Goal: Task Accomplishment & Management: Manage account settings

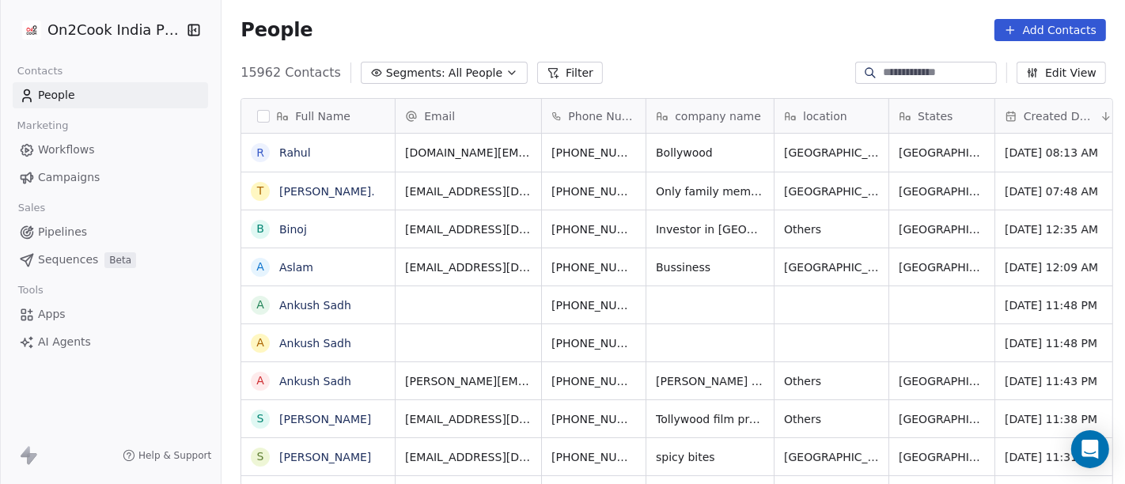
scroll to position [13, 13]
click at [284, 159] on link "Rahul" at bounding box center [295, 152] width 32 height 13
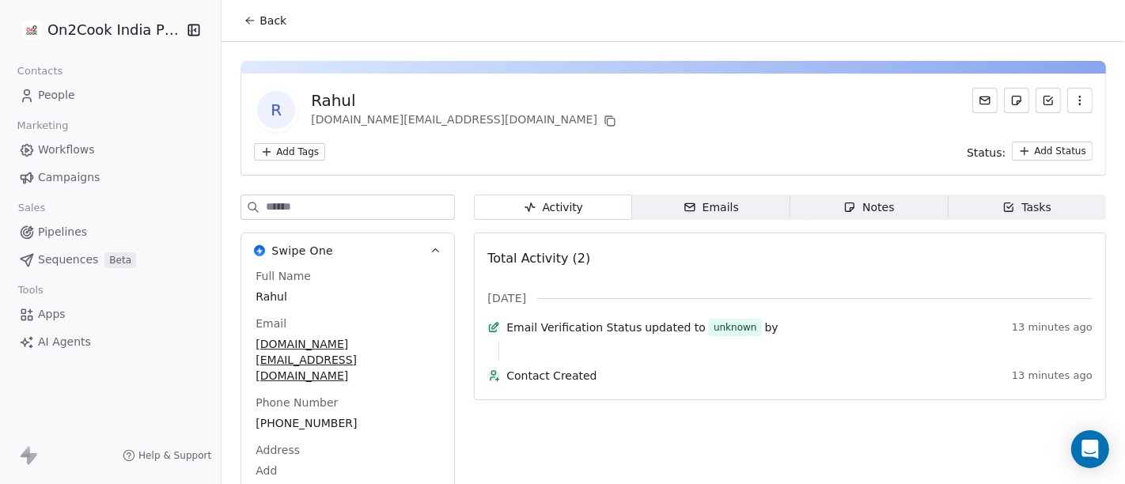
click at [248, 12] on button "Back" at bounding box center [265, 20] width 62 height 28
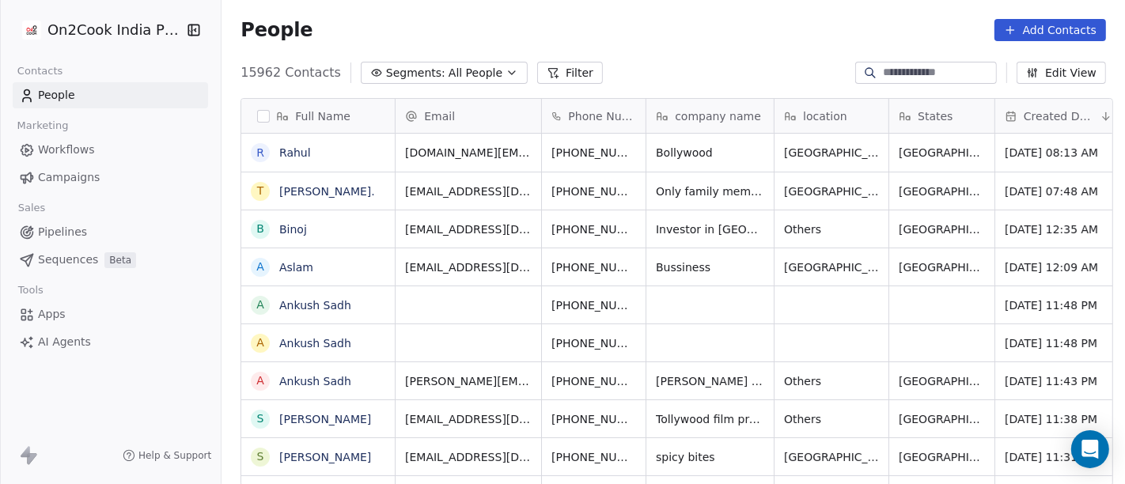
click at [545, 73] on button "Filter" at bounding box center [570, 73] width 66 height 22
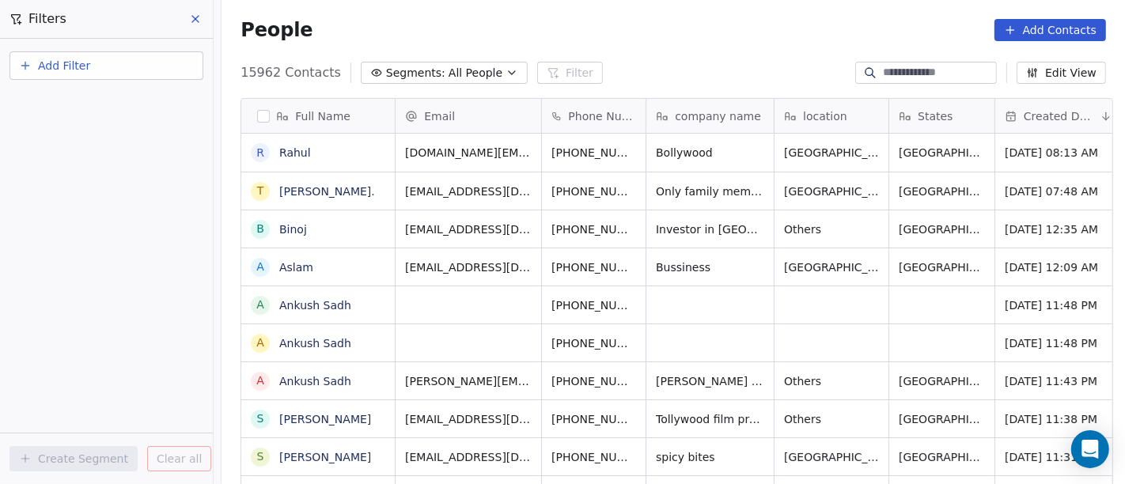
click at [88, 66] on span "Add Filter" at bounding box center [64, 66] width 52 height 17
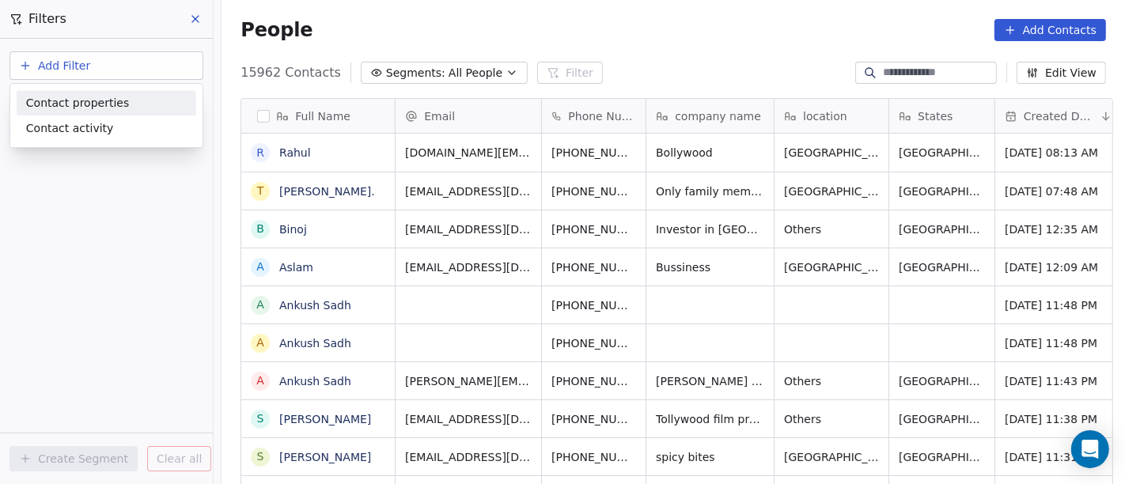
click at [100, 108] on span "Contact properties" at bounding box center [77, 103] width 103 height 17
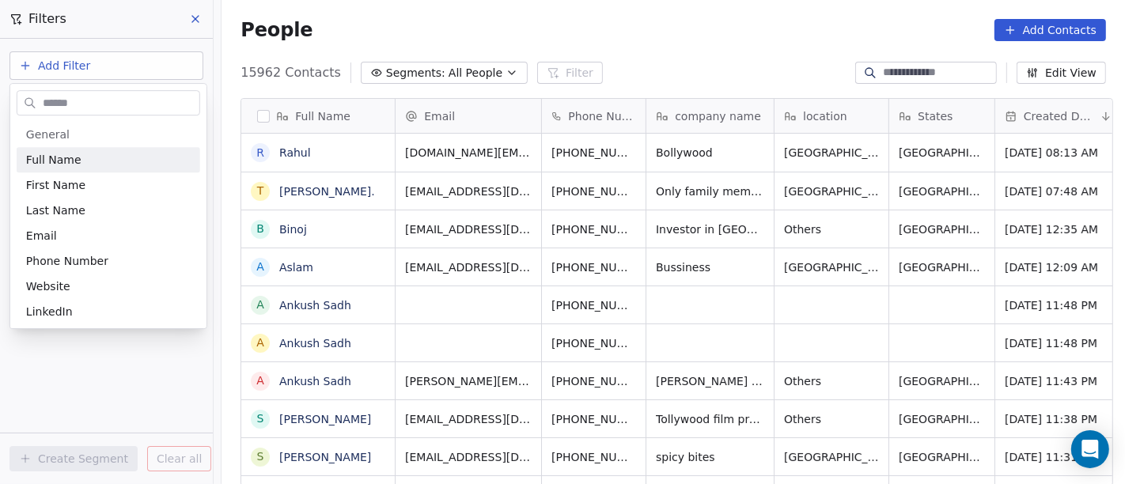
click at [101, 112] on input "text" at bounding box center [120, 103] width 160 height 23
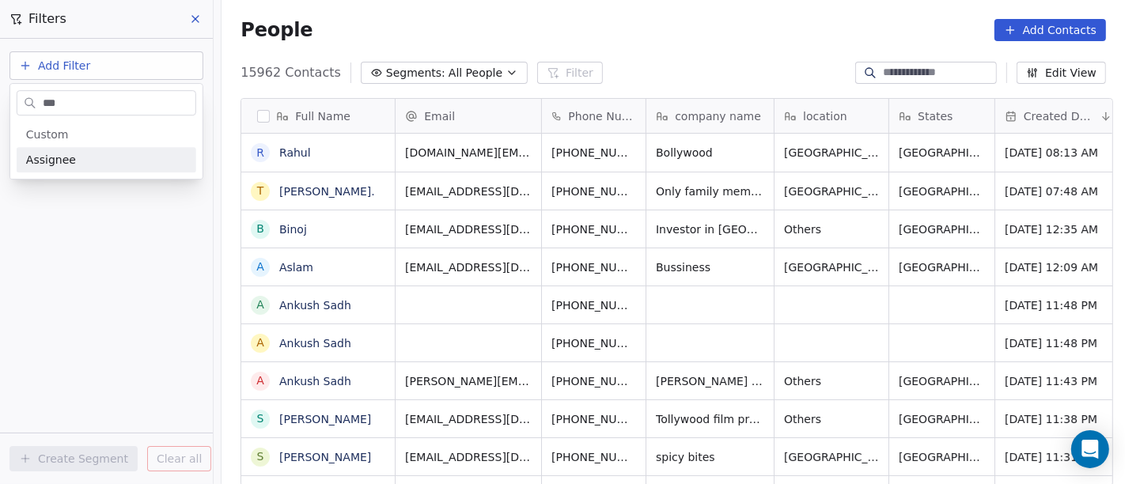
type input "***"
click at [97, 158] on div "Assignee" at bounding box center [106, 160] width 161 height 16
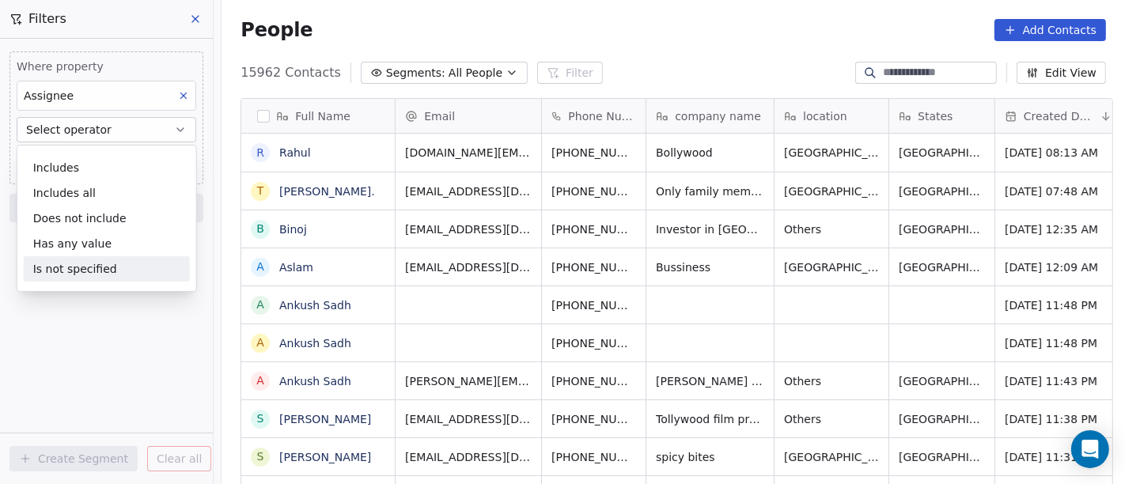
click at [108, 263] on div "Is not specified" at bounding box center [107, 268] width 166 height 25
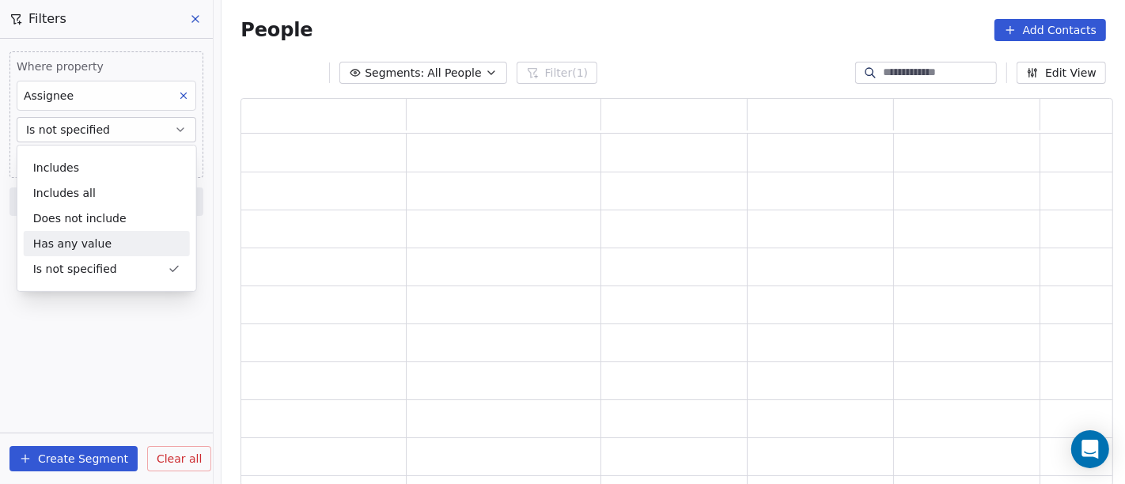
scroll to position [375, 859]
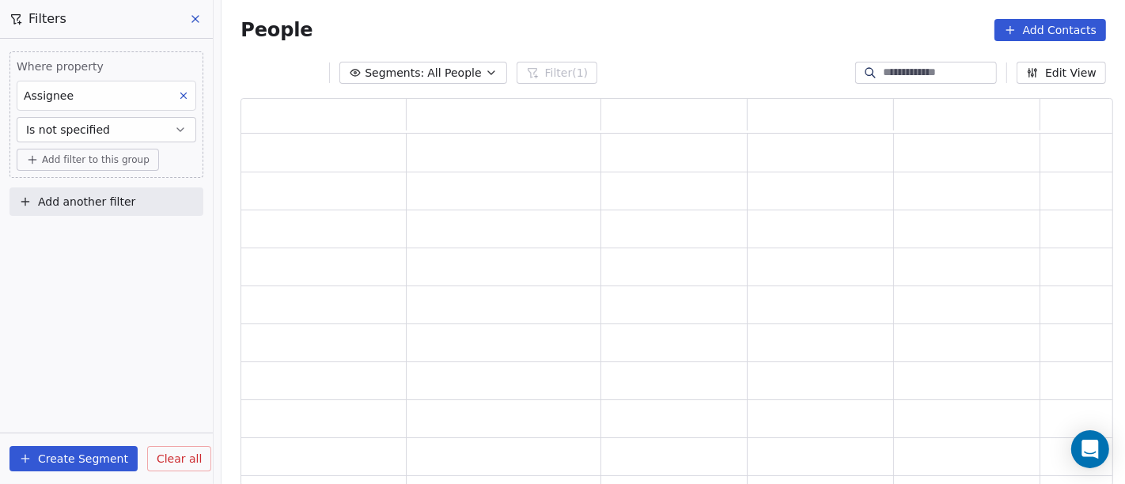
click at [93, 149] on button "Add filter to this group" at bounding box center [88, 160] width 142 height 22
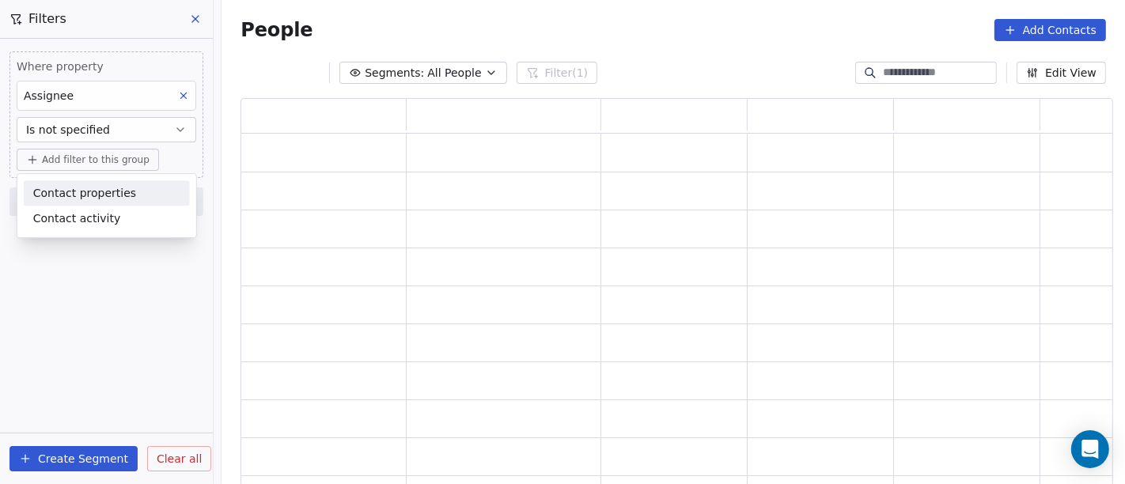
click at [99, 191] on span "Contact properties" at bounding box center [84, 193] width 103 height 17
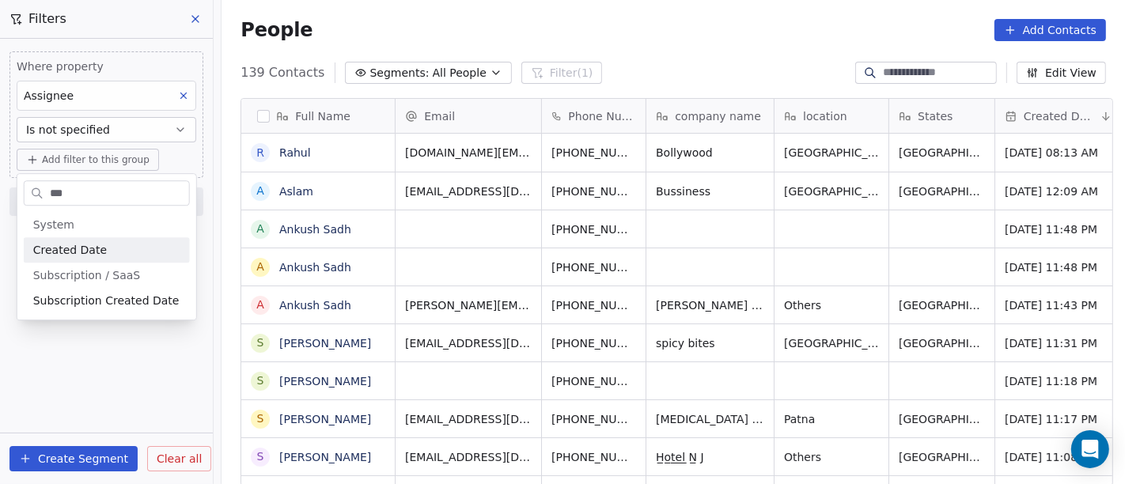
scroll to position [413, 897]
type input "***"
click at [90, 242] on span "Created Date" at bounding box center [70, 250] width 74 height 16
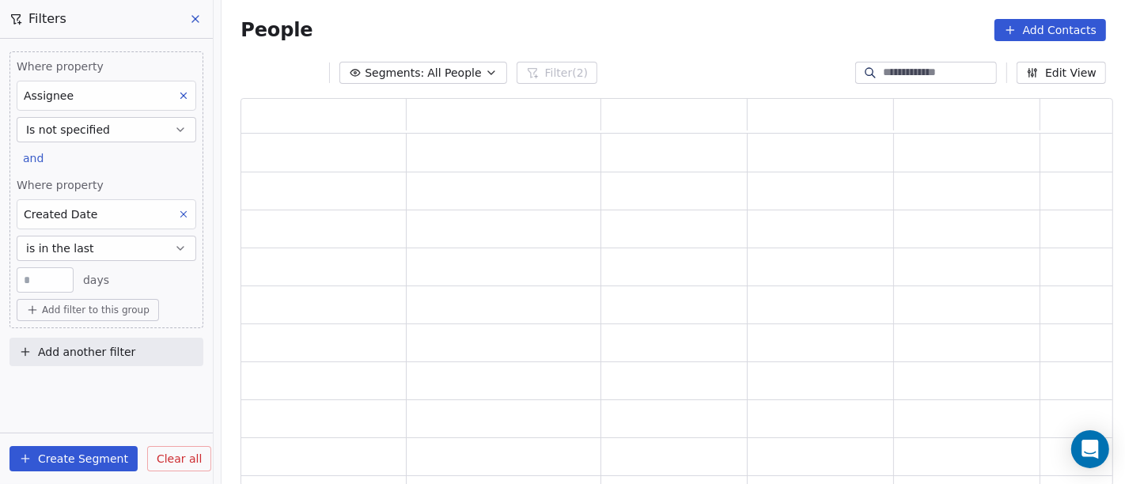
scroll to position [375, 859]
click at [117, 251] on button "is in the last" at bounding box center [107, 248] width 180 height 25
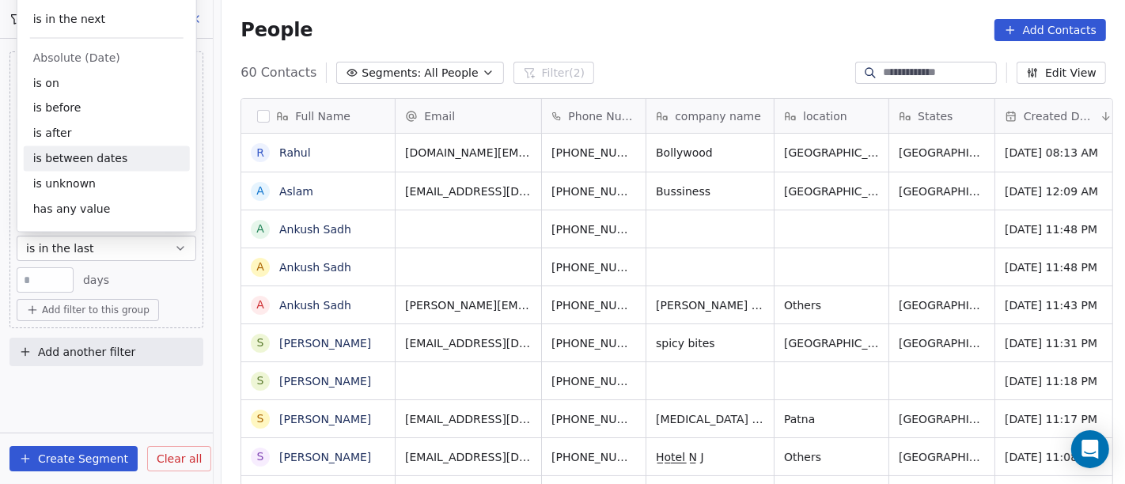
scroll to position [413, 897]
click at [79, 137] on div "is after" at bounding box center [107, 133] width 166 height 25
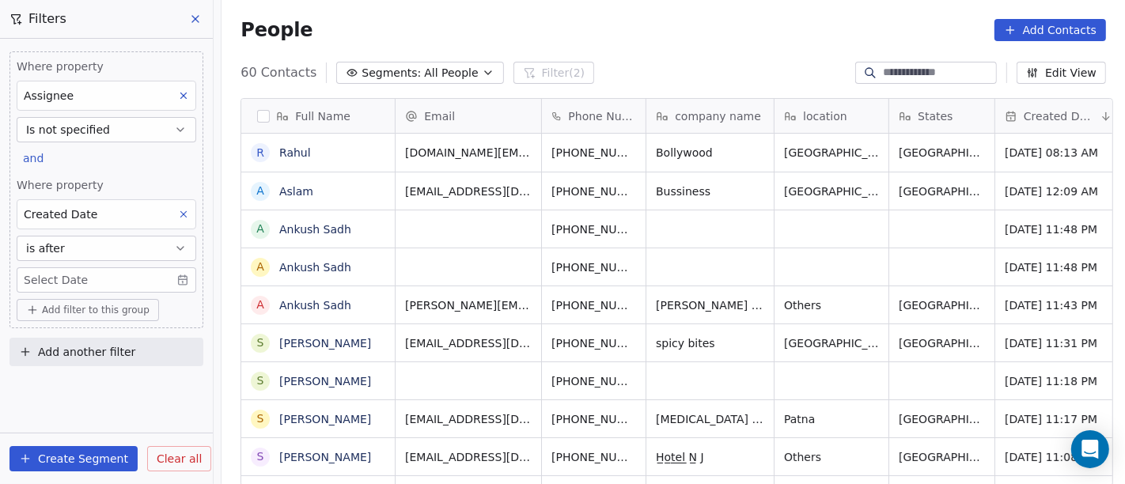
click at [631, 40] on div "People Add Contacts" at bounding box center [672, 30] width 865 height 22
click at [127, 270] on body "On2Cook India Pvt. Ltd. Contacts People Marketing Workflows Campaigns Sales Pip…" at bounding box center [562, 242] width 1125 height 484
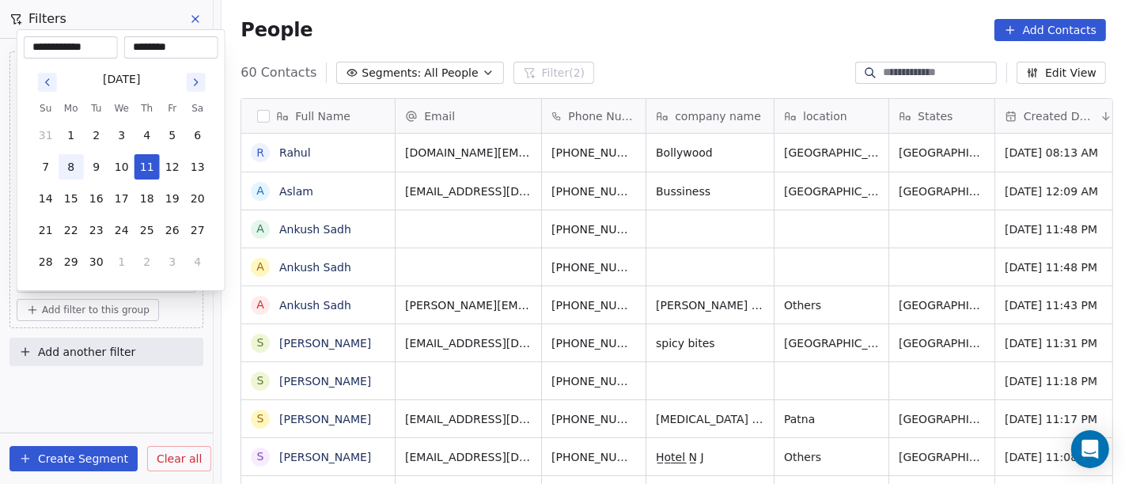
click at [72, 168] on button "8" at bounding box center [71, 166] width 25 height 25
type input "**********"
click at [685, 50] on html "On2Cook India Pvt. Ltd. Contacts People Marketing Workflows Campaigns Sales Pip…" at bounding box center [562, 242] width 1125 height 484
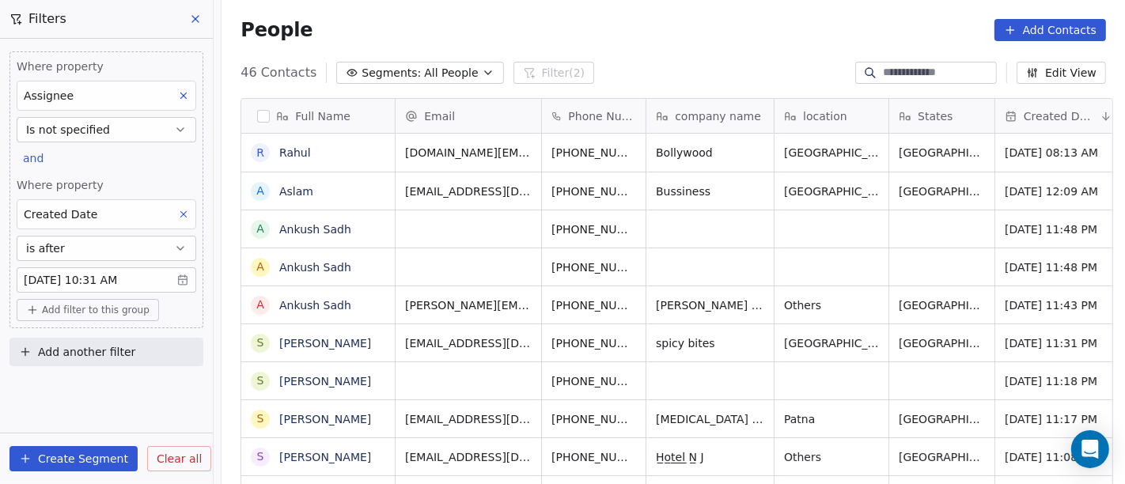
click at [134, 281] on body "On2Cook India Pvt. Ltd. Contacts People Marketing Workflows Campaigns Sales Pip…" at bounding box center [562, 242] width 1125 height 484
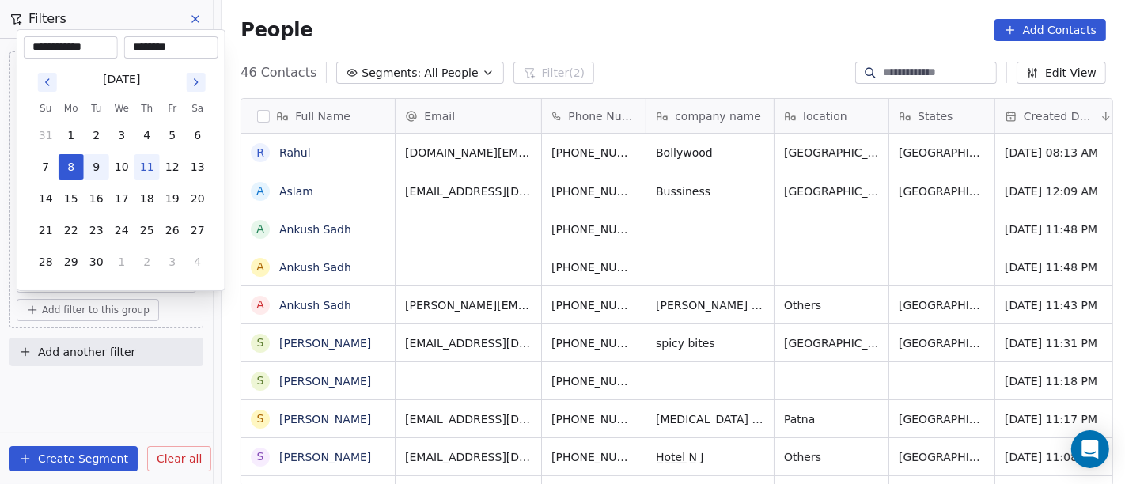
click at [97, 161] on button "9" at bounding box center [96, 166] width 25 height 25
type input "**********"
click at [661, 41] on html "On2Cook India Pvt. Ltd. Contacts People Marketing Workflows Campaigns Sales Pip…" at bounding box center [562, 242] width 1125 height 484
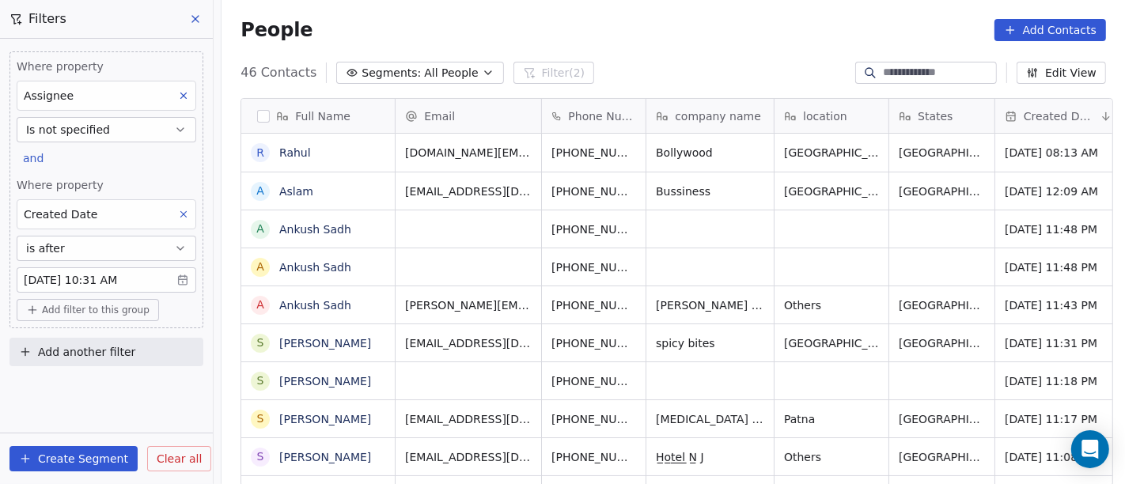
click at [116, 274] on body "On2Cook India Pvt. Ltd. Contacts People Marketing Workflows Campaigns Sales Pip…" at bounding box center [562, 242] width 1125 height 484
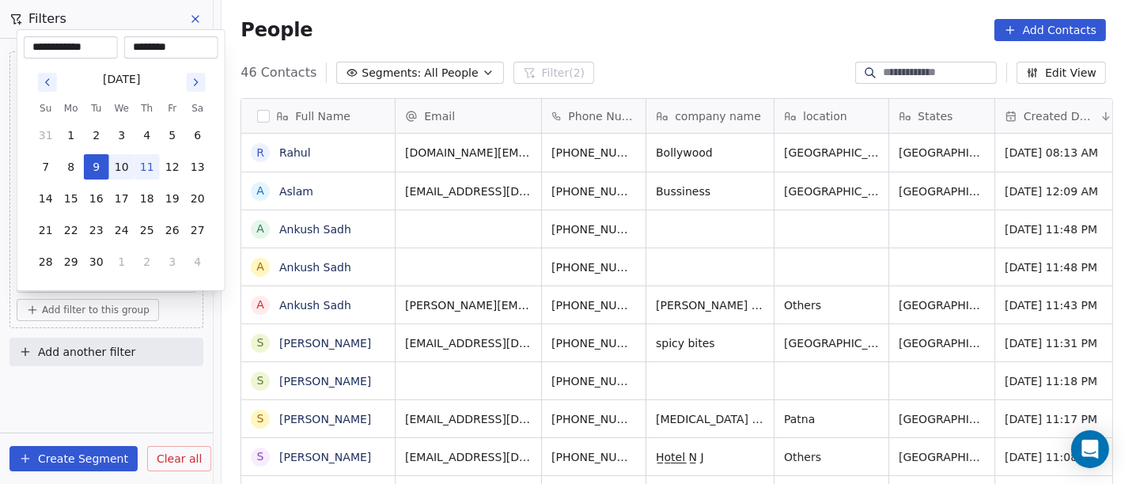
click at [124, 161] on button "10" at bounding box center [121, 166] width 25 height 25
type input "**********"
click at [645, 55] on html "On2Cook India Pvt. Ltd. Contacts People Marketing Workflows Campaigns Sales Pip…" at bounding box center [562, 242] width 1125 height 484
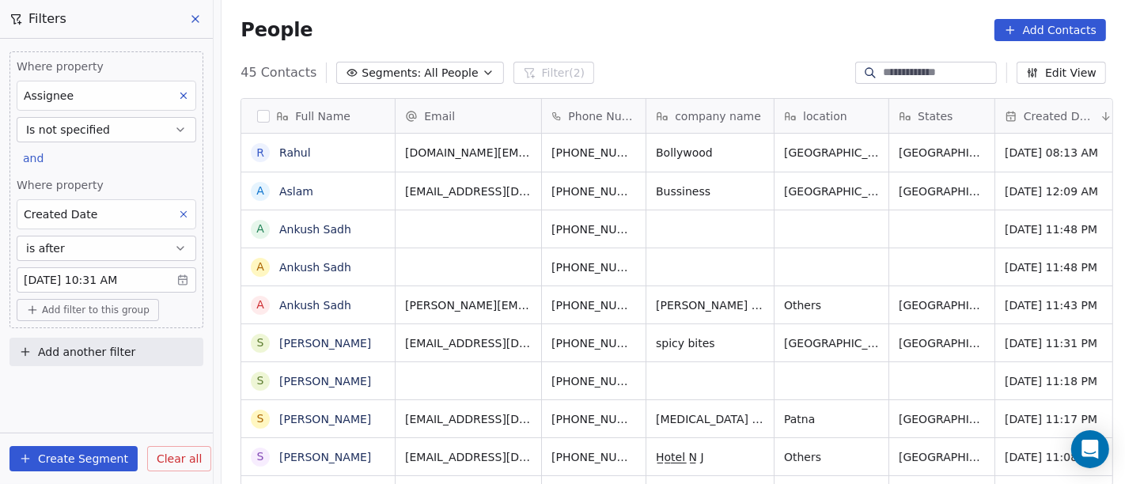
click at [127, 281] on body "On2Cook India Pvt. Ltd. Contacts People Marketing Workflows Campaigns Sales Pip…" at bounding box center [562, 242] width 1125 height 484
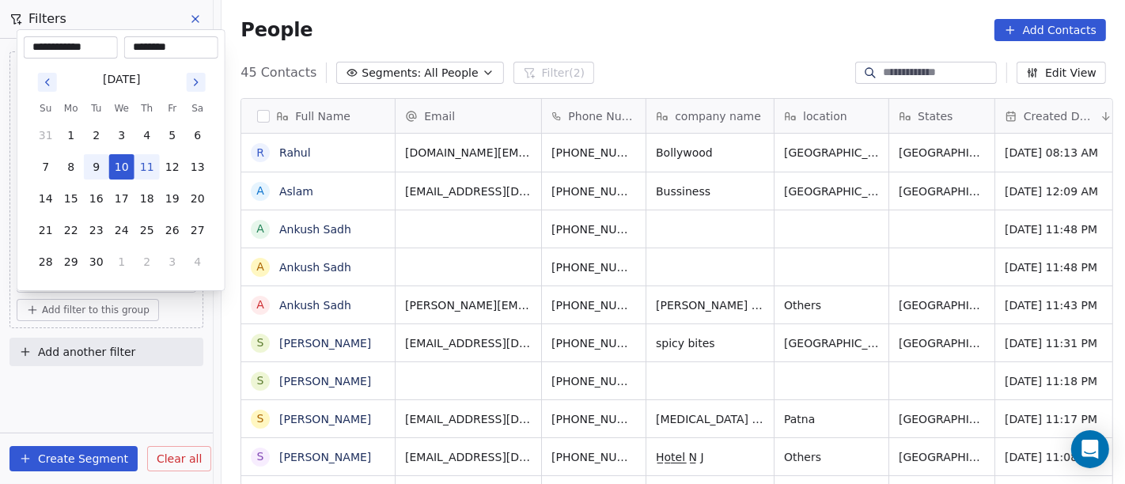
click at [101, 161] on button "9" at bounding box center [96, 166] width 25 height 25
type input "**********"
click at [716, 17] on html "On2Cook India Pvt. Ltd. Contacts People Marketing Workflows Campaigns Sales Pip…" at bounding box center [562, 242] width 1125 height 484
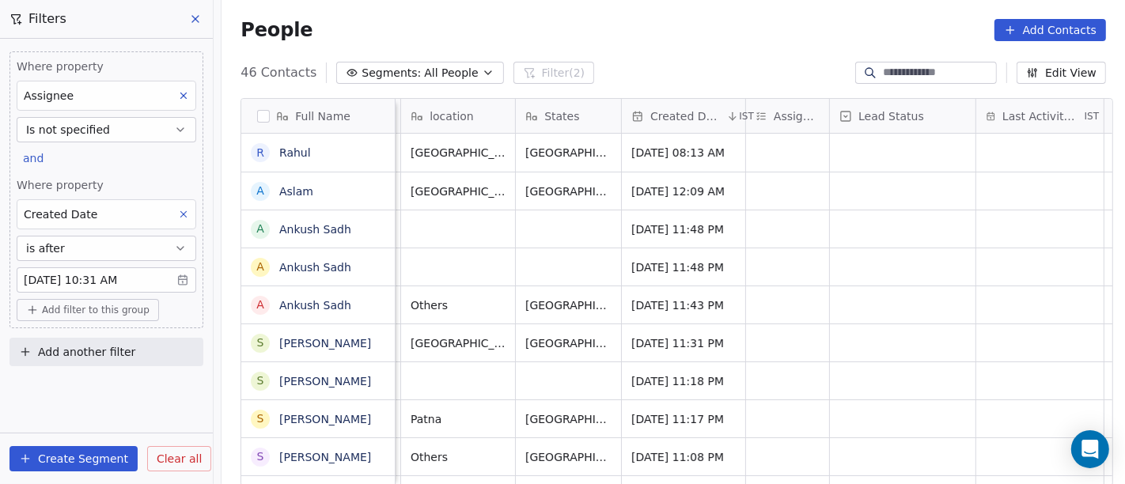
scroll to position [0, 374]
click at [782, 146] on div "grid" at bounding box center [786, 153] width 83 height 38
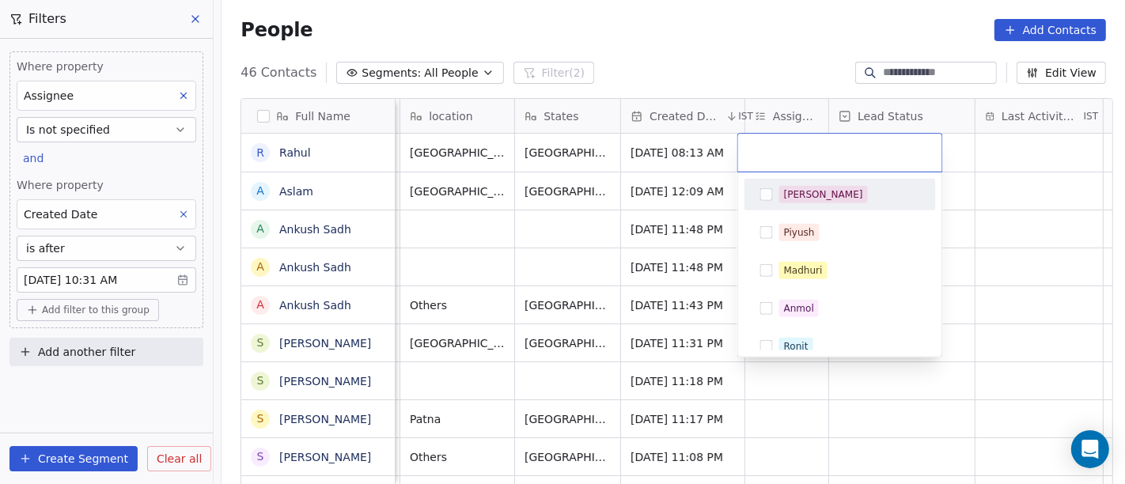
click at [785, 194] on div "[PERSON_NAME]" at bounding box center [823, 194] width 79 height 14
click at [765, 23] on html "On2Cook India Pvt. Ltd. Contacts People Marketing Workflows Campaigns Sales Pip…" at bounding box center [562, 242] width 1125 height 484
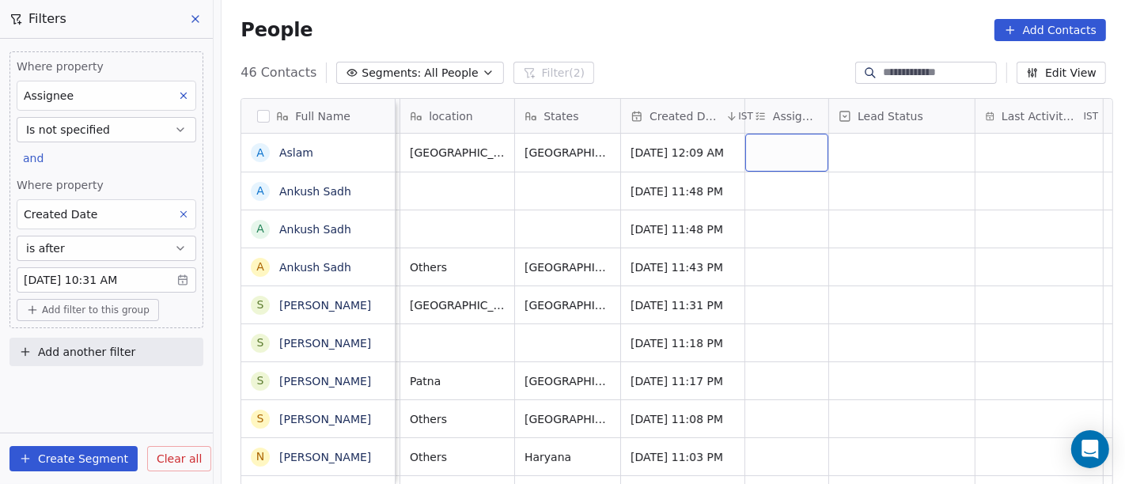
click at [778, 150] on div "grid" at bounding box center [786, 153] width 83 height 38
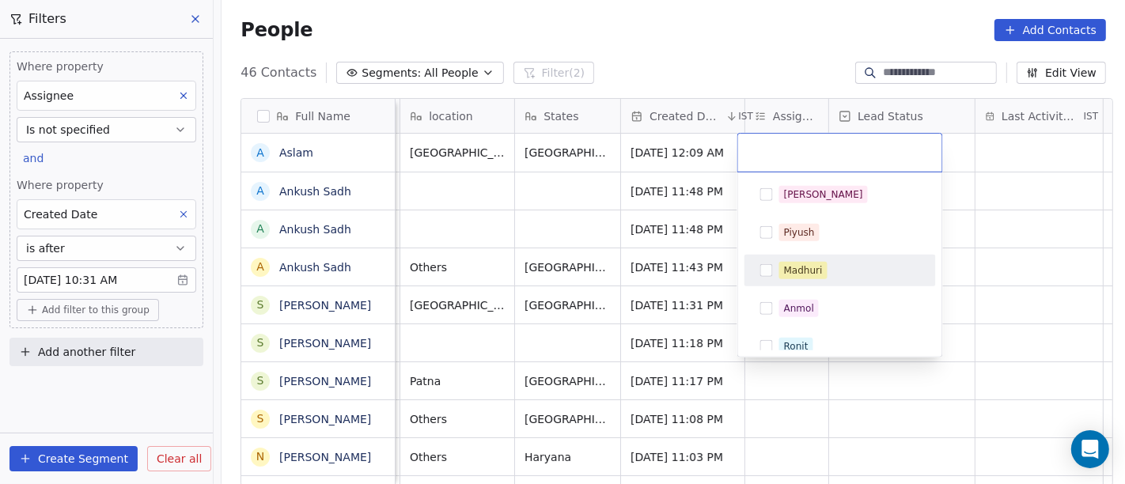
click at [804, 275] on div "Madhuri" at bounding box center [803, 270] width 39 height 14
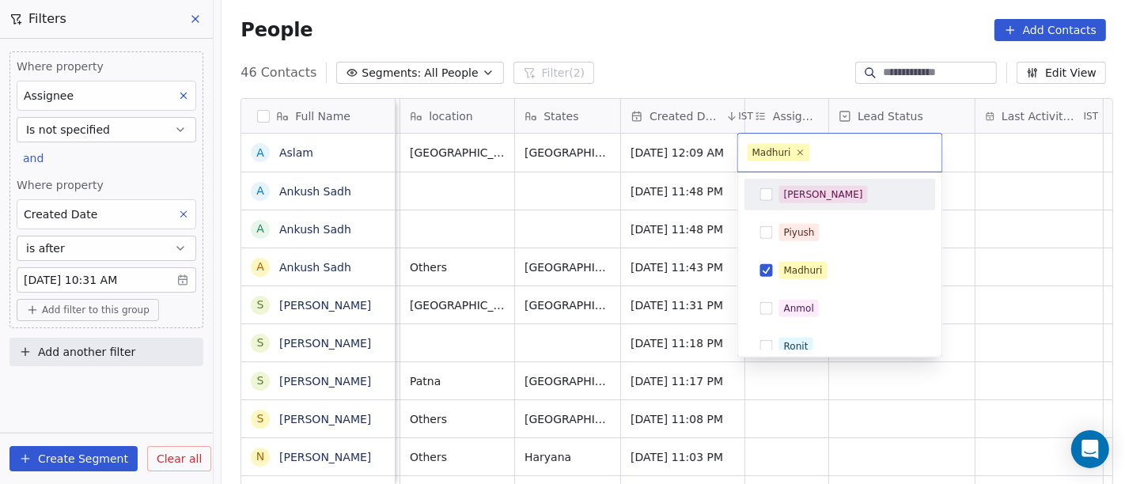
click at [759, 40] on html "On2Cook India Pvt. Ltd. Contacts People Marketing Workflows Campaigns Sales Pip…" at bounding box center [562, 242] width 1125 height 484
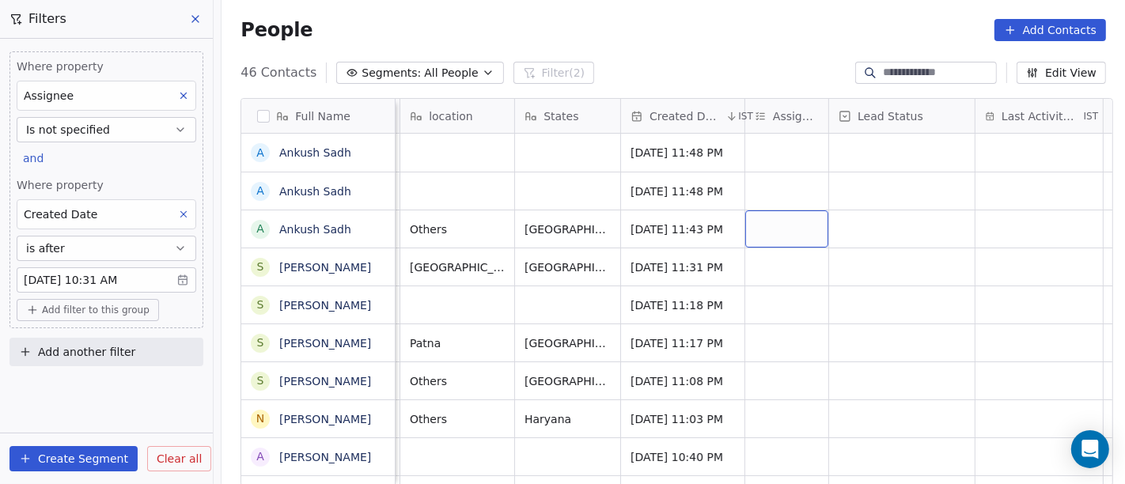
click at [768, 228] on div "grid" at bounding box center [786, 228] width 83 height 37
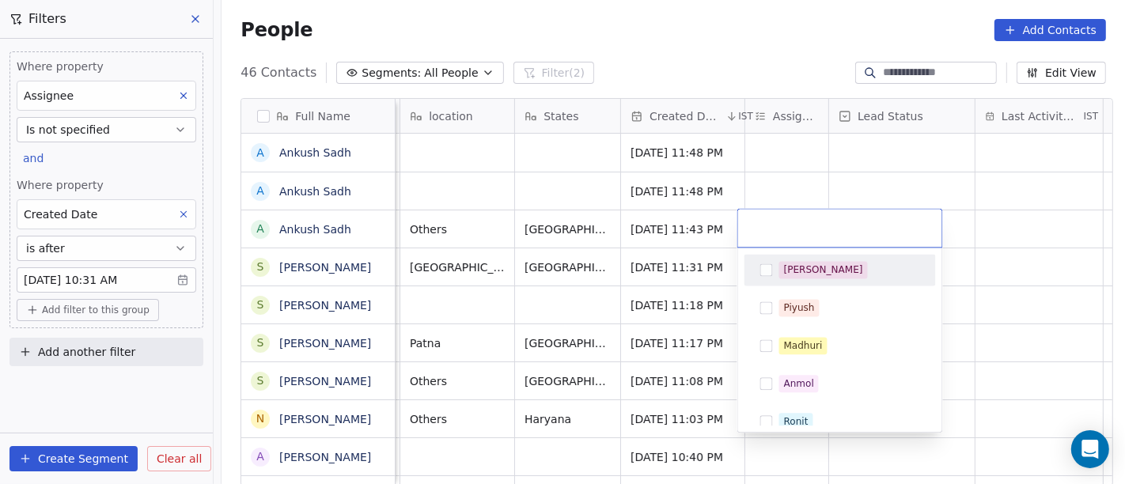
click at [785, 272] on div "[PERSON_NAME]" at bounding box center [823, 270] width 79 height 14
click at [752, 26] on html "On2Cook India Pvt. Ltd. Contacts People Marketing Workflows Campaigns Sales Pip…" at bounding box center [562, 242] width 1125 height 484
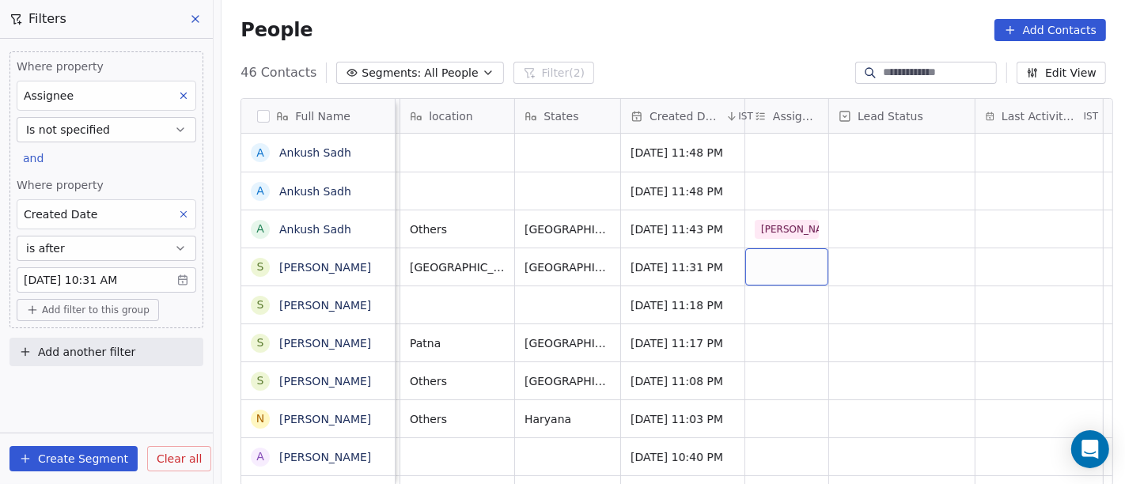
click at [770, 263] on div "grid" at bounding box center [786, 266] width 83 height 37
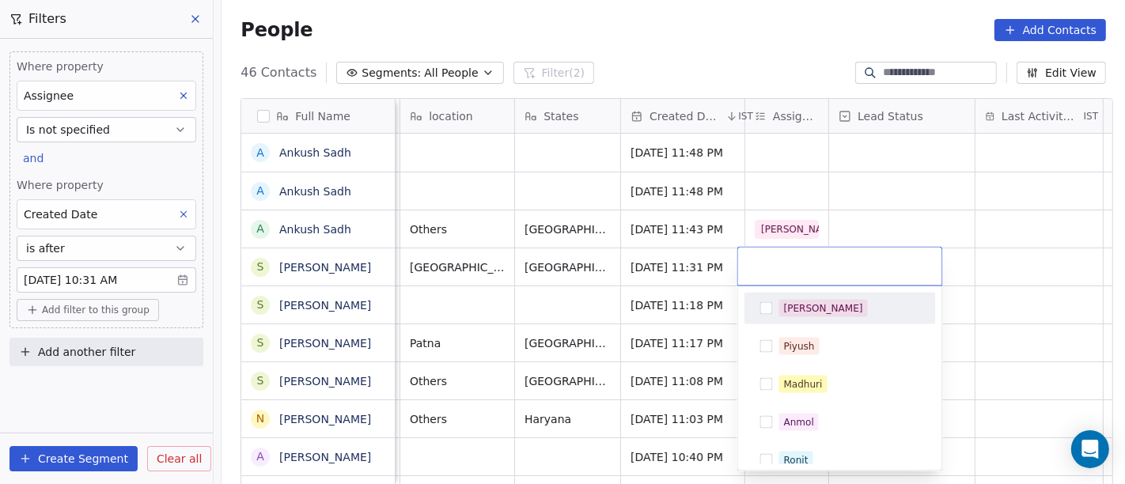
click at [797, 308] on div "[PERSON_NAME]" at bounding box center [823, 308] width 79 height 14
click at [767, 52] on html "On2Cook India Pvt. Ltd. Contacts People Marketing Workflows Campaigns Sales Pip…" at bounding box center [562, 242] width 1125 height 484
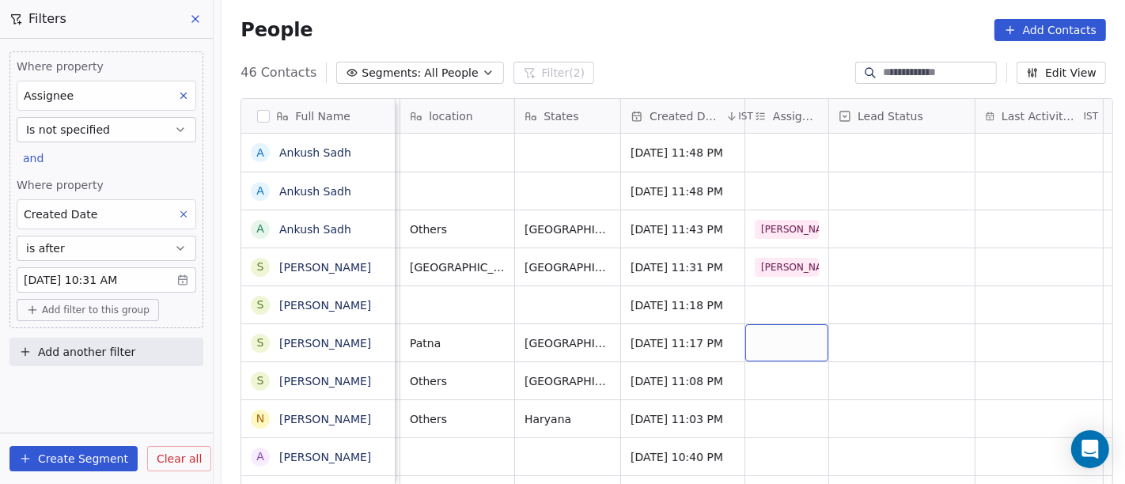
click at [784, 340] on div "grid" at bounding box center [786, 342] width 83 height 37
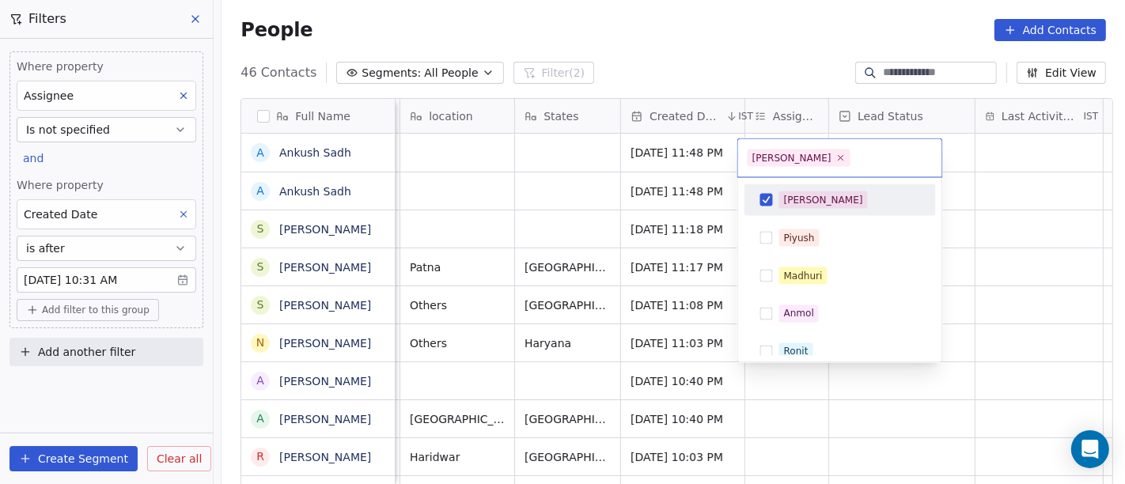
click at [804, 43] on html "On2Cook India Pvt. Ltd. Contacts People Marketing Workflows Campaigns Sales Pip…" at bounding box center [562, 242] width 1125 height 484
click at [820, 212] on div "[PERSON_NAME]" at bounding box center [839, 200] width 191 height 32
click at [770, 48] on html "On2Cook India Pvt. Ltd. Contacts People Marketing Workflows Campaigns Sales Pip…" at bounding box center [562, 242] width 1125 height 484
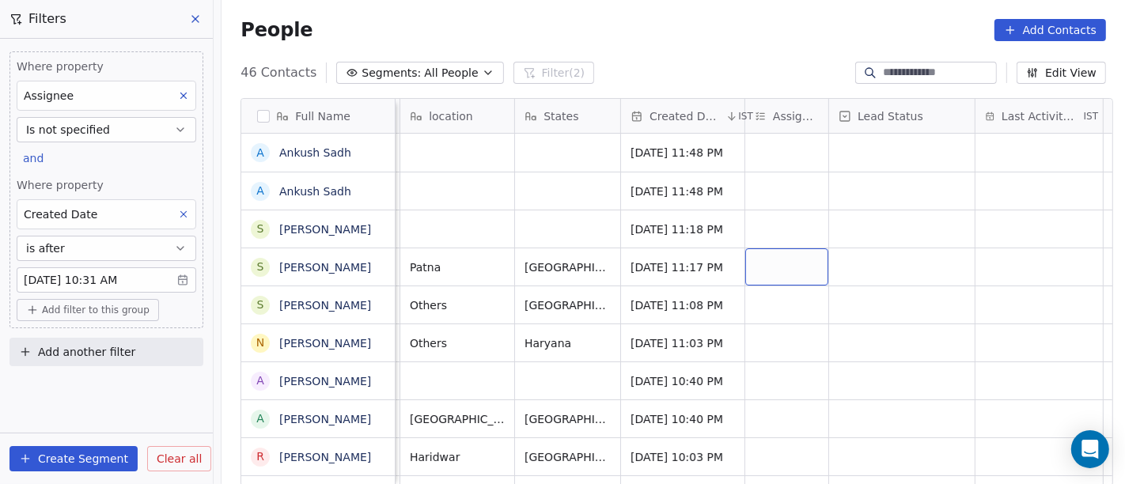
click at [755, 267] on div "grid" at bounding box center [786, 266] width 83 height 37
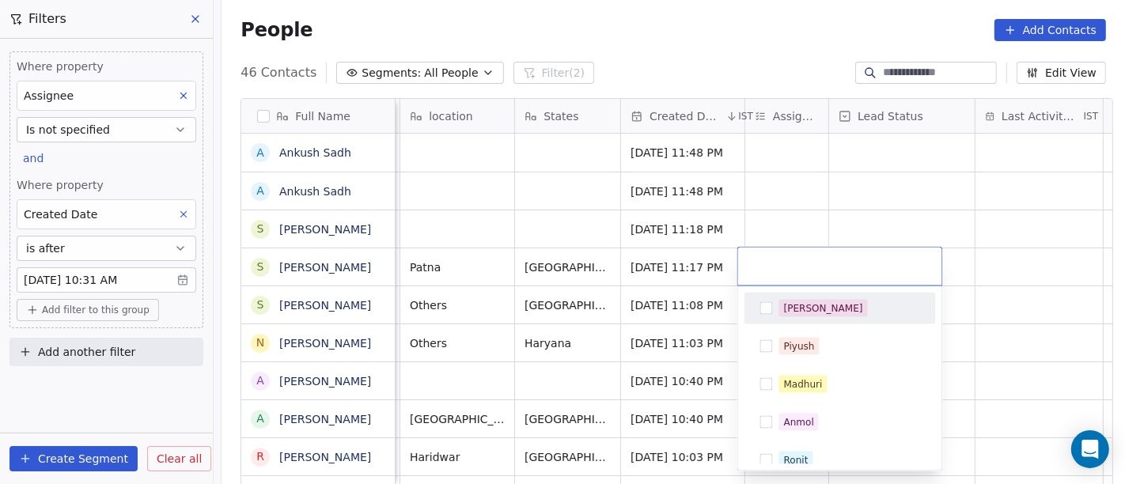
click at [801, 310] on div "[PERSON_NAME]" at bounding box center [823, 308] width 79 height 14
click at [785, 23] on html "On2Cook India Pvt. Ltd. Contacts People Marketing Workflows Campaigns Sales Pip…" at bounding box center [562, 242] width 1125 height 484
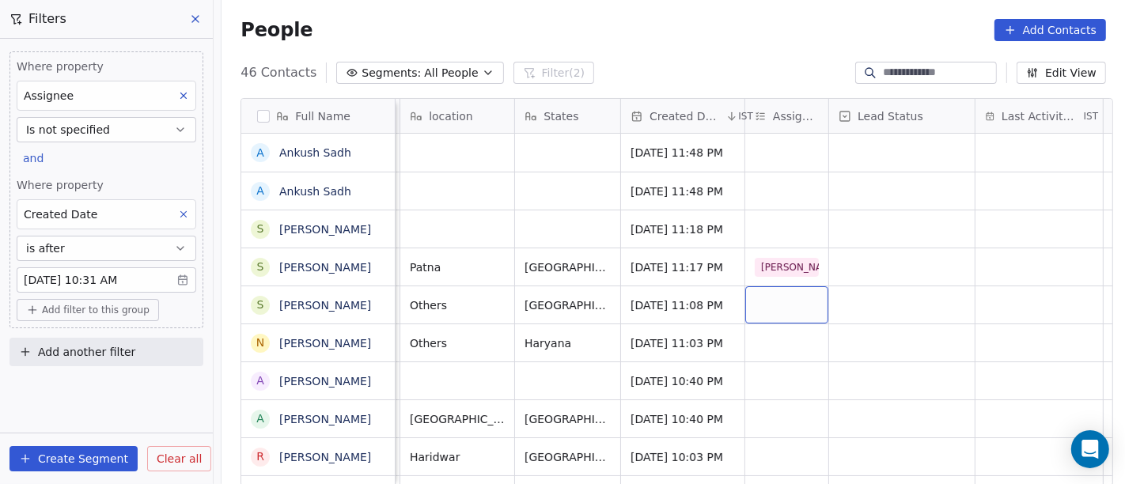
click at [777, 307] on div "grid" at bounding box center [786, 304] width 83 height 37
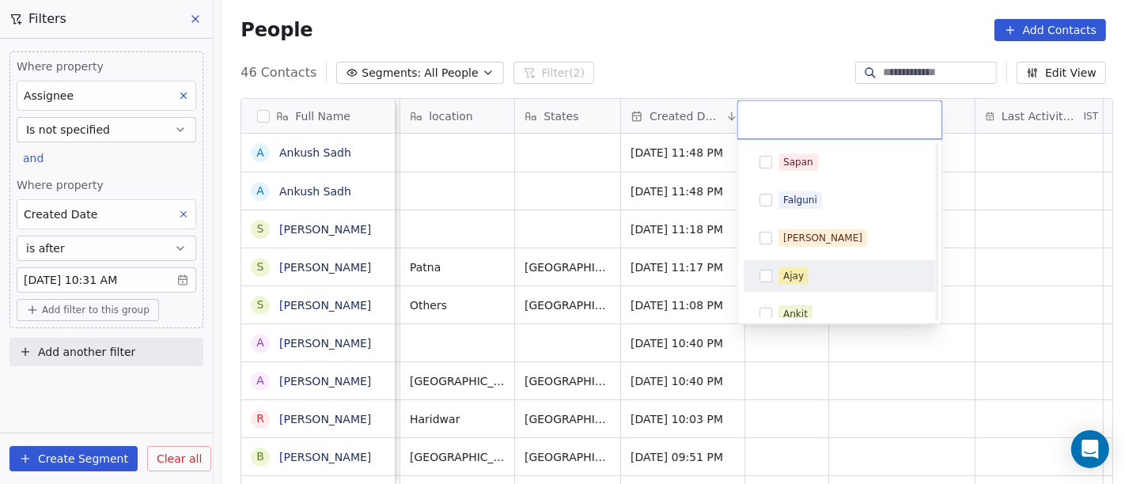
scroll to position [315, 0]
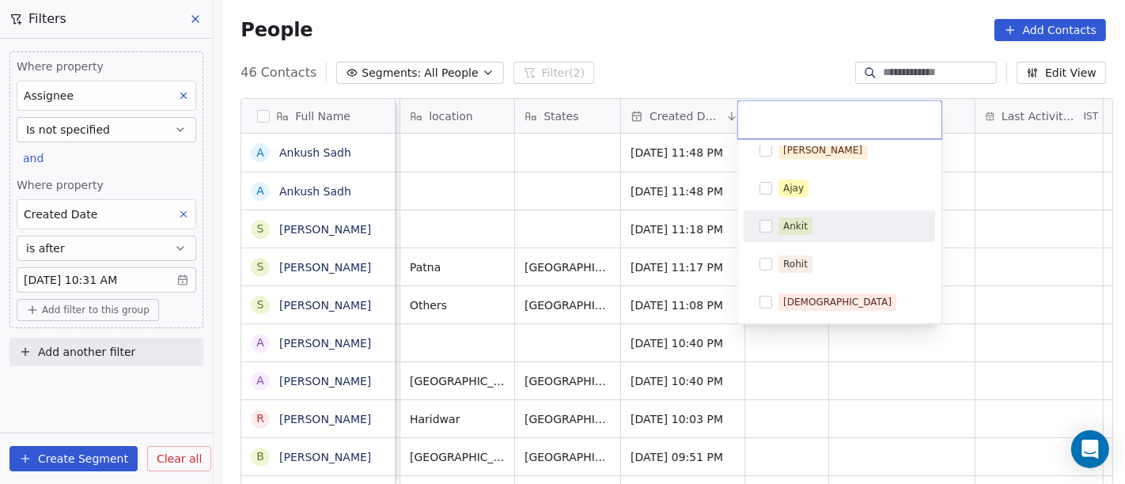
click at [802, 233] on span "Ankit" at bounding box center [796, 226] width 34 height 17
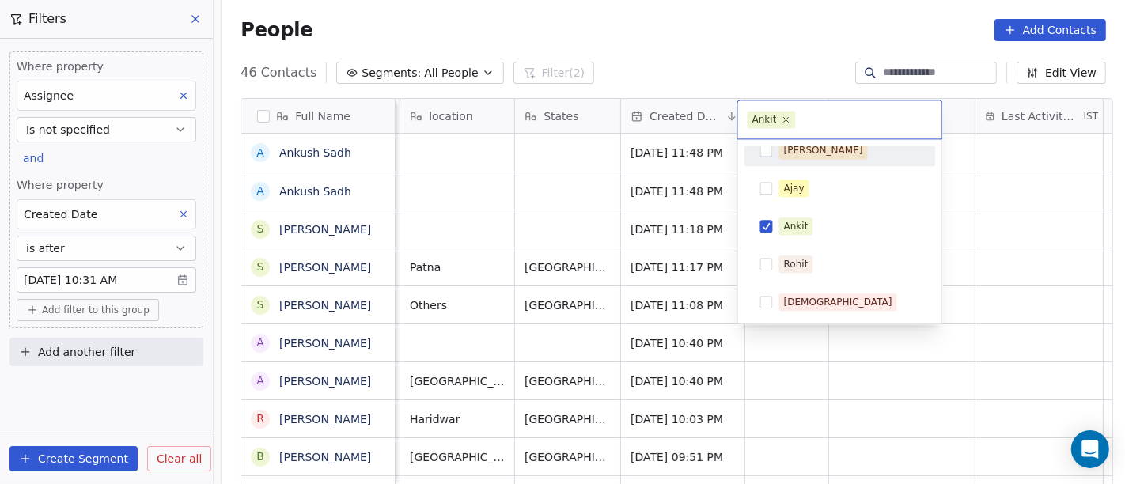
click at [770, 52] on html "On2Cook India Pvt. Ltd. Contacts People Marketing Workflows Campaigns Sales Pip…" at bounding box center [562, 242] width 1125 height 484
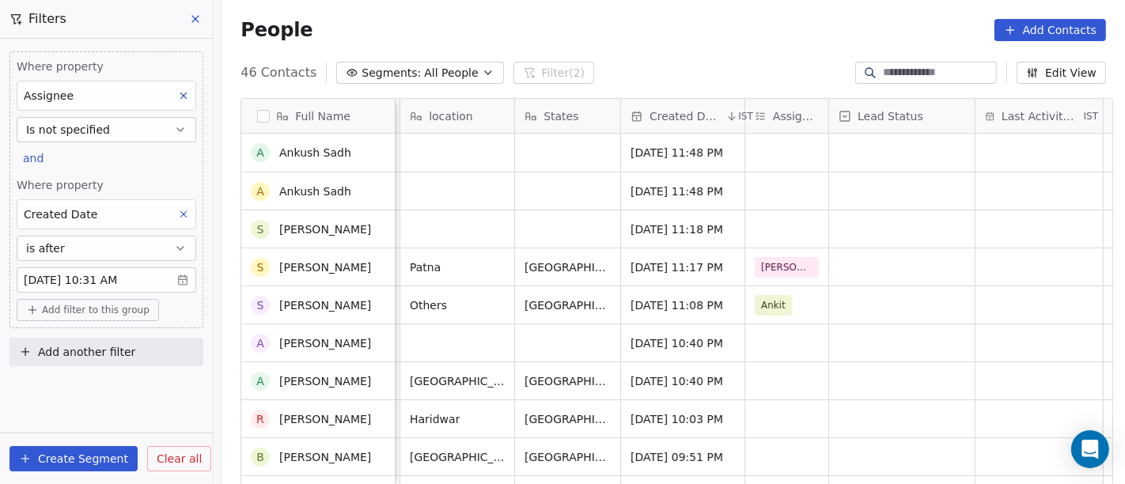
scroll to position [88, 0]
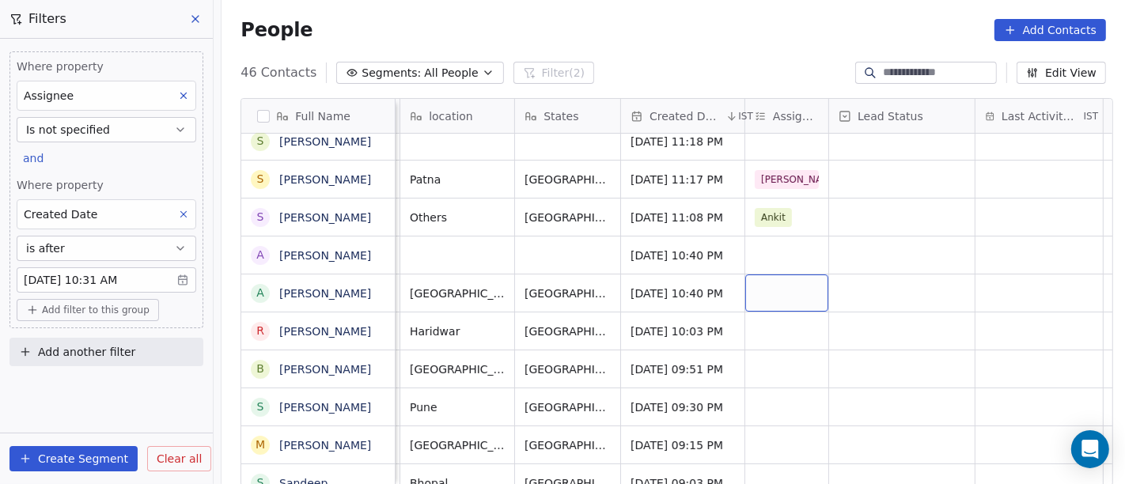
click at [785, 286] on div "grid" at bounding box center [786, 292] width 83 height 37
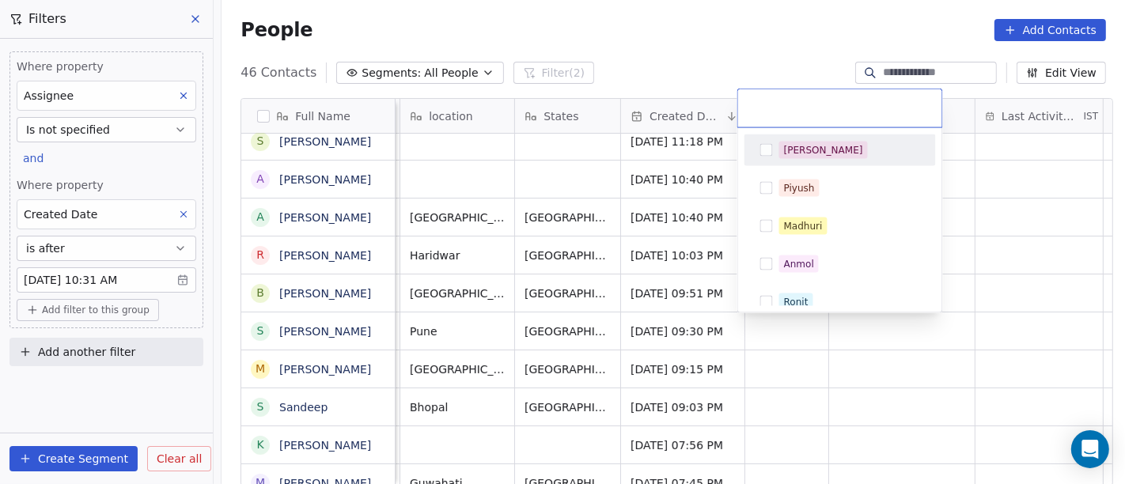
click at [725, 28] on html "On2Cook India Pvt. Ltd. Contacts People Marketing Workflows Campaigns Sales Pip…" at bounding box center [562, 242] width 1125 height 484
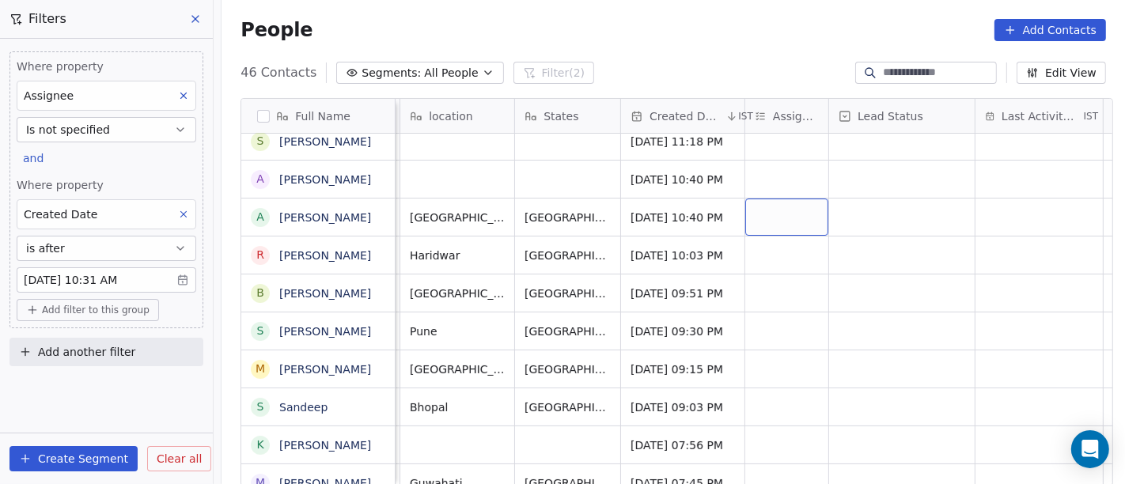
click at [759, 216] on div "grid" at bounding box center [786, 217] width 83 height 37
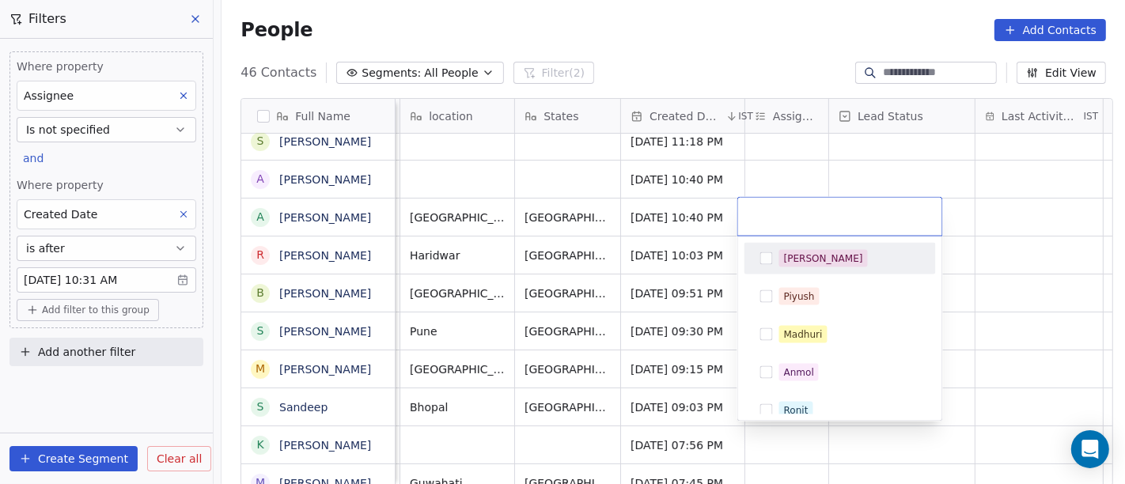
click at [825, 268] on div "[PERSON_NAME]" at bounding box center [840, 258] width 179 height 25
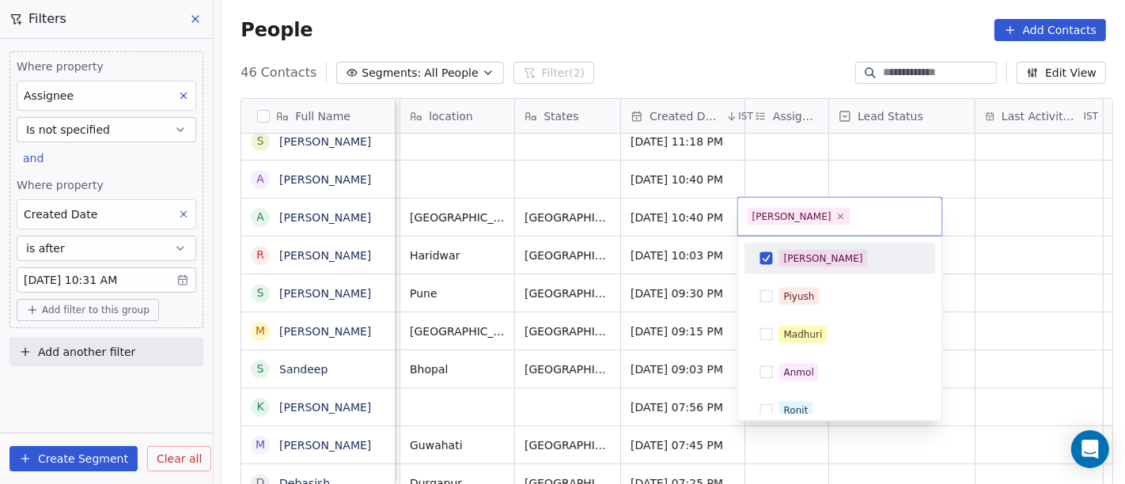
click at [778, 8] on html "On2Cook India Pvt. Ltd. Contacts People Marketing Workflows Campaigns Sales Pip…" at bounding box center [562, 242] width 1125 height 484
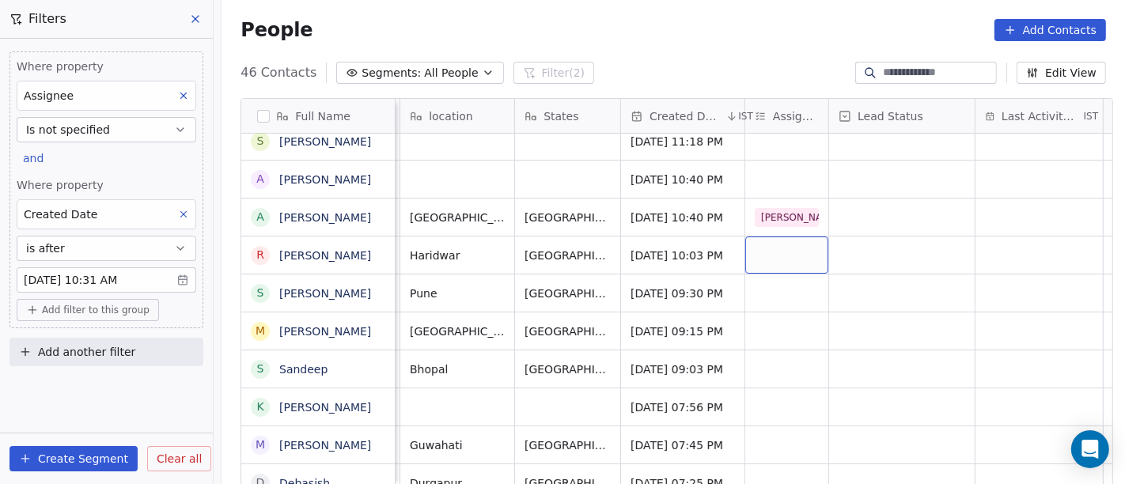
click at [767, 249] on div "grid" at bounding box center [786, 255] width 83 height 37
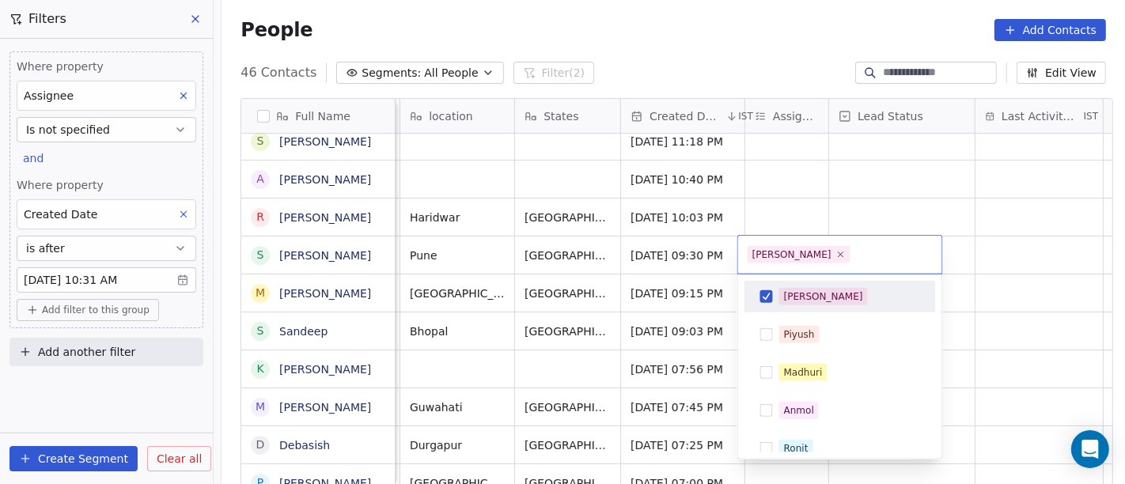
click at [775, 297] on div "[PERSON_NAME]" at bounding box center [840, 296] width 179 height 25
click at [773, 218] on html "On2Cook India Pvt. Ltd. Contacts People Marketing Workflows Campaigns Sales Pip…" at bounding box center [562, 242] width 1125 height 484
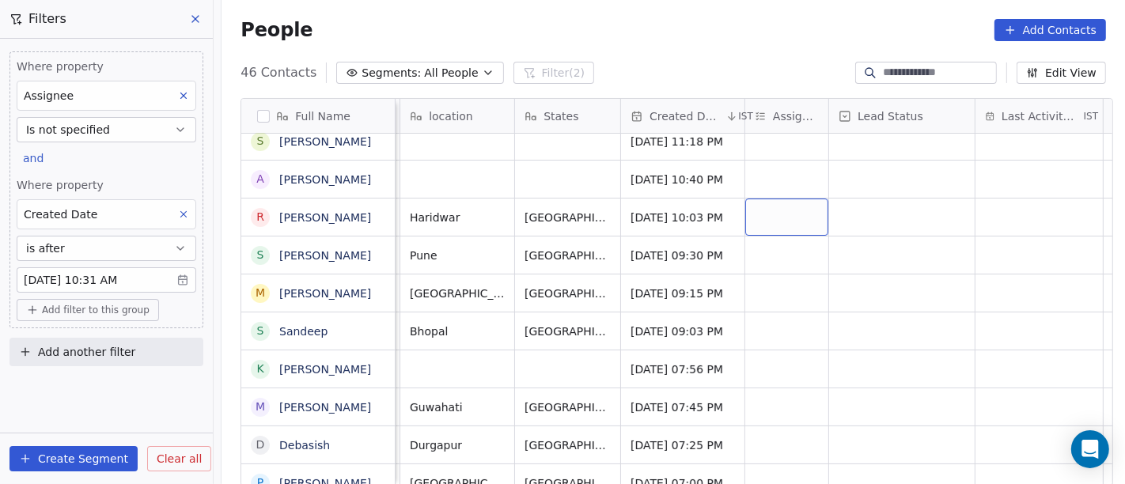
click at [768, 215] on div "grid" at bounding box center [786, 217] width 83 height 37
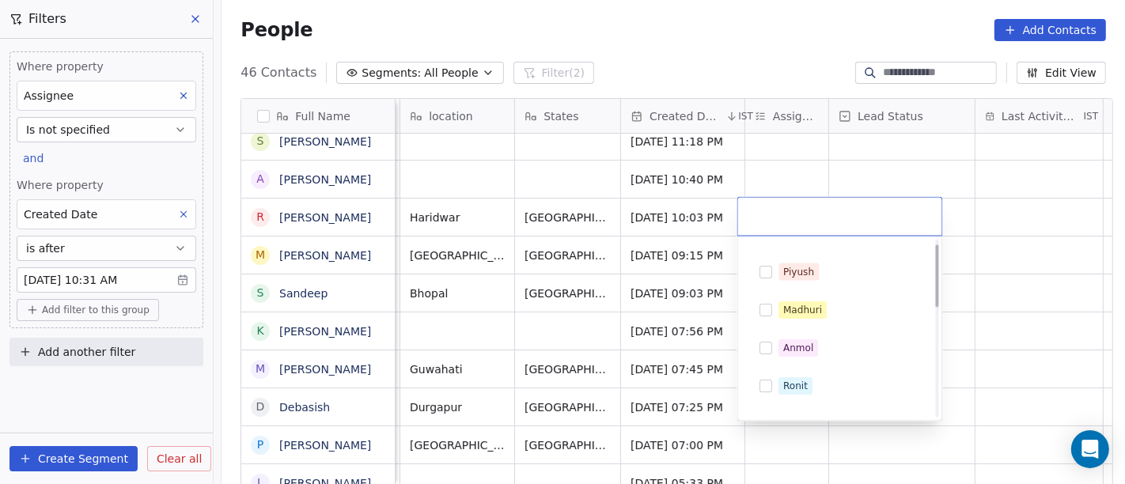
scroll to position [0, 0]
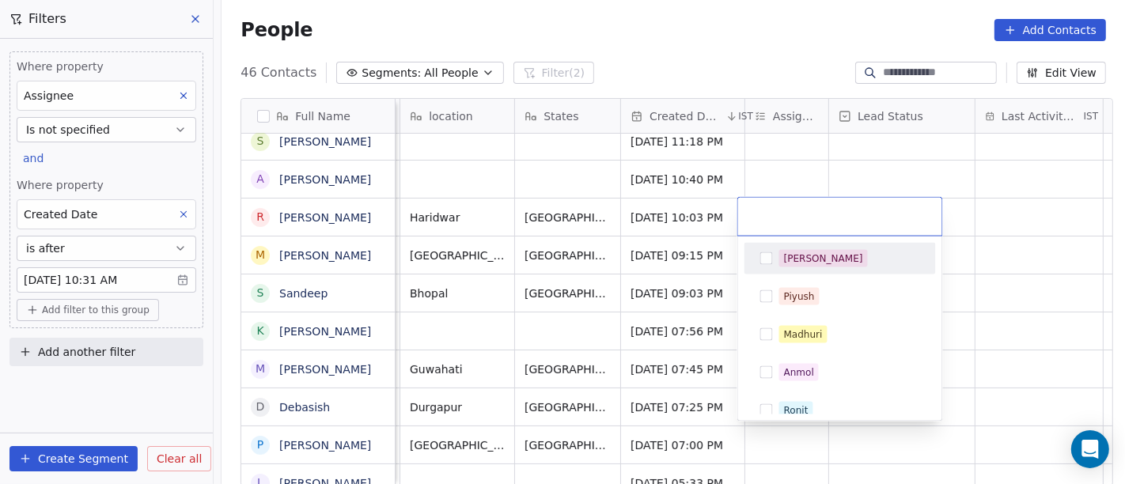
click at [779, 272] on div "[PERSON_NAME]" at bounding box center [839, 259] width 191 height 32
click at [728, 17] on html "On2Cook India Pvt. Ltd. Contacts People Marketing Workflows Campaigns Sales Pip…" at bounding box center [562, 242] width 1125 height 484
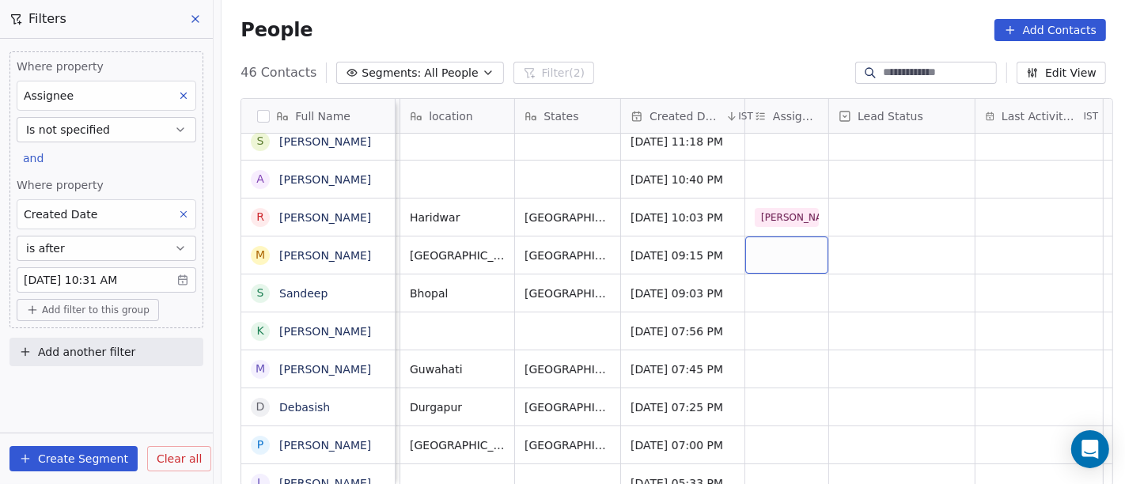
click at [782, 252] on div "grid" at bounding box center [786, 255] width 83 height 37
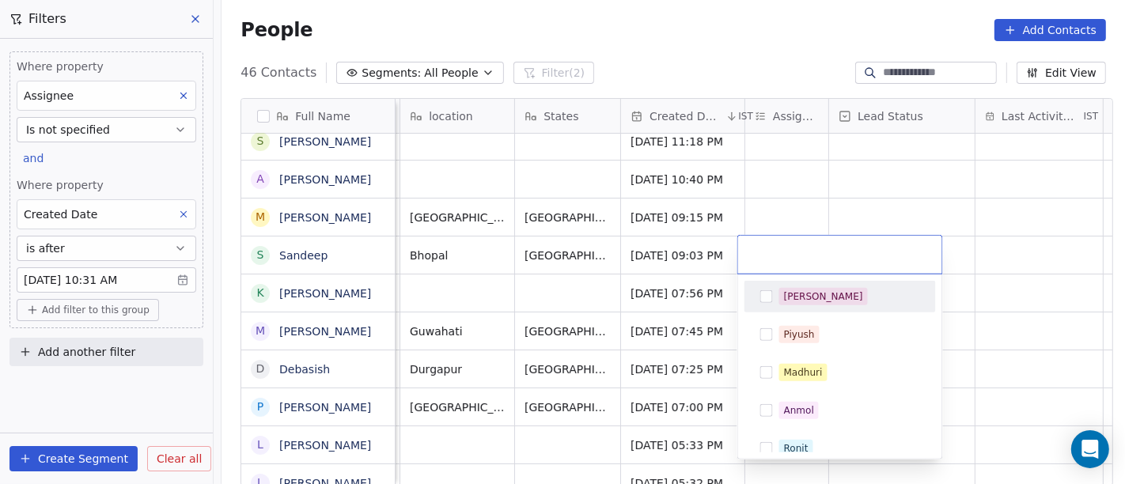
click at [787, 282] on div "[PERSON_NAME]" at bounding box center [839, 297] width 191 height 32
click at [782, 197] on html "On2Cook India Pvt. Ltd. Contacts People Marketing Workflows Campaigns Sales Pip…" at bounding box center [562, 242] width 1125 height 484
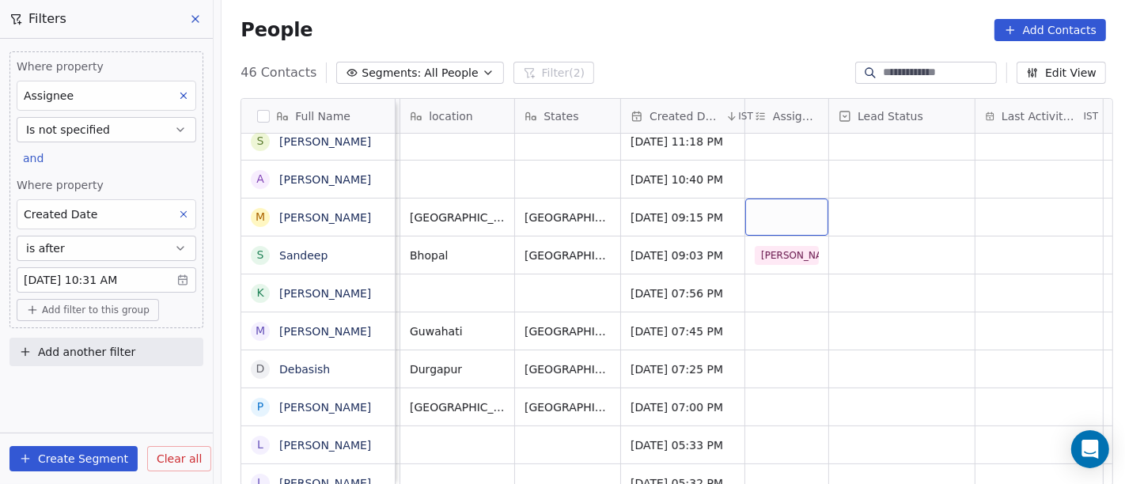
click at [747, 219] on div "grid" at bounding box center [786, 217] width 83 height 37
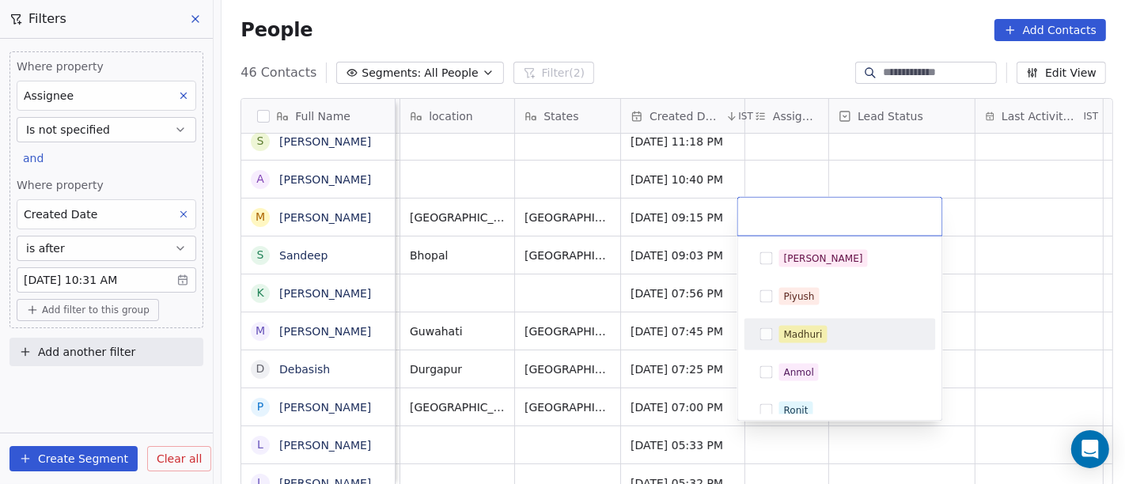
click at [804, 336] on div "Madhuri" at bounding box center [803, 334] width 39 height 14
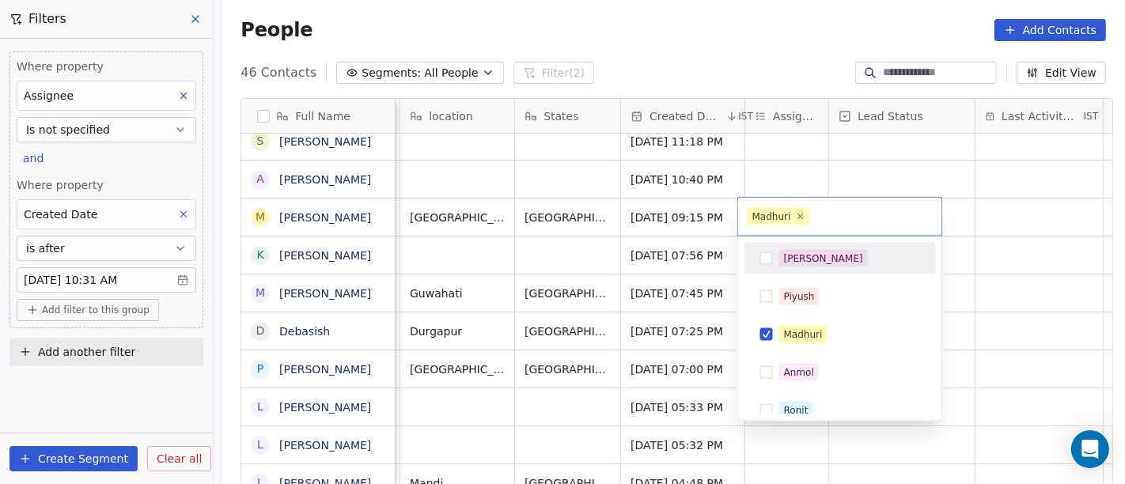
click at [747, 72] on html "On2Cook India Pvt. Ltd. Contacts People Marketing Workflows Campaigns Sales Pip…" at bounding box center [562, 242] width 1125 height 484
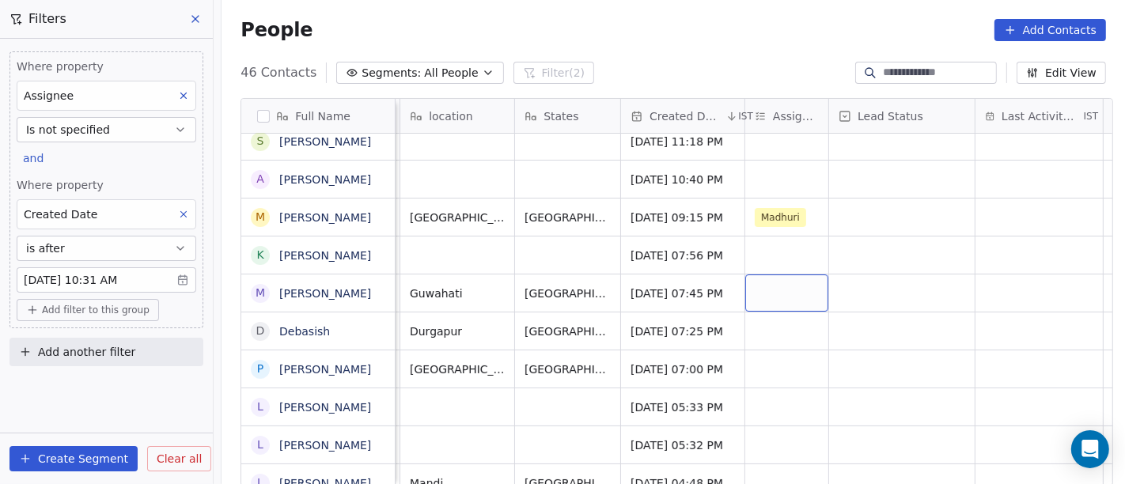
click at [774, 297] on div "grid" at bounding box center [786, 292] width 83 height 37
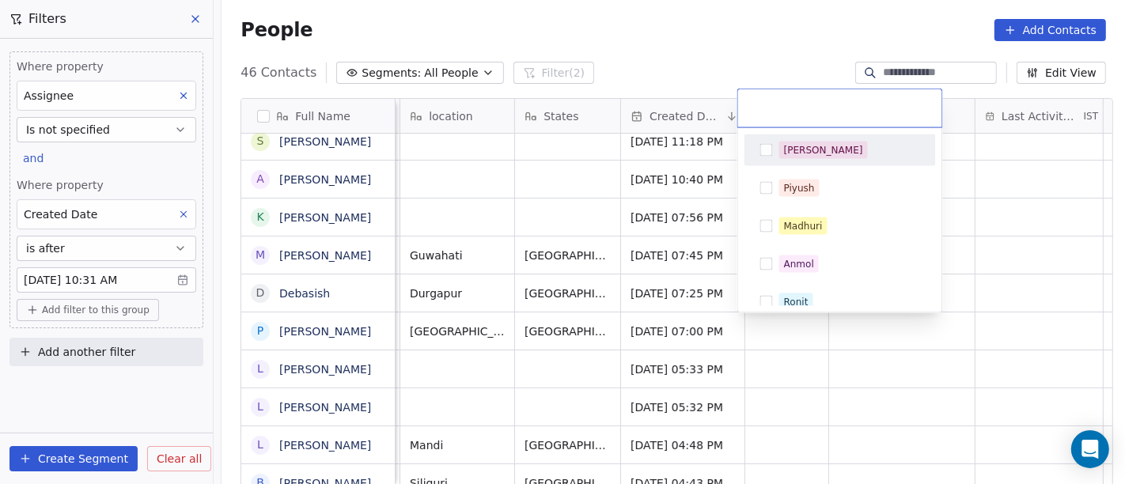
click at [718, 46] on html "On2Cook India Pvt. Ltd. Contacts People Marketing Workflows Campaigns Sales Pip…" at bounding box center [562, 242] width 1125 height 484
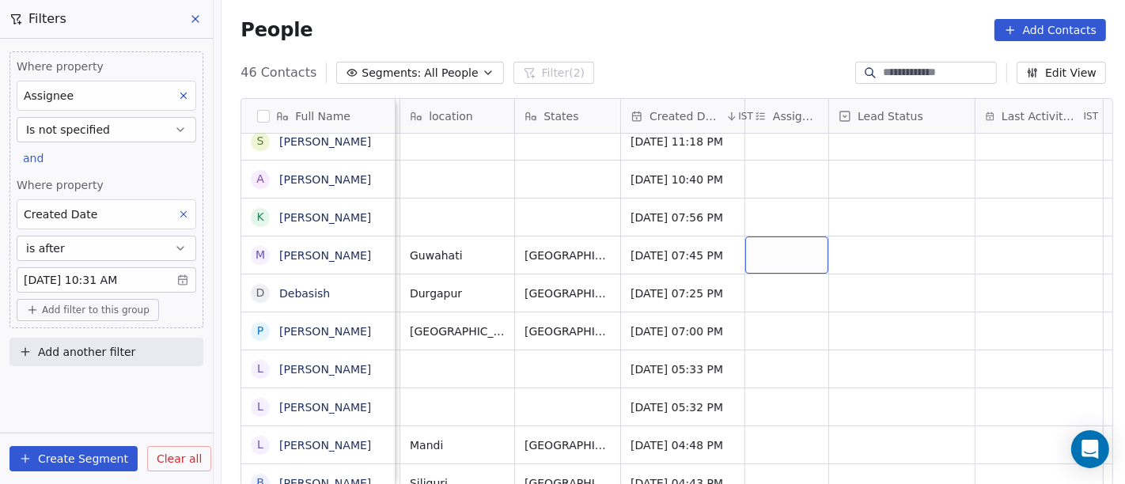
click at [775, 254] on div "grid" at bounding box center [786, 255] width 83 height 37
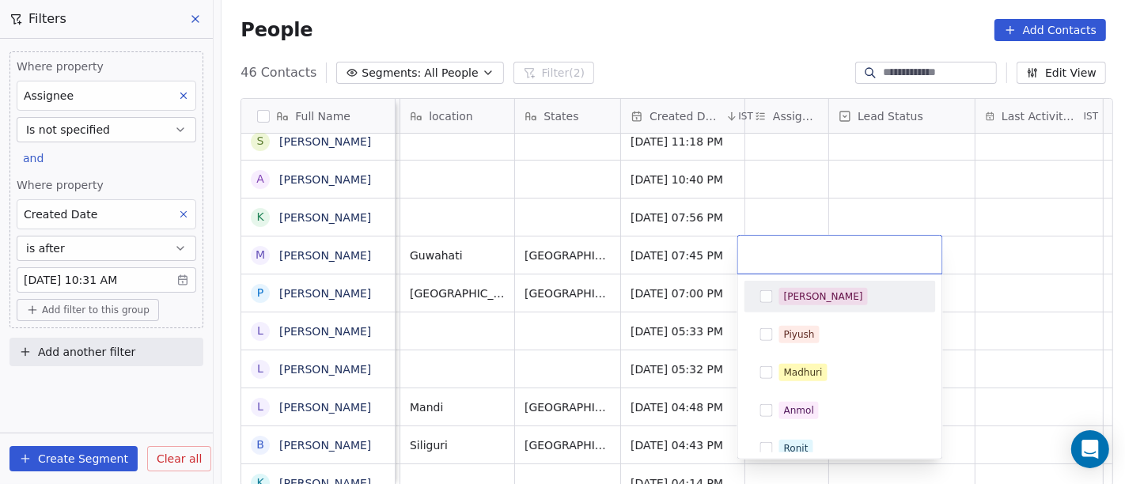
click at [789, 299] on div "[PERSON_NAME]" at bounding box center [823, 297] width 79 height 14
click at [846, 193] on html "On2Cook India Pvt. Ltd. Contacts People Marketing Workflows Campaigns Sales Pip…" at bounding box center [562, 242] width 1125 height 484
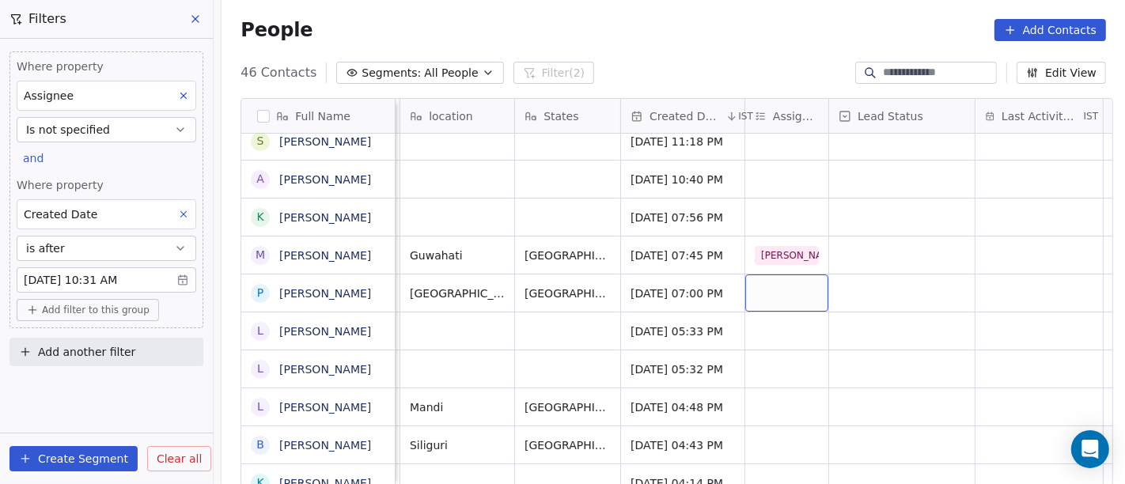
click at [767, 290] on div "grid" at bounding box center [786, 292] width 83 height 37
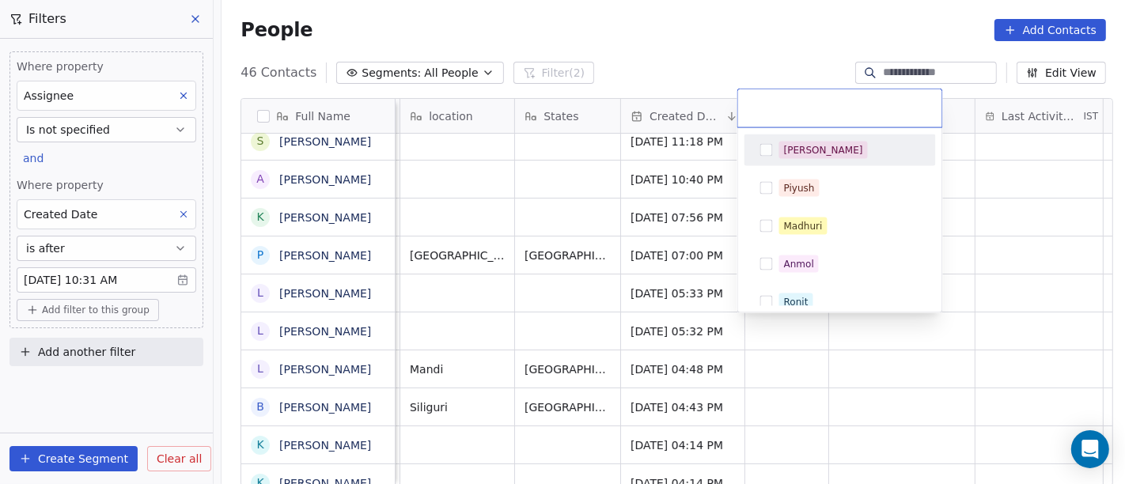
click at [759, 46] on html "On2Cook India Pvt. Ltd. Contacts People Marketing Workflows Campaigns Sales Pip…" at bounding box center [562, 242] width 1125 height 484
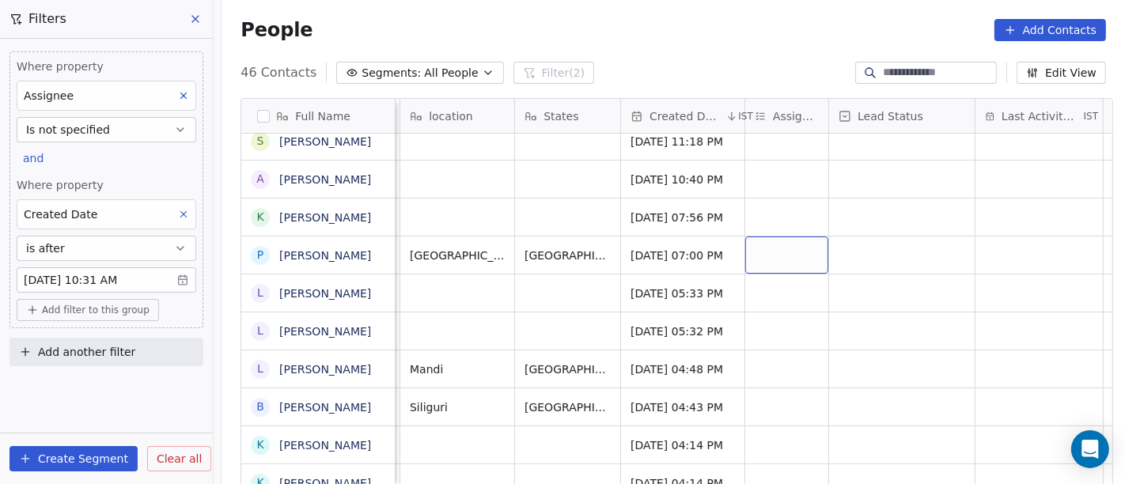
click at [766, 249] on div "grid" at bounding box center [786, 255] width 83 height 37
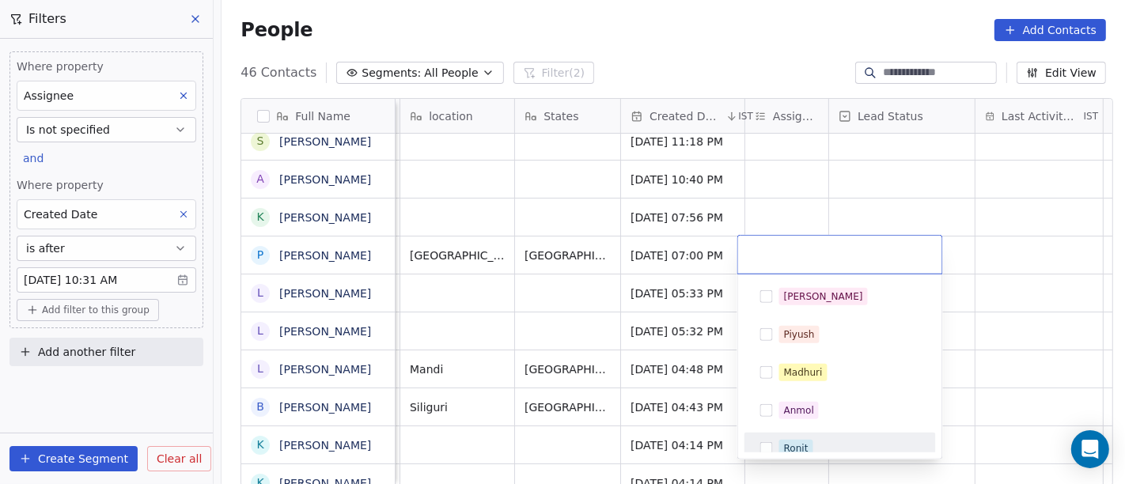
click at [814, 434] on div "Ronit" at bounding box center [839, 449] width 191 height 32
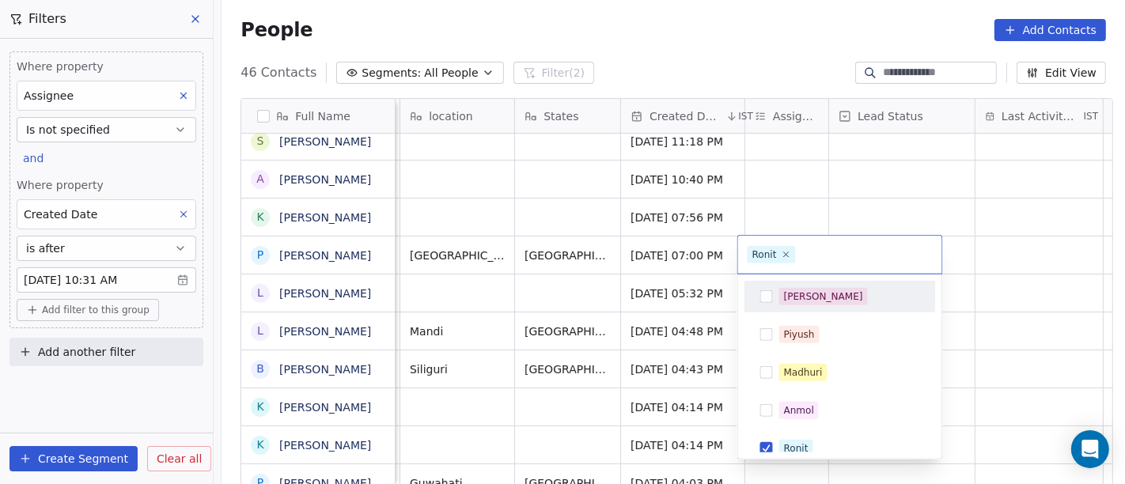
click at [797, 40] on html "On2Cook India Pvt. Ltd. Contacts People Marketing Workflows Campaigns Sales Pip…" at bounding box center [562, 242] width 1125 height 484
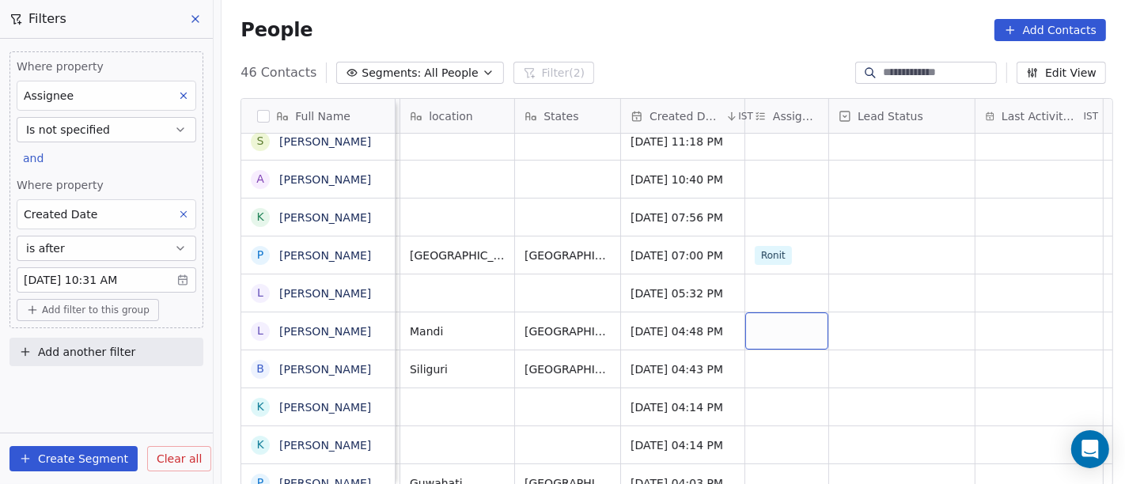
click at [755, 333] on div "grid" at bounding box center [786, 330] width 83 height 37
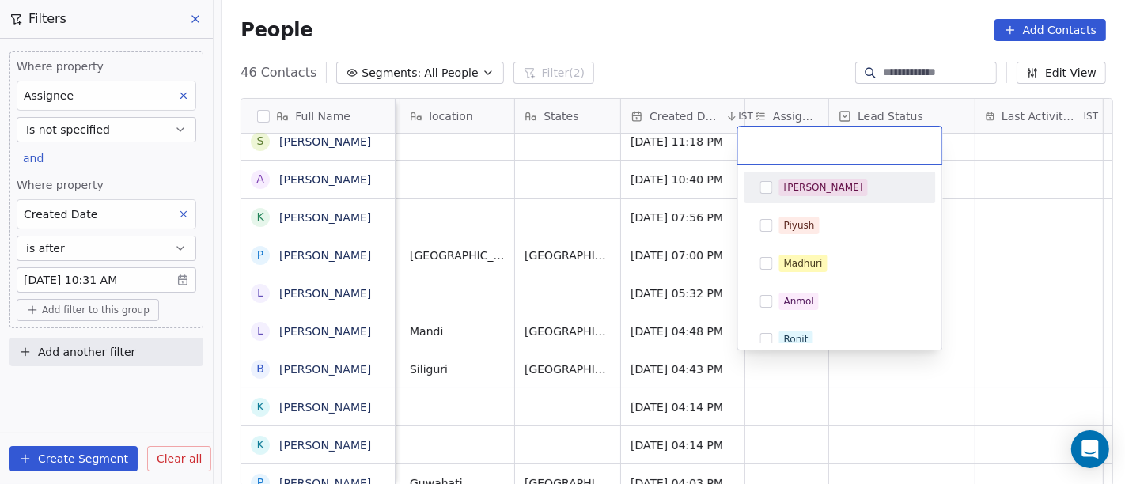
click at [816, 186] on div "[PERSON_NAME]" at bounding box center [849, 187] width 141 height 17
click at [718, 61] on html "On2Cook India Pvt. Ltd. Contacts People Marketing Workflows Campaigns Sales Pip…" at bounding box center [562, 242] width 1125 height 484
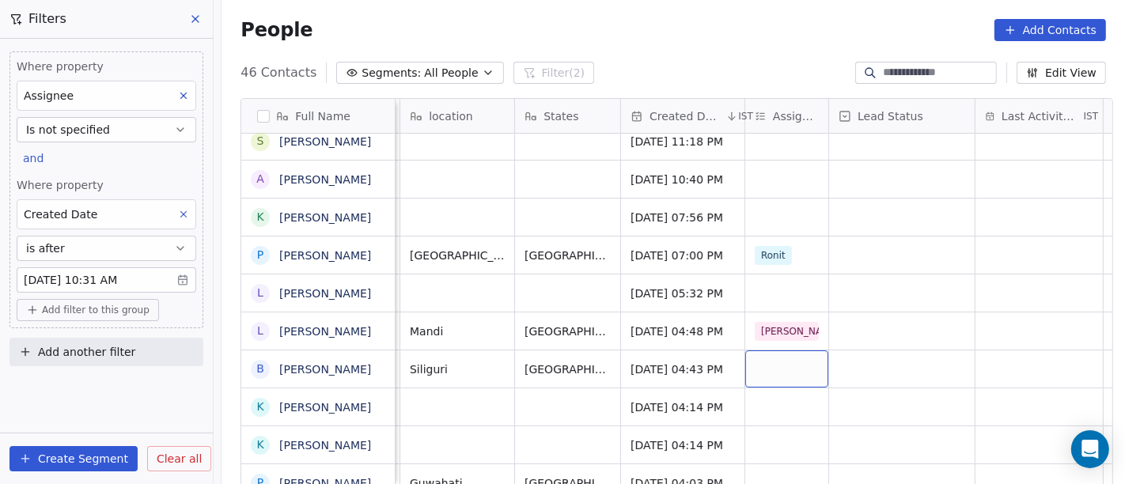
click at [762, 358] on div "grid" at bounding box center [786, 368] width 83 height 37
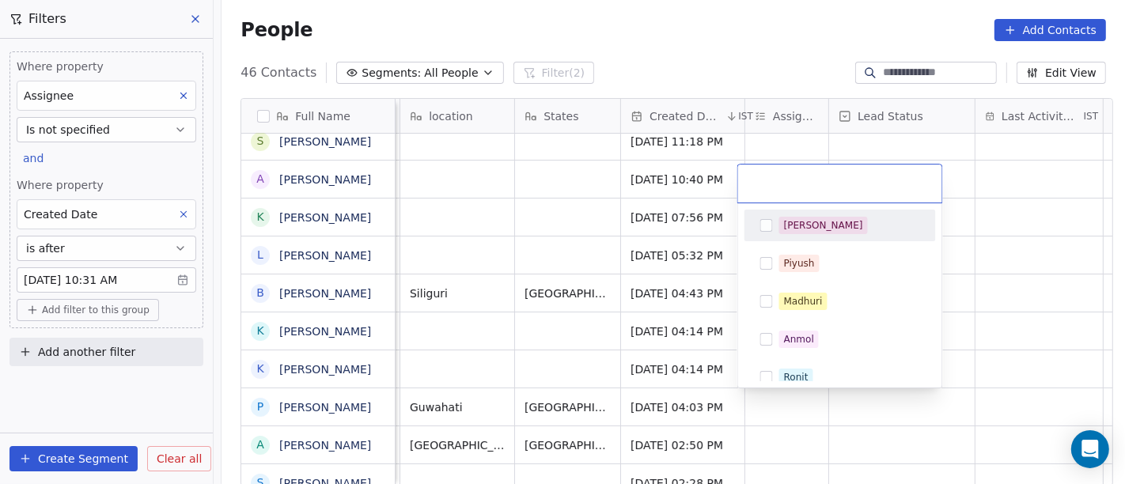
click at [778, 57] on html "On2Cook India Pvt. Ltd. Contacts People Marketing Workflows Campaigns Sales Pip…" at bounding box center [562, 242] width 1125 height 484
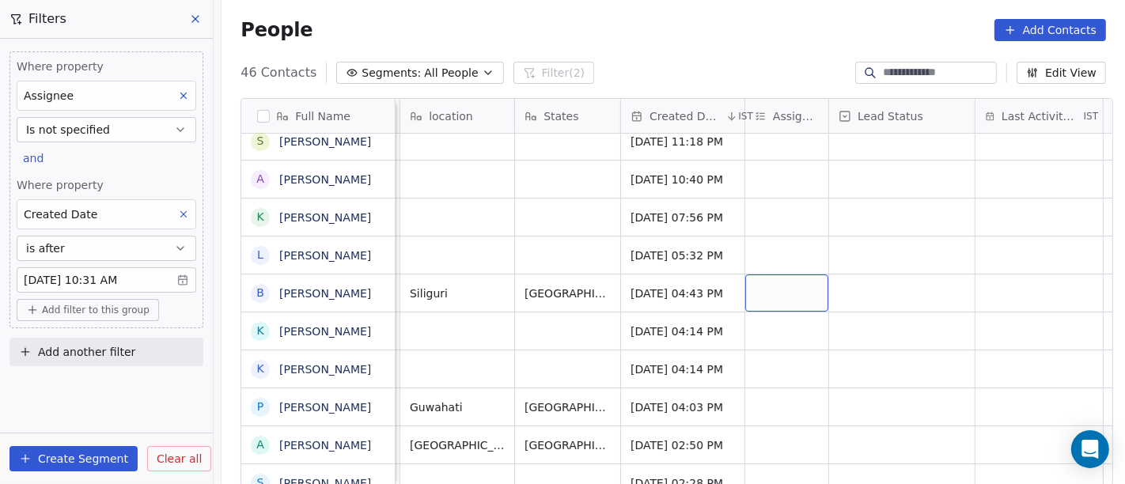
click at [757, 286] on div "grid" at bounding box center [786, 292] width 83 height 37
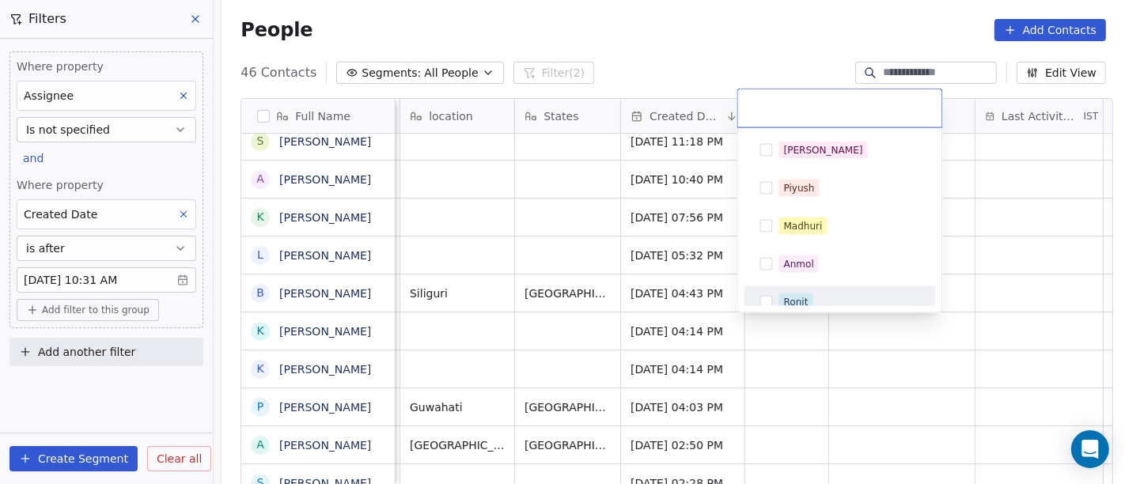
click at [789, 295] on div "Ronit" at bounding box center [796, 302] width 25 height 14
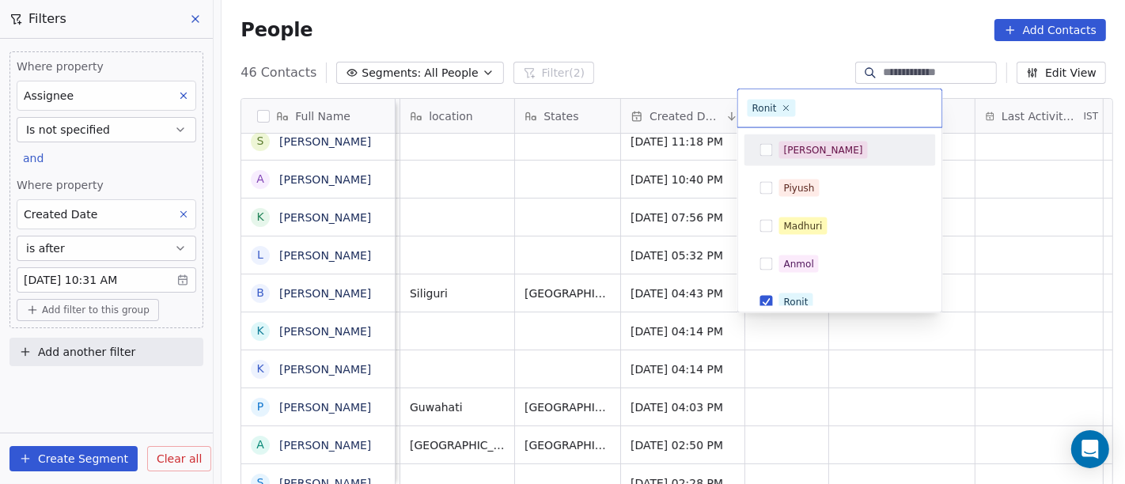
click at [729, 36] on html "On2Cook India Pvt. Ltd. Contacts People Marketing Workflows Campaigns Sales Pip…" at bounding box center [562, 242] width 1125 height 484
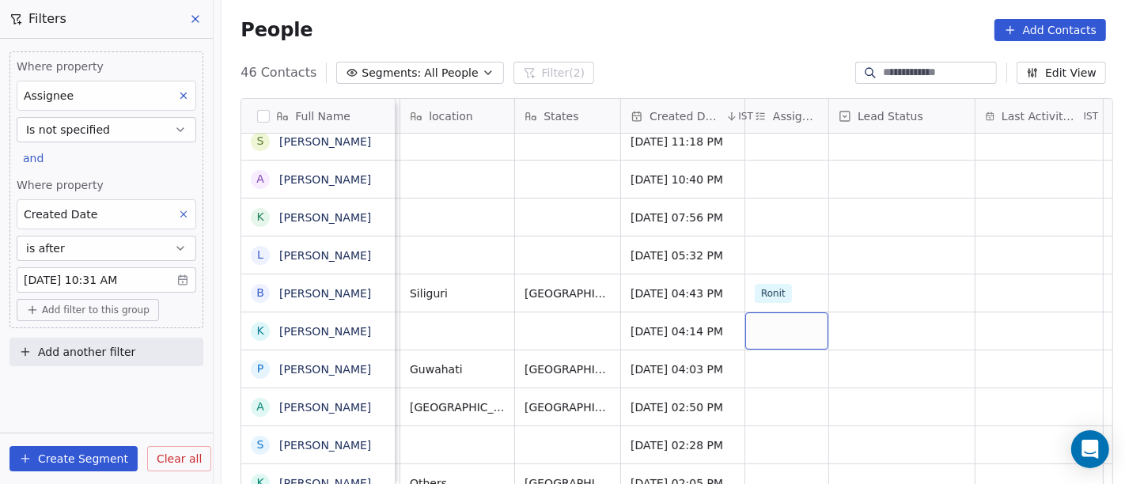
click at [759, 348] on div "grid" at bounding box center [786, 330] width 83 height 37
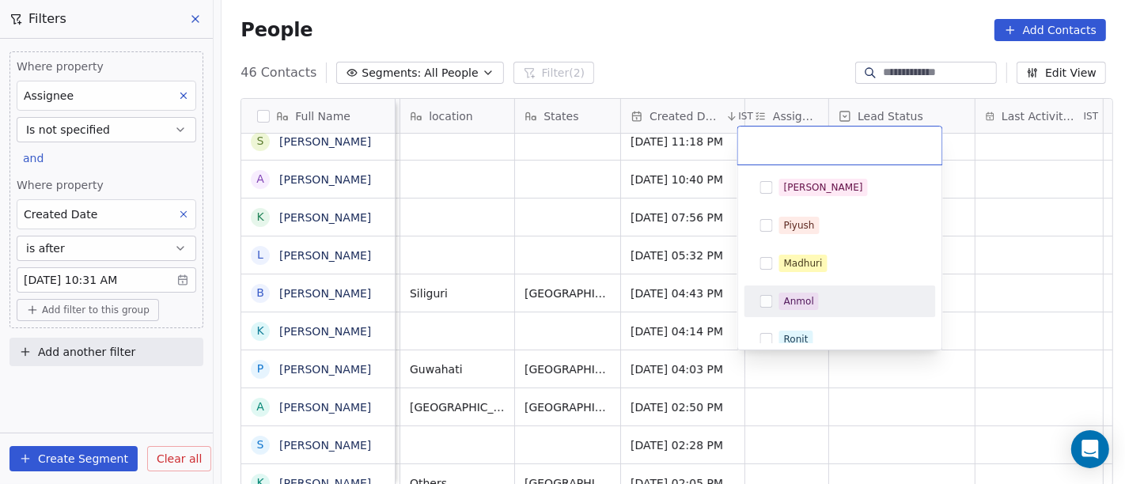
click at [706, 48] on html "On2Cook India Pvt. Ltd. Contacts People Marketing Workflows Campaigns Sales Pip…" at bounding box center [562, 242] width 1125 height 484
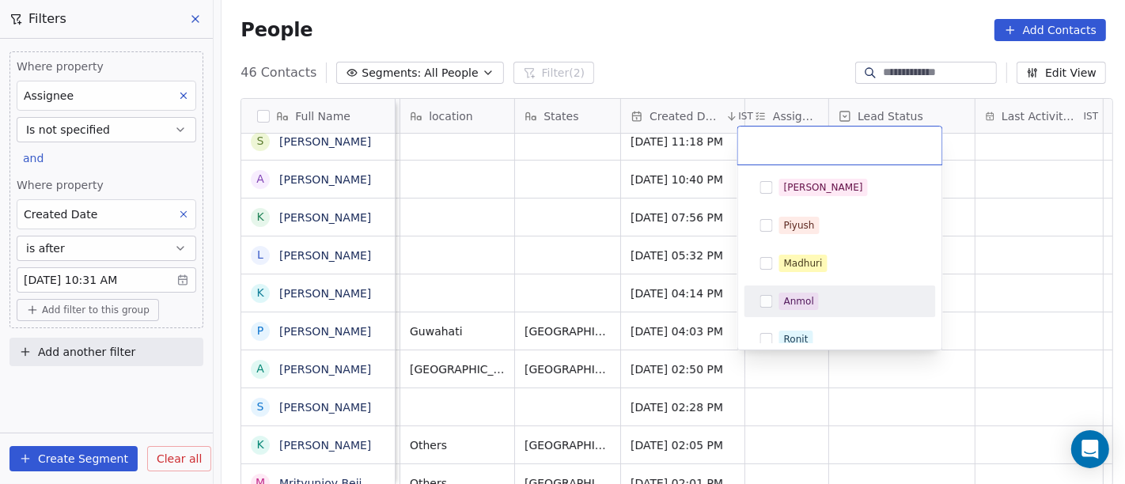
click at [701, 57] on html "On2Cook India Pvt. Ltd. Contacts People Marketing Workflows Campaigns Sales Pip…" at bounding box center [562, 242] width 1125 height 484
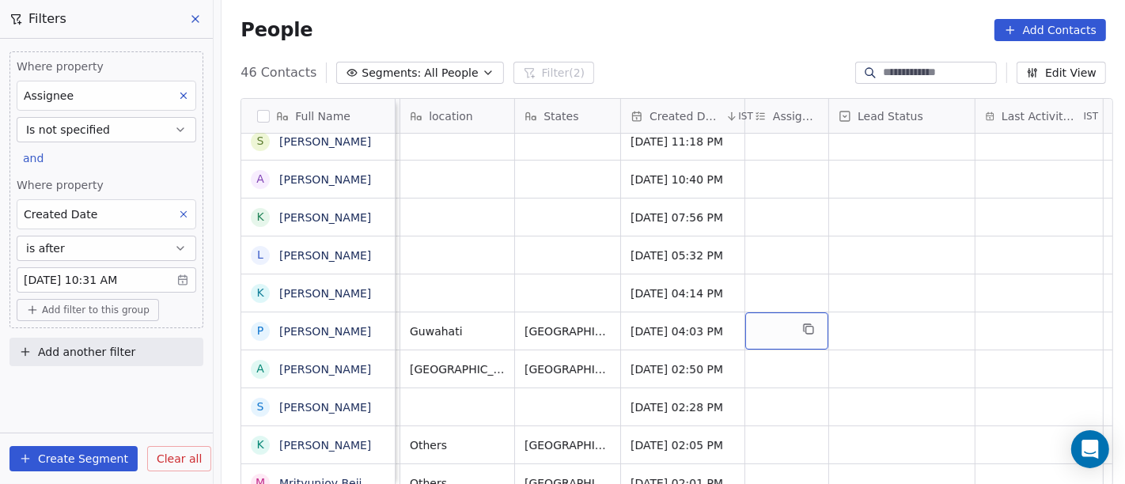
click at [779, 320] on div "grid" at bounding box center [786, 330] width 83 height 37
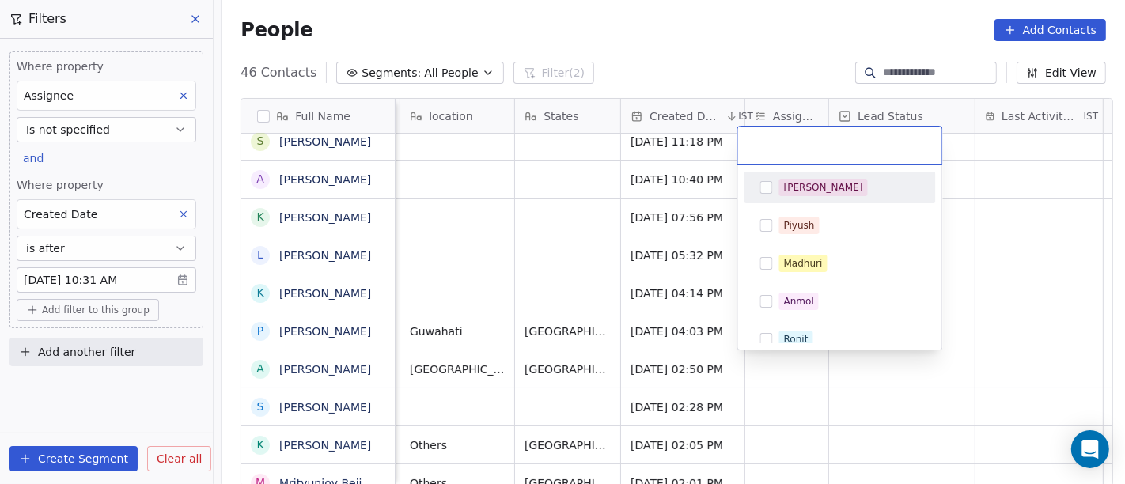
click at [813, 191] on div "[PERSON_NAME]" at bounding box center [849, 187] width 141 height 17
click at [782, 41] on html "On2Cook India Pvt. Ltd. Contacts People Marketing Workflows Campaigns Sales Pip…" at bounding box center [562, 242] width 1125 height 484
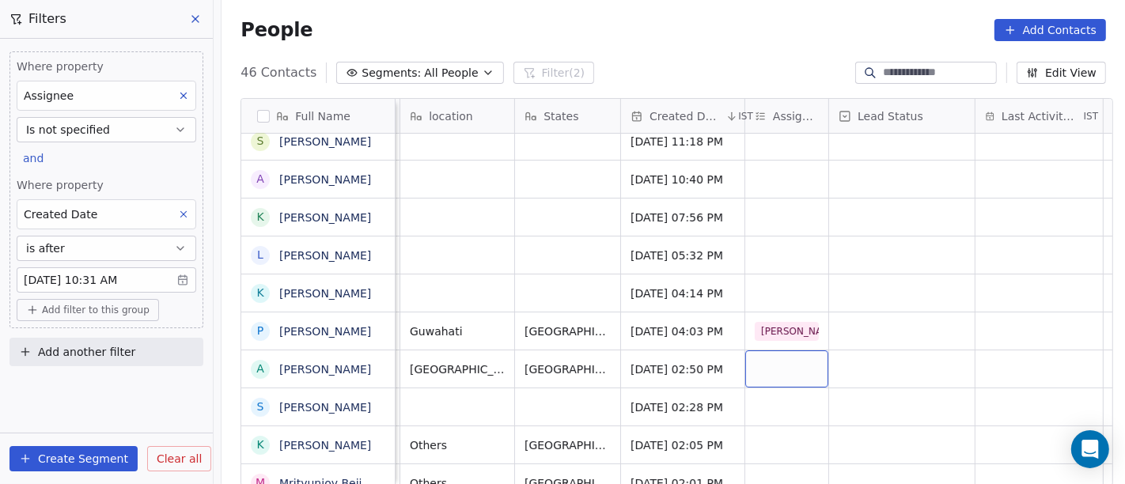
click at [774, 370] on div "grid" at bounding box center [786, 368] width 83 height 37
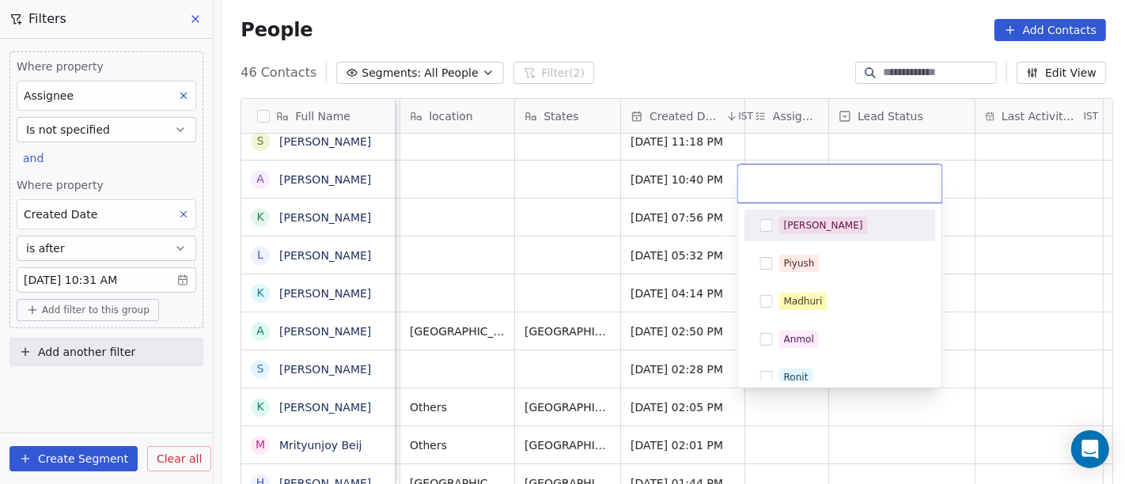
click at [763, 48] on html "On2Cook India Pvt. Ltd. Contacts People Marketing Workflows Campaigns Sales Pip…" at bounding box center [562, 242] width 1125 height 484
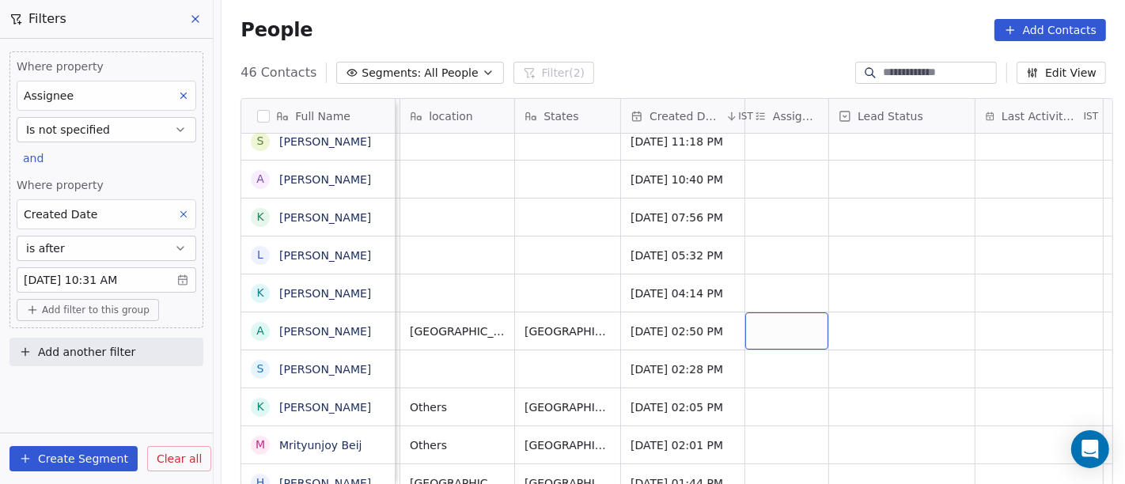
click at [752, 328] on div "grid" at bounding box center [786, 330] width 83 height 37
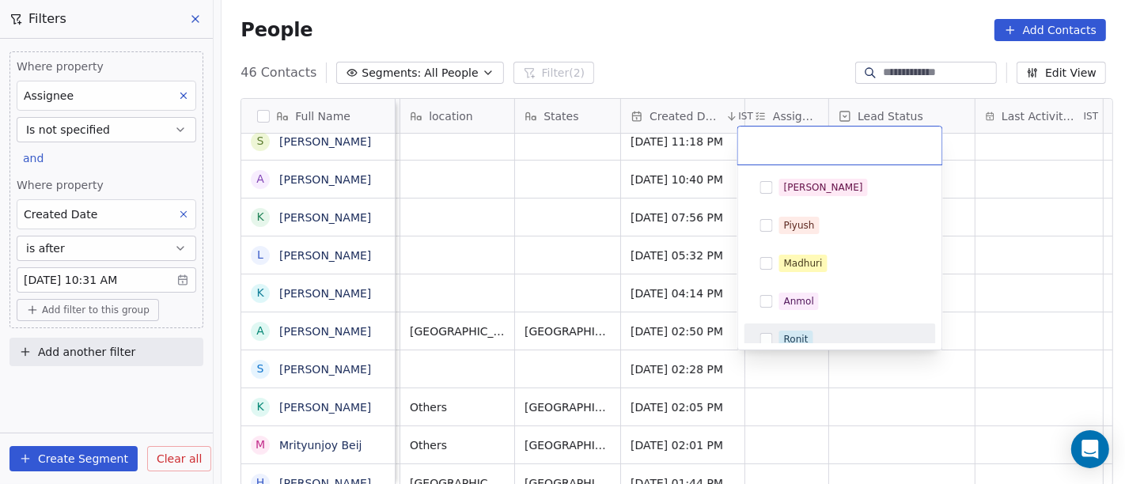
click at [798, 335] on div "Ronit" at bounding box center [796, 339] width 25 height 14
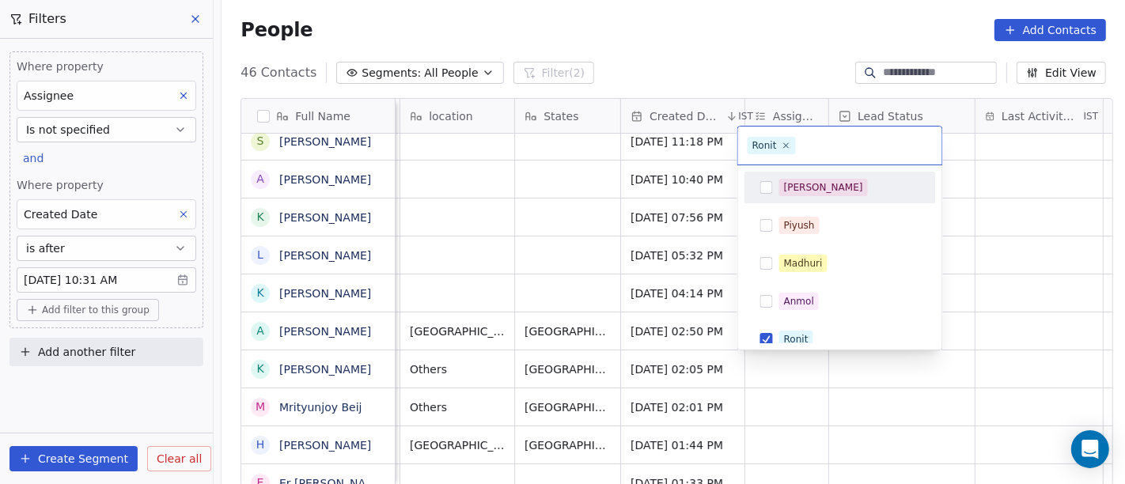
click at [710, 32] on html "On2Cook India Pvt. Ltd. Contacts People Marketing Workflows Campaigns Sales Pip…" at bounding box center [562, 242] width 1125 height 484
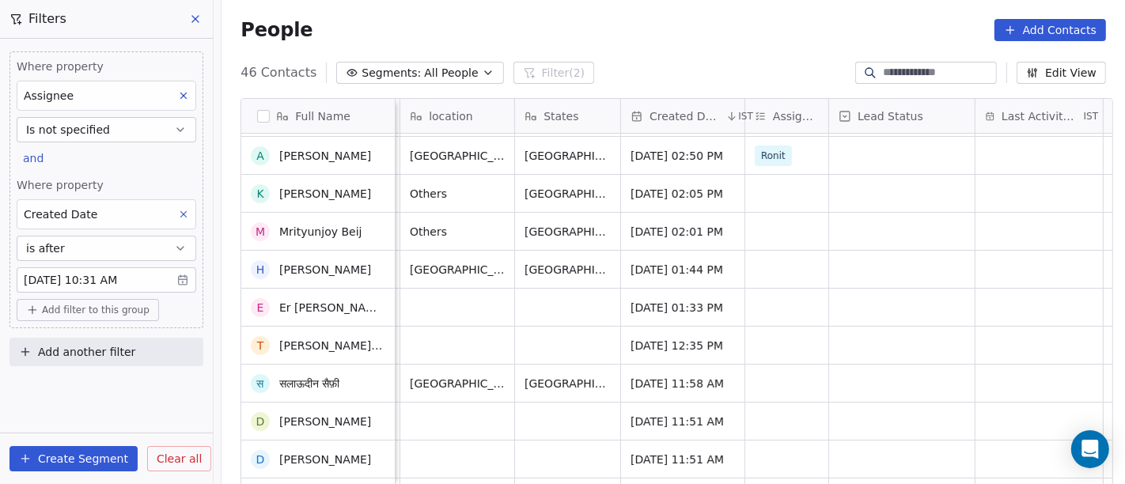
scroll to position [263, 0]
click at [782, 175] on div "grid" at bounding box center [786, 193] width 83 height 37
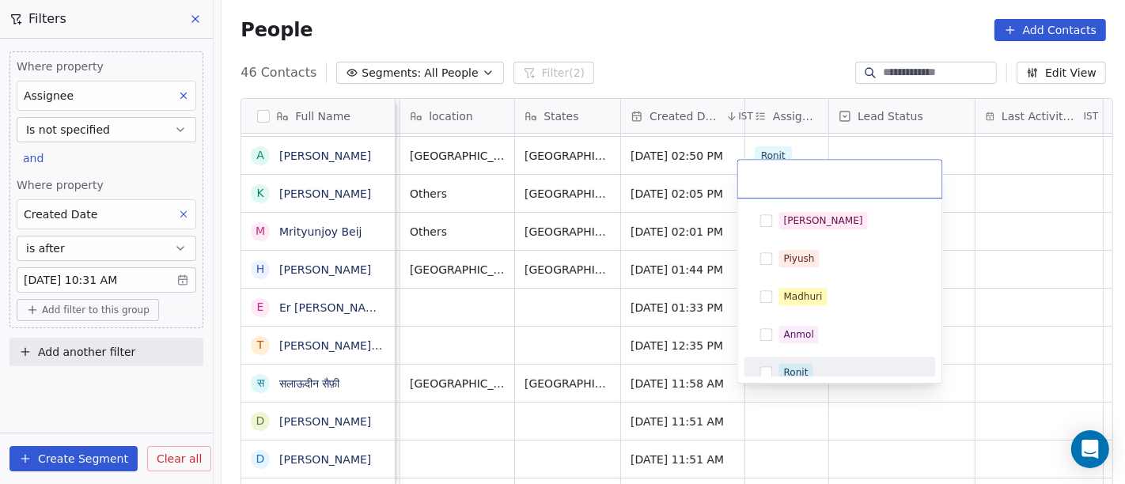
click at [800, 364] on span "Ronit" at bounding box center [796, 372] width 34 height 17
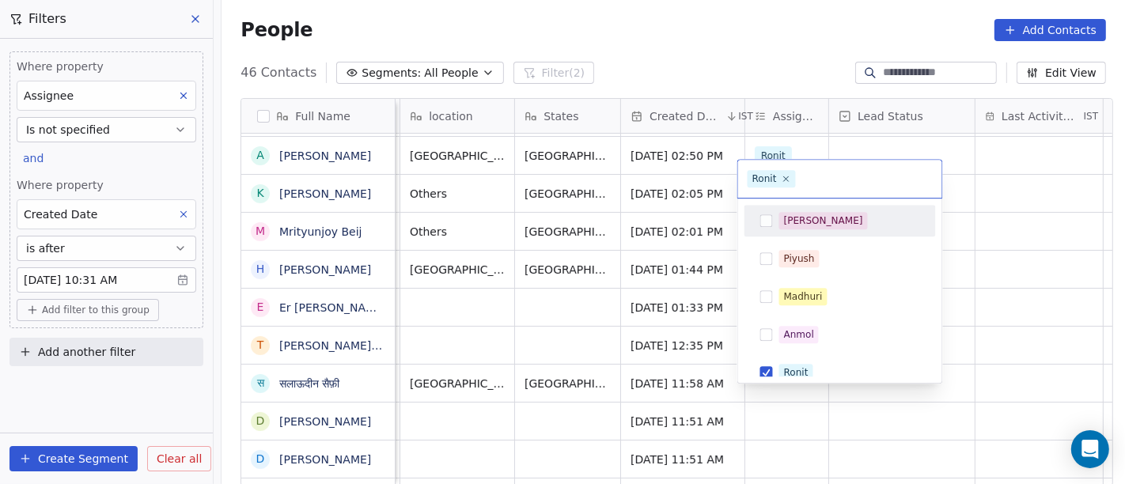
click at [732, 41] on html "On2Cook India Pvt. Ltd. Contacts People Marketing Workflows Campaigns Sales Pip…" at bounding box center [562, 242] width 1125 height 484
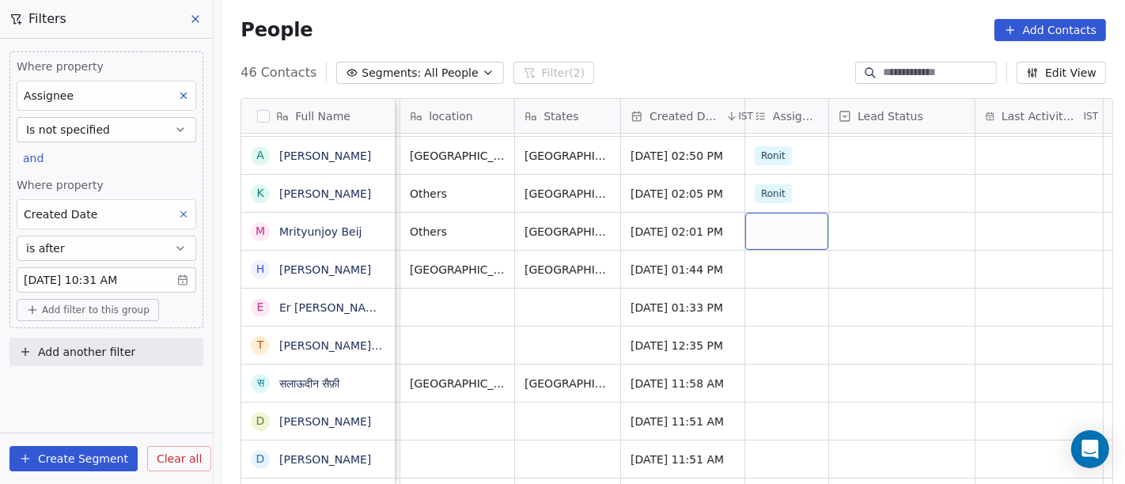
click at [766, 224] on div "grid" at bounding box center [786, 231] width 83 height 37
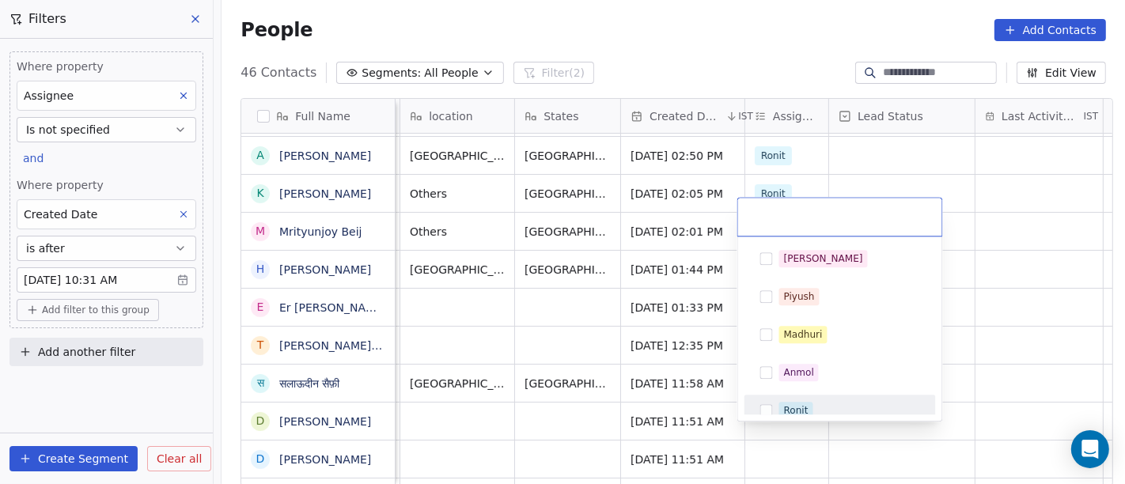
click at [795, 407] on div "Ronit" at bounding box center [796, 410] width 25 height 14
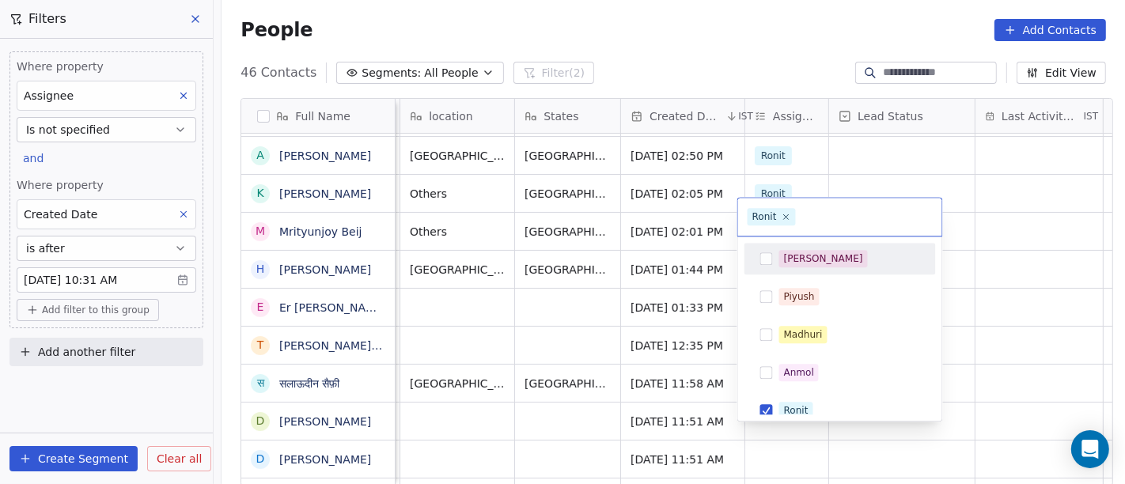
click at [761, 59] on html "On2Cook India Pvt. Ltd. Contacts People Marketing Workflows Campaigns Sales Pip…" at bounding box center [562, 242] width 1125 height 484
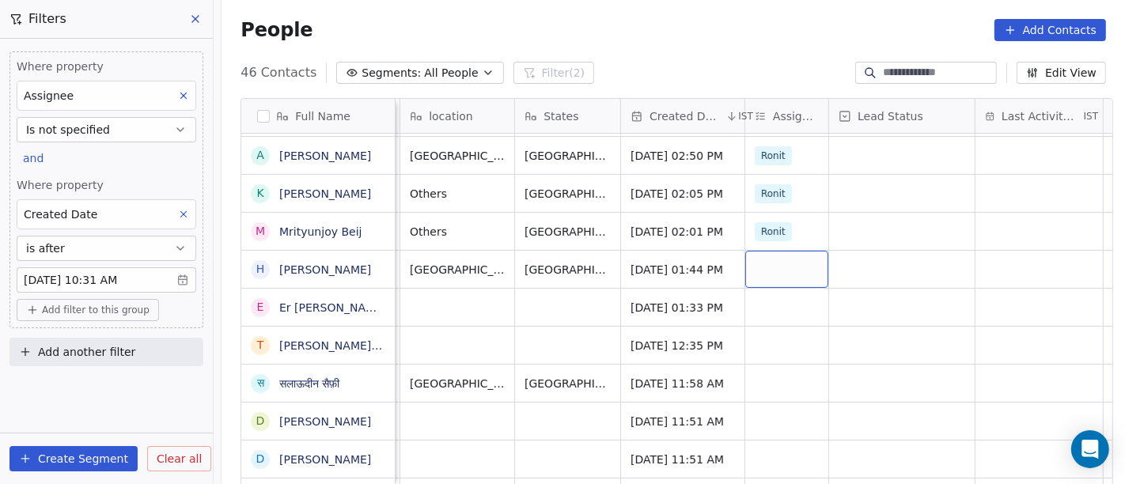
click at [769, 259] on div "grid" at bounding box center [786, 269] width 83 height 37
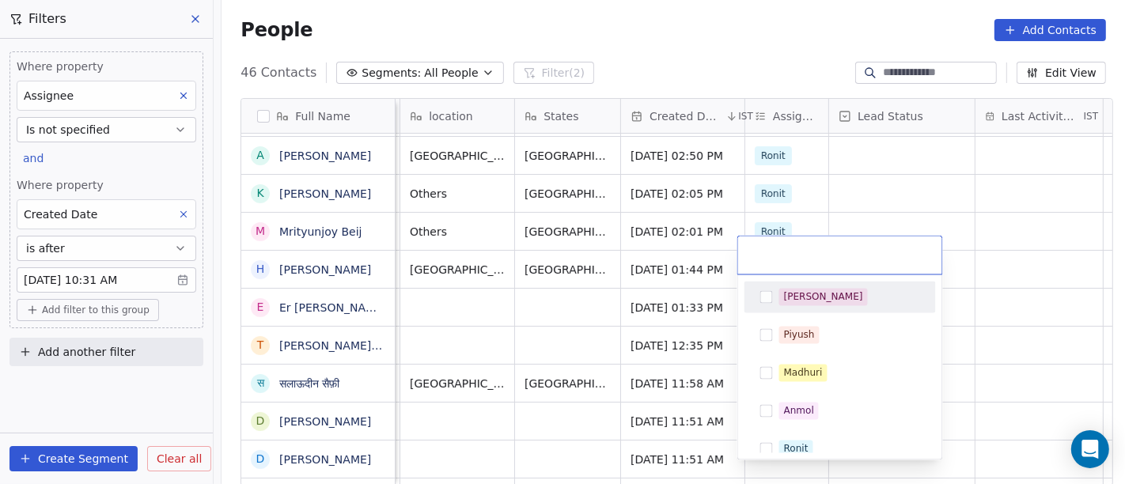
click at [801, 299] on div "[PERSON_NAME]" at bounding box center [823, 297] width 79 height 14
click at [777, 48] on html "On2Cook India Pvt. Ltd. Contacts People Marketing Workflows Campaigns Sales Pip…" at bounding box center [562, 242] width 1125 height 484
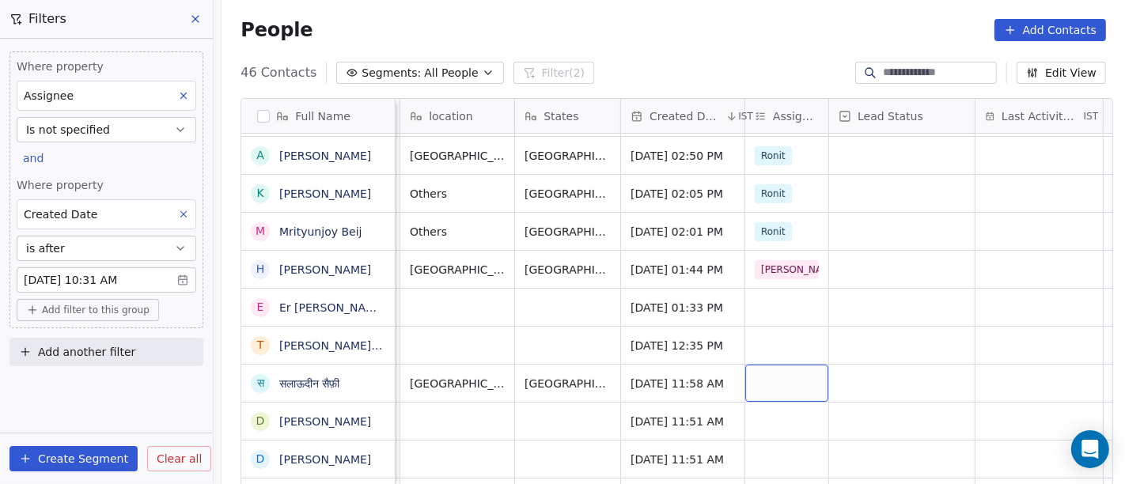
click at [777, 373] on div "grid" at bounding box center [786, 383] width 83 height 37
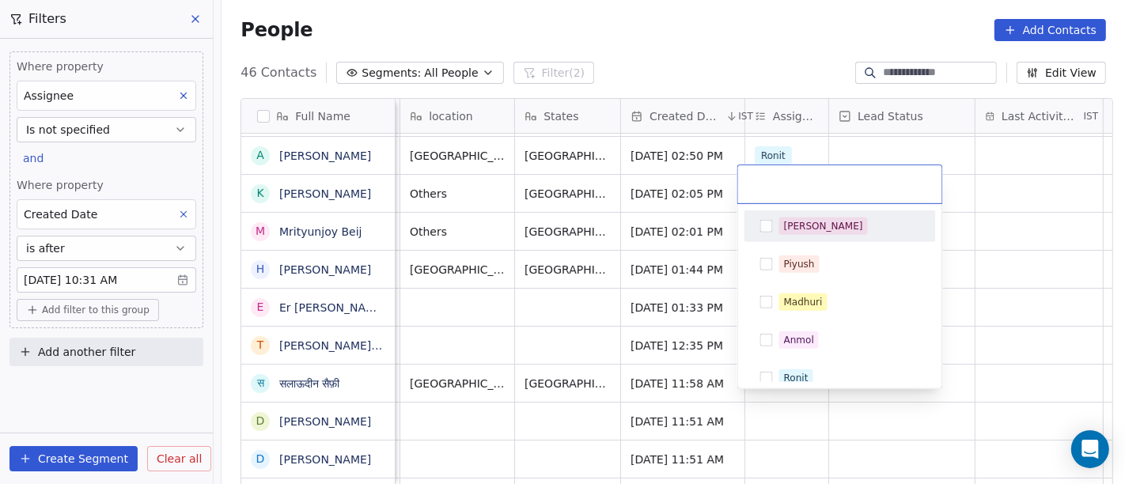
click at [800, 237] on div "[PERSON_NAME]" at bounding box center [840, 226] width 179 height 25
click at [770, 70] on html "On2Cook India Pvt. Ltd. Contacts People Marketing Workflows Campaigns Sales Pip…" at bounding box center [562, 242] width 1125 height 484
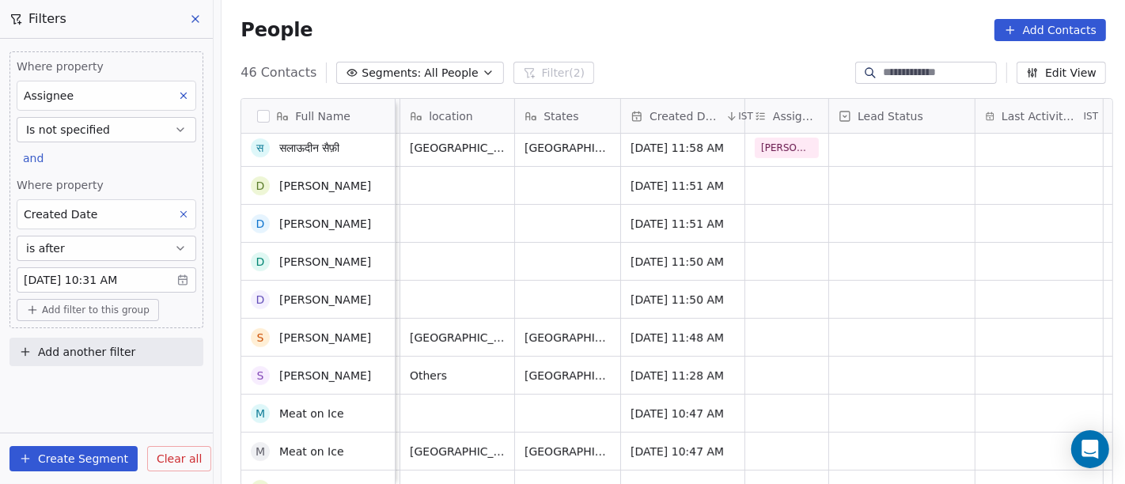
scroll to position [527, 0]
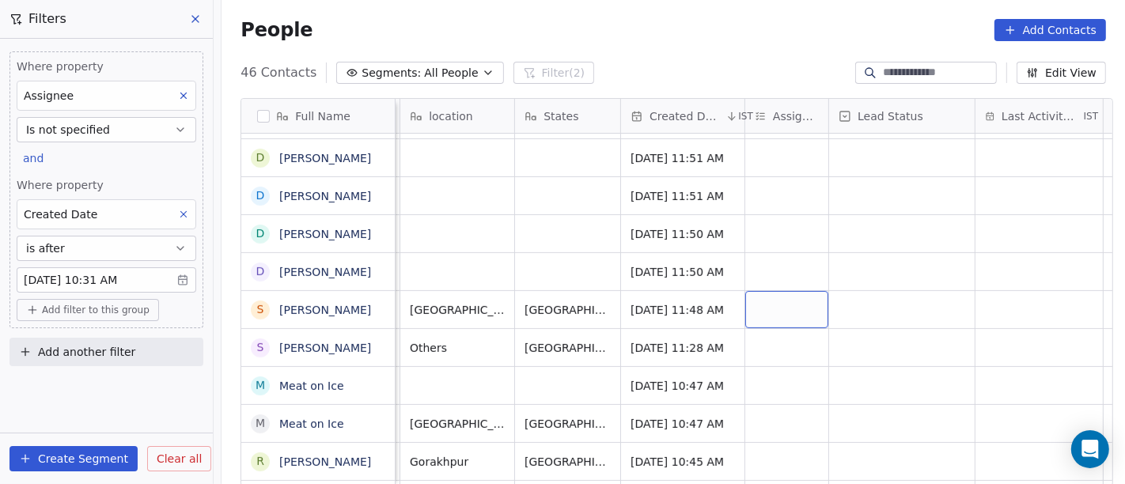
click at [784, 292] on div "grid" at bounding box center [786, 309] width 83 height 37
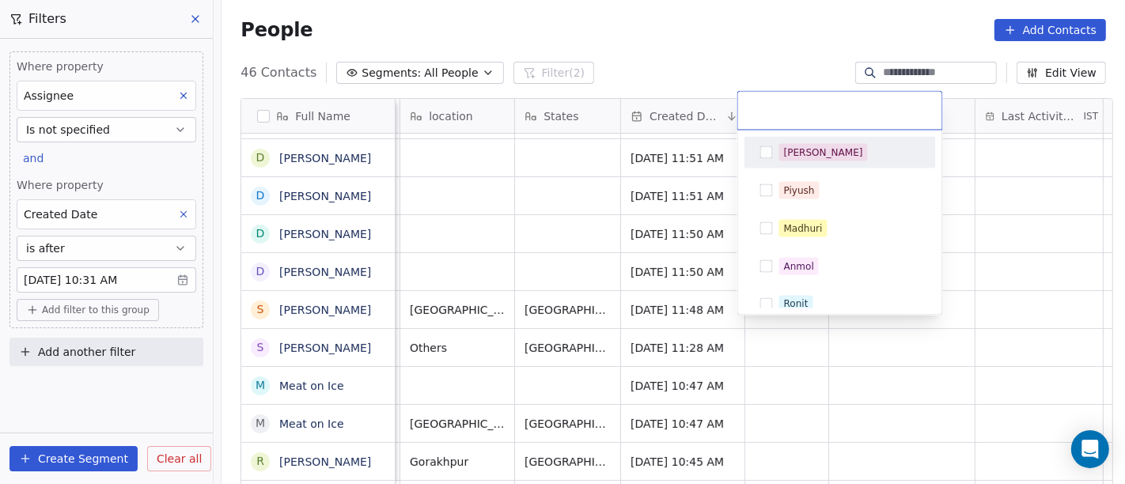
click at [804, 160] on span "[PERSON_NAME]" at bounding box center [823, 152] width 89 height 17
click at [770, 45] on html "On2Cook India Pvt. Ltd. Contacts People Marketing Workflows Campaigns Sales Pip…" at bounding box center [562, 242] width 1125 height 484
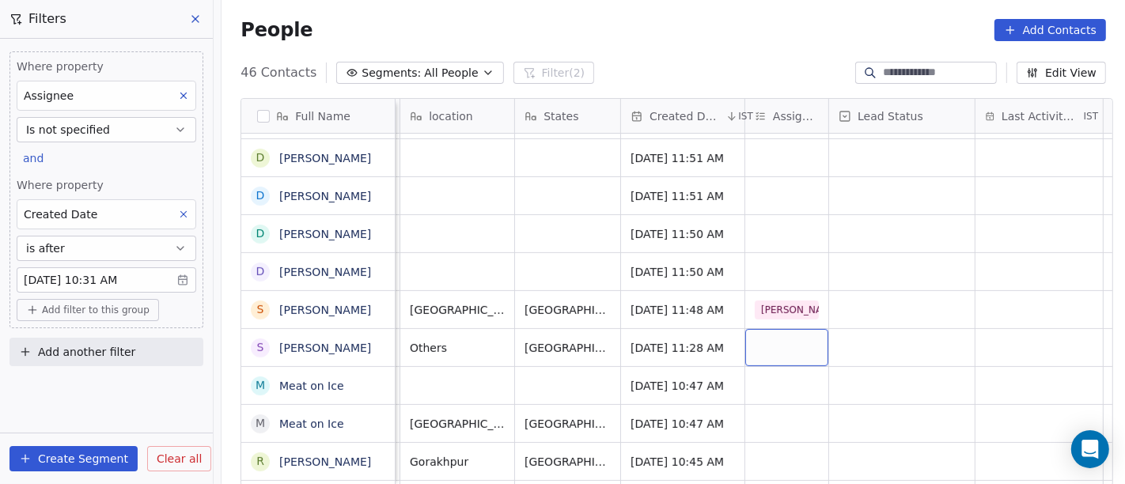
click at [775, 344] on div "grid" at bounding box center [786, 347] width 83 height 37
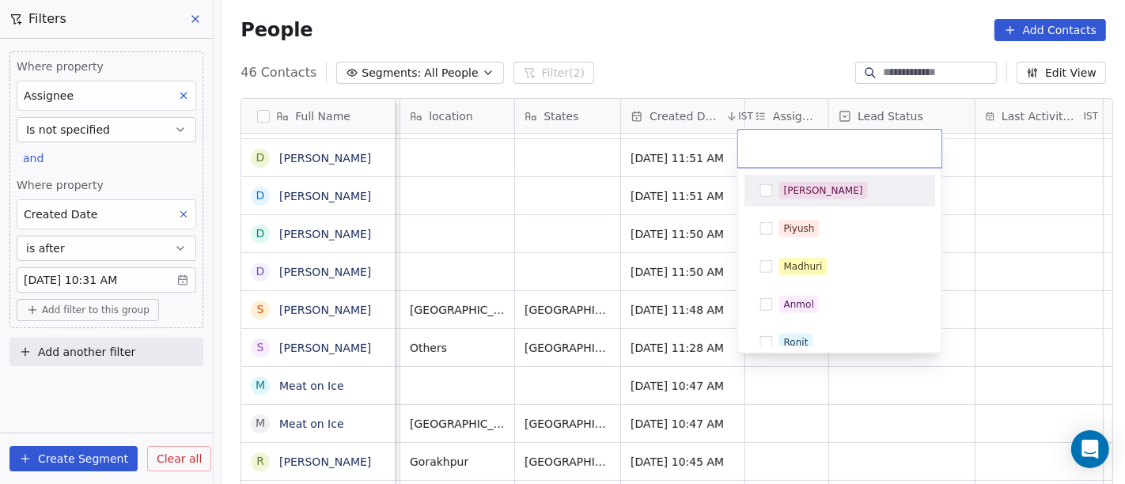
click at [779, 204] on div "[PERSON_NAME]" at bounding box center [839, 191] width 191 height 32
click at [787, 62] on html "On2Cook India Pvt. Ltd. Contacts People Marketing Workflows Campaigns Sales Pip…" at bounding box center [562, 242] width 1125 height 484
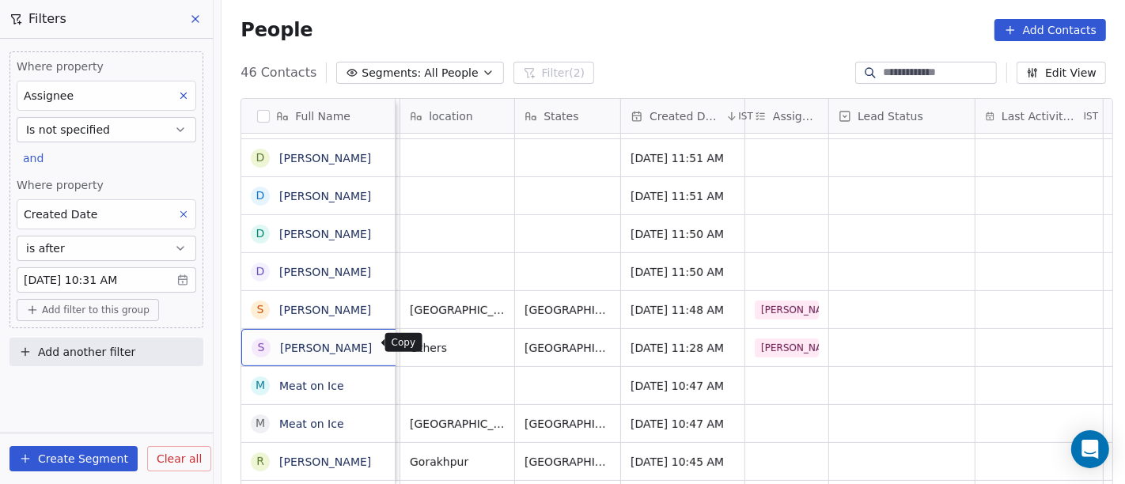
scroll to position [2, 0]
click at [382, 342] on button "grid" at bounding box center [391, 344] width 19 height 19
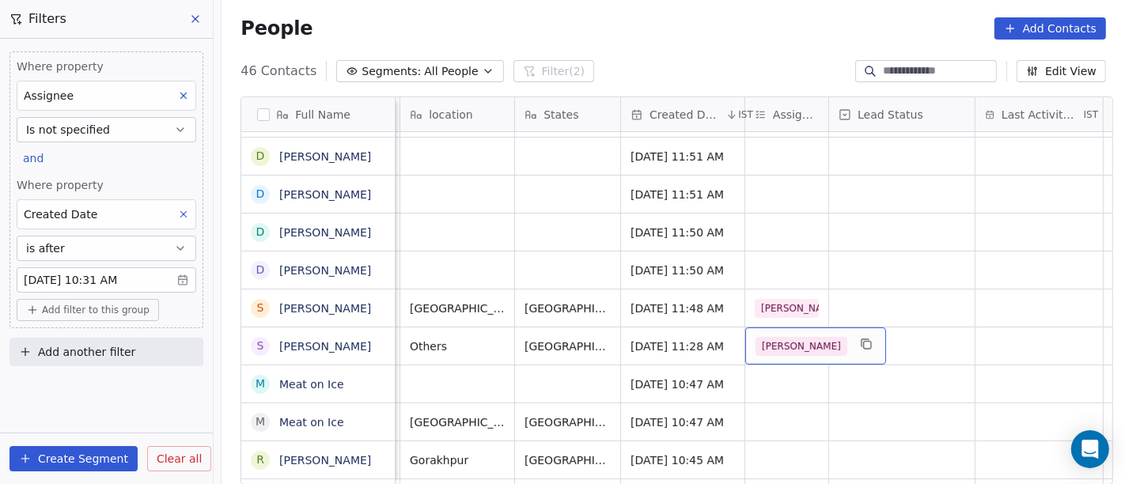
click at [789, 327] on div "[PERSON_NAME]" at bounding box center [815, 345] width 141 height 37
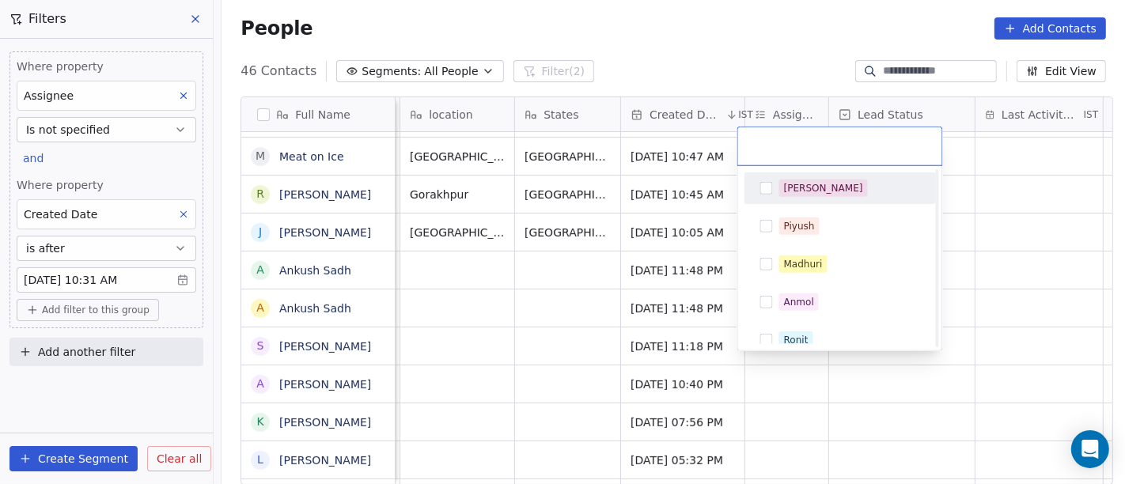
scroll to position [176, 0]
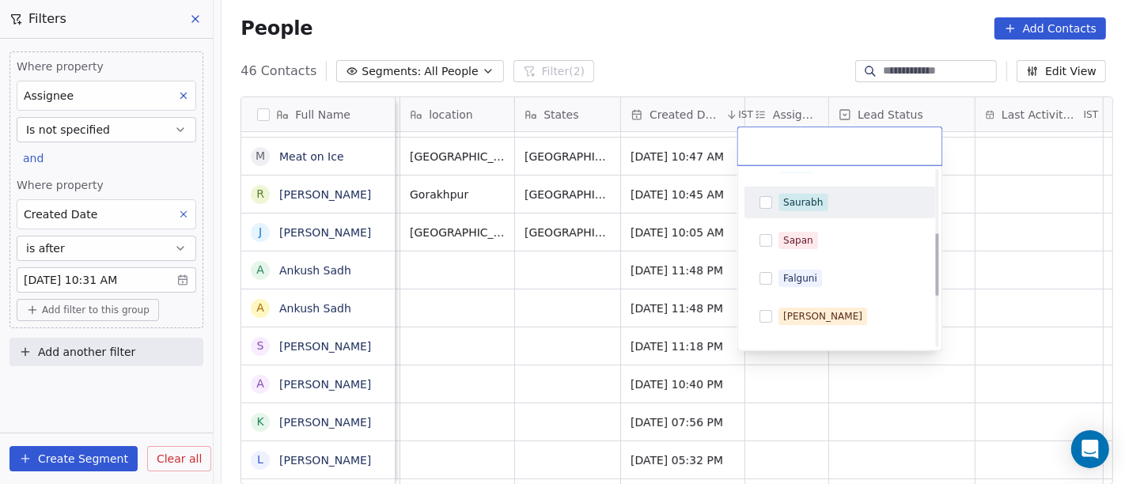
click at [788, 33] on html "On2Cook India Pvt. Ltd. Contacts People Marketing Workflows Campaigns Sales Pip…" at bounding box center [562, 242] width 1125 height 484
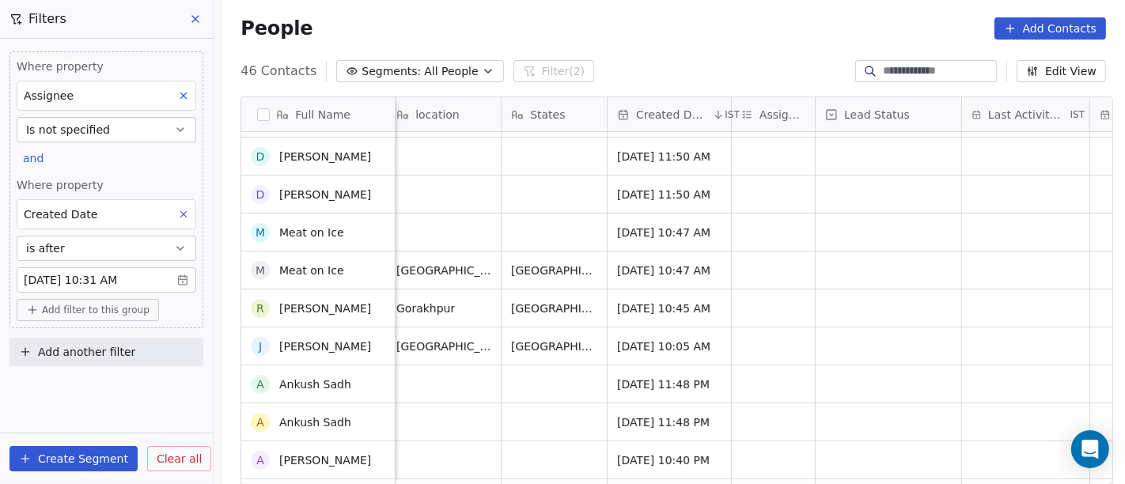
scroll to position [0, 0]
click at [782, 267] on div "grid" at bounding box center [773, 270] width 83 height 37
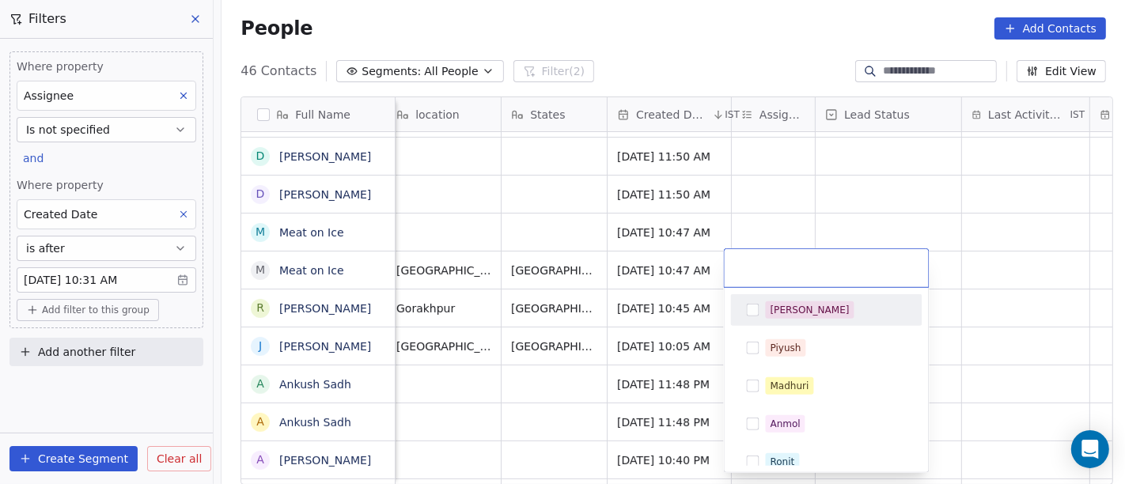
click at [762, 316] on div "[PERSON_NAME]" at bounding box center [826, 309] width 179 height 25
click at [823, 220] on html "On2Cook India Pvt. Ltd. Contacts People Marketing Workflows Campaigns Sales Pip…" at bounding box center [562, 242] width 1125 height 484
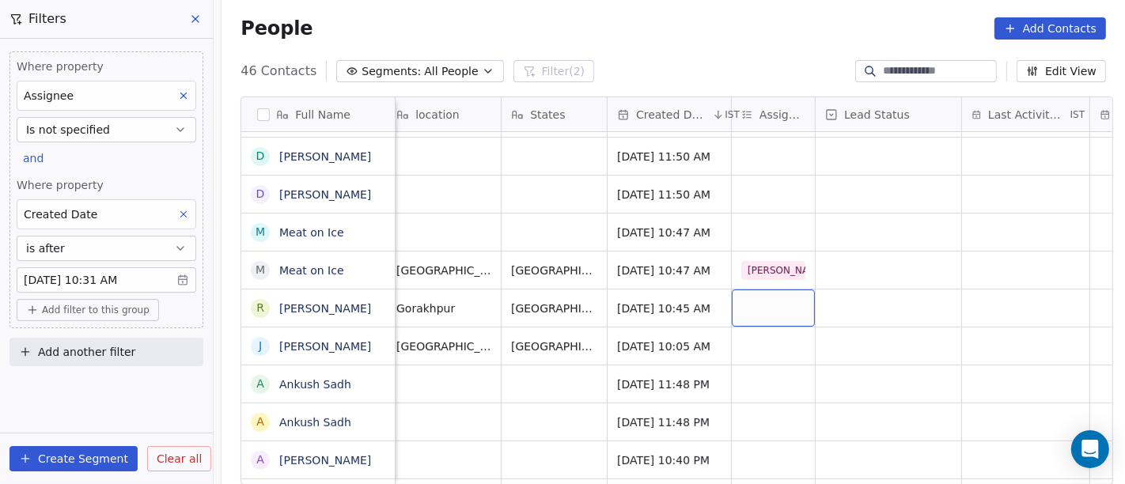
click at [744, 310] on div "grid" at bounding box center [773, 308] width 83 height 37
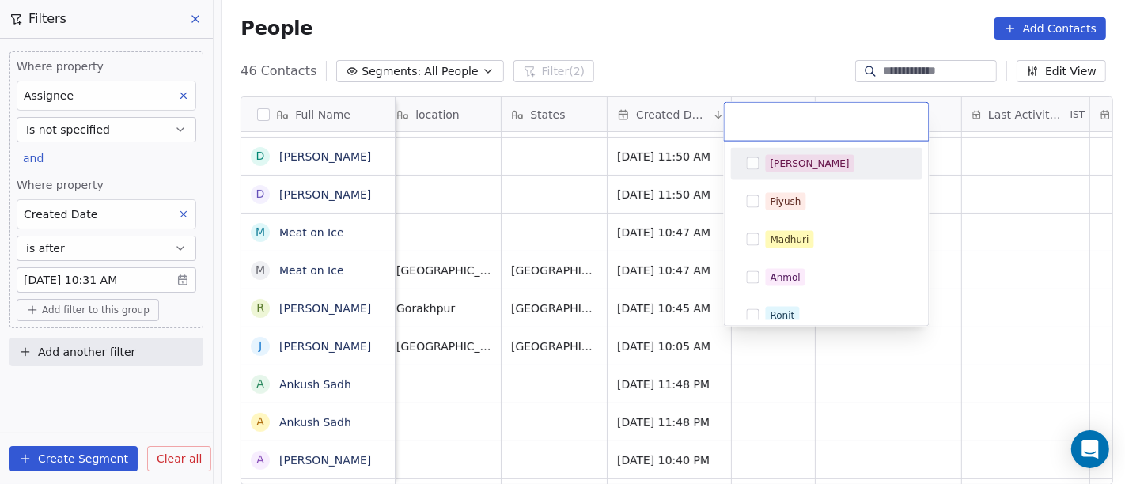
click at [775, 170] on span "[PERSON_NAME]" at bounding box center [810, 163] width 89 height 17
click at [748, 53] on html "On2Cook India Pvt. Ltd. Contacts People Marketing Workflows Campaigns Sales Pip…" at bounding box center [562, 242] width 1125 height 484
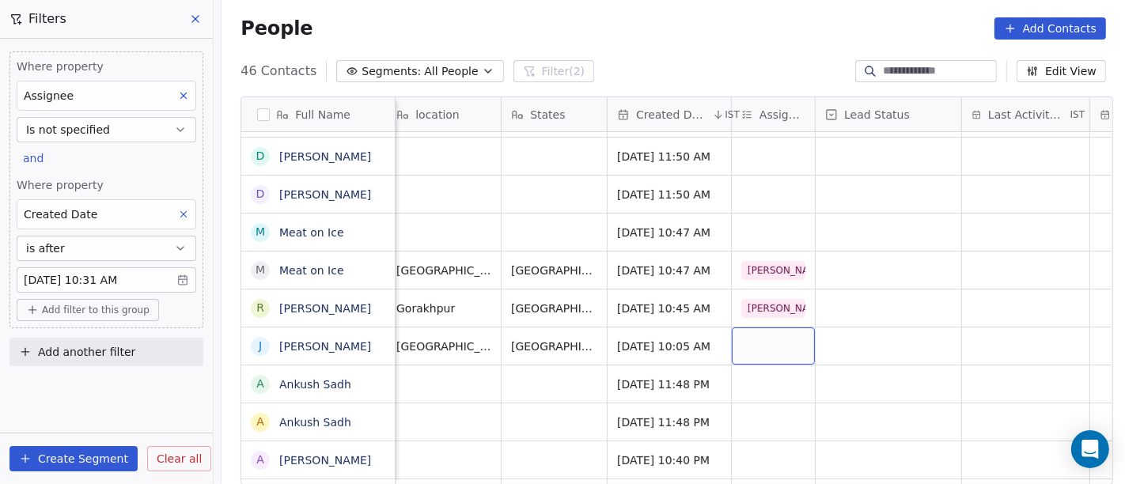
click at [757, 354] on div "grid" at bounding box center [773, 345] width 83 height 37
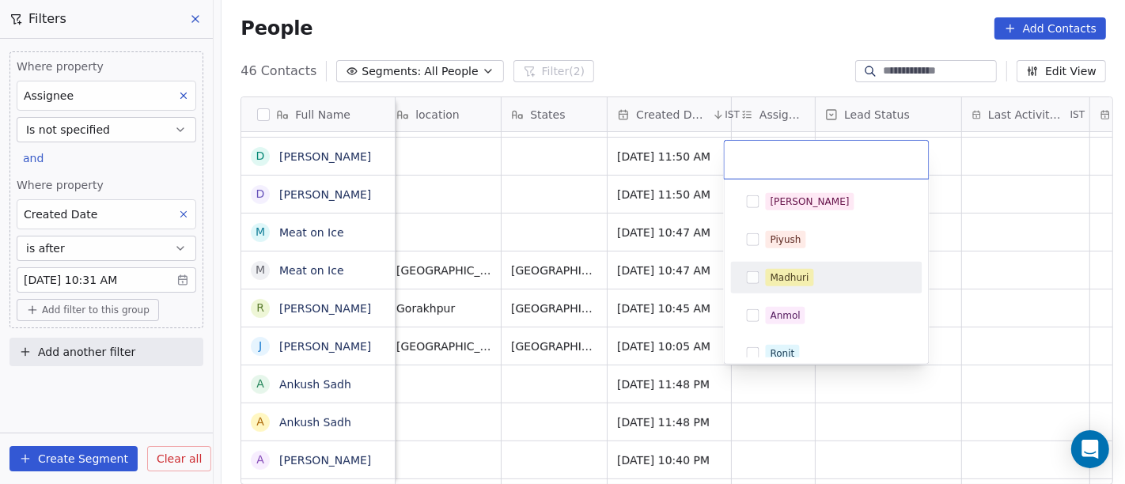
click at [771, 282] on div "Madhuri" at bounding box center [789, 278] width 39 height 14
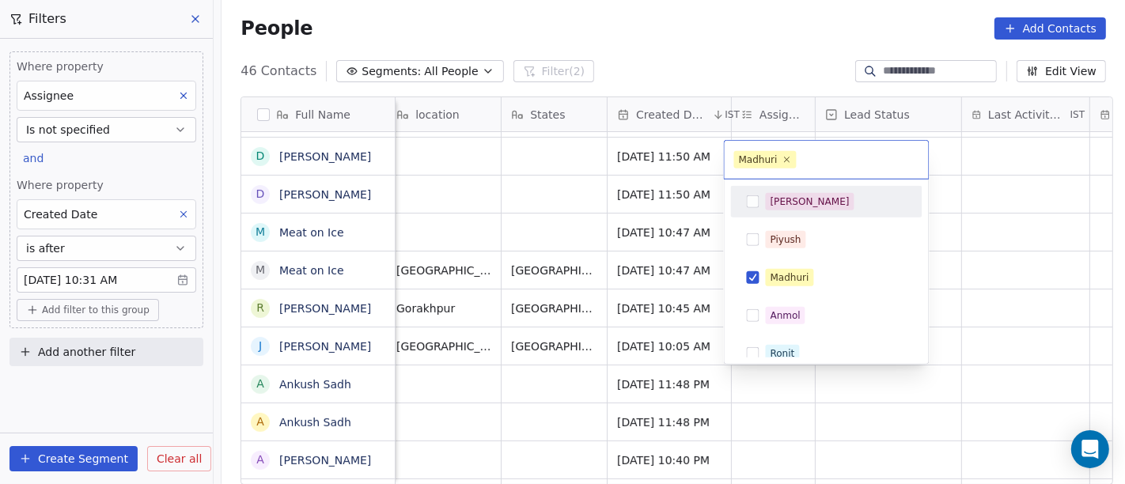
click at [764, 65] on html "On2Cook India Pvt. Ltd. Contacts People Marketing Workflows Campaigns Sales Pip…" at bounding box center [562, 242] width 1125 height 484
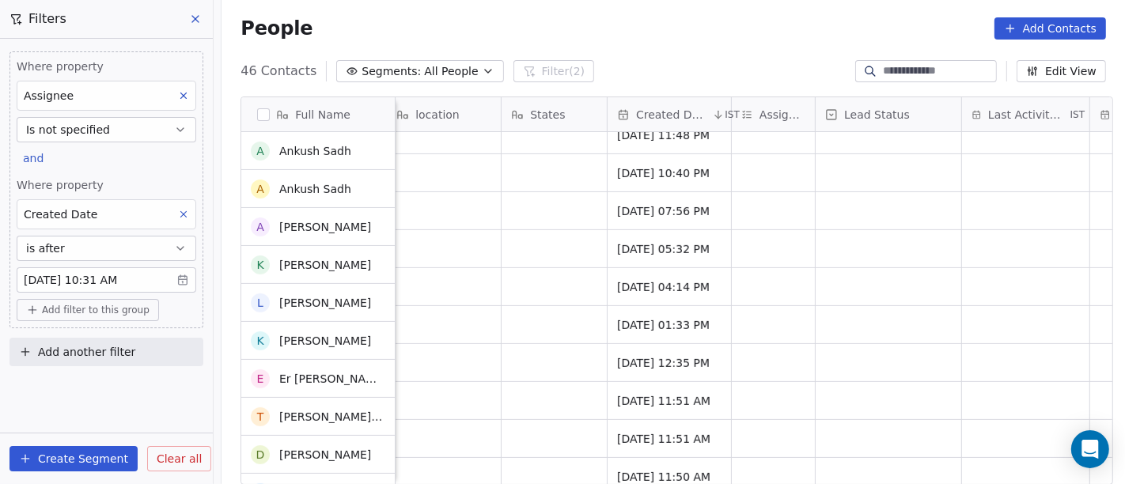
scroll to position [615, 0]
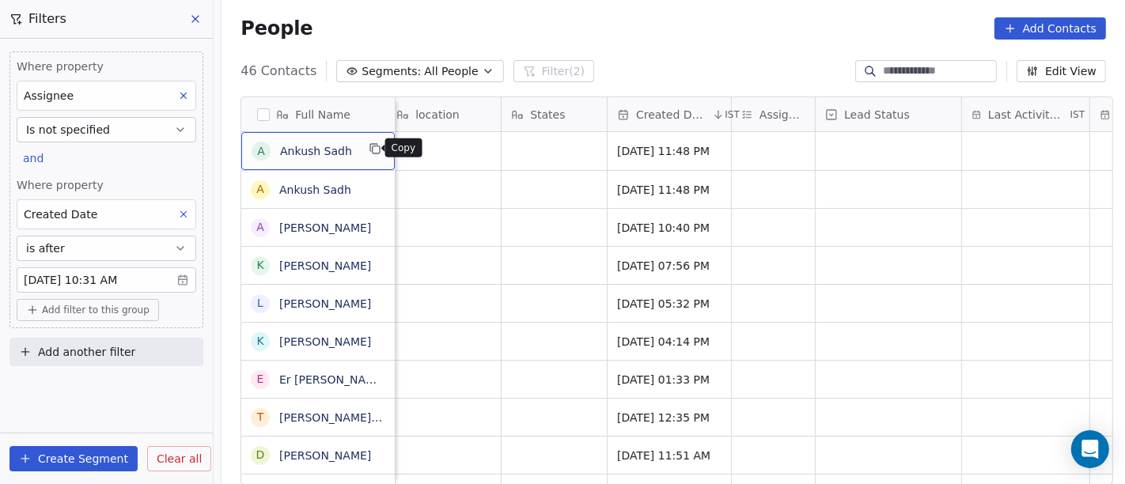
click at [388, 152] on icon "grid" at bounding box center [391, 149] width 7 height 7
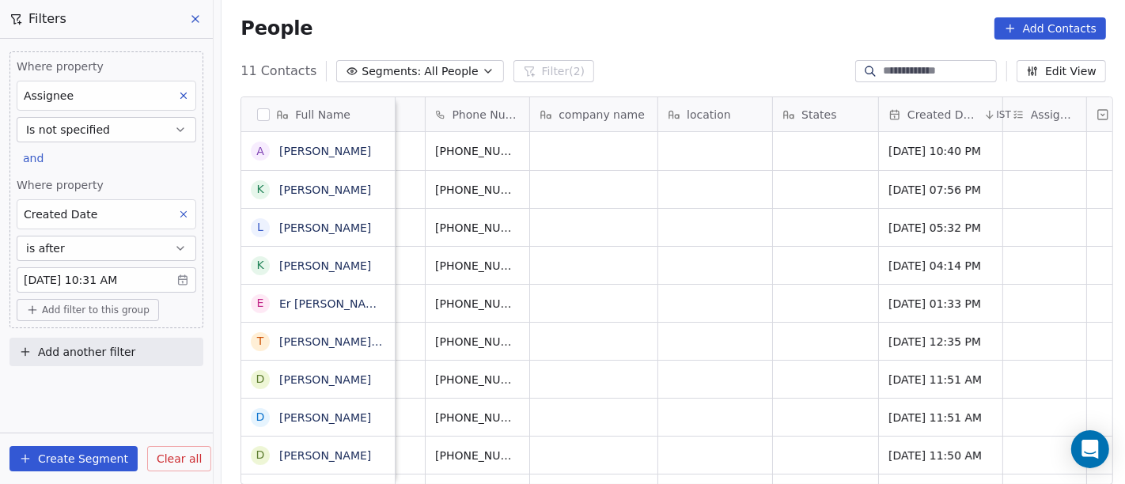
scroll to position [5, 0]
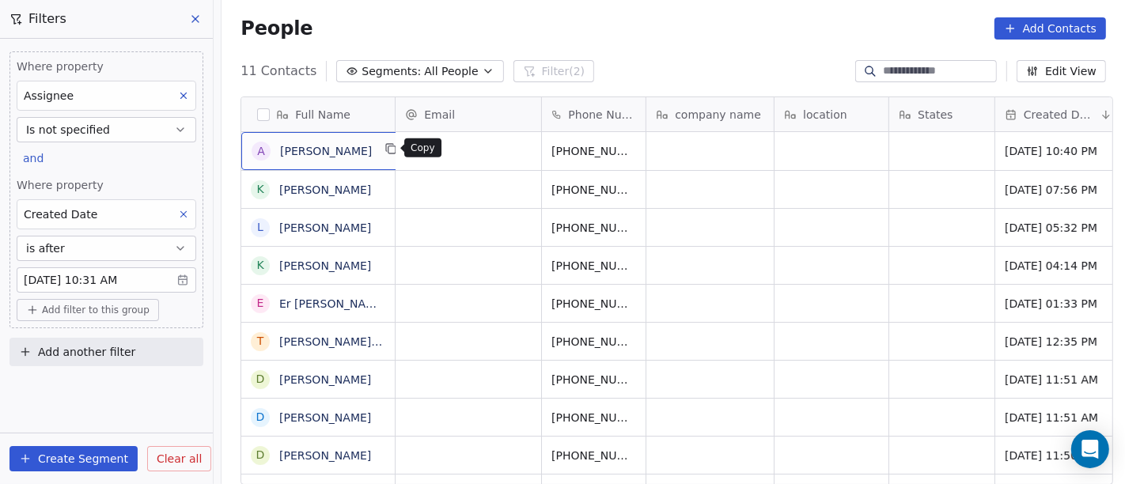
click at [385, 147] on icon "grid" at bounding box center [391, 148] width 13 height 13
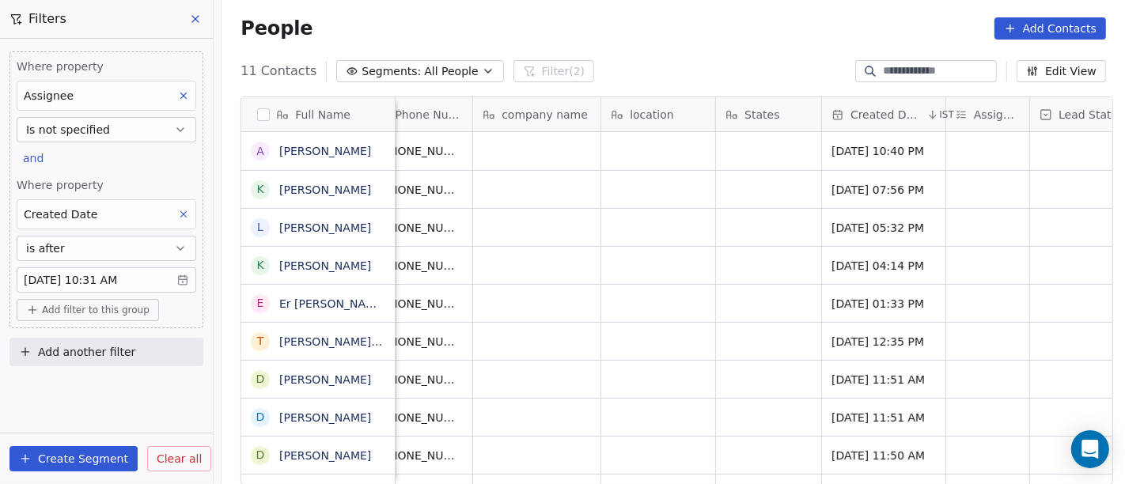
scroll to position [5, 167]
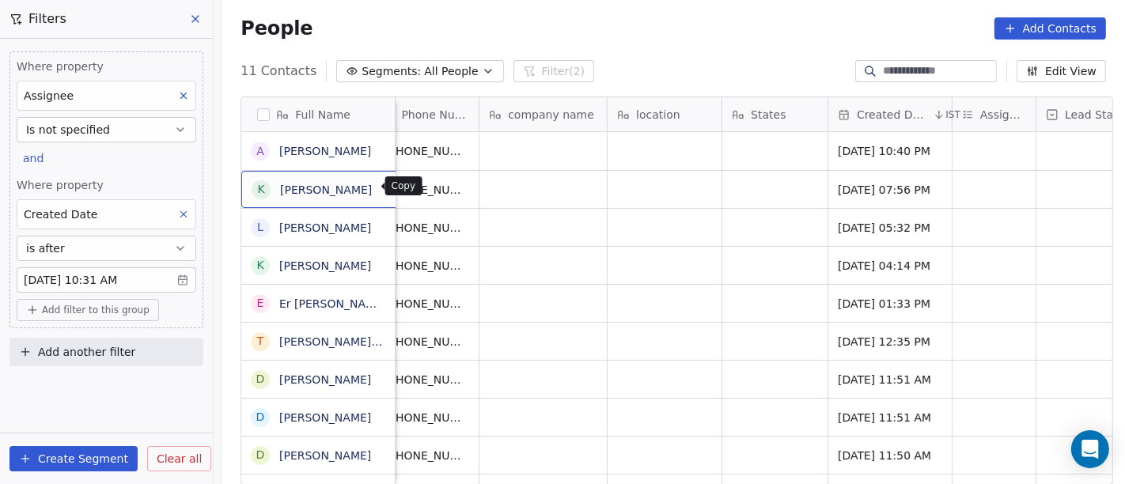
click at [385, 183] on icon "grid" at bounding box center [391, 187] width 13 height 13
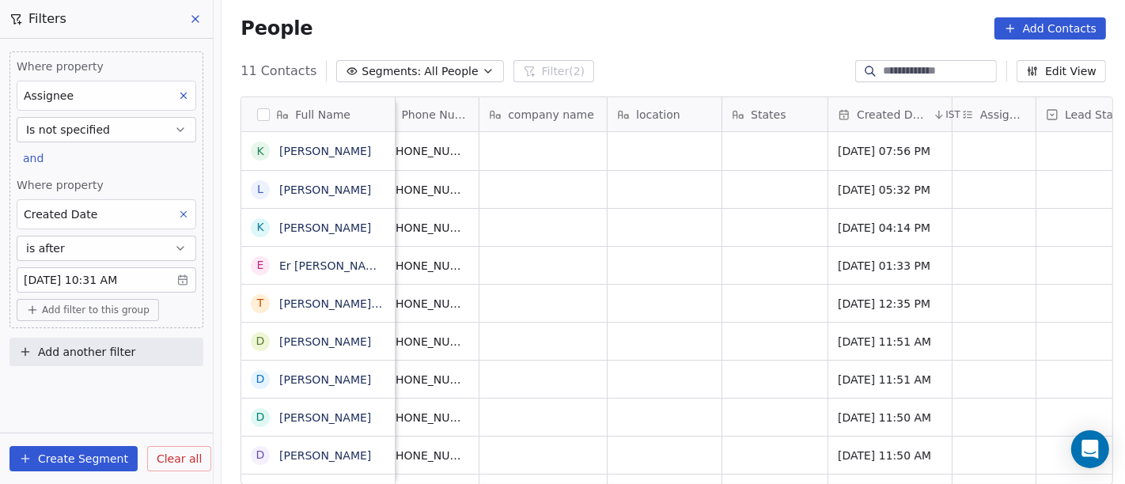
scroll to position [0, 167]
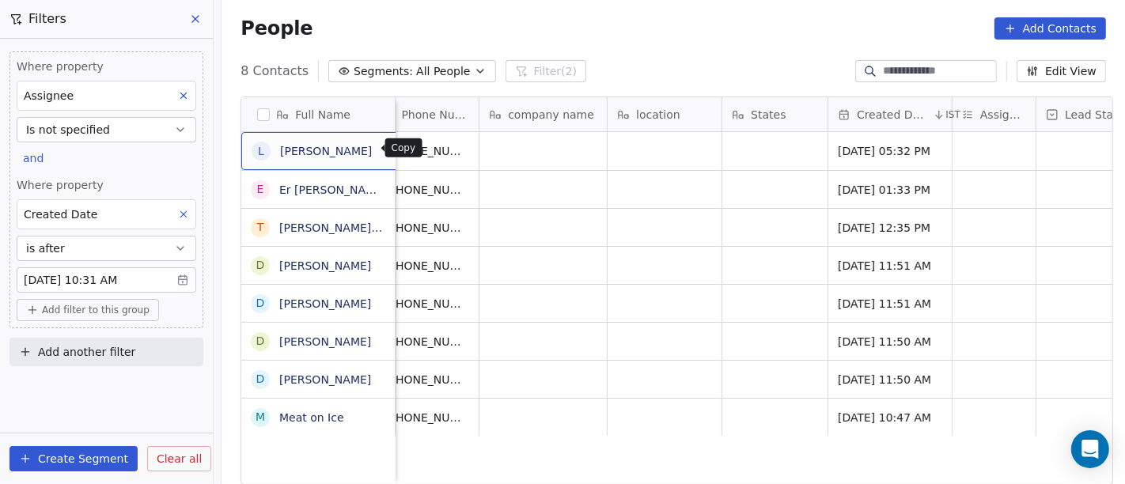
click at [385, 148] on icon "grid" at bounding box center [391, 148] width 13 height 13
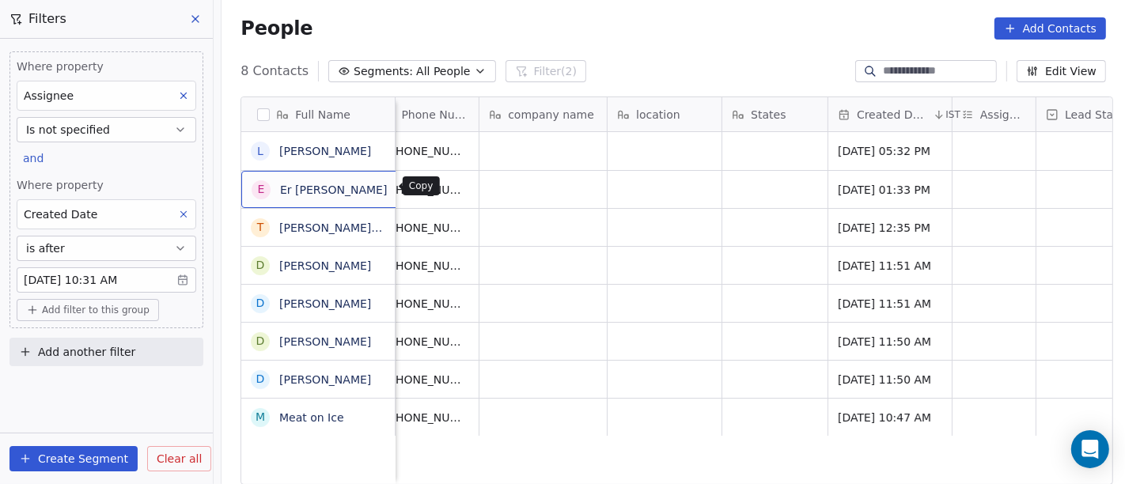
click at [397, 195] on button "grid" at bounding box center [406, 187] width 19 height 19
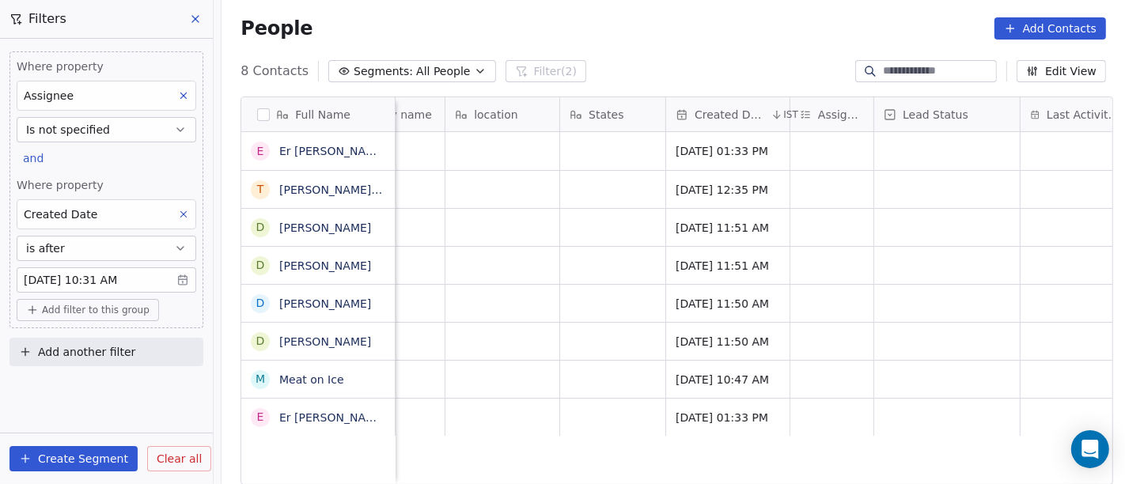
scroll to position [0, 327]
click at [759, 2] on div "People Add Contacts" at bounding box center [672, 28] width 903 height 60
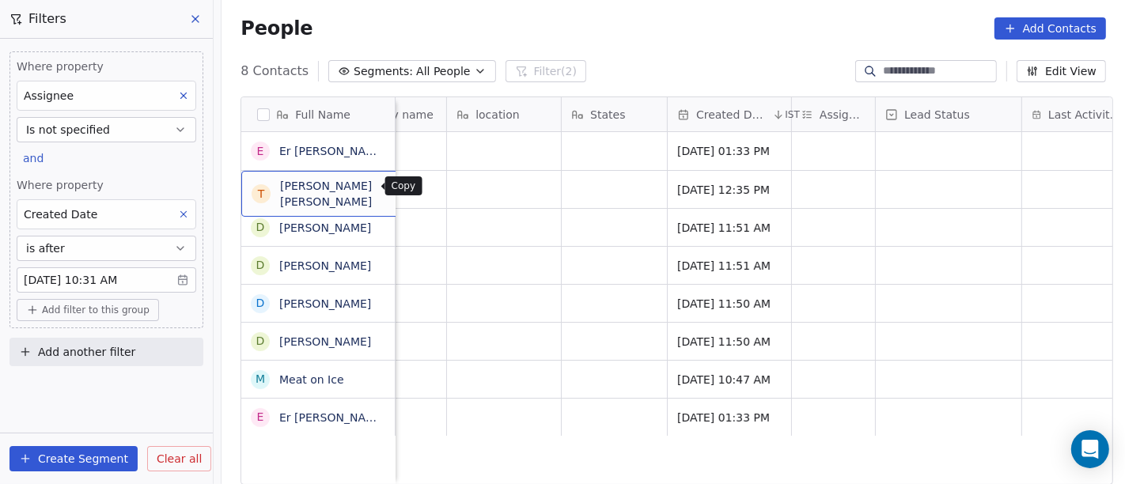
click at [456, 191] on icon "grid" at bounding box center [459, 188] width 7 height 7
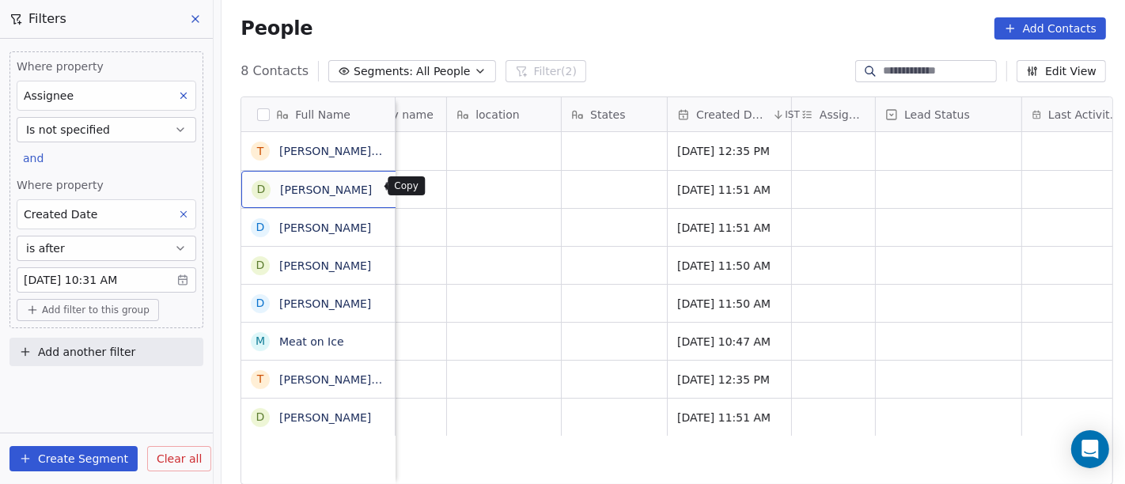
click at [385, 188] on icon "grid" at bounding box center [391, 187] width 13 height 13
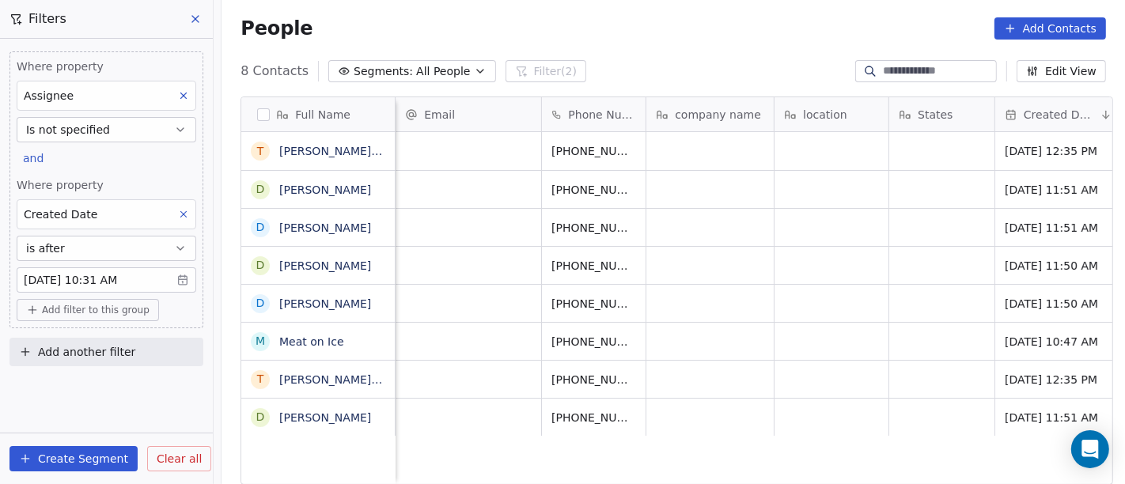
scroll to position [5, 1]
click at [371, 335] on icon "grid" at bounding box center [375, 339] width 13 height 13
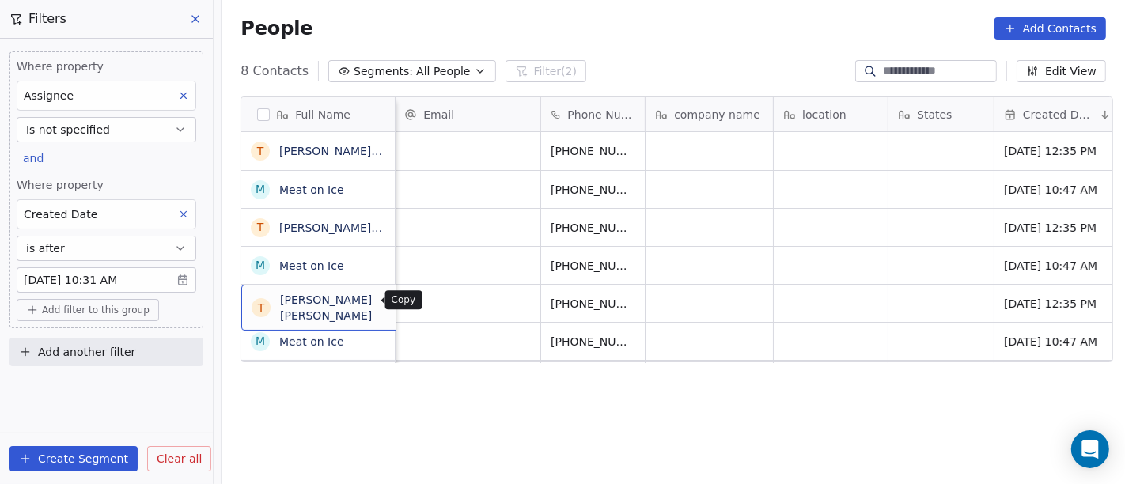
click at [452, 300] on icon "grid" at bounding box center [458, 301] width 13 height 13
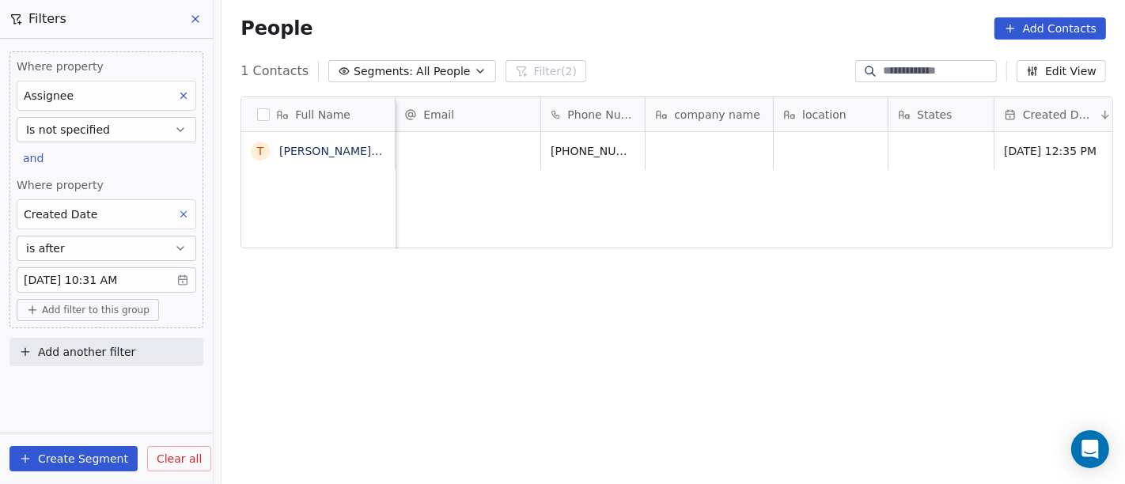
click at [705, 299] on div "Full Name T Tina Dora Email Phone Number company name location States Created D…" at bounding box center [672, 297] width 903 height 426
click at [739, 38] on div "People Add Contacts" at bounding box center [672, 28] width 865 height 22
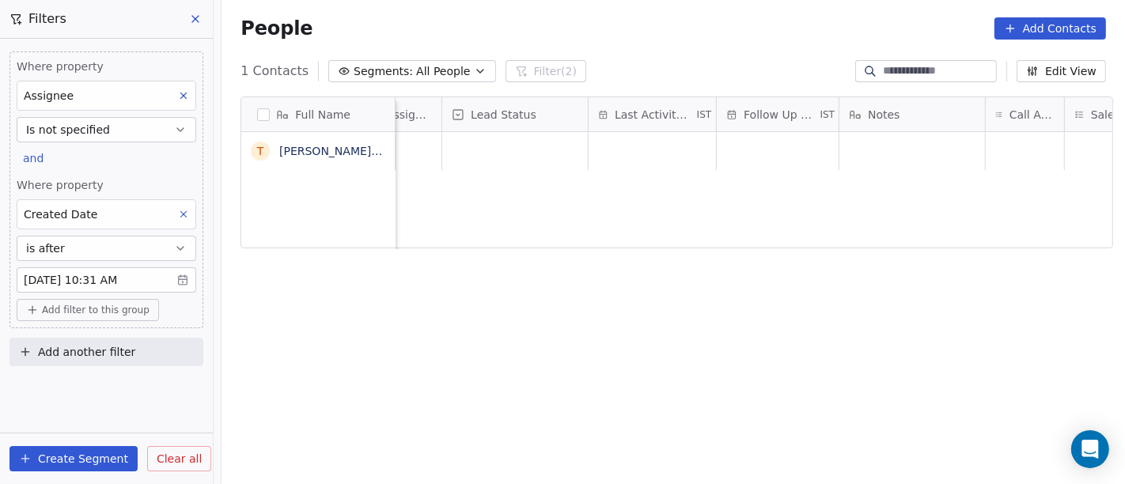
scroll to position [0, 750]
click at [81, 128] on span "Is not specified" at bounding box center [68, 130] width 84 height 16
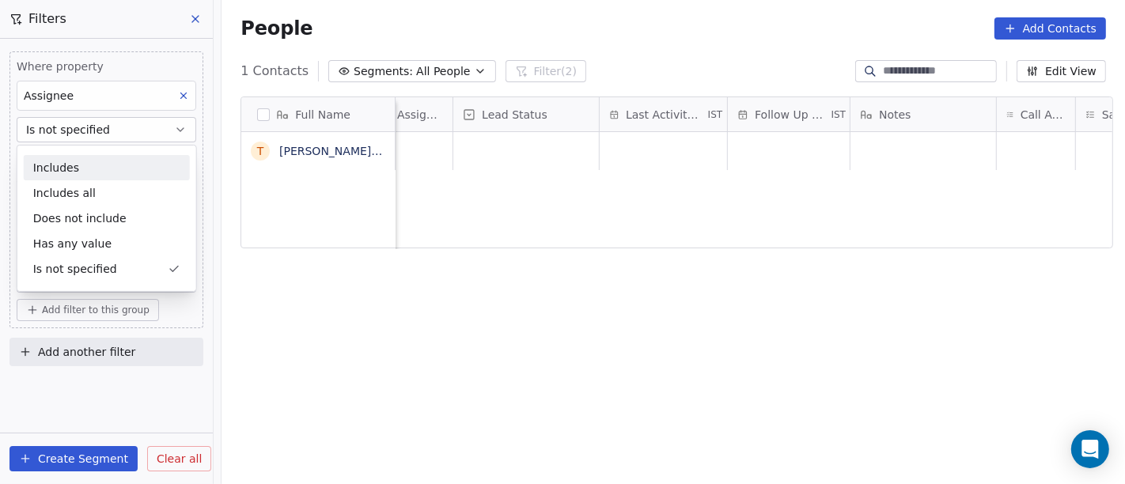
click at [90, 157] on div "Includes" at bounding box center [107, 167] width 166 height 25
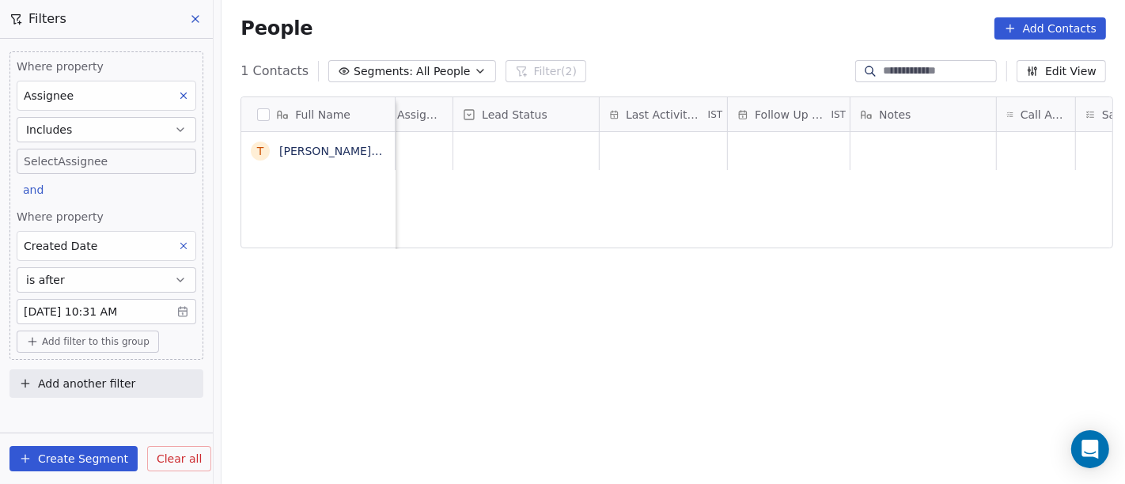
click at [88, 157] on body "On2Cook India Pvt. Ltd. Contacts People Marketing Workflows Campaigns Sales Pip…" at bounding box center [562, 242] width 1125 height 484
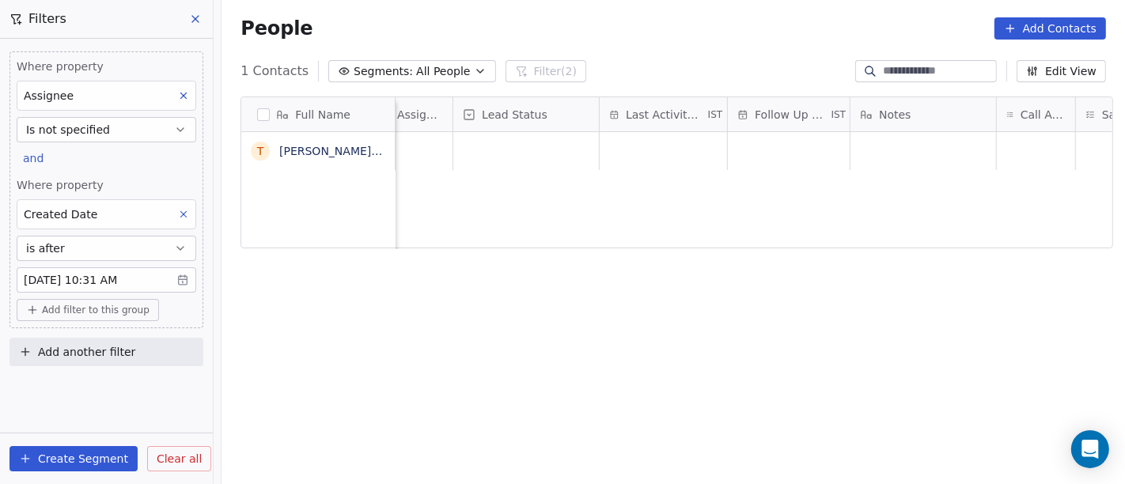
click at [99, 206] on div "Created Date" at bounding box center [107, 214] width 180 height 30
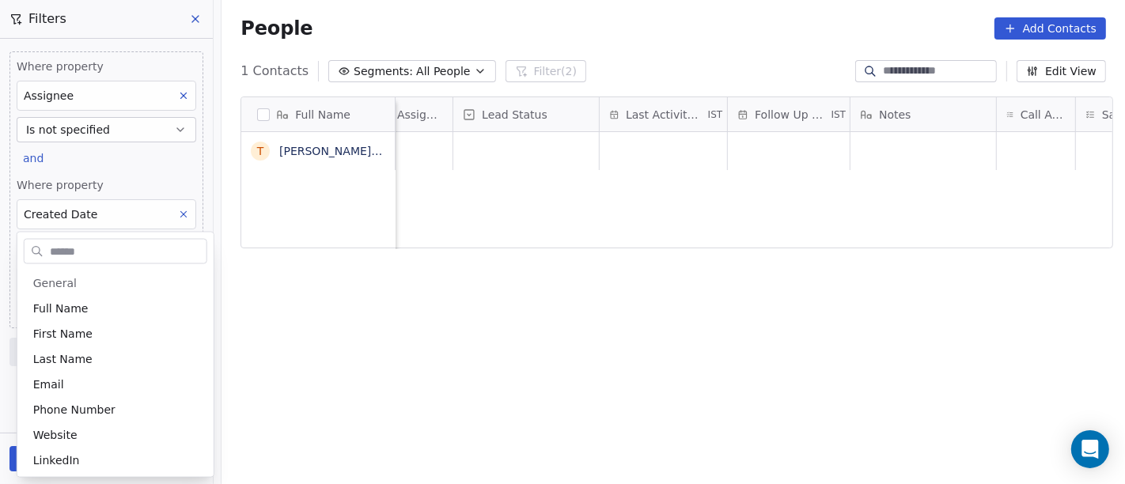
scroll to position [597, 0]
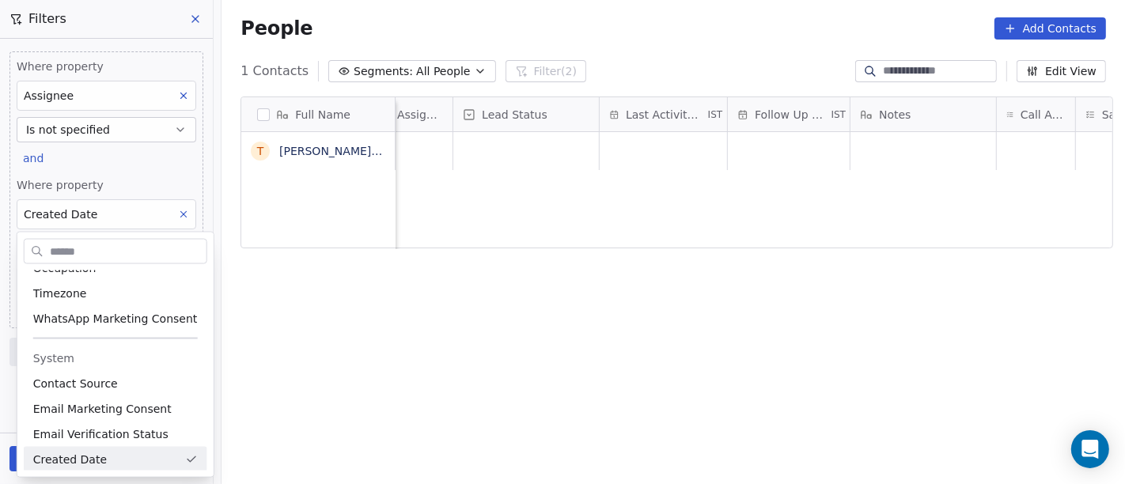
click at [115, 132] on html "On2Cook India Pvt. Ltd. Contacts People Marketing Workflows Campaigns Sales Pip…" at bounding box center [562, 242] width 1125 height 484
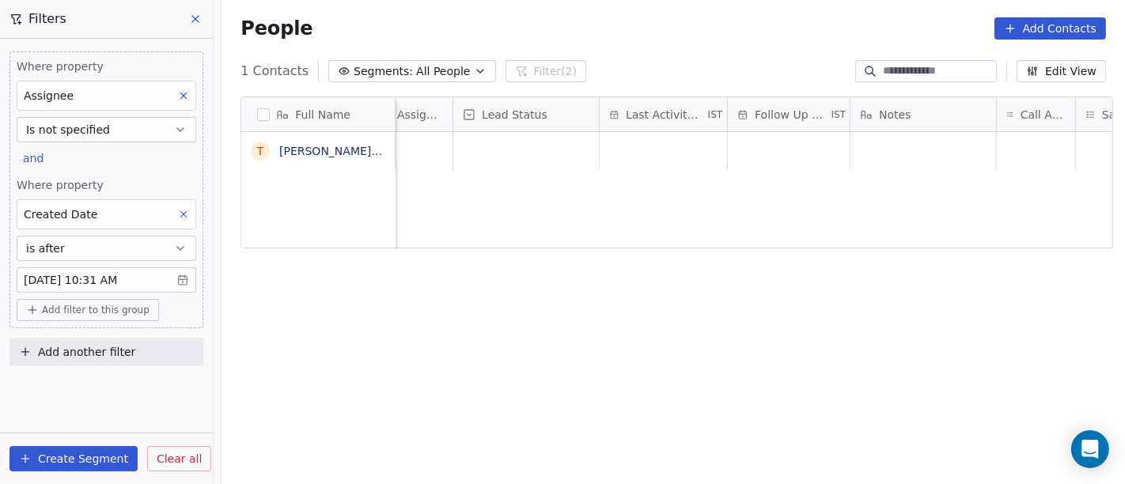
click at [115, 132] on button "Is not specified" at bounding box center [107, 129] width 180 height 25
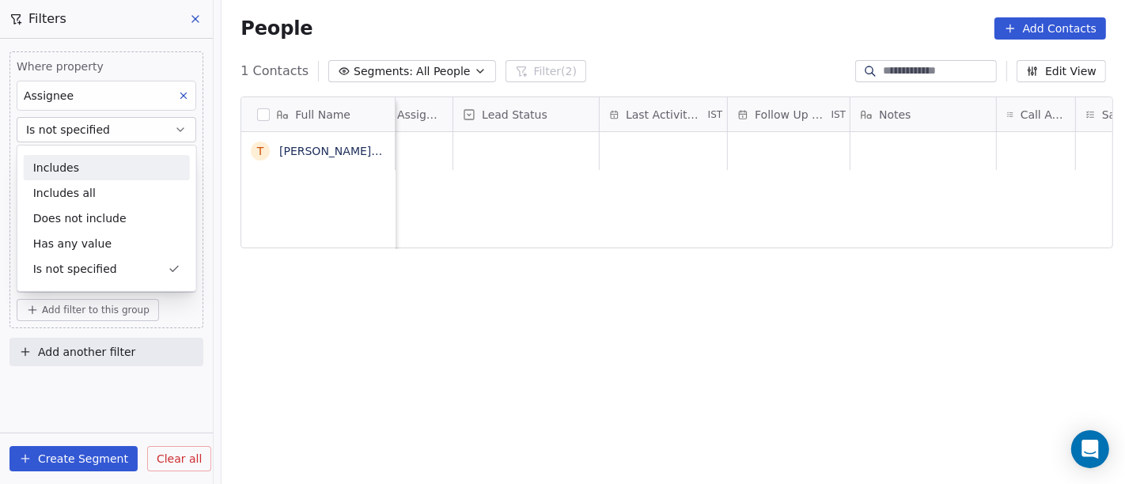
click at [84, 172] on div "Includes" at bounding box center [107, 167] width 166 height 25
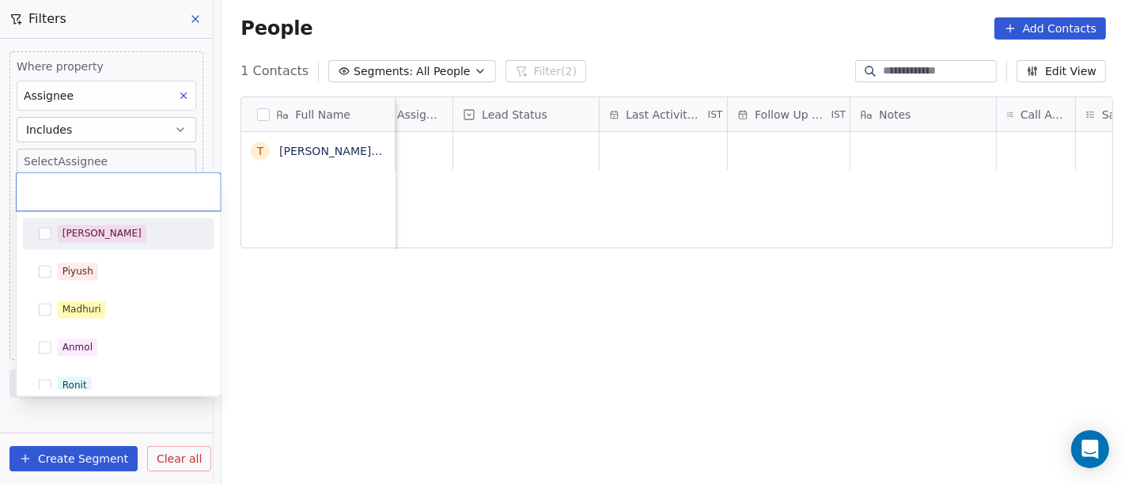
click at [68, 231] on div "[PERSON_NAME]" at bounding box center [101, 234] width 79 height 14
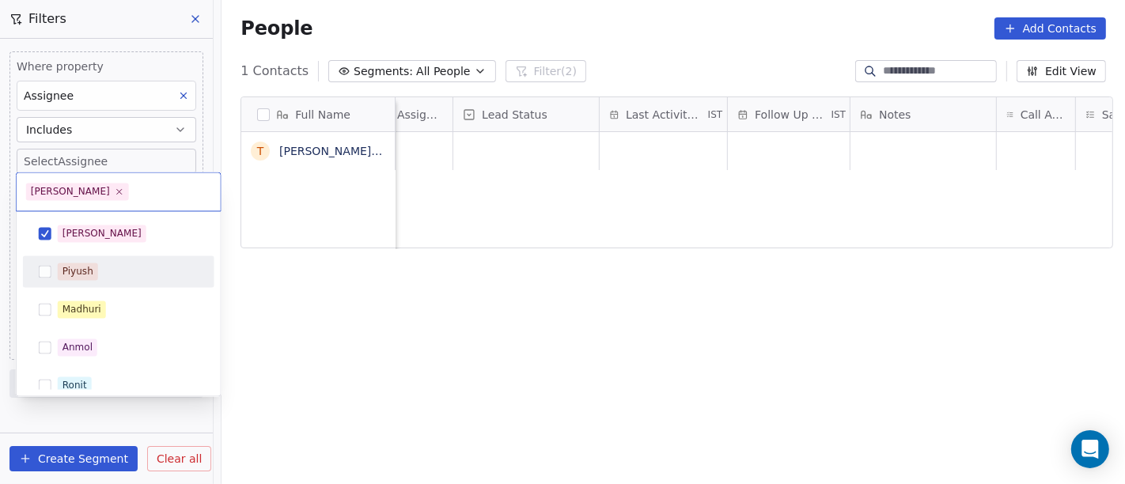
click at [444, 285] on html "On2Cook India Pvt. Ltd. Contacts People Marketing Workflows Campaigns Sales Pip…" at bounding box center [562, 242] width 1125 height 484
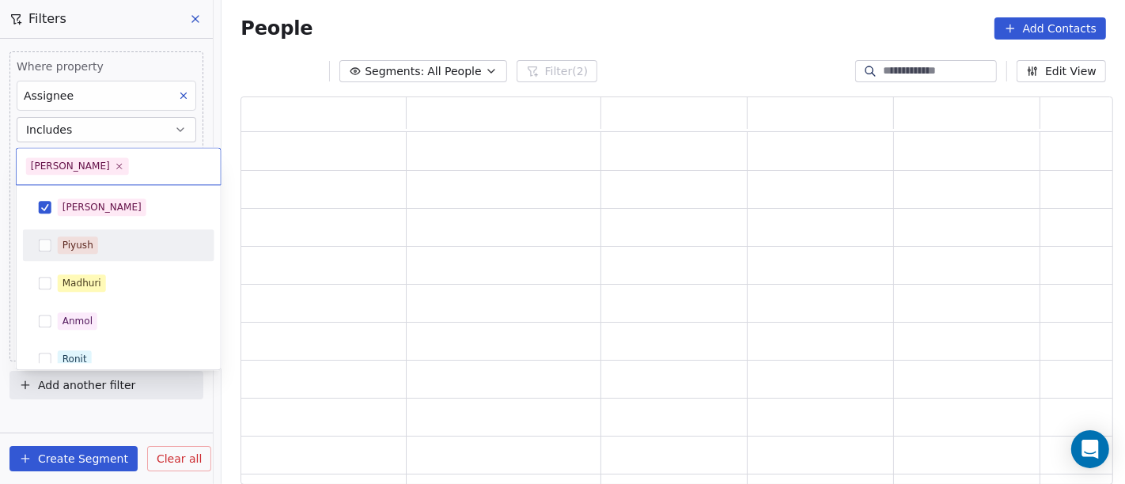
scroll to position [375, 859]
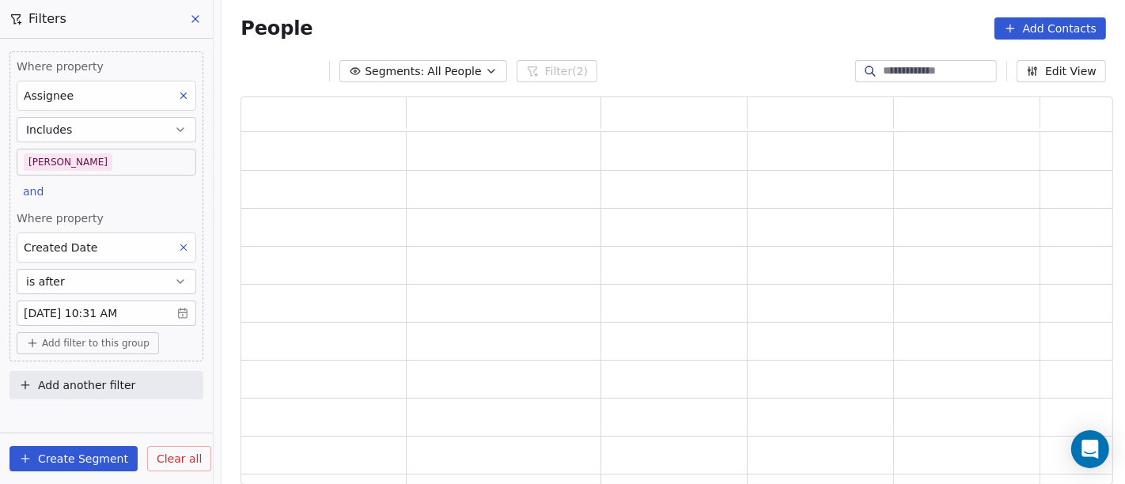
click at [99, 308] on body "On2Cook India Pvt. Ltd. Contacts People Marketing Workflows Campaigns Sales Pip…" at bounding box center [562, 242] width 1125 height 484
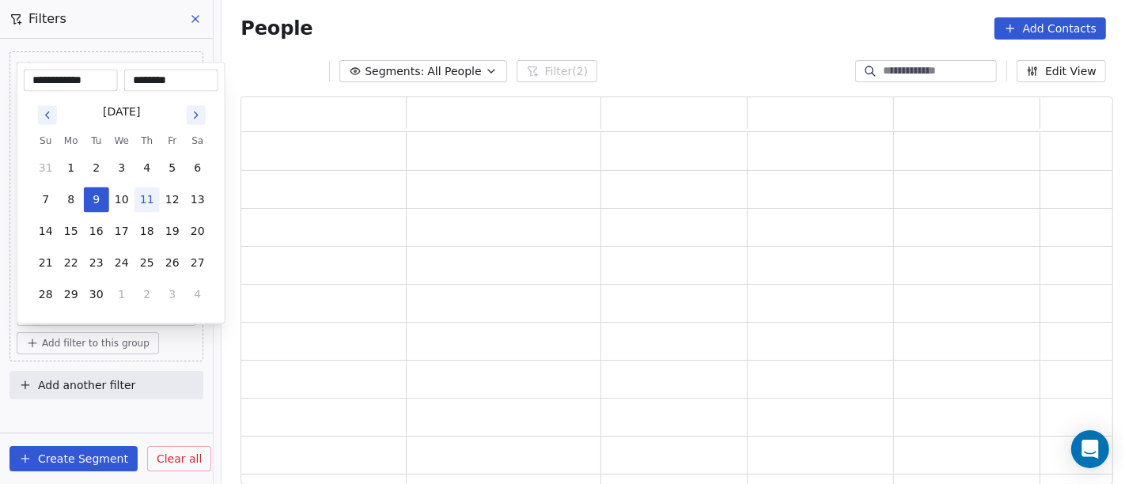
click at [67, 166] on button "1" at bounding box center [71, 168] width 25 height 25
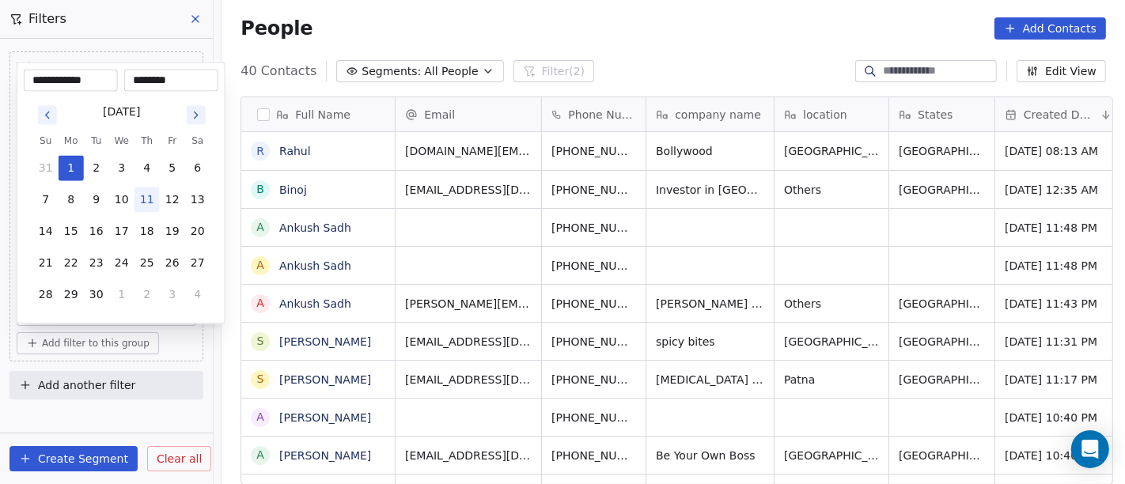
type input "**********"
click at [576, 3] on html "On2Cook India Pvt. Ltd. Contacts People Marketing Workflows Campaigns Sales Pip…" at bounding box center [562, 242] width 1125 height 484
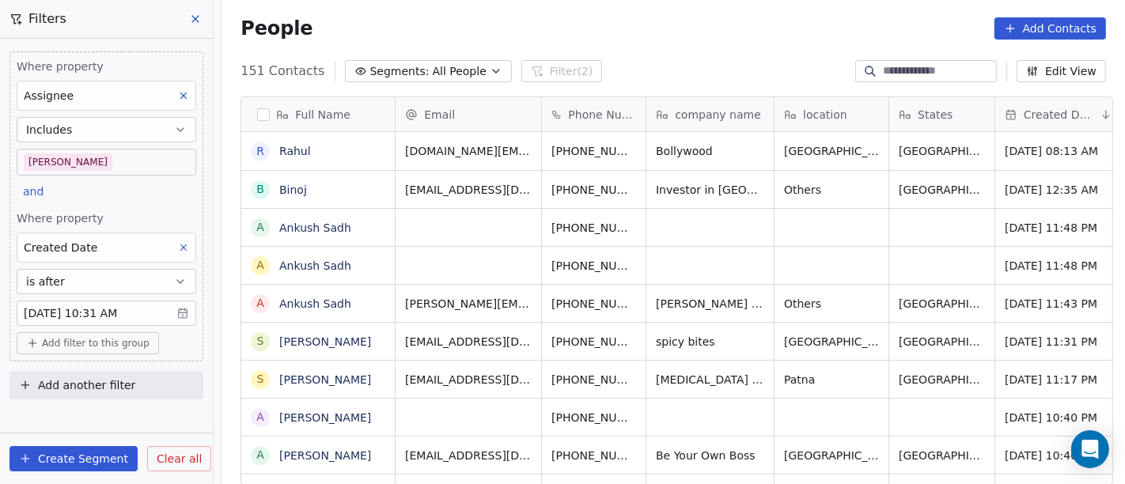
click at [108, 280] on button "is after" at bounding box center [107, 281] width 180 height 25
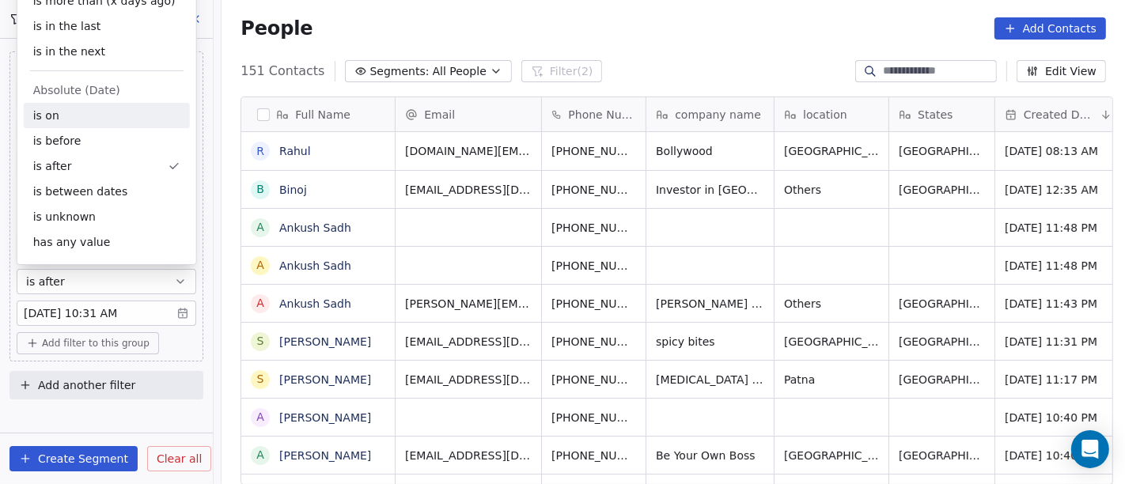
click at [106, 114] on div "is on" at bounding box center [107, 115] width 166 height 25
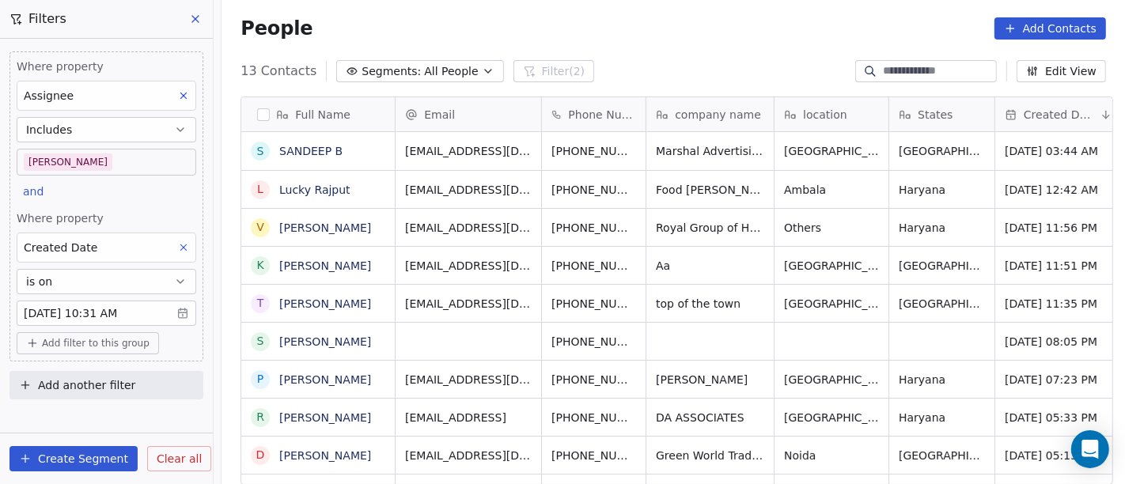
click at [698, 42] on div "People Add Contacts" at bounding box center [672, 28] width 903 height 60
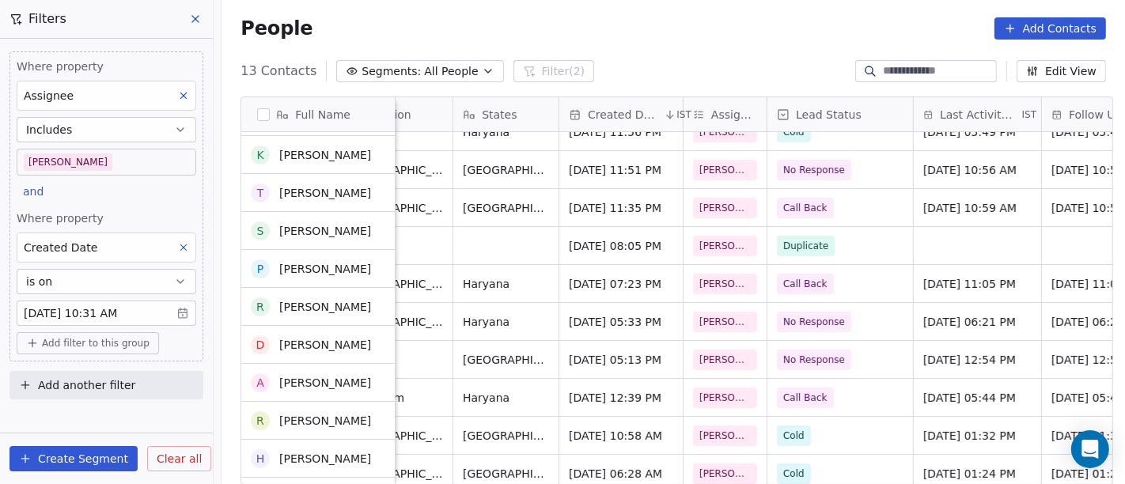
scroll to position [124, 0]
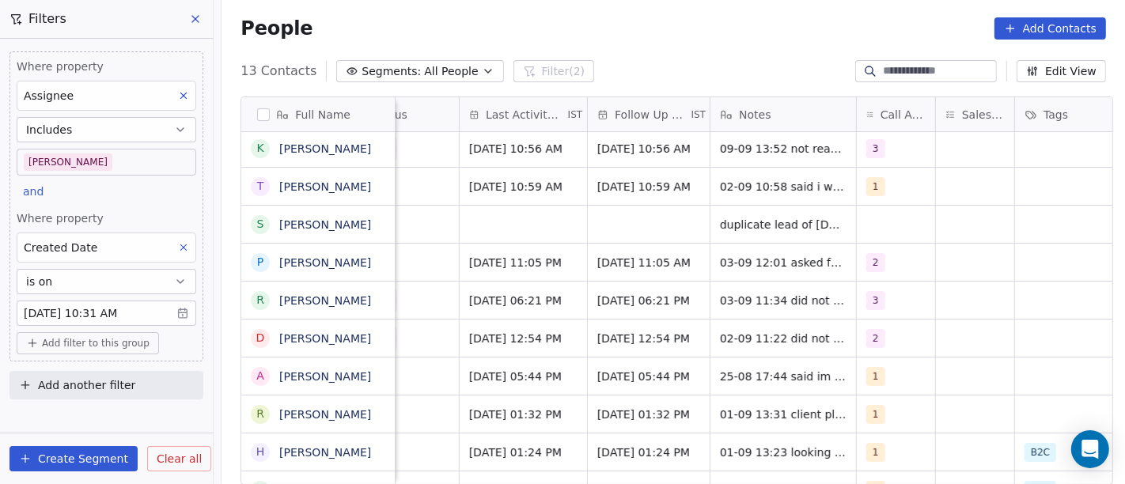
click at [126, 350] on button "Add filter to this group" at bounding box center [88, 343] width 142 height 22
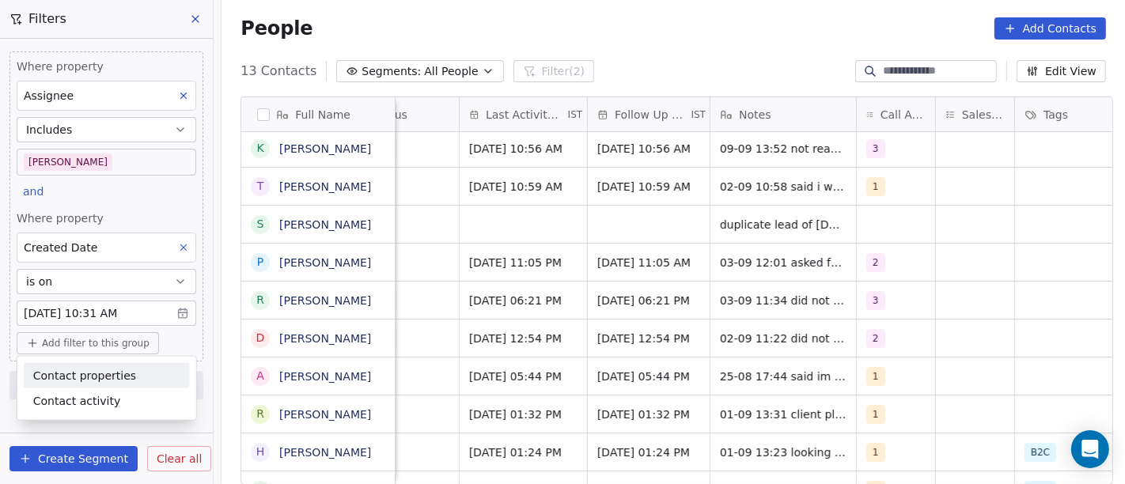
click at [104, 372] on span "Contact properties" at bounding box center [84, 375] width 103 height 17
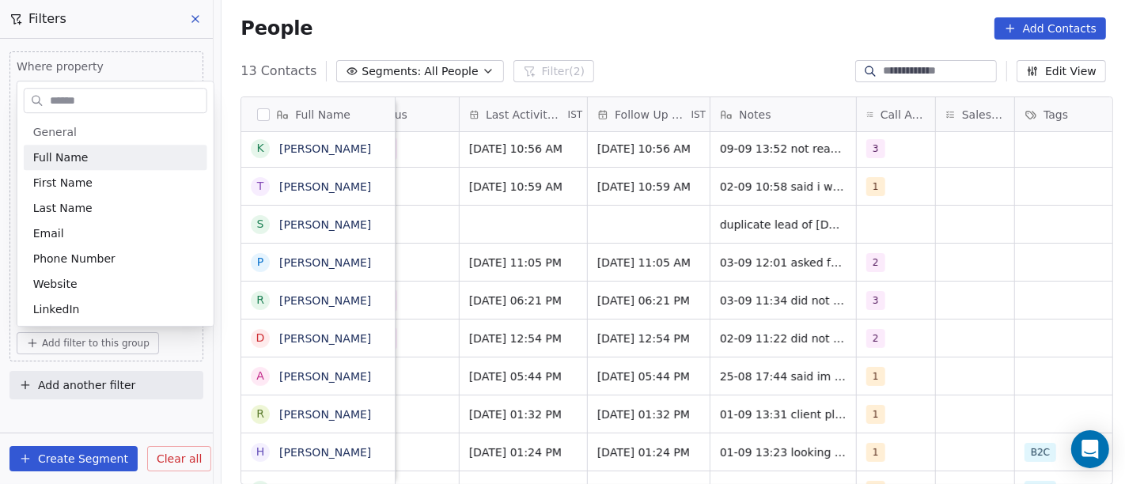
click at [642, 8] on html "On2Cook India Pvt. Ltd. Contacts People Marketing Workflows Campaigns Sales Pip…" at bounding box center [562, 242] width 1125 height 484
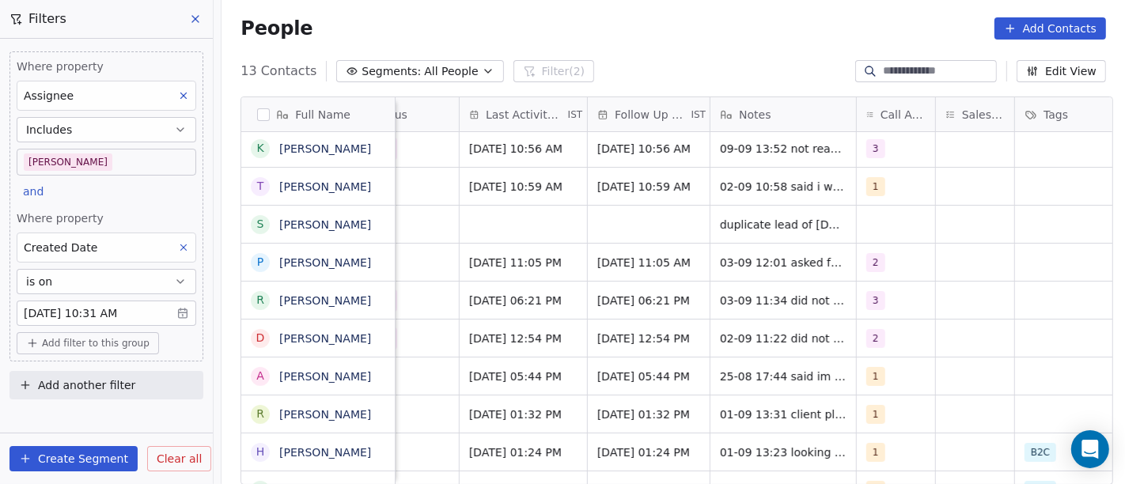
click at [105, 339] on span "Add filter to this group" at bounding box center [96, 343] width 108 height 13
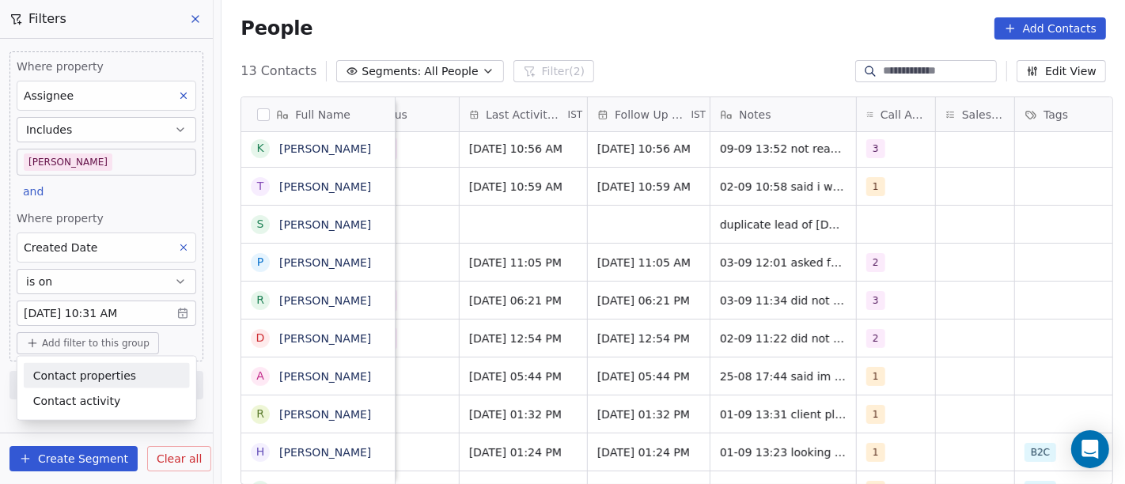
click at [92, 374] on span "Contact properties" at bounding box center [84, 375] width 103 height 17
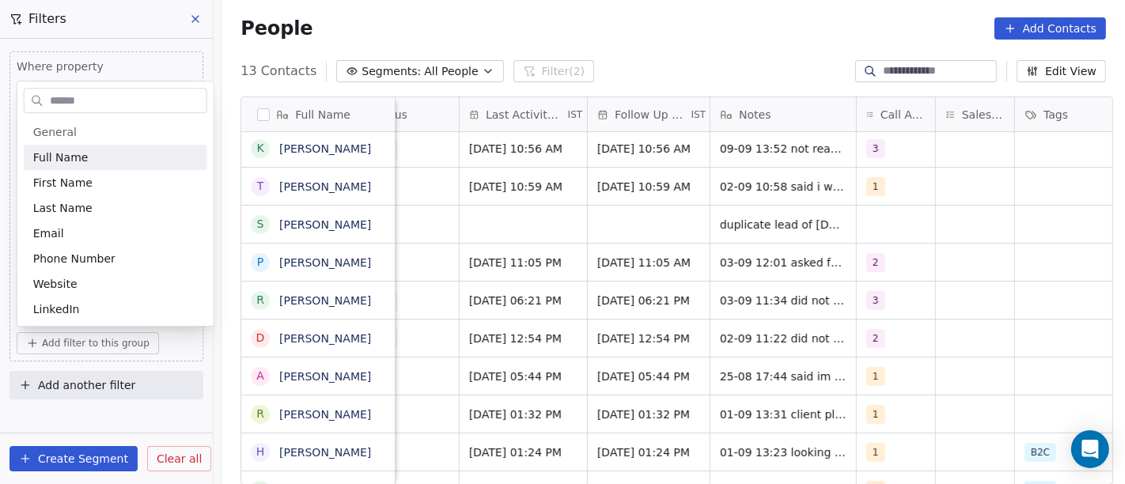
click at [134, 93] on input "text" at bounding box center [127, 100] width 160 height 23
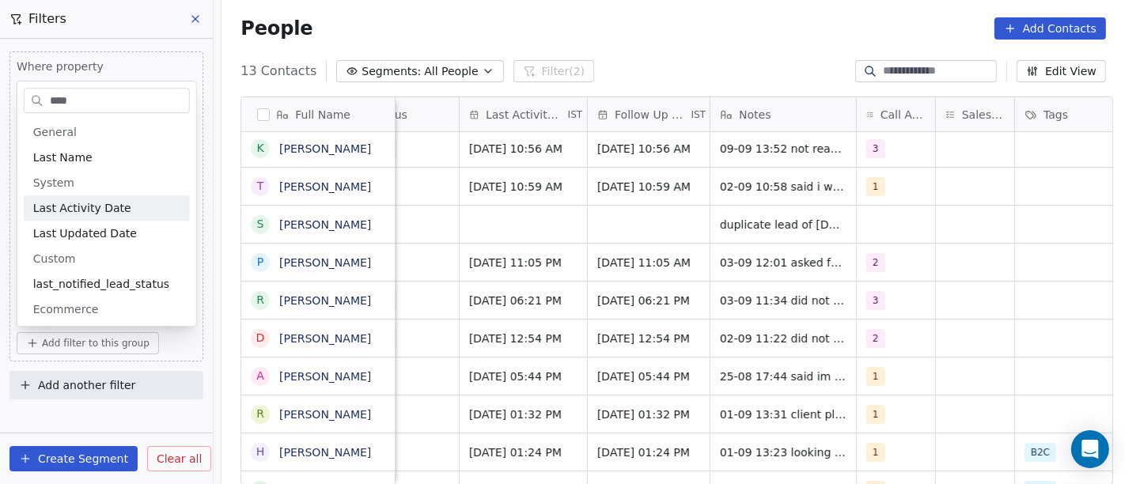
type input "****"
click at [124, 201] on div "Last Activity Date" at bounding box center [106, 208] width 147 height 16
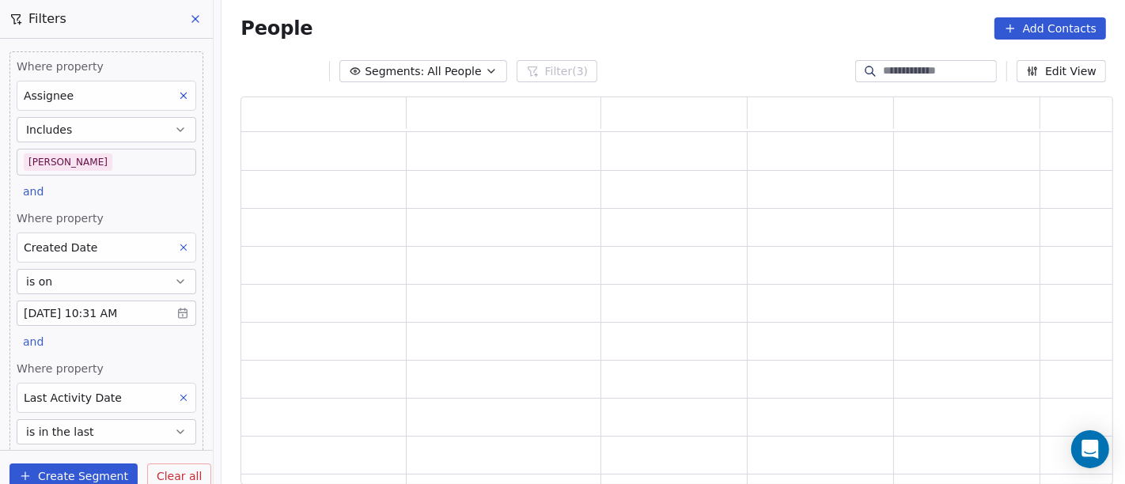
scroll to position [375, 859]
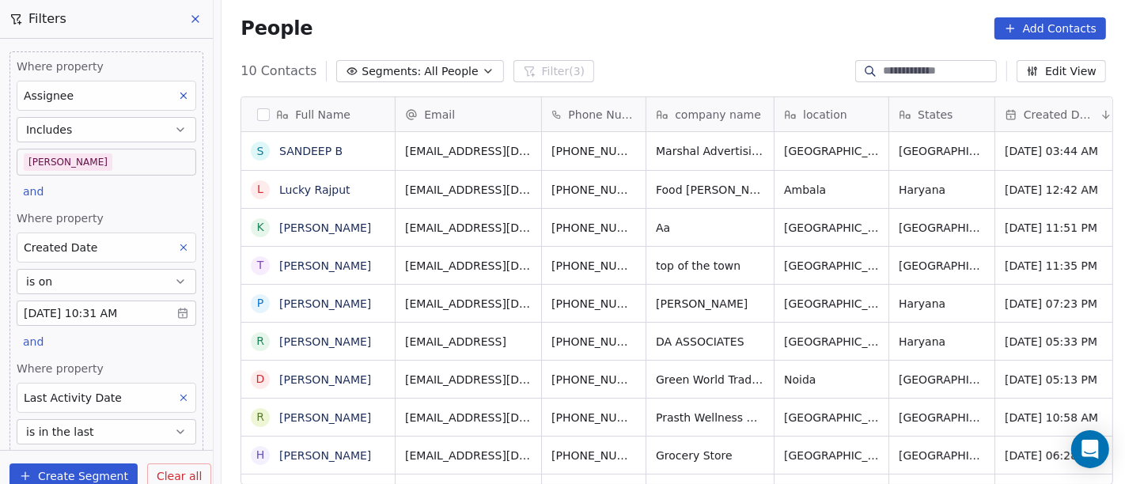
click at [890, 35] on div "People Add Contacts" at bounding box center [672, 28] width 865 height 22
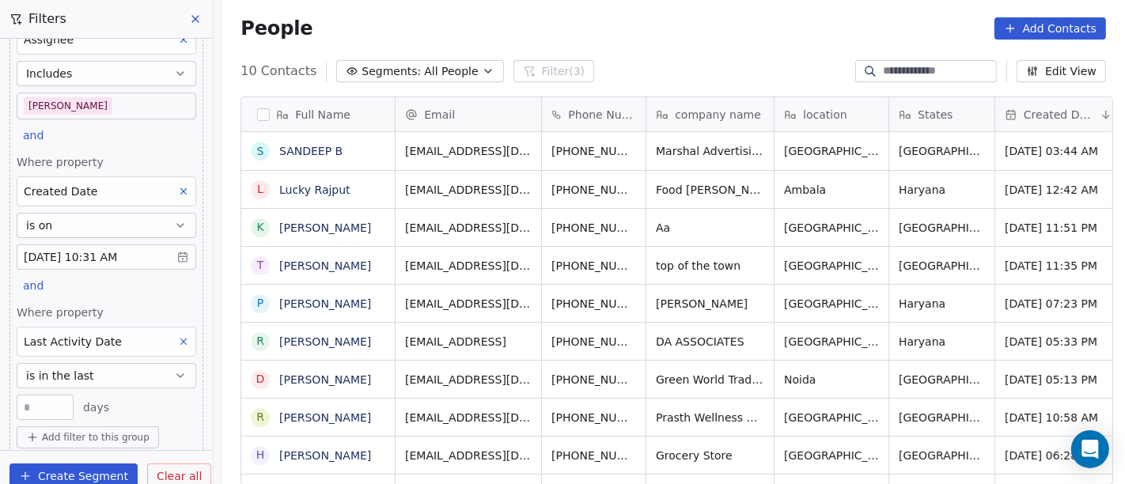
scroll to position [102, 0]
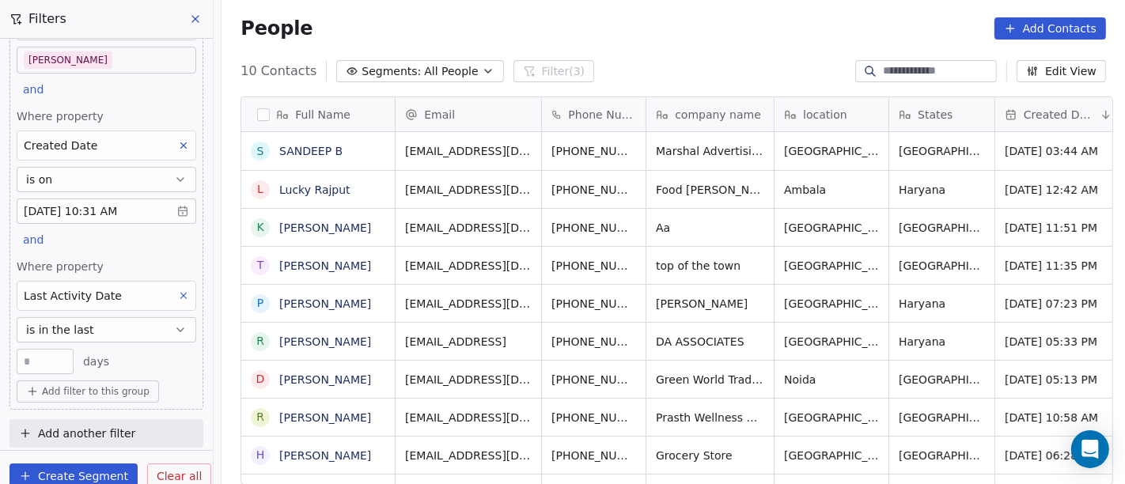
click at [85, 328] on span "is in the last" at bounding box center [60, 330] width 68 height 16
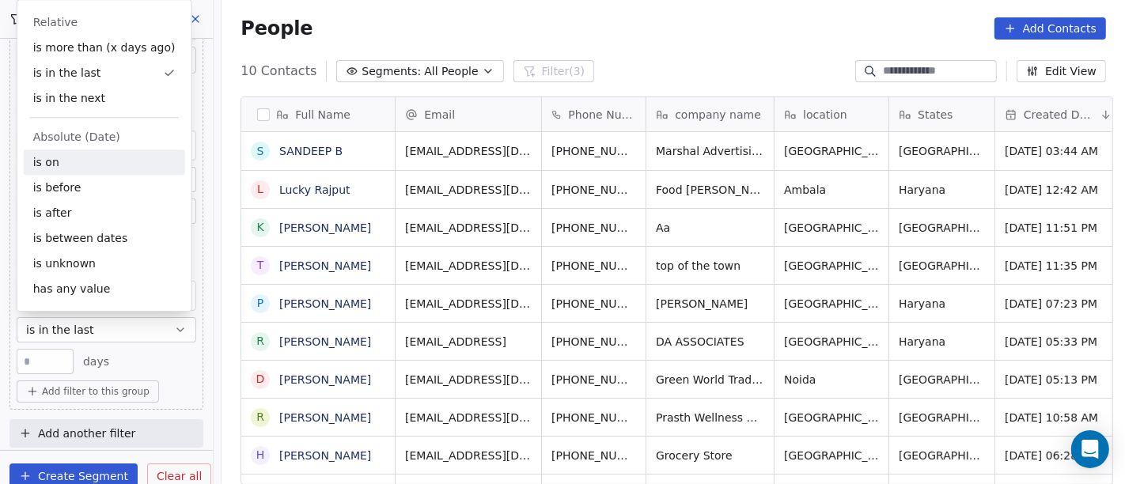
click at [88, 161] on div "is on" at bounding box center [104, 162] width 161 height 25
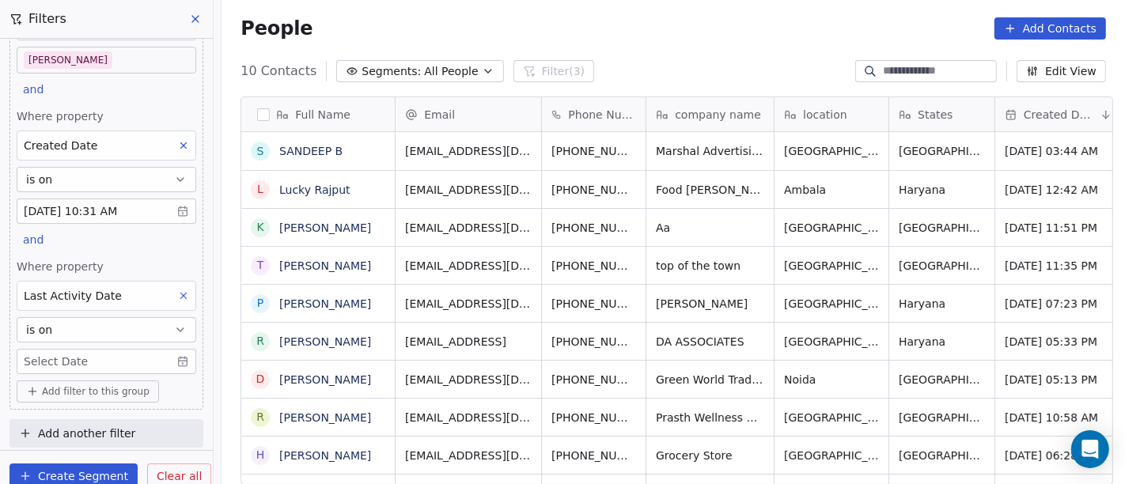
click at [70, 355] on body "On2Cook India Pvt. Ltd. Contacts People Marketing Workflows Campaigns Sales Pip…" at bounding box center [562, 242] width 1125 height 484
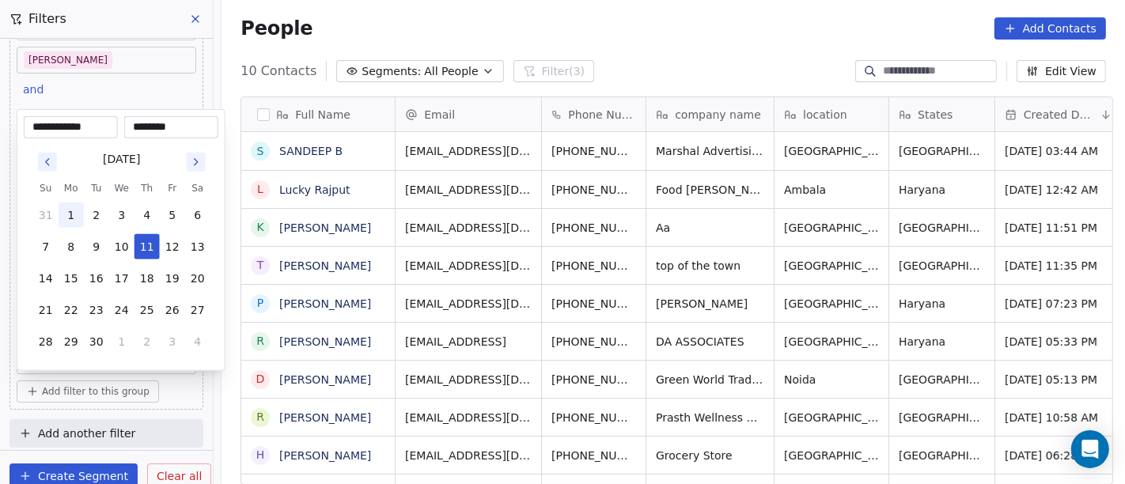
click at [67, 213] on button "1" at bounding box center [71, 214] width 25 height 25
type input "**********"
click at [679, 3] on html "On2Cook India Pvt. Ltd. Contacts People Marketing Workflows Campaigns Sales Pip…" at bounding box center [562, 242] width 1125 height 484
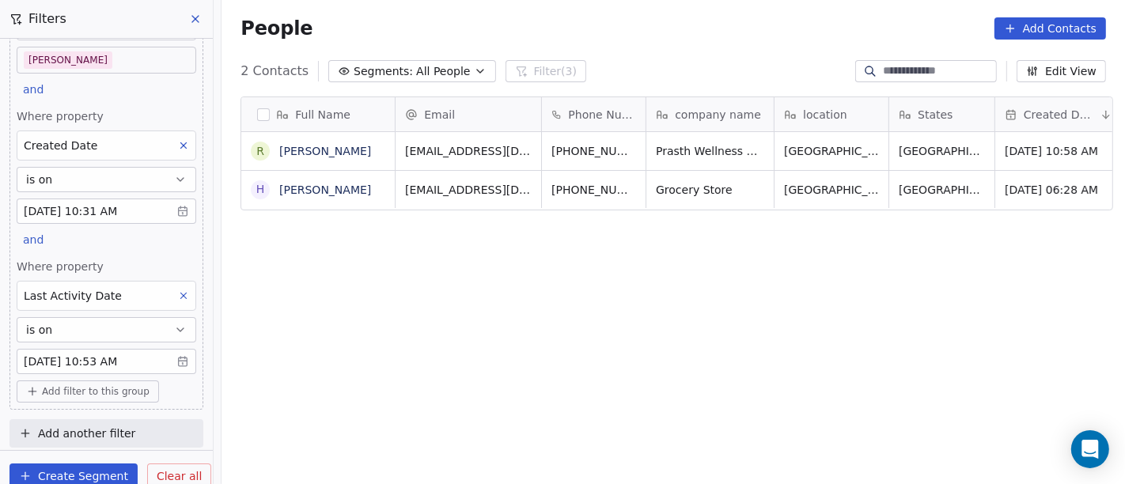
click at [181, 143] on icon at bounding box center [184, 146] width 6 height 6
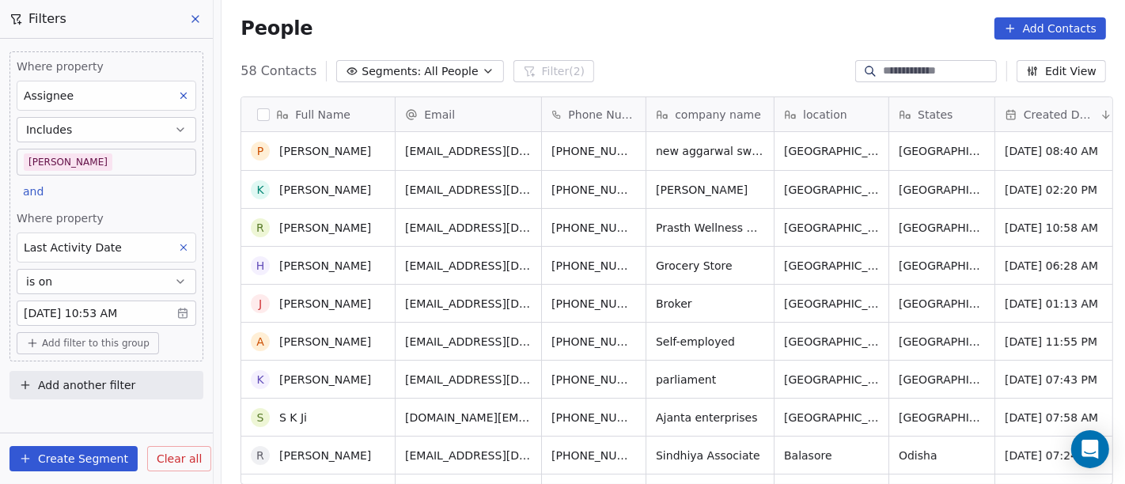
scroll to position [351, 0]
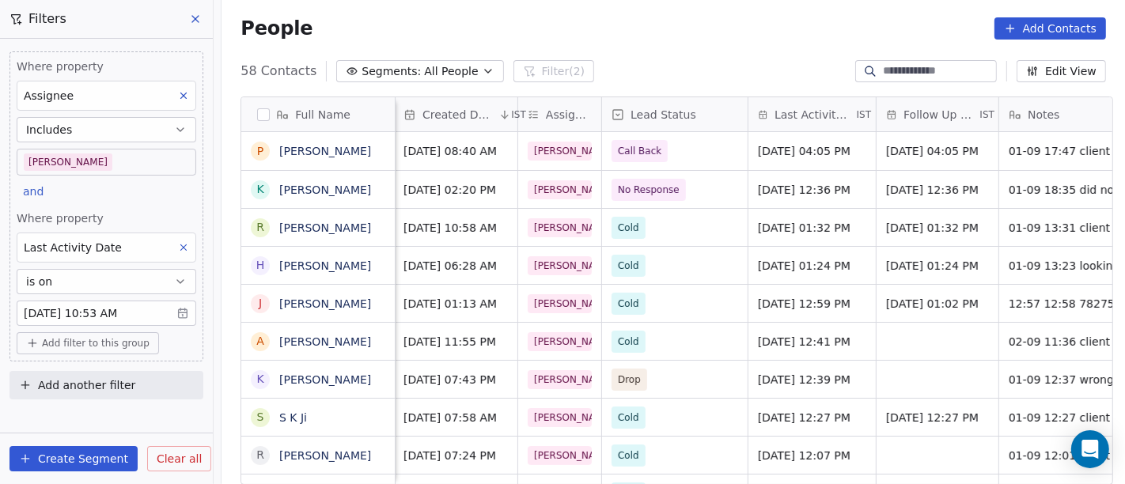
drag, startPoint x: 71, startPoint y: 336, endPoint x: 83, endPoint y: 336, distance: 11.9
click at [71, 337] on span "Add filter to this group" at bounding box center [96, 343] width 108 height 13
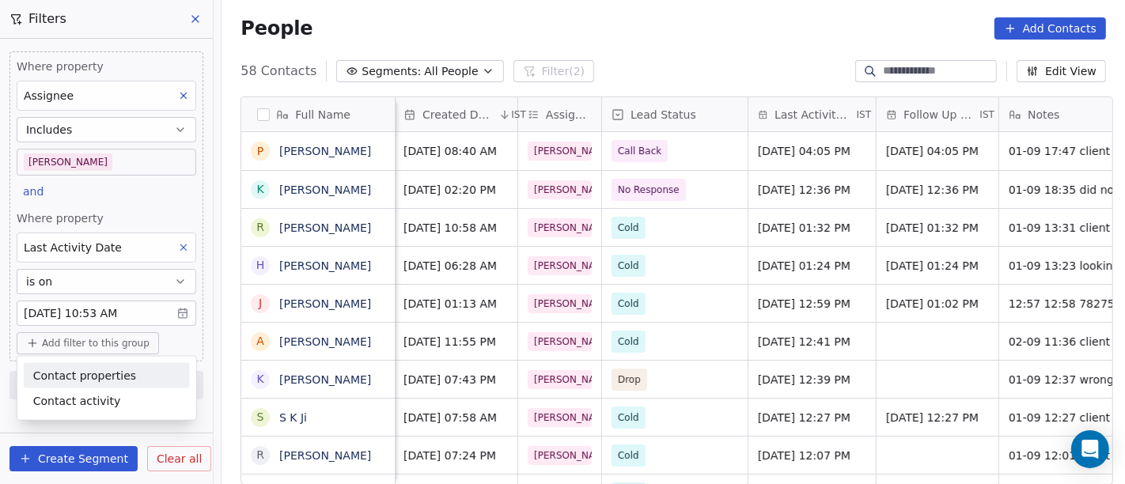
click at [111, 376] on span "Contact properties" at bounding box center [84, 375] width 103 height 17
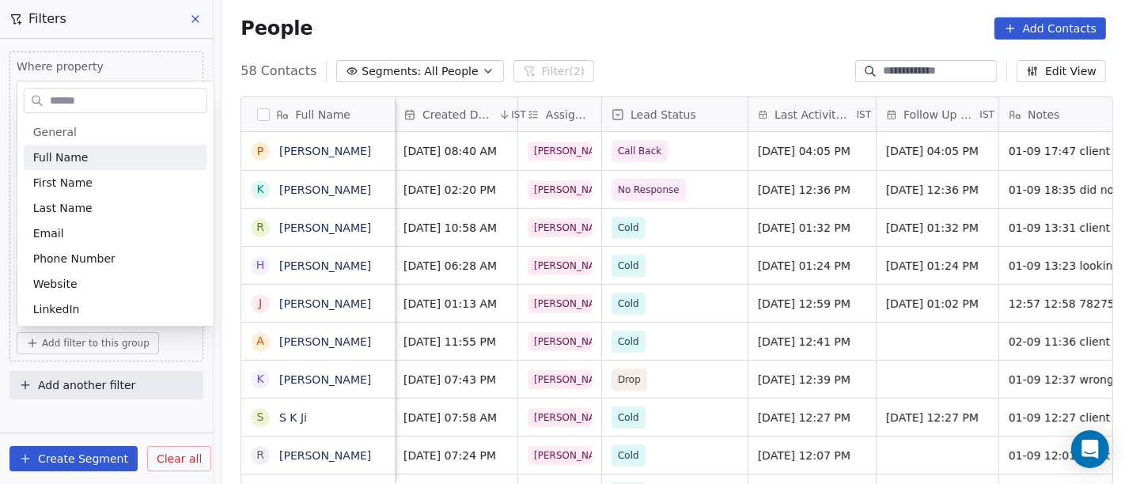
click at [108, 93] on input "text" at bounding box center [127, 100] width 160 height 23
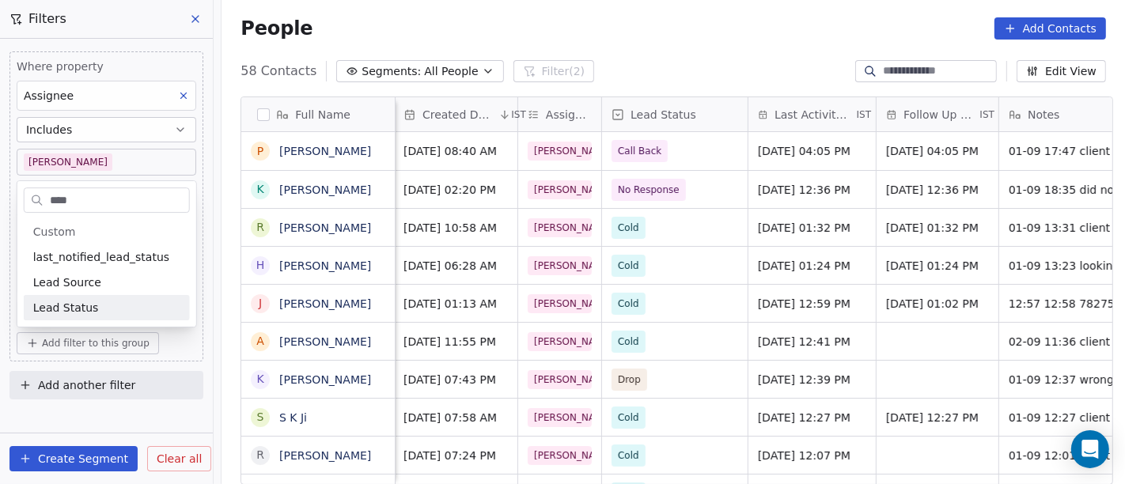
type input "****"
click at [108, 303] on div "Lead Status" at bounding box center [106, 308] width 147 height 16
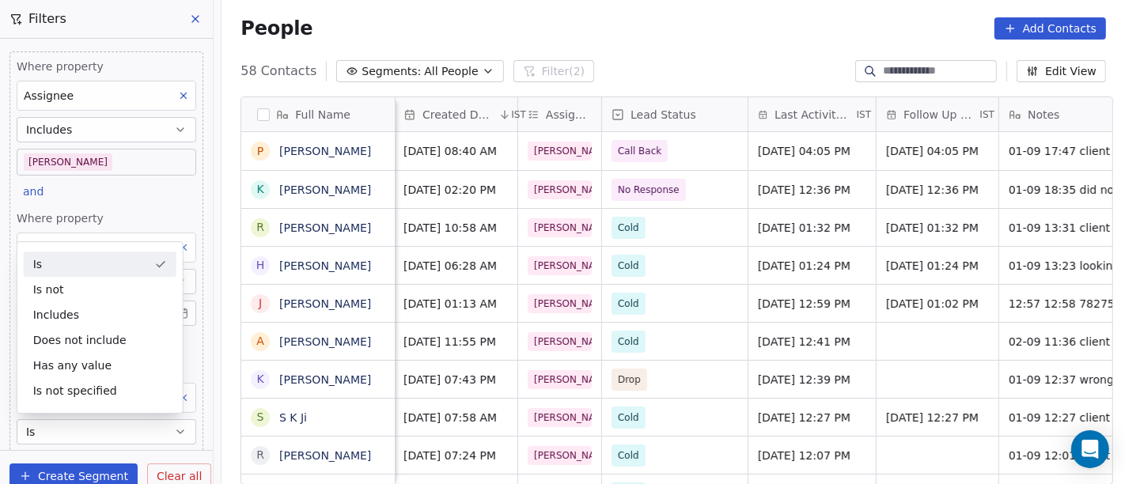
click at [766, 21] on div "People Add Contacts" at bounding box center [672, 28] width 865 height 22
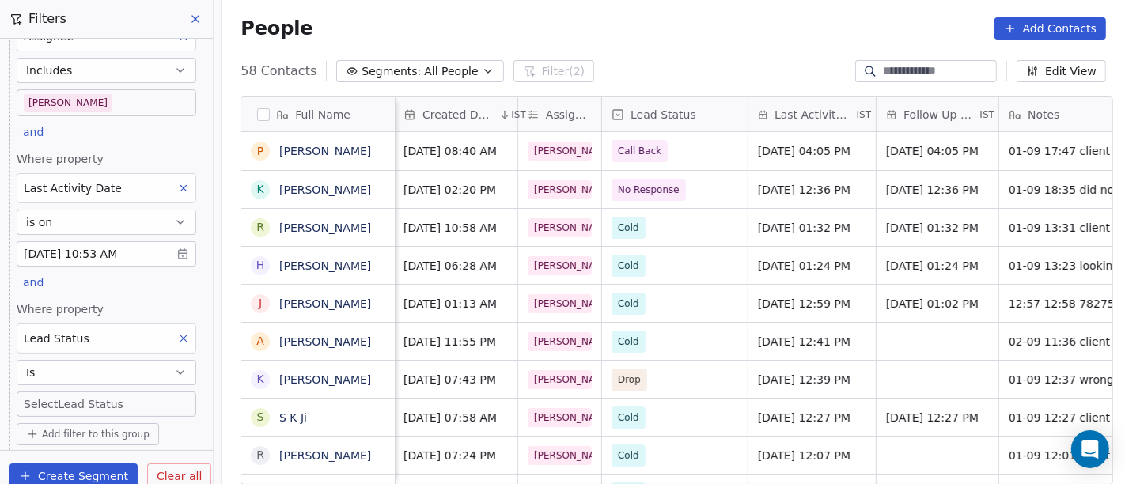
scroll to position [102, 0]
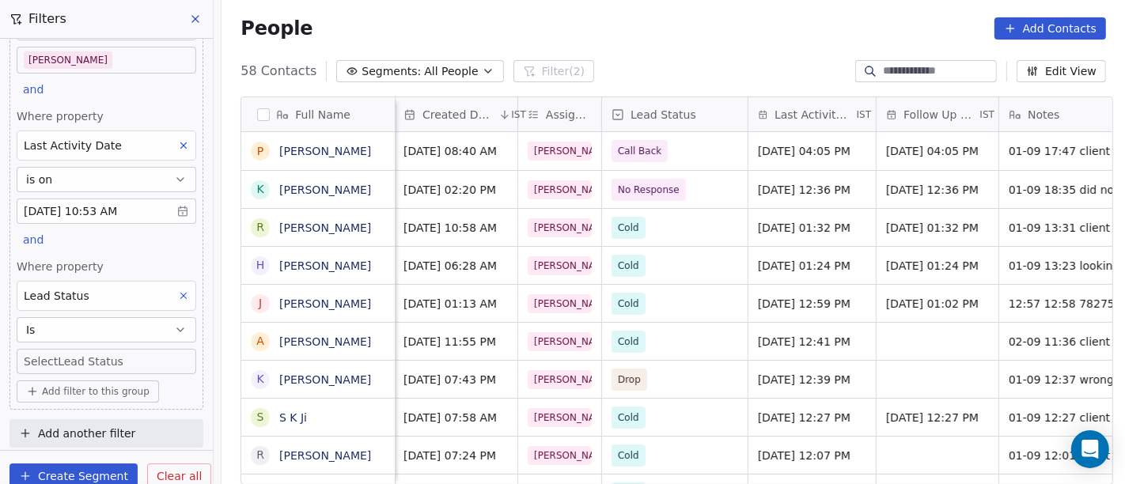
click at [92, 361] on body "On2Cook India Pvt. Ltd. Contacts People Marketing Workflows Campaigns Sales Pip…" at bounding box center [562, 242] width 1125 height 484
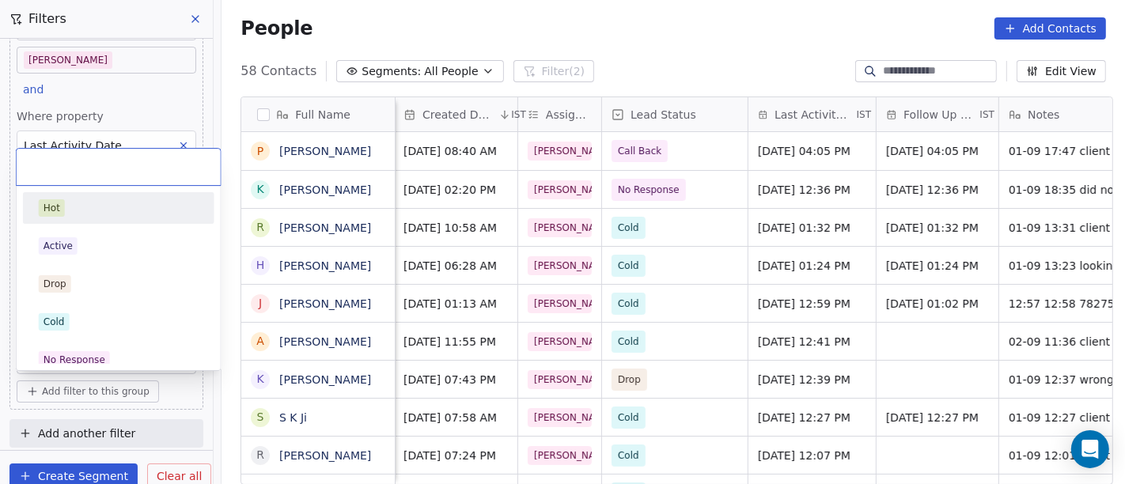
click at [96, 215] on div "Hot" at bounding box center [119, 207] width 160 height 17
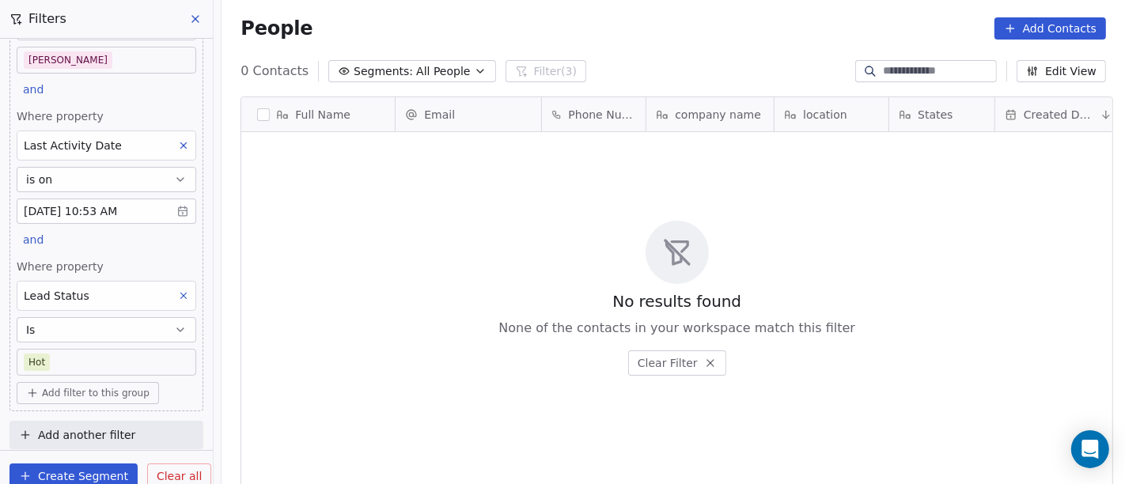
scroll to position [13, 13]
click at [93, 361] on body "On2Cook India Pvt. Ltd. Contacts People Marketing Workflows Campaigns Sales Pip…" at bounding box center [562, 242] width 1125 height 484
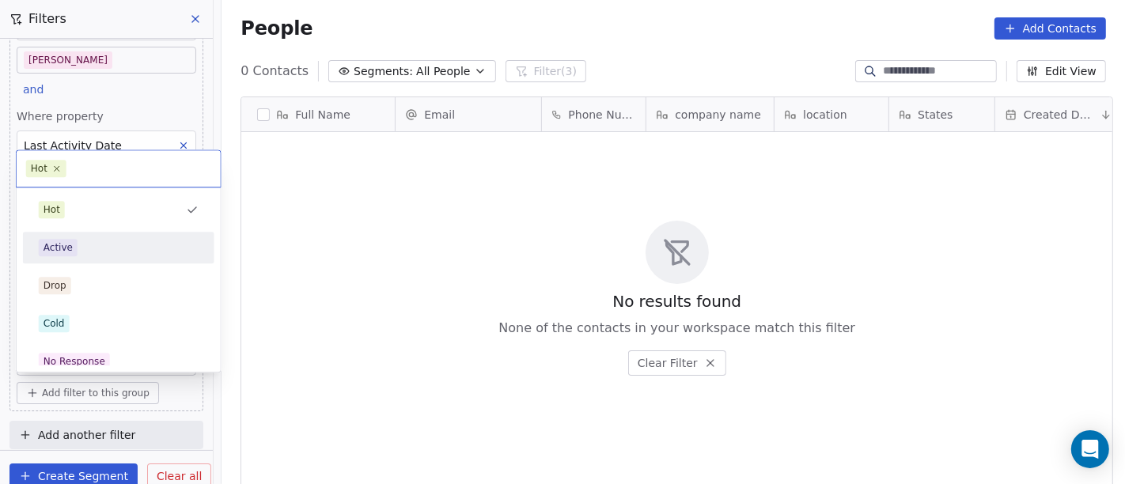
click at [70, 239] on span "Active" at bounding box center [58, 247] width 39 height 17
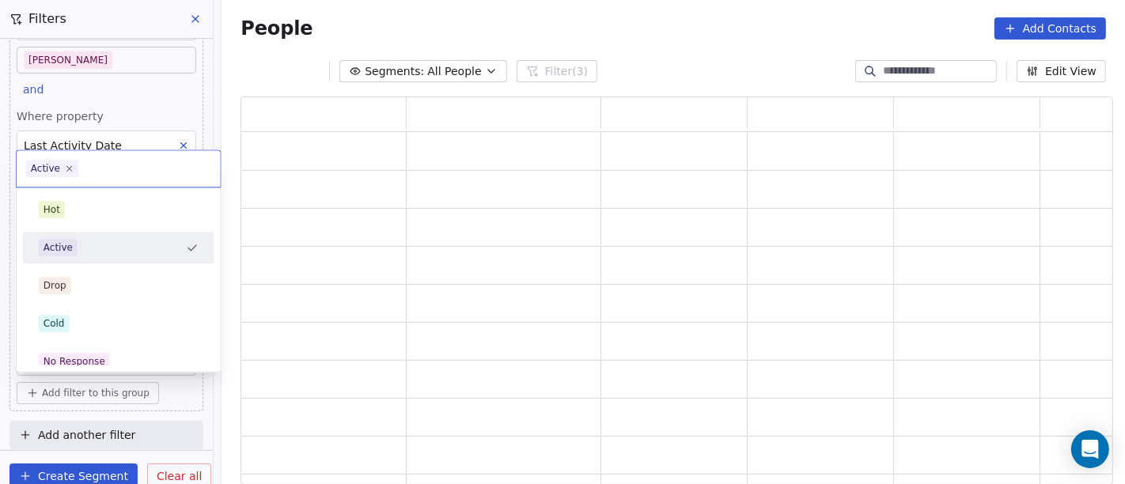
scroll to position [375, 859]
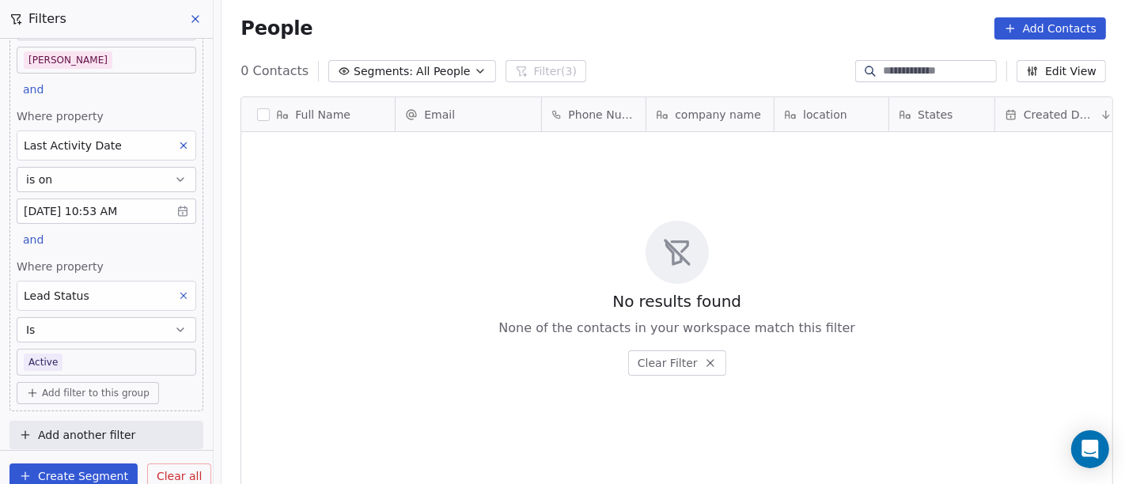
click at [61, 354] on body "On2Cook India Pvt. Ltd. Contacts People Marketing Workflows Campaigns Sales Pip…" at bounding box center [562, 242] width 1125 height 484
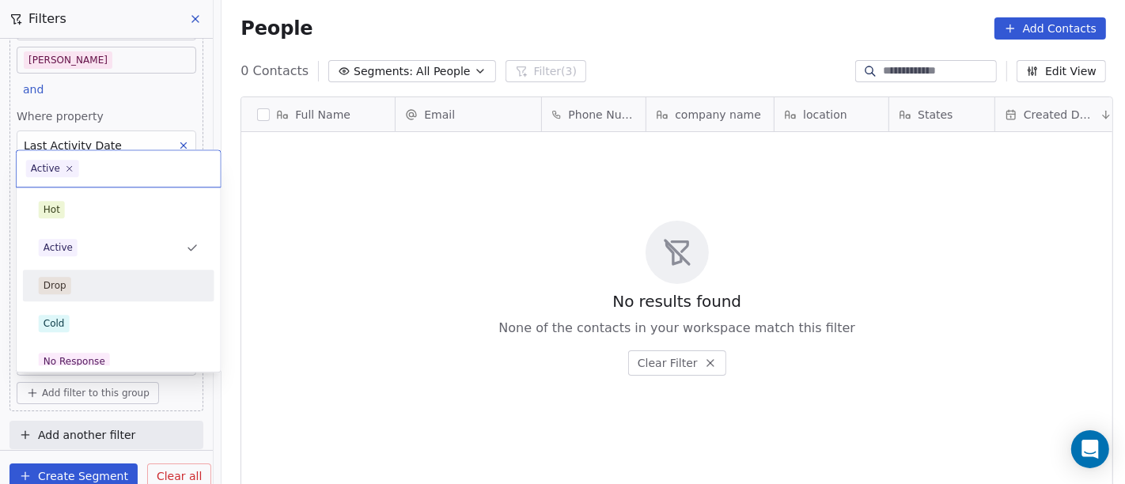
click at [71, 278] on div "Drop" at bounding box center [119, 285] width 160 height 17
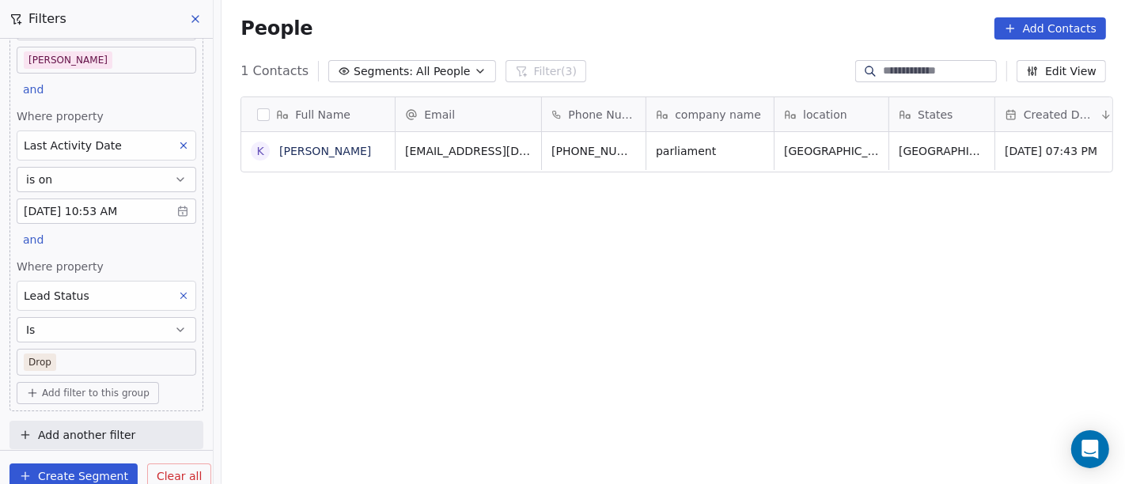
click at [90, 354] on body "On2Cook India Pvt. Ltd. Contacts People Marketing Workflows Campaigns Sales Pip…" at bounding box center [562, 242] width 1125 height 484
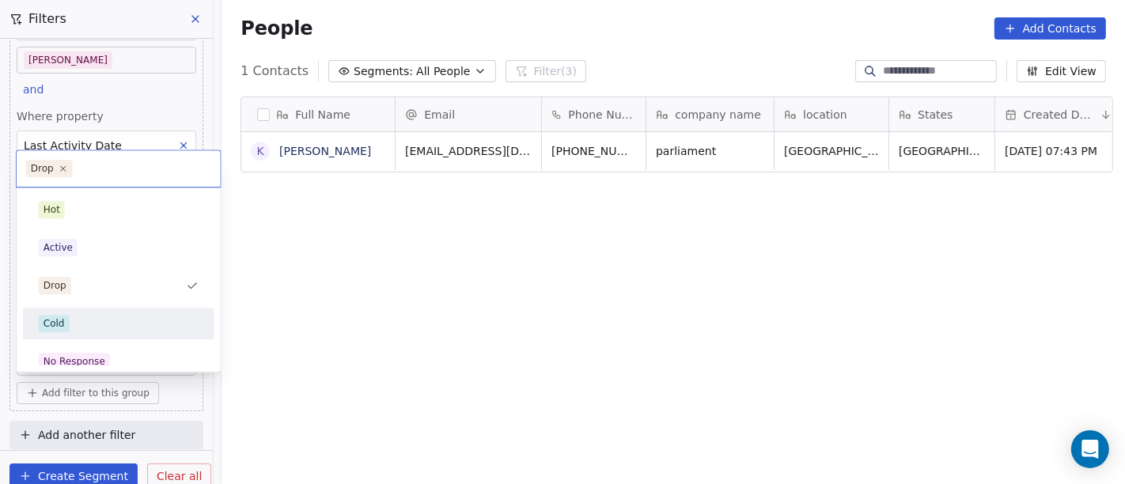
click at [91, 315] on div "Cold" at bounding box center [119, 323] width 160 height 17
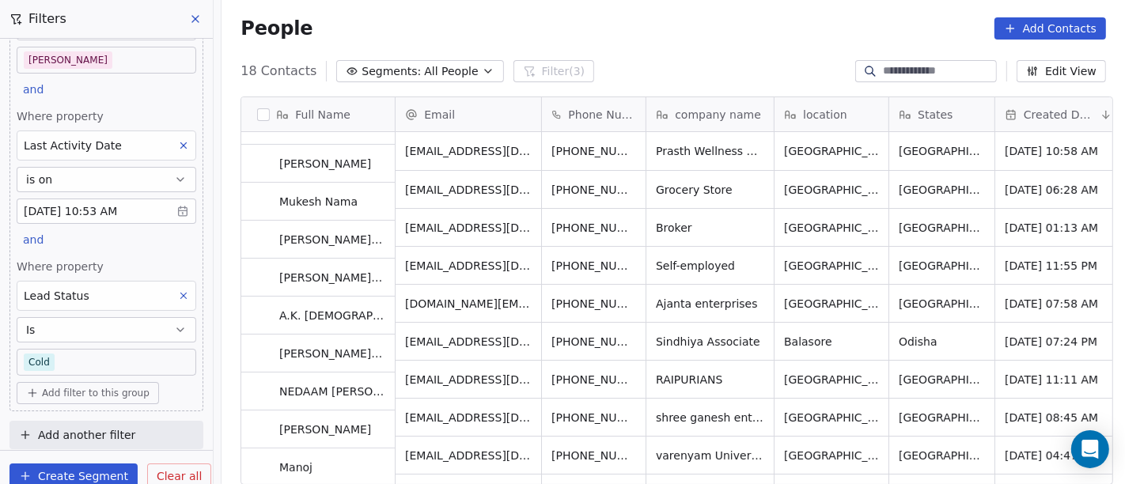
scroll to position [0, 0]
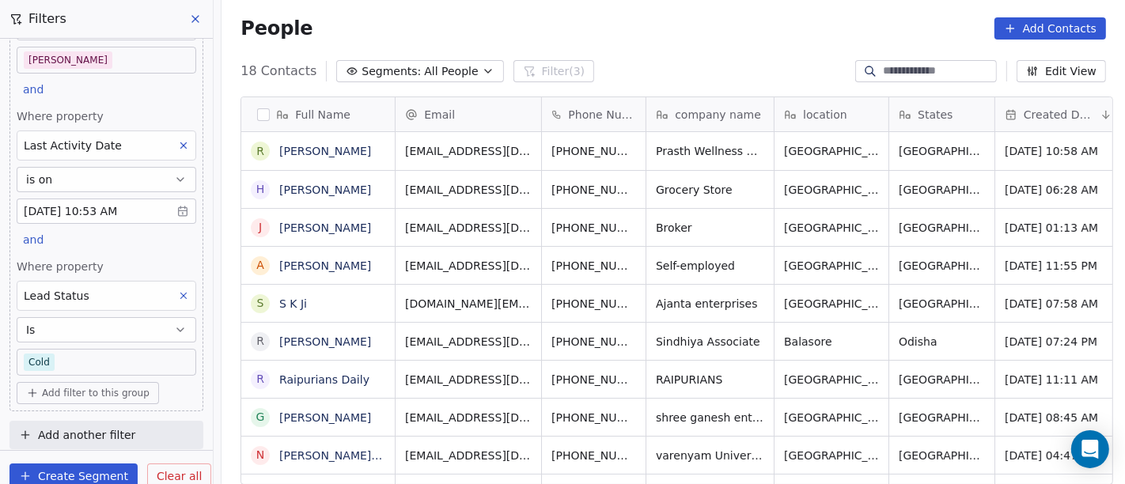
click at [166, 474] on span "Clear all" at bounding box center [179, 476] width 45 height 17
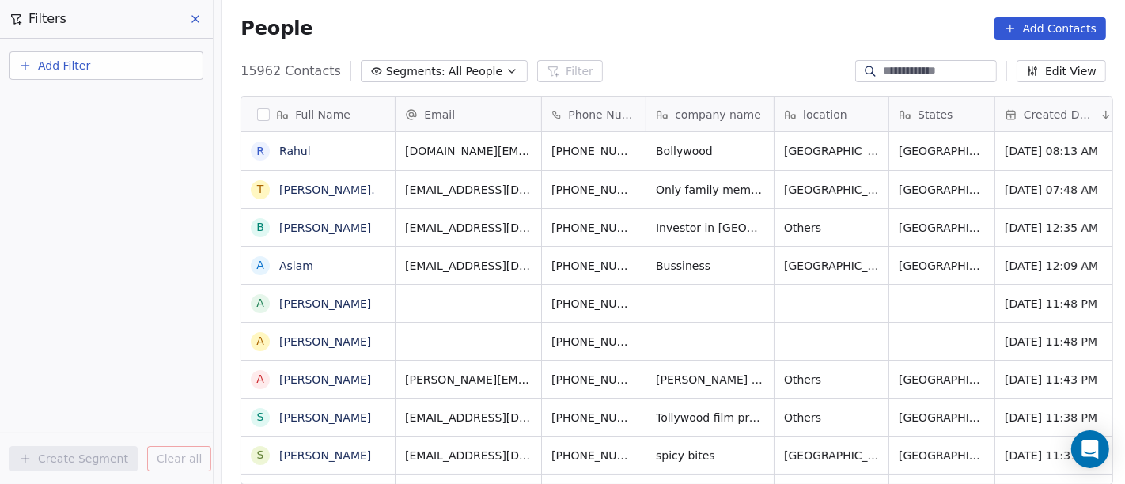
scroll to position [13, 13]
click at [938, 69] on input at bounding box center [938, 71] width 111 height 16
paste input "**********"
click at [938, 69] on input "**********" at bounding box center [938, 71] width 111 height 16
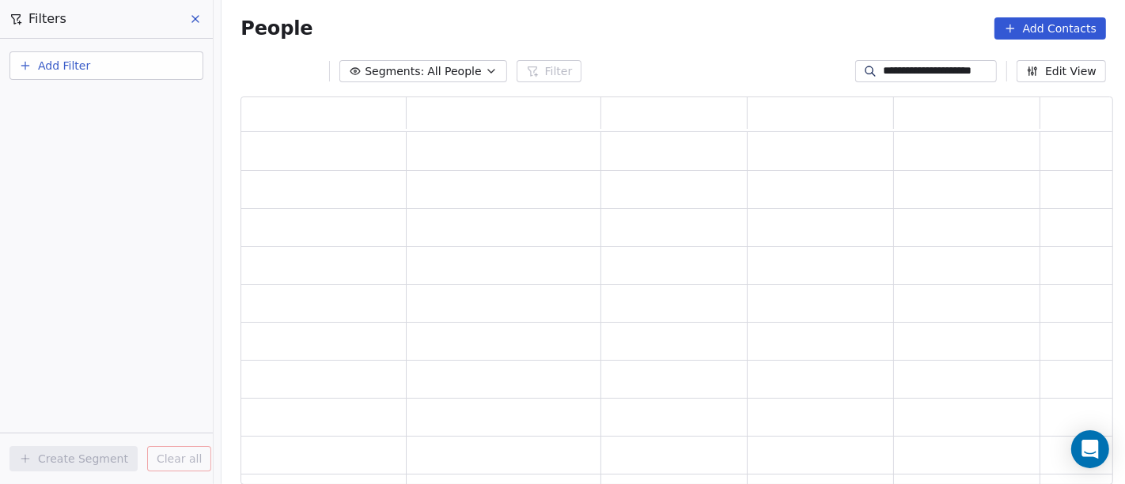
scroll to position [375, 859]
type input "**********"
click at [743, 42] on div "People Add Contacts" at bounding box center [672, 28] width 903 height 60
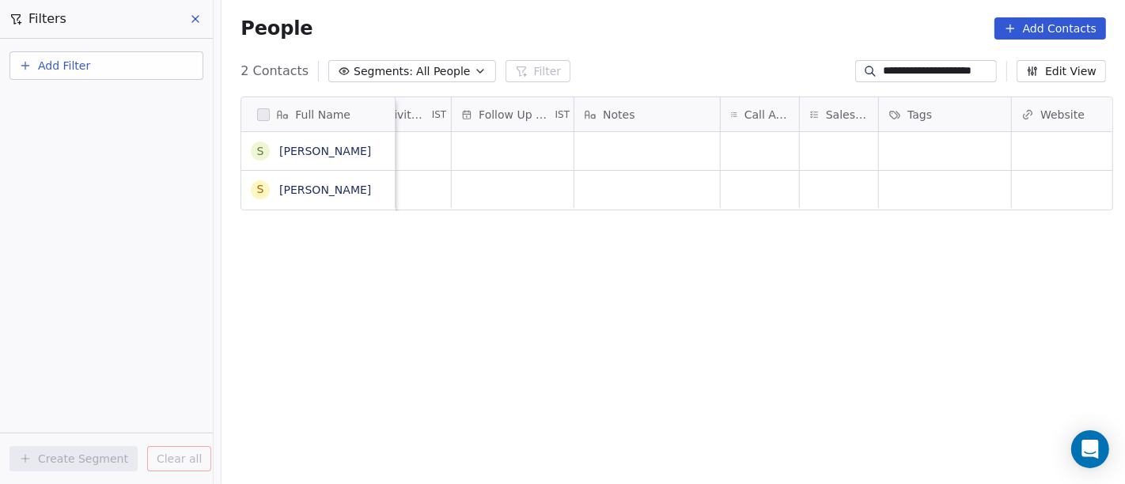
scroll to position [0, 1030]
click at [752, 137] on div "grid" at bounding box center [756, 151] width 78 height 38
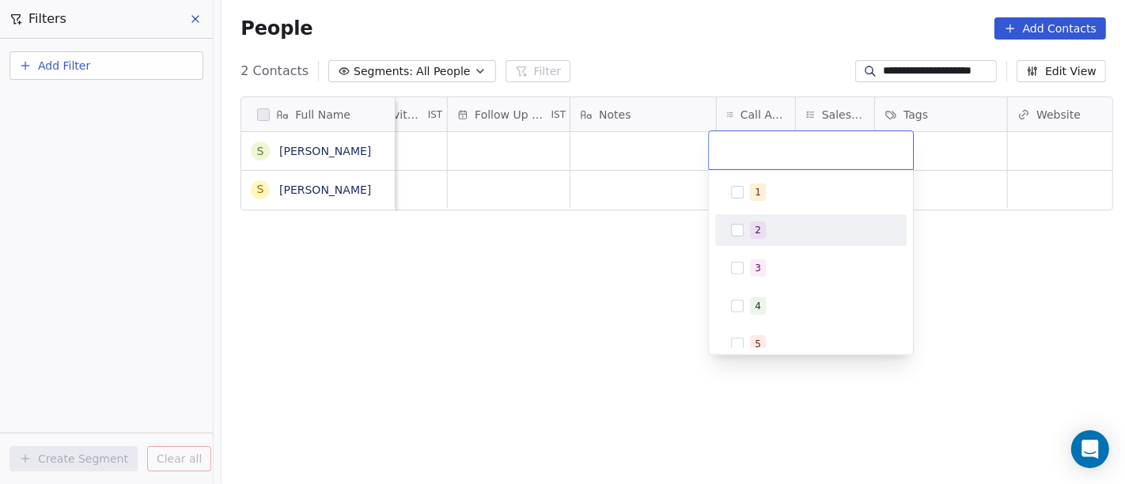
click at [517, 287] on html "**********" at bounding box center [562, 242] width 1125 height 484
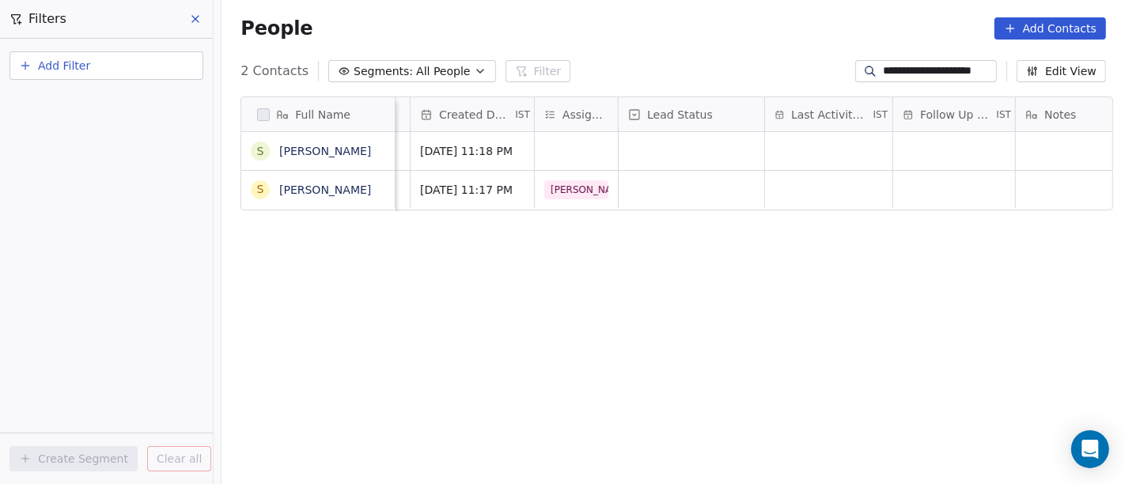
scroll to position [9, 566]
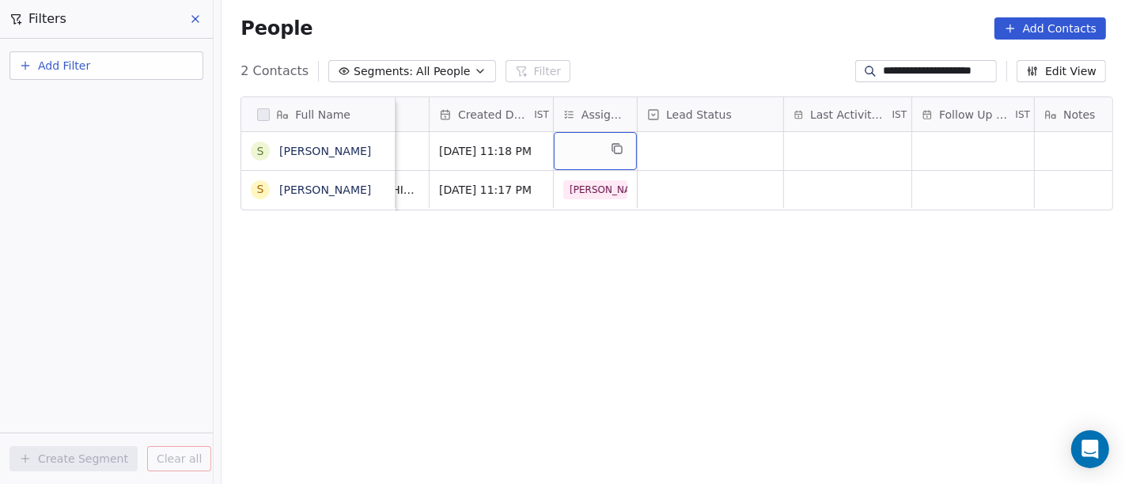
click at [594, 138] on div "grid" at bounding box center [595, 151] width 83 height 38
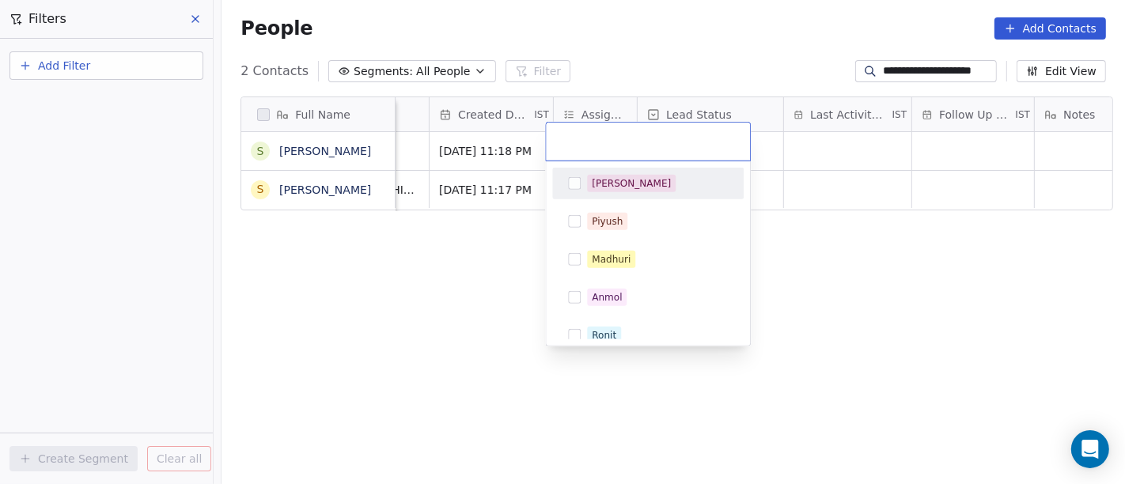
click at [594, 188] on div "[PERSON_NAME]" at bounding box center [631, 183] width 79 height 14
click at [952, 268] on html "**********" at bounding box center [562, 242] width 1125 height 484
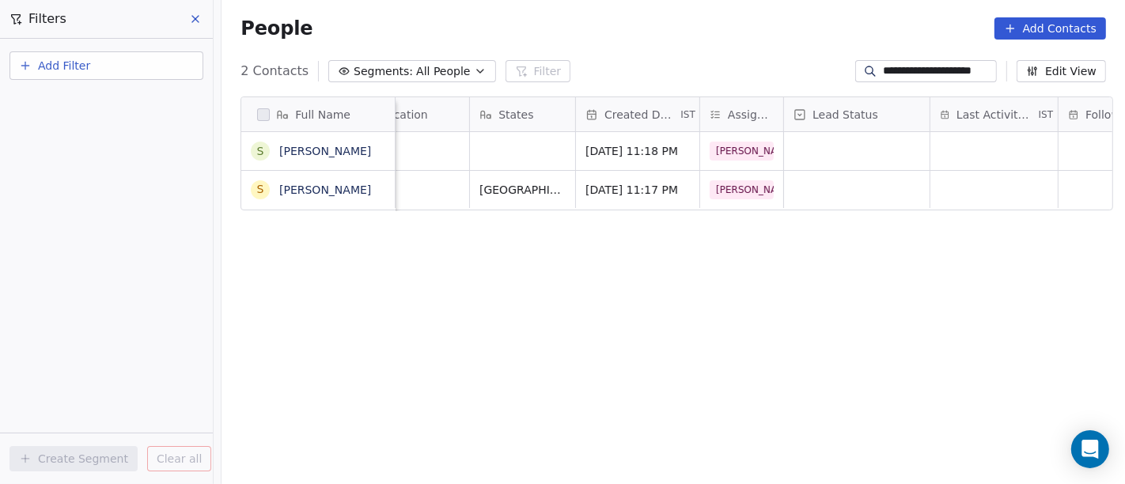
scroll to position [9, 420]
click at [802, 140] on div "grid" at bounding box center [856, 151] width 146 height 38
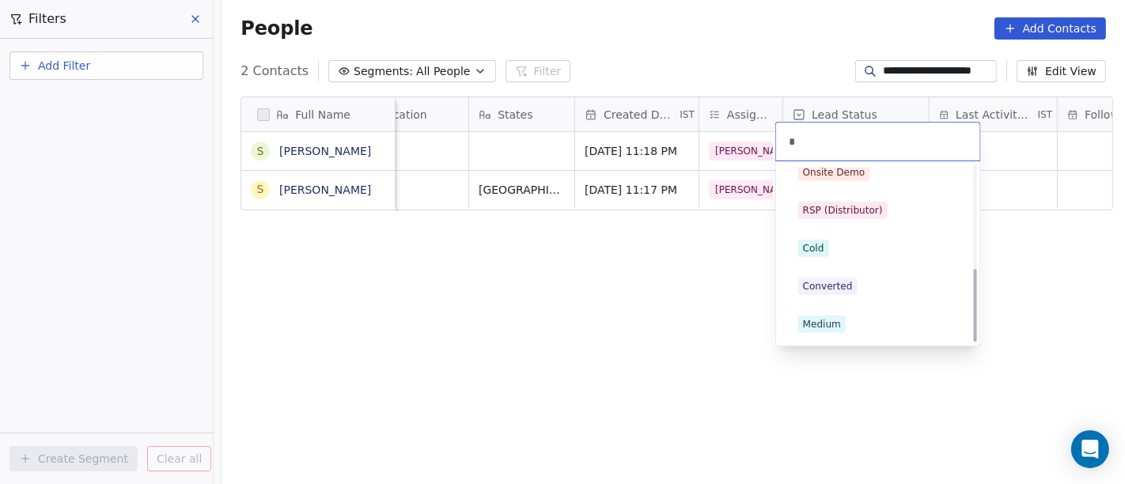
scroll to position [0, 0]
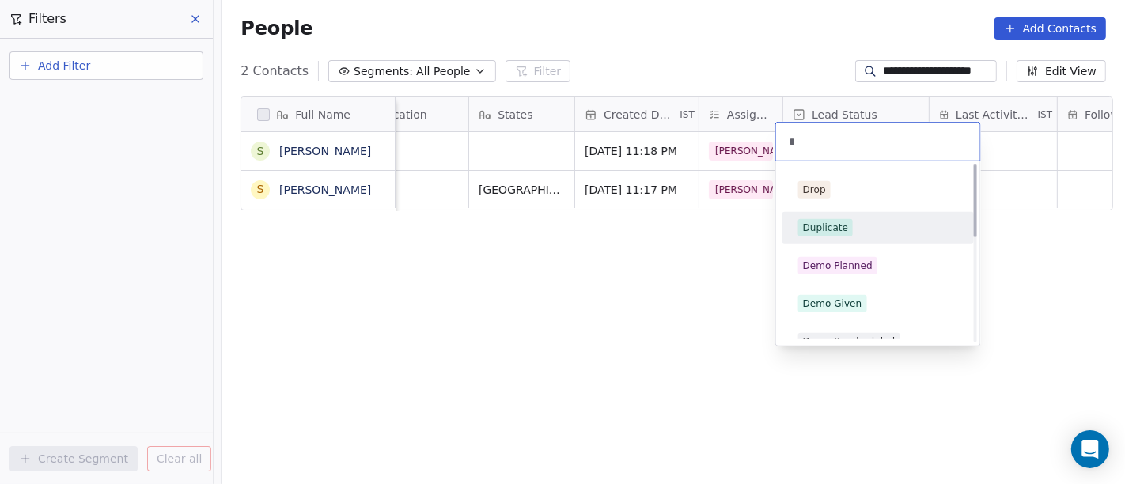
type input "*"
click at [856, 229] on div "Duplicate" at bounding box center [878, 227] width 160 height 17
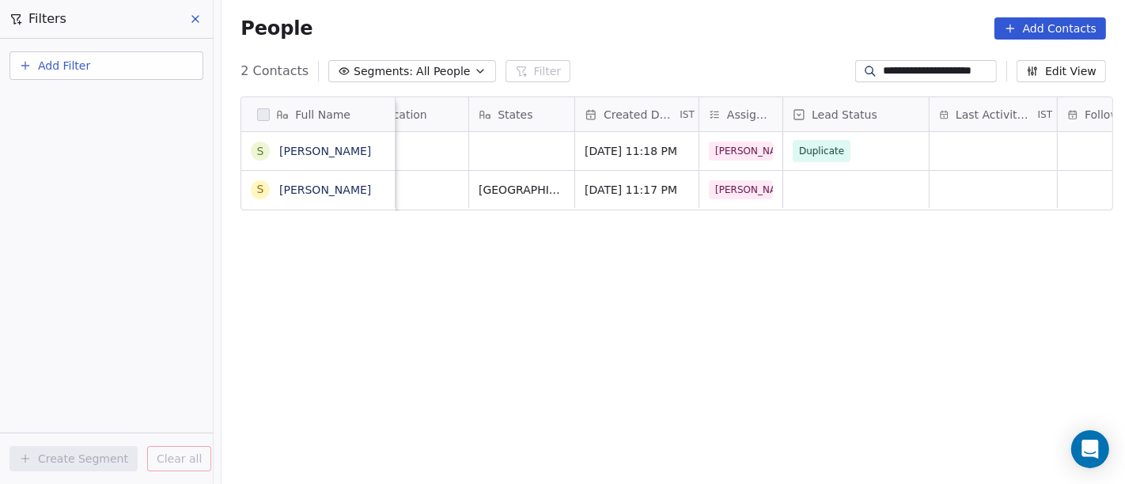
click at [617, 272] on div "Full Name S Santoshi Chandravanshi S Santoshi Chandravanshi Email Phone Number …" at bounding box center [672, 297] width 903 height 426
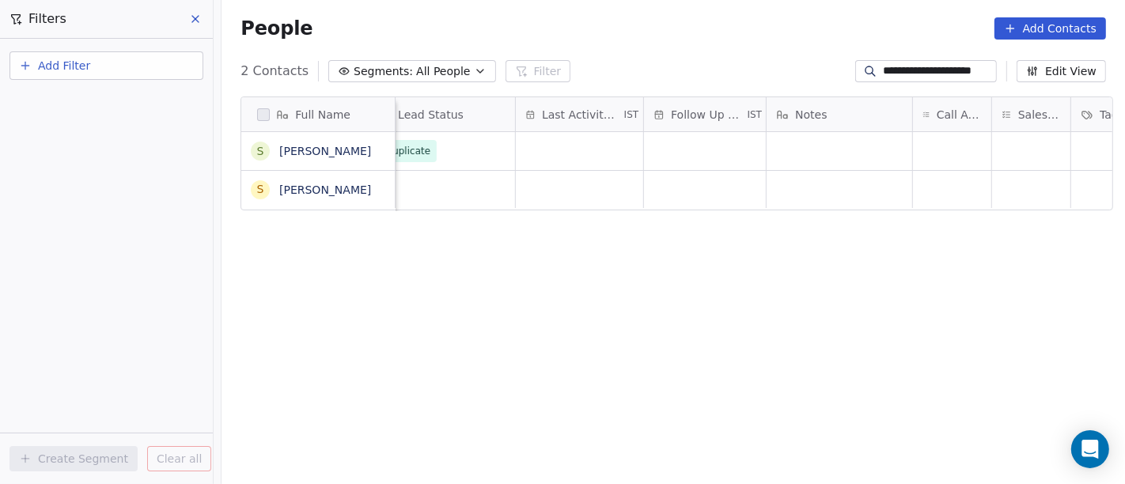
scroll to position [13, 835]
click at [820, 152] on div "grid" at bounding box center [839, 151] width 146 height 38
click at [860, 138] on textarea "*********" at bounding box center [831, 143] width 144 height 49
type textarea "**********"
click at [892, 252] on html "**********" at bounding box center [562, 242] width 1125 height 484
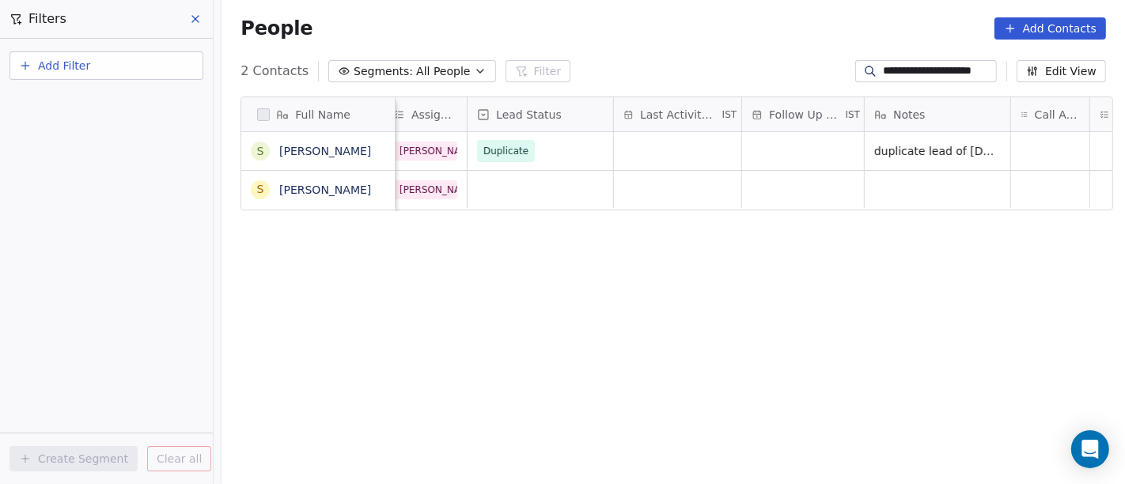
scroll to position [13, 612]
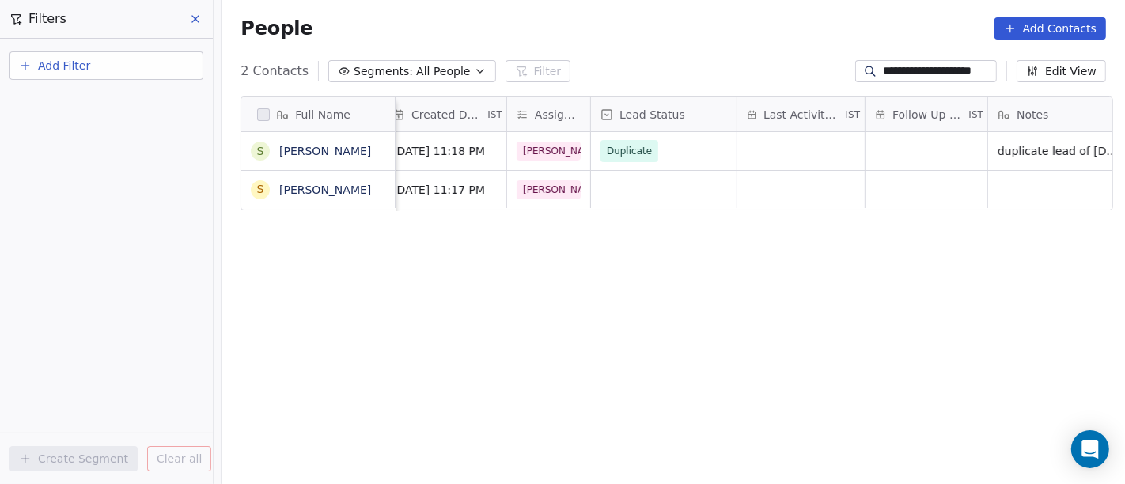
click at [883, 70] on input "**********" at bounding box center [938, 71] width 111 height 16
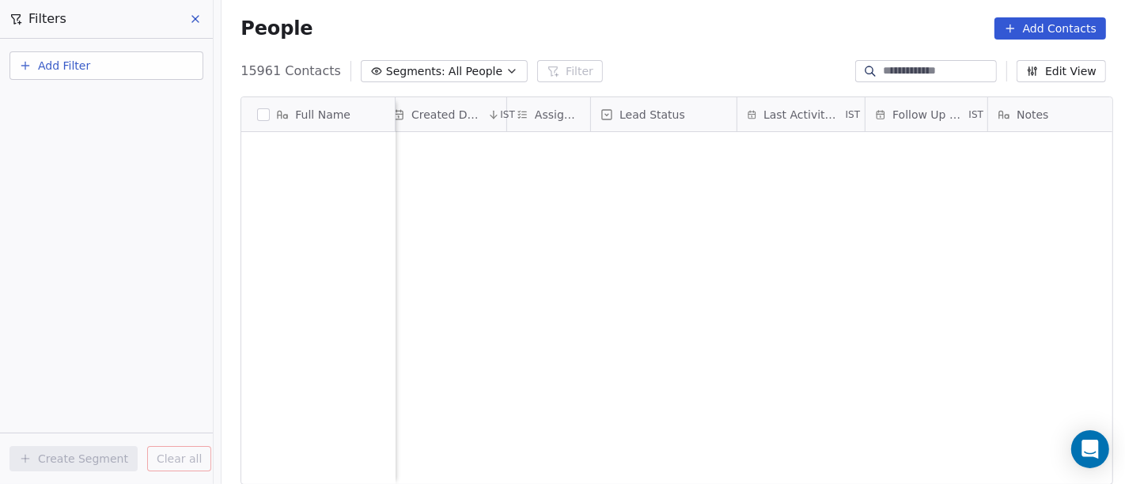
scroll to position [5625, 0]
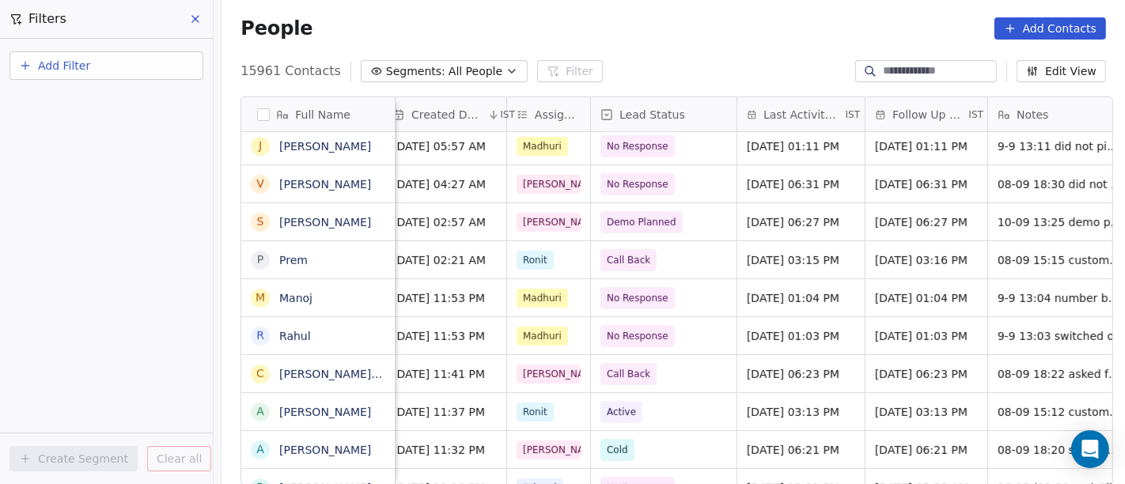
click at [895, 75] on input at bounding box center [938, 71] width 111 height 16
paste input "**********"
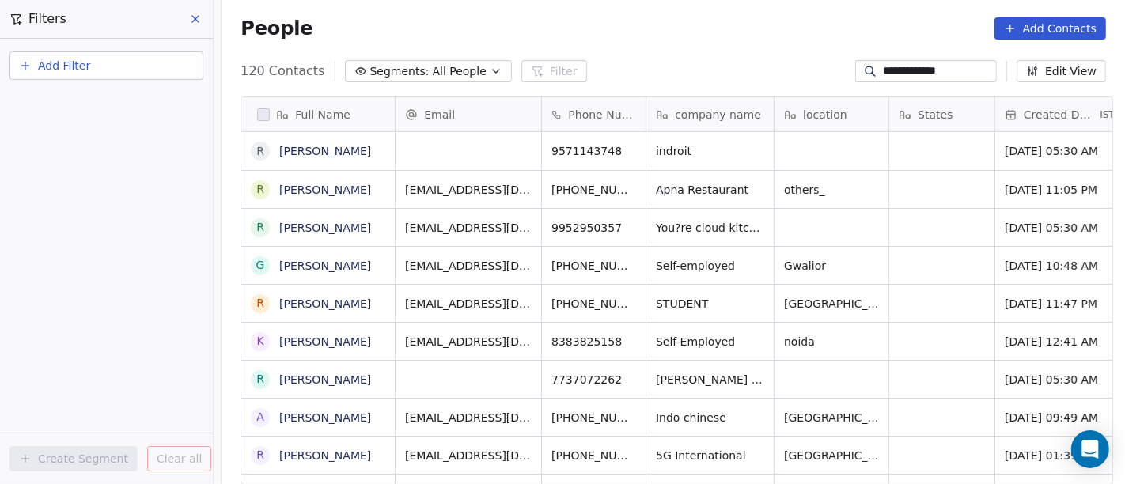
type input "**********"
click at [717, 55] on div "People Add Contacts" at bounding box center [672, 28] width 903 height 60
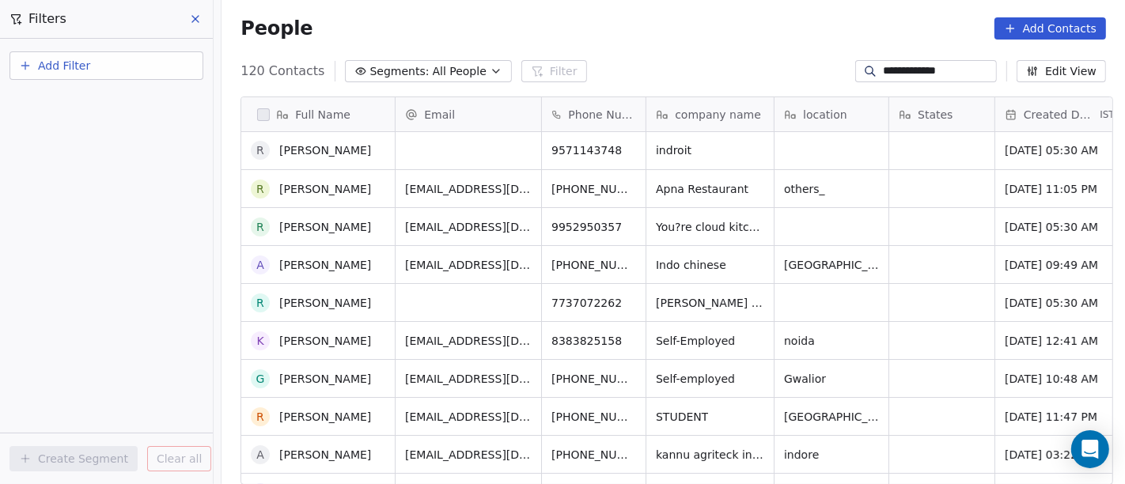
scroll to position [0, 0]
click at [684, 35] on div "People Add Contacts" at bounding box center [672, 28] width 865 height 22
click at [698, 59] on div "**********" at bounding box center [672, 71] width 903 height 25
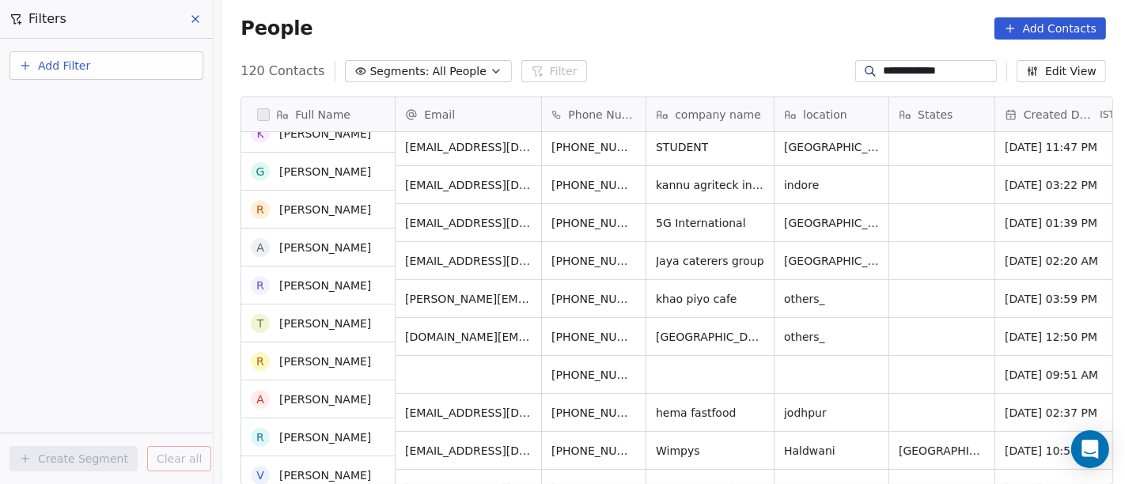
scroll to position [128, 0]
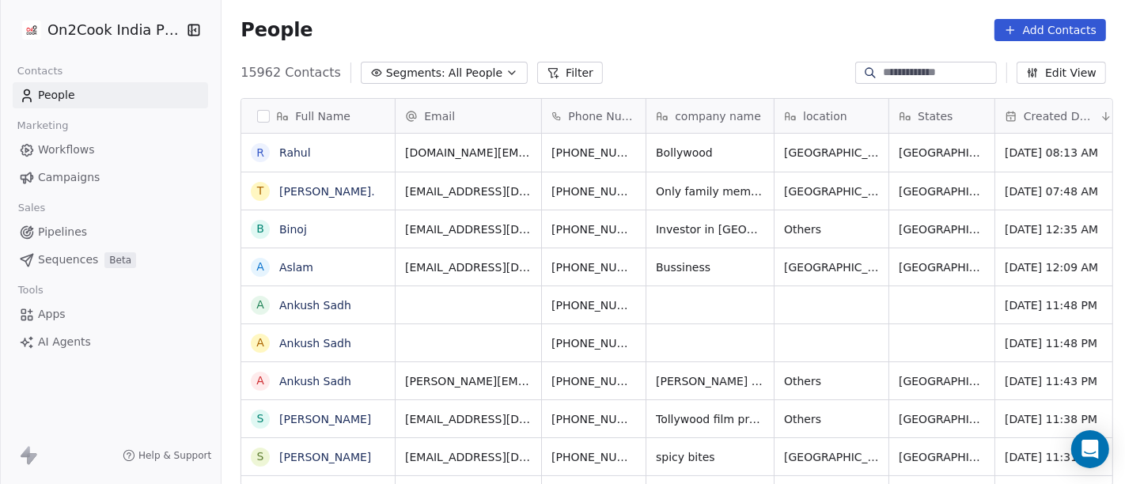
scroll to position [13, 13]
click at [279, 150] on link "Rahul" at bounding box center [295, 152] width 32 height 13
click at [291, 146] on link "Rahul" at bounding box center [295, 152] width 32 height 13
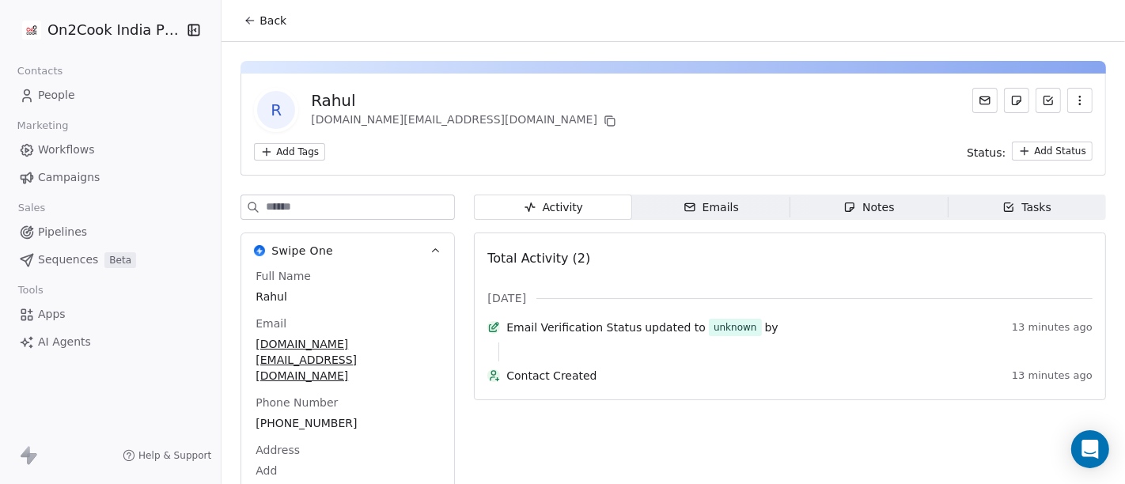
click at [244, 24] on icon at bounding box center [250, 20] width 13 height 13
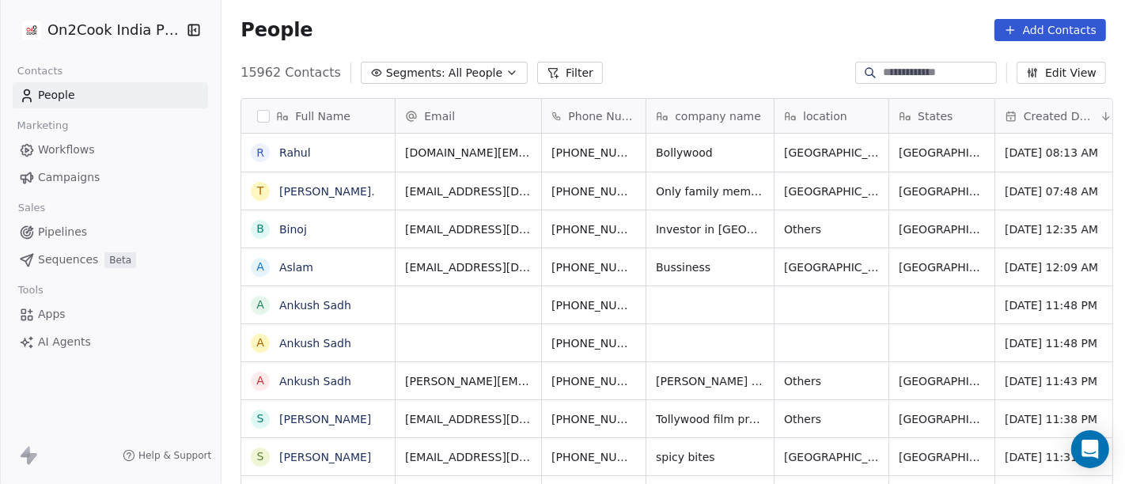
scroll to position [413, 897]
click at [419, 76] on span "Segments:" at bounding box center [415, 73] width 59 height 17
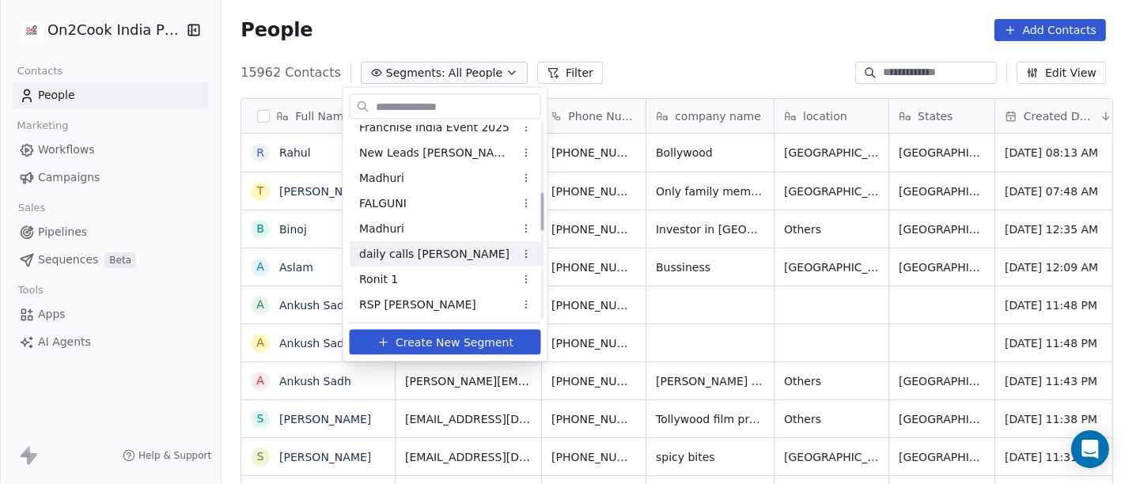
scroll to position [351, 0]
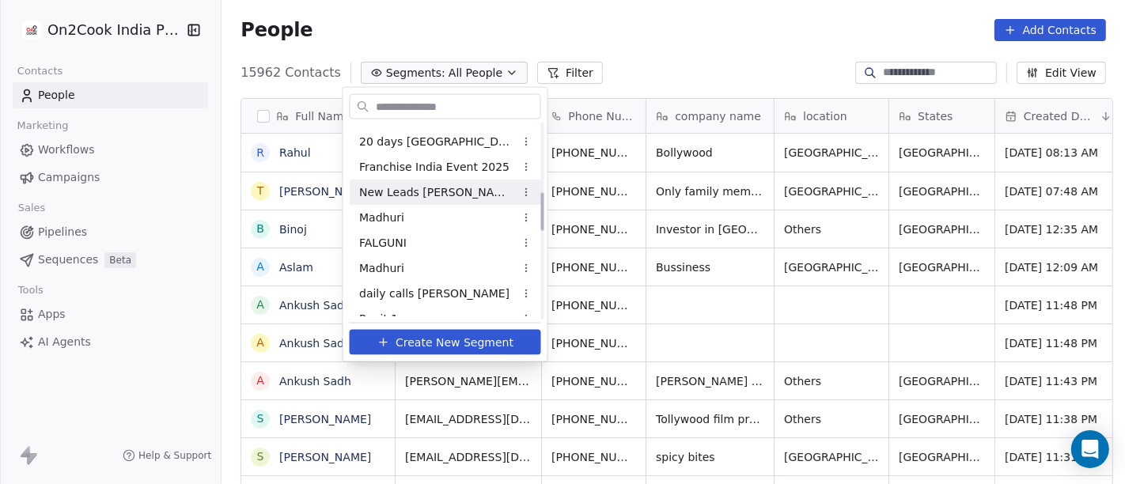
click at [410, 188] on span "New Leads Salim" at bounding box center [436, 192] width 155 height 17
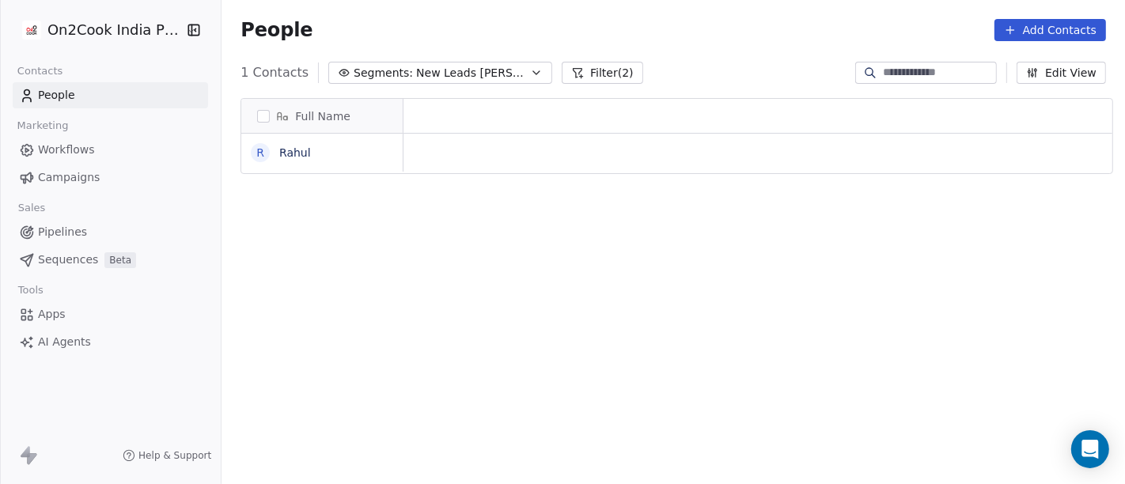
scroll to position [413, 897]
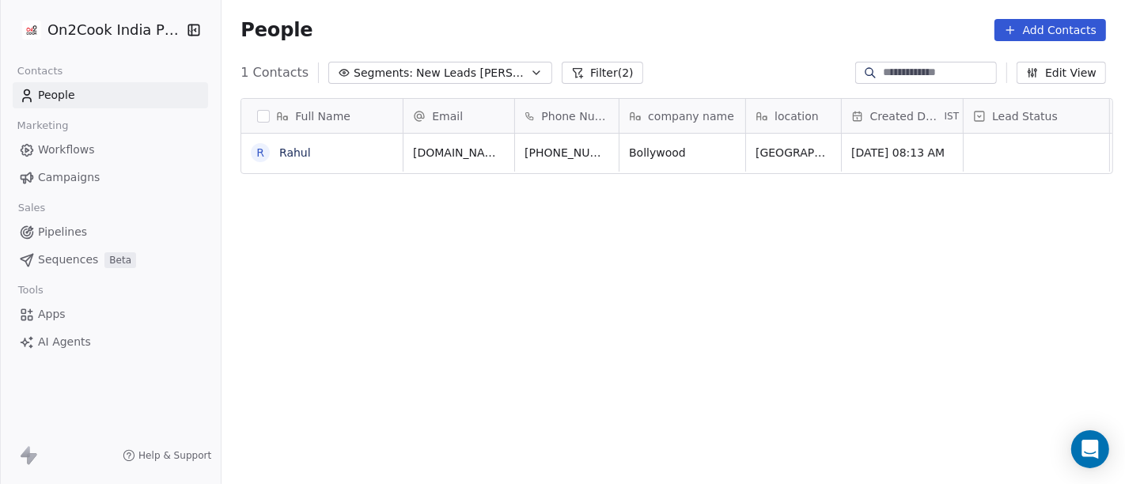
click at [659, 7] on div "People Add Contacts" at bounding box center [672, 30] width 903 height 60
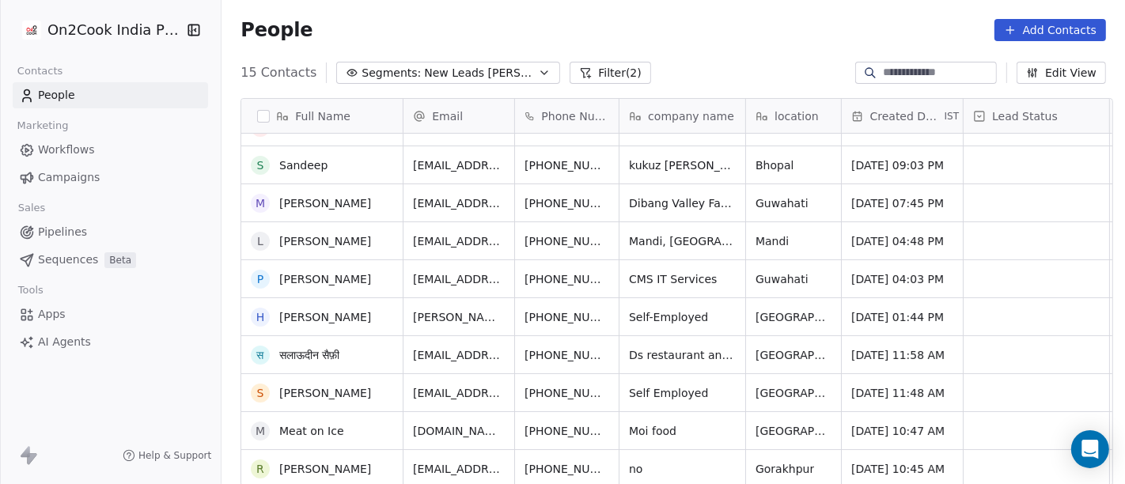
scroll to position [0, 0]
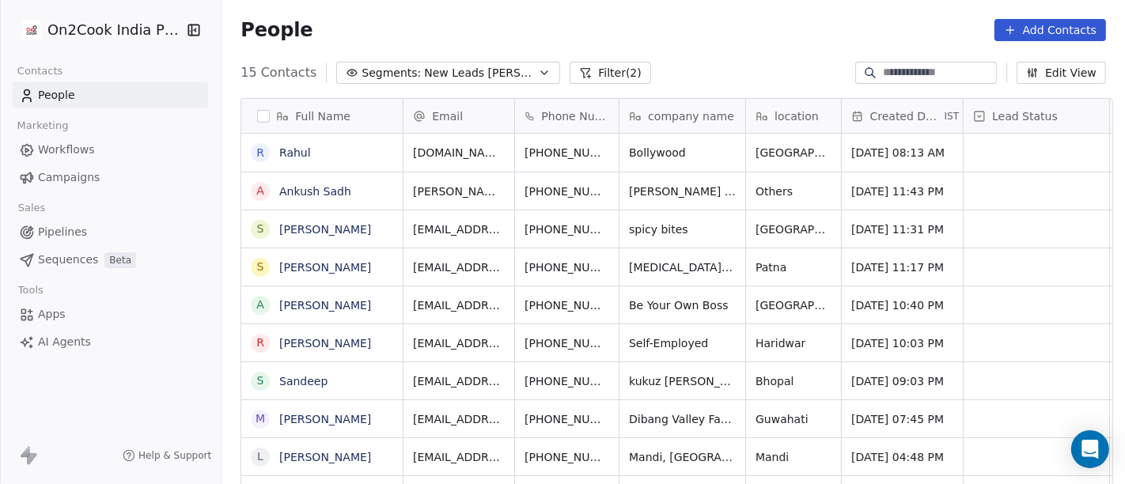
click at [584, 69] on button "Filter (2)" at bounding box center [610, 73] width 81 height 22
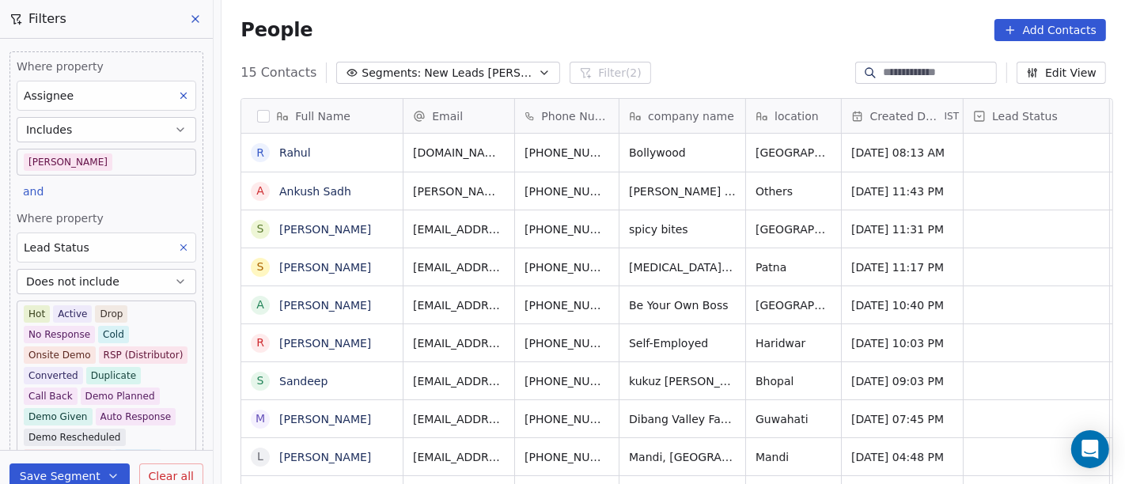
click at [100, 166] on body "On2Cook India Pvt. Ltd. Contacts People Marketing Workflows Campaigns Sales Pip…" at bounding box center [562, 242] width 1125 height 484
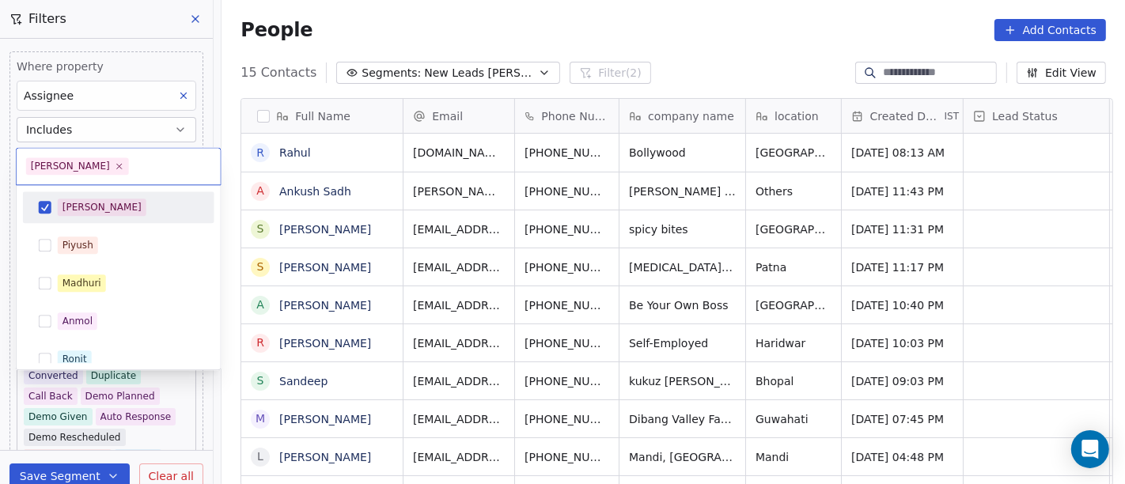
click at [97, 206] on div "[PERSON_NAME]" at bounding box center [128, 207] width 141 height 17
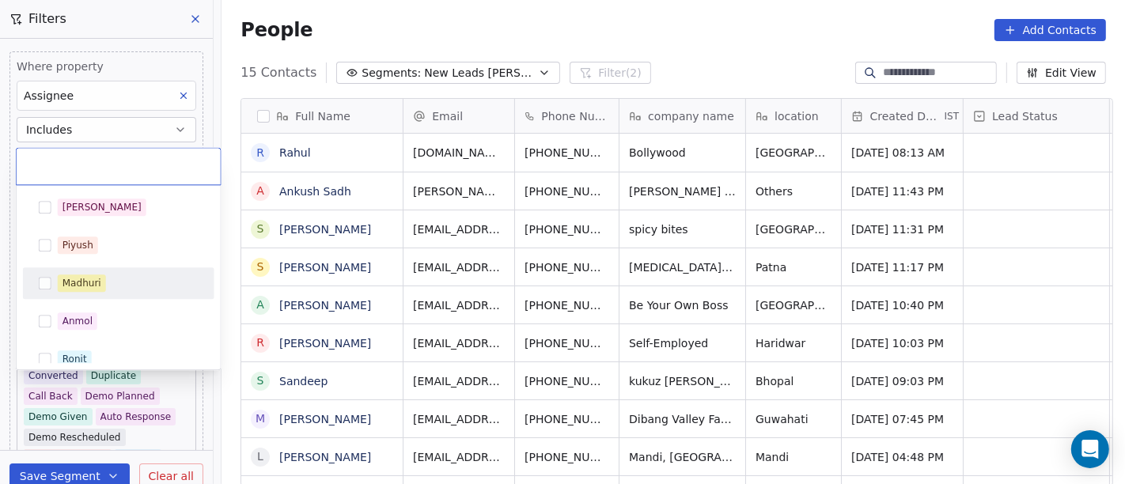
click at [99, 292] on div "Madhuri" at bounding box center [118, 283] width 179 height 25
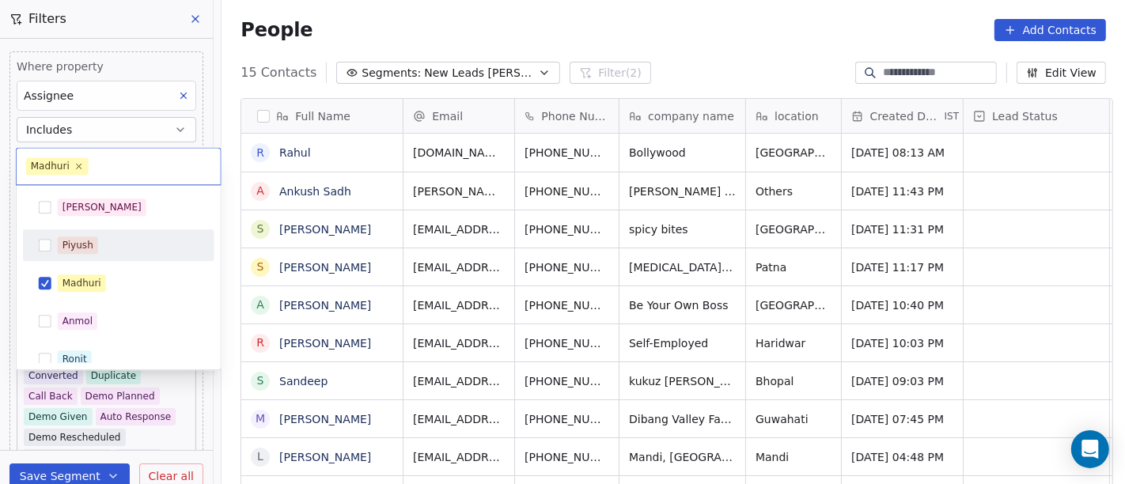
click at [528, 17] on html "On2Cook India Pvt. Ltd. Contacts People Marketing Workflows Campaigns Sales Pip…" at bounding box center [562, 242] width 1125 height 484
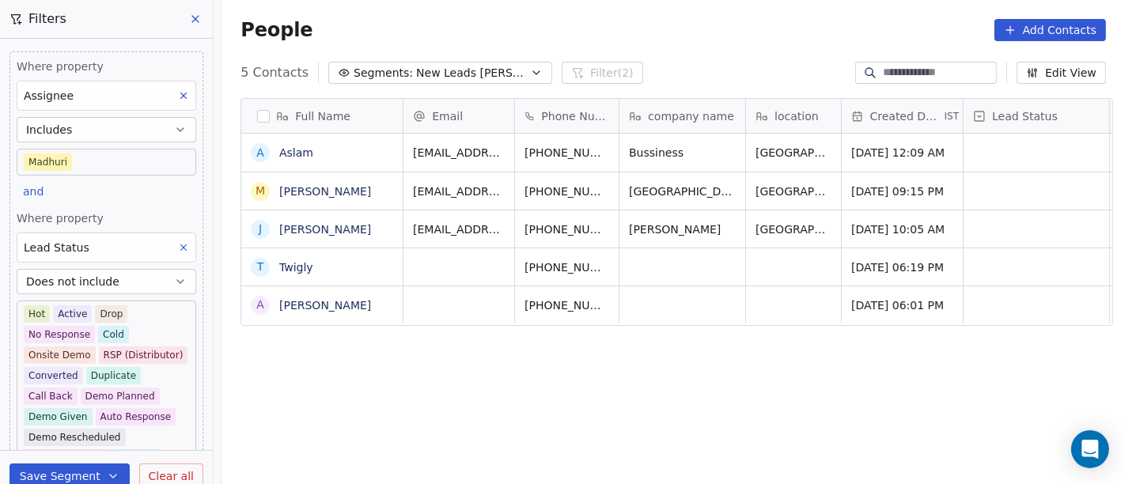
scroll to position [413, 897]
click at [70, 160] on body "On2Cook India Pvt. Ltd. Contacts People Marketing Workflows Campaigns Sales Pip…" at bounding box center [562, 242] width 1125 height 484
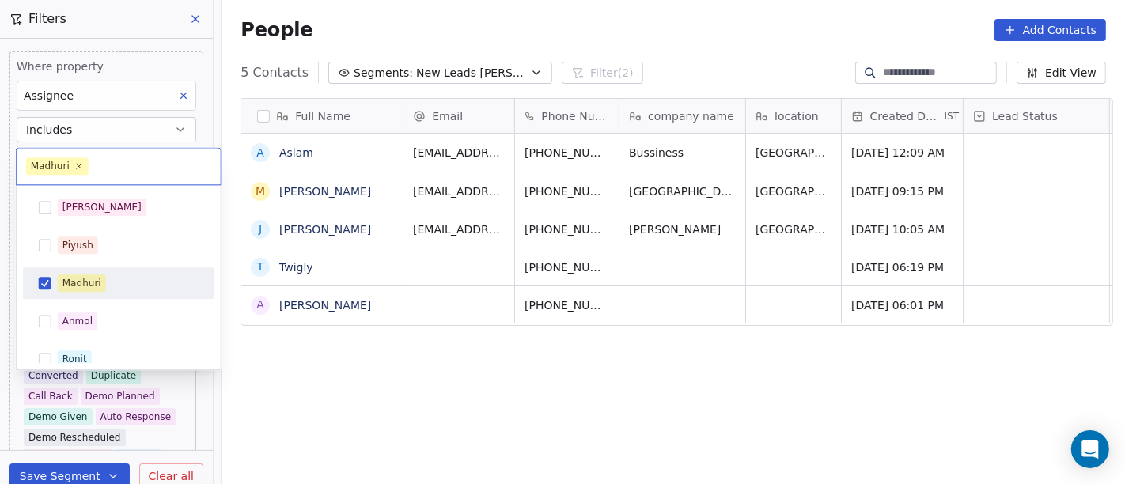
click at [79, 281] on div "Madhuri" at bounding box center [81, 283] width 39 height 14
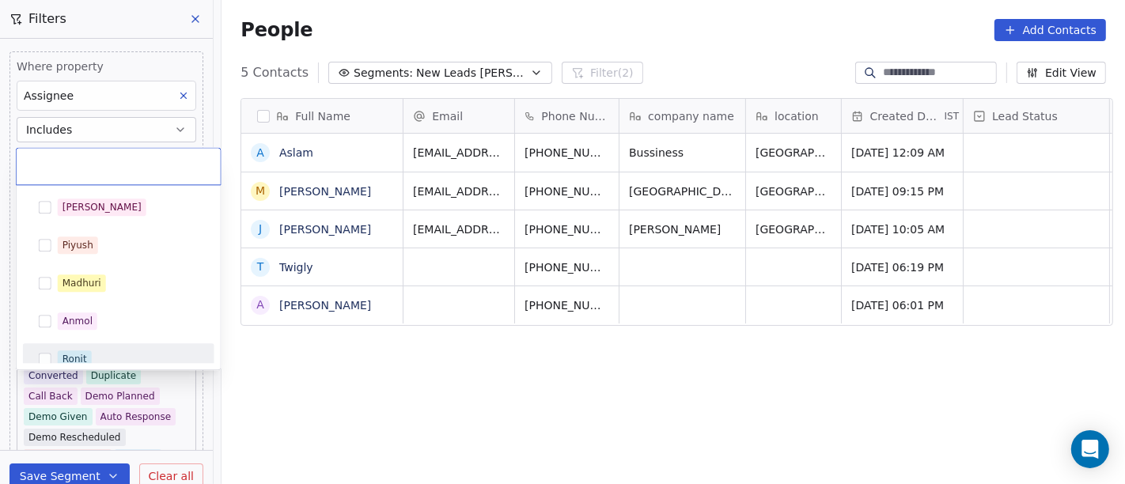
click at [97, 347] on div "Ronit" at bounding box center [118, 358] width 179 height 25
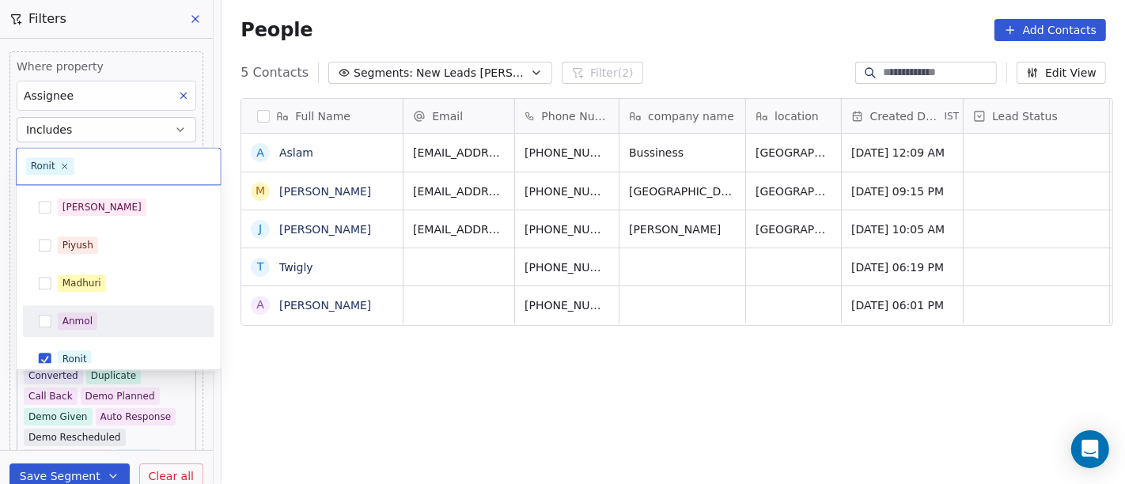
click at [571, 17] on html "On2Cook India Pvt. Ltd. Contacts People Marketing Workflows Campaigns Sales Pip…" at bounding box center [562, 242] width 1125 height 484
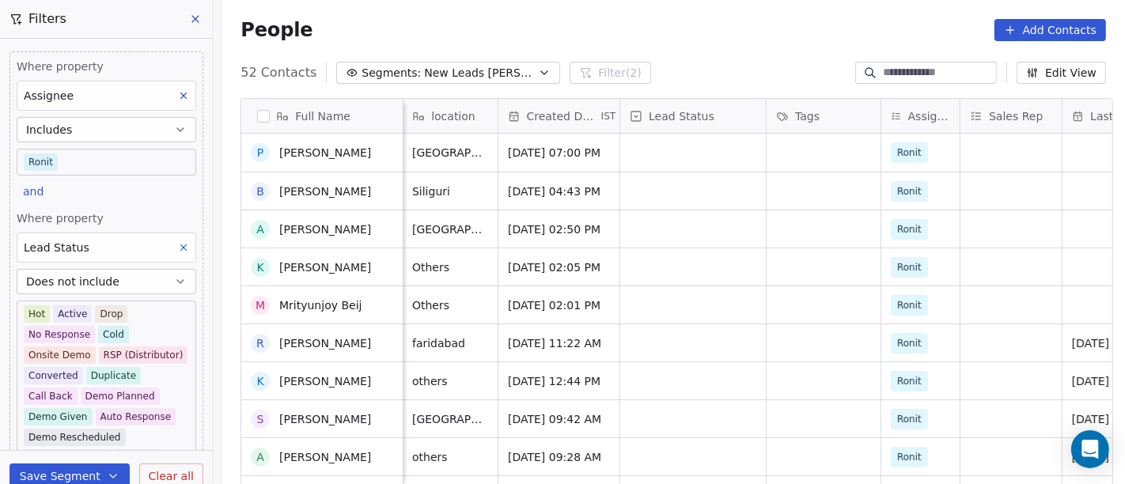
scroll to position [88, 0]
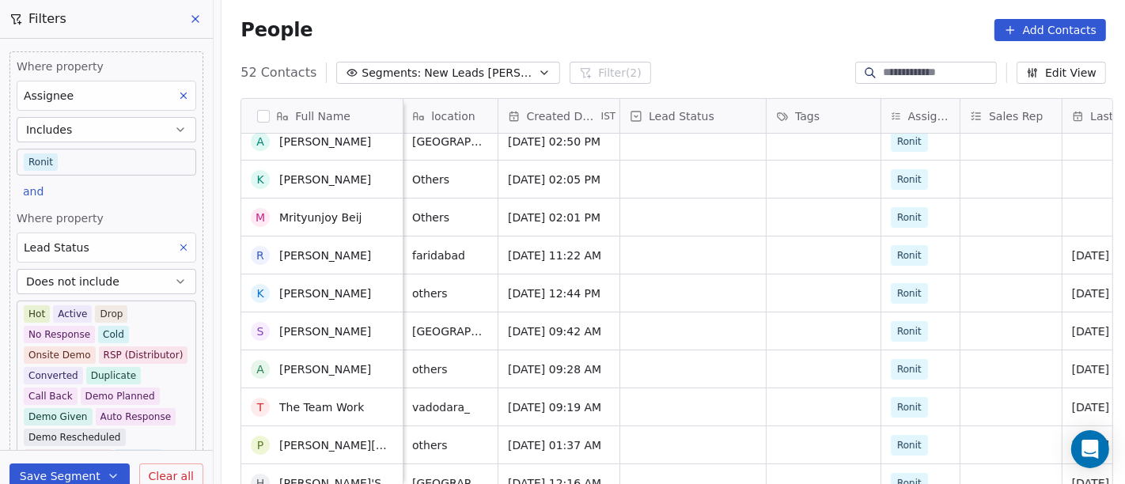
click at [63, 168] on body "On2Cook India Pvt. Ltd. Contacts People Marketing Workflows Campaigns Sales Pip…" at bounding box center [562, 242] width 1125 height 484
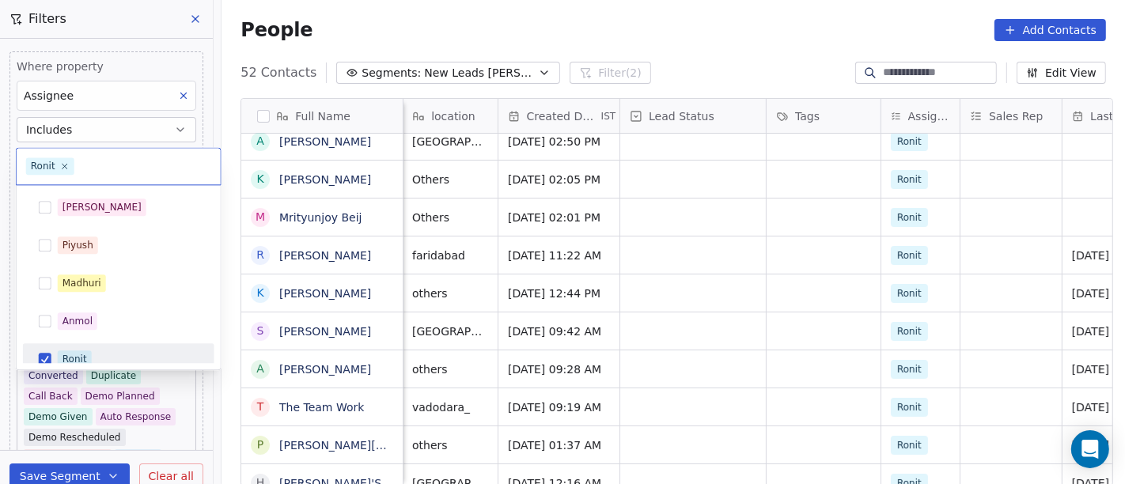
scroll to position [11, 0]
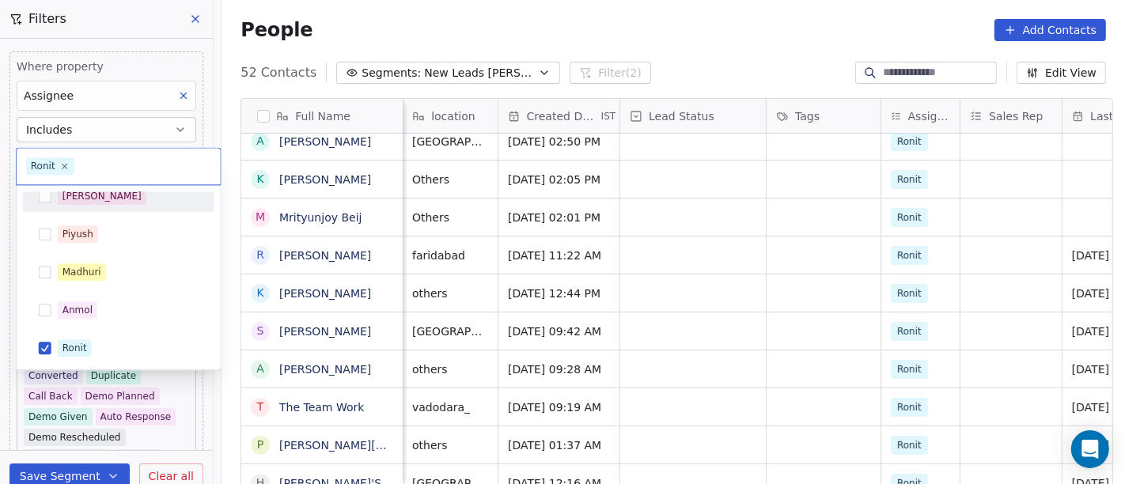
click at [108, 202] on div "[PERSON_NAME]" at bounding box center [128, 195] width 141 height 17
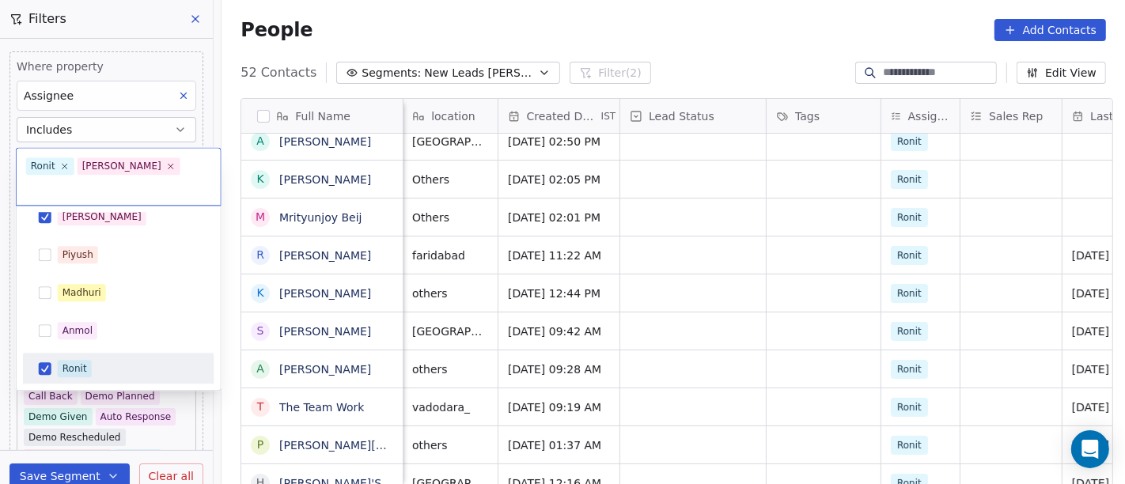
click at [100, 360] on div "Ronit" at bounding box center [128, 368] width 141 height 17
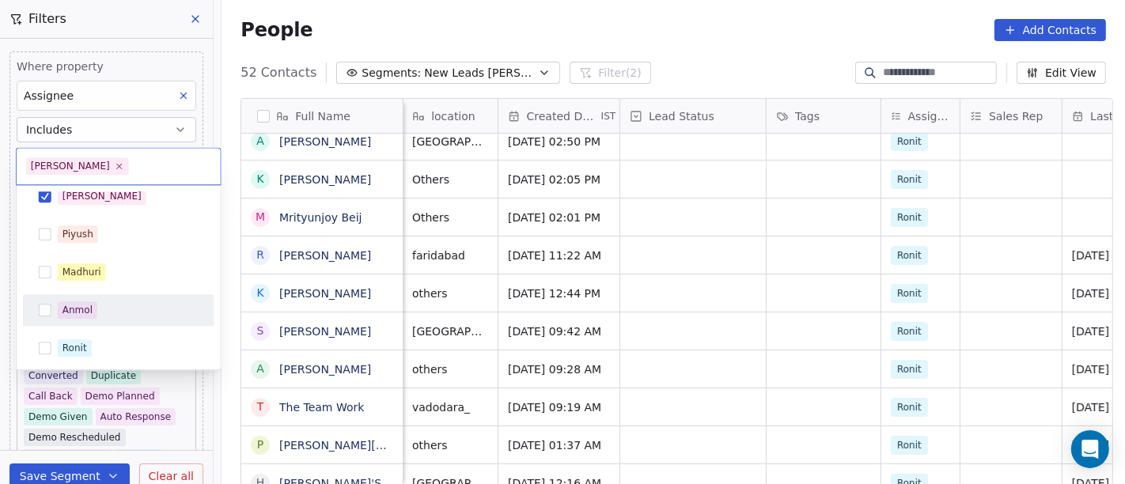
click at [624, 45] on html "On2Cook India Pvt. Ltd. Contacts People Marketing Workflows Campaigns Sales Pip…" at bounding box center [562, 242] width 1125 height 484
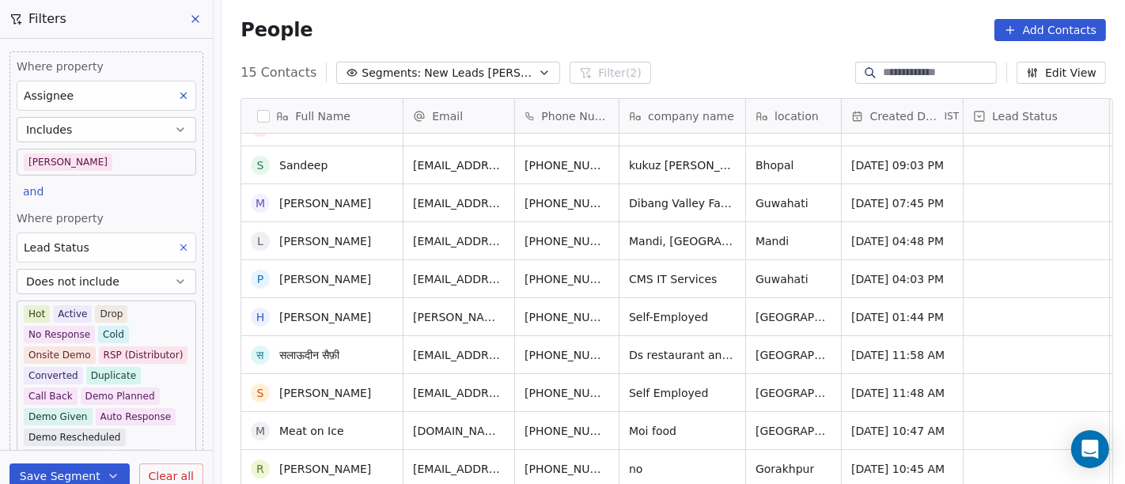
scroll to position [0, 0]
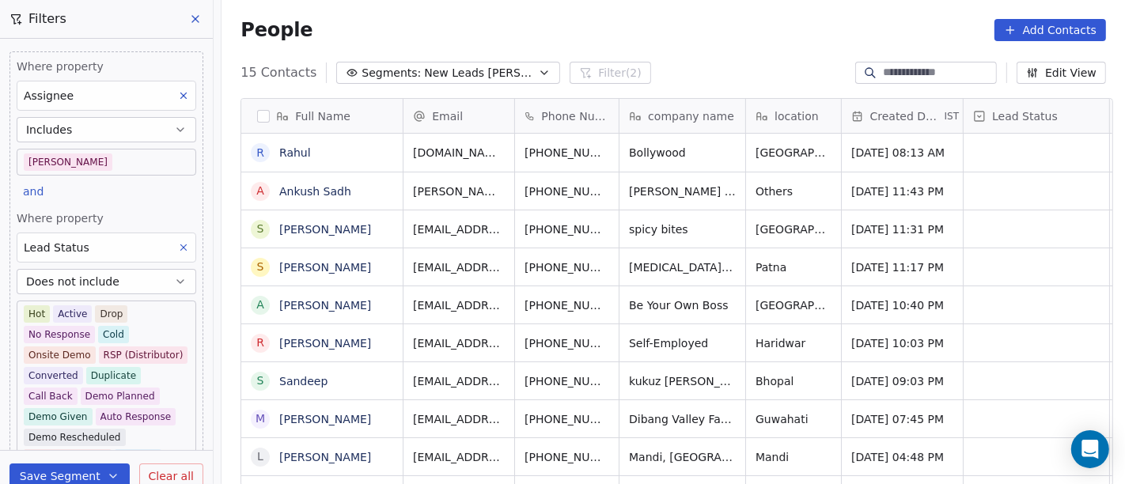
click at [146, 165] on body "On2Cook India Pvt. Ltd. Contacts People Marketing Workflows Campaigns Sales Pip…" at bounding box center [562, 242] width 1125 height 484
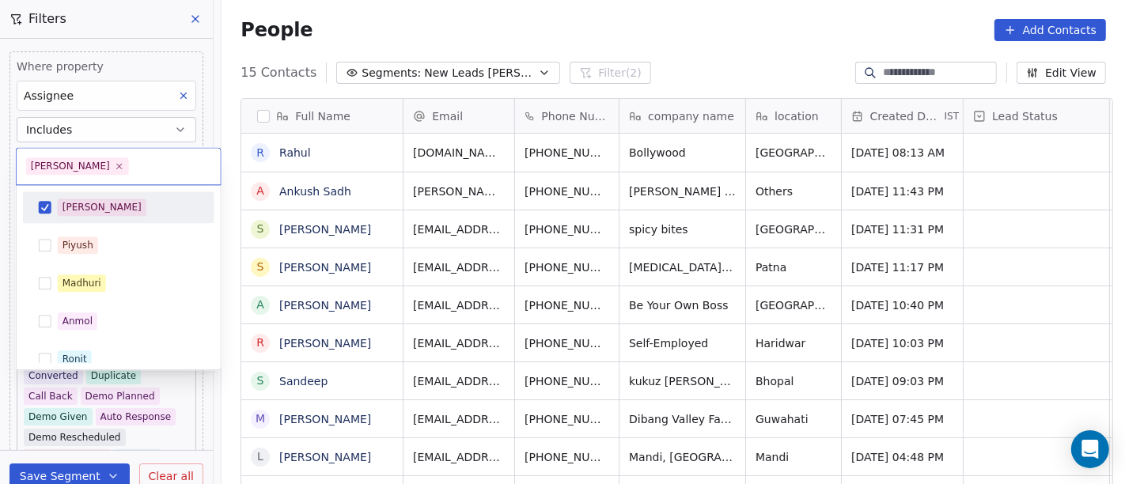
click at [118, 206] on div "[PERSON_NAME]" at bounding box center [128, 207] width 141 height 17
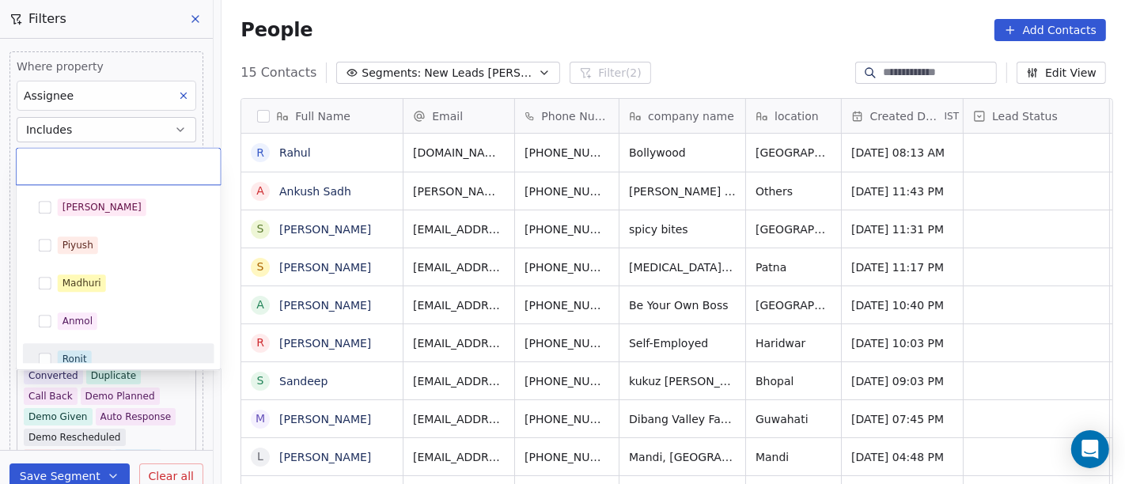
click at [127, 354] on div "Ronit" at bounding box center [128, 358] width 141 height 17
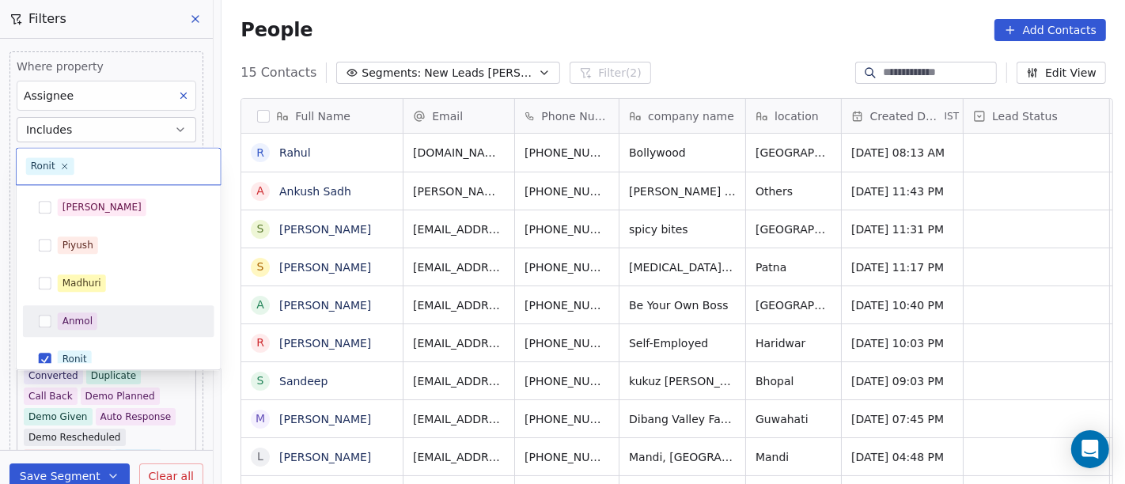
click at [680, 18] on html "On2Cook India Pvt. Ltd. Contacts People Marketing Workflows Campaigns Sales Pip…" at bounding box center [562, 242] width 1125 height 484
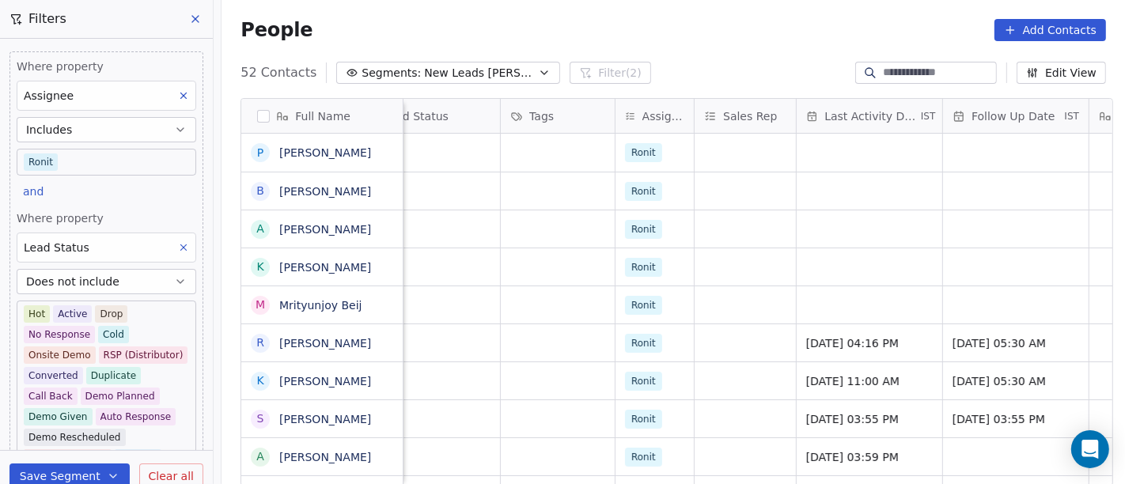
scroll to position [6, 601]
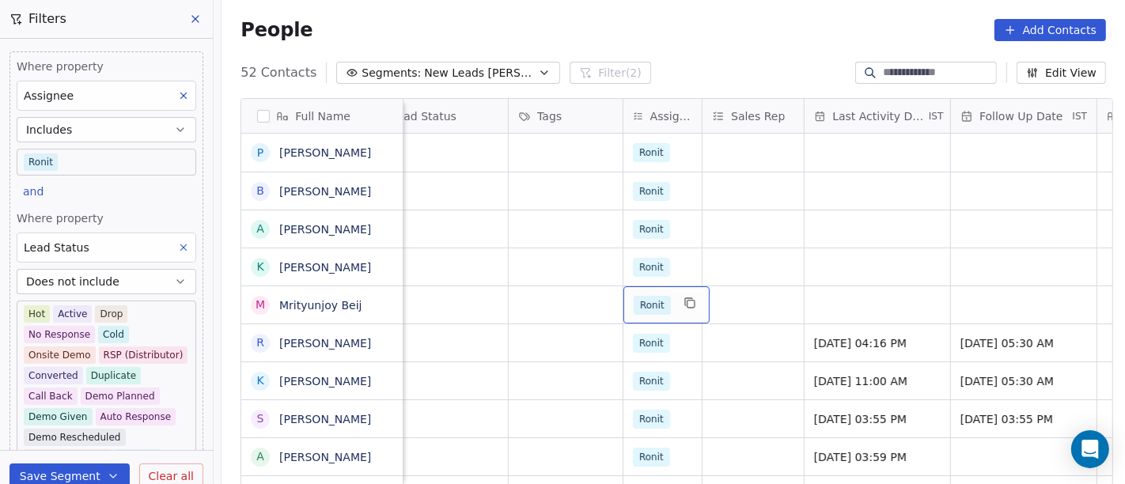
click at [645, 296] on span "Ronit" at bounding box center [652, 305] width 37 height 19
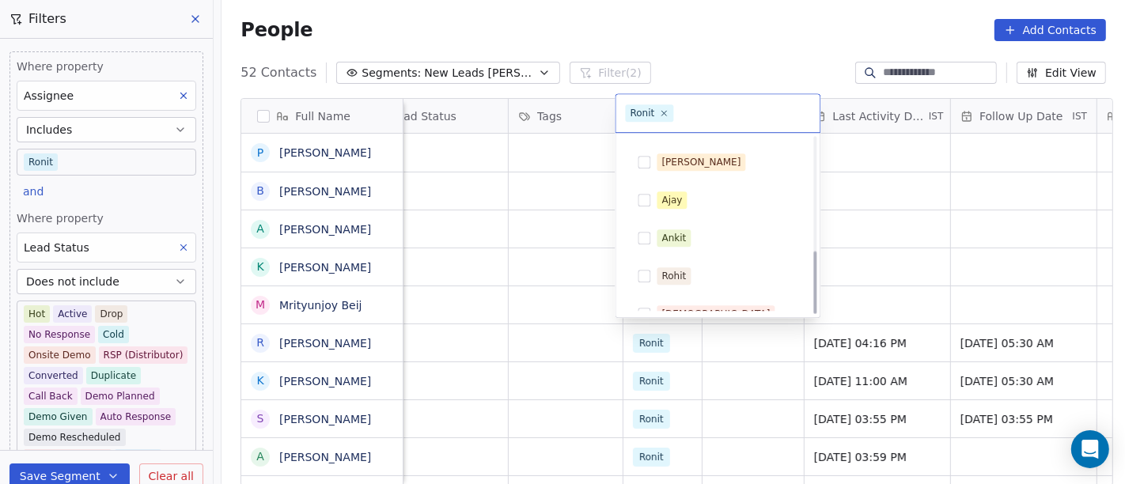
scroll to position [315, 0]
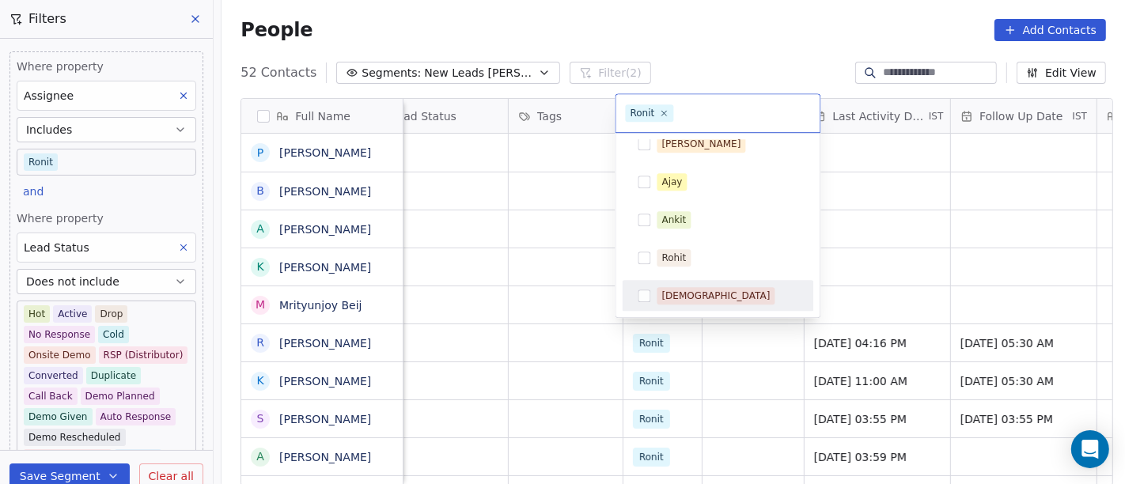
click at [664, 287] on span "[DEMOGRAPHIC_DATA]" at bounding box center [716, 295] width 118 height 17
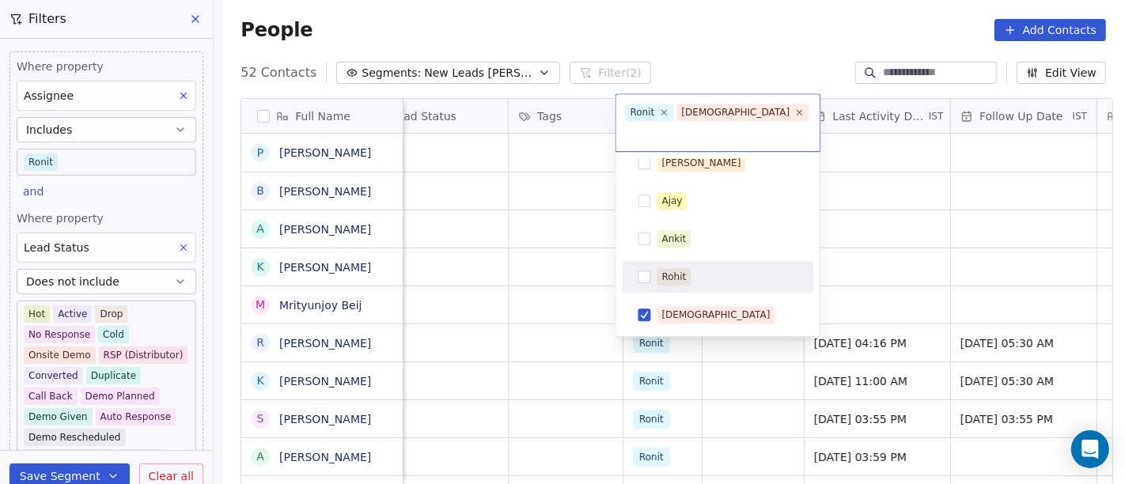
scroll to position [227, 0]
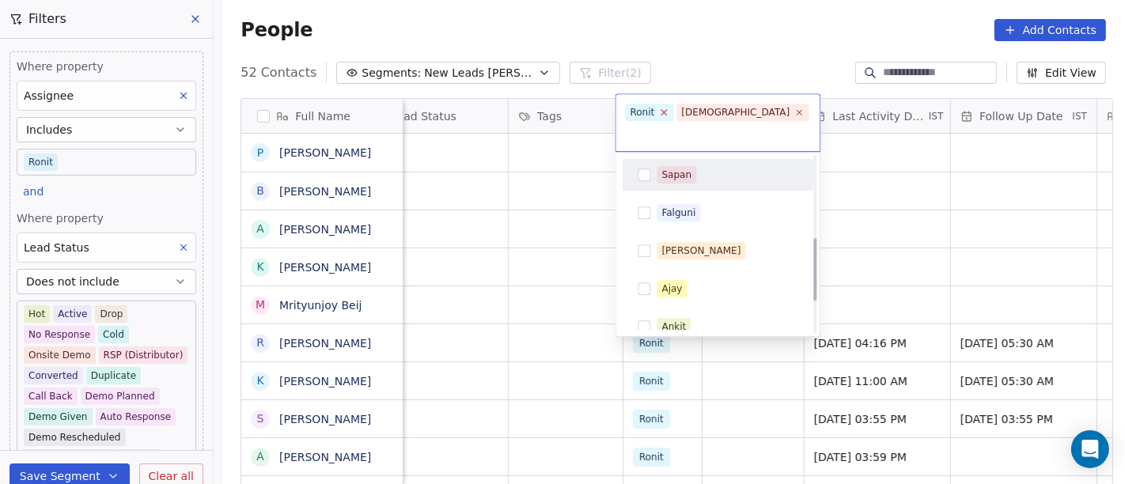
click at [660, 116] on icon at bounding box center [664, 113] width 10 height 10
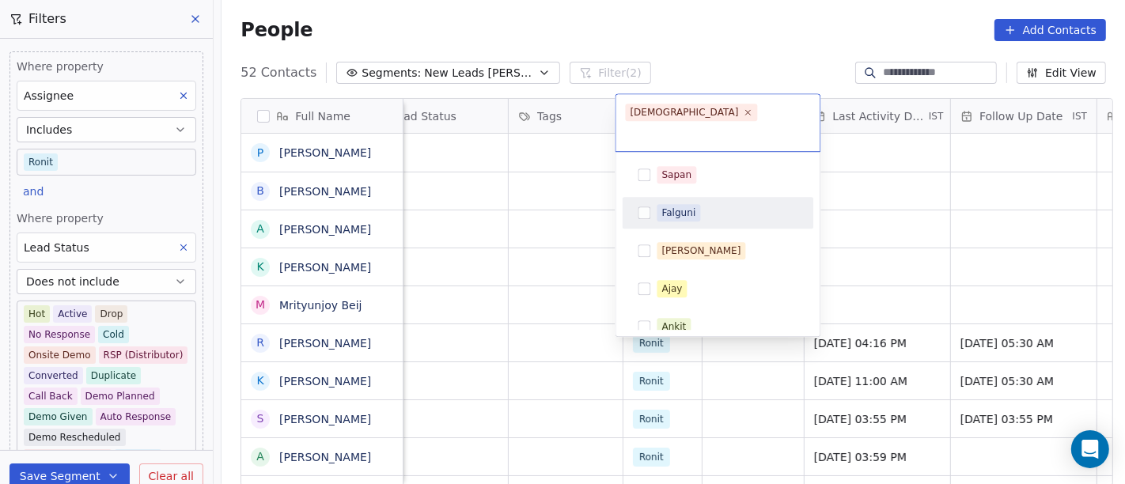
click at [880, 211] on html "On2Cook India Pvt. Ltd. Contacts People Marketing Workflows Campaigns Sales Pip…" at bounding box center [562, 242] width 1125 height 484
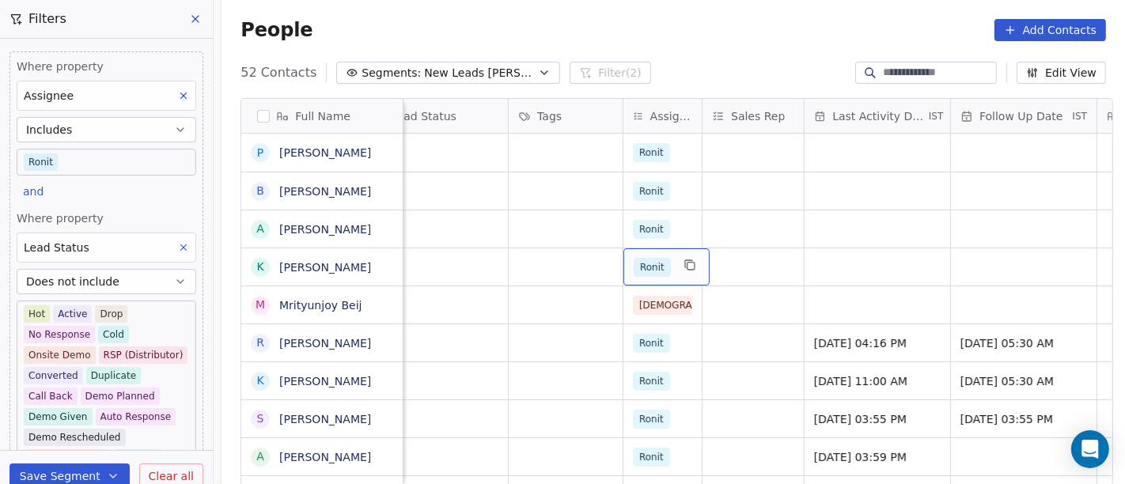
click at [642, 262] on span "Ronit" at bounding box center [652, 267] width 37 height 19
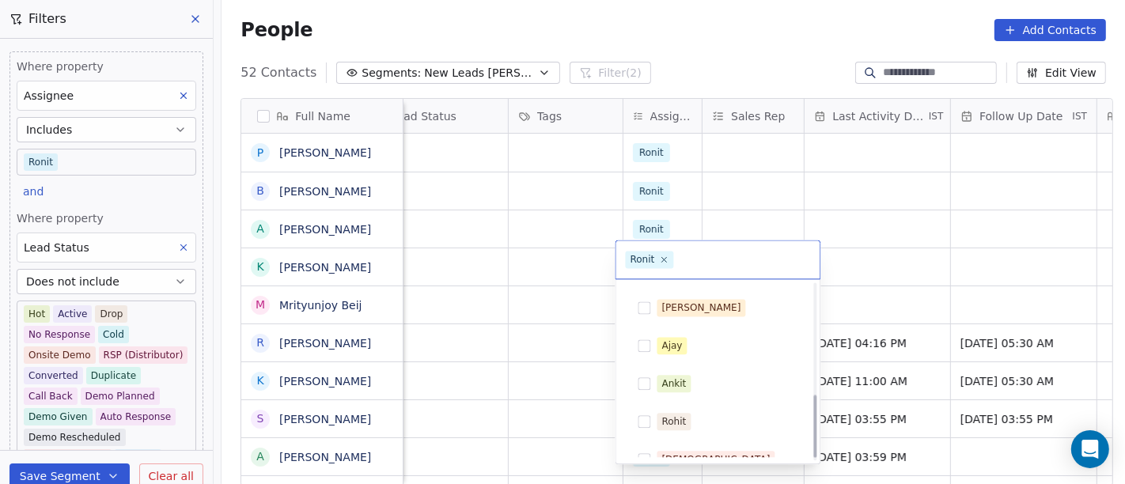
scroll to position [315, 0]
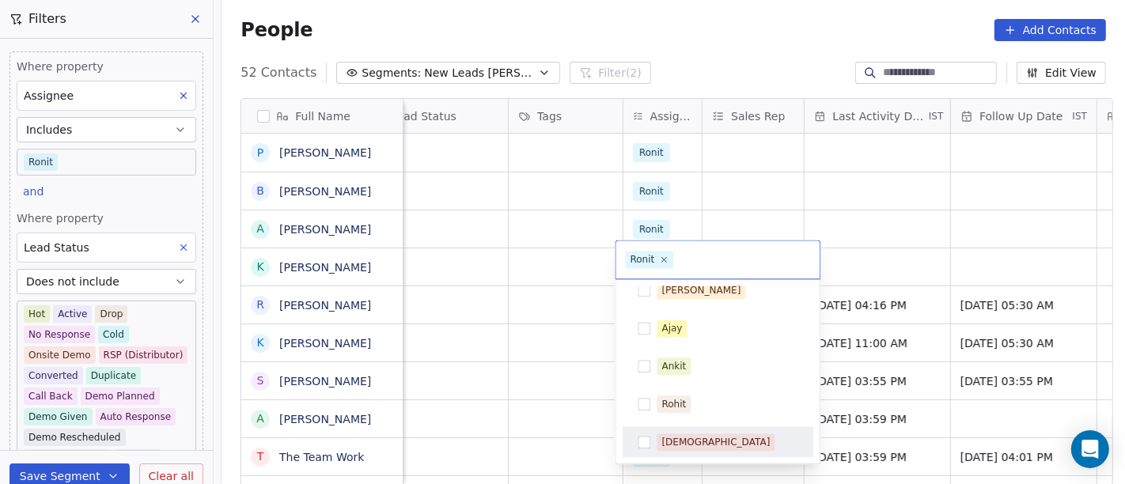
click at [672, 433] on span "[DEMOGRAPHIC_DATA]" at bounding box center [716, 441] width 118 height 17
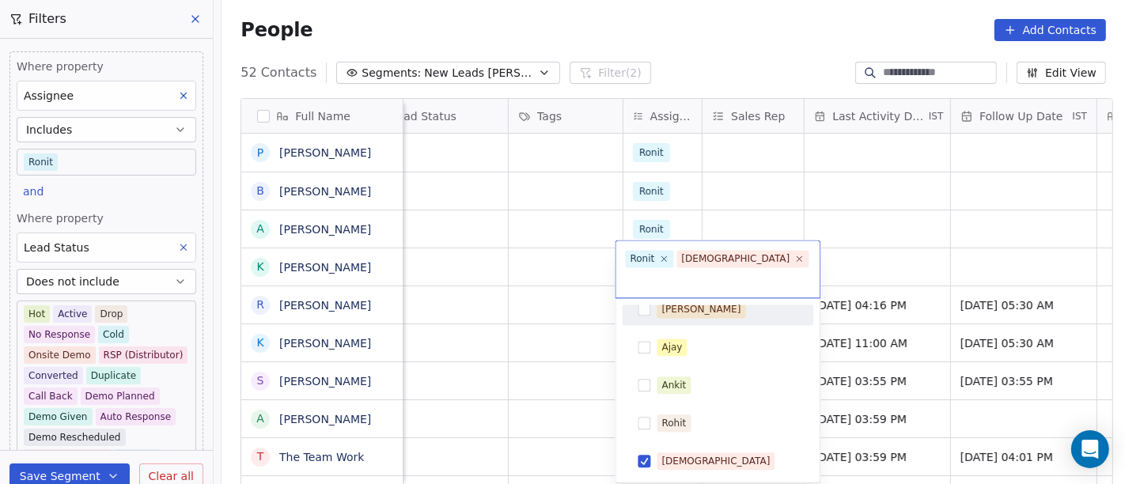
click at [659, 264] on span "Ronit" at bounding box center [650, 258] width 48 height 17
click at [664, 260] on icon at bounding box center [664, 259] width 6 height 6
click at [856, 205] on html "On2Cook India Pvt. Ltd. Contacts People Marketing Workflows Campaigns Sales Pip…" at bounding box center [562, 242] width 1125 height 484
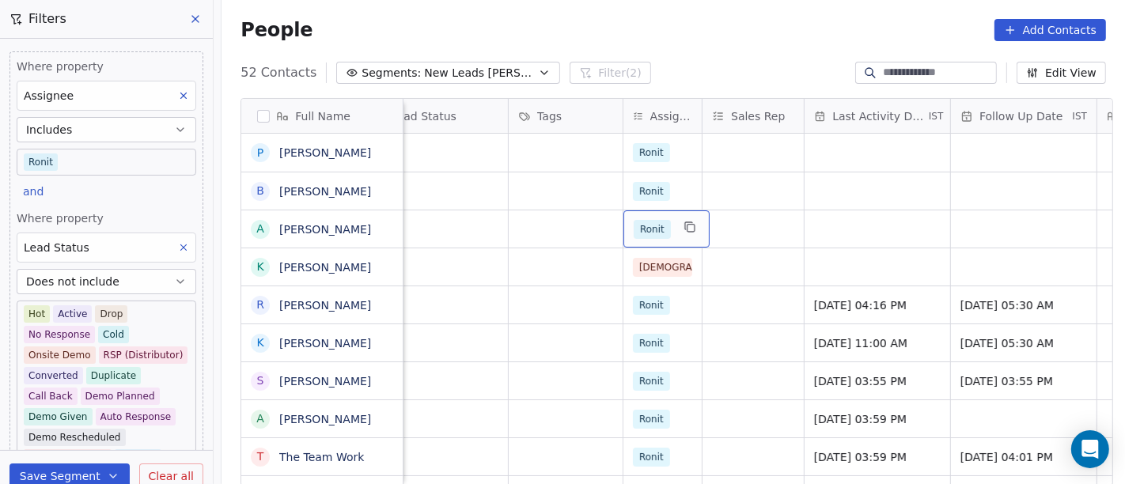
click at [661, 211] on div "Ronit" at bounding box center [666, 228] width 86 height 37
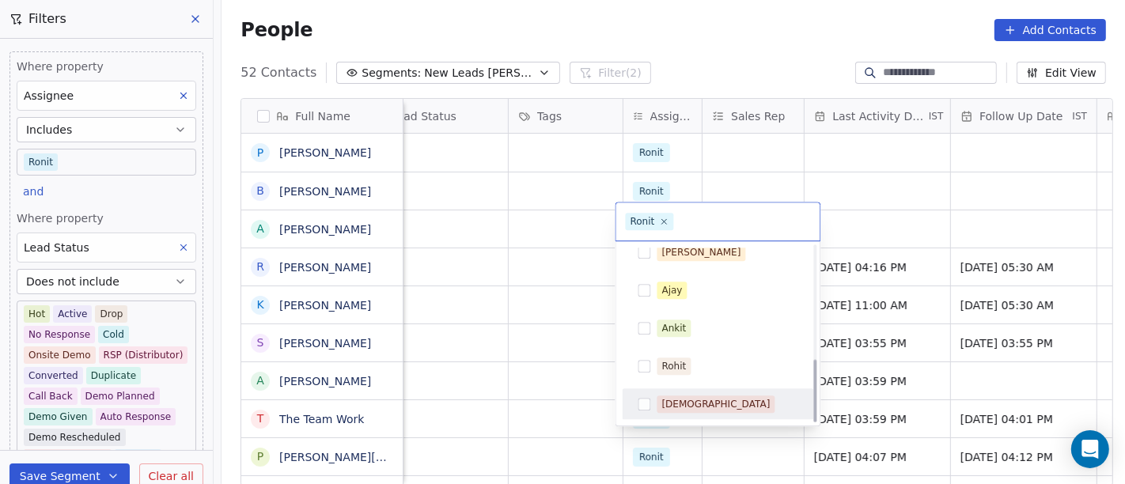
click at [667, 402] on div "[DEMOGRAPHIC_DATA]" at bounding box center [716, 404] width 108 height 14
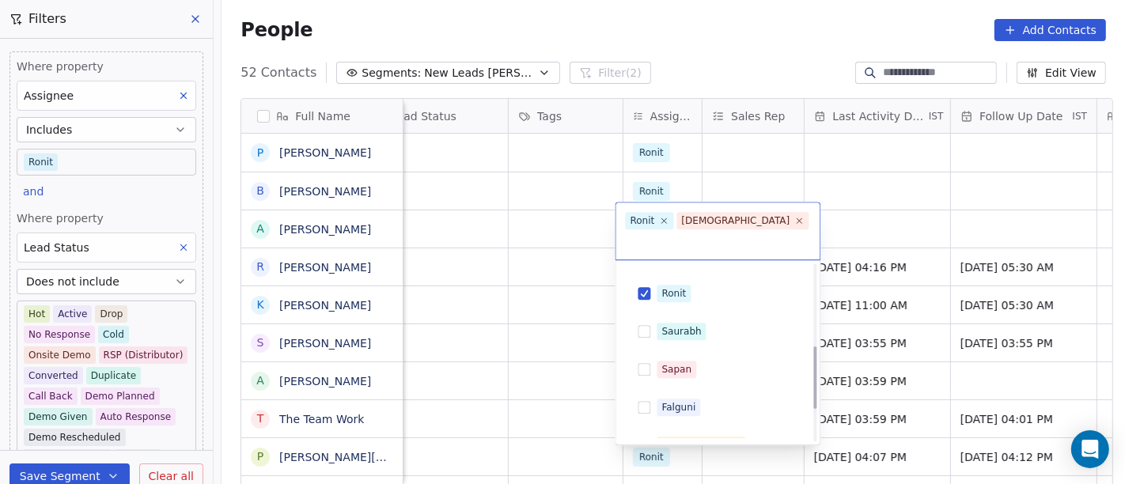
scroll to position [139, 0]
click at [643, 282] on div "Ronit" at bounding box center [718, 294] width 179 height 25
click at [913, 182] on html "On2Cook India Pvt. Ltd. Contacts People Marketing Workflows Campaigns Sales Pip…" at bounding box center [562, 242] width 1125 height 484
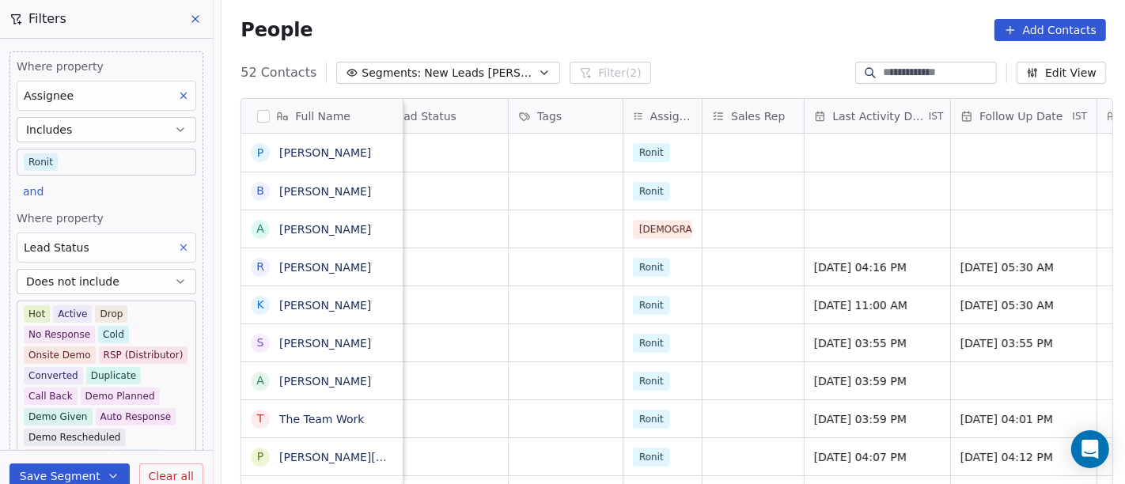
scroll to position [0, 601]
click at [667, 195] on div "Ronit" at bounding box center [666, 190] width 86 height 37
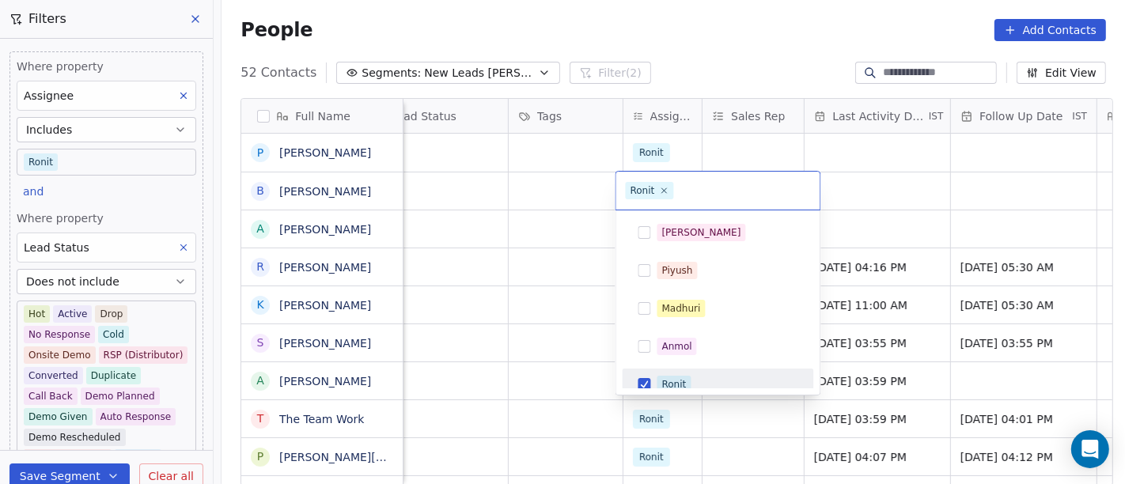
scroll to position [11, 0]
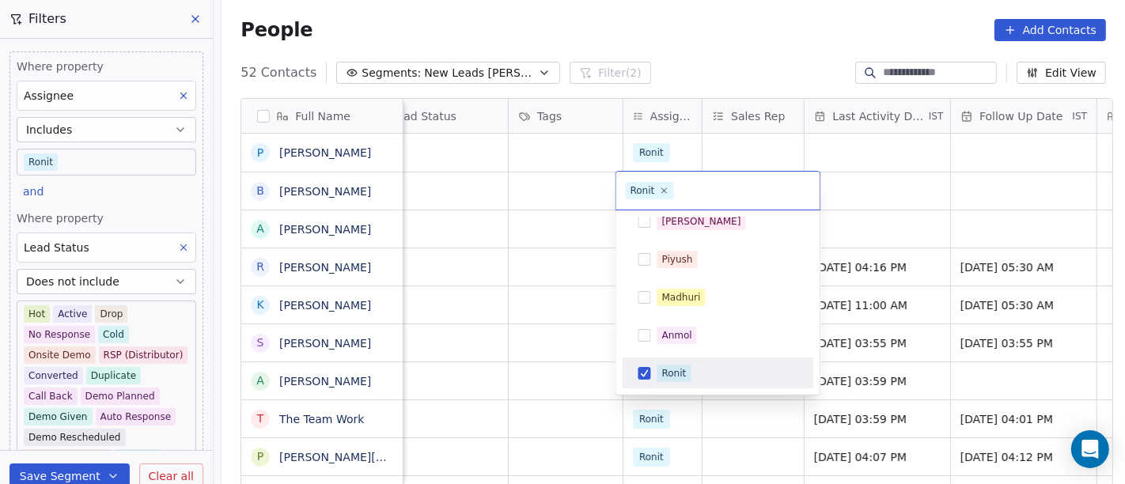
click at [674, 361] on div "Ronit" at bounding box center [718, 373] width 179 height 25
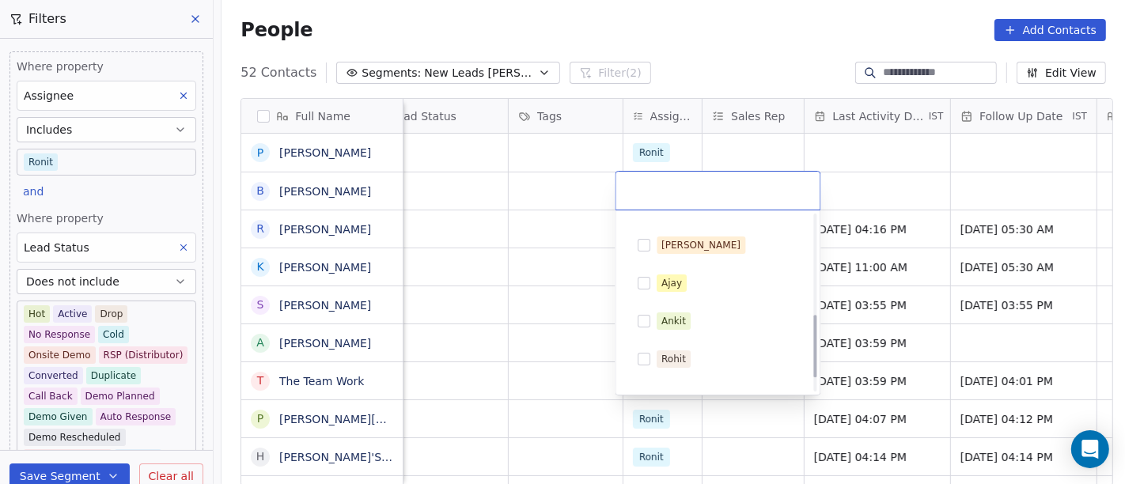
scroll to position [315, 0]
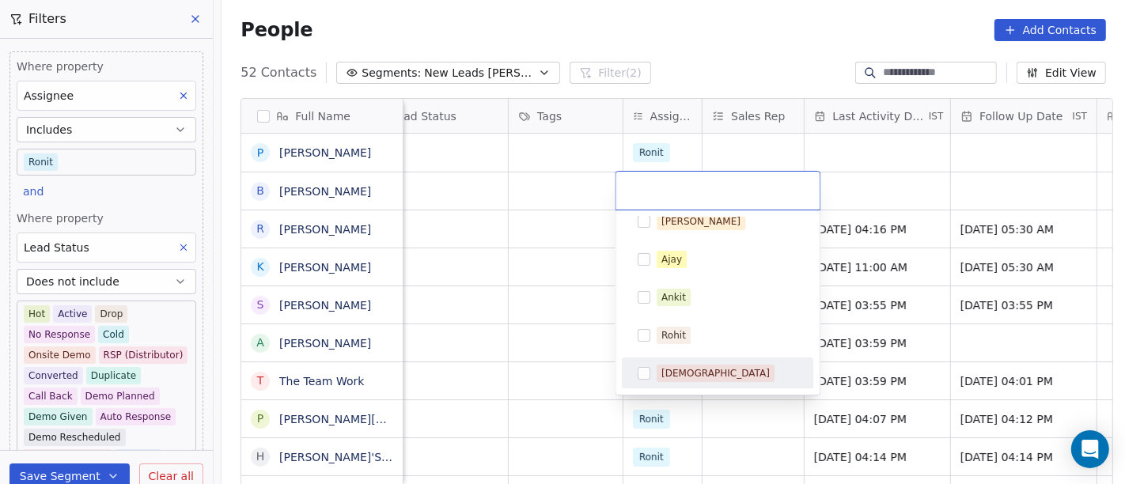
click at [684, 370] on div "[DEMOGRAPHIC_DATA]" at bounding box center [716, 373] width 108 height 14
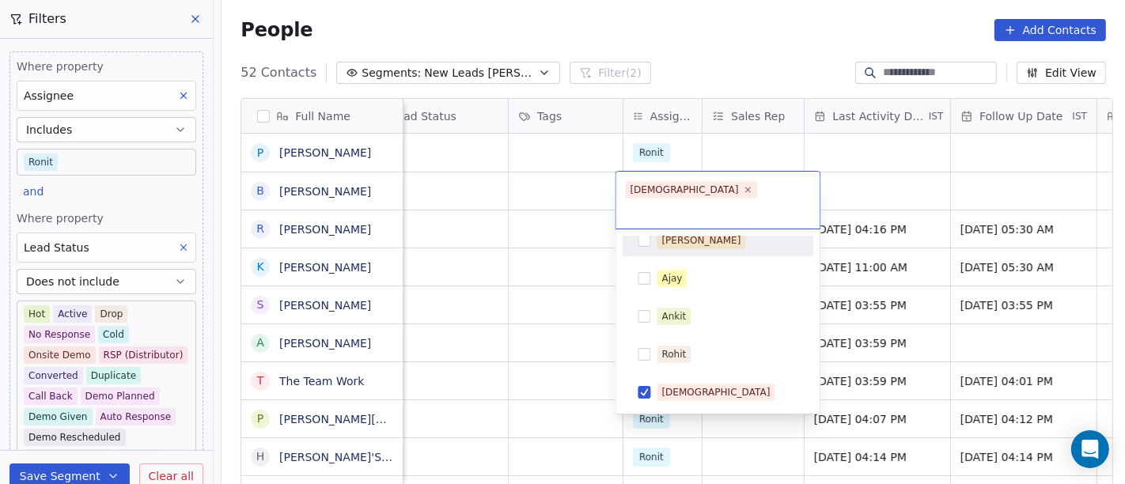
click at [884, 146] on html "On2Cook India Pvt. Ltd. Contacts People Marketing Workflows Campaigns Sales Pip…" at bounding box center [562, 242] width 1125 height 484
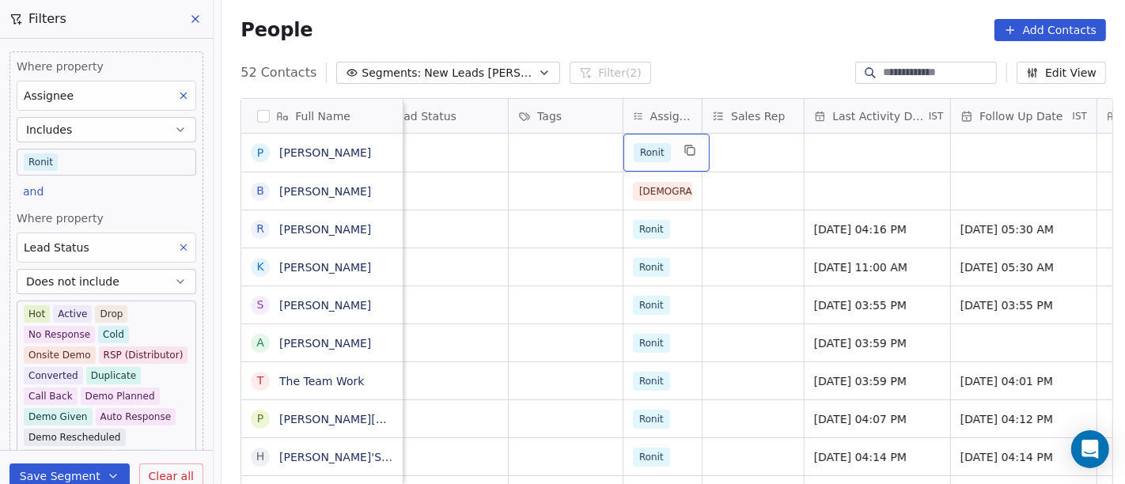
click at [668, 152] on div "Ronit" at bounding box center [666, 153] width 86 height 38
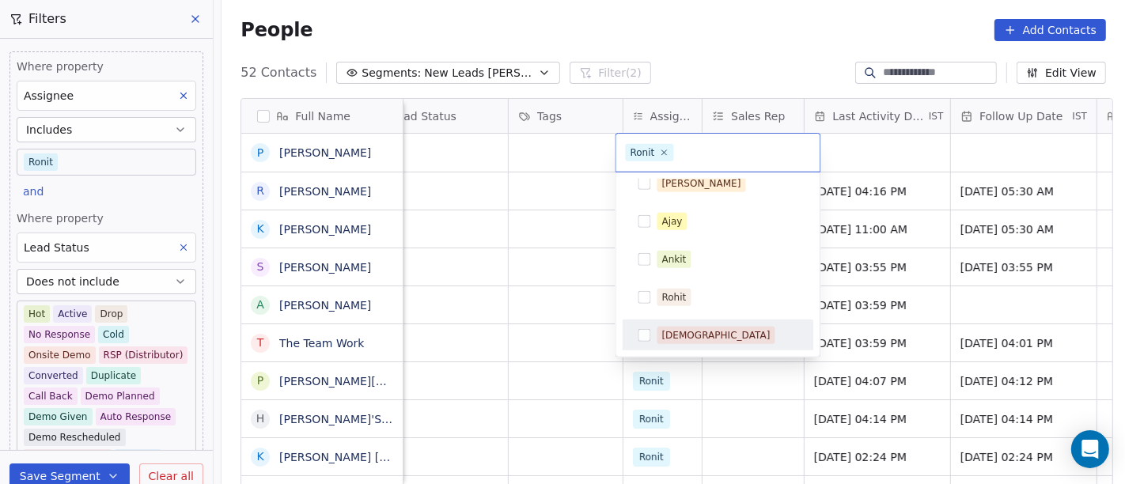
click at [679, 330] on div "[DEMOGRAPHIC_DATA]" at bounding box center [716, 335] width 108 height 14
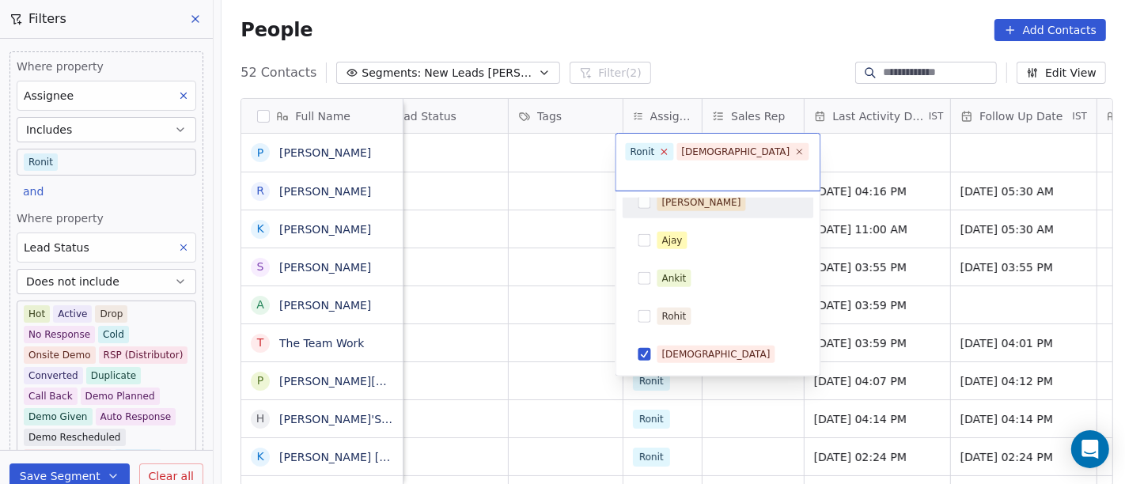
click at [663, 152] on icon at bounding box center [664, 153] width 6 height 6
click at [736, 20] on html "On2Cook India Pvt. Ltd. Contacts People Marketing Workflows Campaigns Sales Pip…" at bounding box center [562, 242] width 1125 height 484
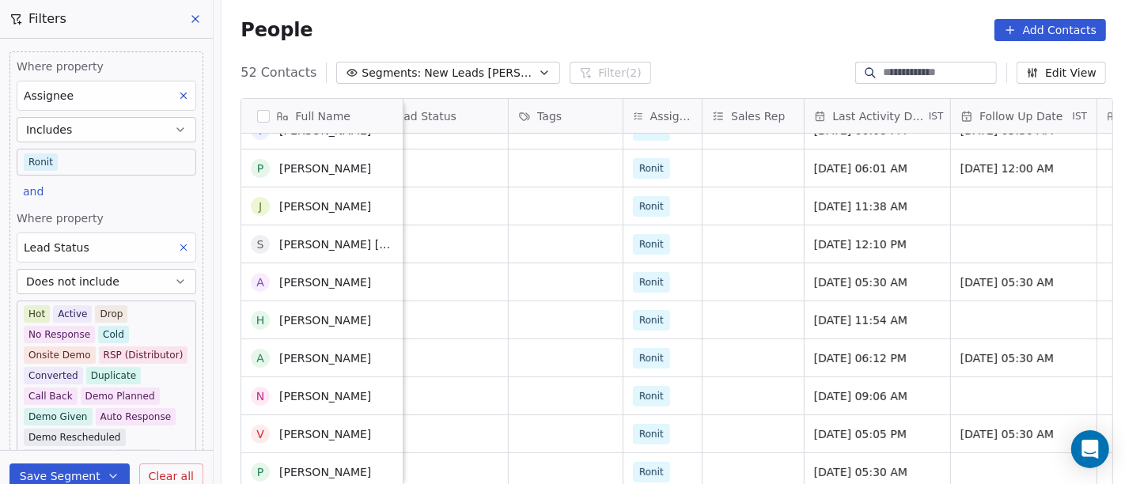
scroll to position [479, 0]
click at [112, 159] on body "On2Cook India Pvt. Ltd. Contacts People Marketing Workflows Campaigns Sales Pip…" at bounding box center [562, 242] width 1125 height 484
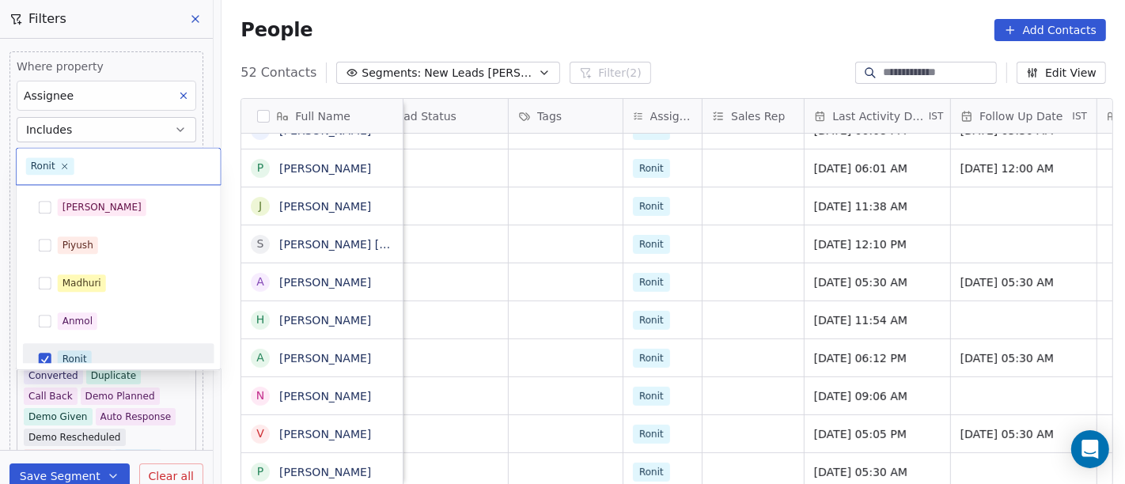
scroll to position [11, 0]
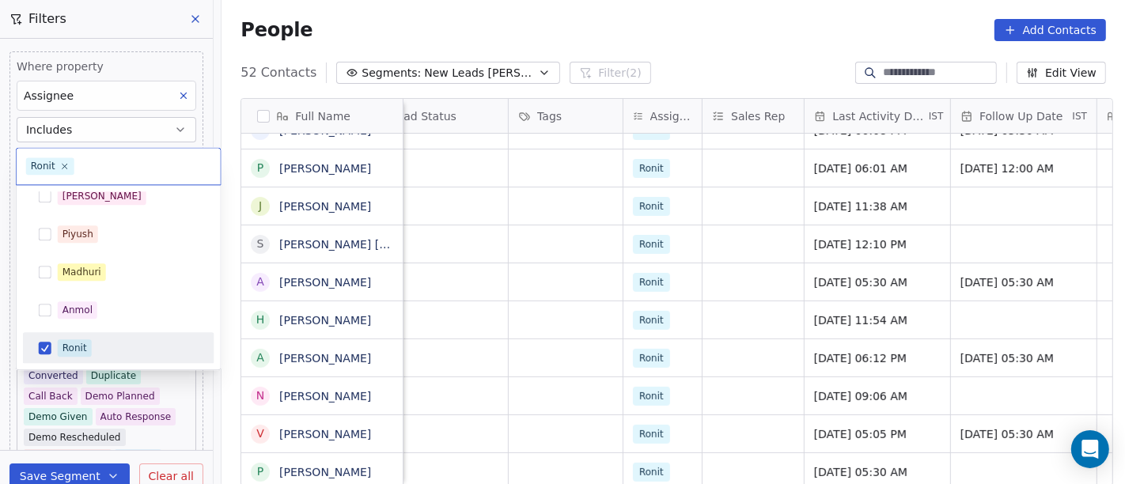
click at [83, 341] on div "Ronit" at bounding box center [74, 348] width 25 height 14
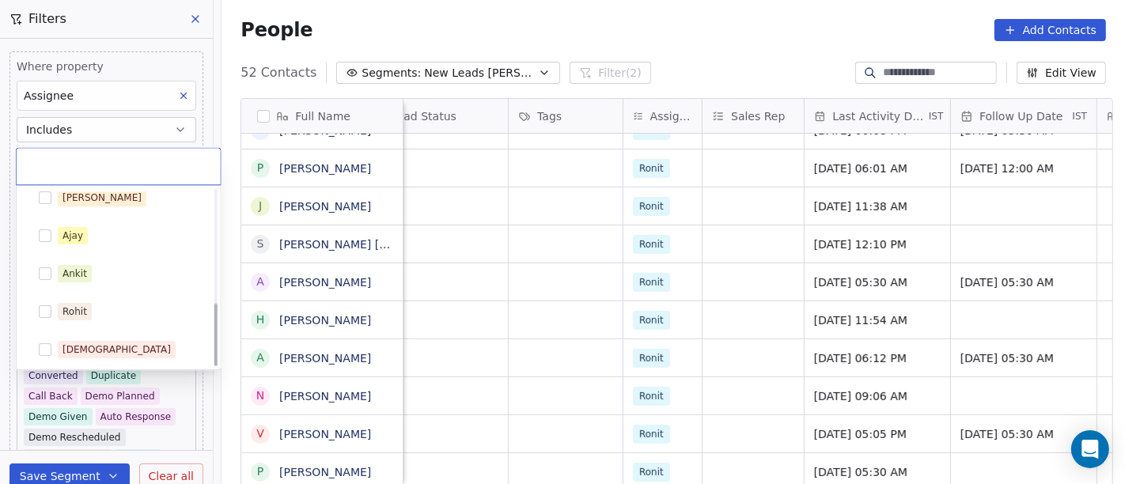
scroll to position [315, 0]
click at [97, 355] on span "[DEMOGRAPHIC_DATA]" at bounding box center [117, 347] width 118 height 17
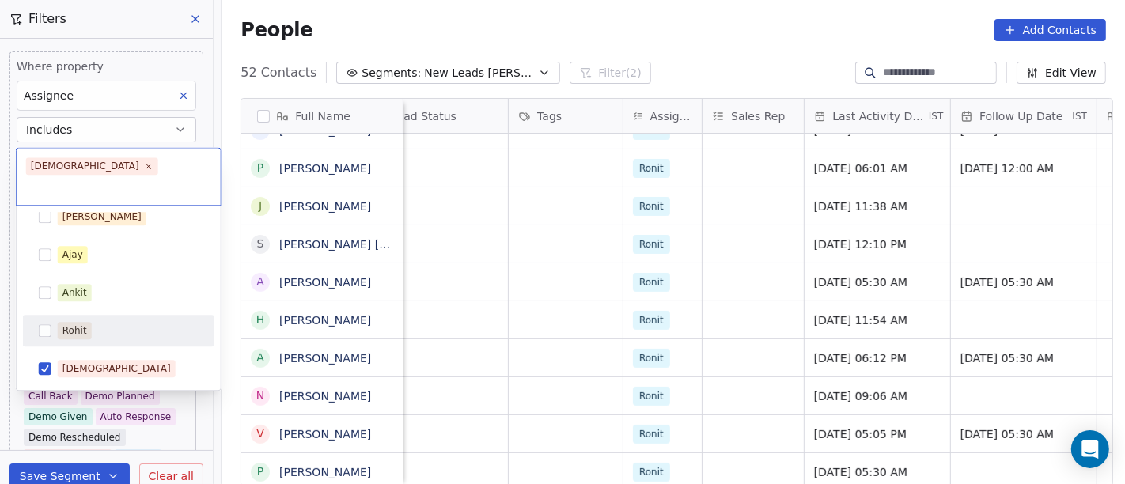
click at [574, 27] on html "On2Cook India Pvt. Ltd. Contacts People Marketing Workflows Campaigns Sales Pip…" at bounding box center [562, 242] width 1125 height 484
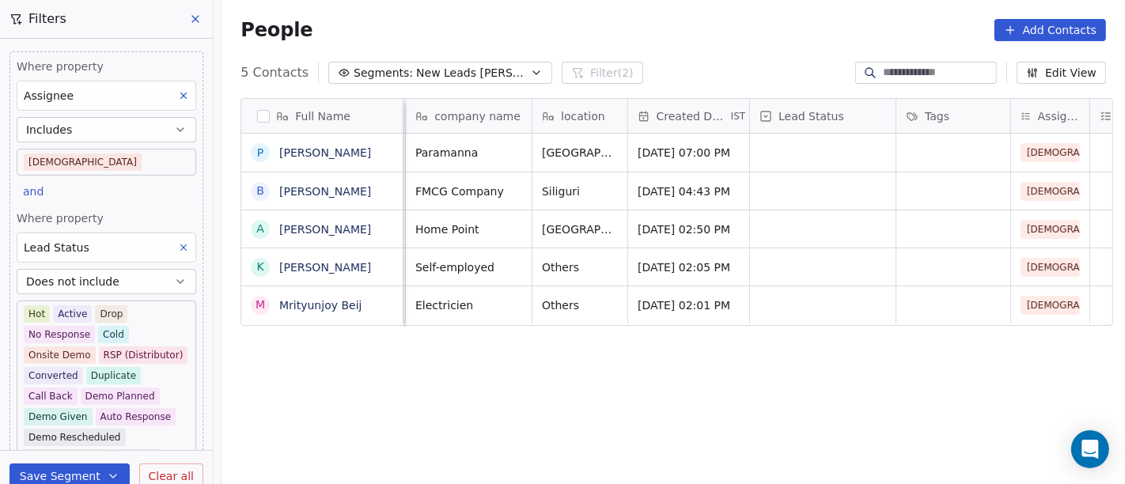
scroll to position [0, 214]
click at [99, 154] on body "On2Cook India Pvt. Ltd. Contacts People Marketing Workflows Campaigns Sales Pip…" at bounding box center [562, 242] width 1125 height 484
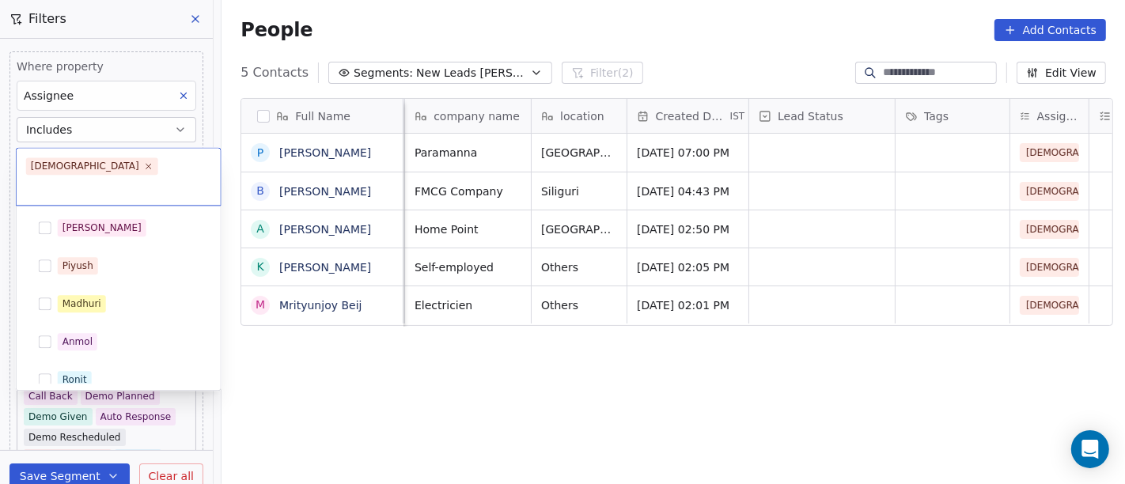
scroll to position [315, 0]
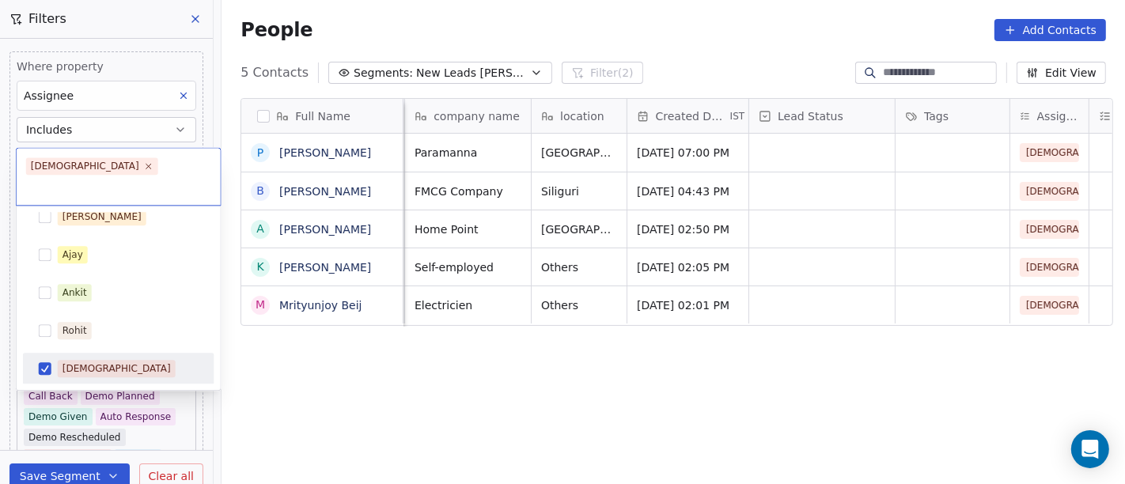
click at [79, 361] on div "[DEMOGRAPHIC_DATA]" at bounding box center [116, 368] width 108 height 14
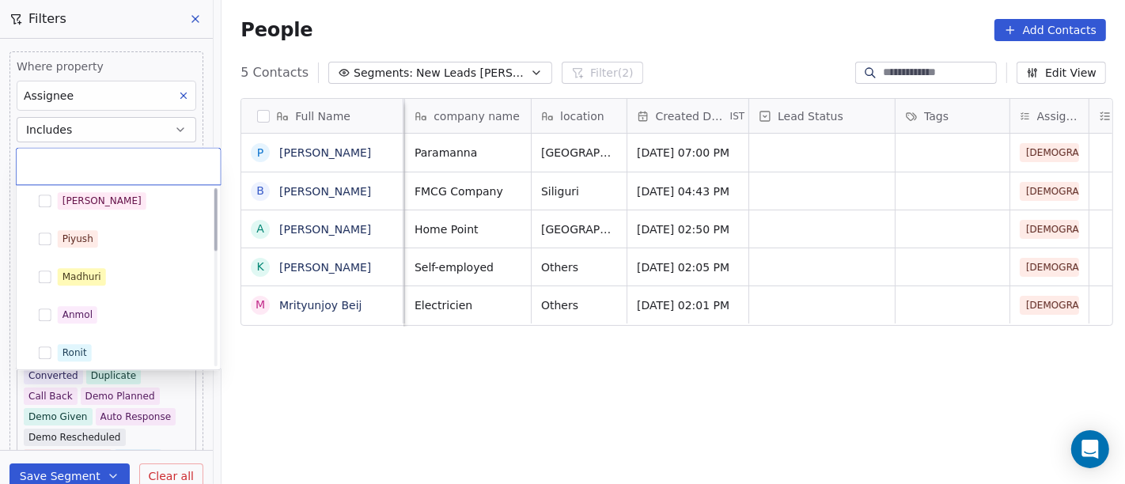
scroll to position [0, 0]
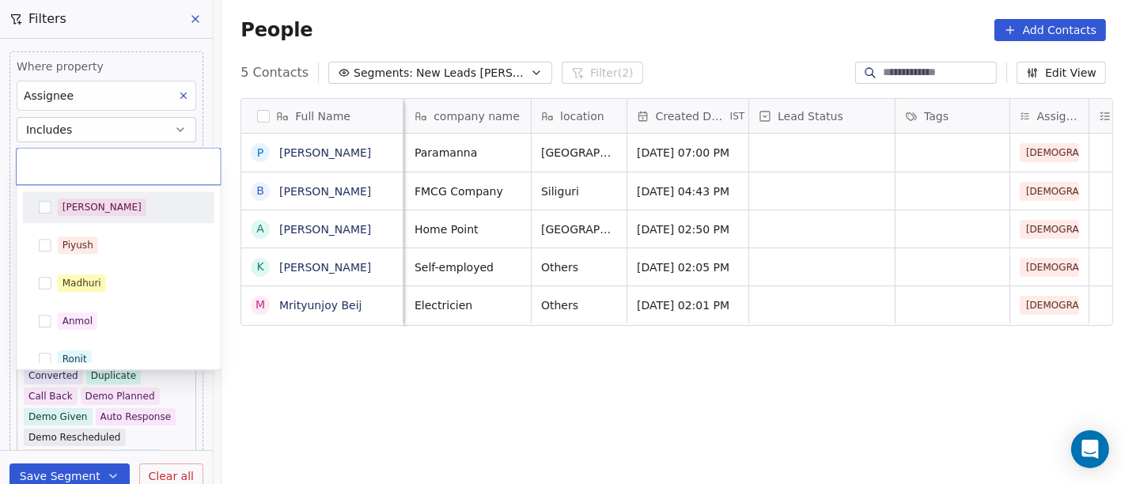
click at [99, 206] on div "[PERSON_NAME]" at bounding box center [128, 207] width 141 height 17
click at [592, 10] on html "On2Cook India Pvt. Ltd. Contacts People Marketing Workflows Campaigns Sales Pip…" at bounding box center [562, 242] width 1125 height 484
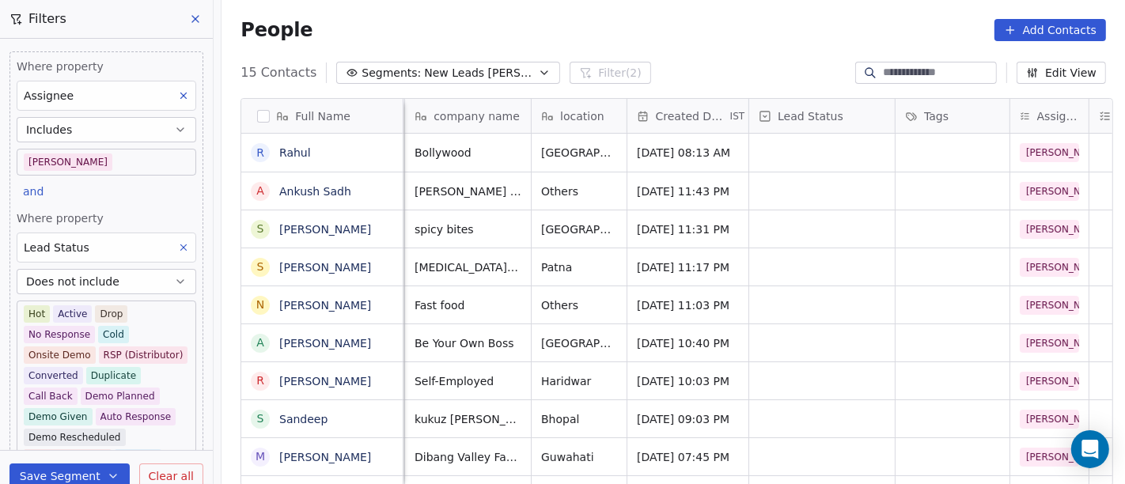
click at [721, 68] on div "15 Contacts Segments: New Leads Salim Filter (2) Edit View" at bounding box center [672, 72] width 903 height 25
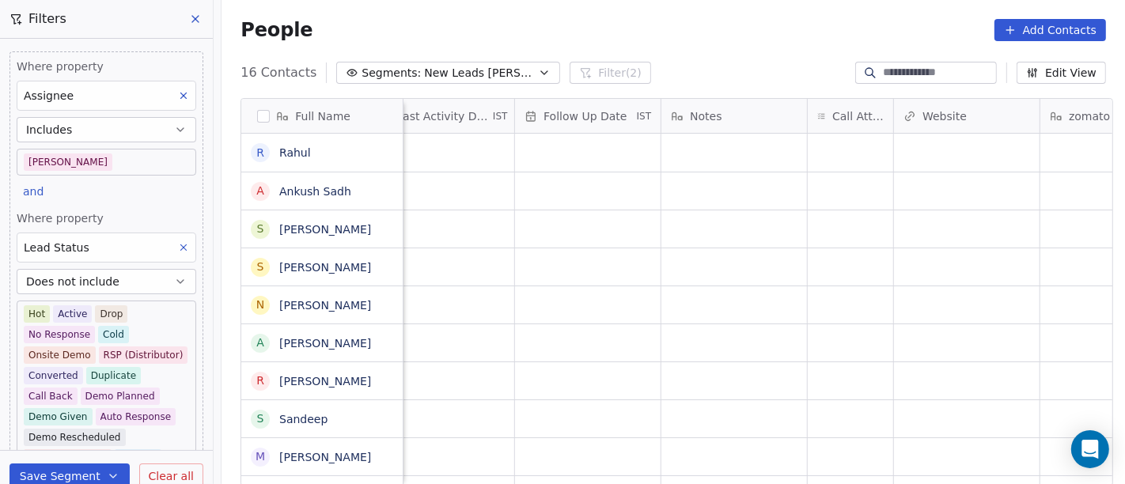
scroll to position [0, 1039]
click at [835, 159] on div "grid" at bounding box center [848, 153] width 85 height 38
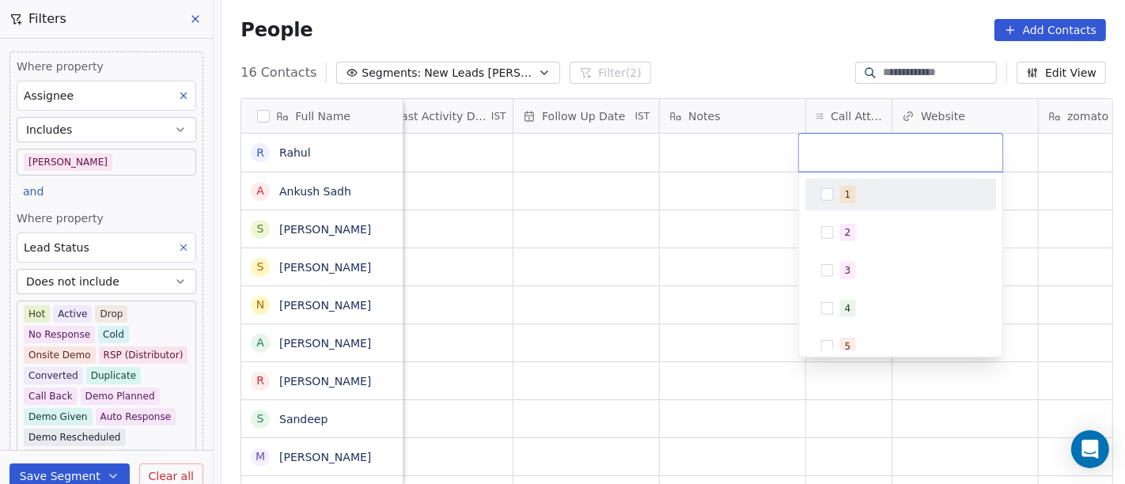
click at [823, 194] on button "Suggestions" at bounding box center [827, 194] width 13 height 13
click at [673, 260] on html "On2Cook India Pvt. Ltd. Contacts People Marketing Workflows Campaigns Sales Pip…" at bounding box center [562, 242] width 1125 height 484
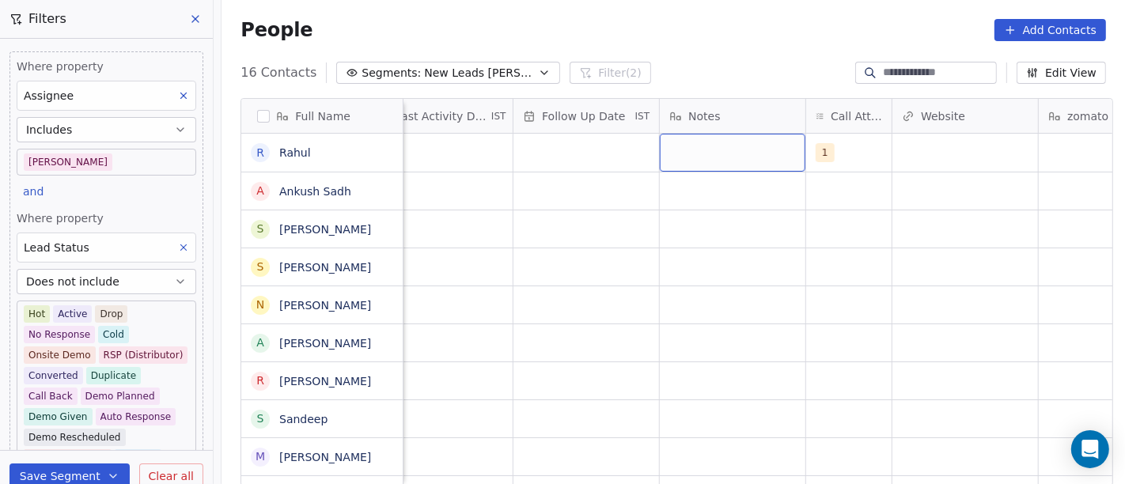
click at [687, 162] on div "grid" at bounding box center [733, 153] width 146 height 38
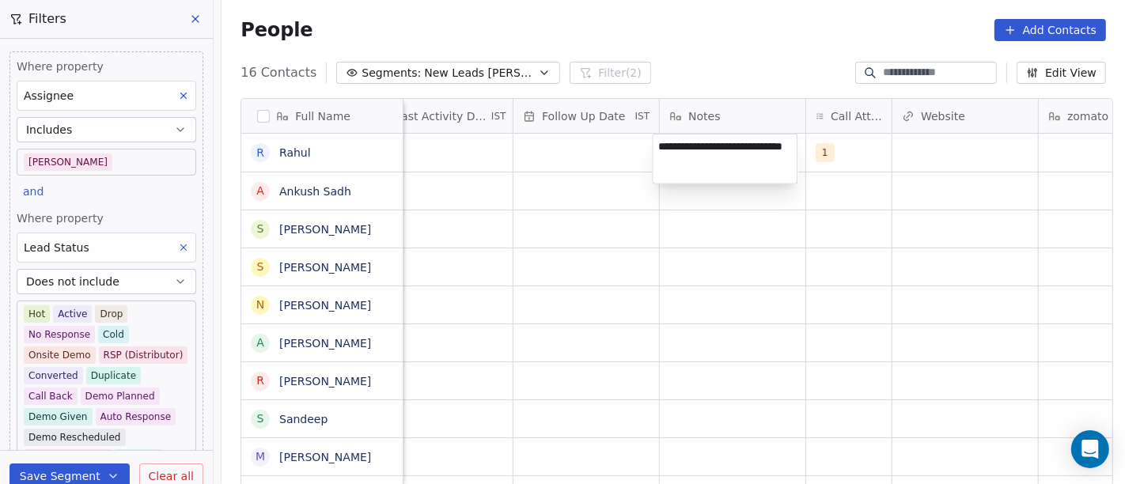
type textarea "**********"
click at [727, 425] on html "On2Cook India Pvt. Ltd. Contacts People Marketing Workflows Campaigns Sales Pip…" at bounding box center [562, 242] width 1125 height 484
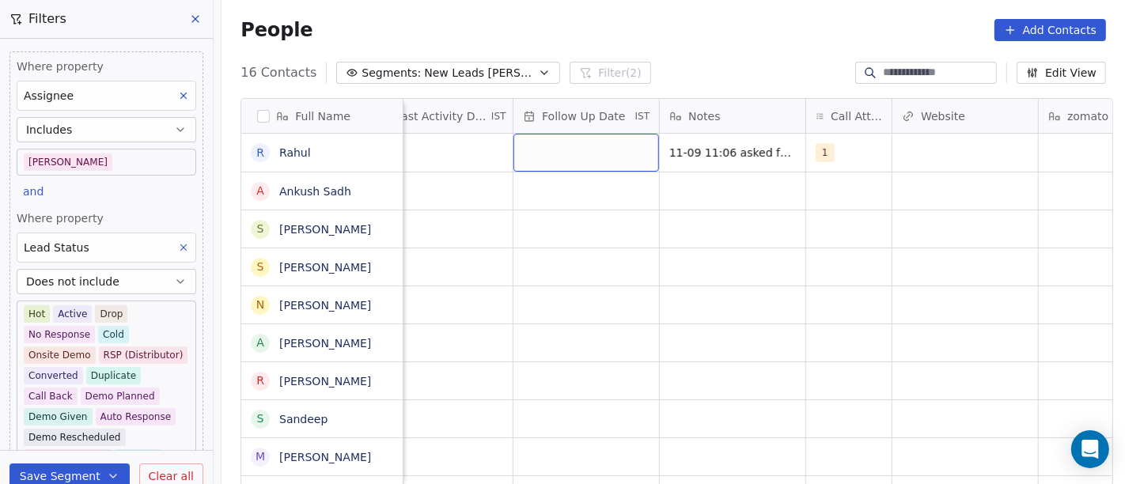
click at [515, 159] on div "grid" at bounding box center [586, 153] width 146 height 38
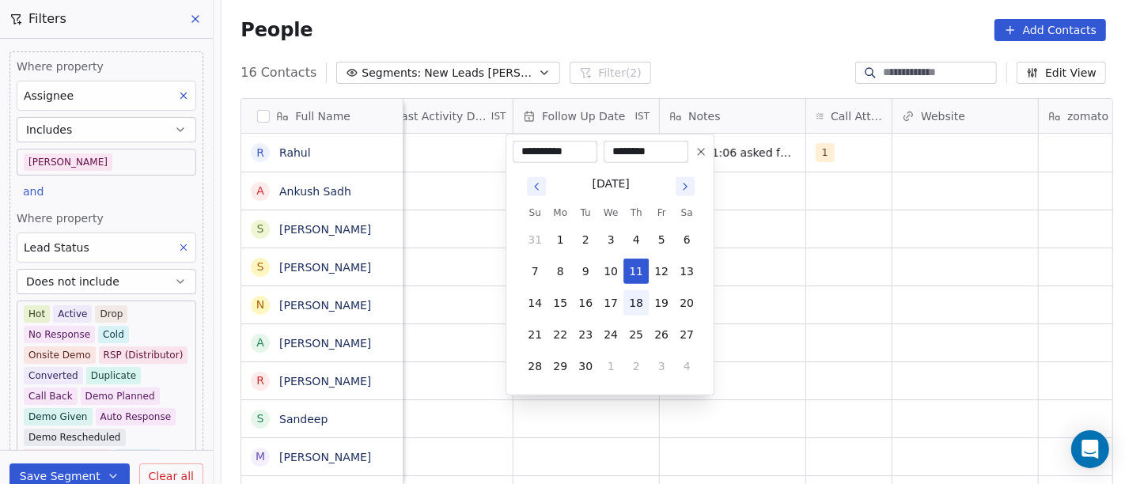
click at [631, 301] on button "18" at bounding box center [635, 302] width 25 height 25
type input "**********"
click at [819, 278] on html "On2Cook India Pvt. Ltd. Contacts People Marketing Workflows Campaigns Sales Pip…" at bounding box center [562, 242] width 1125 height 484
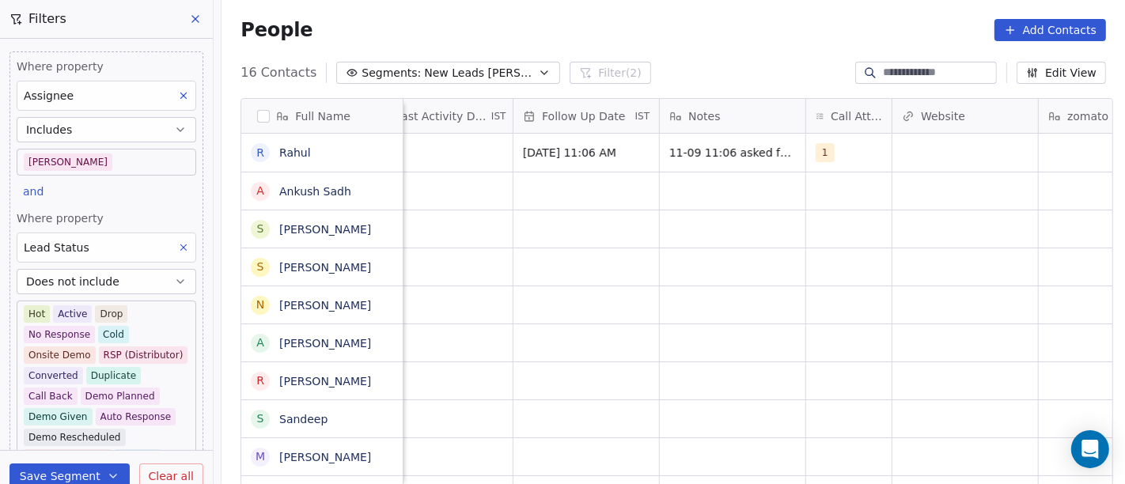
scroll to position [0, 1001]
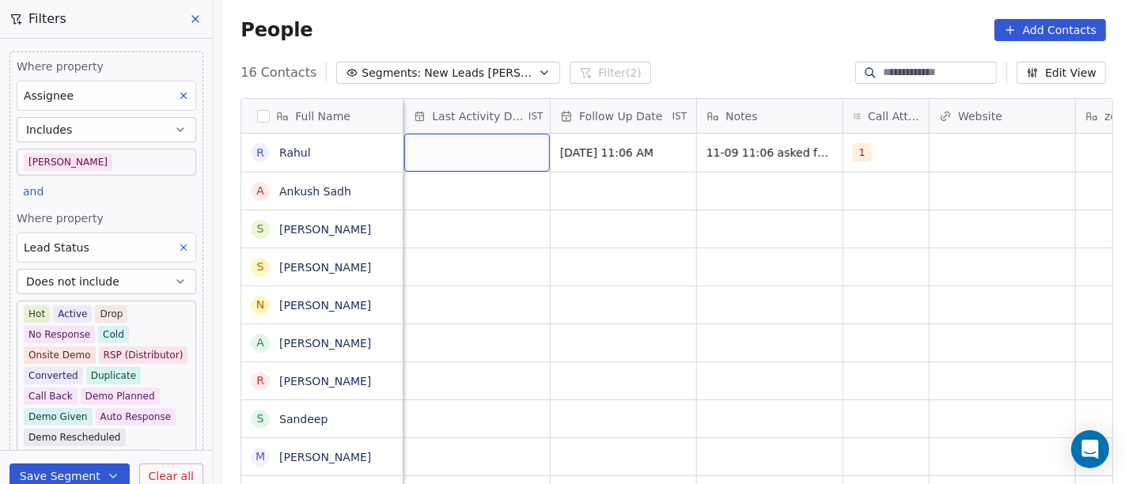
click at [451, 166] on div "grid" at bounding box center [477, 153] width 146 height 38
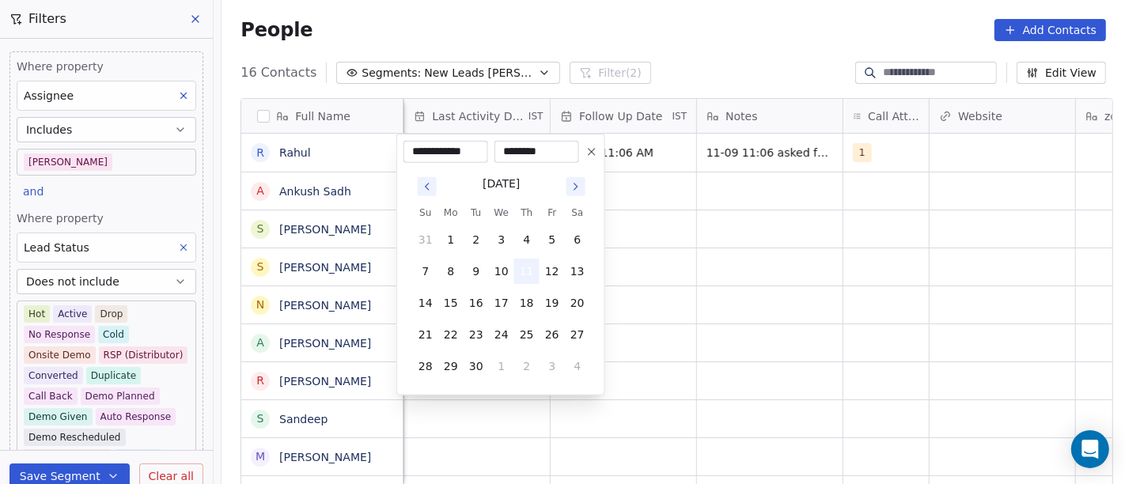
click at [524, 267] on button "11" at bounding box center [526, 271] width 25 height 25
click at [759, 261] on html "On2Cook India Pvt. Ltd. Contacts People Marketing Workflows Campaigns Sales Pip…" at bounding box center [562, 242] width 1125 height 484
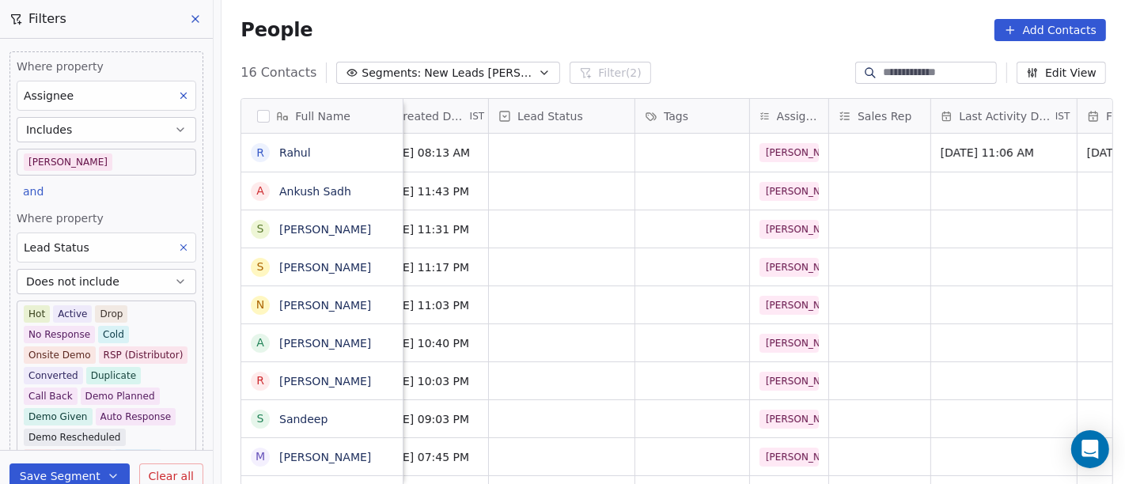
scroll to position [0, 445]
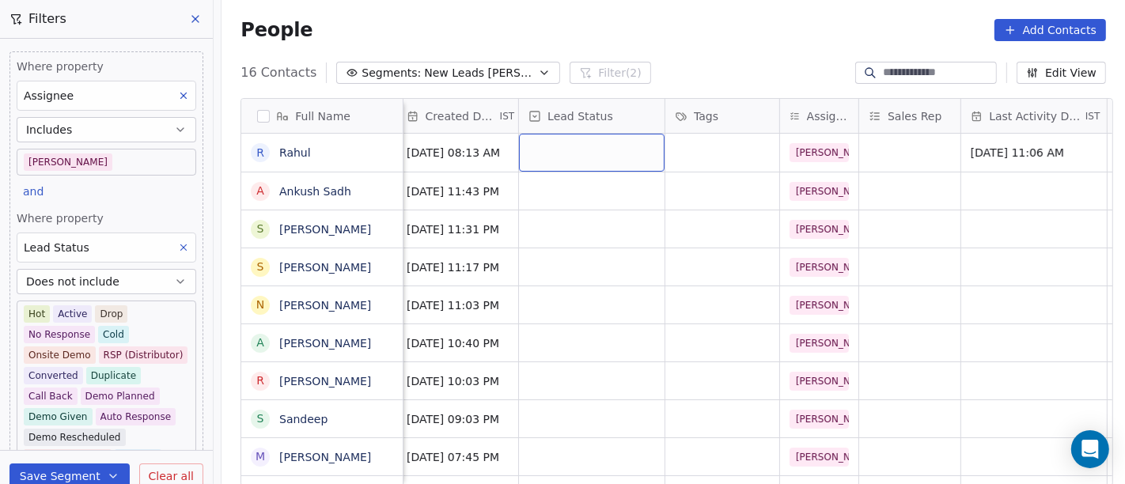
click at [578, 153] on div "grid" at bounding box center [592, 153] width 146 height 38
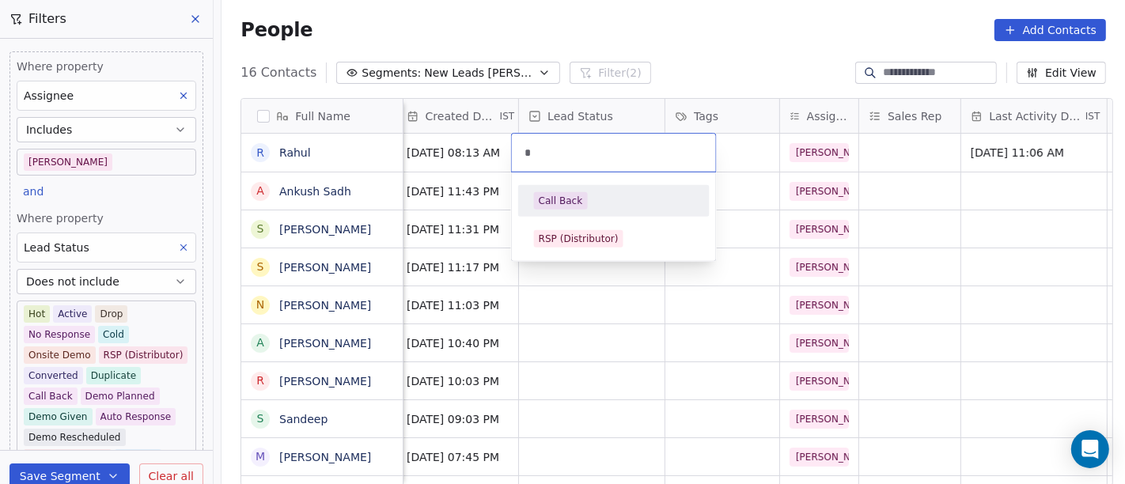
type input "*"
click at [601, 204] on div "Call Back" at bounding box center [614, 200] width 160 height 17
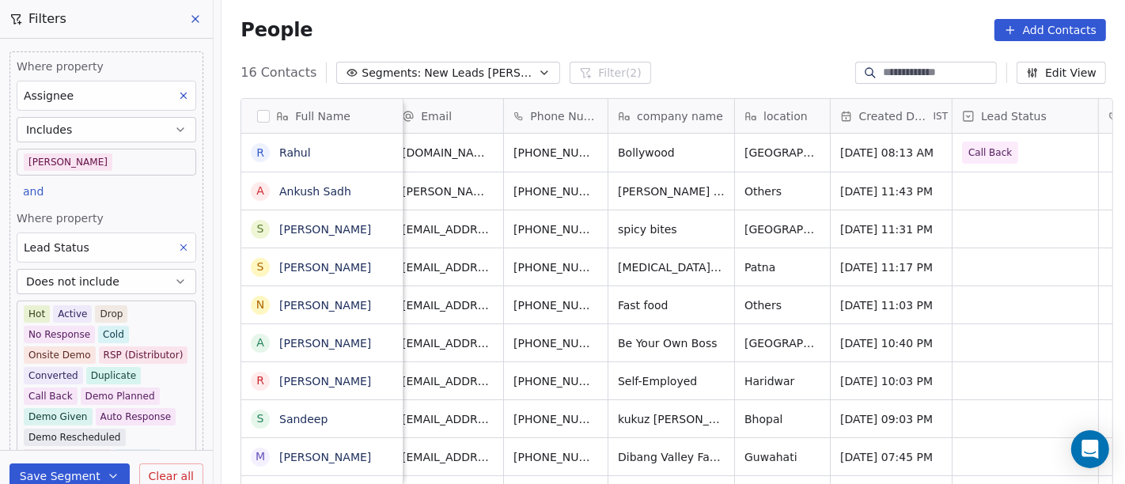
scroll to position [0, 0]
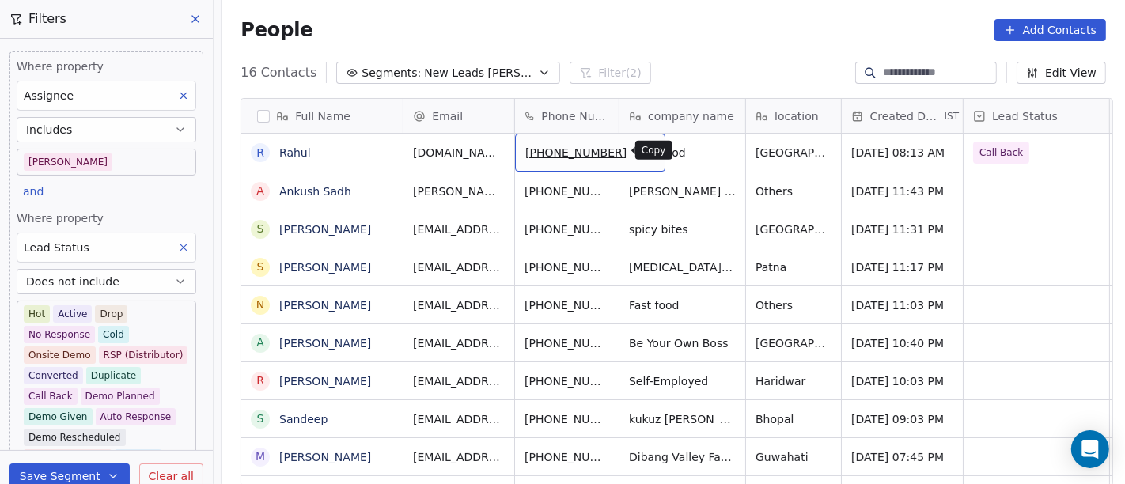
click at [639, 153] on icon "grid" at bounding box center [645, 150] width 13 height 13
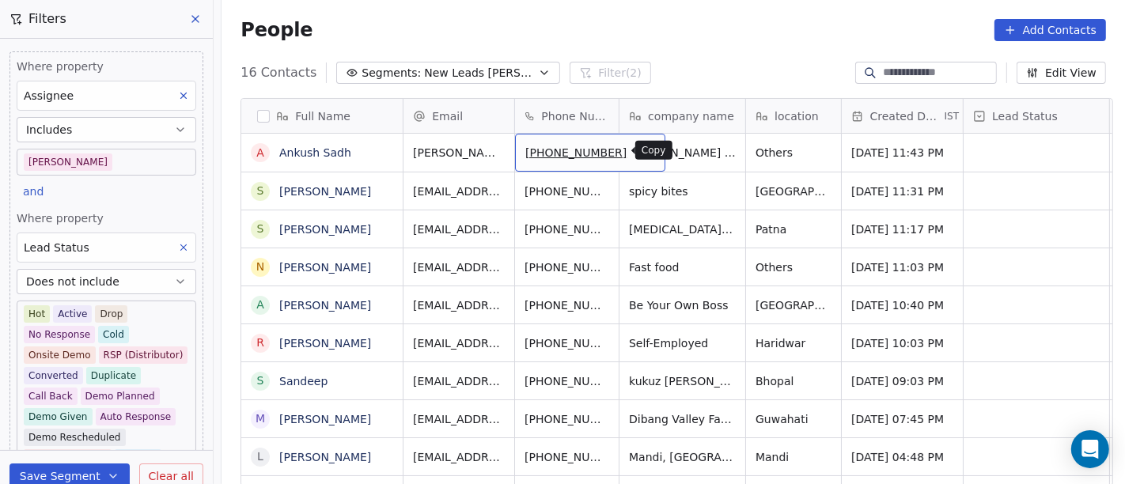
click at [643, 150] on icon "grid" at bounding box center [646, 151] width 7 height 7
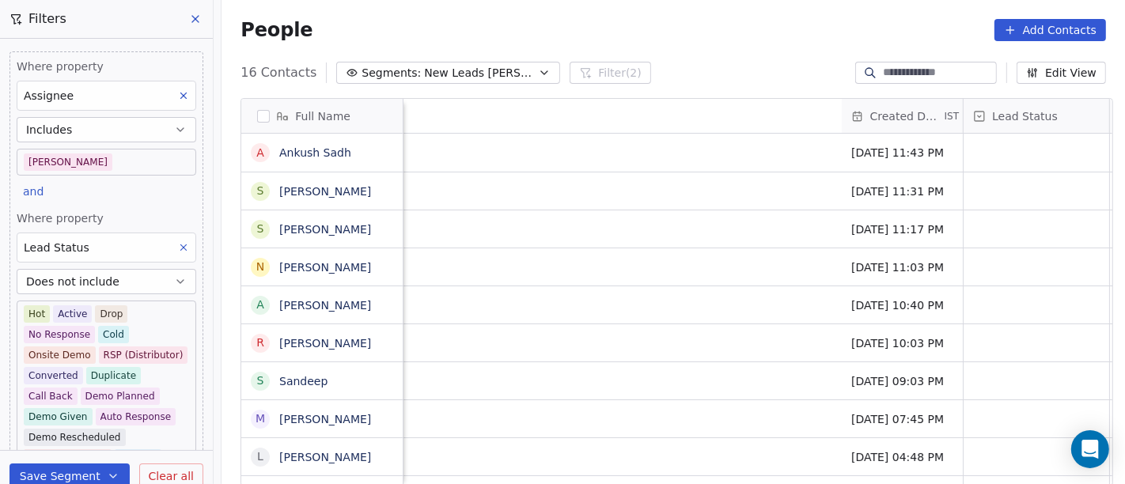
scroll to position [0, 911]
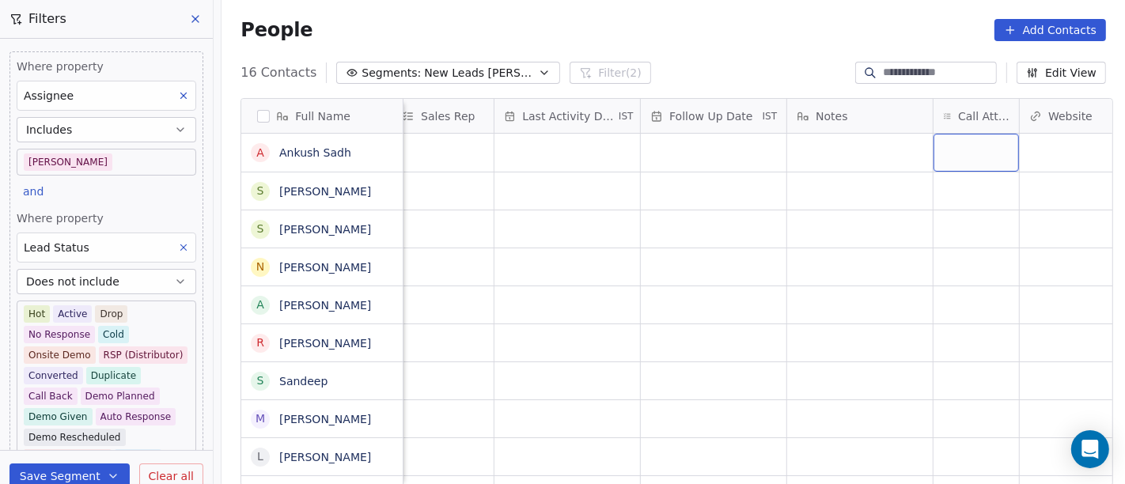
click at [945, 144] on div "grid" at bounding box center [975, 153] width 85 height 38
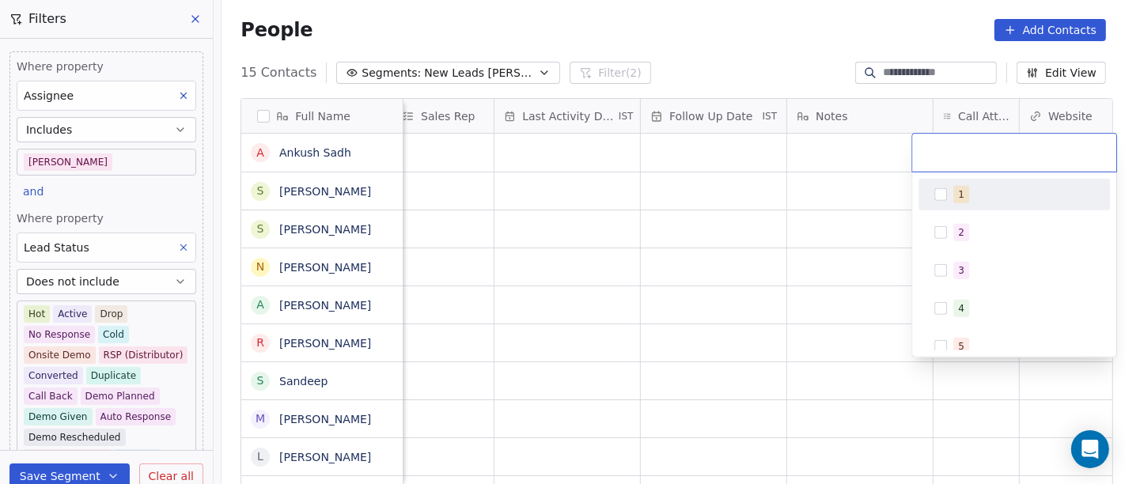
click at [980, 195] on div "1" at bounding box center [1023, 194] width 141 height 17
click at [793, 193] on html "On2Cook India Pvt. Ltd. Contacts People Marketing Workflows Campaigns Sales Pip…" at bounding box center [562, 242] width 1125 height 484
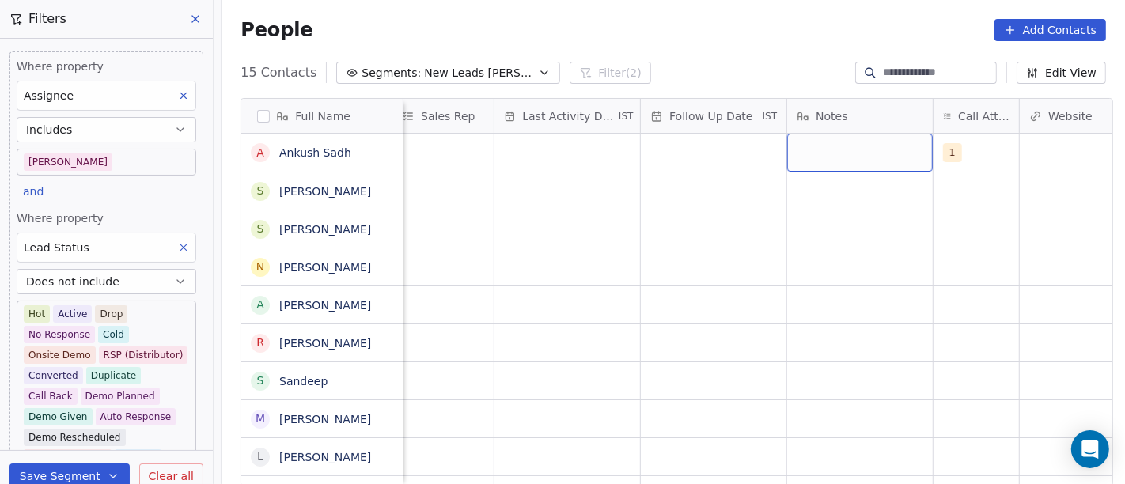
click at [837, 154] on div "grid" at bounding box center [860, 153] width 146 height 38
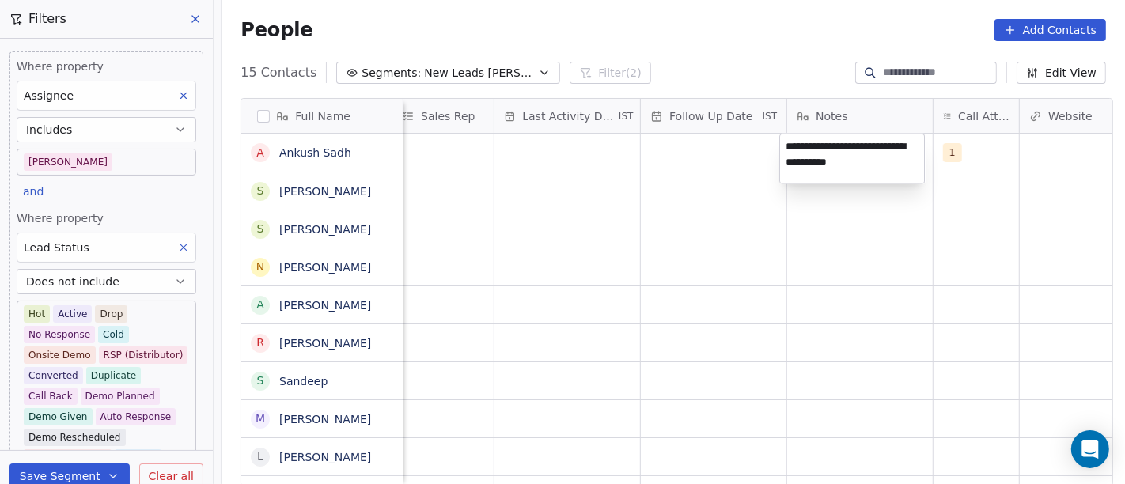
type textarea "**********"
click at [912, 349] on html "On2Cook India Pvt. Ltd. Contacts People Marketing Workflows Campaigns Sales Pip…" at bounding box center [562, 242] width 1125 height 484
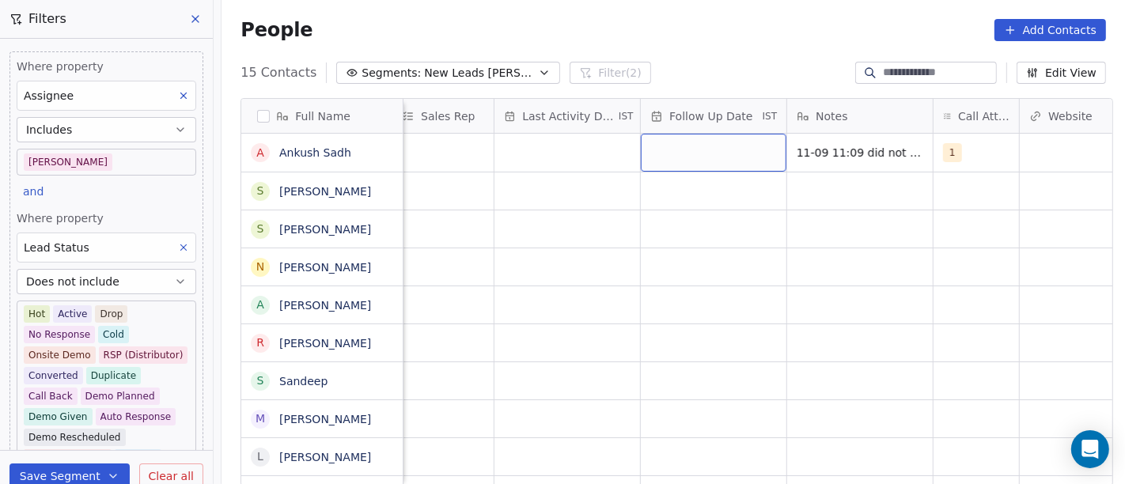
click at [743, 163] on div "grid" at bounding box center [714, 153] width 146 height 38
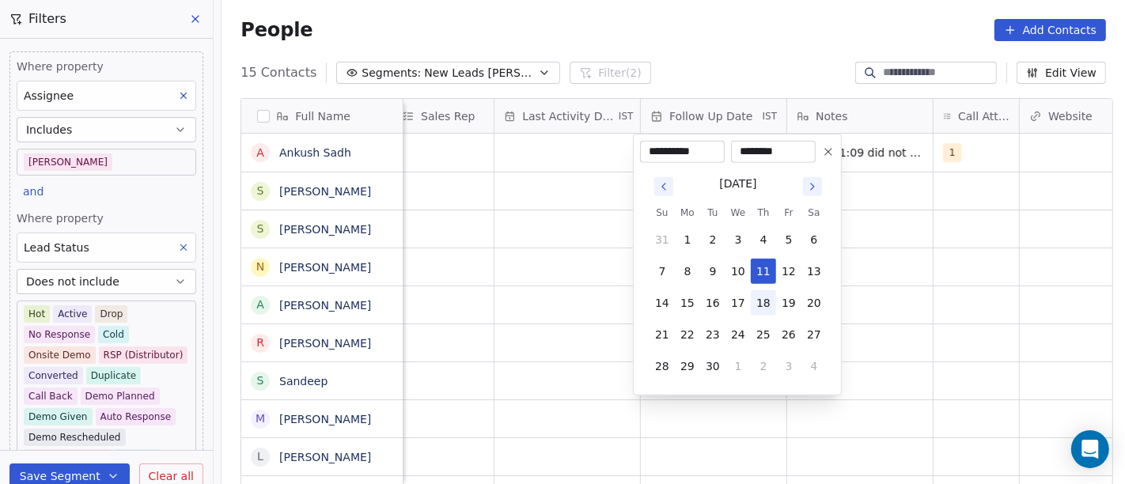
click at [770, 305] on button "18" at bounding box center [763, 302] width 25 height 25
type input "**********"
click at [874, 299] on html "On2Cook India Pvt. Ltd. Contacts People Marketing Workflows Campaigns Sales Pip…" at bounding box center [562, 242] width 1125 height 484
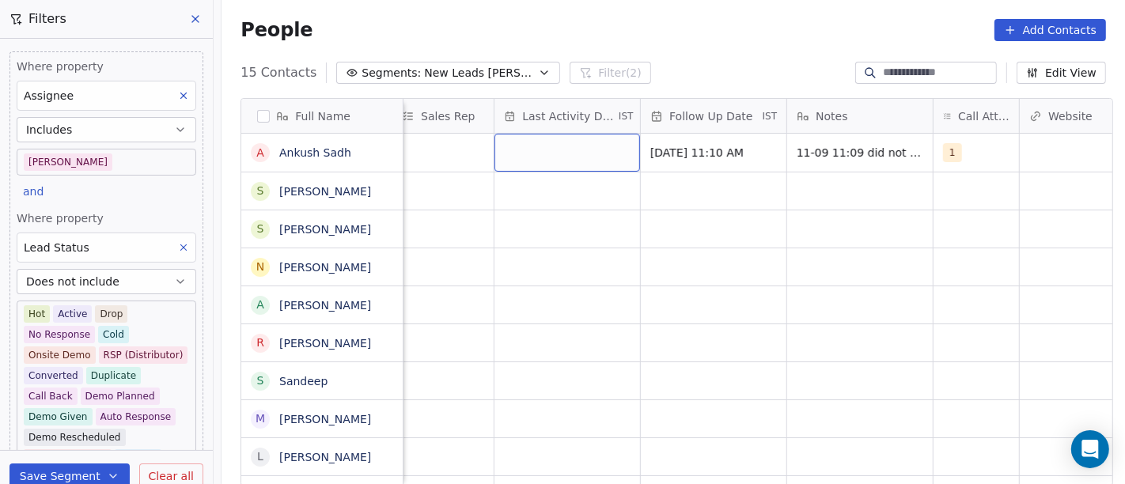
click at [611, 142] on div "grid" at bounding box center [567, 153] width 146 height 38
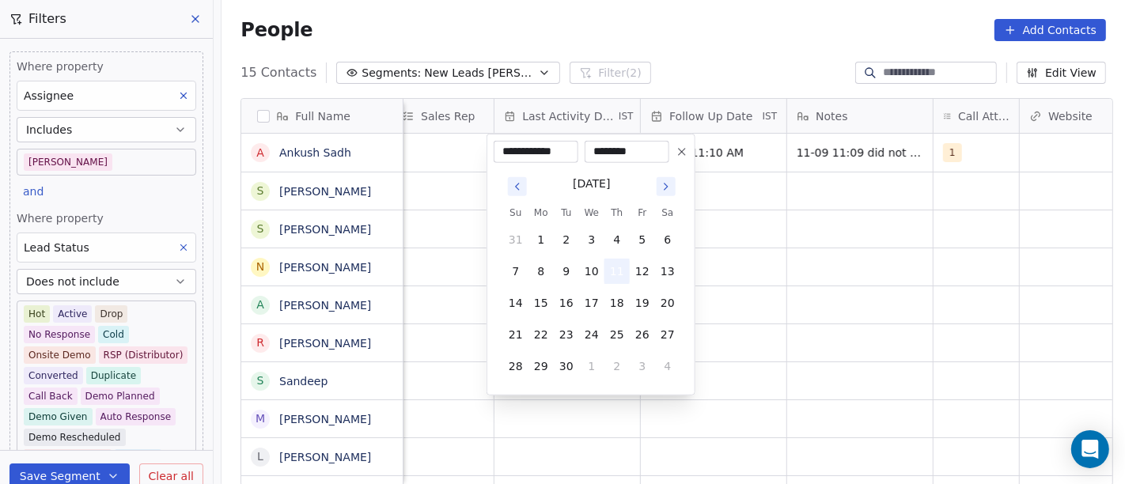
click at [617, 274] on button "11" at bounding box center [616, 271] width 25 height 25
click at [890, 273] on html "On2Cook India Pvt. Ltd. Contacts People Marketing Workflows Campaigns Sales Pip…" at bounding box center [562, 242] width 1125 height 484
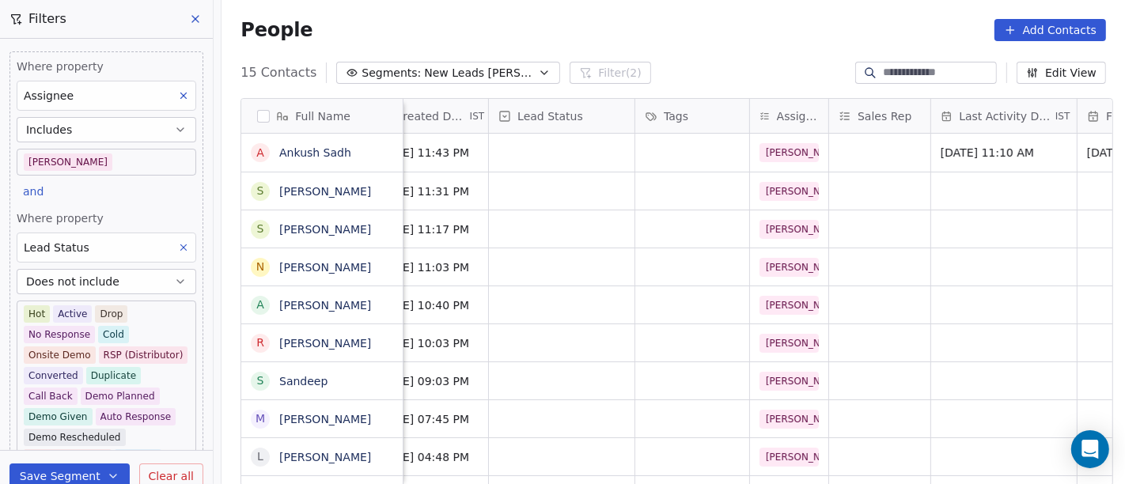
scroll to position [0, 474]
click at [567, 153] on div "grid" at bounding box center [563, 153] width 146 height 38
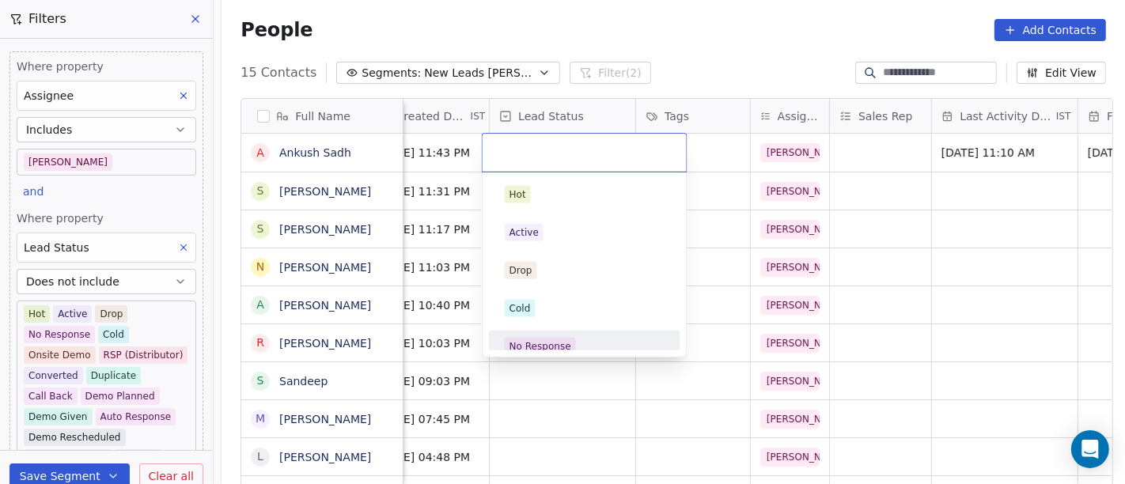
click at [592, 338] on div "No Response" at bounding box center [585, 346] width 160 height 17
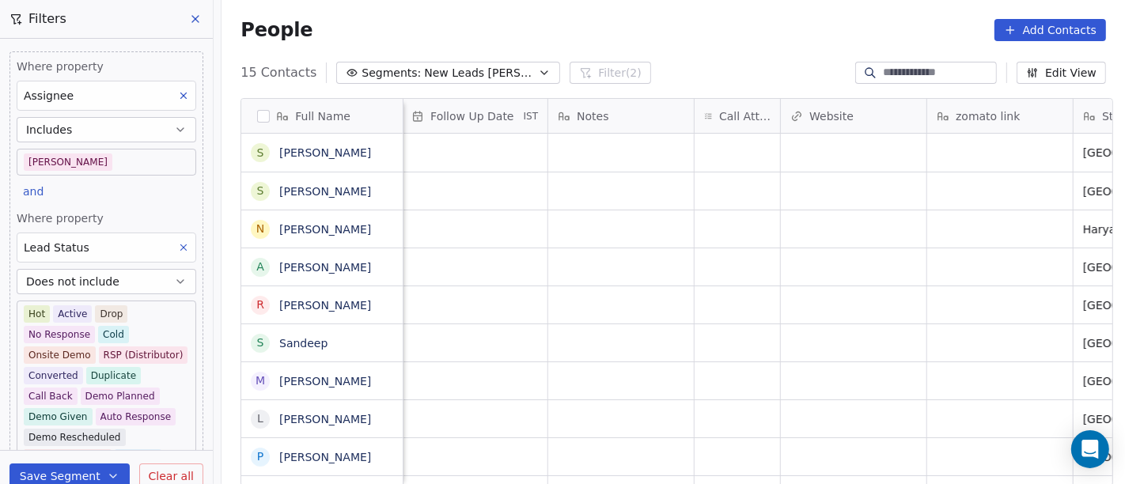
scroll to position [0, 1172]
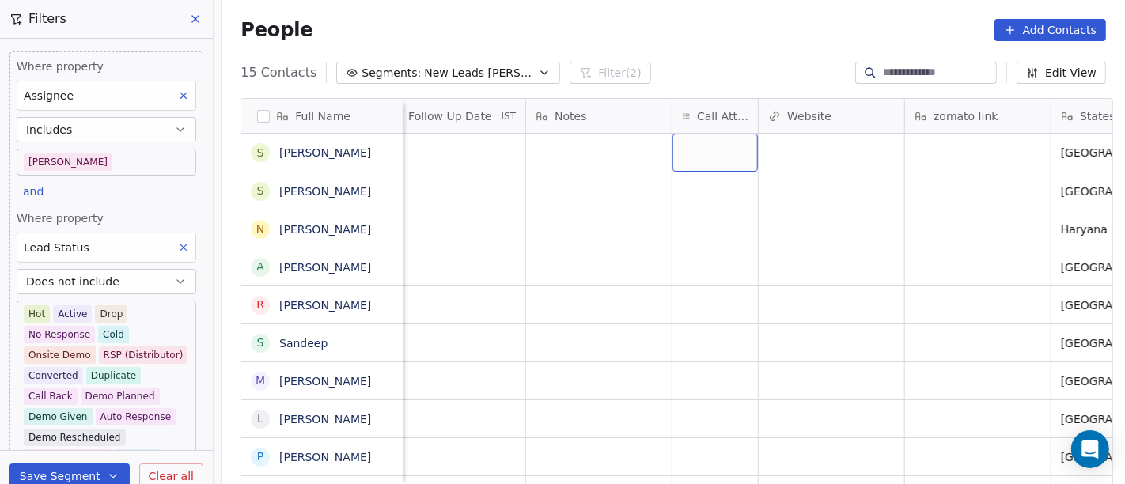
click at [734, 148] on div "grid" at bounding box center [714, 153] width 85 height 38
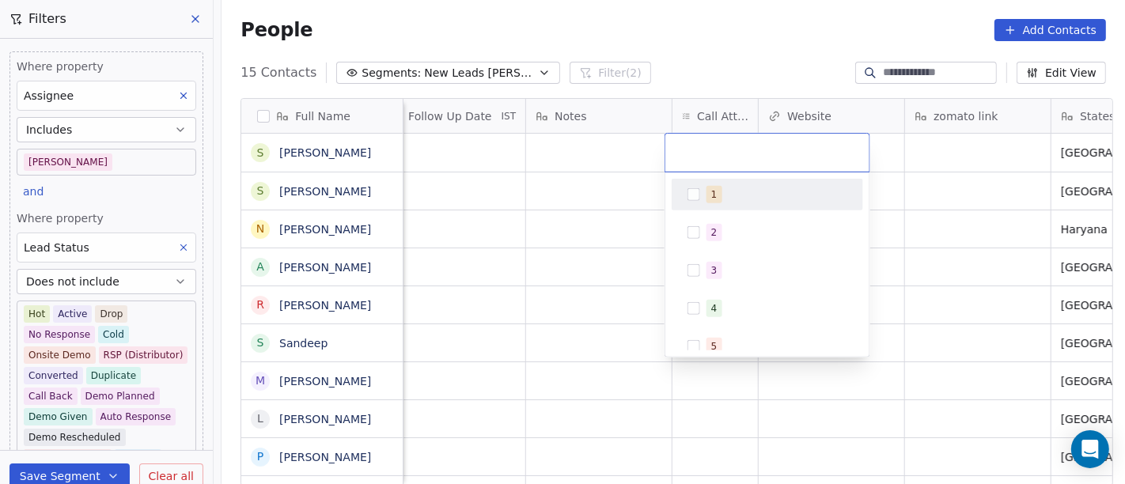
click at [710, 204] on div "1" at bounding box center [767, 194] width 179 height 25
click at [615, 184] on html "On2Cook India Pvt. Ltd. Contacts People Marketing Workflows Campaigns Sales Pip…" at bounding box center [562, 242] width 1125 height 484
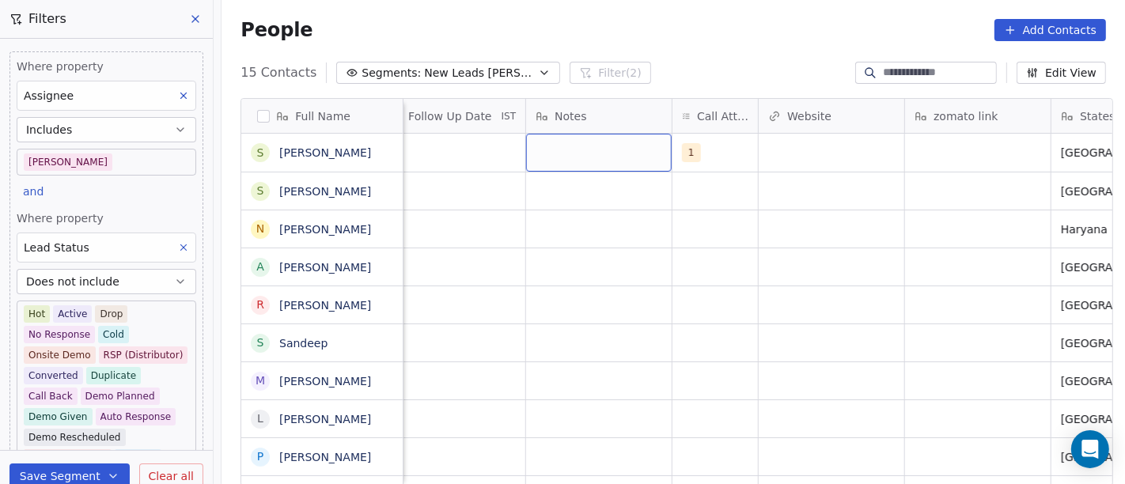
click at [526, 146] on div "grid" at bounding box center [599, 153] width 146 height 38
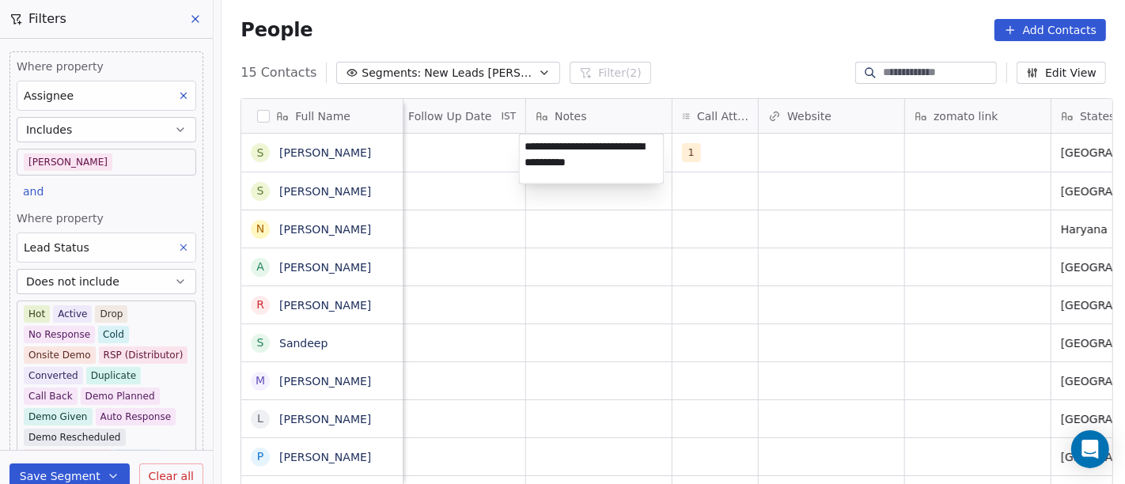
type textarea "**********"
click at [638, 294] on html "On2Cook India Pvt. Ltd. Contacts People Marketing Workflows Campaigns Sales Pip…" at bounding box center [562, 242] width 1125 height 484
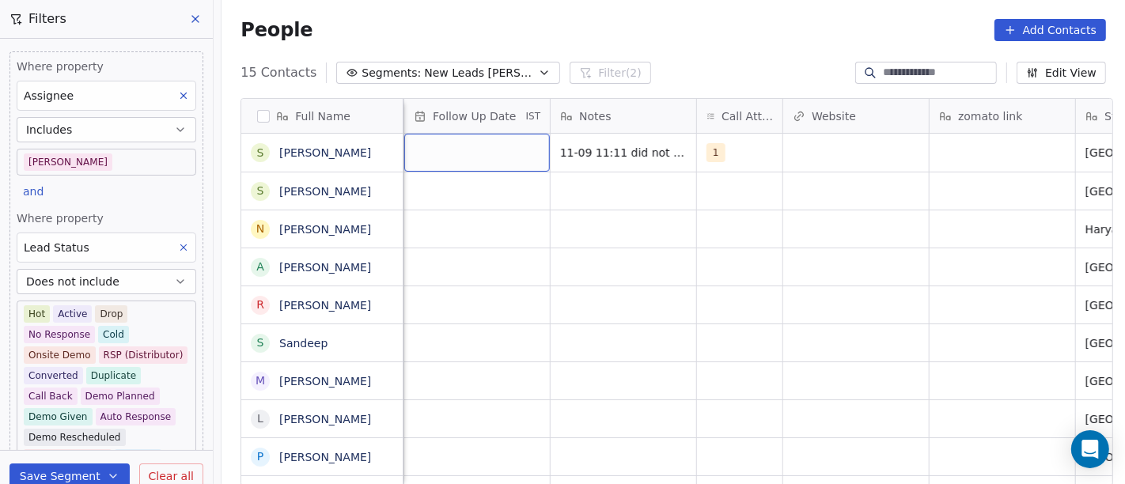
click at [464, 163] on div "grid" at bounding box center [477, 153] width 146 height 38
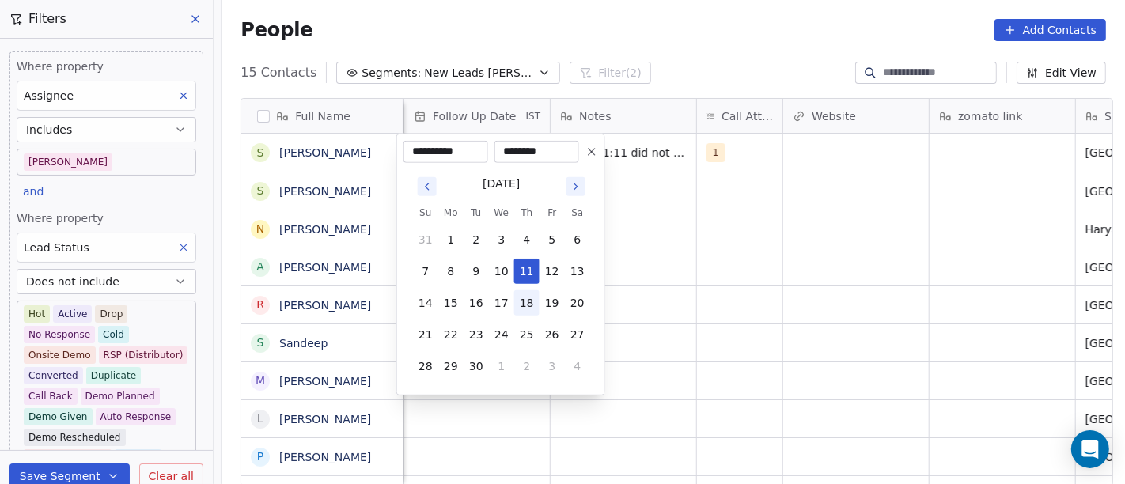
click at [528, 305] on button "18" at bounding box center [526, 302] width 25 height 25
type input "**********"
click at [747, 297] on html "On2Cook India Pvt. Ltd. Contacts People Marketing Workflows Campaigns Sales Pip…" at bounding box center [562, 242] width 1125 height 484
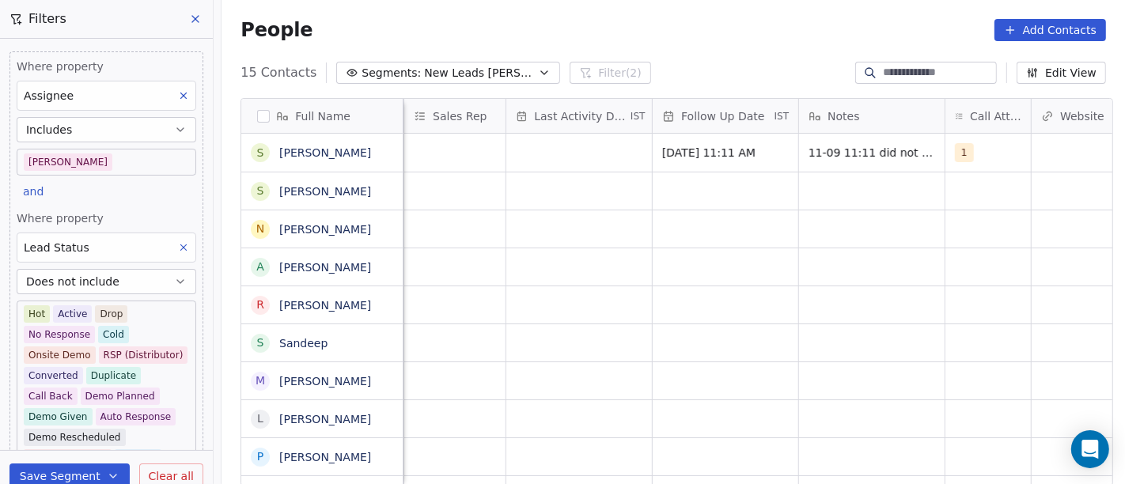
scroll to position [0, 899]
click at [532, 156] on div "grid" at bounding box center [580, 153] width 146 height 38
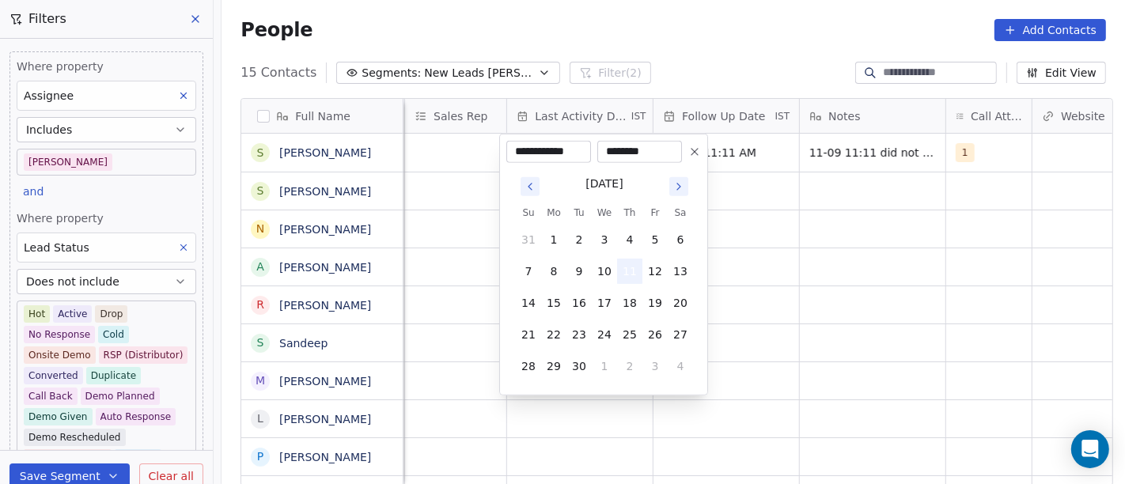
click at [632, 274] on button "11" at bounding box center [629, 271] width 25 height 25
click at [864, 273] on html "On2Cook India Pvt. Ltd. Contacts People Marketing Workflows Campaigns Sales Pip…" at bounding box center [562, 242] width 1125 height 484
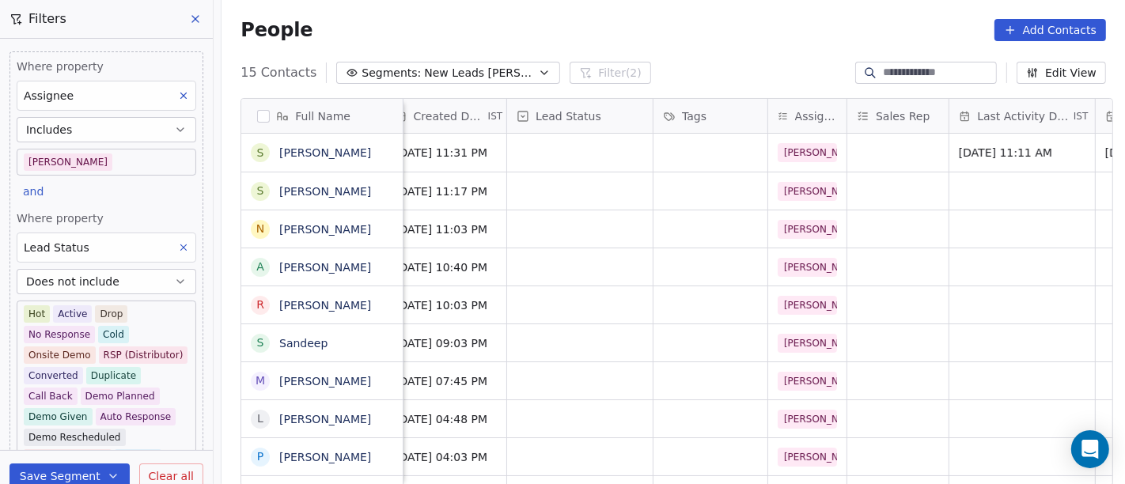
scroll to position [0, 449]
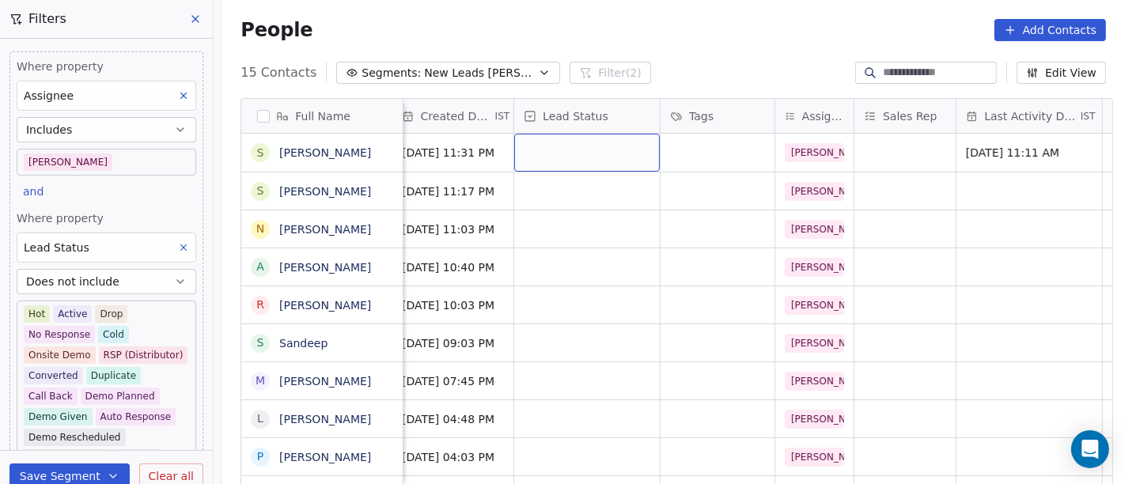
click at [533, 153] on div "grid" at bounding box center [587, 153] width 146 height 38
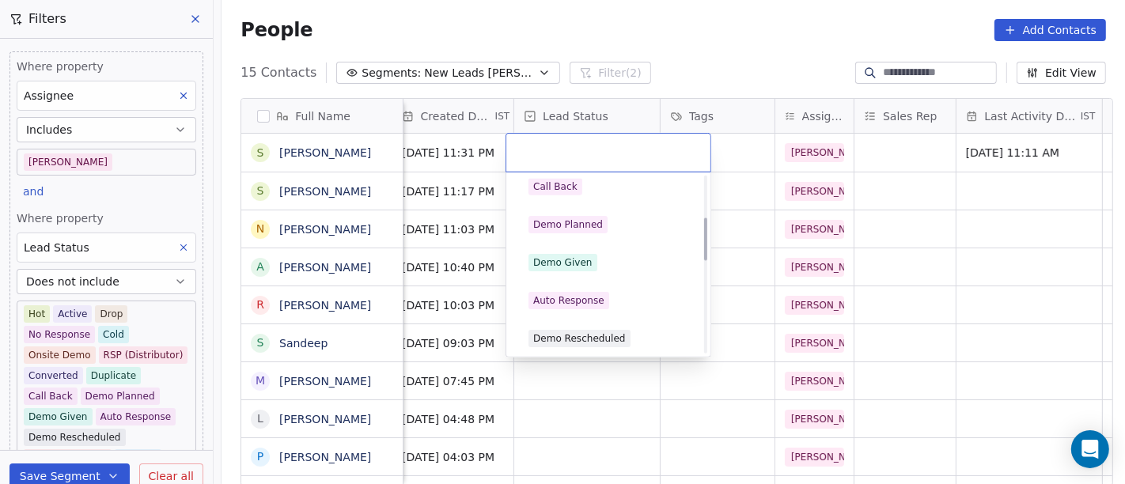
scroll to position [0, 0]
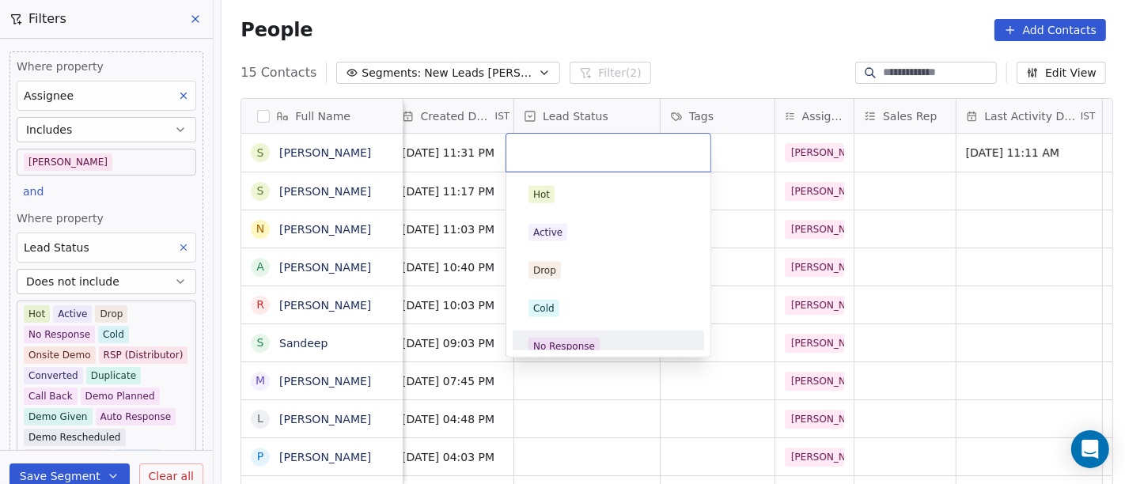
click at [605, 344] on div "No Response" at bounding box center [608, 346] width 160 height 17
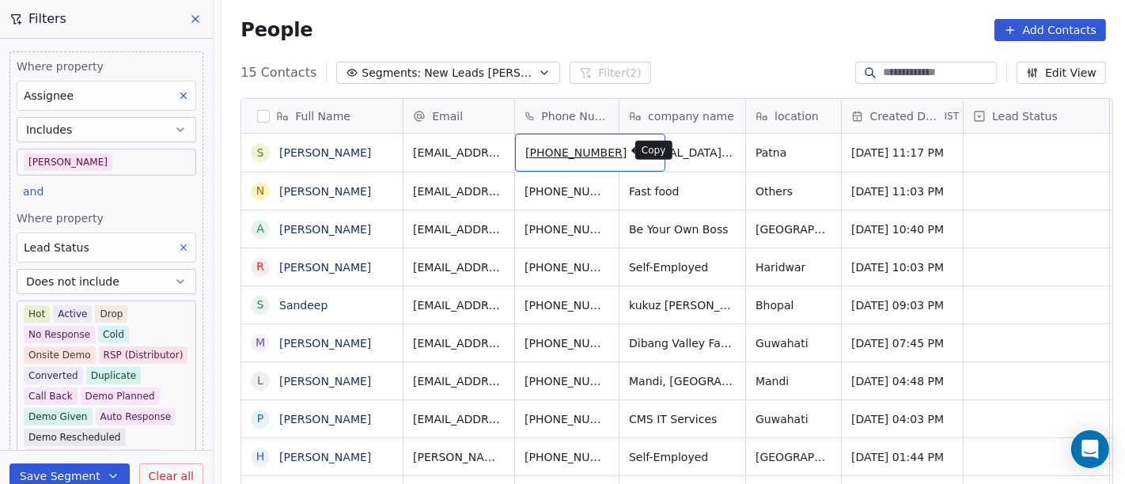
click at [639, 150] on icon "grid" at bounding box center [645, 150] width 13 height 13
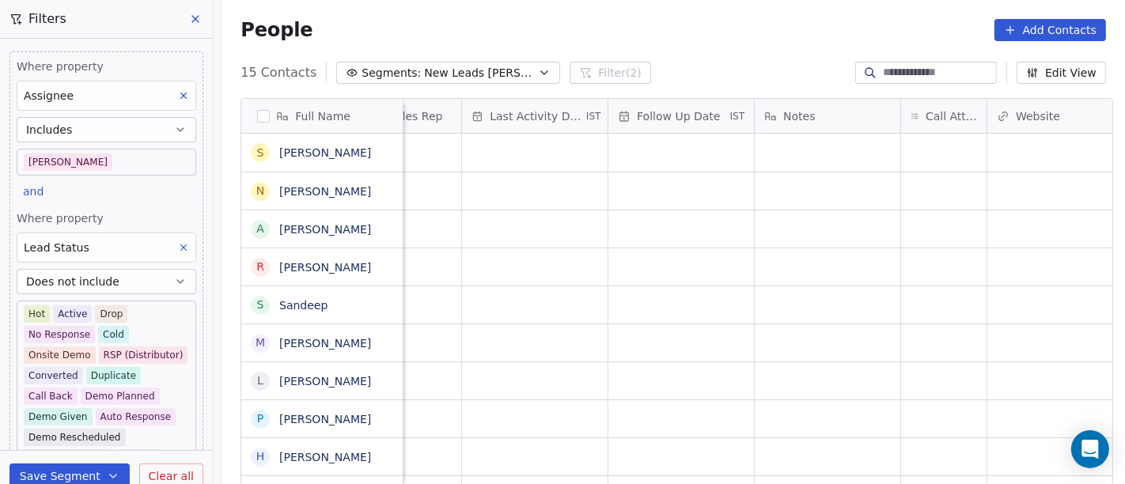
scroll to position [0, 984]
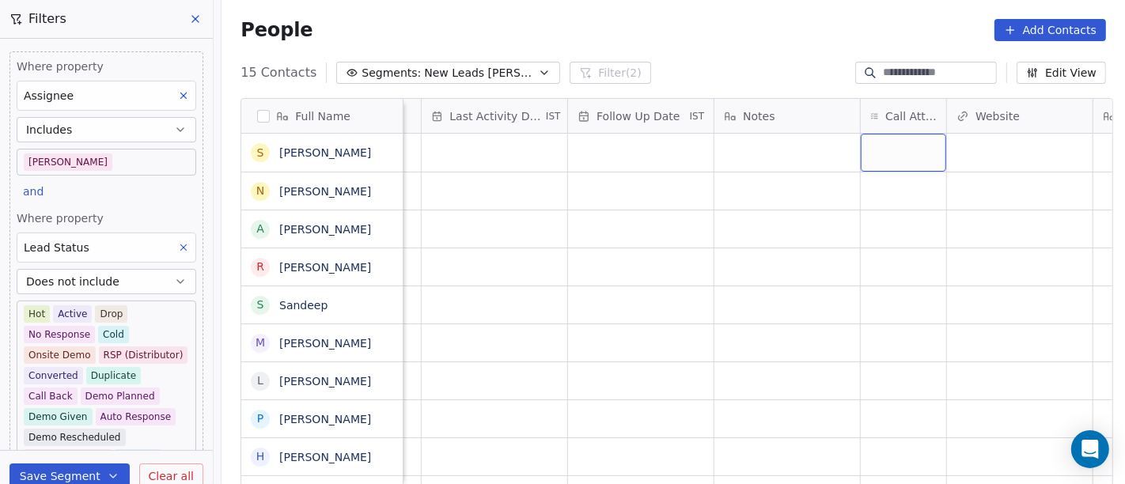
click at [881, 134] on div "grid" at bounding box center [903, 153] width 85 height 38
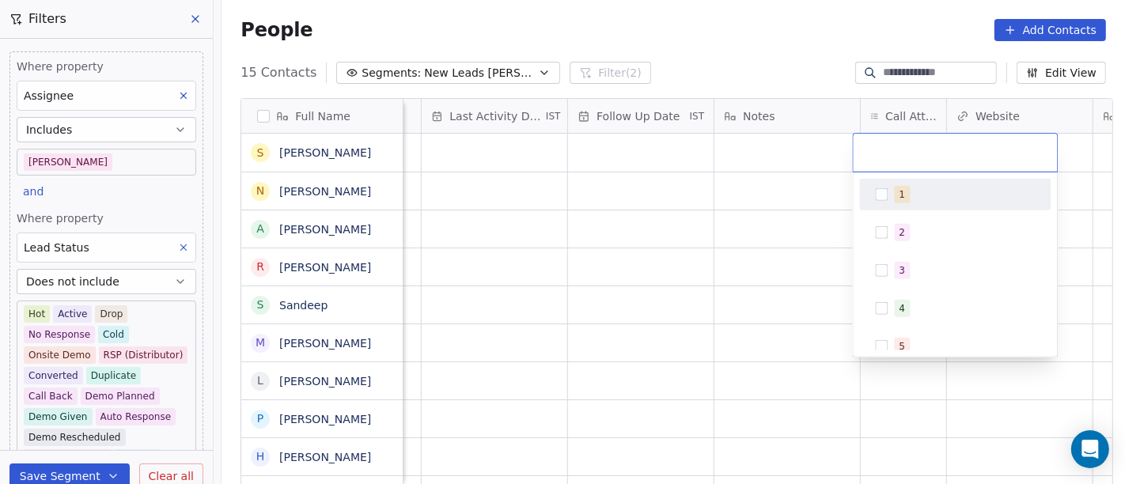
click at [902, 183] on div "1" at bounding box center [955, 194] width 179 height 25
click at [746, 197] on html "On2Cook India Pvt. Ltd. Contacts People Marketing Workflows Campaigns Sales Pip…" at bounding box center [562, 242] width 1125 height 484
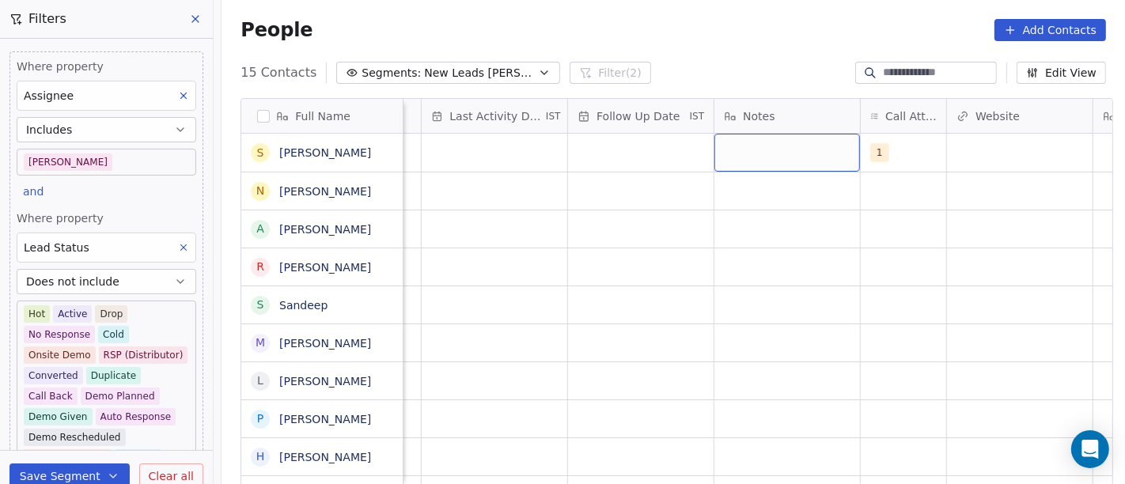
click at [732, 143] on div "grid" at bounding box center [787, 153] width 146 height 38
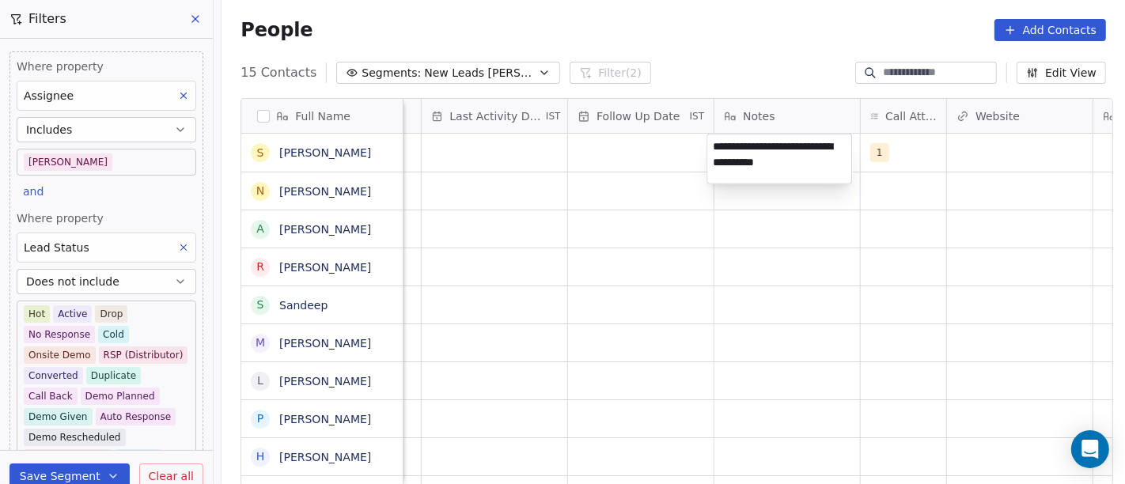
type textarea "**********"
click at [504, 245] on html "On2Cook India Pvt. Ltd. Contacts People Marketing Workflows Campaigns Sales Pip…" at bounding box center [562, 242] width 1125 height 484
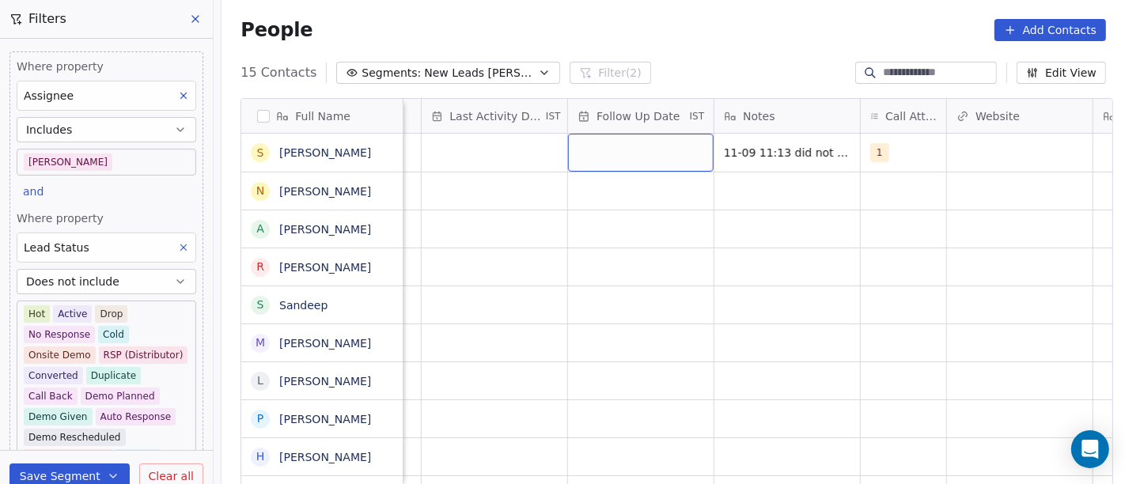
click at [619, 140] on div "grid" at bounding box center [641, 153] width 146 height 38
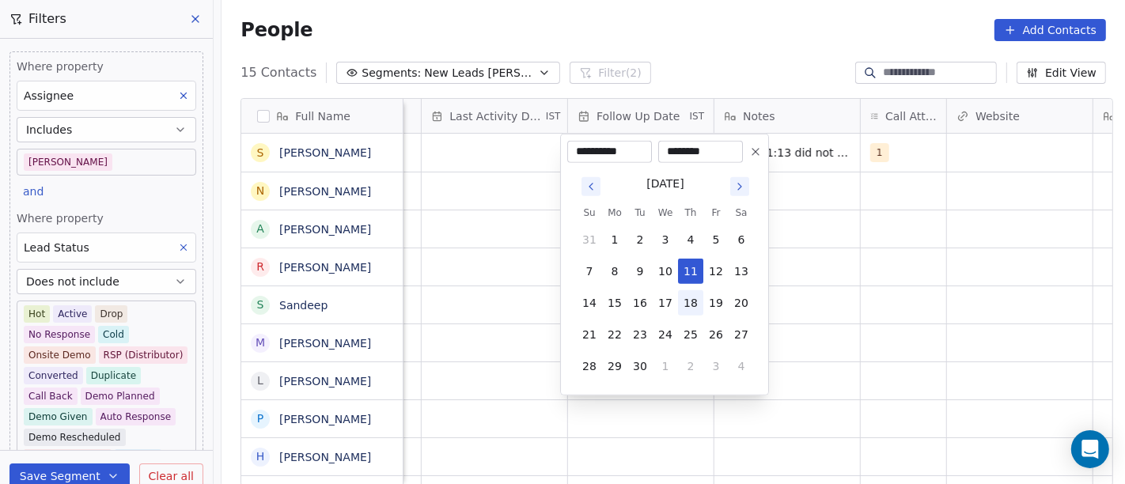
click at [695, 305] on button "18" at bounding box center [690, 302] width 25 height 25
type input "**********"
click at [941, 268] on html "On2Cook India Pvt. Ltd. Contacts People Marketing Workflows Campaigns Sales Pip…" at bounding box center [562, 242] width 1125 height 484
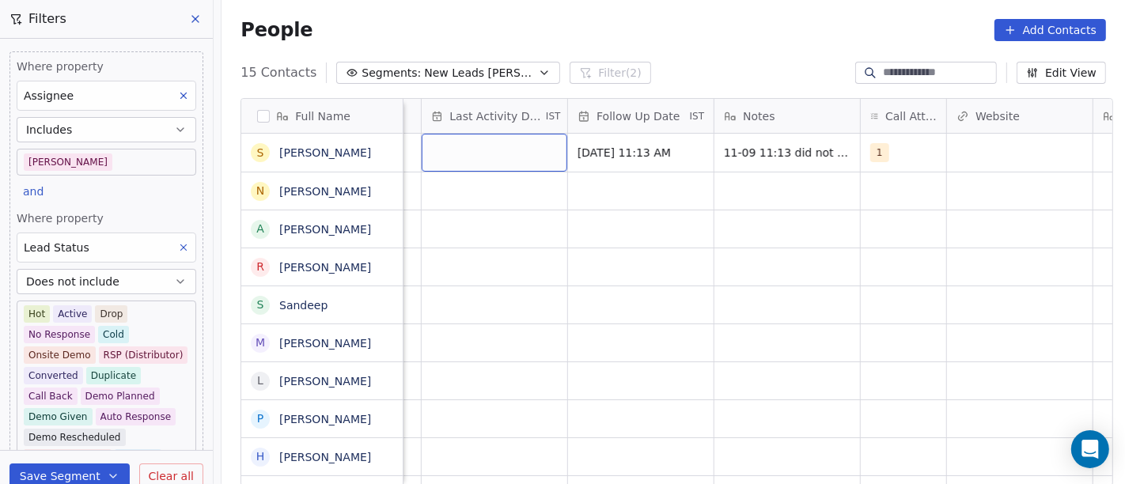
click at [470, 149] on div "grid" at bounding box center [495, 153] width 146 height 38
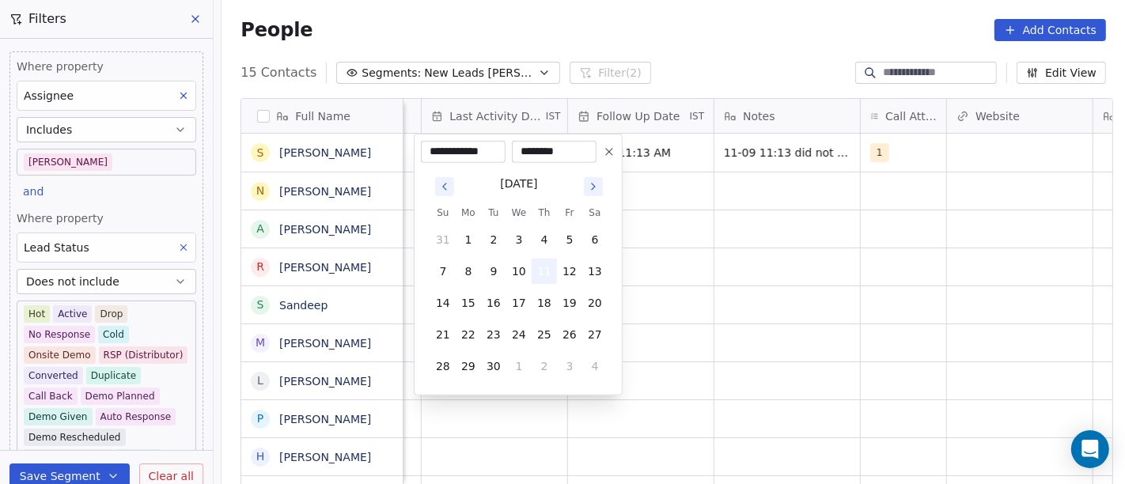
click at [544, 271] on button "11" at bounding box center [544, 271] width 25 height 25
click at [838, 269] on html "On2Cook India Pvt. Ltd. Contacts People Marketing Workflows Campaigns Sales Pip…" at bounding box center [562, 242] width 1125 height 484
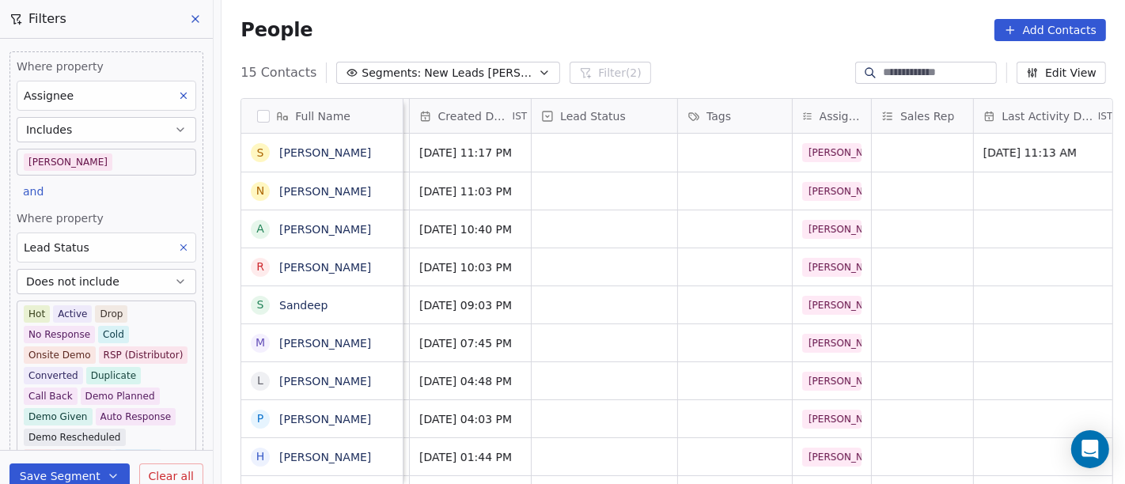
scroll to position [0, 403]
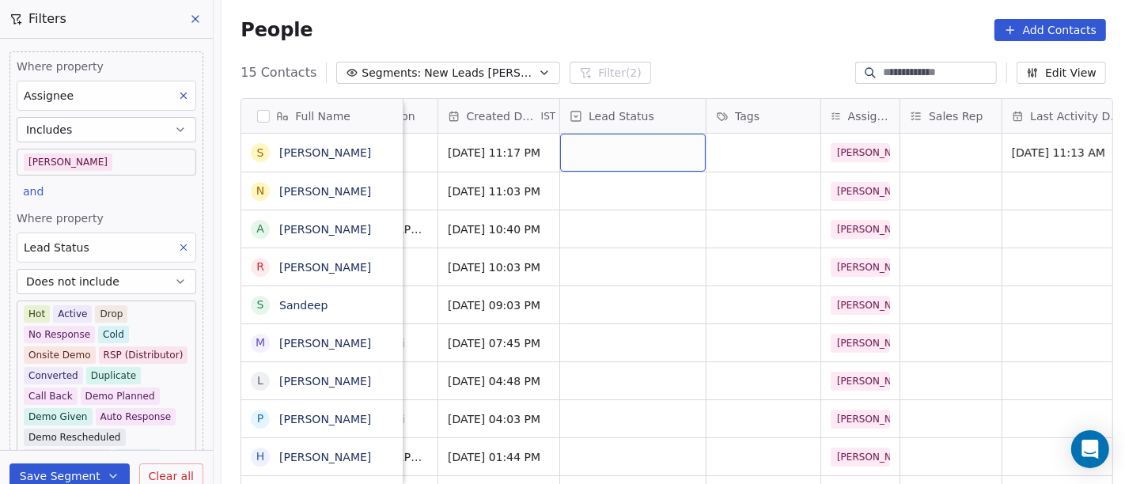
click at [630, 146] on div "grid" at bounding box center [633, 153] width 146 height 38
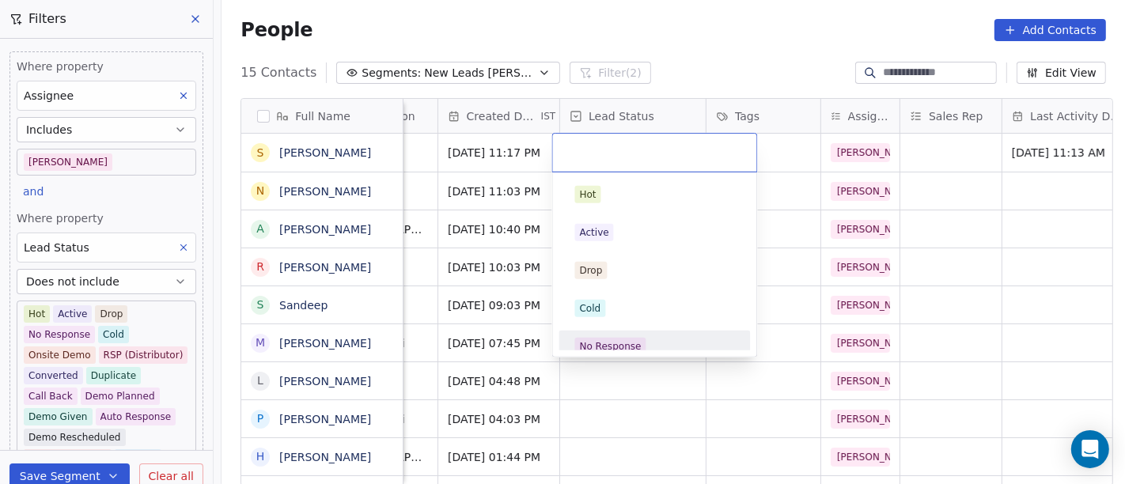
click at [658, 343] on div "No Response" at bounding box center [655, 346] width 160 height 17
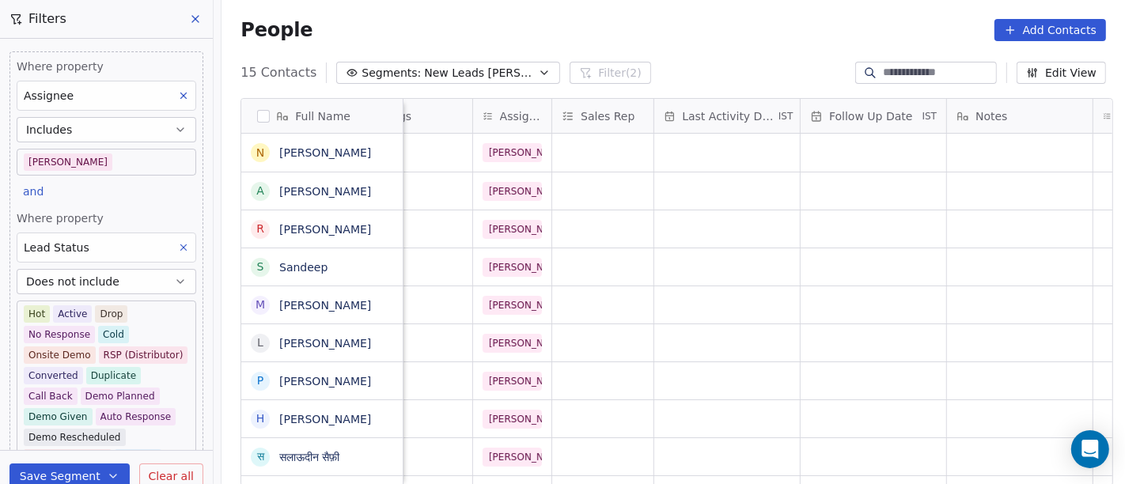
scroll to position [0, 752]
click at [679, 28] on div "People Add Contacts" at bounding box center [672, 30] width 865 height 22
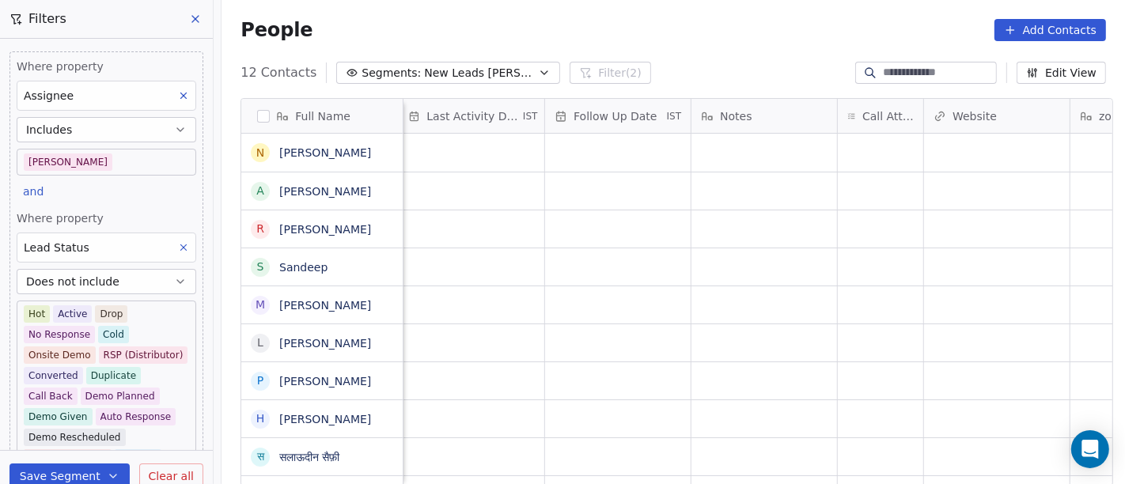
scroll to position [0, 1019]
click at [876, 145] on div "grid" at bounding box center [868, 153] width 85 height 38
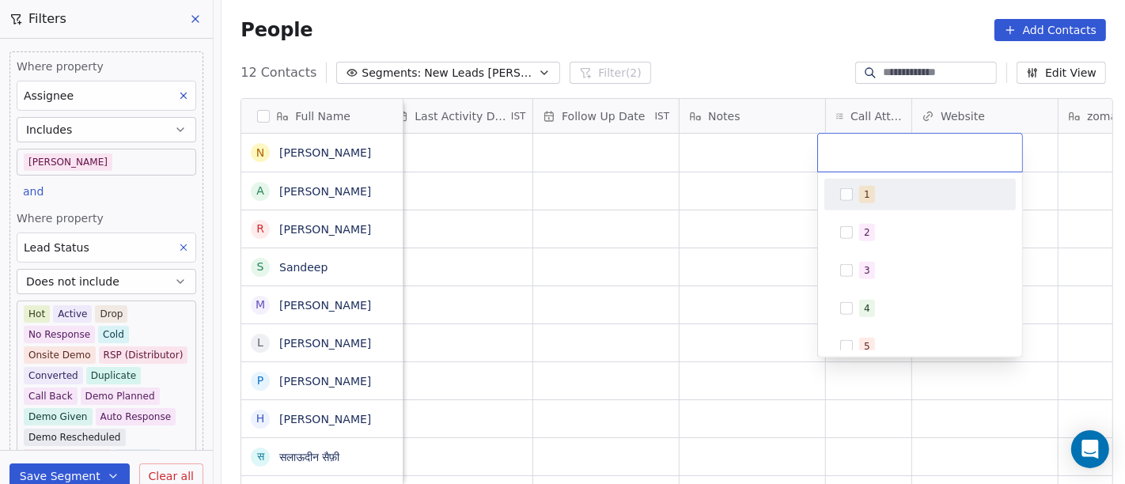
click at [884, 196] on div "1" at bounding box center [929, 194] width 141 height 17
click at [734, 191] on html "On2Cook India Pvt. Ltd. Contacts People Marketing Workflows Campaigns Sales Pip…" at bounding box center [562, 242] width 1125 height 484
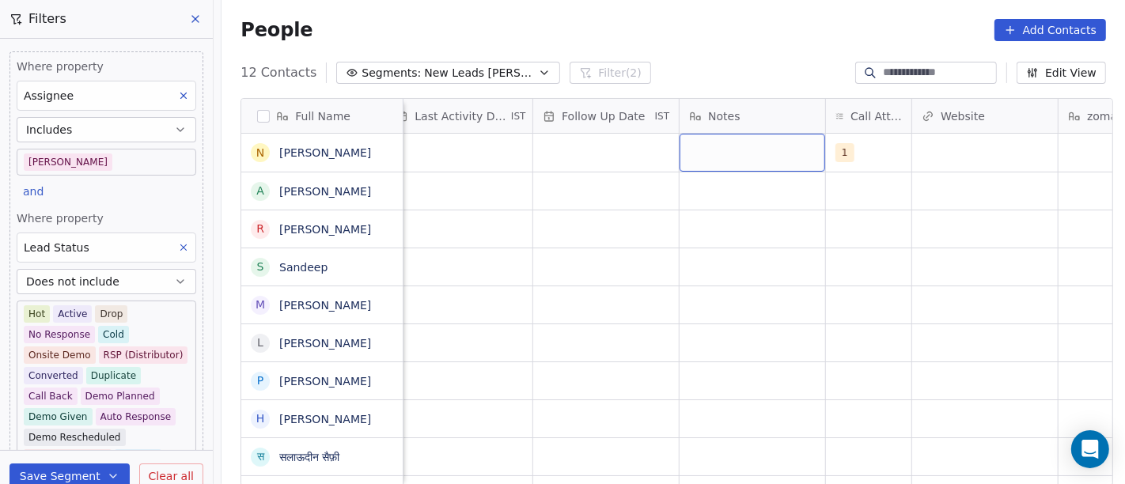
click at [713, 157] on div "grid" at bounding box center [752, 153] width 146 height 38
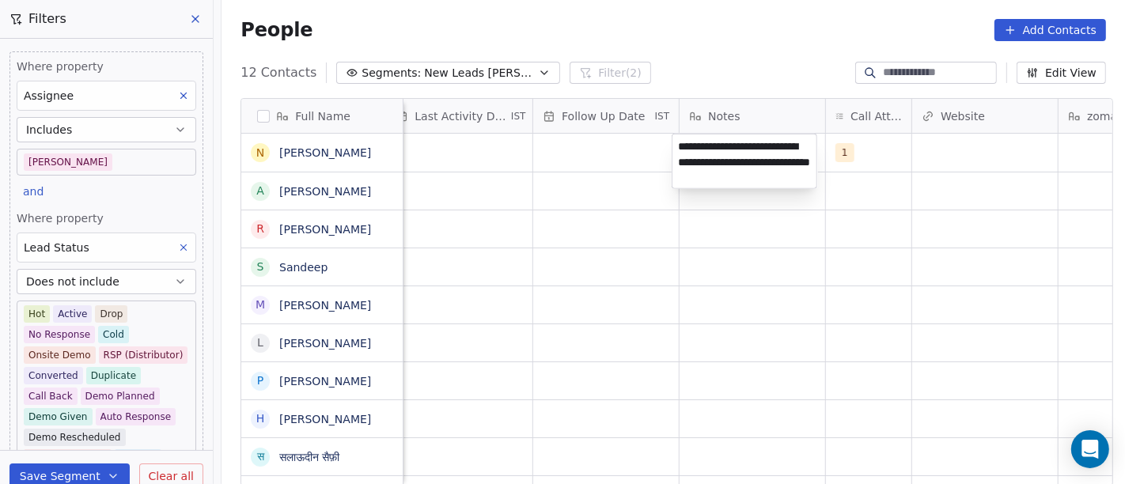
click at [725, 165] on textarea "**********" at bounding box center [744, 161] width 144 height 54
type textarea "**********"
click at [599, 238] on html "On2Cook India Pvt. Ltd. Contacts People Marketing Workflows Campaigns Sales Pip…" at bounding box center [562, 242] width 1125 height 484
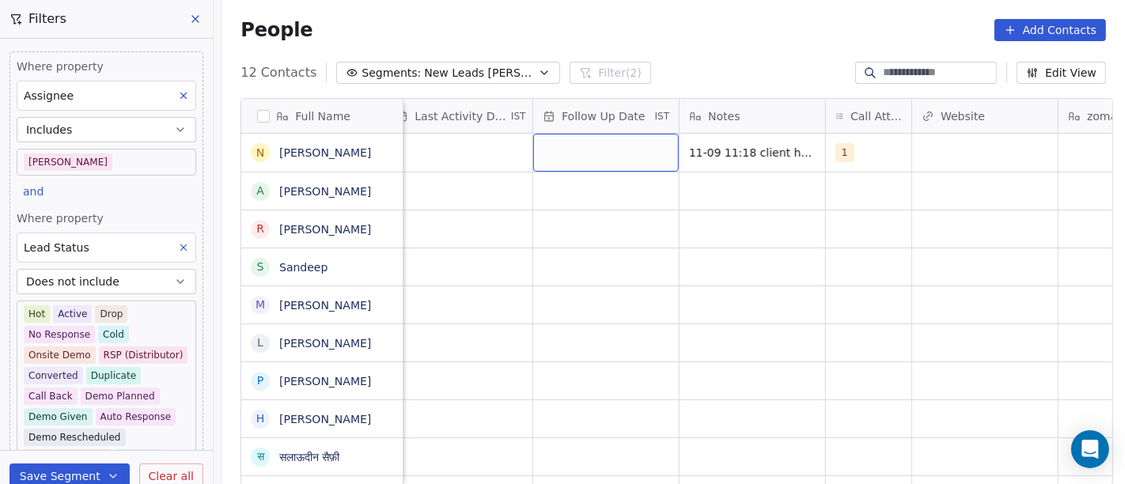
click at [596, 150] on div "grid" at bounding box center [606, 153] width 146 height 38
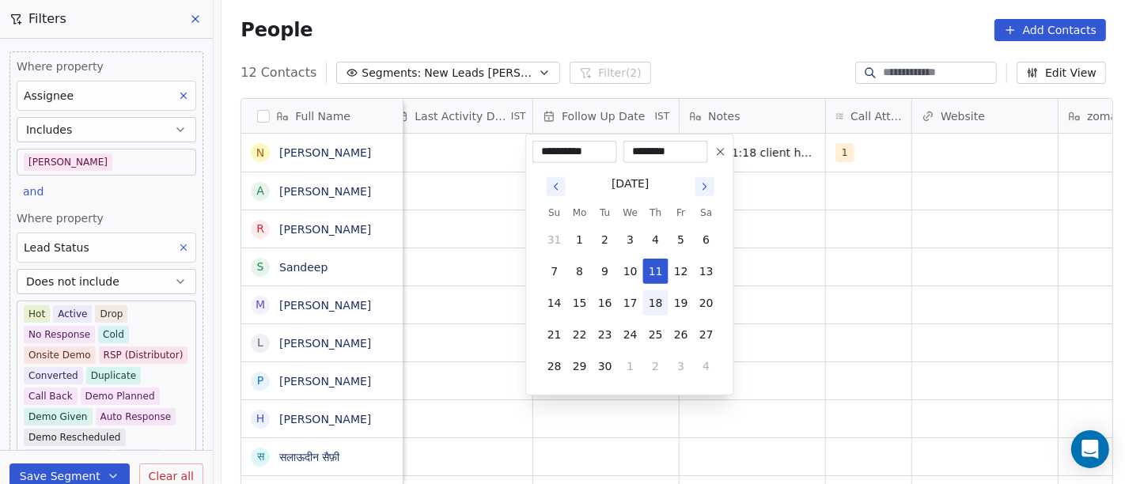
click at [653, 299] on button "18" at bounding box center [655, 302] width 25 height 25
type input "**********"
click at [841, 281] on html "On2Cook India Pvt. Ltd. Contacts People Marketing Workflows Campaigns Sales Pip…" at bounding box center [562, 242] width 1125 height 484
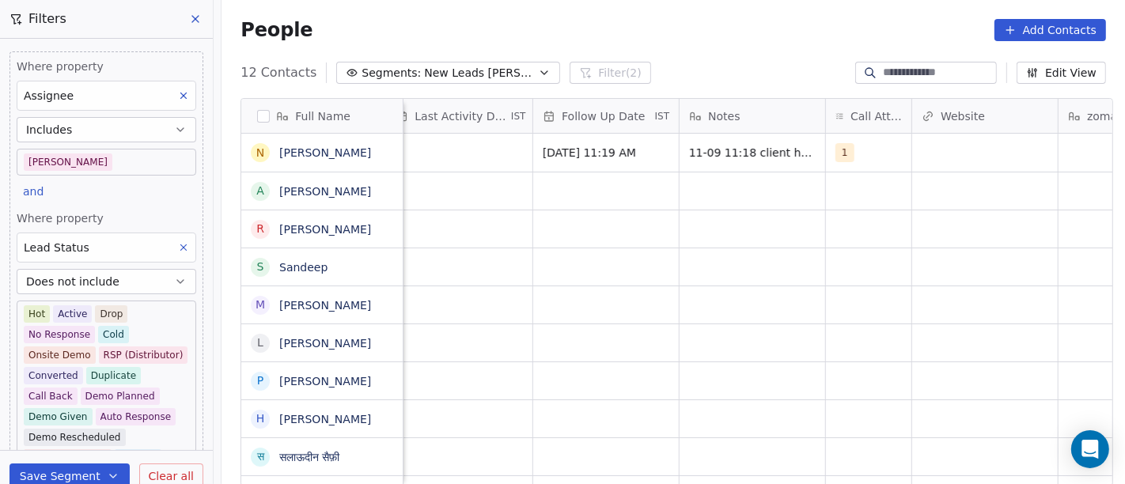
scroll to position [0, 1001]
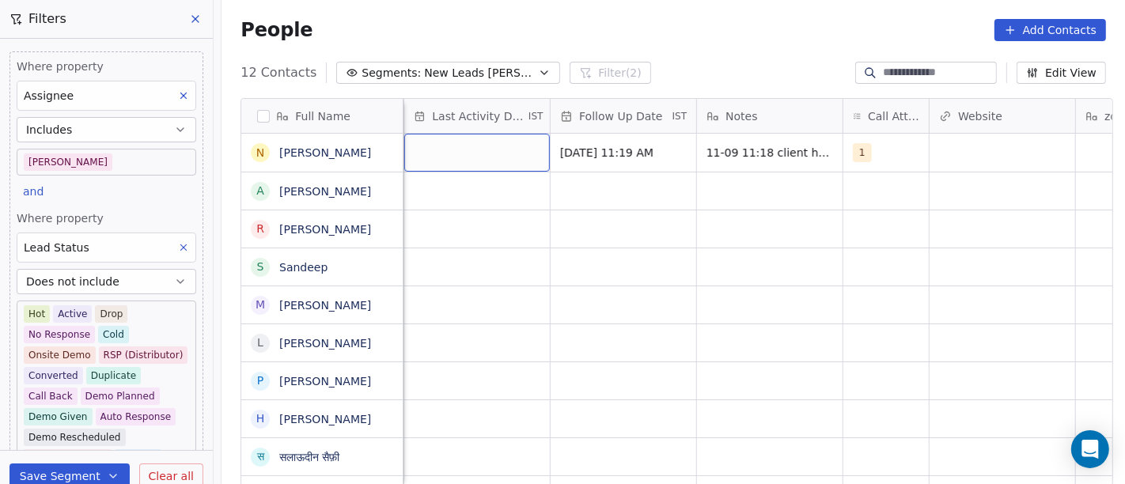
click at [471, 159] on div "grid" at bounding box center [477, 153] width 146 height 38
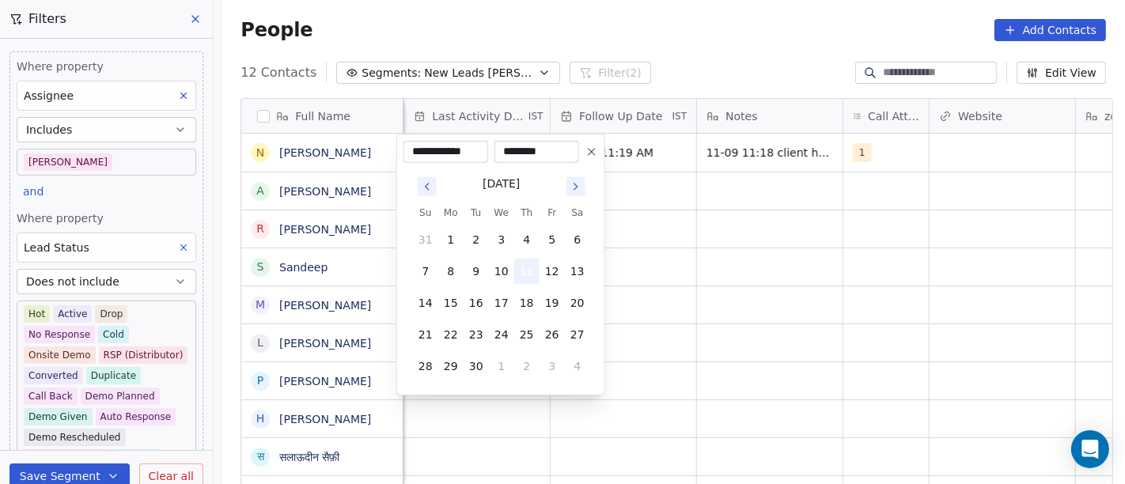
click at [528, 270] on button "11" at bounding box center [526, 271] width 25 height 25
click at [744, 244] on html "On2Cook India Pvt. Ltd. Contacts People Marketing Workflows Campaigns Sales Pip…" at bounding box center [562, 242] width 1125 height 484
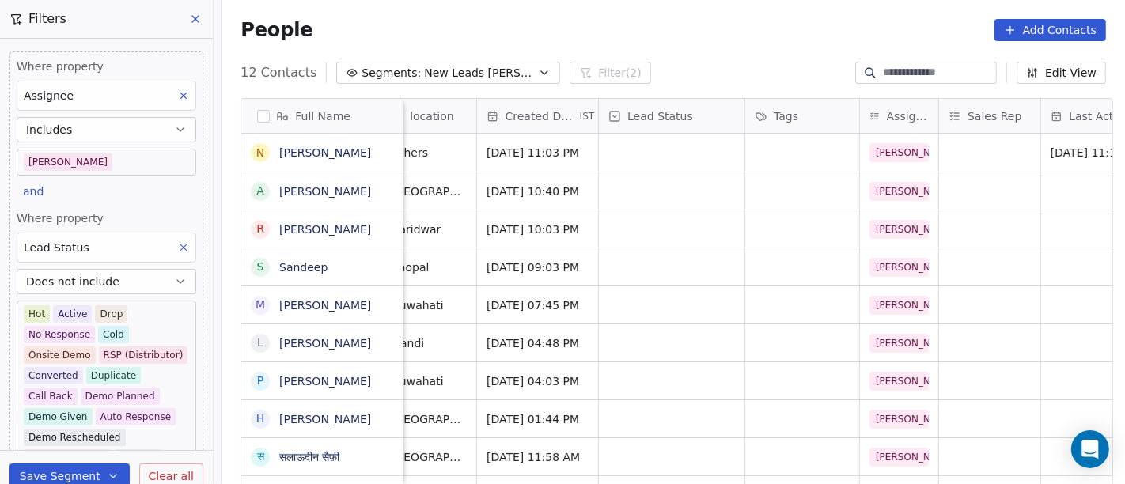
scroll to position [0, 364]
click at [611, 148] on div "grid" at bounding box center [673, 153] width 146 height 38
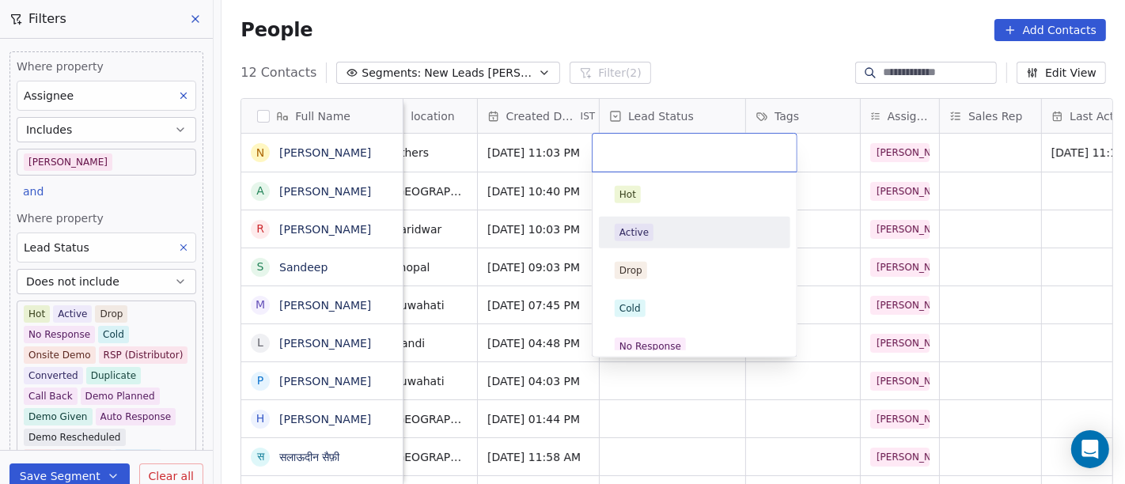
click at [650, 241] on div "Active" at bounding box center [694, 232] width 179 height 25
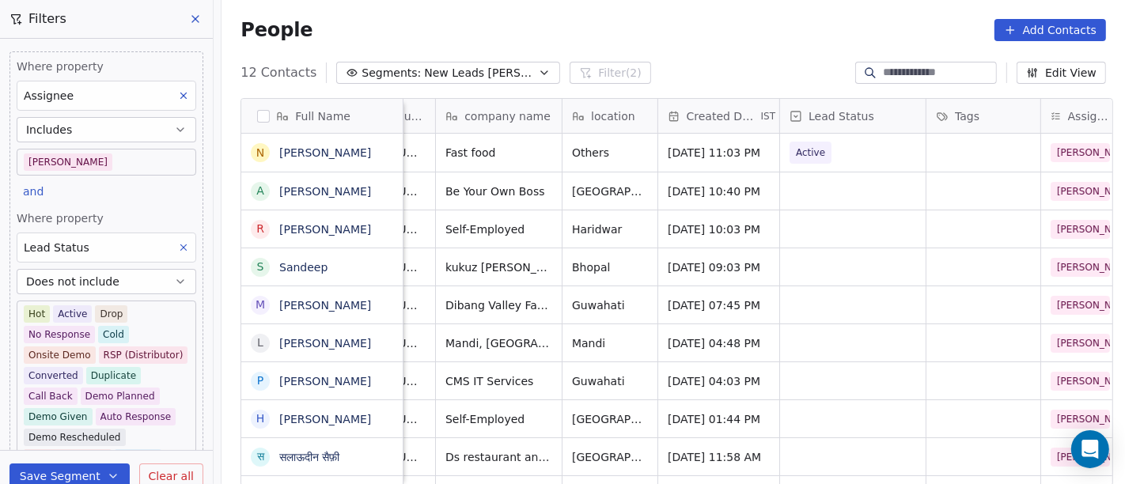
scroll to position [0, 0]
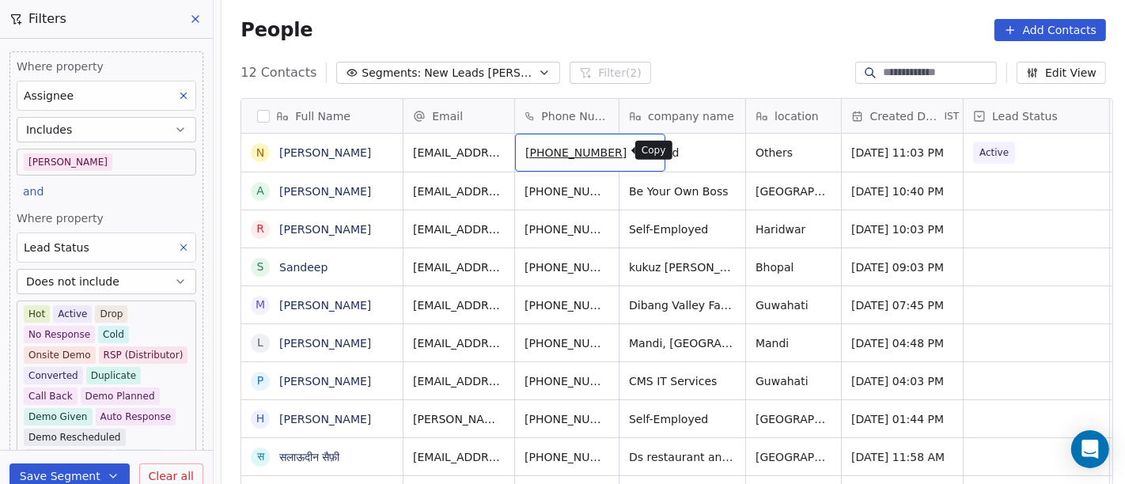
click at [639, 153] on icon "grid" at bounding box center [645, 150] width 13 height 13
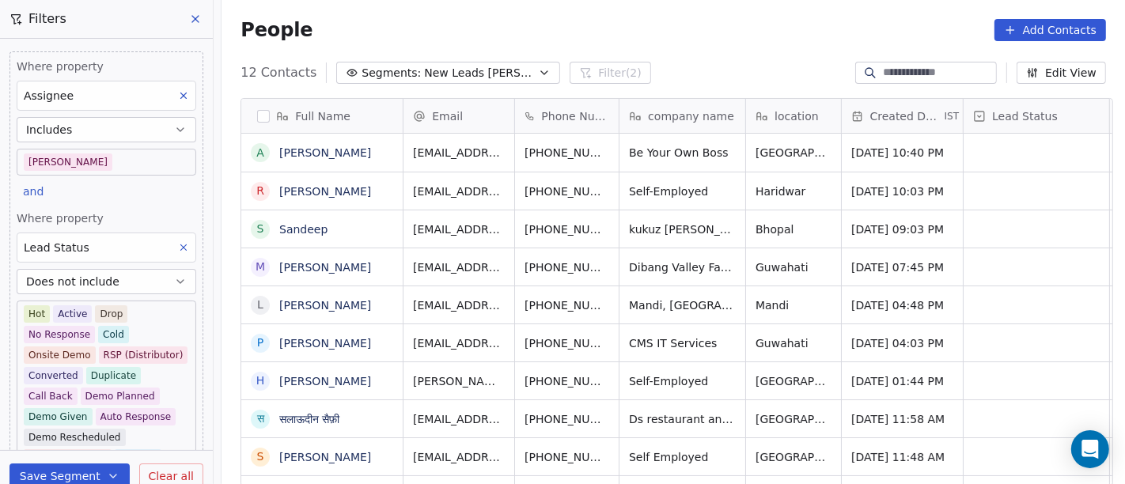
click at [691, 41] on div "People Add Contacts" at bounding box center [672, 30] width 903 height 60
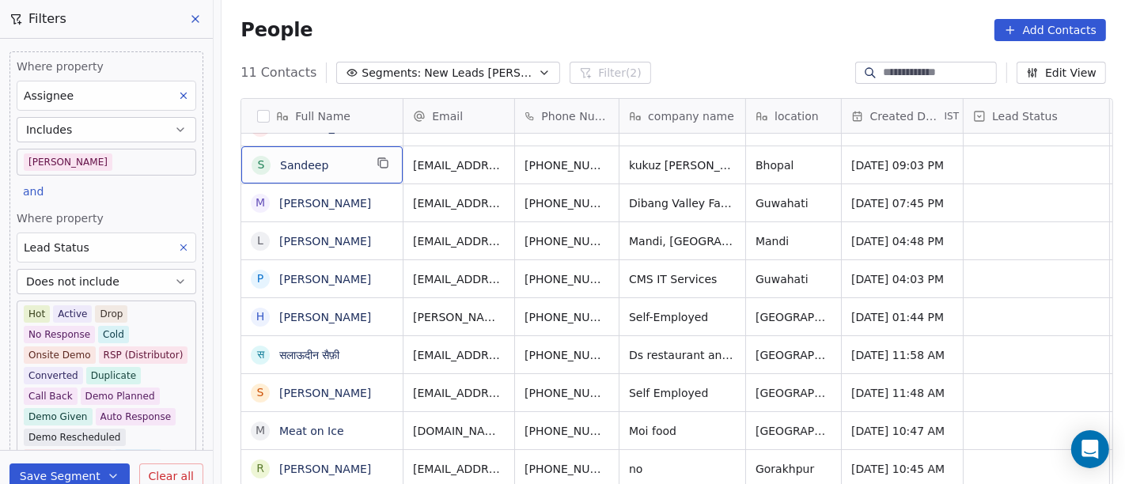
scroll to position [2, 0]
click at [348, 161] on span "Sandeep" at bounding box center [322, 164] width 84 height 16
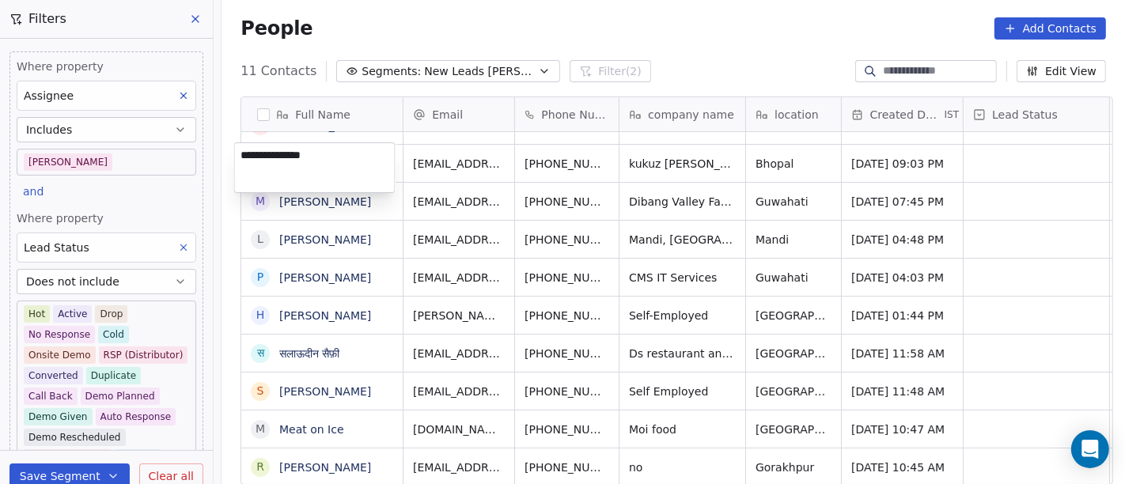
type textarea "**********"
click at [693, 30] on html "On2Cook India Pvt. Ltd. Contacts People Marketing Workflows Campaigns Sales Pip…" at bounding box center [562, 242] width 1125 height 484
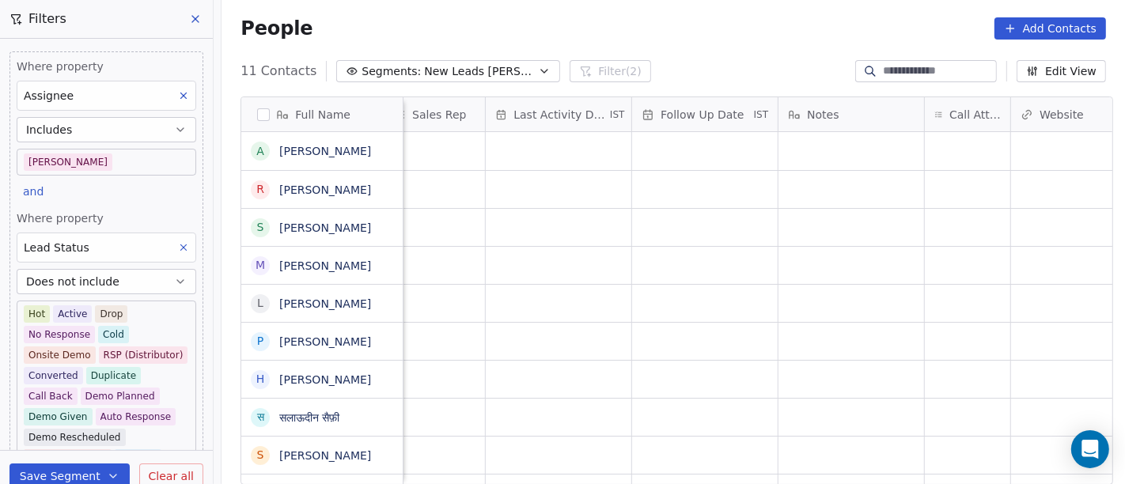
scroll to position [0, 925]
click at [944, 225] on div "grid" at bounding box center [961, 227] width 85 height 37
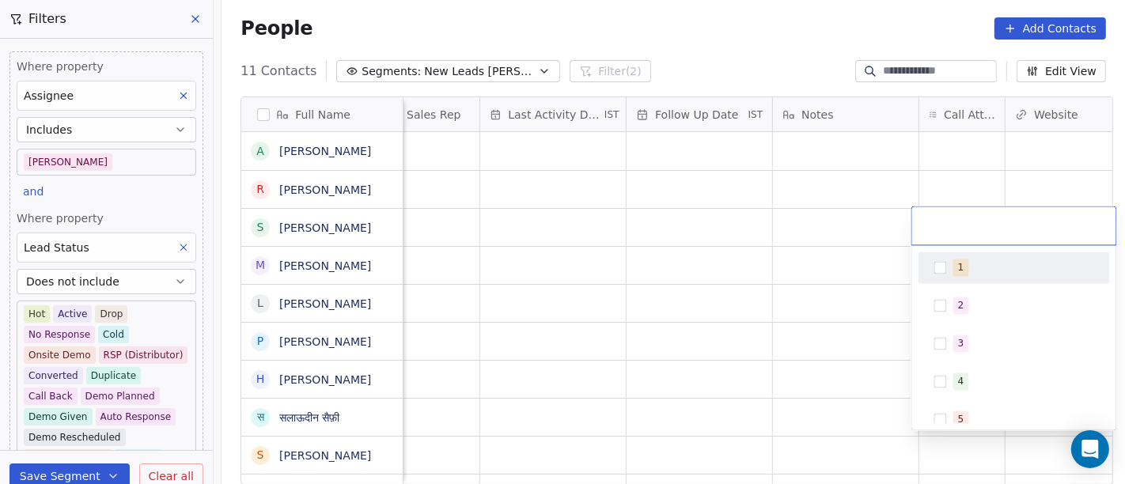
drag, startPoint x: 978, startPoint y: 267, endPoint x: 851, endPoint y: 238, distance: 129.9
click at [978, 268] on div "1" at bounding box center [1023, 267] width 141 height 17
click at [823, 229] on html "On2Cook India Pvt. Ltd. Contacts People Marketing Workflows Campaigns Sales Pip…" at bounding box center [562, 242] width 1125 height 484
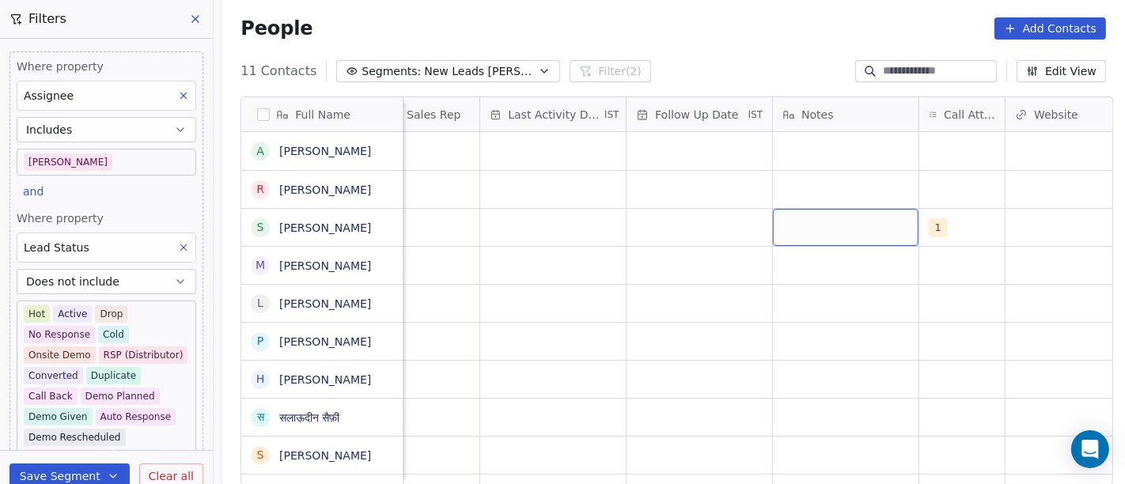
click at [823, 229] on div "grid" at bounding box center [846, 227] width 146 height 37
click at [785, 229] on div "grid" at bounding box center [846, 227] width 146 height 37
type textarea "**********"
click at [686, 226] on html "On2Cook India Pvt. Ltd. Contacts People Marketing Workflows Campaigns Sales Pip…" at bounding box center [562, 242] width 1125 height 484
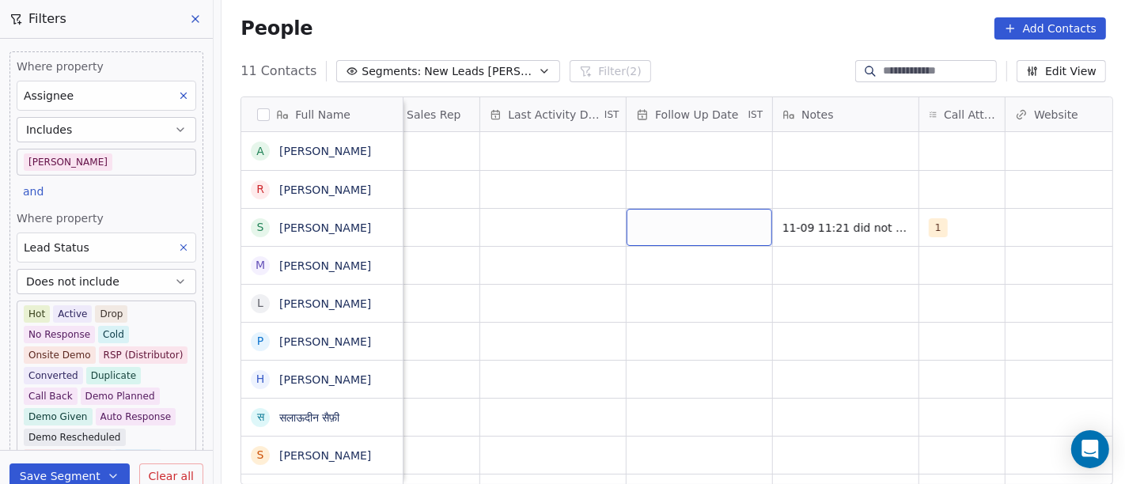
click at [686, 226] on div "grid" at bounding box center [699, 227] width 146 height 37
click at [684, 218] on div "grid" at bounding box center [699, 227] width 146 height 37
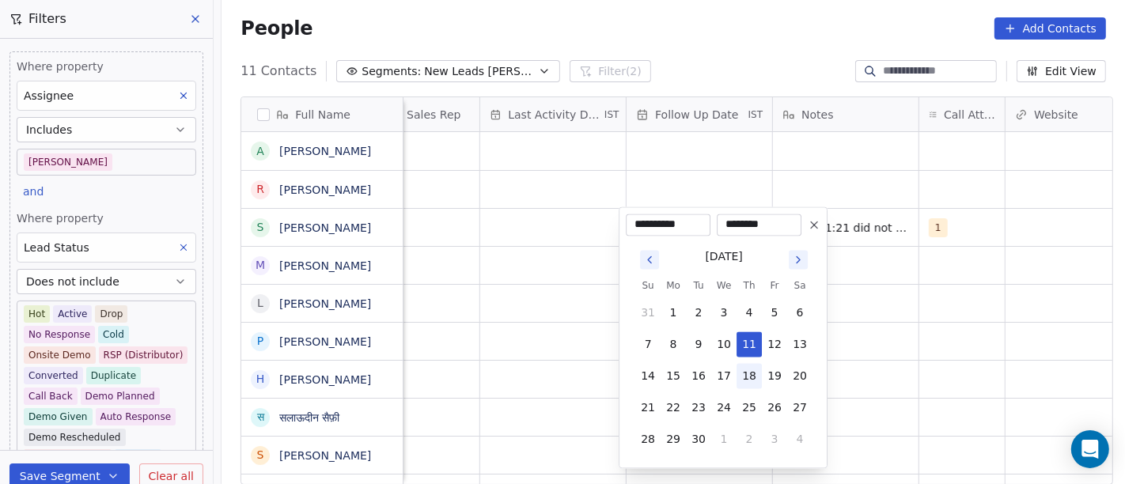
click at [754, 372] on button "18" at bounding box center [748, 375] width 25 height 25
type input "**********"
click at [914, 345] on html "On2Cook India Pvt. Ltd. Contacts People Marketing Workflows Campaigns Sales Pip…" at bounding box center [562, 242] width 1125 height 484
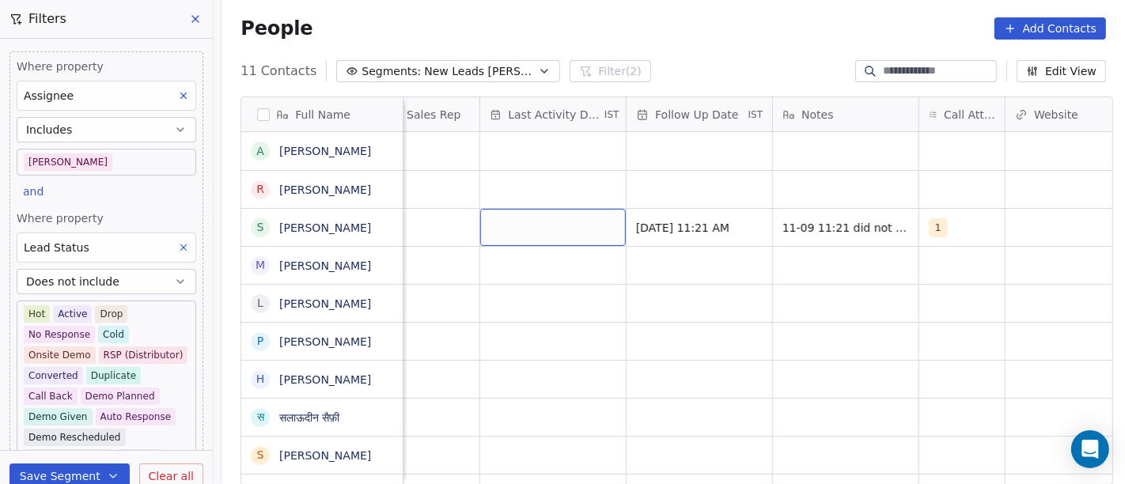
click at [517, 219] on div "grid" at bounding box center [553, 227] width 146 height 37
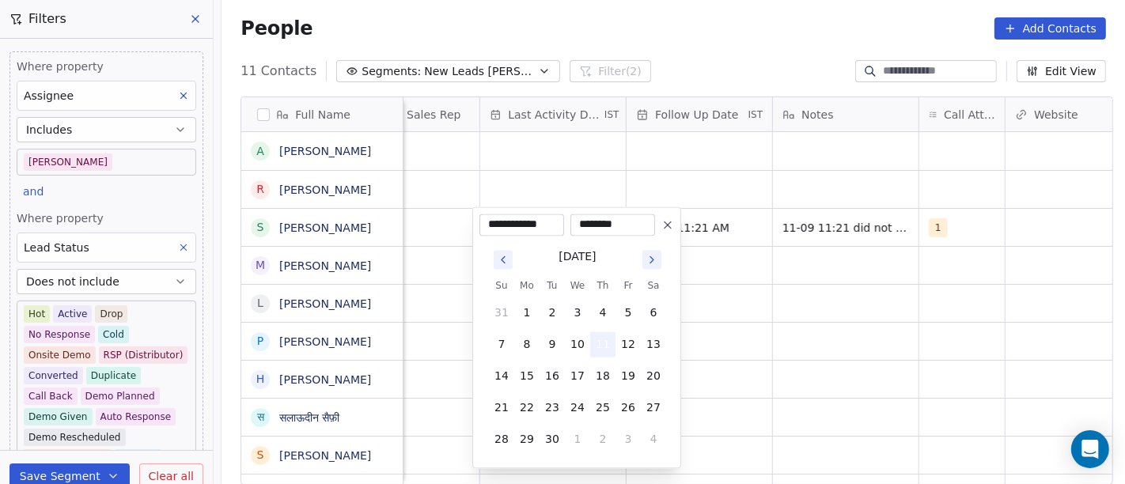
click at [606, 348] on button "11" at bounding box center [602, 343] width 25 height 25
click at [801, 335] on html "On2Cook India Pvt. Ltd. Contacts People Marketing Workflows Campaigns Sales Pip…" at bounding box center [562, 242] width 1125 height 484
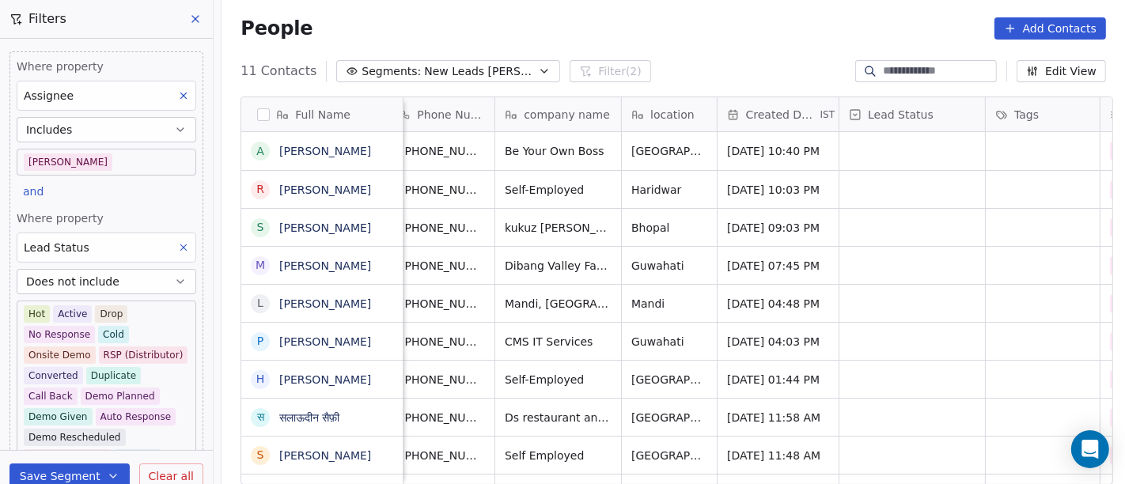
scroll to position [0, 111]
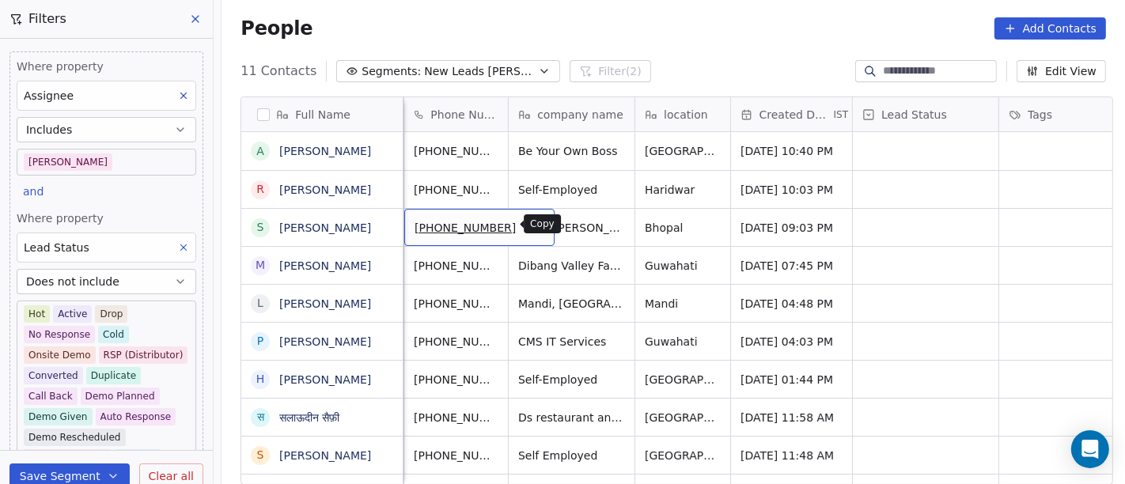
click at [528, 224] on icon "grid" at bounding box center [534, 225] width 13 height 13
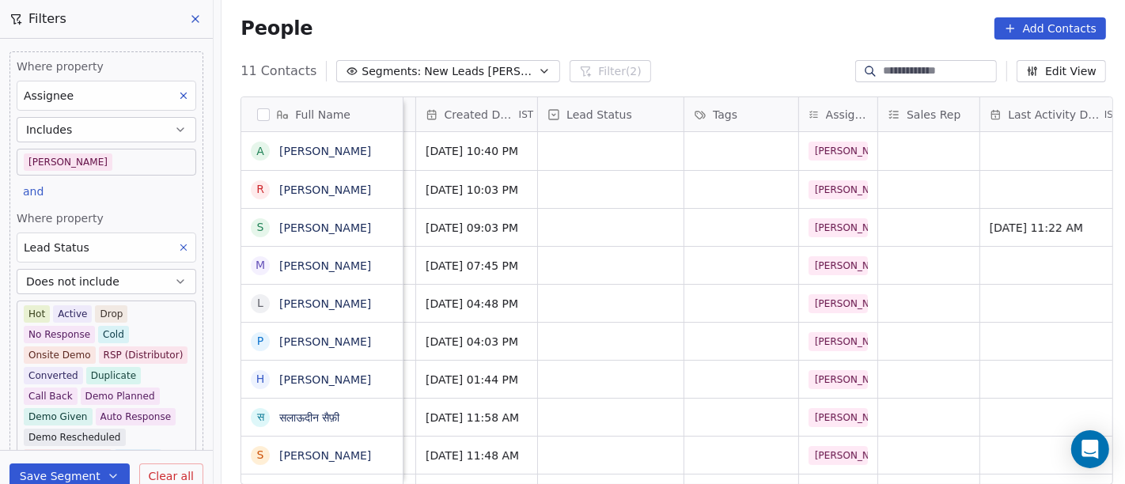
scroll to position [0, 426]
click at [627, 230] on div "grid" at bounding box center [610, 227] width 146 height 37
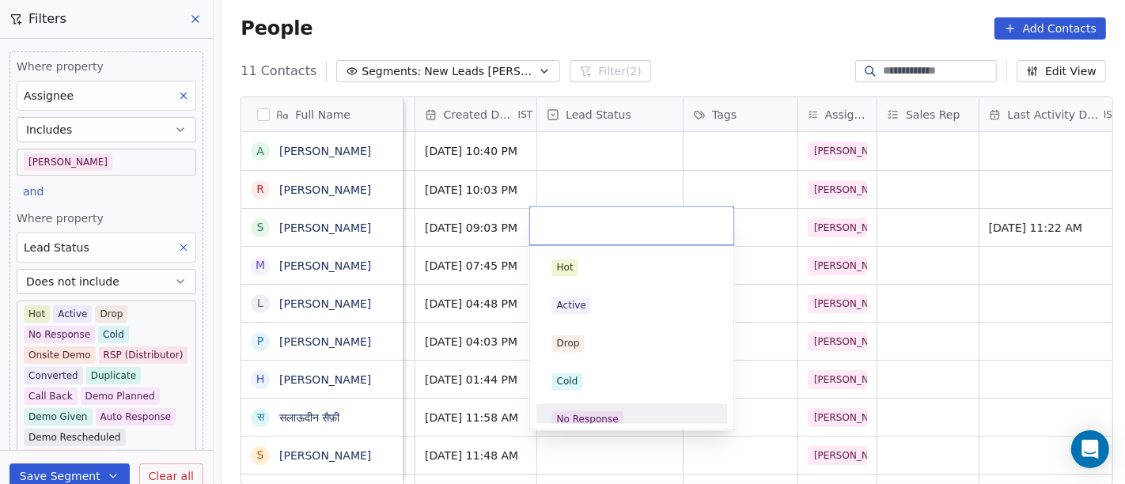
click at [639, 412] on div "No Response" at bounding box center [632, 419] width 160 height 17
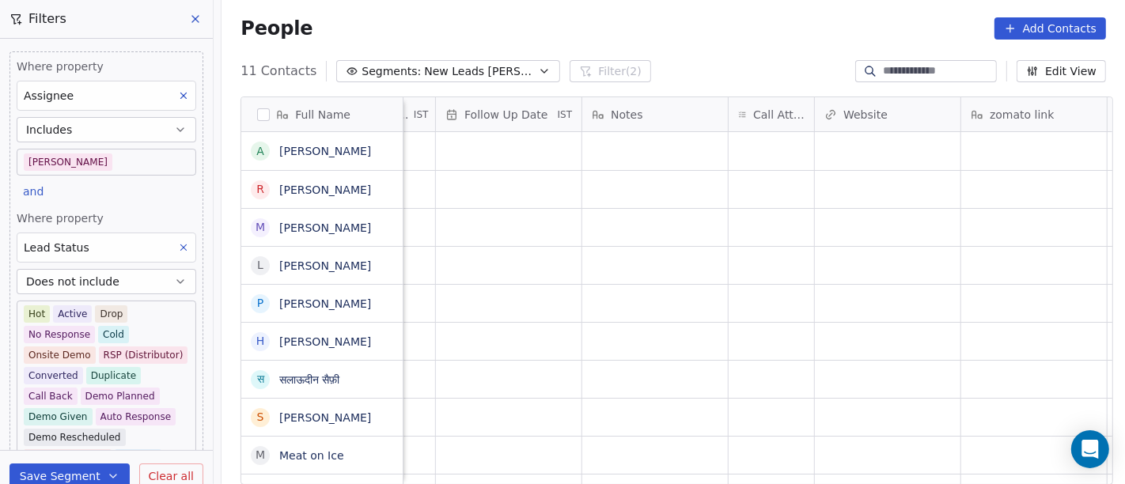
scroll to position [0, 1118]
click at [742, 156] on div "grid" at bounding box center [769, 151] width 85 height 38
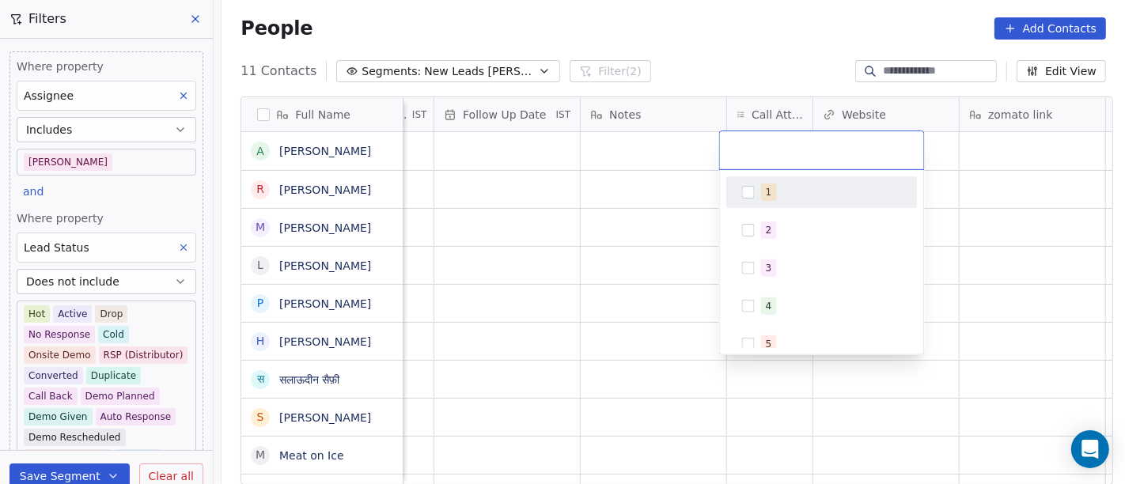
click at [763, 204] on div "1" at bounding box center [821, 192] width 179 height 25
click at [740, 69] on html "On2Cook India Pvt. Ltd. Contacts People Marketing Workflows Campaigns Sales Pip…" at bounding box center [562, 242] width 1125 height 484
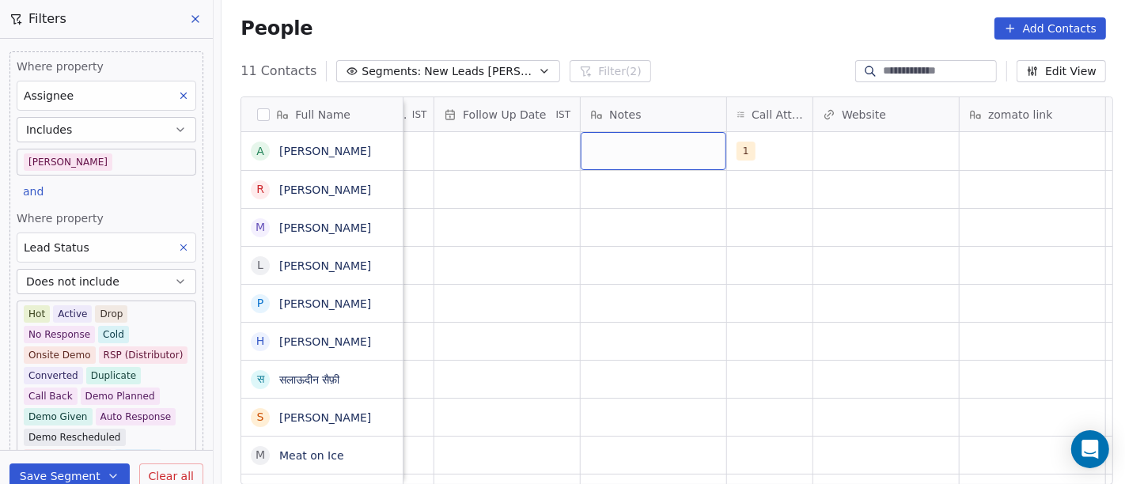
click at [626, 154] on div "grid" at bounding box center [654, 151] width 146 height 38
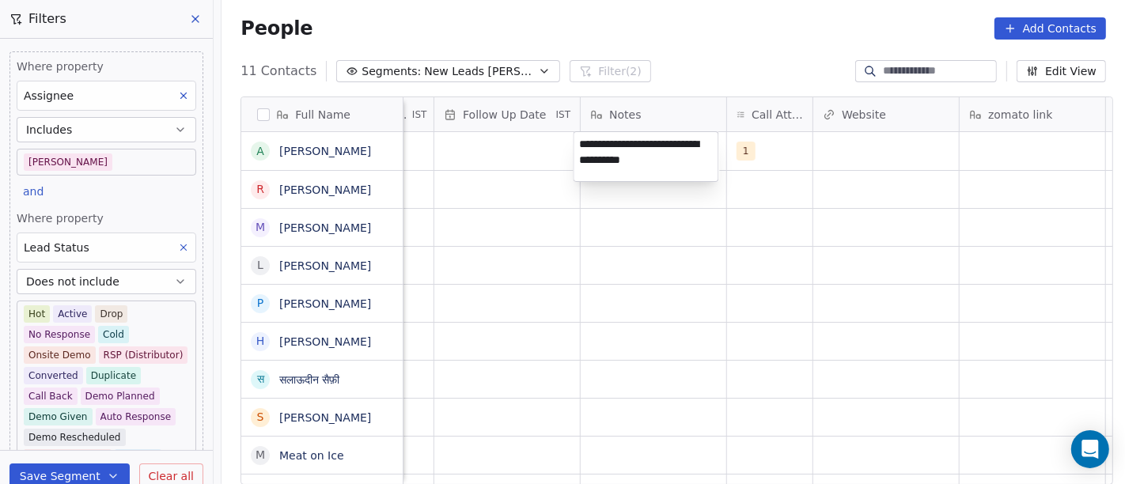
type textarea "**********"
click at [522, 161] on html "On2Cook India Pvt. Ltd. Contacts People Marketing Workflows Campaigns Sales Pip…" at bounding box center [562, 242] width 1125 height 484
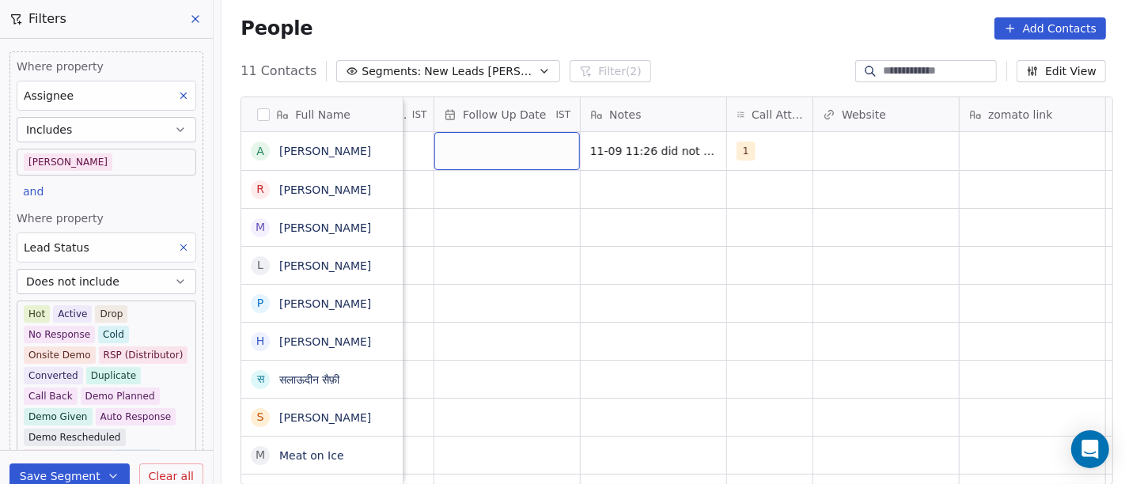
click at [522, 161] on div "grid" at bounding box center [507, 151] width 146 height 38
click at [504, 146] on div "grid" at bounding box center [507, 151] width 146 height 38
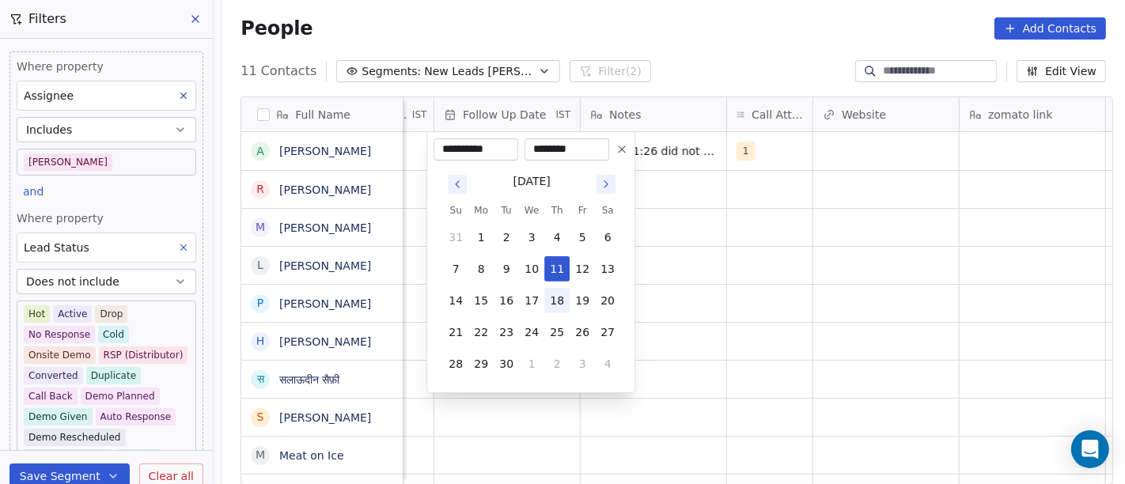
click at [548, 301] on button "18" at bounding box center [556, 300] width 25 height 25
type input "**********"
click at [686, 274] on html "On2Cook India Pvt. Ltd. Contacts People Marketing Workflows Campaigns Sales Pip…" at bounding box center [562, 242] width 1125 height 484
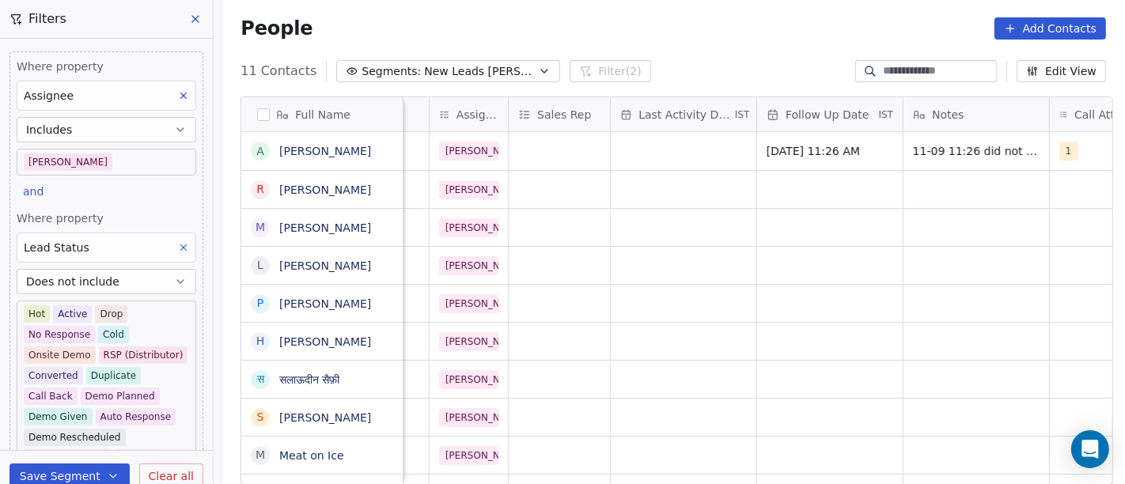
scroll to position [0, 785]
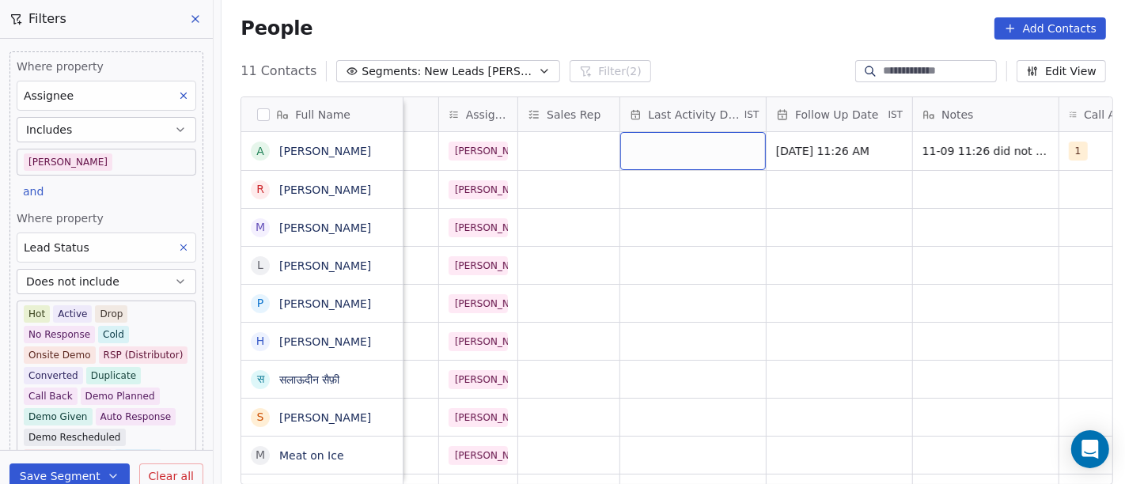
click at [657, 154] on div "grid" at bounding box center [693, 151] width 146 height 38
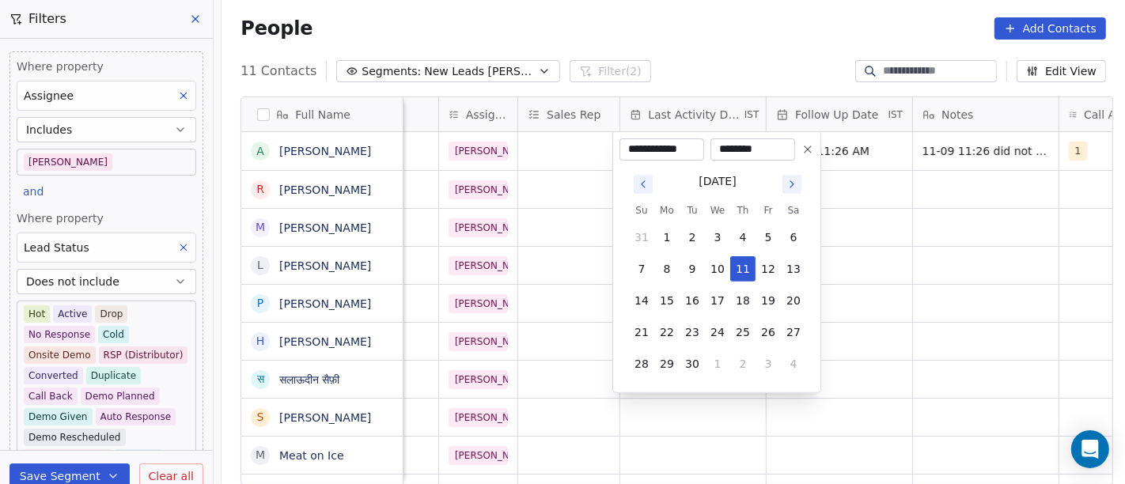
click at [657, 154] on div "**********" at bounding box center [661, 149] width 85 height 22
click at [736, 276] on button "11" at bounding box center [742, 268] width 25 height 25
click at [870, 254] on html "On2Cook India Pvt. Ltd. Contacts People Marketing Workflows Campaigns Sales Pip…" at bounding box center [562, 242] width 1125 height 484
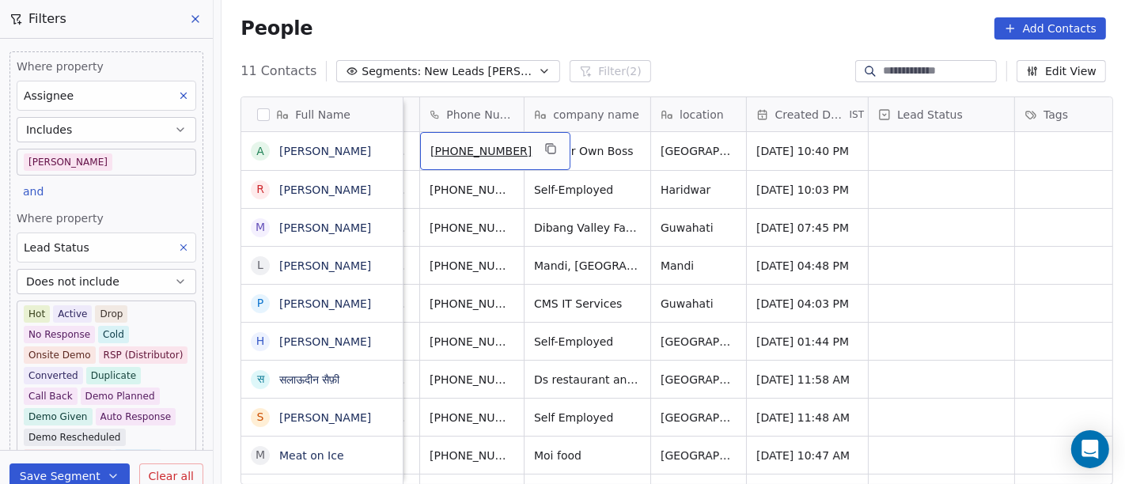
scroll to position [0, 94]
click at [545, 143] on icon "grid" at bounding box center [551, 148] width 13 height 13
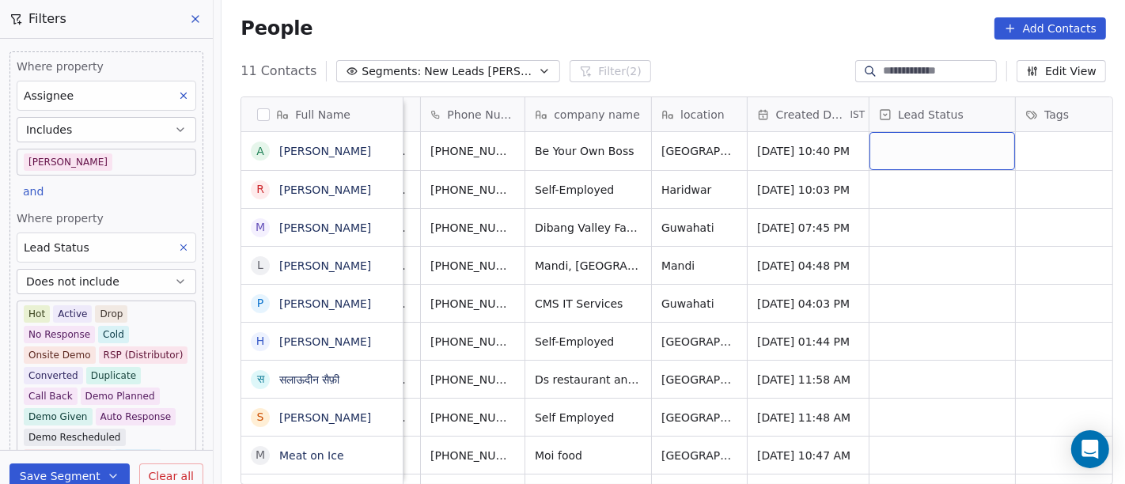
click at [965, 138] on div "grid" at bounding box center [942, 151] width 146 height 38
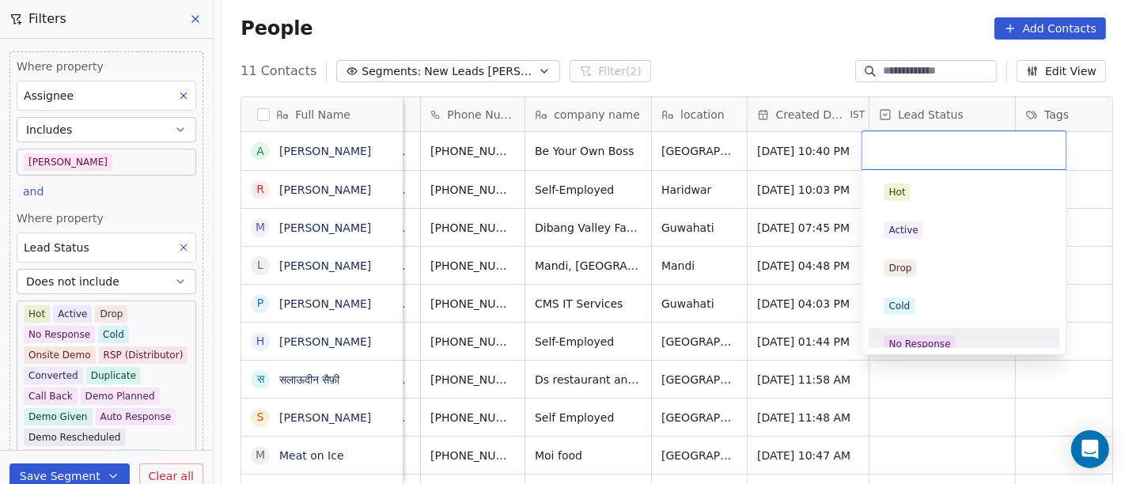
click at [939, 337] on div "No Response" at bounding box center [920, 344] width 62 height 14
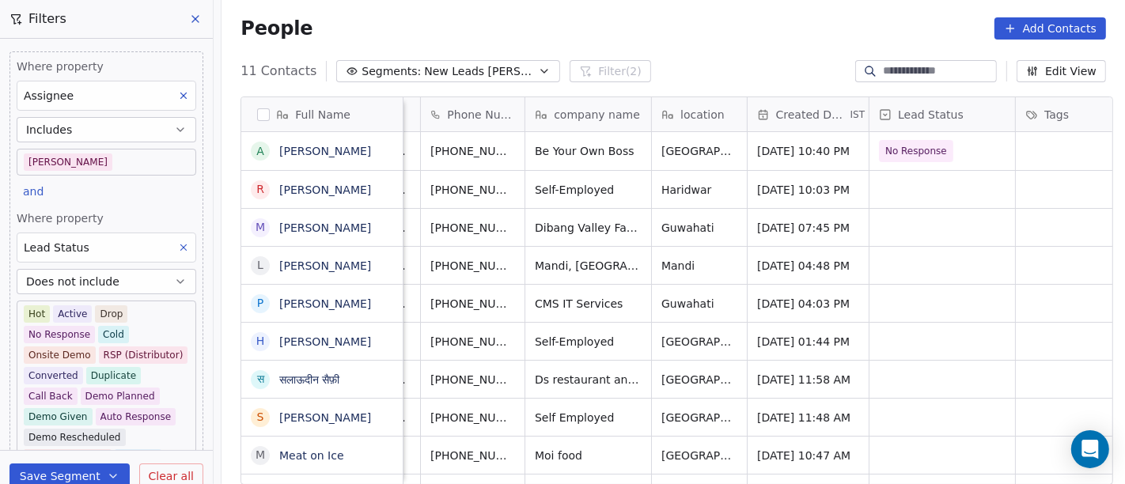
click at [600, 38] on div "People Add Contacts" at bounding box center [672, 28] width 865 height 22
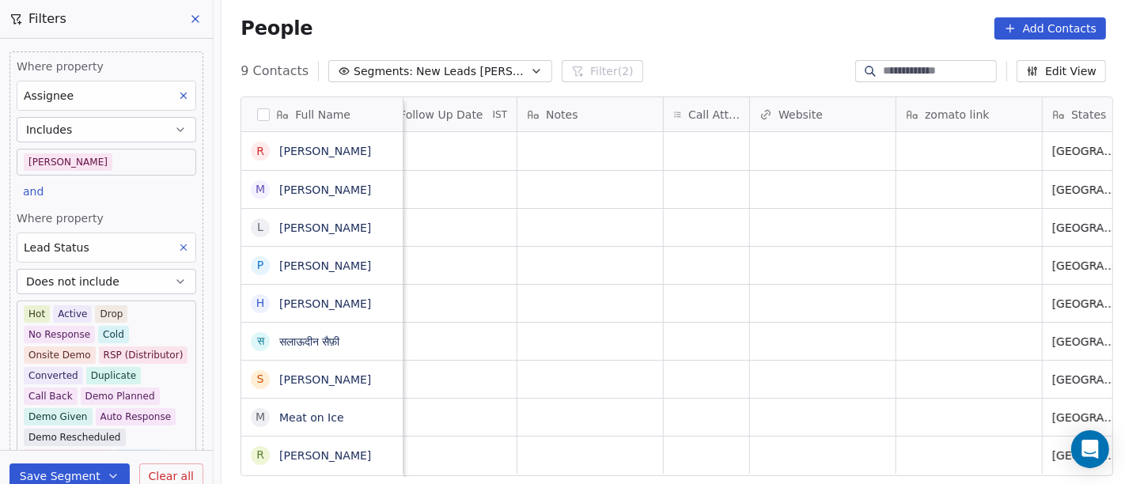
scroll to position [0, 1183]
click at [721, 146] on div "grid" at bounding box center [704, 151] width 85 height 38
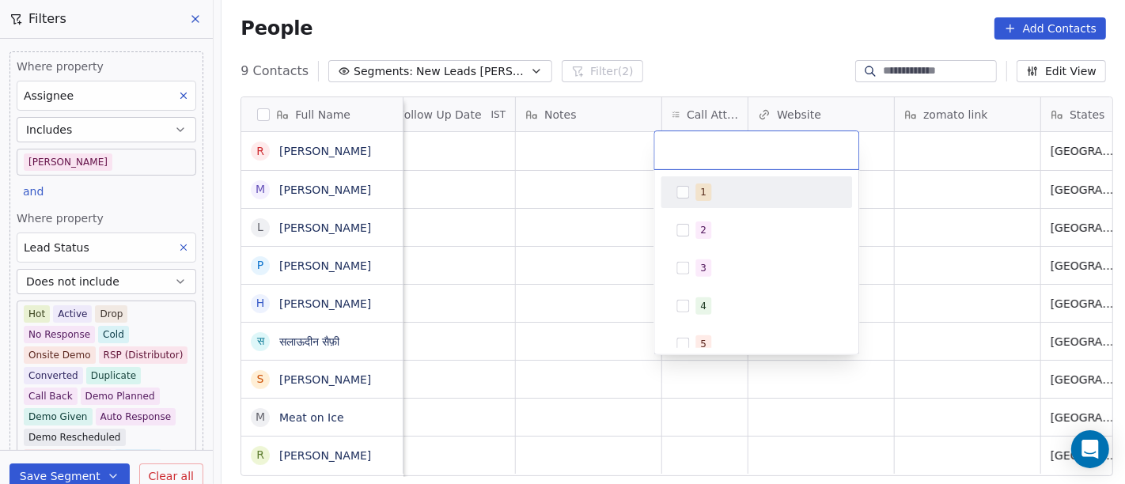
click at [733, 195] on div "1" at bounding box center [765, 192] width 141 height 17
click at [947, 225] on html "On2Cook India Pvt. Ltd. Contacts People Marketing Workflows Campaigns Sales Pip…" at bounding box center [562, 242] width 1125 height 484
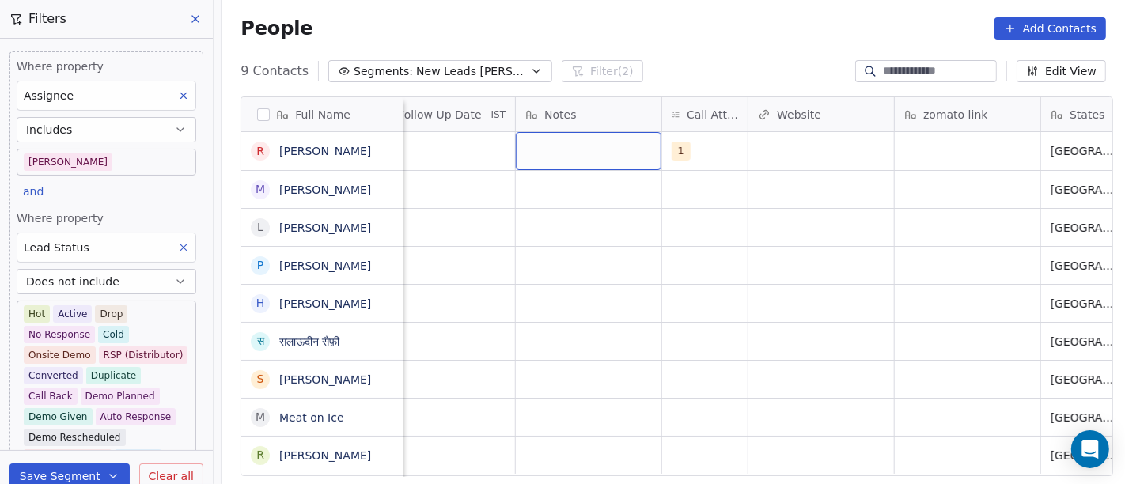
click at [565, 163] on div "grid" at bounding box center [589, 151] width 146 height 38
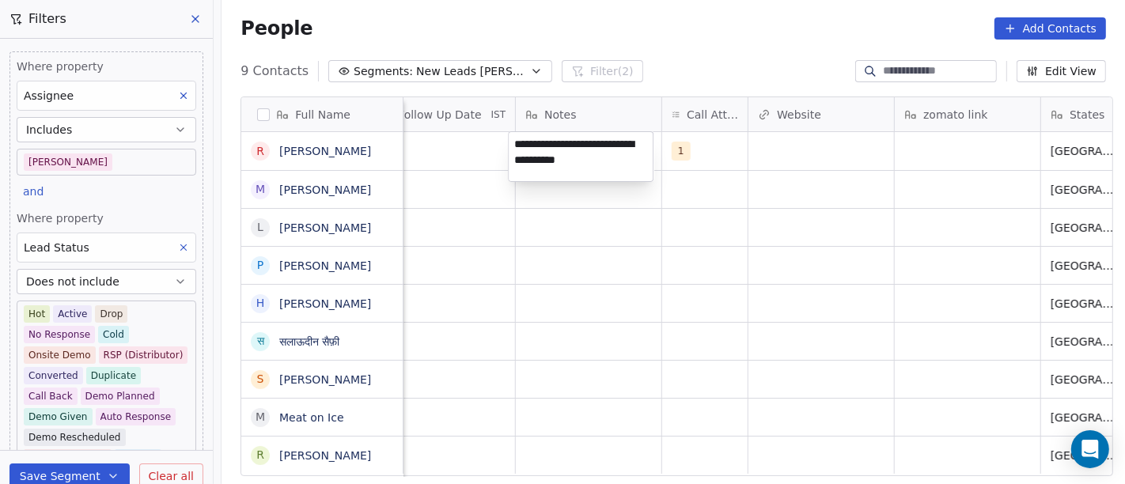
type textarea "**********"
click at [589, 269] on html "On2Cook India Pvt. Ltd. Contacts People Marketing Workflows Campaigns Sales Pip…" at bounding box center [562, 242] width 1125 height 484
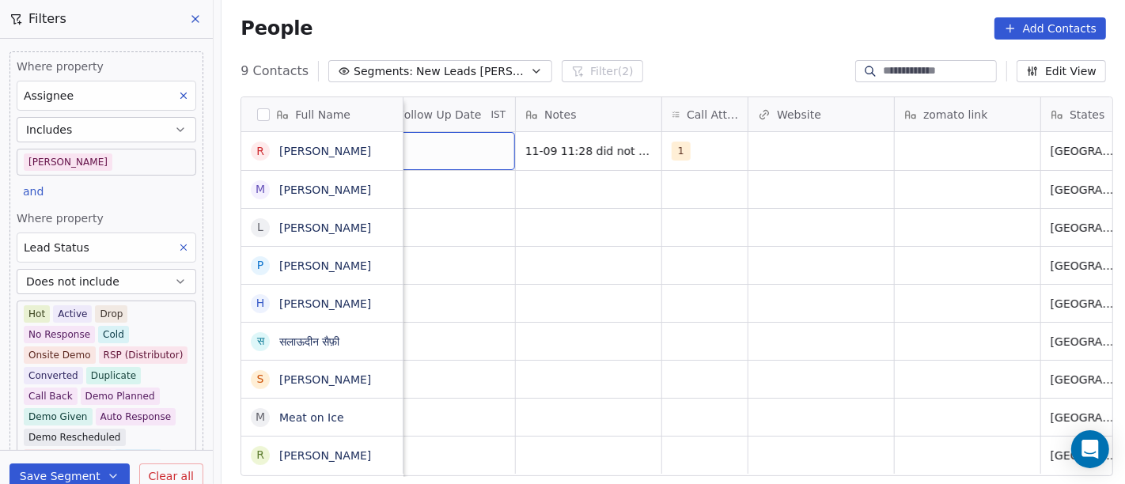
scroll to position [0, 1148]
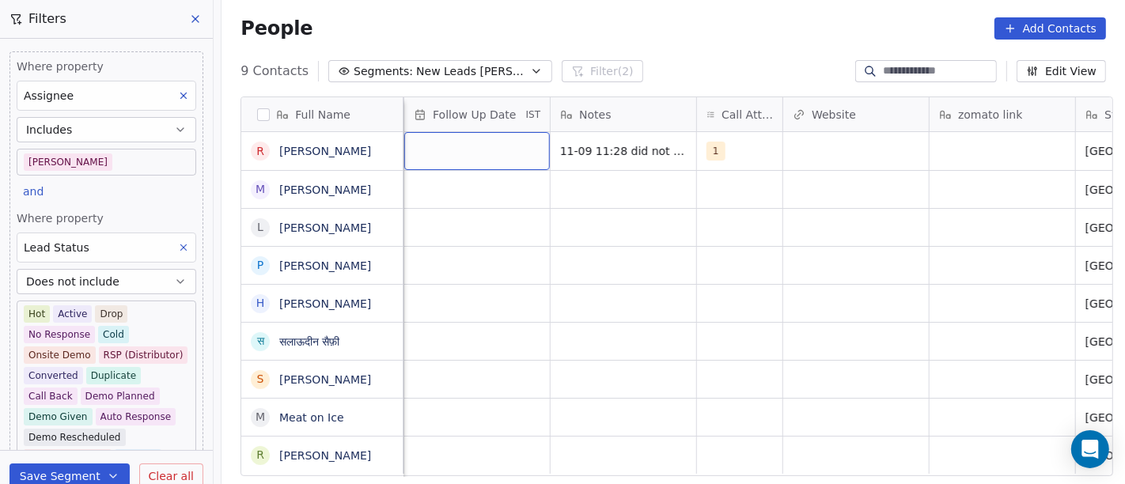
click at [447, 151] on div "grid" at bounding box center [477, 151] width 146 height 38
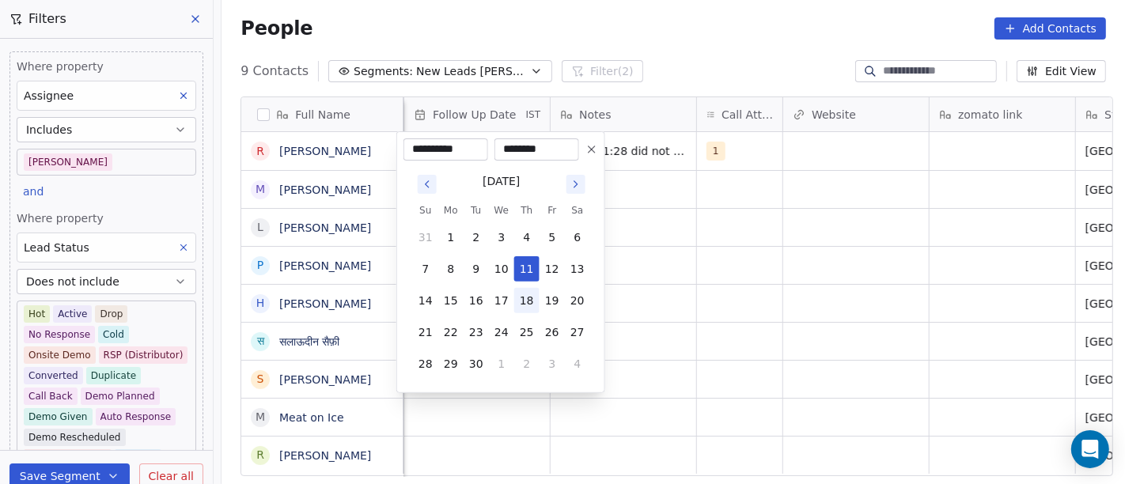
click at [526, 303] on button "18" at bounding box center [526, 300] width 25 height 25
type input "**********"
click at [797, 263] on html "On2Cook India Pvt. Ltd. Contacts People Marketing Workflows Campaigns Sales Pip…" at bounding box center [562, 242] width 1125 height 484
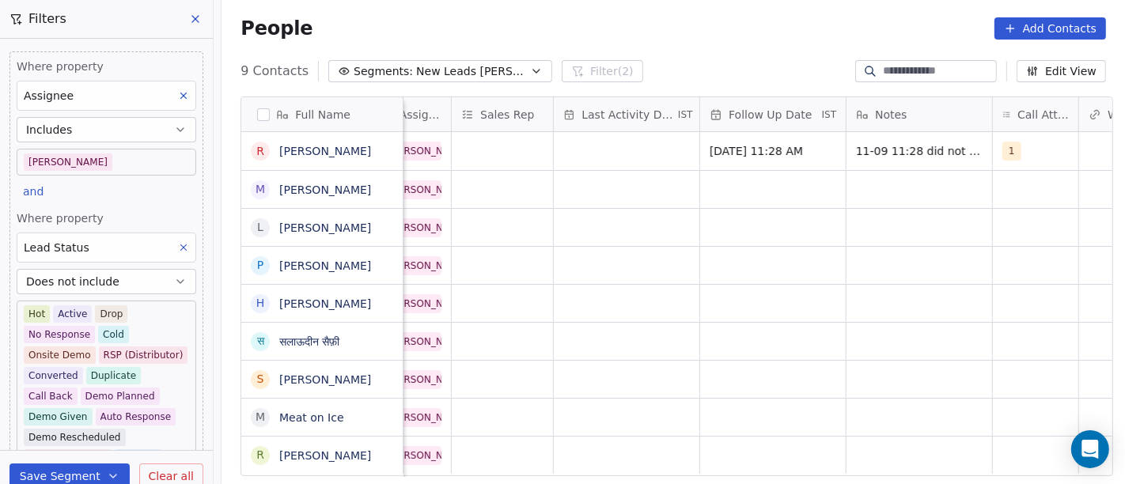
scroll to position [0, 851]
click at [580, 137] on div "grid" at bounding box center [627, 151] width 146 height 38
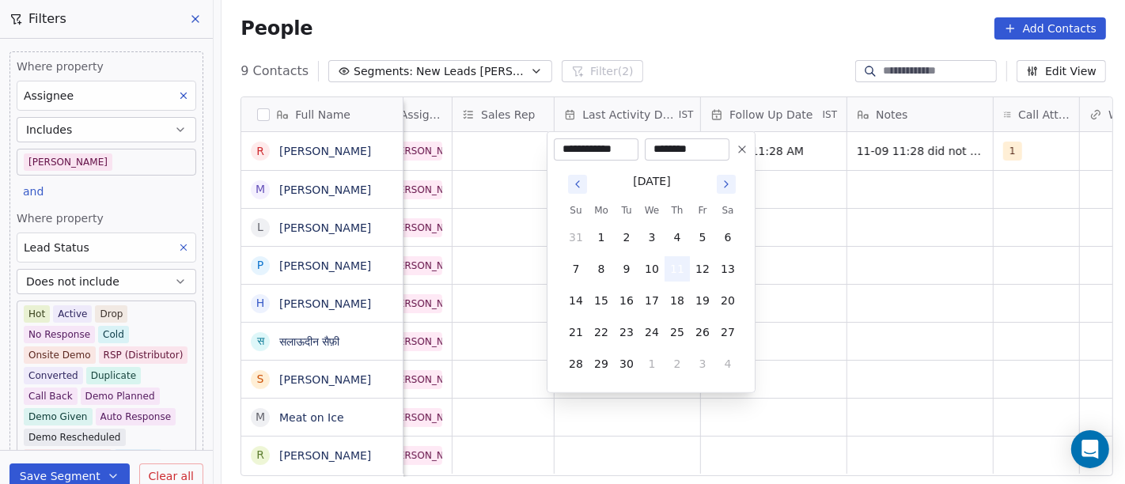
click at [677, 268] on button "11" at bounding box center [676, 268] width 25 height 25
click at [842, 274] on html "On2Cook India Pvt. Ltd. Contacts People Marketing Workflows Campaigns Sales Pip…" at bounding box center [562, 242] width 1125 height 484
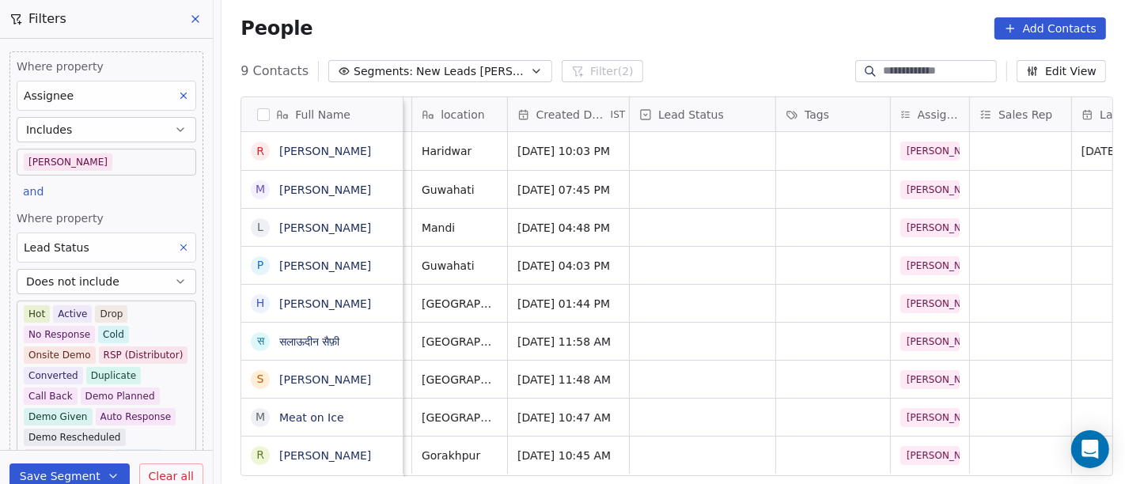
scroll to position [0, 311]
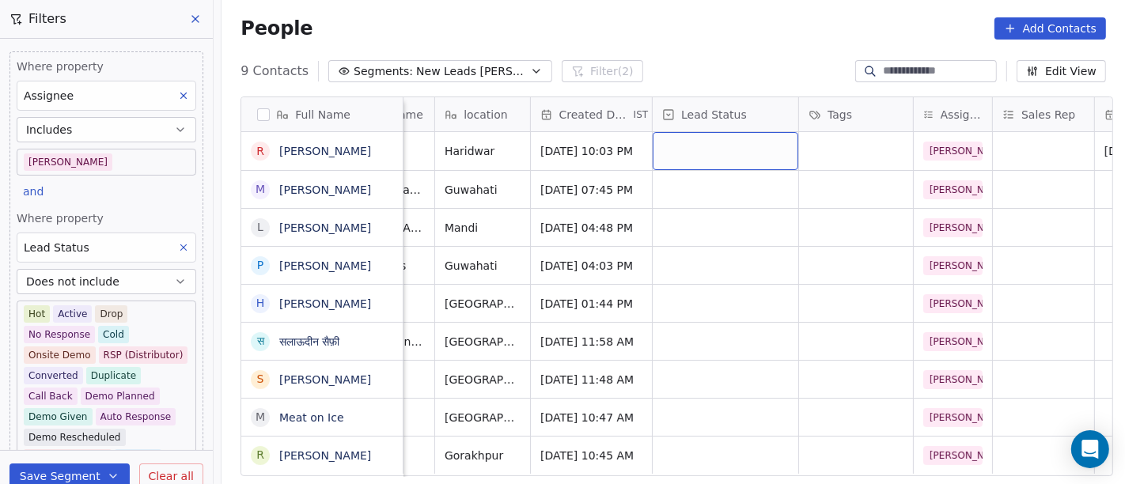
click at [705, 149] on div "grid" at bounding box center [726, 151] width 146 height 38
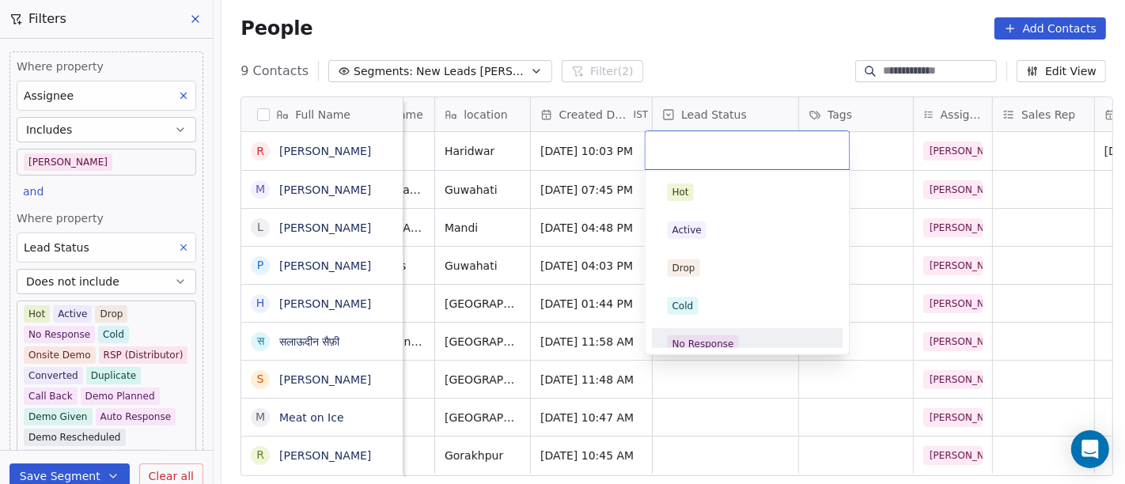
click at [732, 346] on span "No Response" at bounding box center [703, 343] width 71 height 17
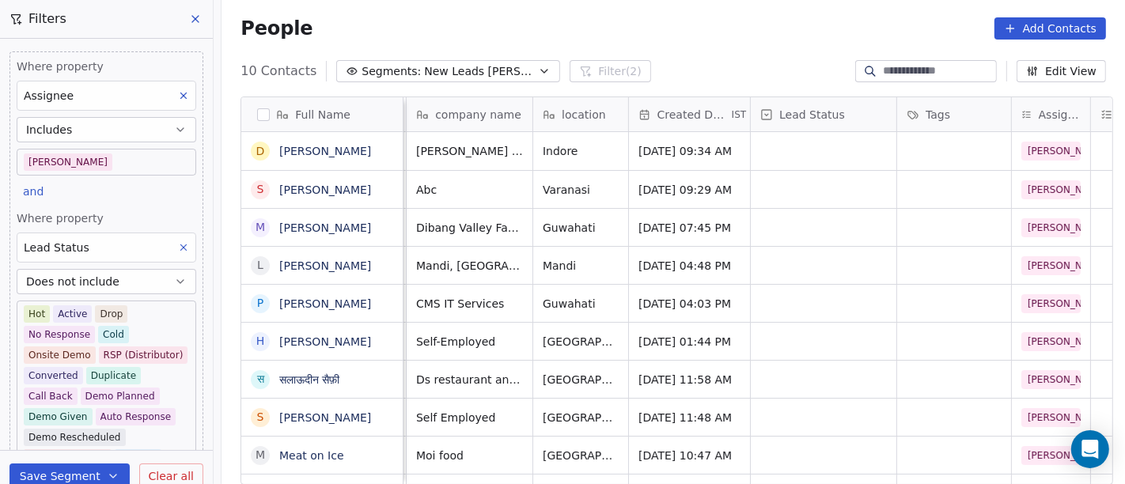
scroll to position [0, 212]
click at [616, 33] on div "People Add Contacts" at bounding box center [672, 28] width 865 height 22
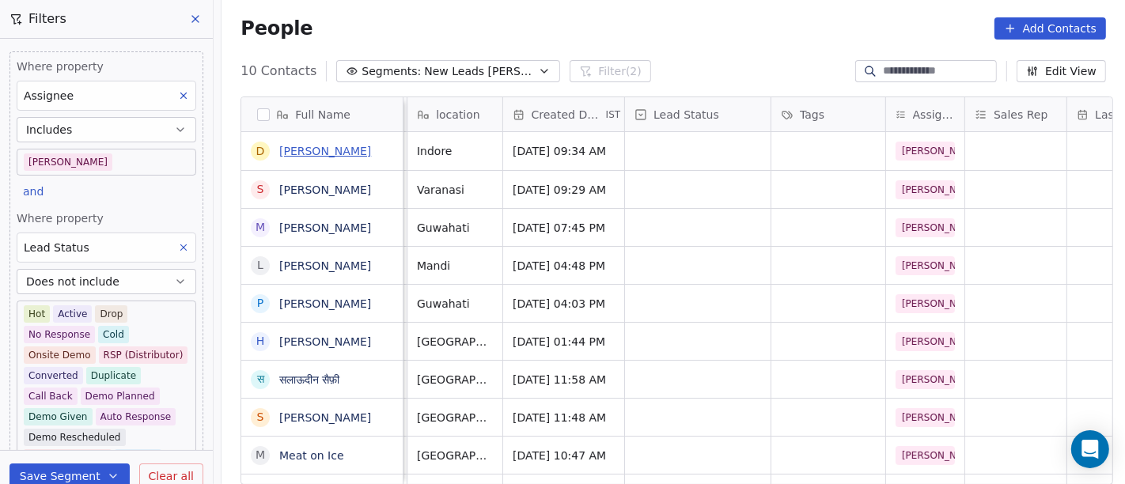
scroll to position [0, 338]
click at [346, 157] on link "[PERSON_NAME]" at bounding box center [325, 151] width 92 height 13
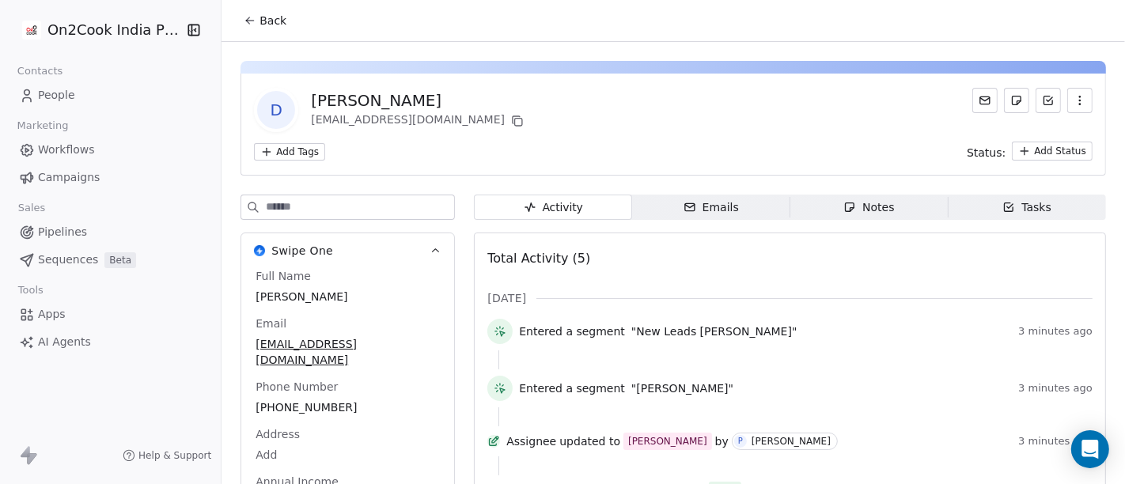
click at [260, 19] on span "Back" at bounding box center [272, 21] width 27 height 16
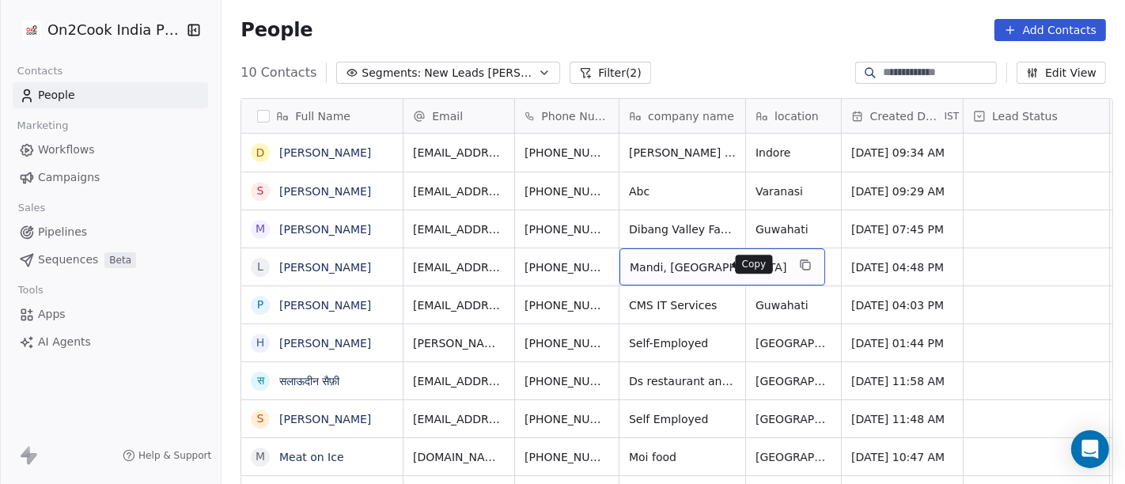
click at [797, 270] on button "grid" at bounding box center [806, 264] width 19 height 19
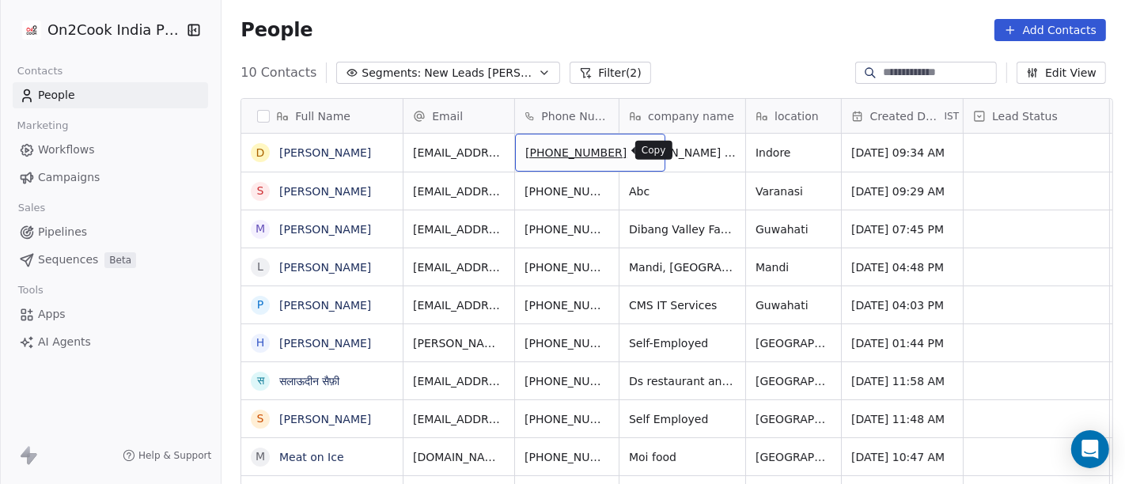
click at [639, 151] on icon "grid" at bounding box center [645, 150] width 13 height 13
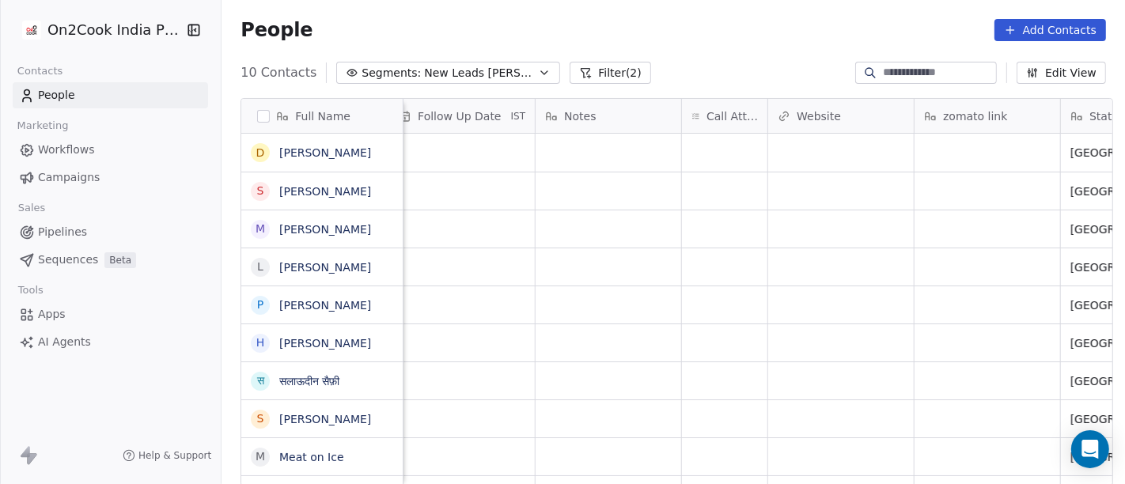
scroll to position [0, 1164]
click at [741, 144] on div "grid" at bounding box center [723, 153] width 85 height 38
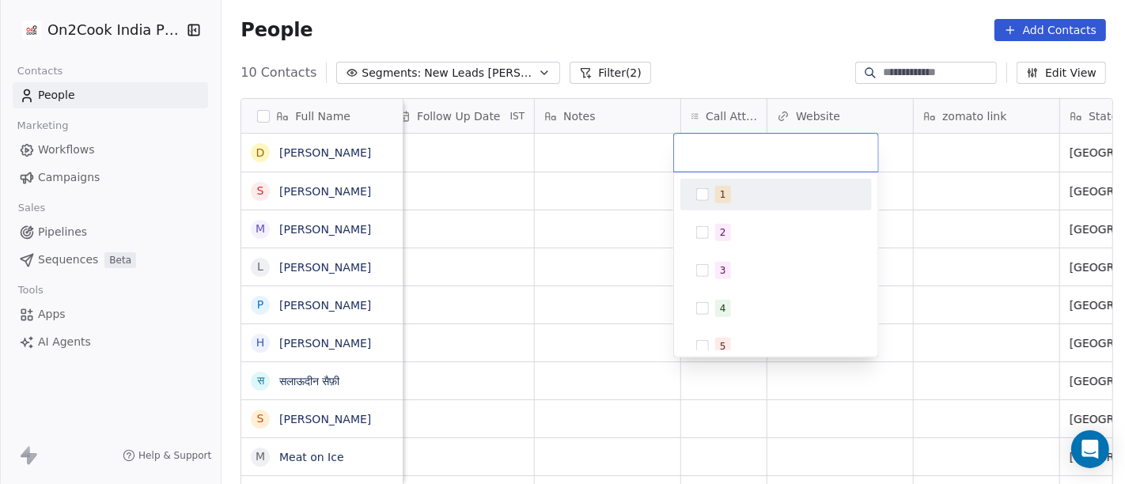
click at [735, 197] on div "1" at bounding box center [785, 194] width 141 height 17
click at [723, 45] on html "On2Cook India Pvt. Ltd. Contacts People Marketing Workflows Campaigns Sales Pip…" at bounding box center [562, 242] width 1125 height 484
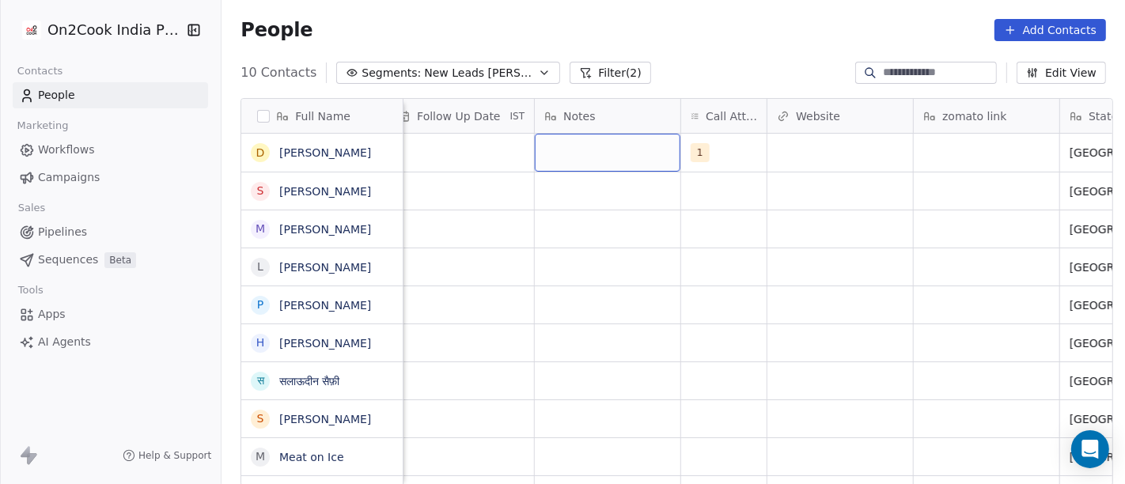
click at [568, 150] on div "grid" at bounding box center [608, 153] width 146 height 38
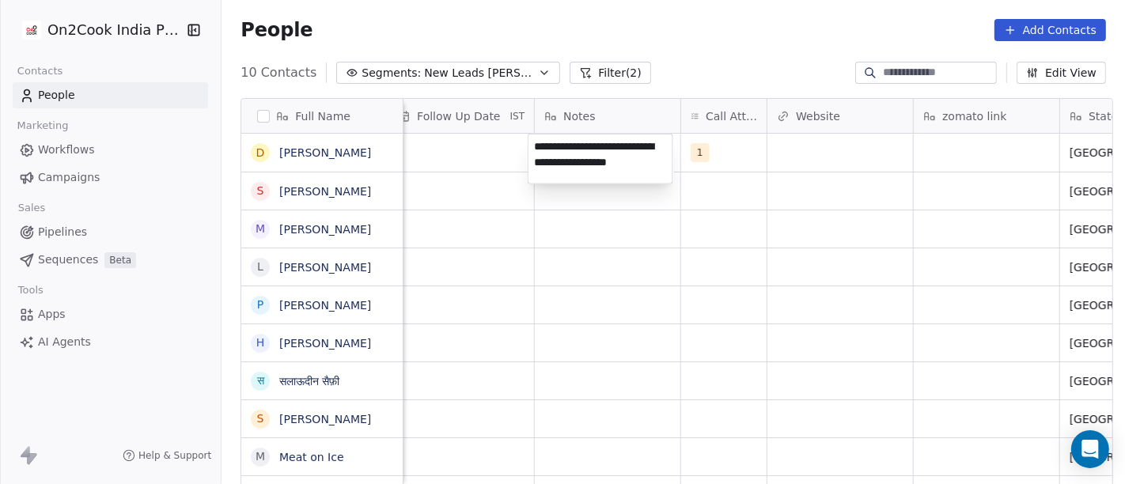
click at [660, 167] on textarea "**********" at bounding box center [600, 158] width 144 height 49
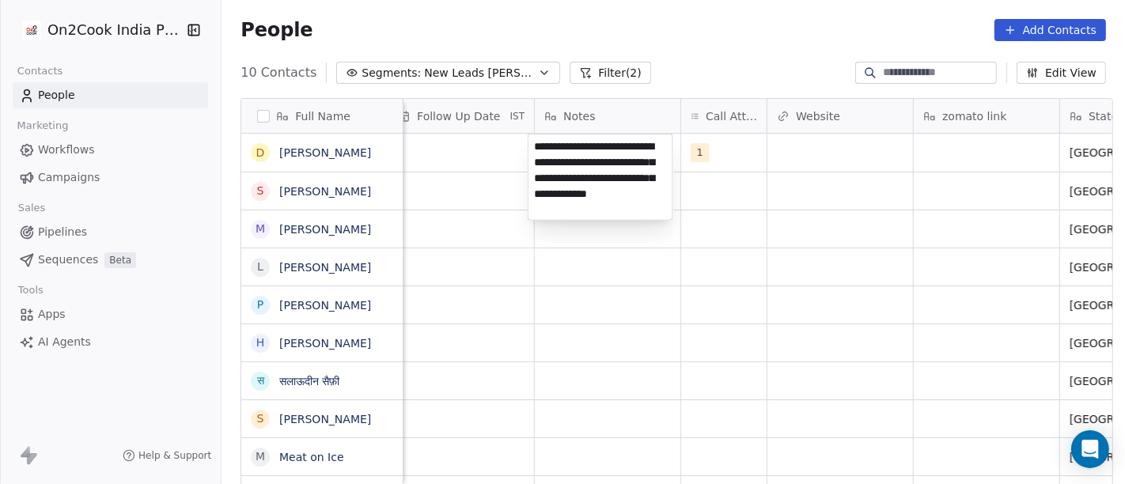
type textarea "**********"
click at [745, 304] on html "**********" at bounding box center [562, 242] width 1125 height 484
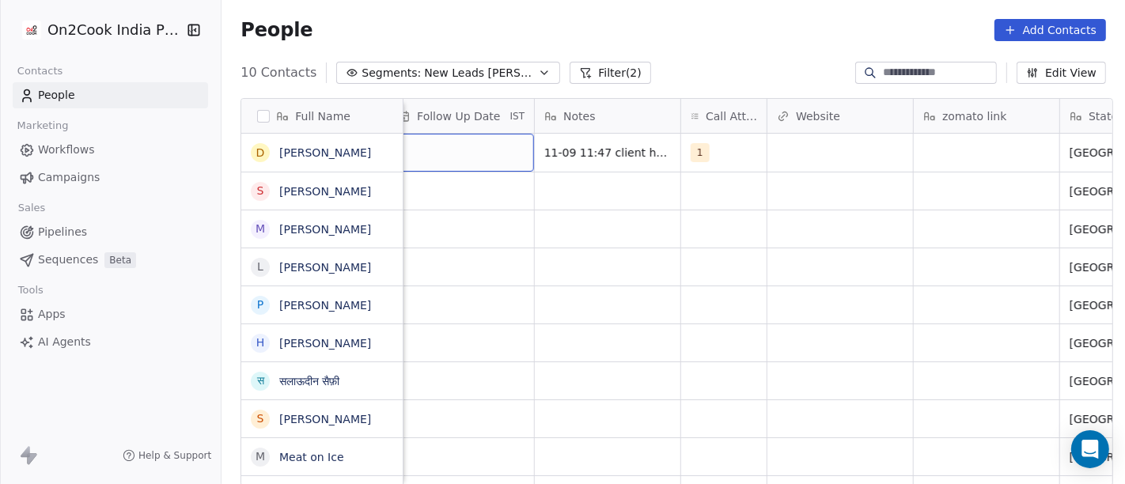
scroll to position [0, 1148]
click at [463, 166] on div "grid" at bounding box center [477, 153] width 146 height 38
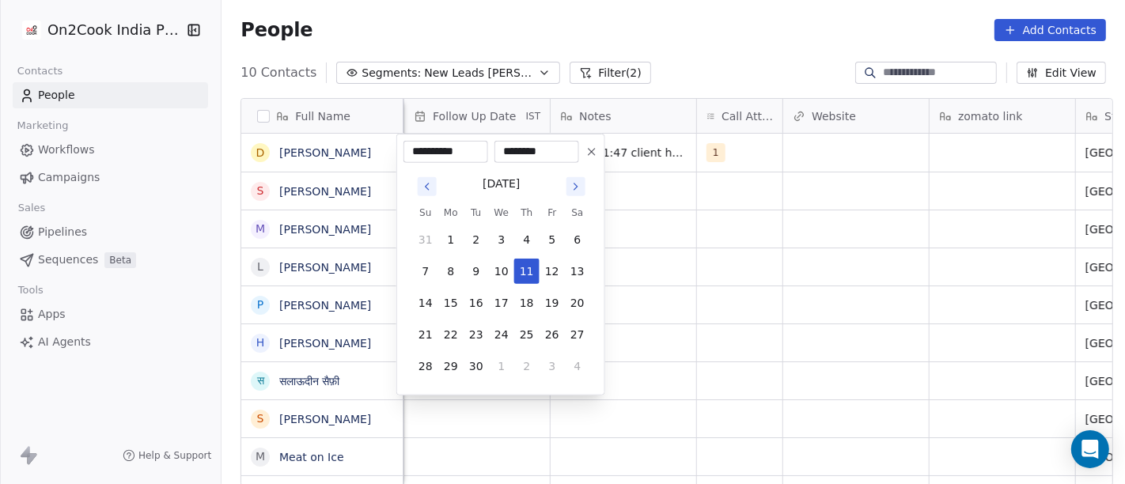
click at [585, 150] on icon at bounding box center [591, 152] width 13 height 13
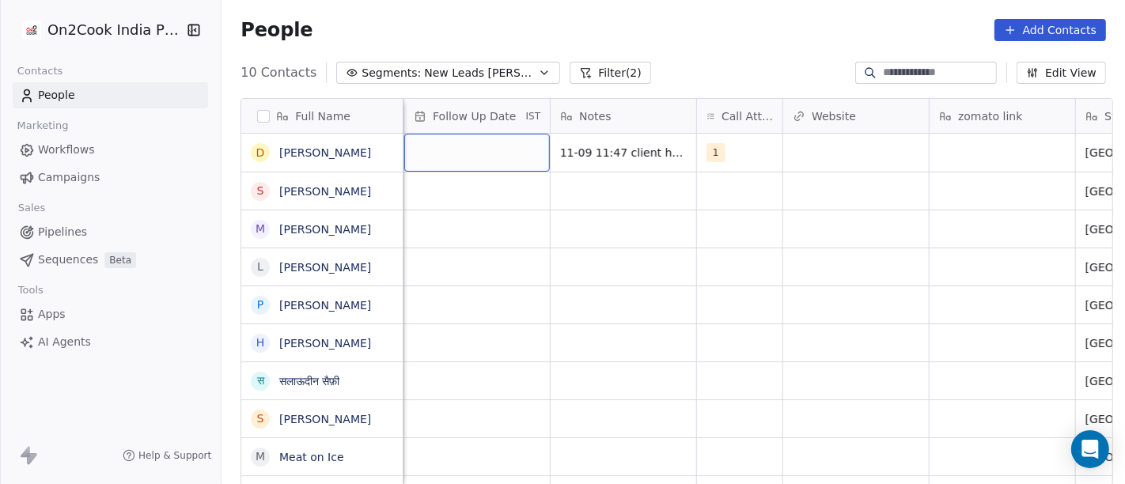
click at [482, 140] on div "grid" at bounding box center [477, 153] width 146 height 38
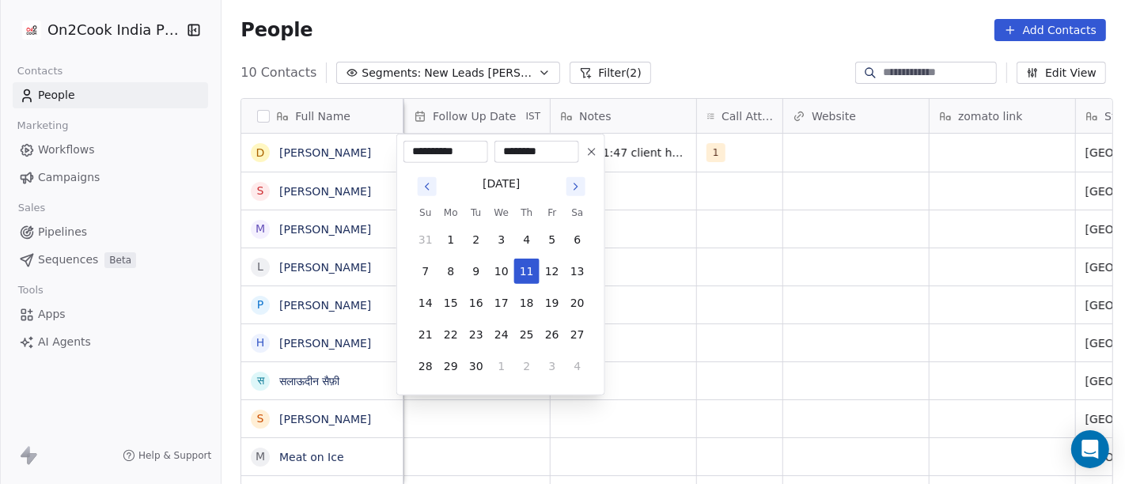
click at [578, 188] on icon "Go to next month" at bounding box center [576, 186] width 13 height 13
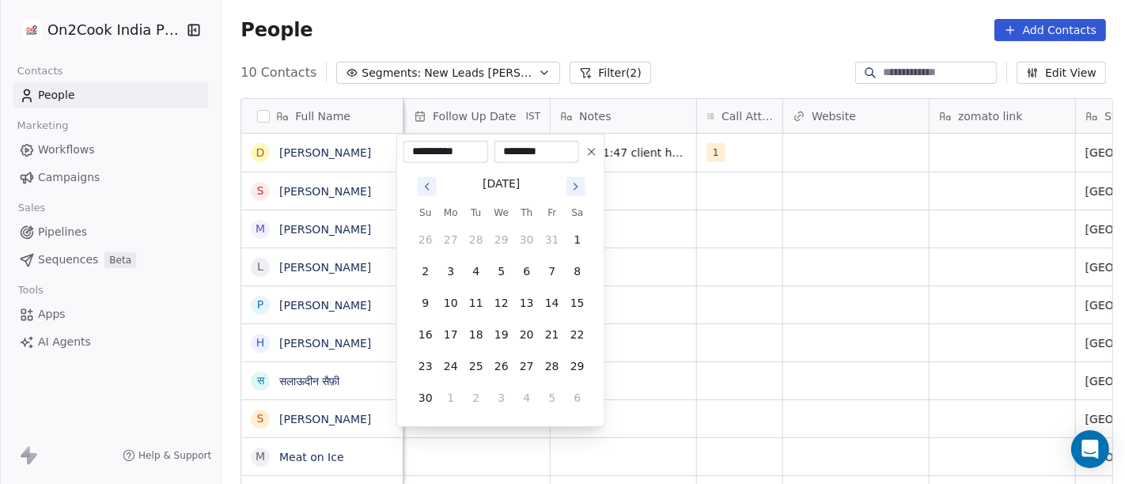
click at [578, 188] on icon "Go to next month" at bounding box center [576, 186] width 13 height 13
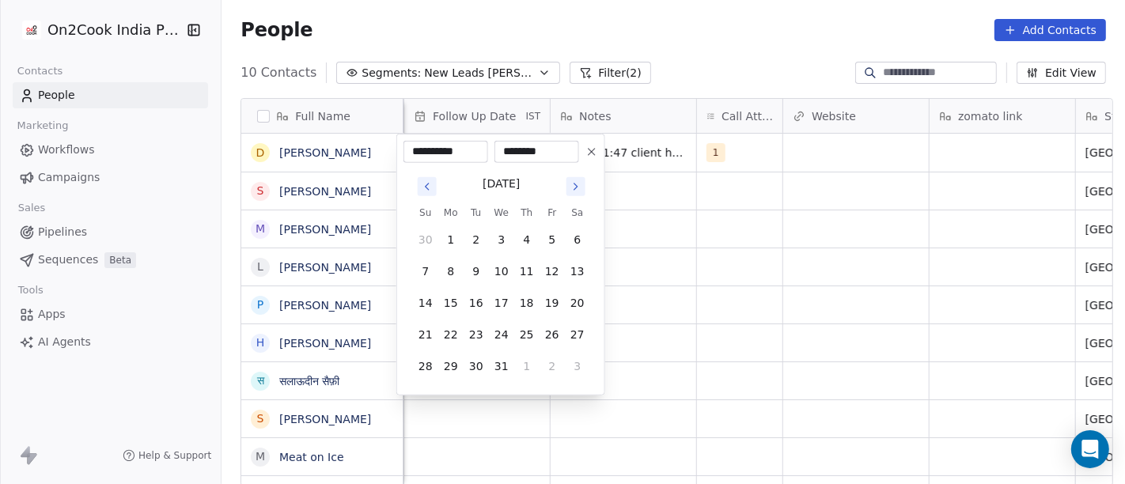
click at [578, 188] on icon "Go to next month" at bounding box center [576, 186] width 13 height 13
click at [428, 275] on button "4" at bounding box center [425, 271] width 25 height 25
click at [459, 271] on button "5" at bounding box center [450, 271] width 25 height 25
type input "**********"
click at [864, 294] on html "On2Cook India Pvt. Ltd. Contacts People Marketing Workflows Campaigns Sales Pip…" at bounding box center [562, 242] width 1125 height 484
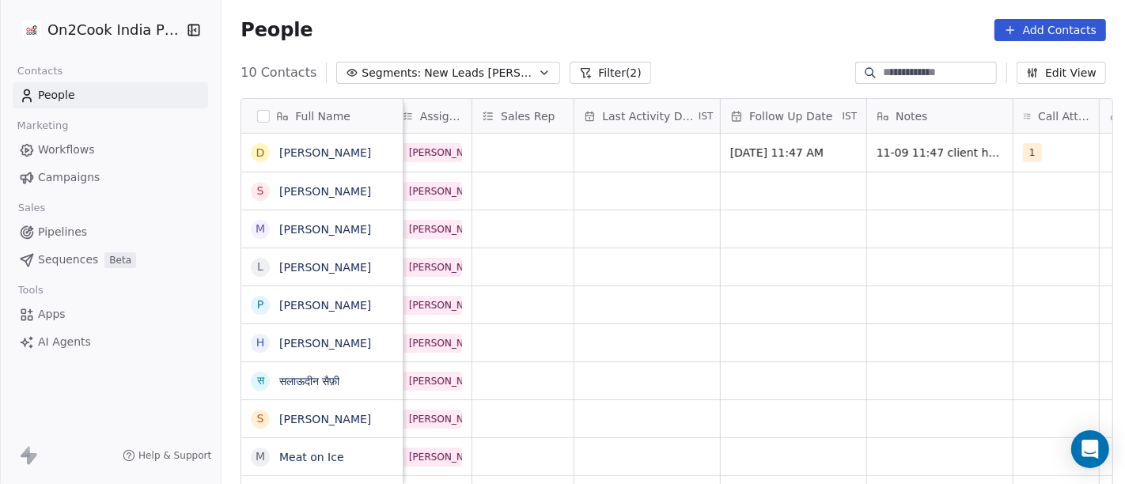
scroll to position [0, 831]
click at [679, 160] on div "grid" at bounding box center [647, 153] width 146 height 38
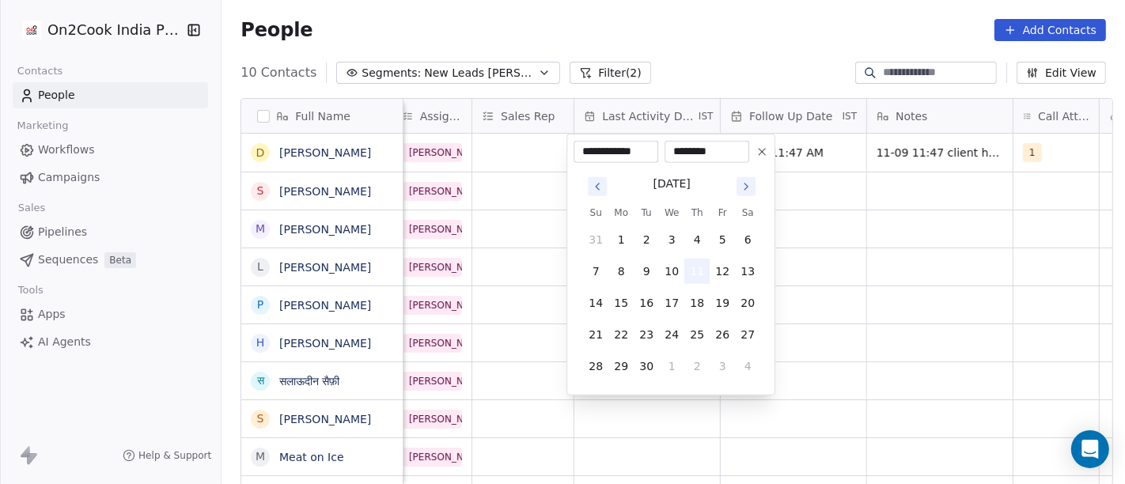
click at [690, 272] on button "11" at bounding box center [696, 271] width 25 height 25
click at [1012, 285] on html "On2Cook India Pvt. Ltd. Contacts People Marketing Workflows Campaigns Sales Pip…" at bounding box center [562, 242] width 1125 height 484
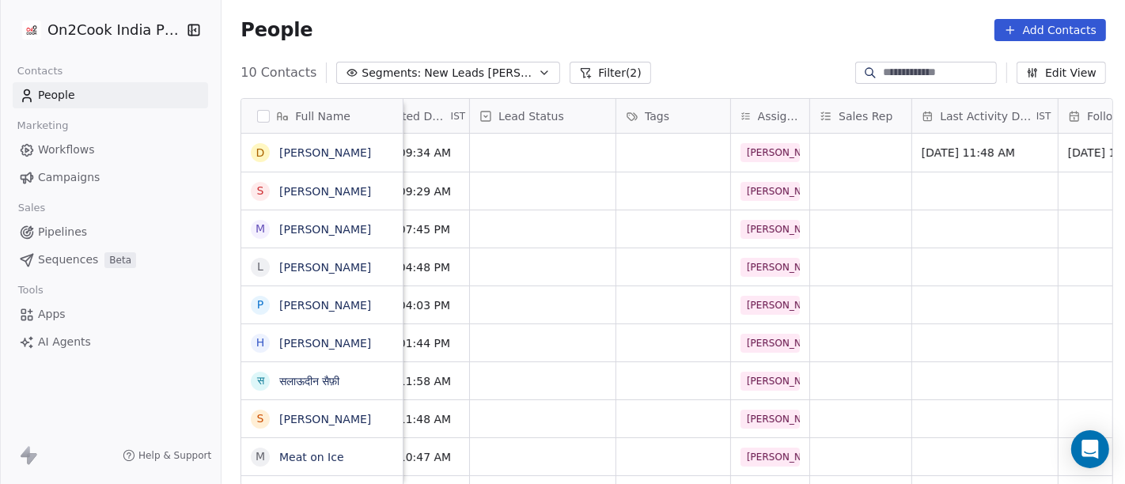
scroll to position [0, 492]
click at [549, 157] on div "grid" at bounding box center [544, 153] width 146 height 38
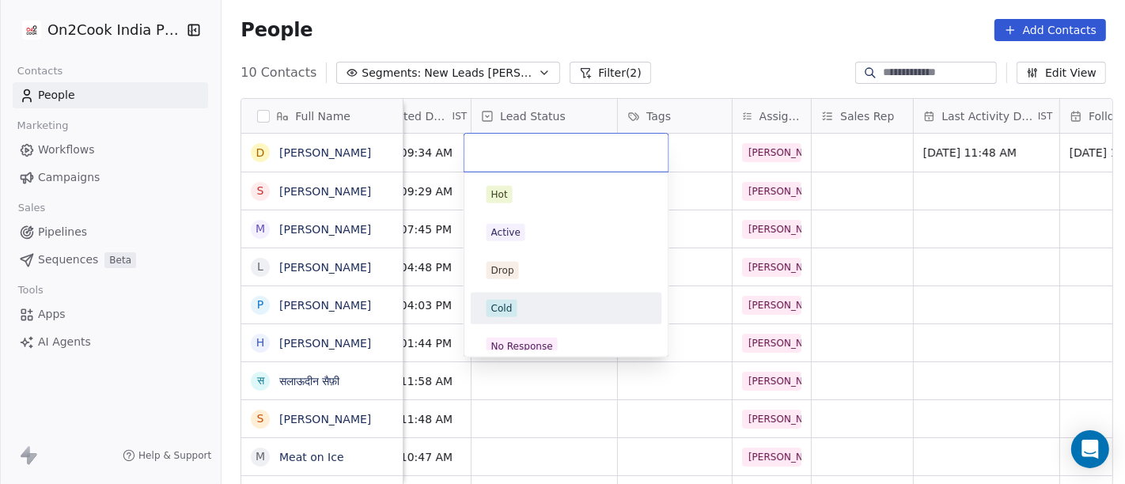
click at [524, 310] on div "Cold" at bounding box center [566, 308] width 160 height 17
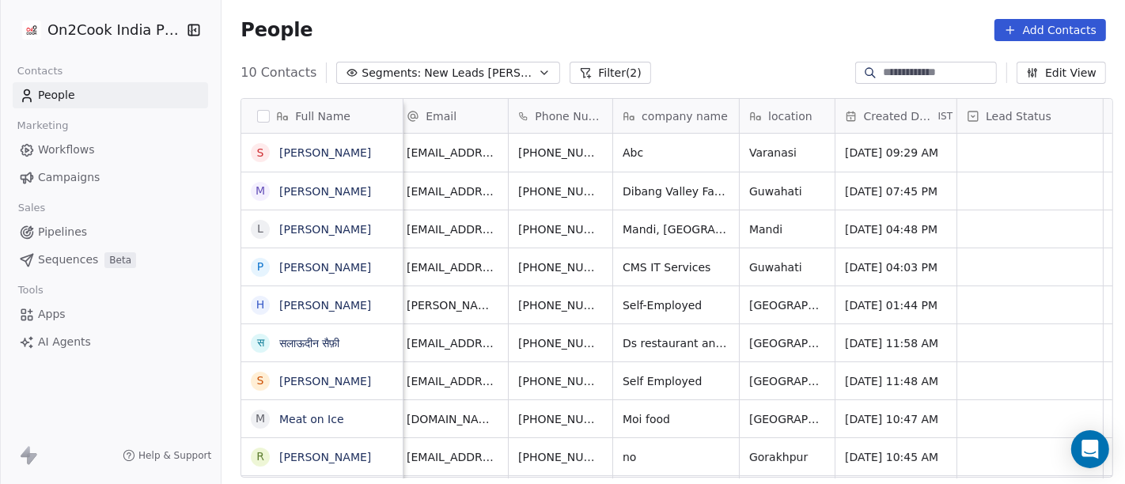
scroll to position [0, 0]
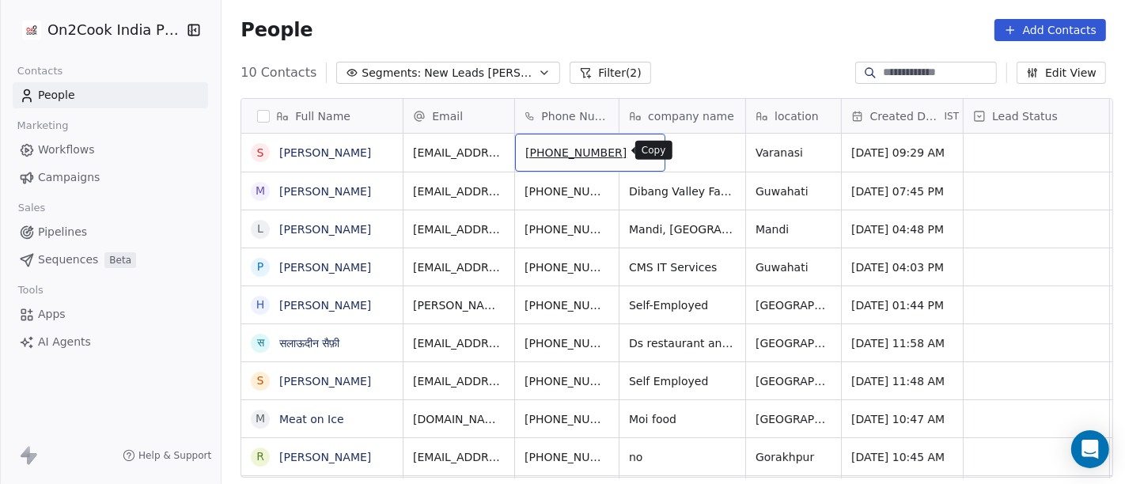
click at [639, 152] on icon "grid" at bounding box center [645, 150] width 13 height 13
click at [643, 150] on icon "grid" at bounding box center [646, 151] width 7 height 7
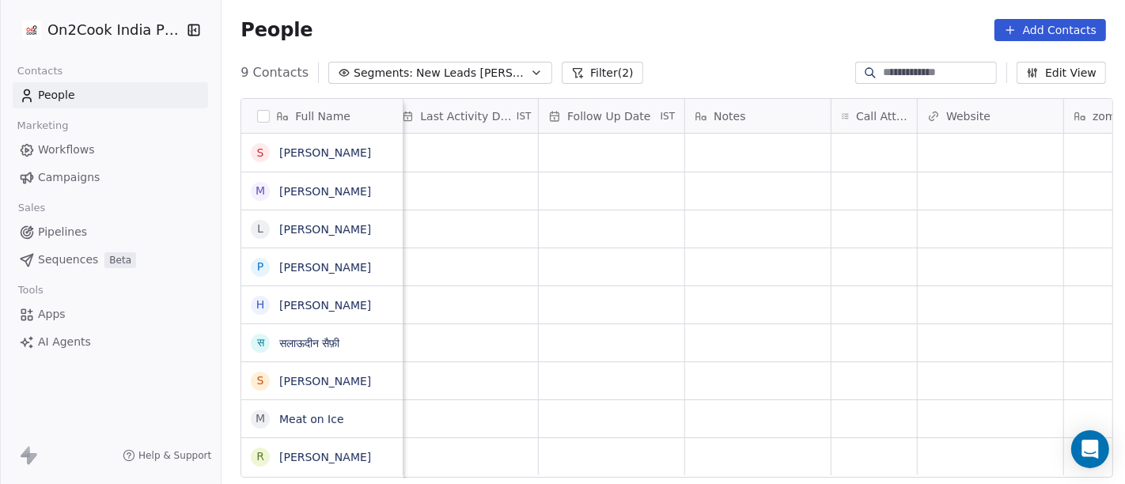
scroll to position [0, 1014]
click at [845, 138] on div "grid" at bounding box center [873, 153] width 85 height 38
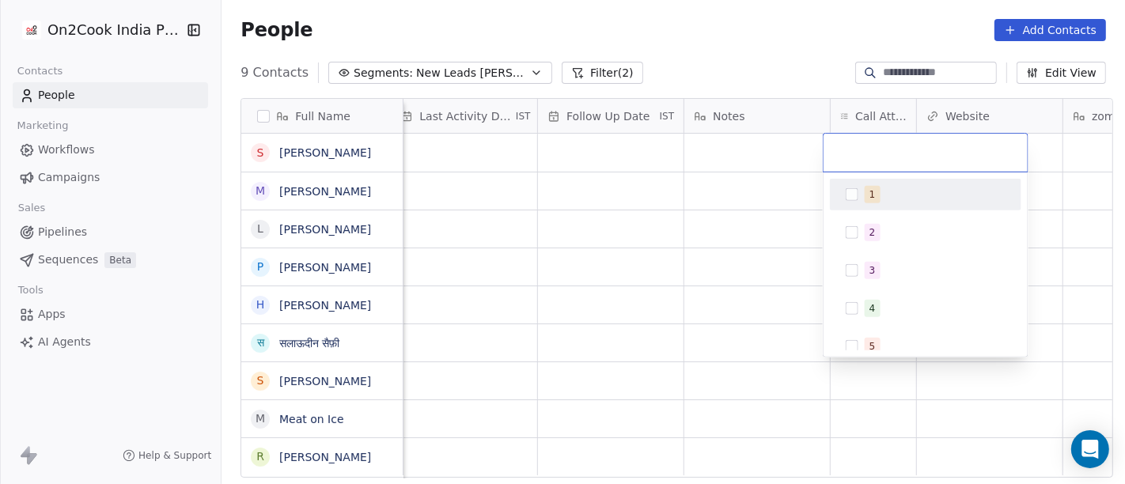
click at [869, 198] on div "1" at bounding box center [872, 194] width 6 height 14
click at [715, 63] on html "On2Cook India Pvt. Ltd. Contacts People Marketing Workflows Campaigns Sales Pip…" at bounding box center [562, 242] width 1125 height 484
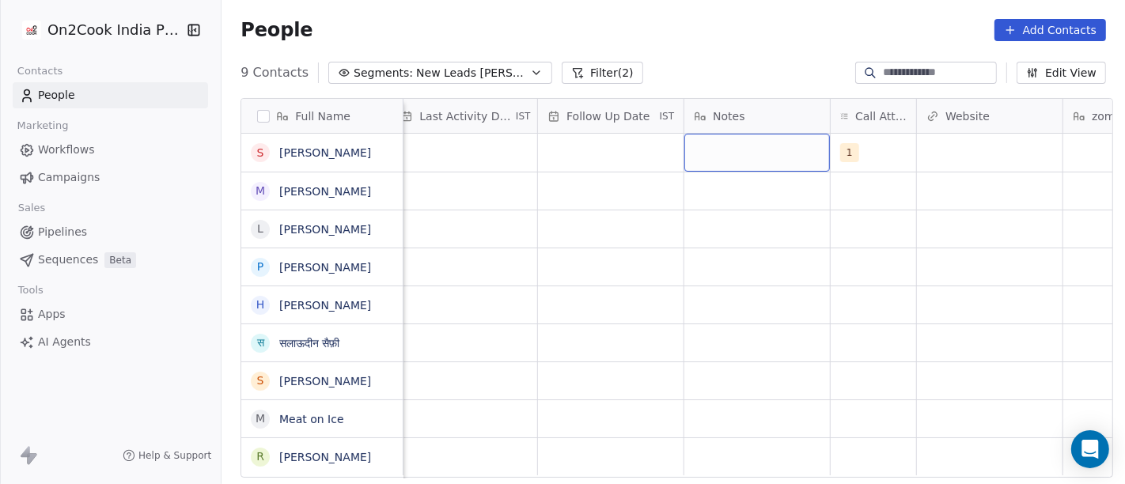
click at [722, 138] on div "grid" at bounding box center [757, 153] width 146 height 38
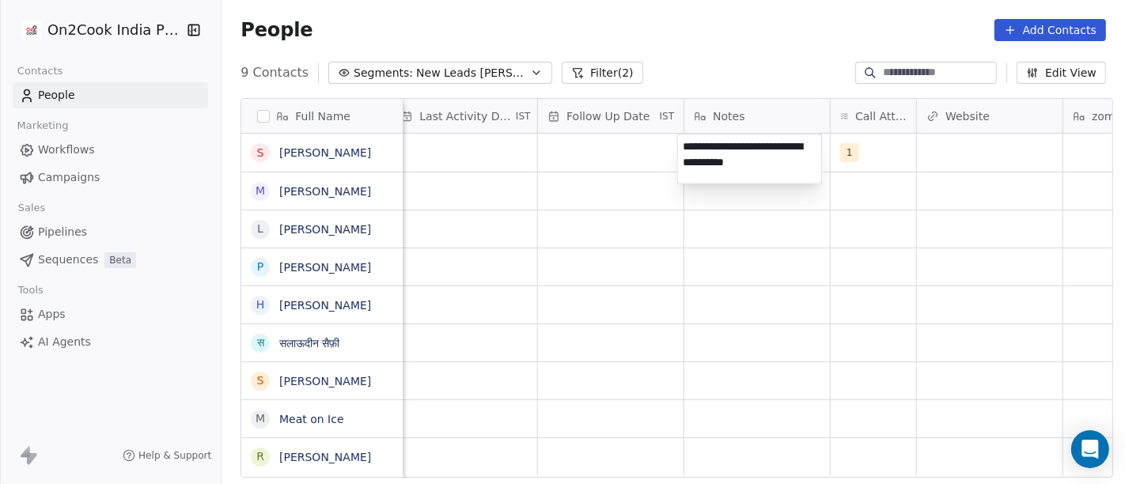
type textarea "**********"
click at [617, 140] on html "**********" at bounding box center [562, 242] width 1125 height 484
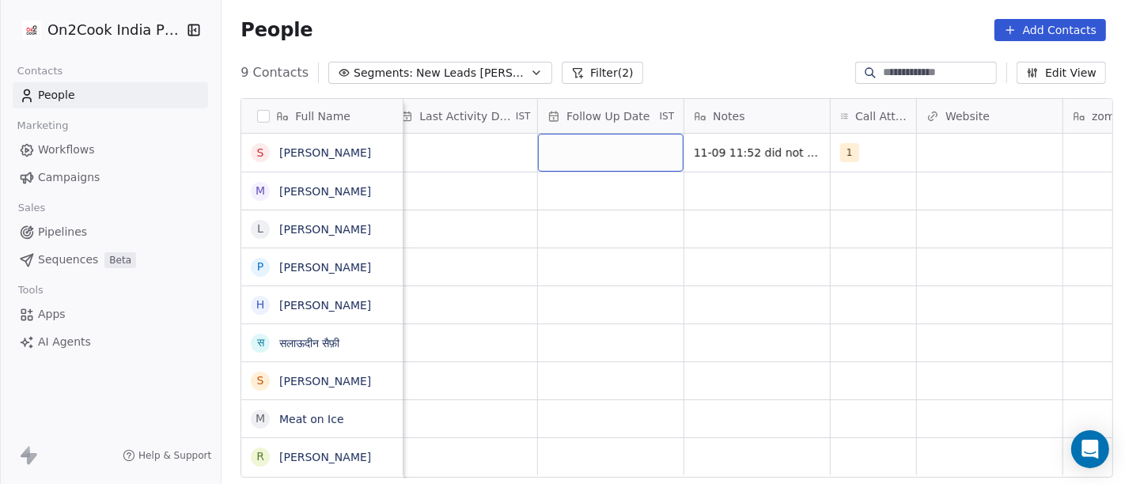
click at [617, 140] on div "grid" at bounding box center [611, 153] width 146 height 38
click at [617, 146] on div "grid" at bounding box center [611, 153] width 146 height 38
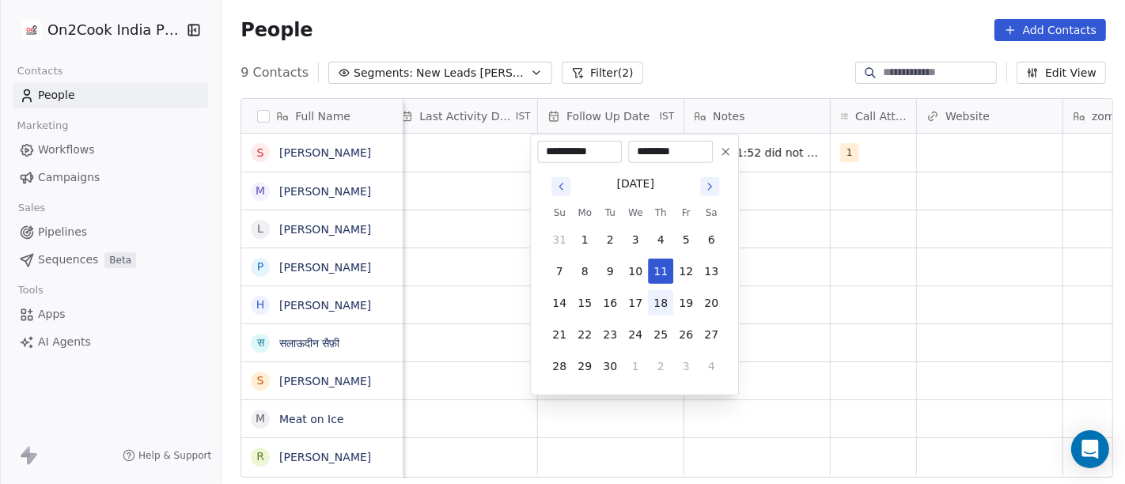
click at [655, 305] on button "18" at bounding box center [660, 302] width 25 height 25
type input "**********"
drag, startPoint x: 899, startPoint y: 275, endPoint x: 679, endPoint y: 225, distance: 225.5
click at [899, 274] on html "**********" at bounding box center [562, 242] width 1125 height 484
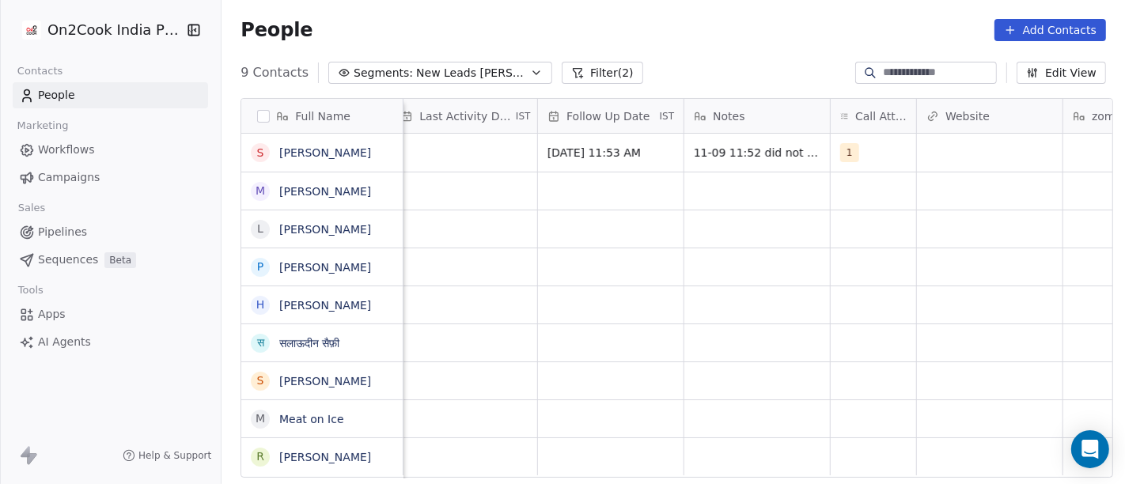
scroll to position [0, 1001]
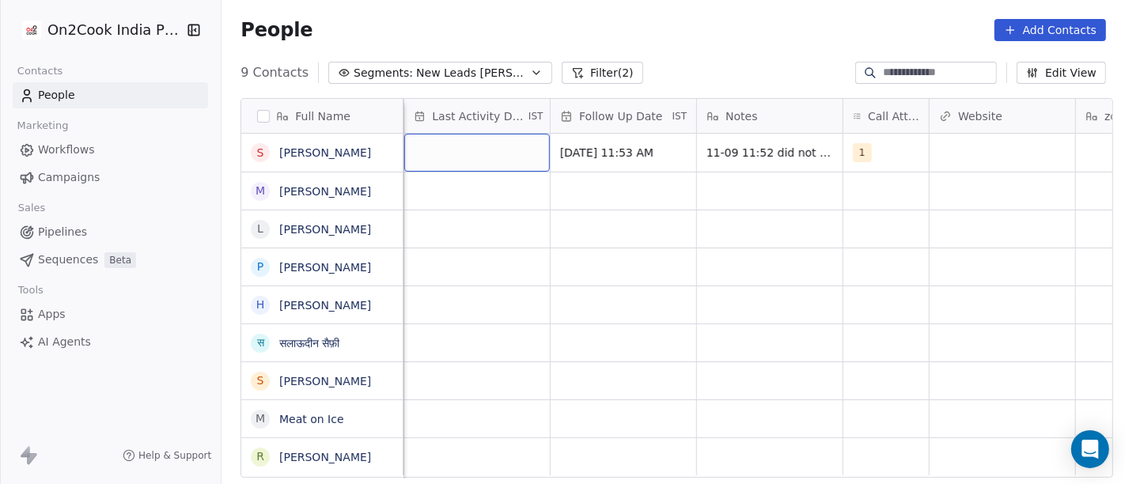
click at [456, 159] on div "grid" at bounding box center [477, 153] width 146 height 38
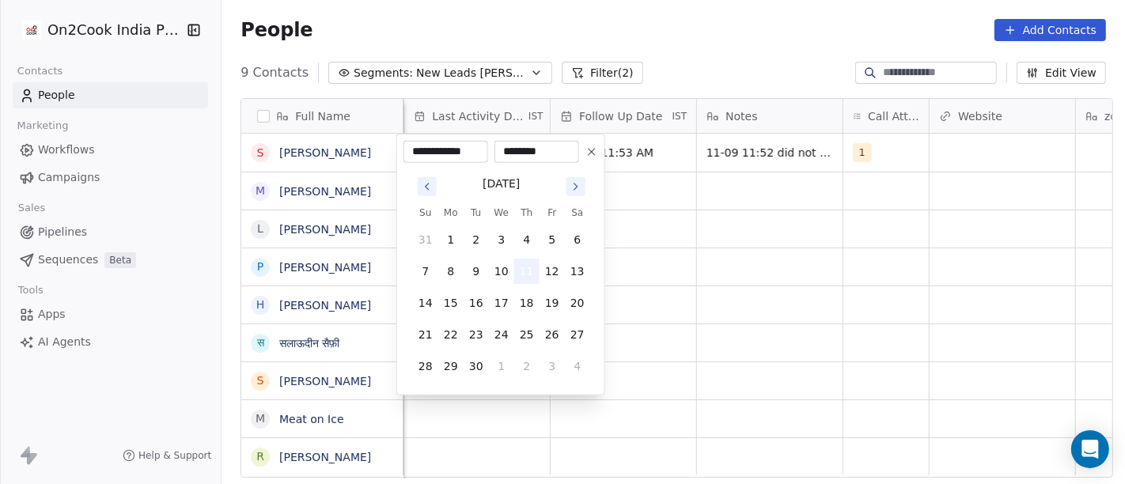
click at [528, 268] on button "11" at bounding box center [526, 271] width 25 height 25
click at [784, 264] on html "**********" at bounding box center [562, 242] width 1125 height 484
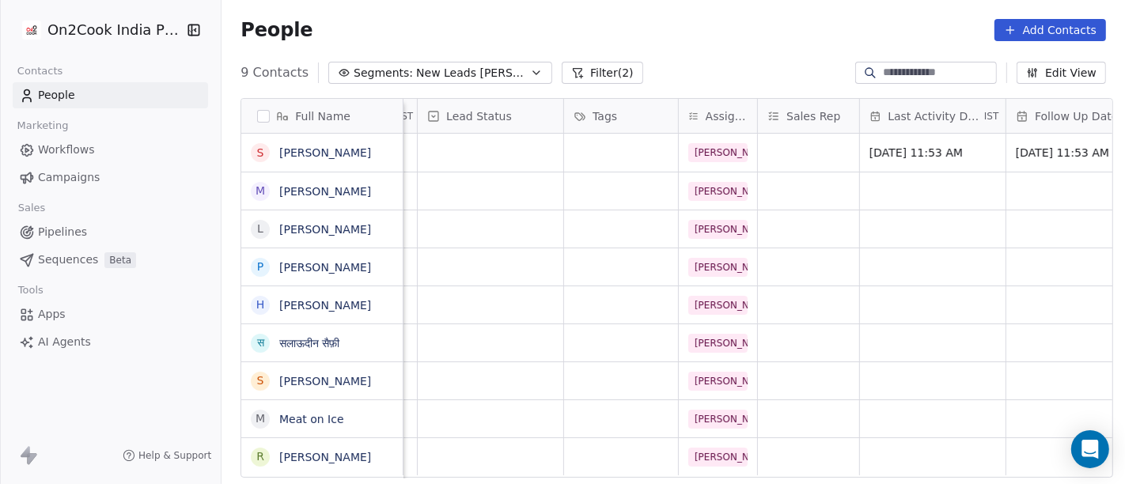
scroll to position [0, 536]
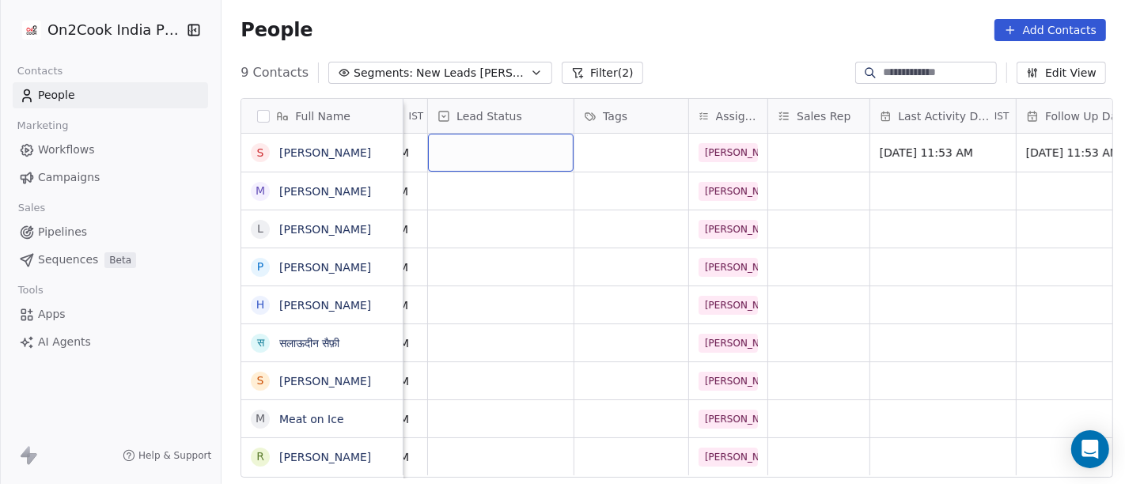
click at [527, 156] on div "grid" at bounding box center [501, 153] width 146 height 38
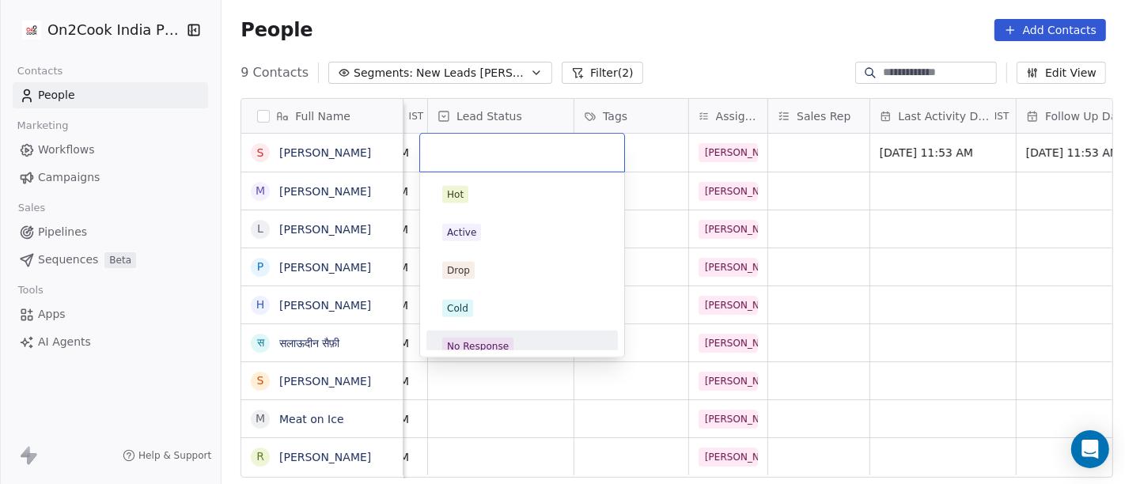
click at [547, 334] on div "No Response" at bounding box center [522, 346] width 179 height 25
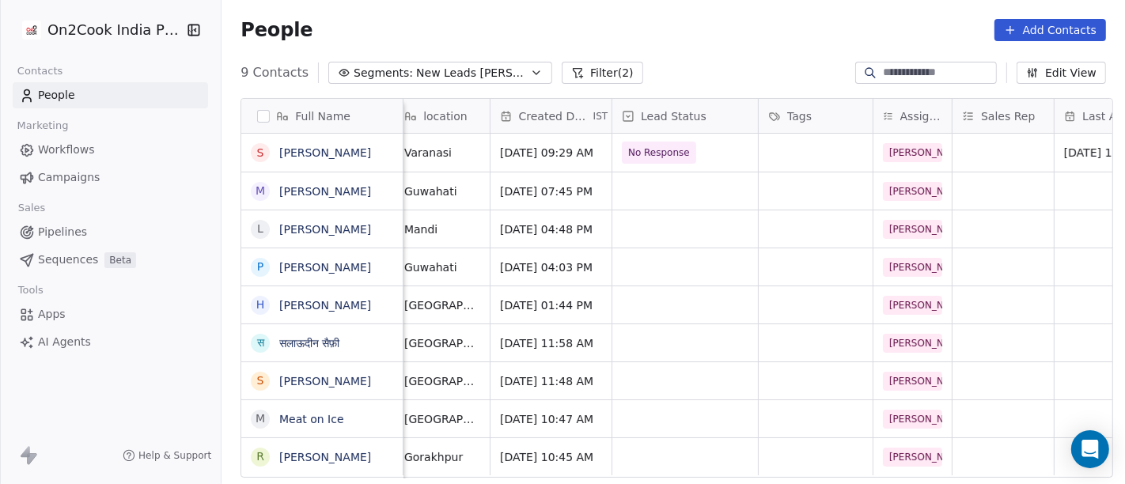
scroll to position [0, 0]
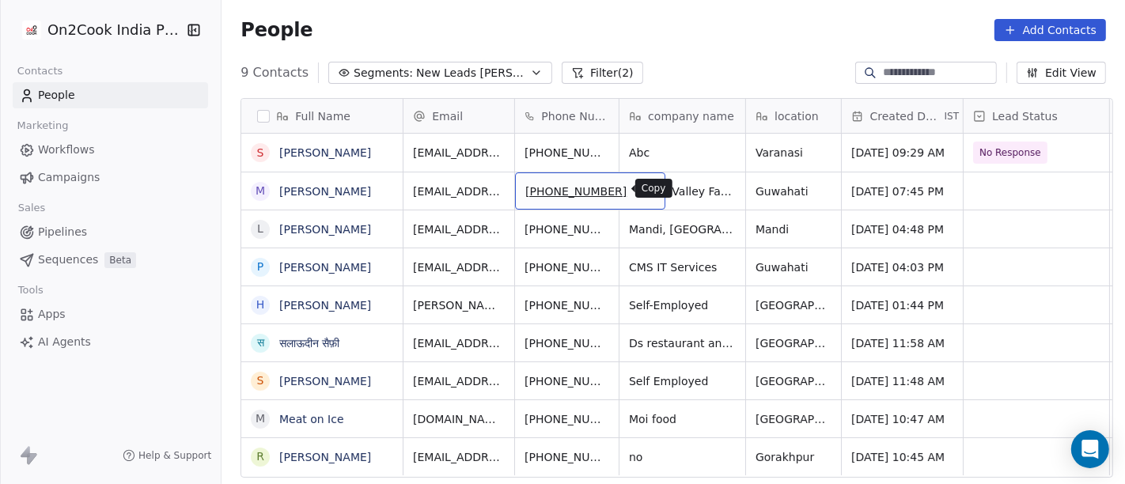
click at [639, 184] on icon "grid" at bounding box center [645, 189] width 13 height 13
click at [643, 187] on icon "grid" at bounding box center [646, 190] width 7 height 7
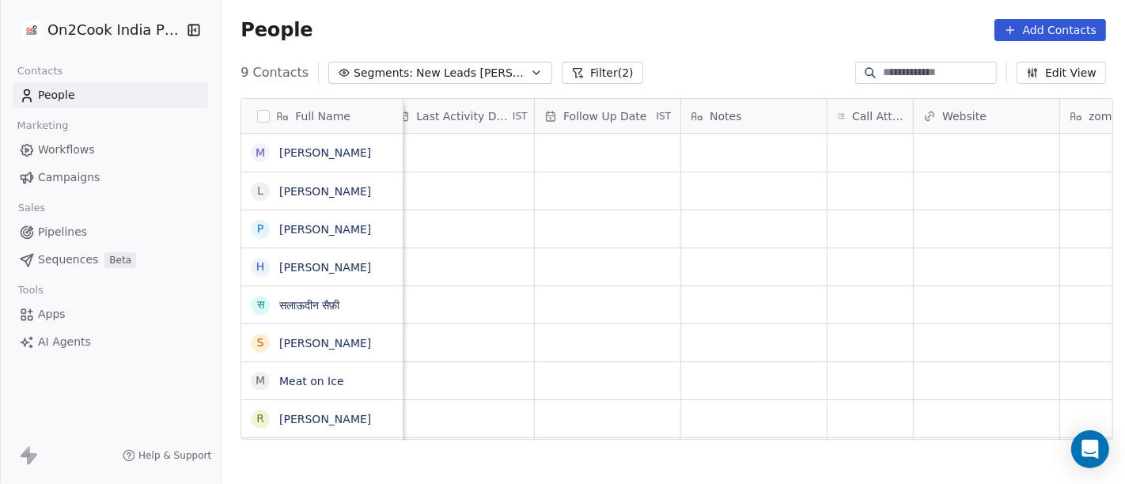
scroll to position [0, 1019]
click at [863, 152] on div "grid" at bounding box center [868, 153] width 85 height 38
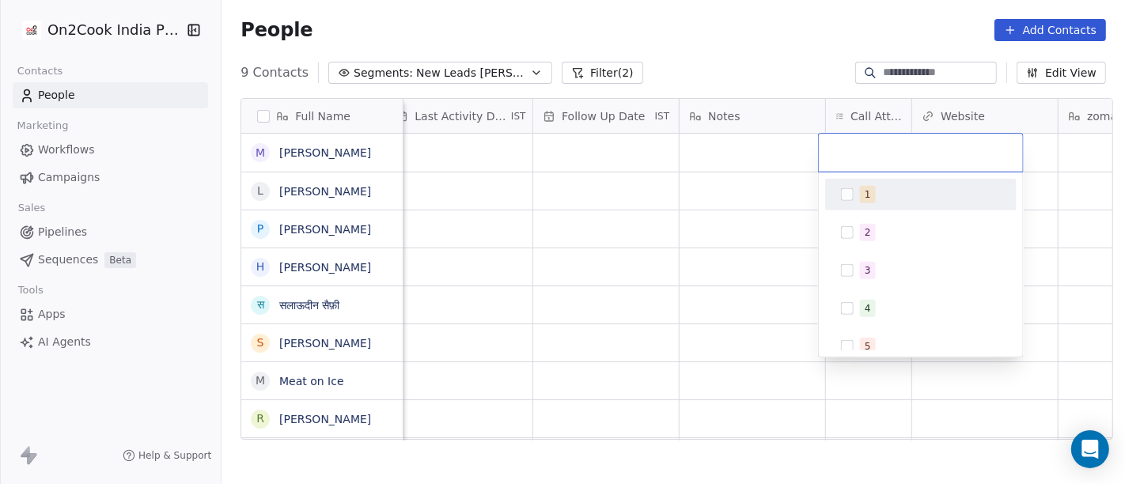
click at [860, 198] on span "1" at bounding box center [868, 194] width 16 height 17
click at [661, 229] on html "On2Cook India Pvt. Ltd. Contacts People Marketing Workflows Campaigns Sales Pip…" at bounding box center [562, 242] width 1125 height 484
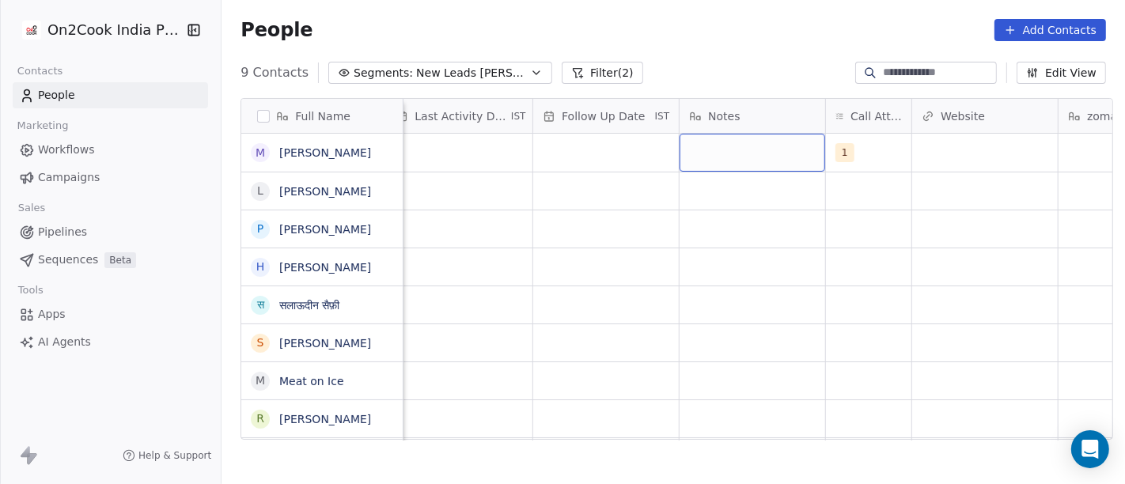
click at [736, 156] on div "grid" at bounding box center [752, 153] width 146 height 38
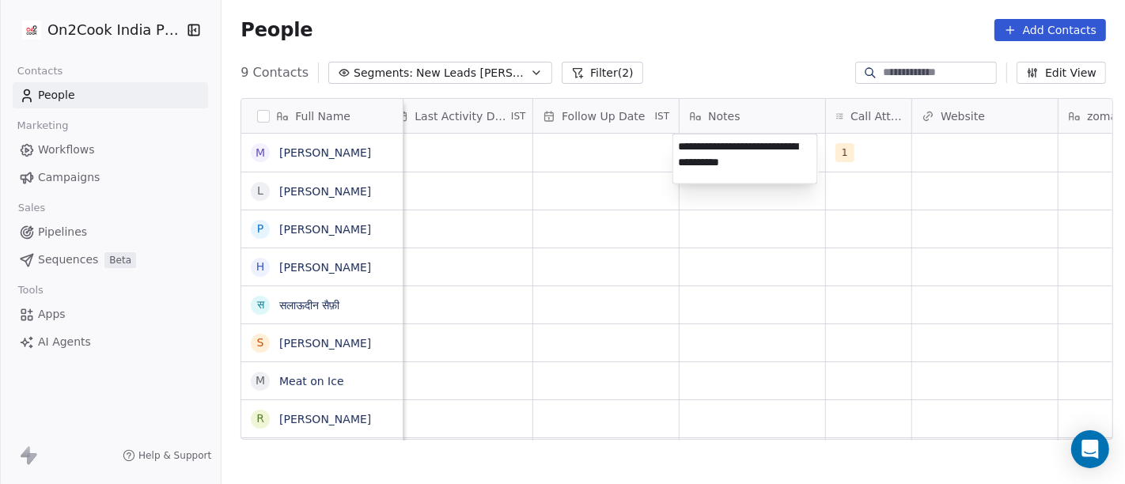
type textarea "**********"
click at [738, 329] on html "On2Cook India Pvt. Ltd. Contacts People Marketing Workflows Campaigns Sales Pip…" at bounding box center [562, 242] width 1125 height 484
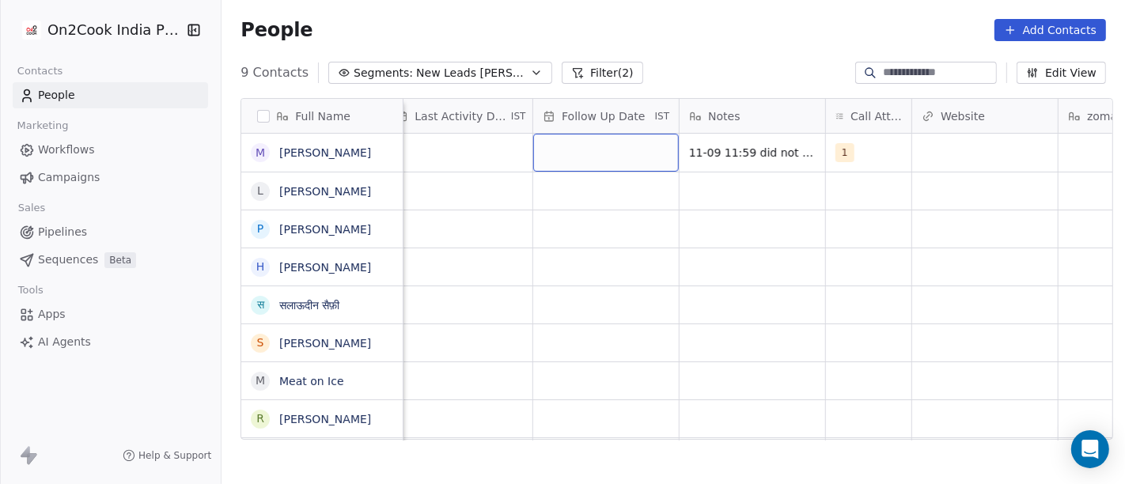
click at [537, 143] on div "grid" at bounding box center [606, 153] width 146 height 38
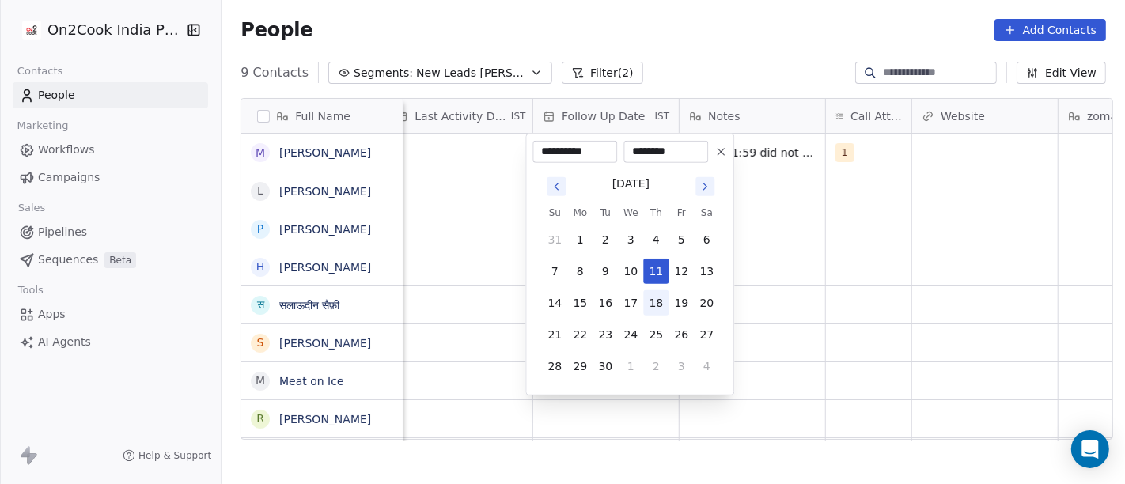
click at [661, 301] on button "18" at bounding box center [655, 302] width 25 height 25
type input "**********"
click at [813, 301] on html "**********" at bounding box center [562, 242] width 1125 height 484
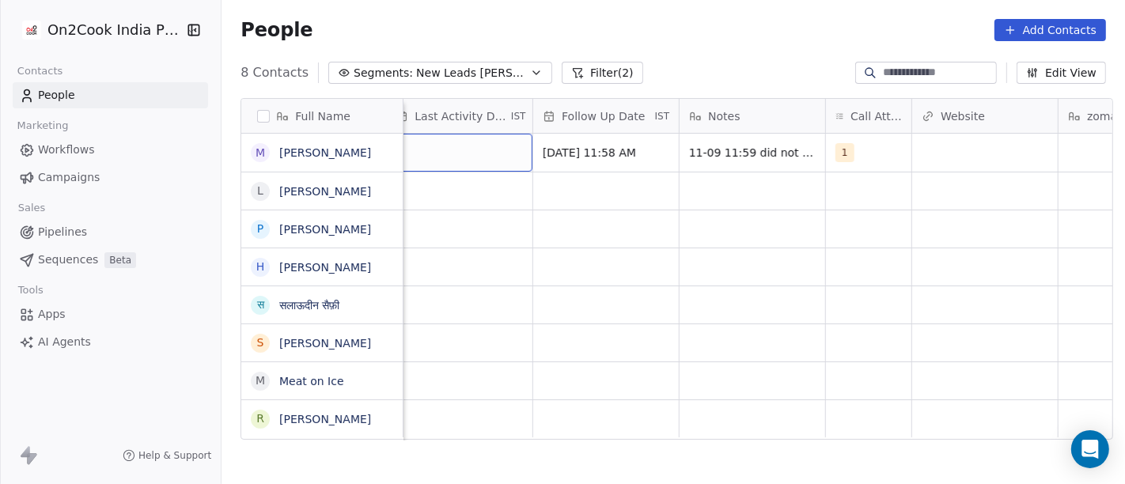
scroll to position [0, 1001]
click at [443, 157] on div "grid" at bounding box center [477, 153] width 146 height 38
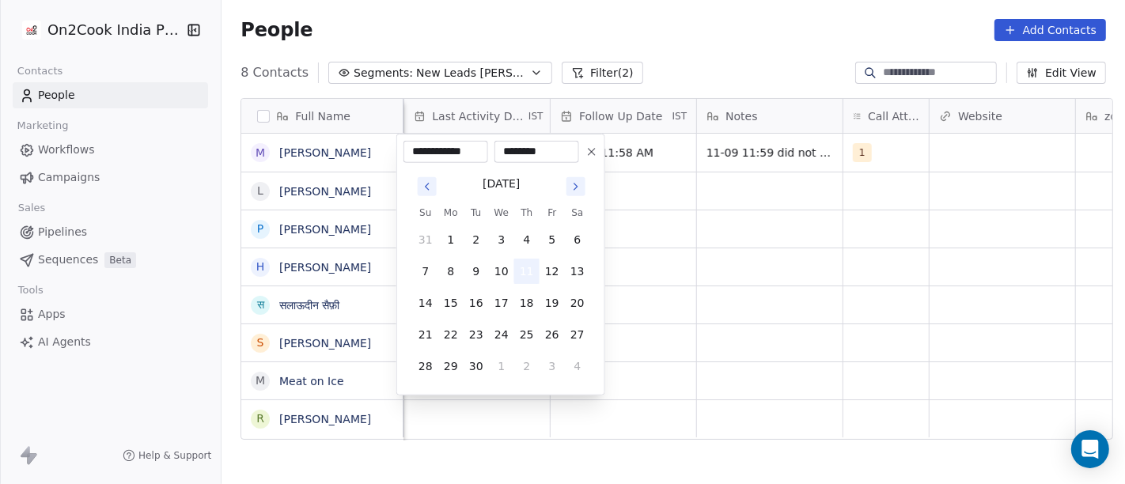
click at [524, 267] on button "11" at bounding box center [526, 271] width 25 height 25
click at [755, 272] on html "**********" at bounding box center [562, 242] width 1125 height 484
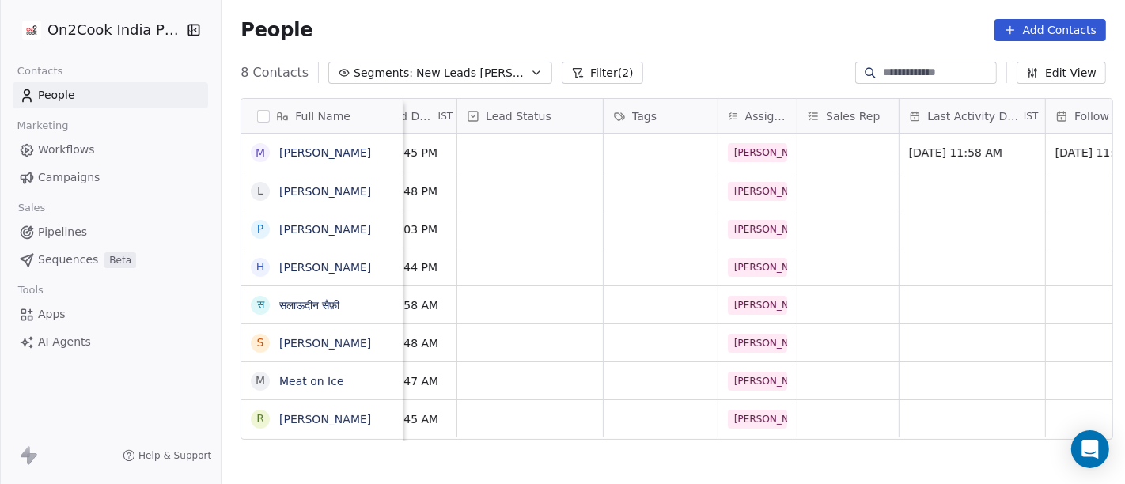
scroll to position [0, 490]
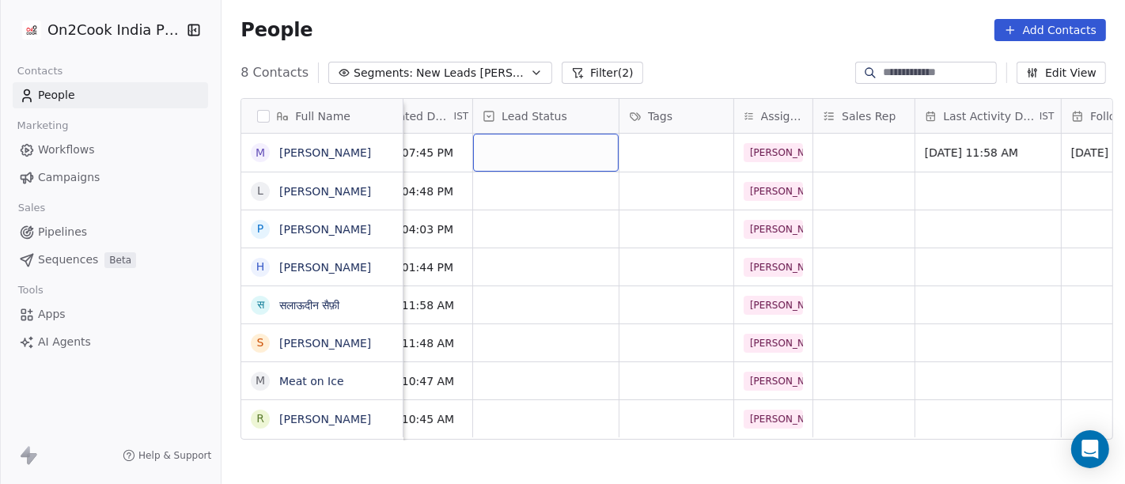
click at [514, 147] on div "grid" at bounding box center [546, 153] width 146 height 38
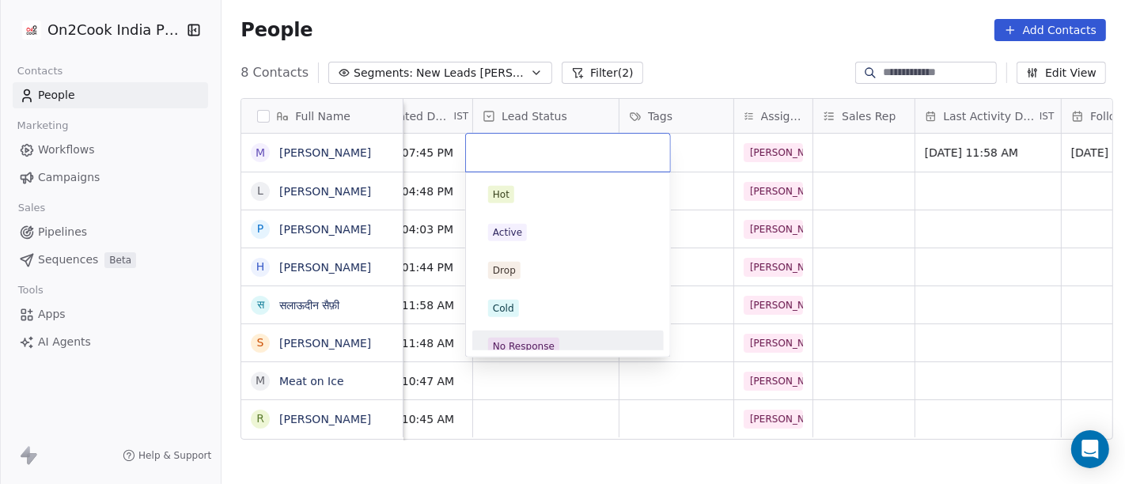
click at [539, 341] on div "No Response" at bounding box center [524, 346] width 62 height 14
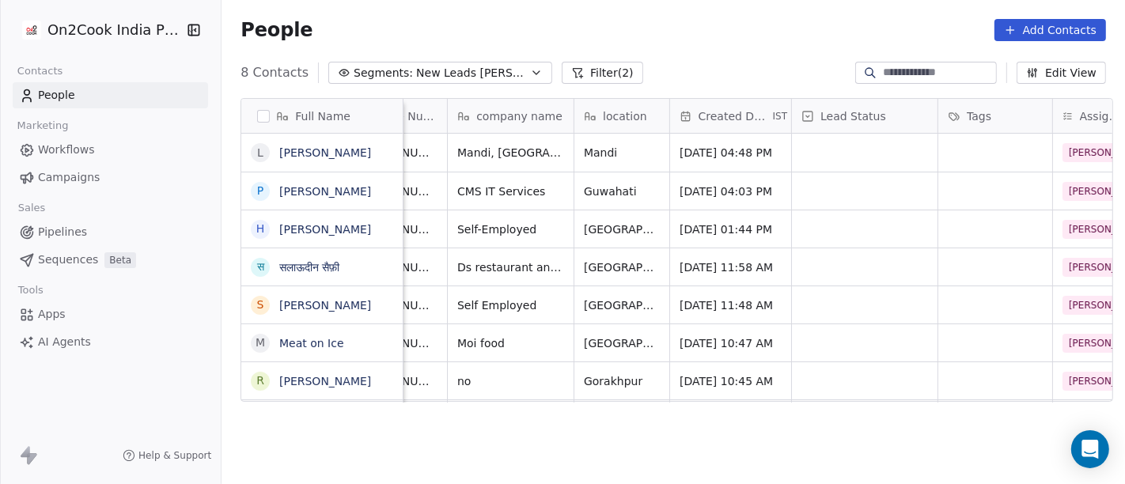
scroll to position [0, 0]
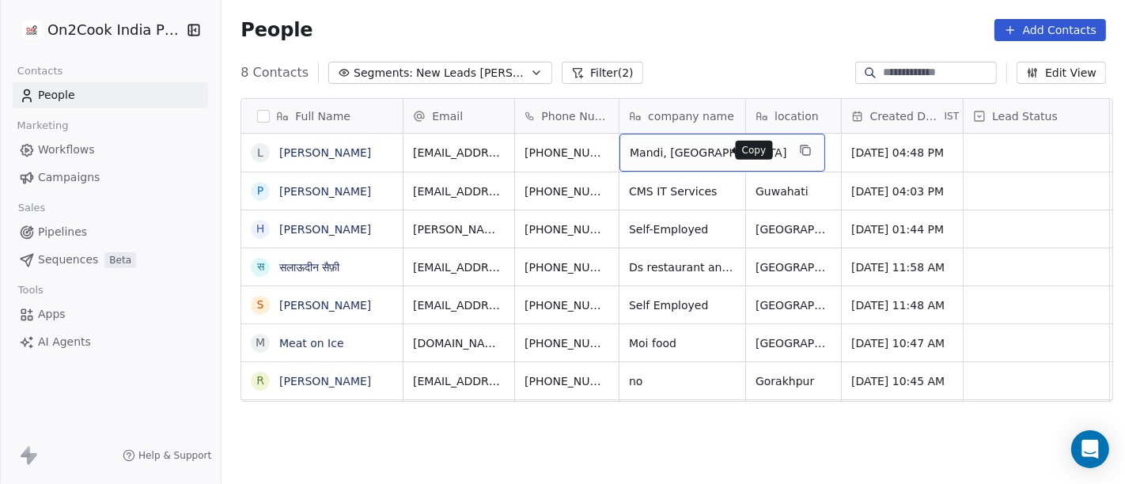
click at [797, 151] on button "grid" at bounding box center [806, 150] width 19 height 19
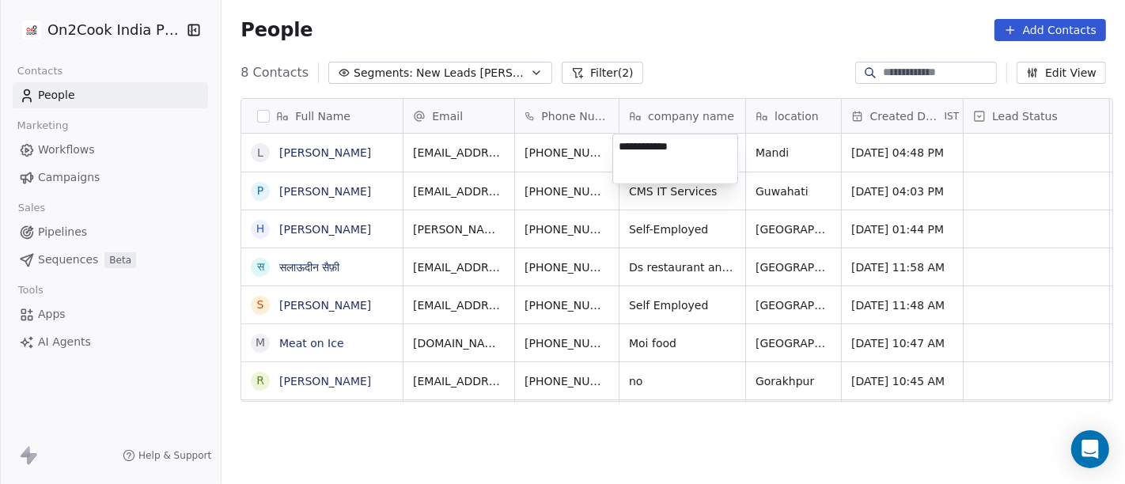
click at [710, 151] on textarea "**********" at bounding box center [675, 158] width 124 height 49
type textarea "**********"
click at [676, 32] on html "On2Cook India Pvt. Ltd. Contacts People Marketing Workflows Campaigns Sales Pip…" at bounding box center [562, 242] width 1125 height 484
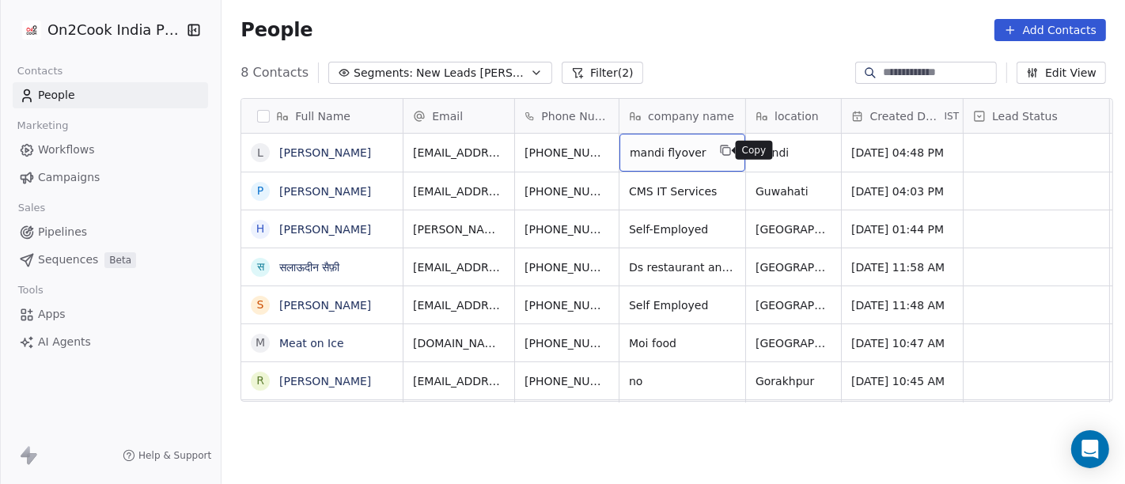
click at [719, 151] on icon "grid" at bounding box center [725, 150] width 13 height 13
click at [683, 153] on span "mandi flyover" at bounding box center [668, 153] width 77 height 16
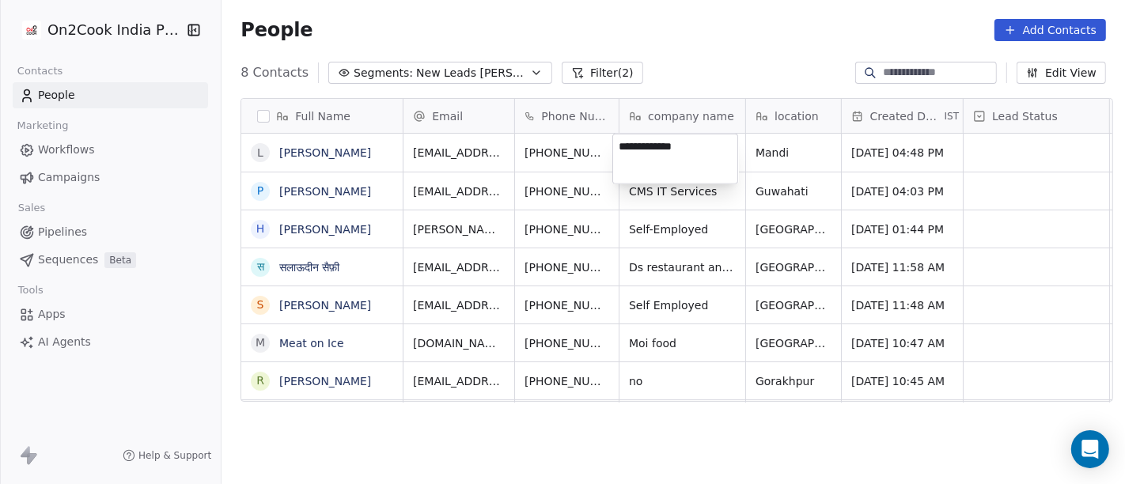
click at [666, 152] on textarea "**********" at bounding box center [675, 158] width 124 height 49
type textarea "**********"
click at [721, 50] on html "On2Cook India Pvt. Ltd. Contacts People Marketing Workflows Campaigns Sales Pip…" at bounding box center [562, 242] width 1125 height 484
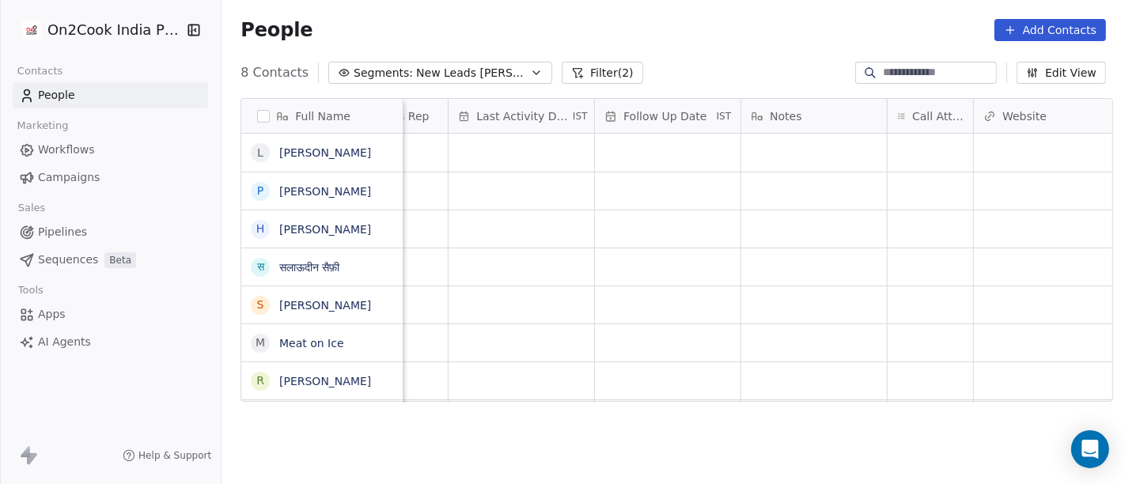
scroll to position [0, 961]
click at [887, 142] on div "grid" at bounding box center [926, 153] width 85 height 38
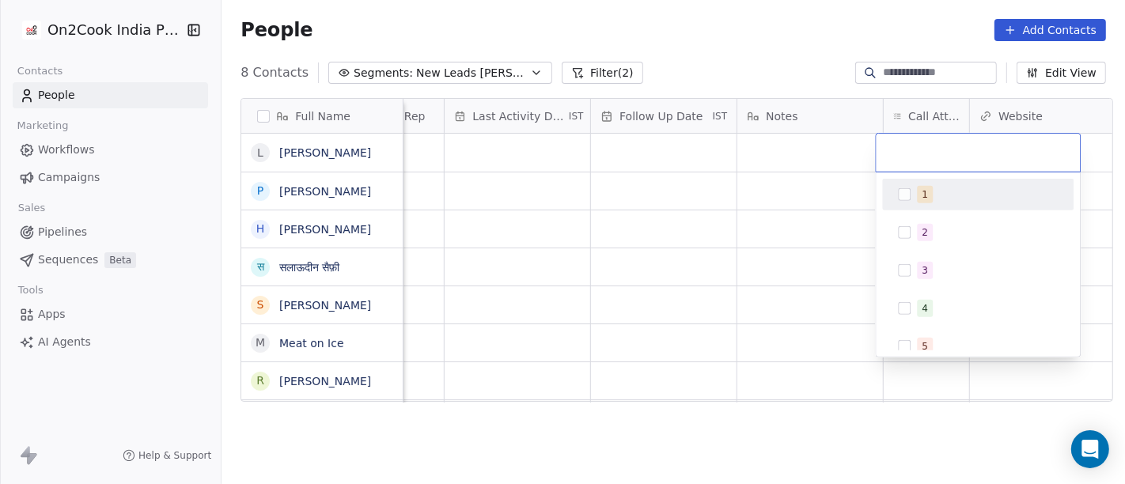
click at [907, 193] on button "Suggestions" at bounding box center [904, 194] width 13 height 13
click at [774, 48] on html "On2Cook India Pvt. Ltd. Contacts People Marketing Workflows Campaigns Sales Pip…" at bounding box center [562, 242] width 1125 height 484
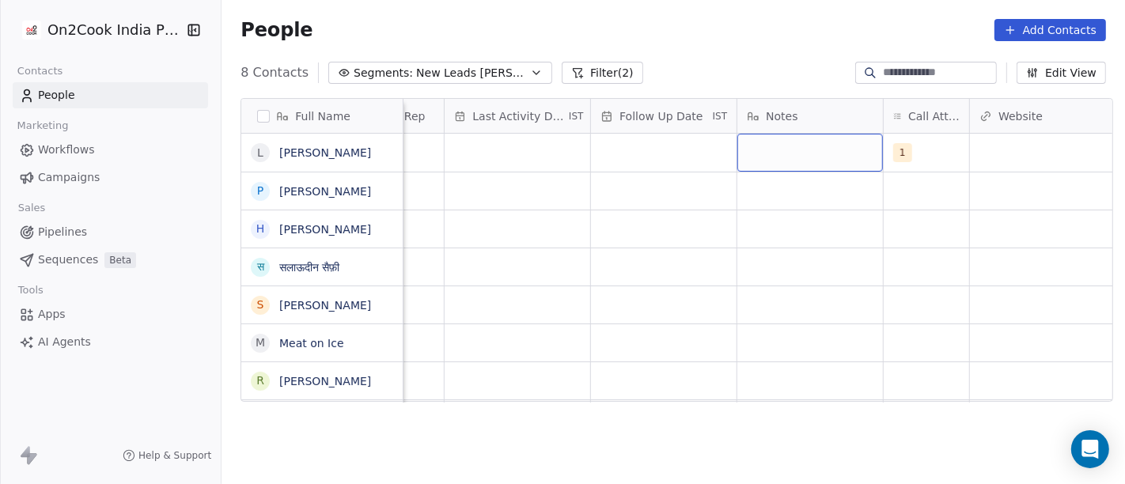
click at [796, 139] on div "grid" at bounding box center [810, 153] width 146 height 38
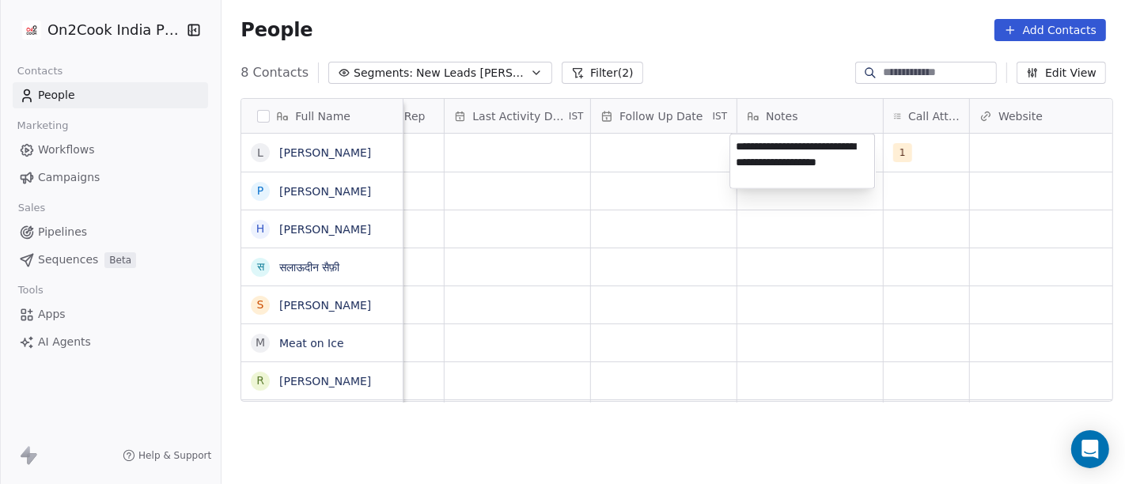
click at [801, 146] on textarea "**********" at bounding box center [802, 161] width 144 height 54
type textarea "**********"
drag, startPoint x: 695, startPoint y: 245, endPoint x: 648, endPoint y: 204, distance: 62.2
click at [694, 245] on html "**********" at bounding box center [562, 242] width 1125 height 484
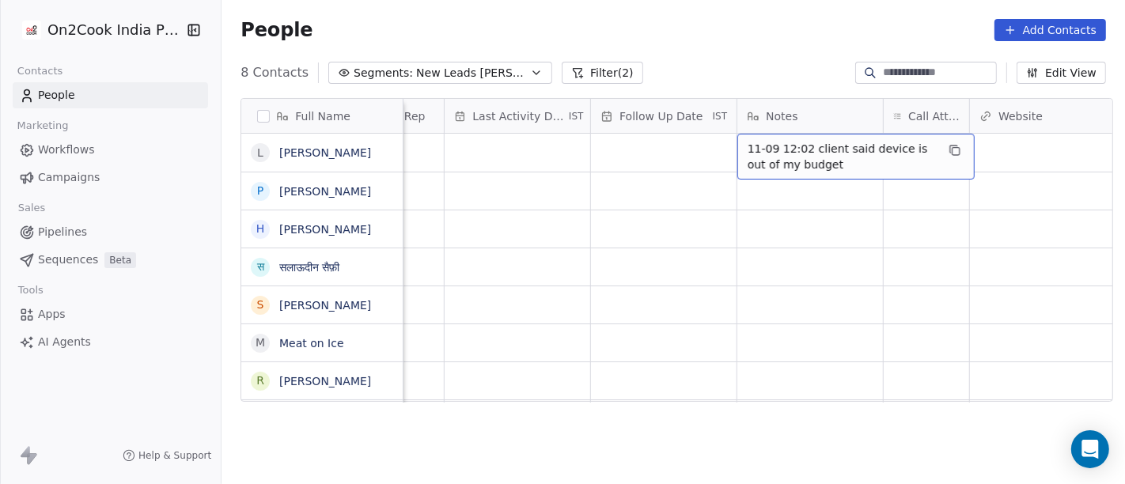
click at [777, 163] on span "11-09 12:02 client said device is out of my budget" at bounding box center [842, 157] width 188 height 32
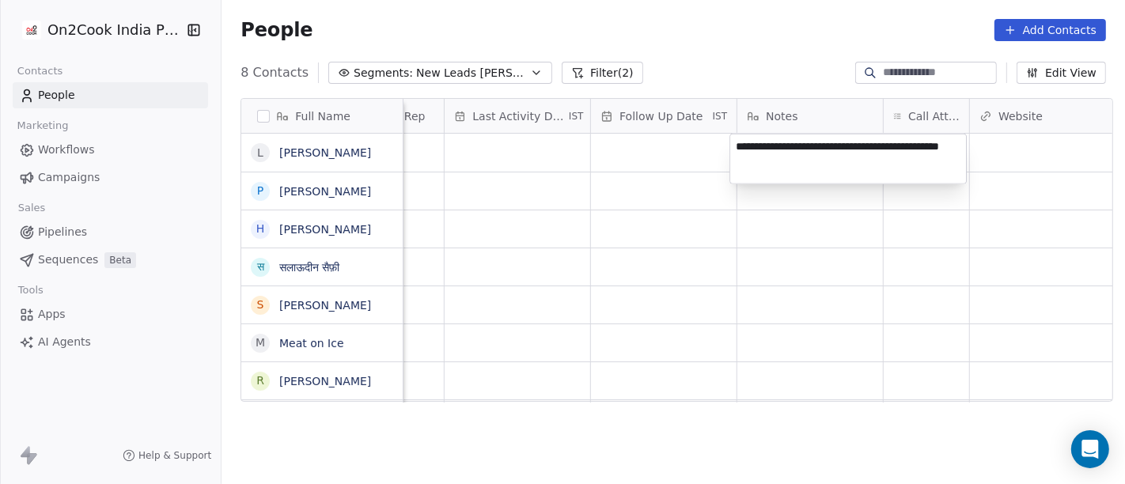
type textarea "**********"
click at [645, 143] on html "On2Cook India Pvt. Ltd. Contacts People Marketing Workflows Campaigns Sales Pip…" at bounding box center [562, 242] width 1125 height 484
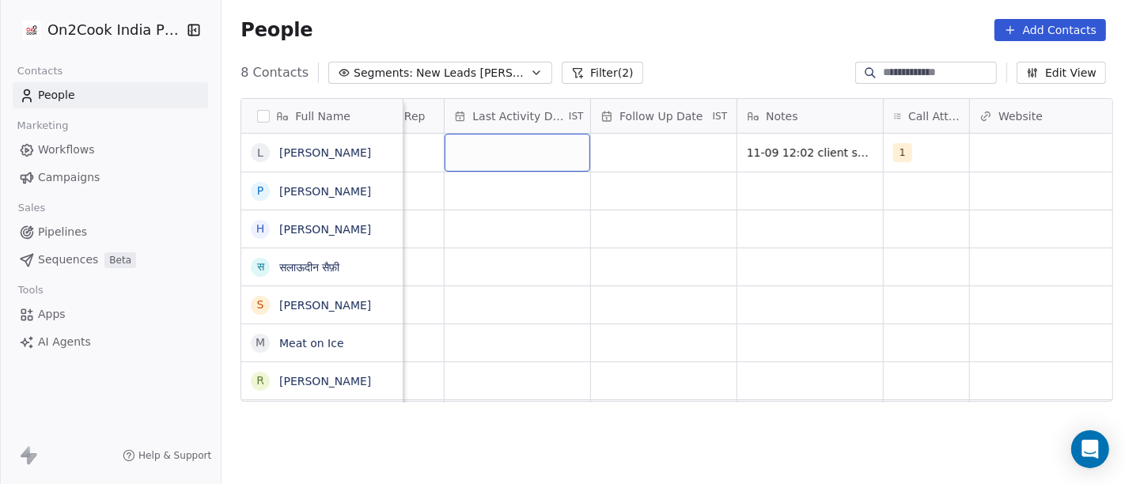
click at [494, 152] on div "grid" at bounding box center [518, 153] width 146 height 38
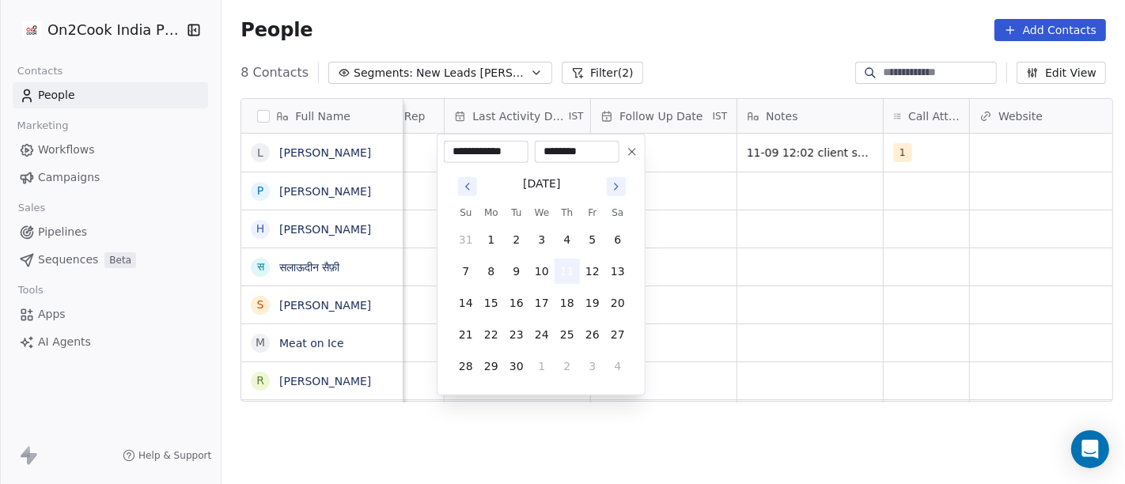
click at [565, 271] on button "11" at bounding box center [566, 271] width 25 height 25
click at [907, 256] on html "**********" at bounding box center [562, 242] width 1125 height 484
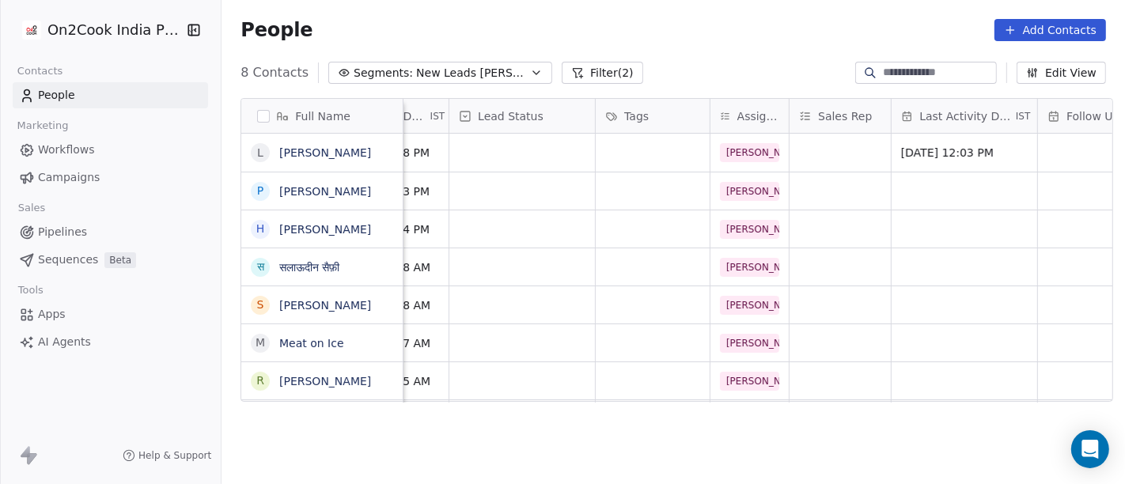
scroll to position [0, 513]
click at [518, 155] on div "grid" at bounding box center [524, 153] width 146 height 38
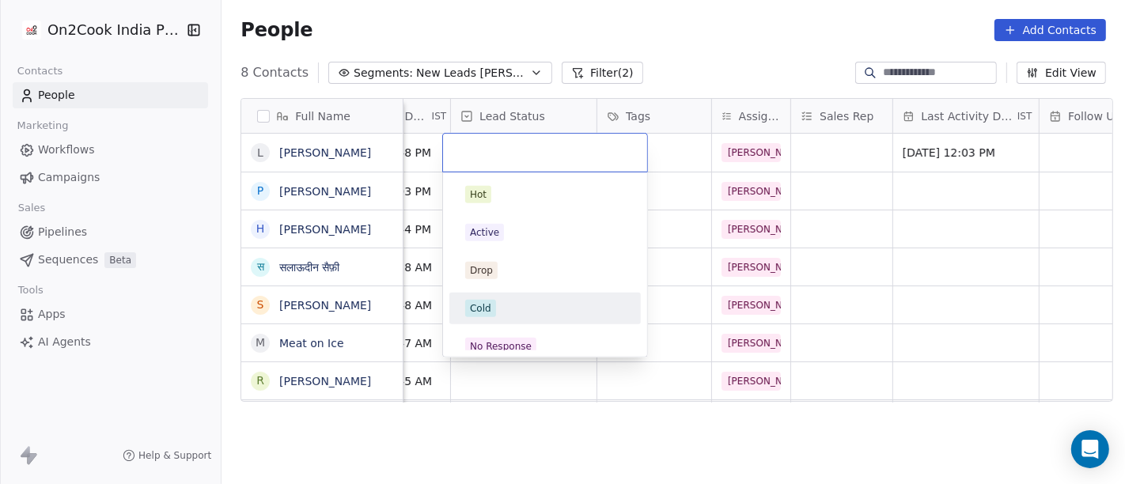
click at [540, 293] on div "Cold" at bounding box center [544, 309] width 191 height 32
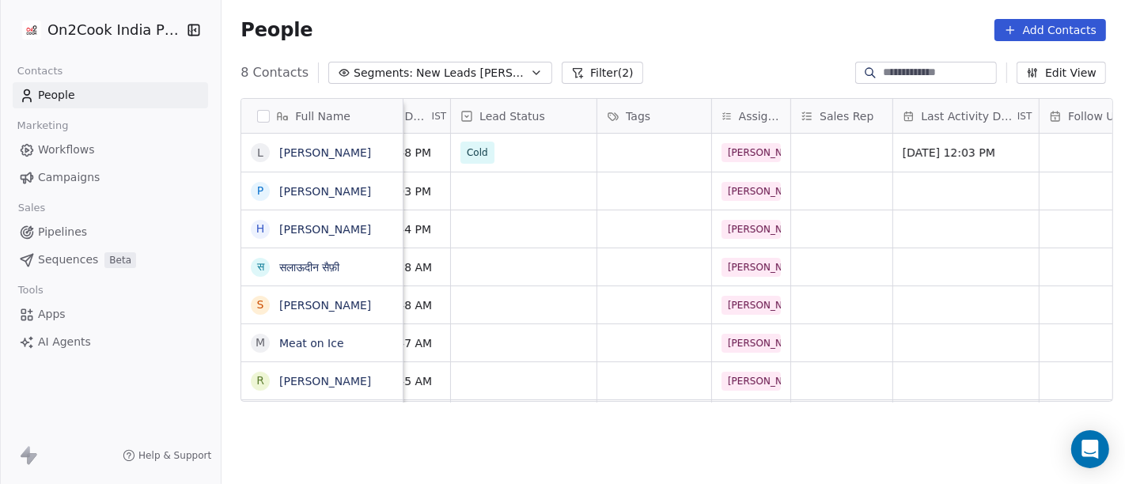
click at [691, 51] on div "People Add Contacts" at bounding box center [672, 30] width 903 height 60
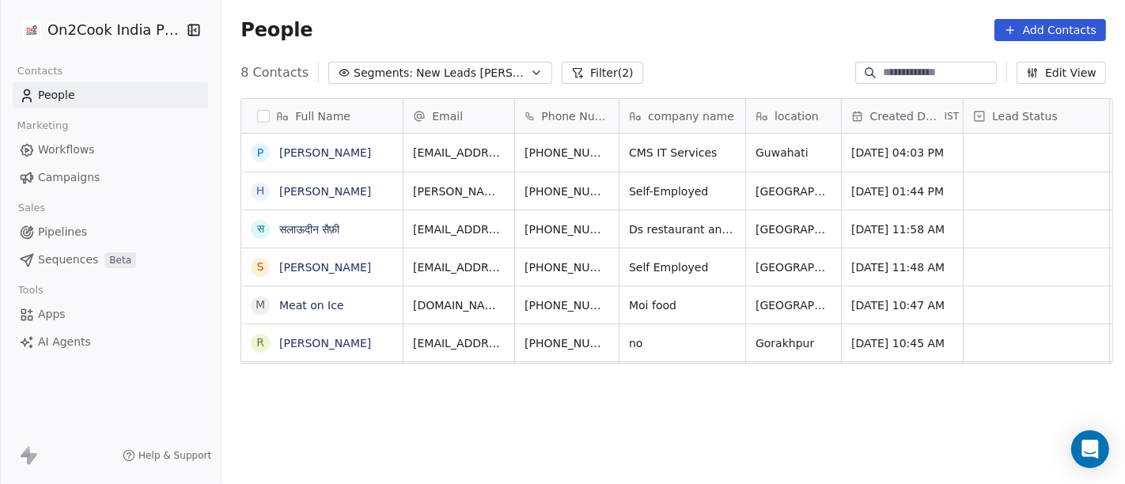
click at [636, 60] on div "8 Contacts Segments: New Leads Salim Filter (2) Edit View" at bounding box center [672, 72] width 903 height 25
click at [643, 148] on icon "grid" at bounding box center [646, 151] width 7 height 7
click at [636, 142] on button "grid" at bounding box center [645, 150] width 19 height 19
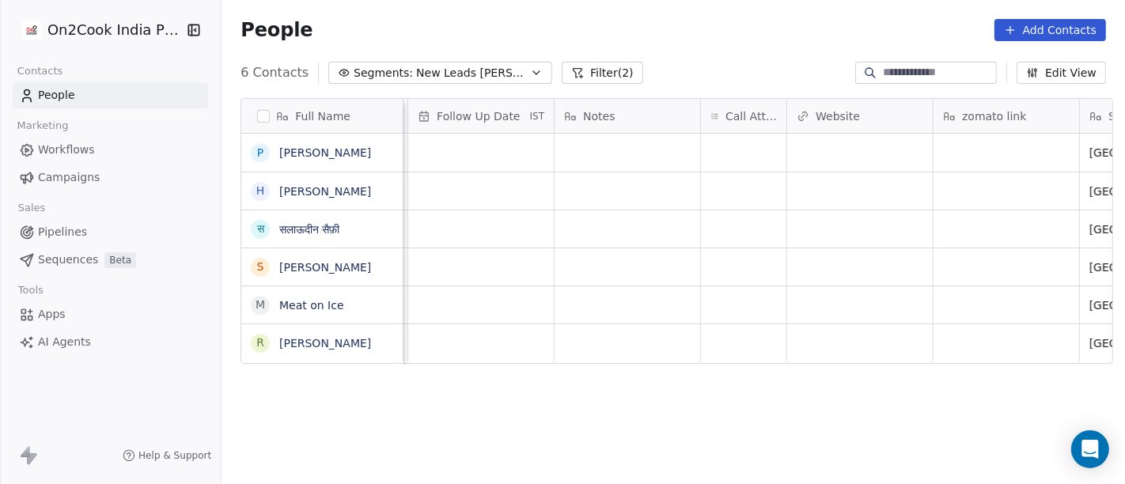
scroll to position [0, 1171]
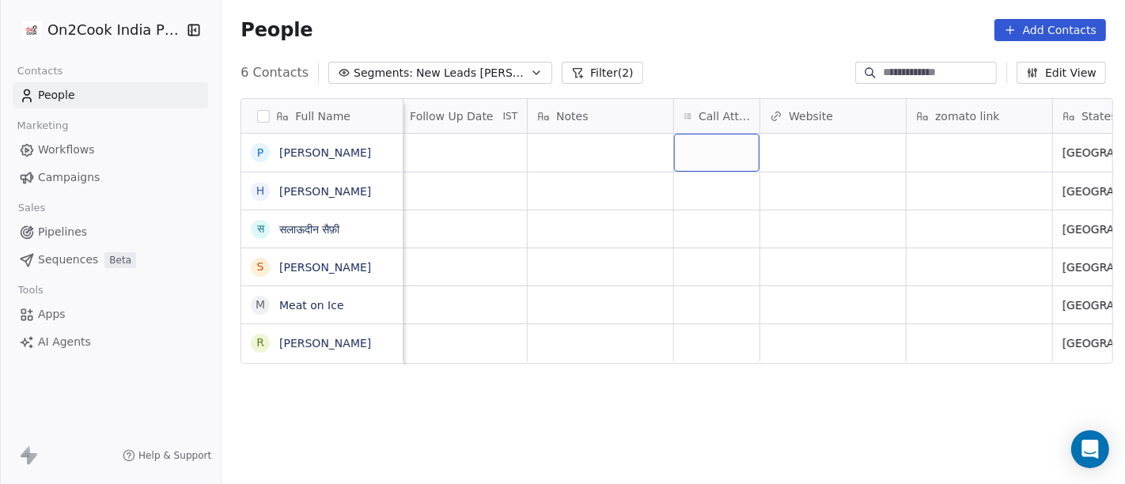
click at [683, 153] on div "grid" at bounding box center [716, 153] width 85 height 38
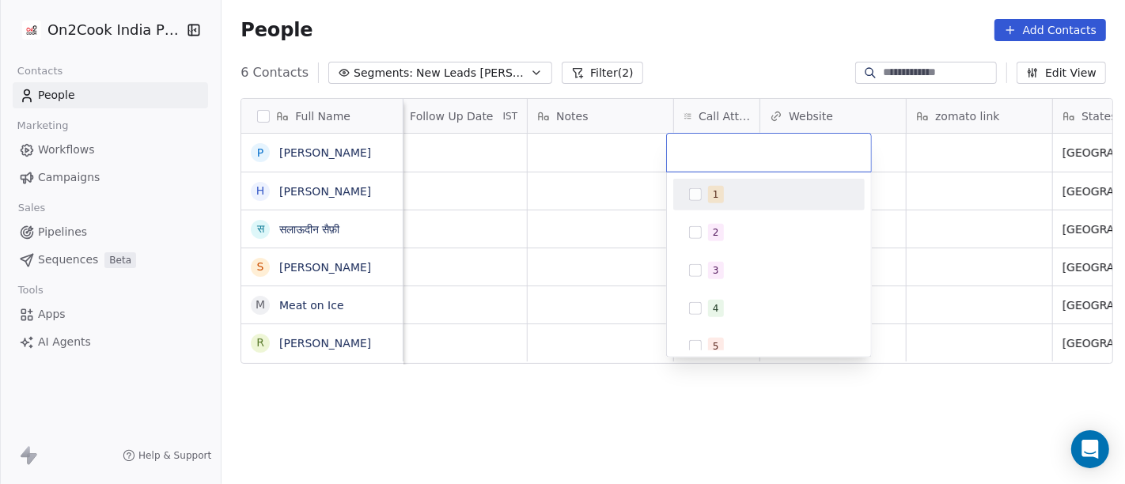
click at [713, 195] on div "1" at bounding box center [716, 194] width 6 height 14
click at [748, 72] on html "On2Cook India Pvt. Ltd. Contacts People Marketing Workflows Campaigns Sales Pip…" at bounding box center [562, 242] width 1125 height 484
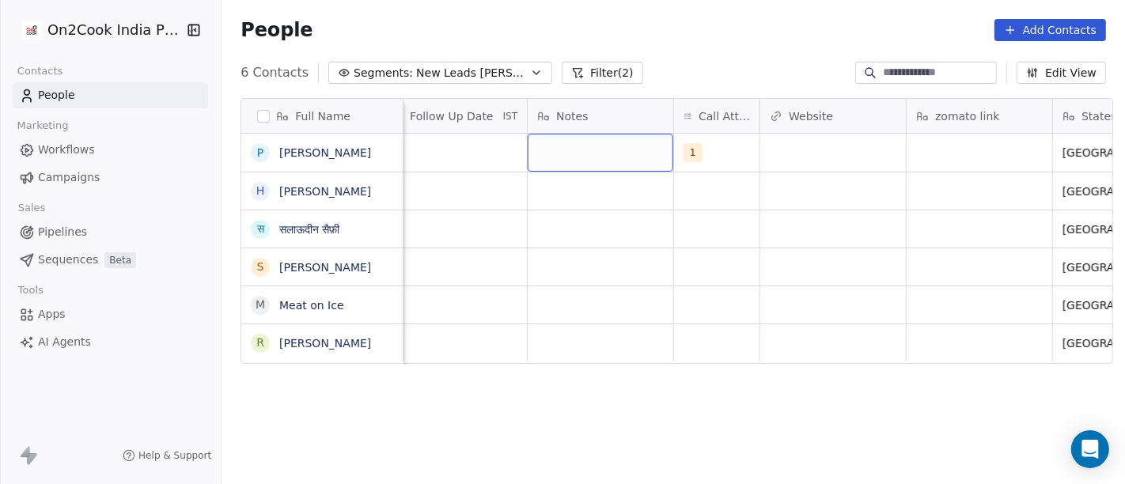
click at [596, 150] on div "grid" at bounding box center [601, 153] width 146 height 38
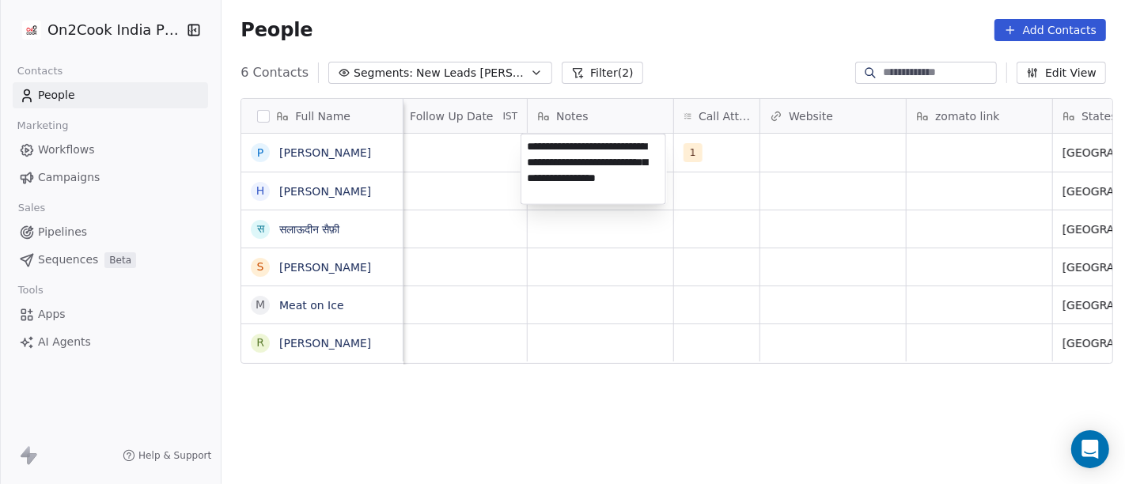
type textarea "**********"
click at [510, 272] on html "**********" at bounding box center [562, 242] width 1125 height 484
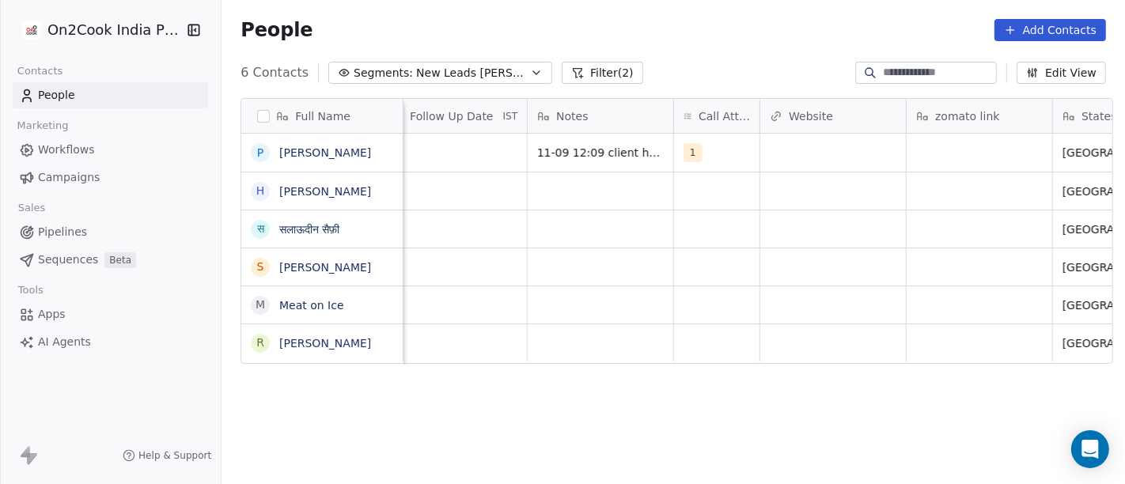
scroll to position [0, 1148]
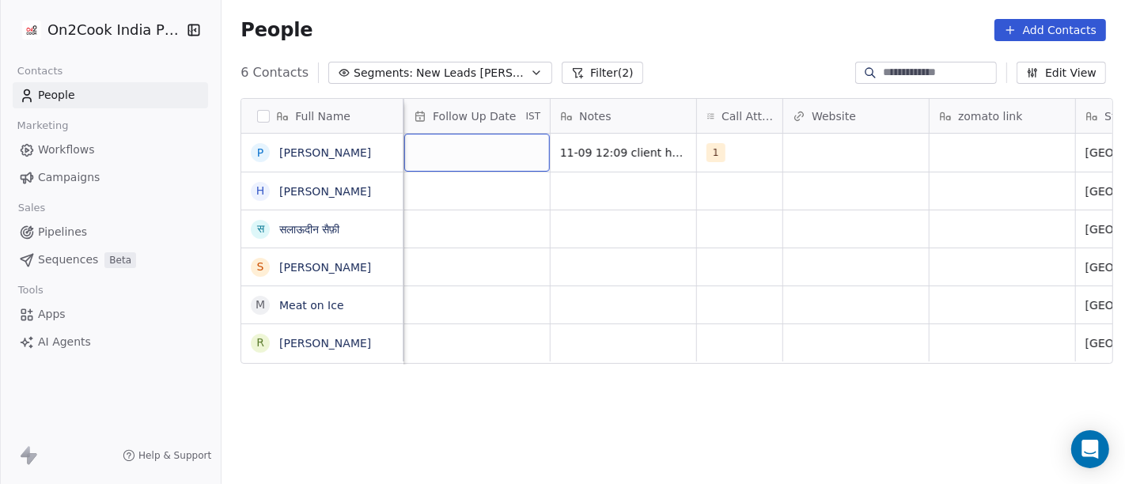
click at [463, 152] on div "grid" at bounding box center [477, 153] width 146 height 38
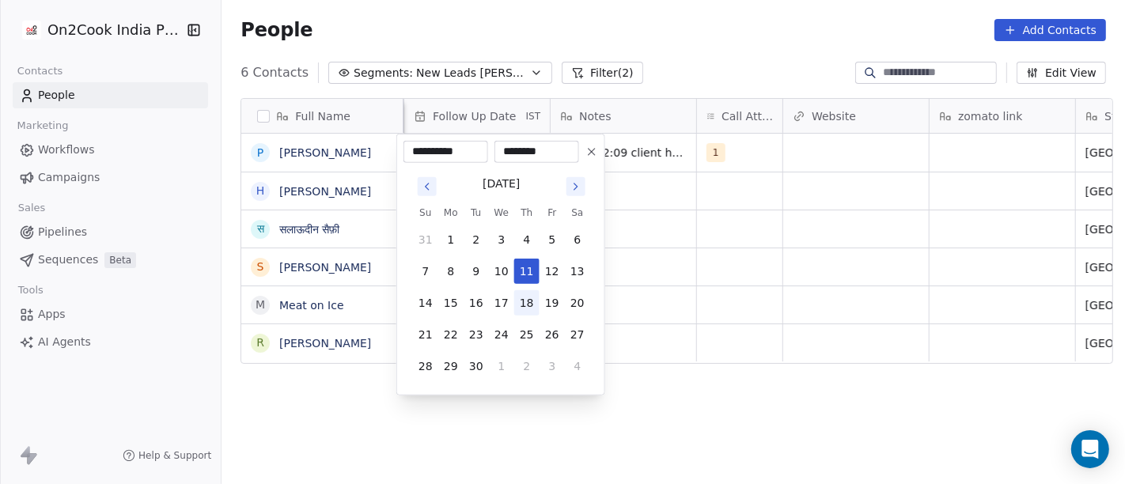
click at [522, 308] on button "18" at bounding box center [526, 302] width 25 height 25
type input "**********"
click at [687, 315] on html "**********" at bounding box center [562, 242] width 1125 height 484
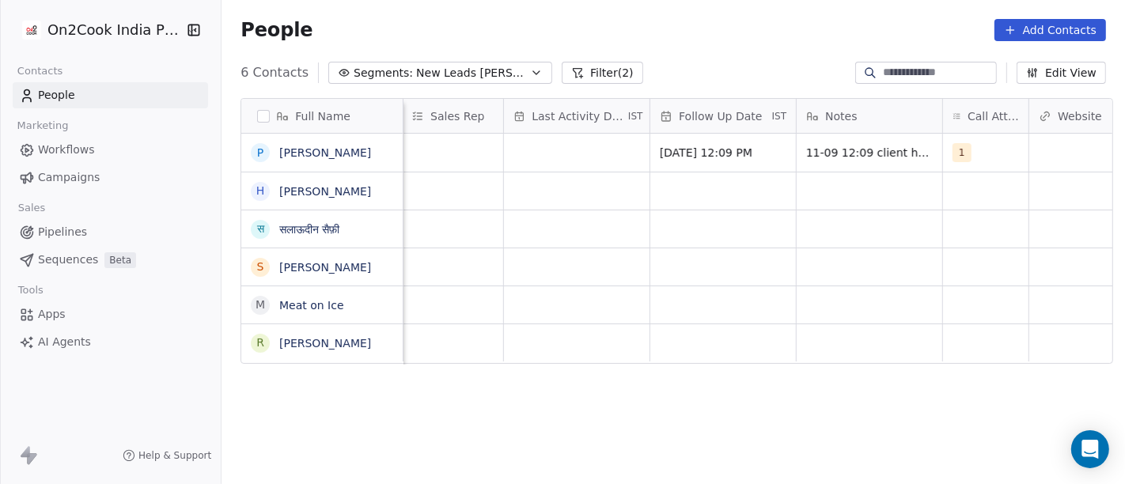
scroll to position [0, 899]
click at [521, 127] on div "Last Activity Date IST" at bounding box center [580, 116] width 146 height 34
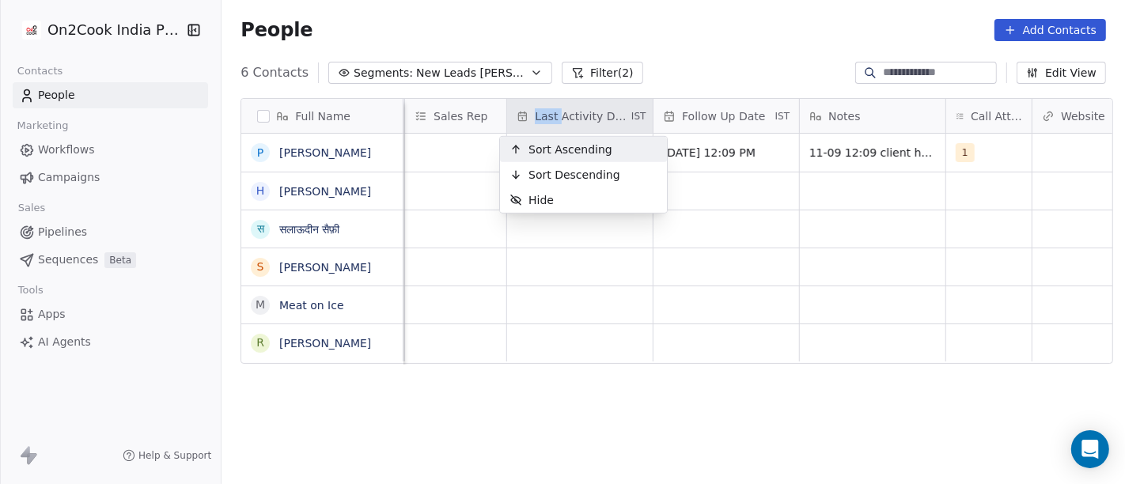
click at [521, 127] on html "On2Cook India Pvt. Ltd. Contacts People Marketing Workflows Campaigns Sales Pip…" at bounding box center [562, 242] width 1125 height 484
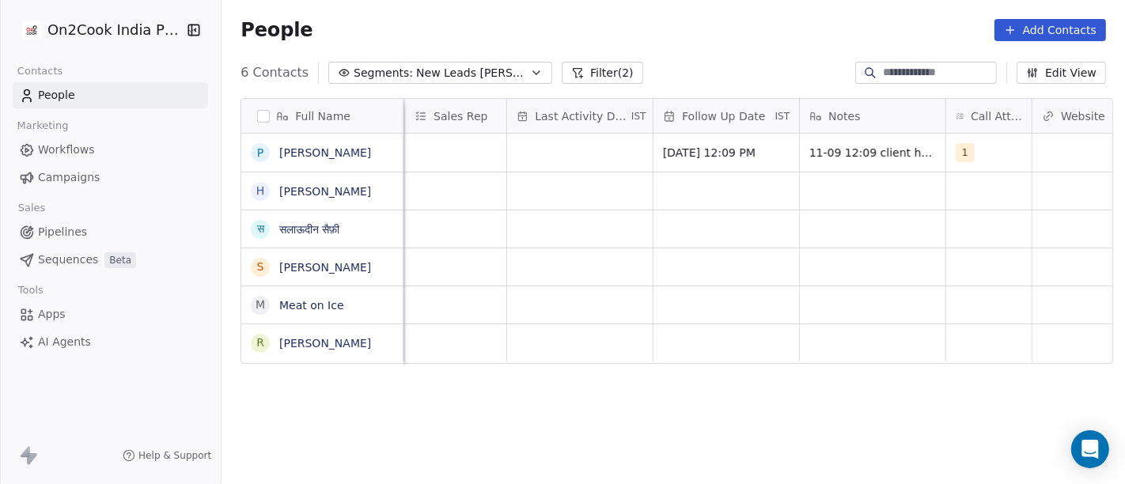
click at [662, 49] on div "People Add Contacts" at bounding box center [672, 30] width 903 height 60
click at [528, 155] on div "grid" at bounding box center [580, 153] width 146 height 38
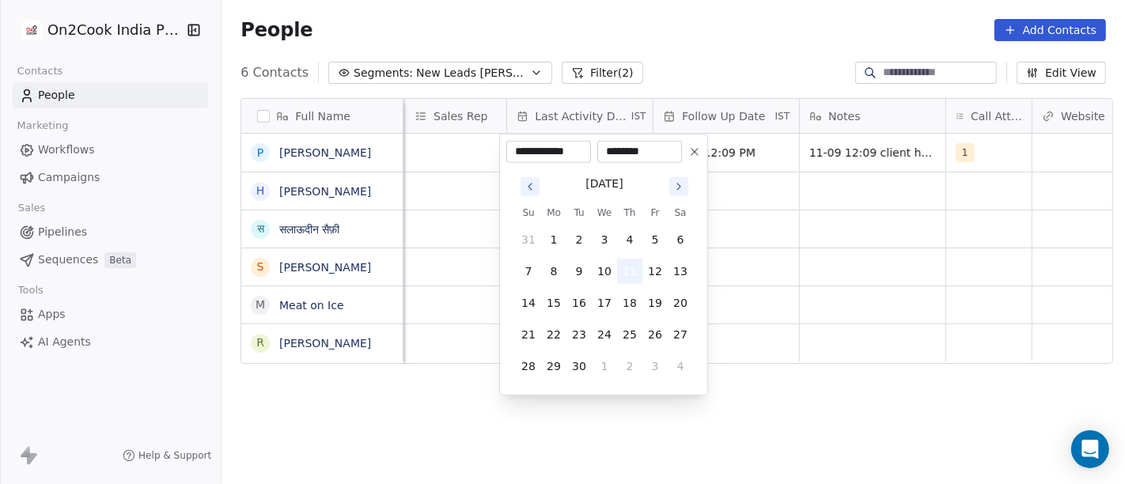
click at [639, 268] on button "11" at bounding box center [629, 271] width 25 height 25
click at [886, 302] on html "**********" at bounding box center [562, 242] width 1125 height 484
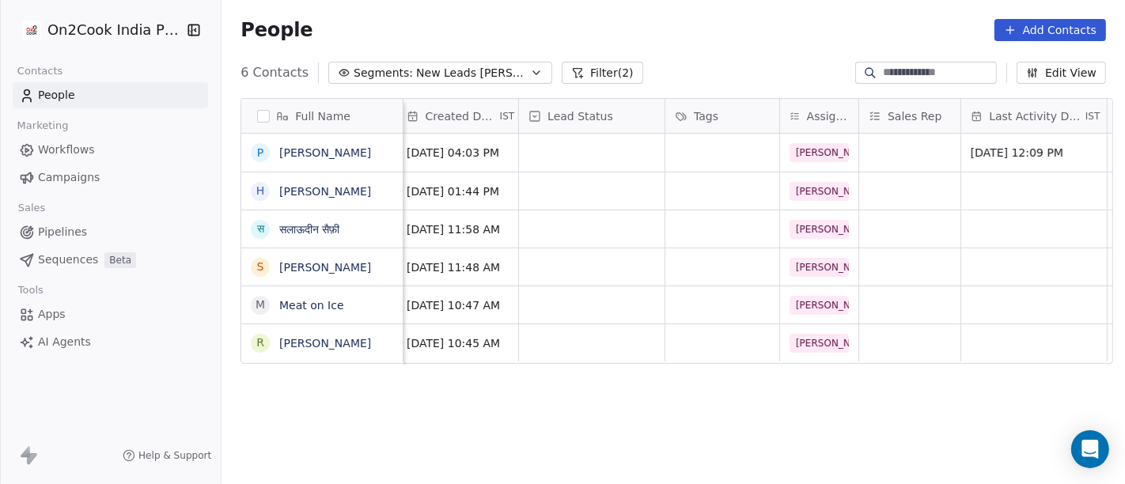
scroll to position [0, 443]
click at [590, 148] on div "grid" at bounding box center [593, 153] width 146 height 38
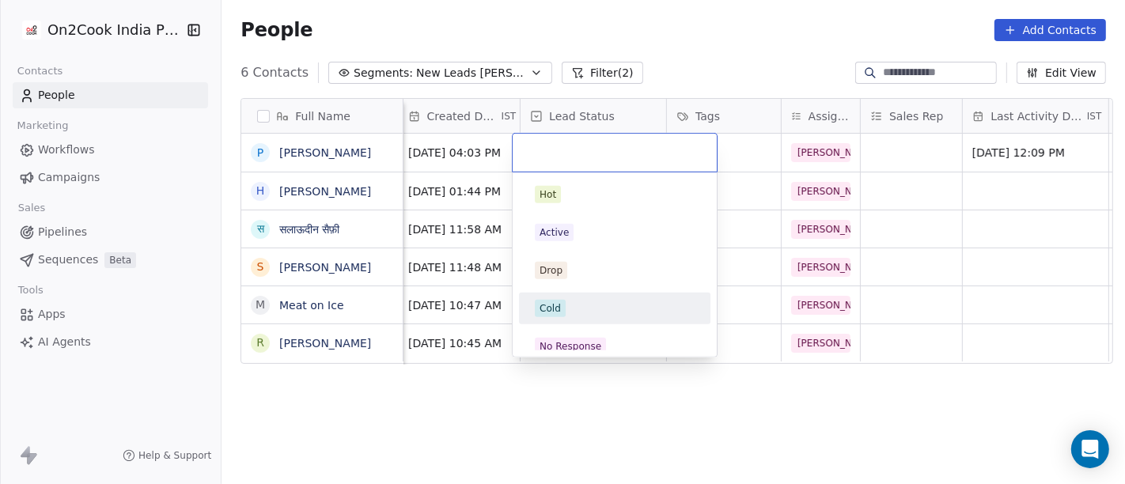
click at [566, 315] on div "Cold" at bounding box center [615, 308] width 160 height 17
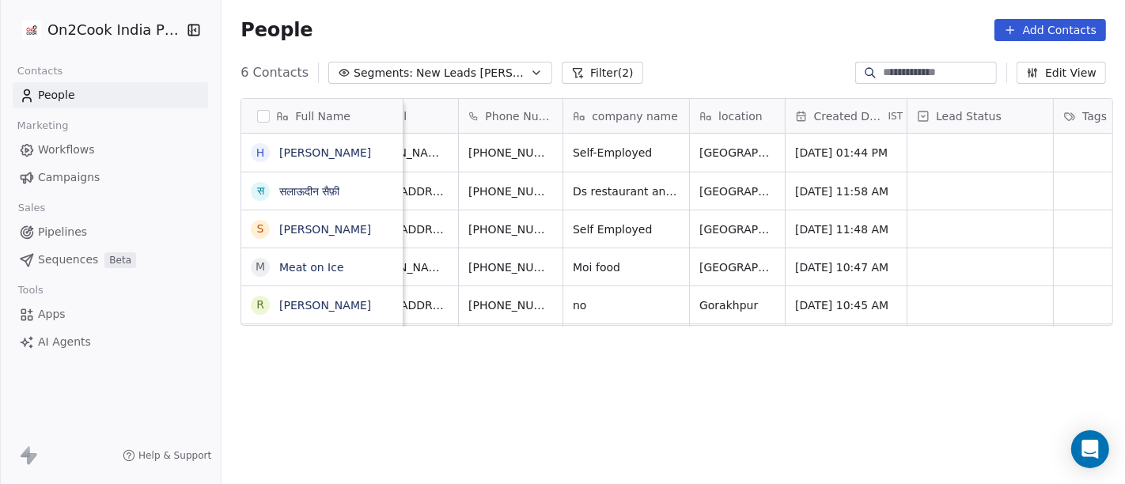
scroll to position [0, 0]
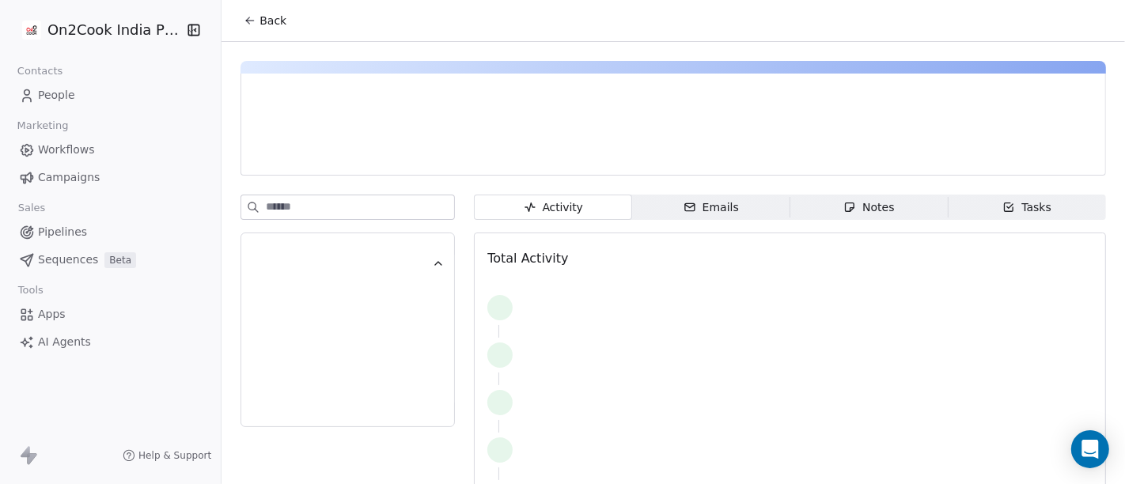
click at [265, 28] on span "Back" at bounding box center [272, 21] width 27 height 16
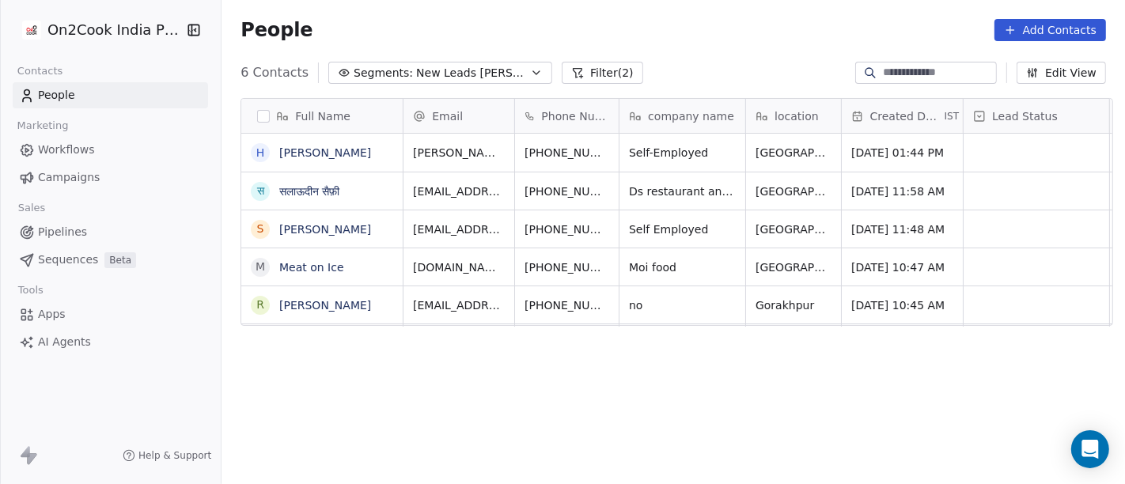
scroll to position [413, 897]
click at [680, 168] on div "Self-Employed" at bounding box center [683, 153] width 128 height 38
click at [680, 168] on textarea "**********" at bounding box center [675, 158] width 124 height 49
click at [693, 51] on html "**********" at bounding box center [562, 242] width 1125 height 484
click at [636, 157] on button "grid" at bounding box center [645, 150] width 19 height 19
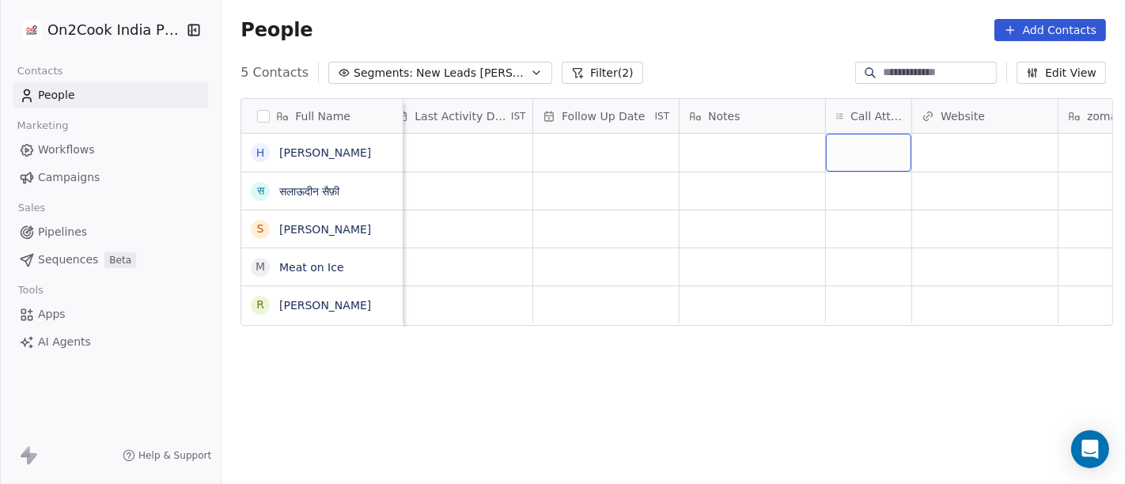
scroll to position [0, 1019]
click at [892, 151] on div "grid" at bounding box center [868, 153] width 85 height 38
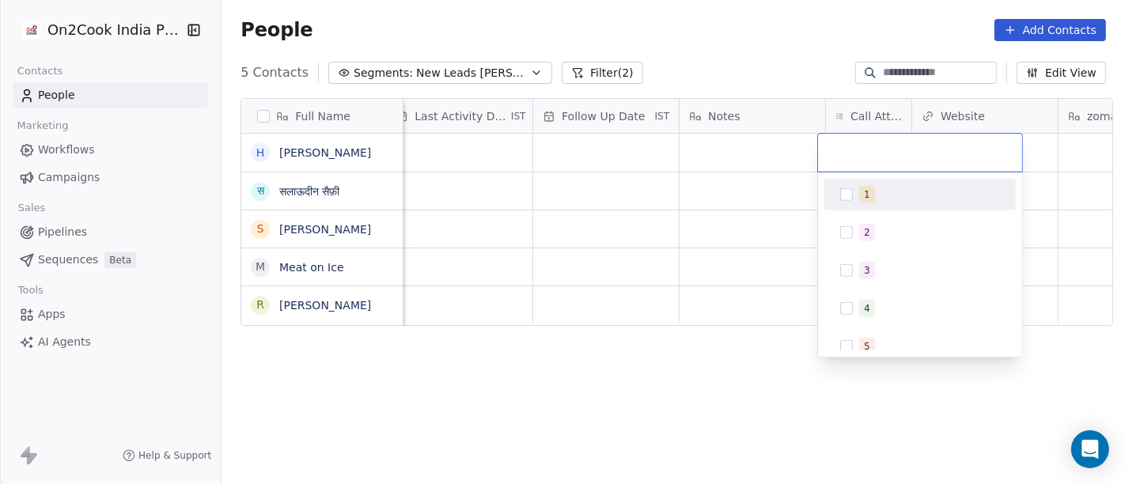
click at [892, 186] on div "1" at bounding box center [929, 194] width 141 height 17
click at [770, 200] on html "On2Cook India Pvt. Ltd. Contacts People Marketing Workflows Campaigns Sales Pip…" at bounding box center [562, 242] width 1125 height 484
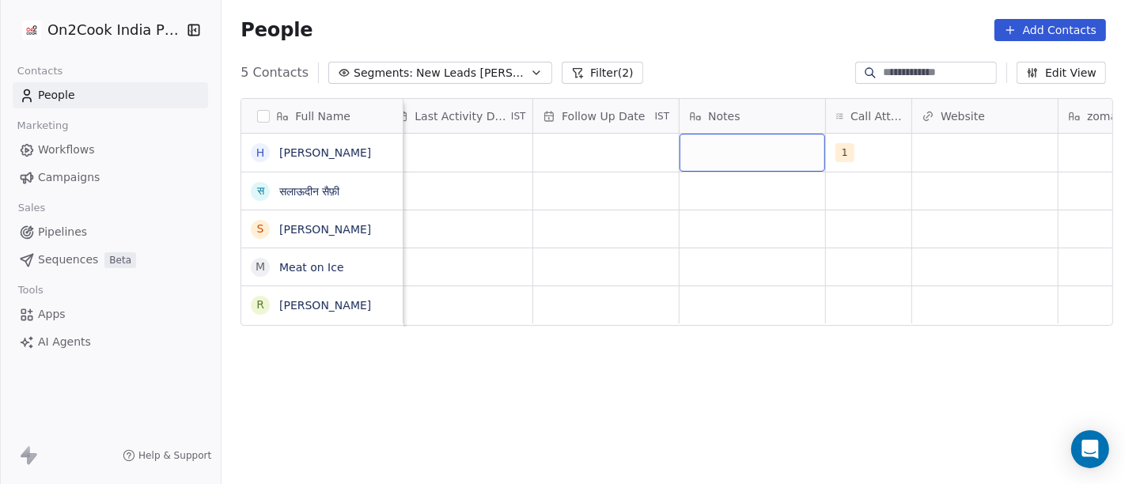
click at [734, 166] on div "grid" at bounding box center [752, 153] width 146 height 38
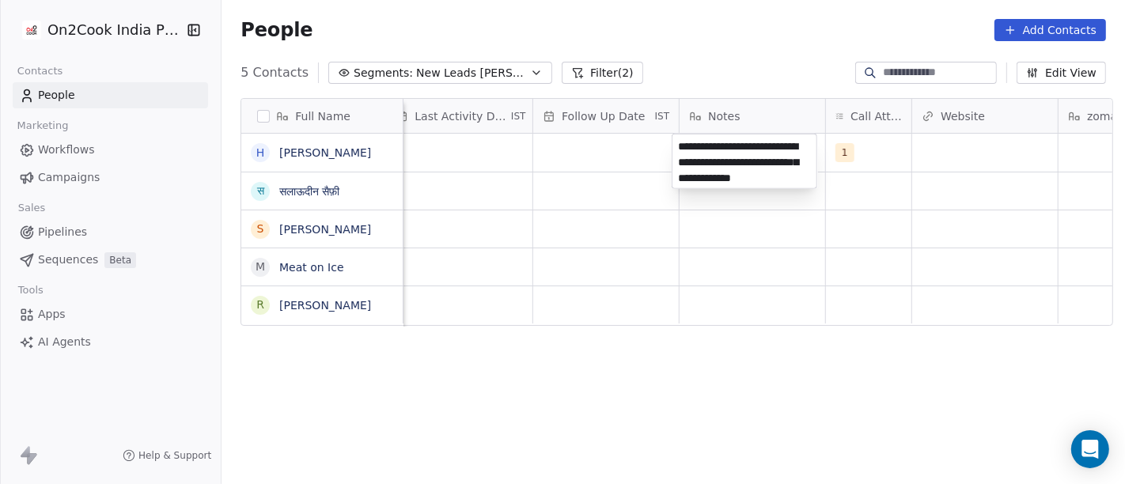
type textarea "**********"
click at [576, 252] on html "**********" at bounding box center [562, 242] width 1125 height 484
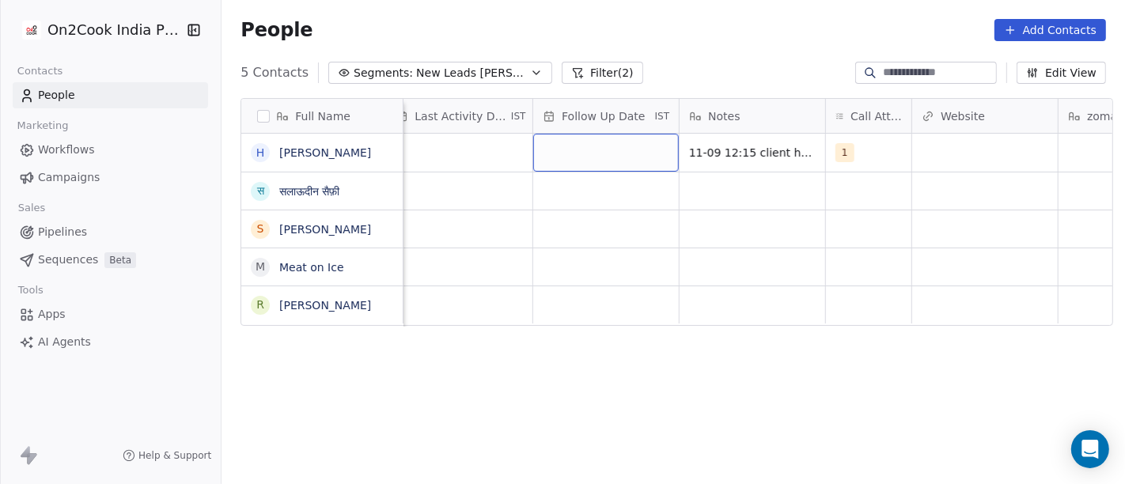
click at [561, 151] on div "grid" at bounding box center [606, 153] width 146 height 38
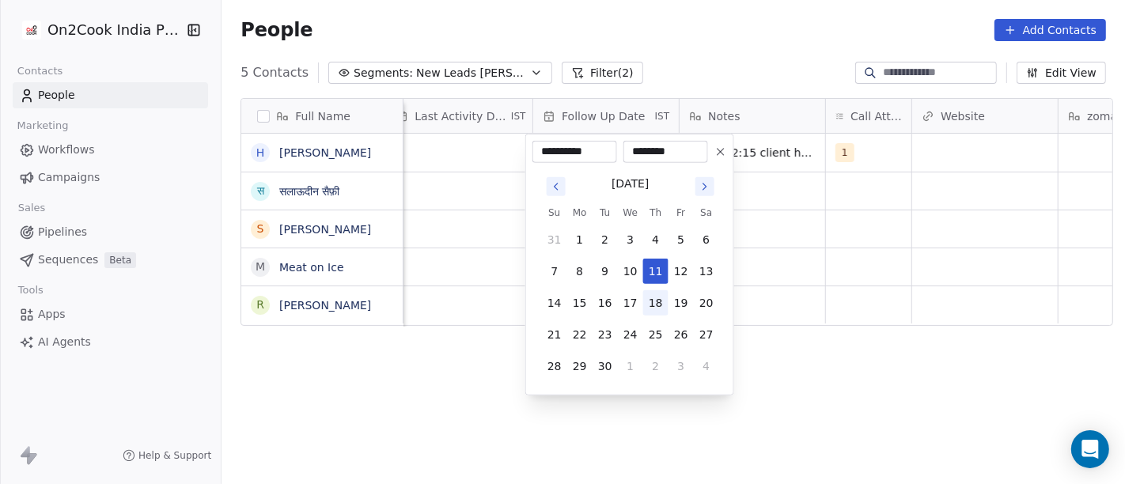
click at [653, 297] on button "18" at bounding box center [655, 302] width 25 height 25
click at [610, 369] on button "30" at bounding box center [604, 366] width 25 height 25
type input "**********"
click at [835, 388] on html "**********" at bounding box center [562, 242] width 1125 height 484
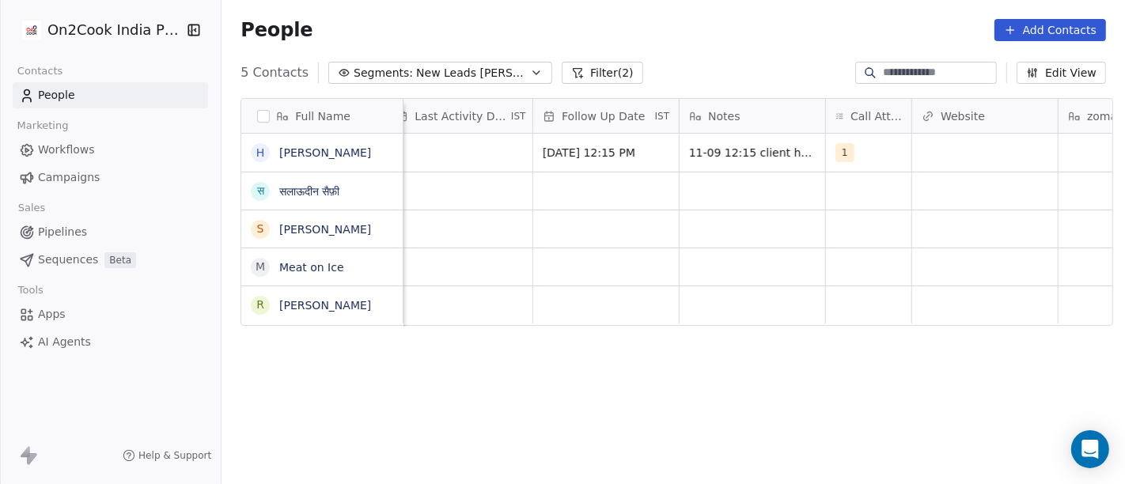
scroll to position [0, 1001]
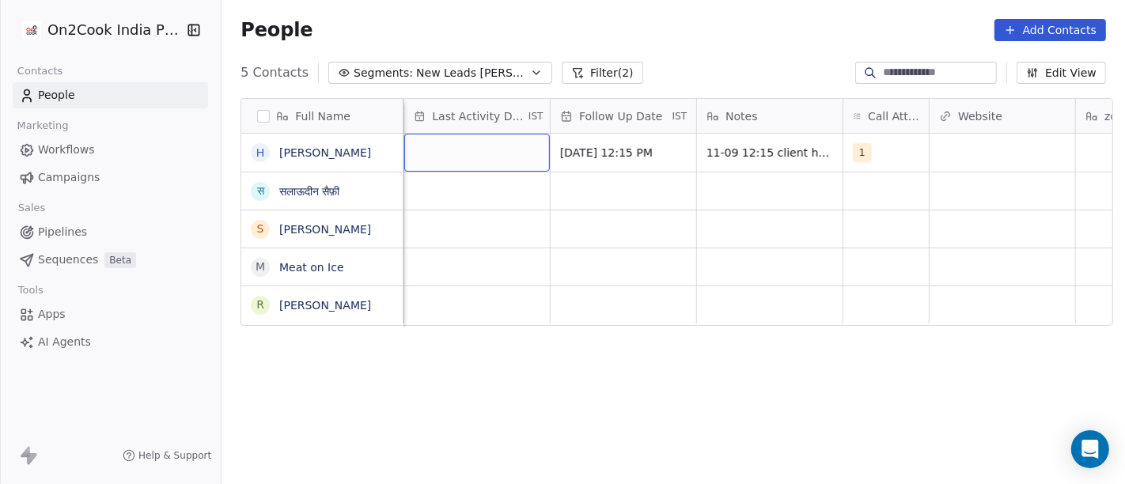
click at [494, 163] on div "grid" at bounding box center [477, 153] width 146 height 38
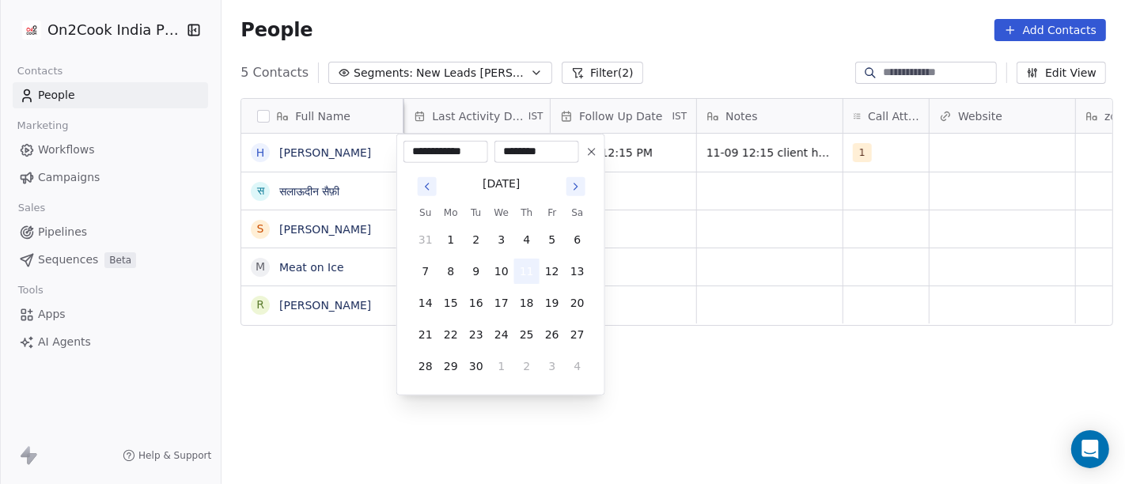
click at [534, 277] on button "11" at bounding box center [526, 271] width 25 height 25
click at [771, 308] on html "**********" at bounding box center [562, 242] width 1125 height 484
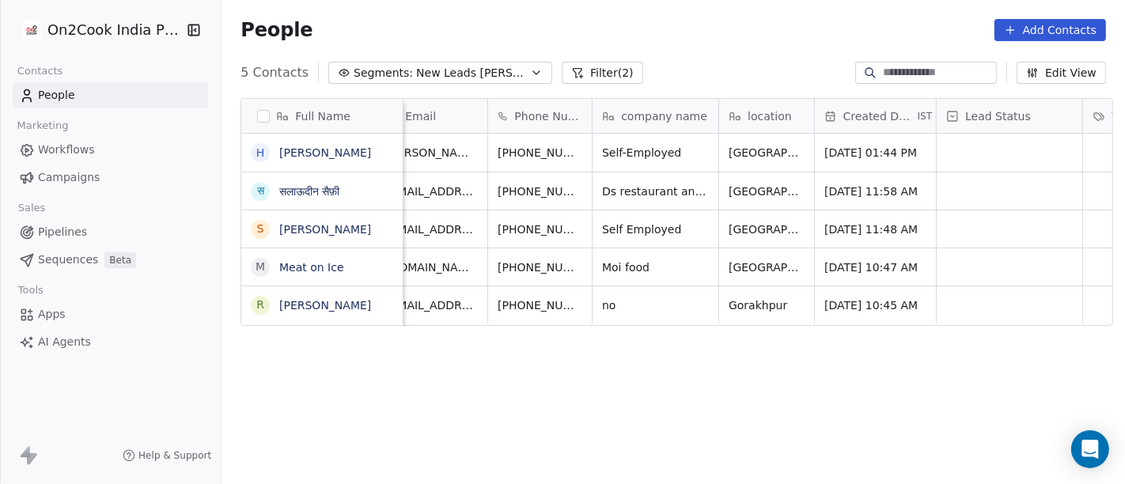
scroll to position [0, 0]
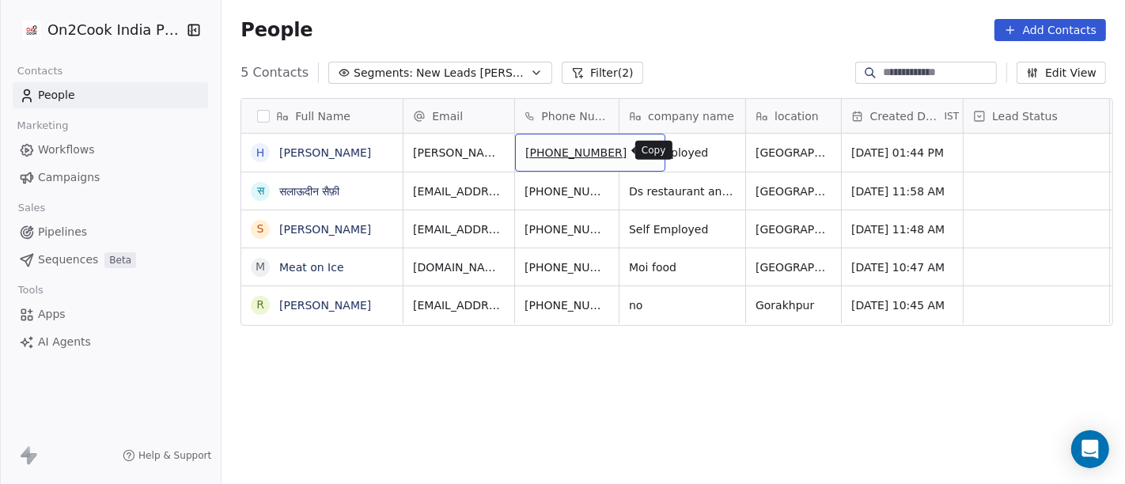
click at [639, 155] on icon "grid" at bounding box center [645, 150] width 13 height 13
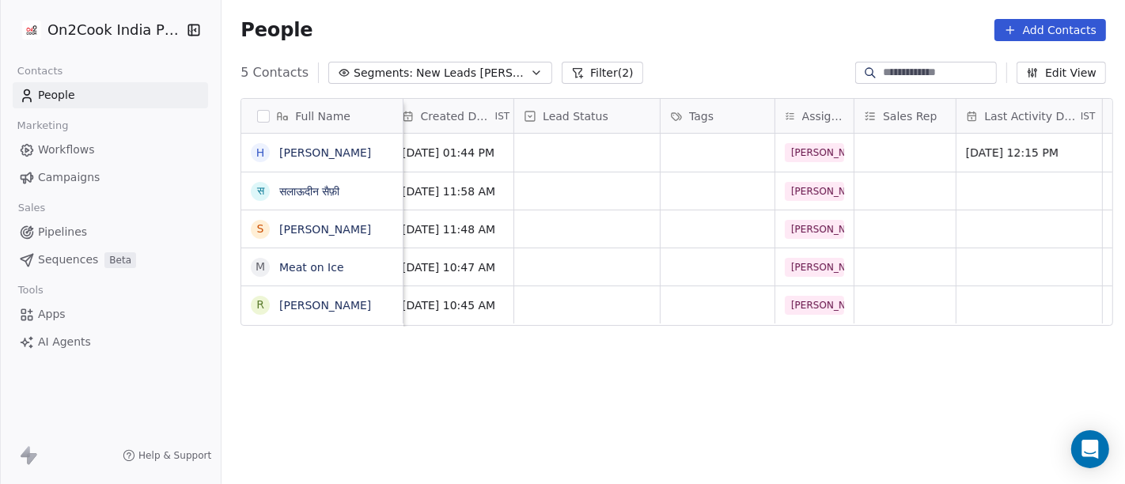
scroll to position [0, 452]
click at [547, 146] on div "grid" at bounding box center [585, 153] width 146 height 38
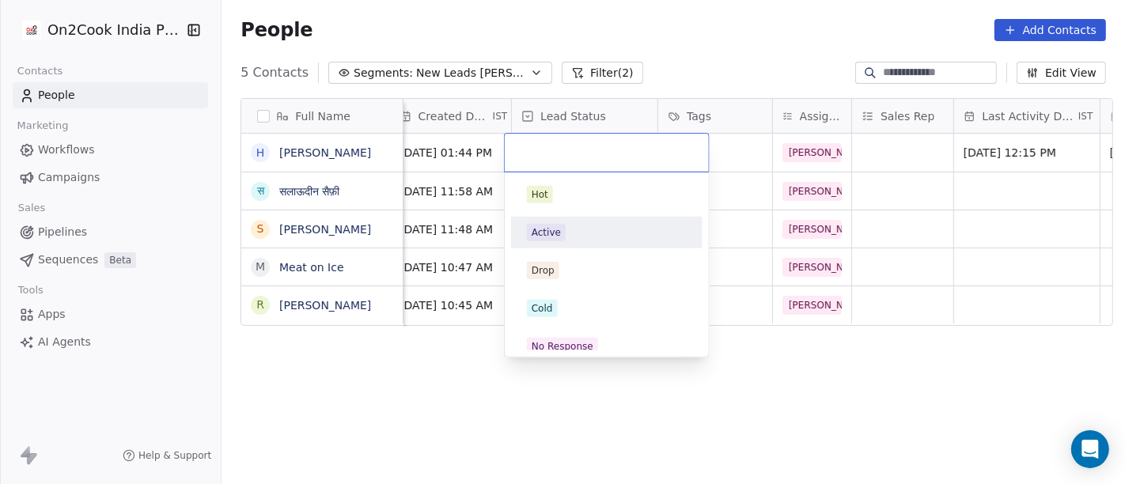
click at [544, 241] on div "Active" at bounding box center [606, 232] width 179 height 25
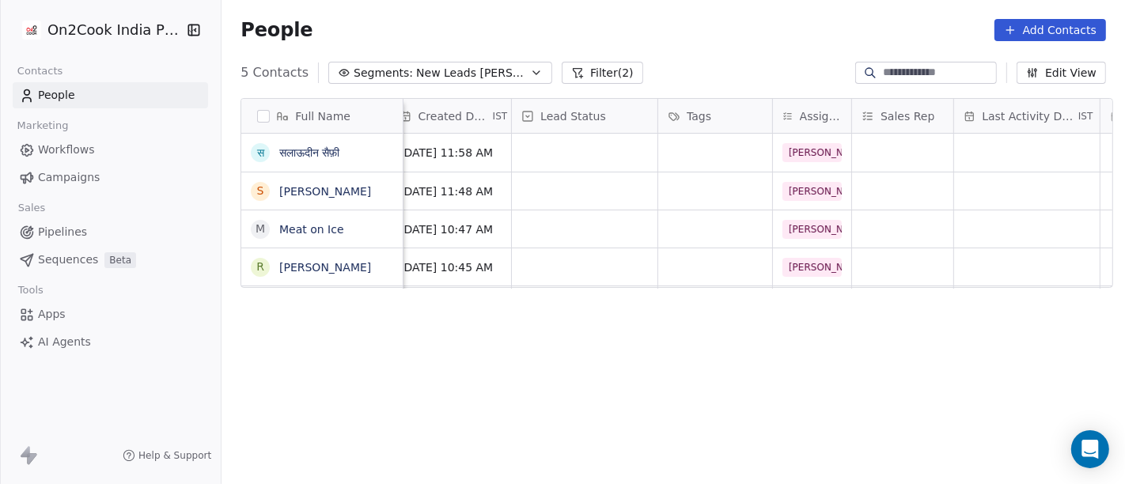
scroll to position [0, 0]
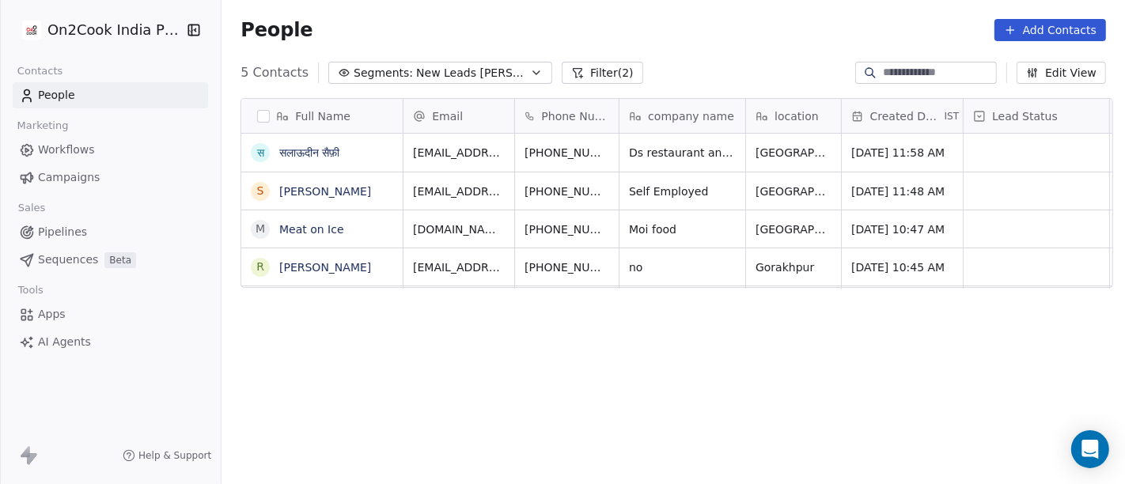
click at [539, 412] on div "Full Name स सलाऊदीन सैफ़ी S Sanjeev Thakur M Meat on Ice R Rameshwar Mishra Emai…" at bounding box center [672, 298] width 903 height 426
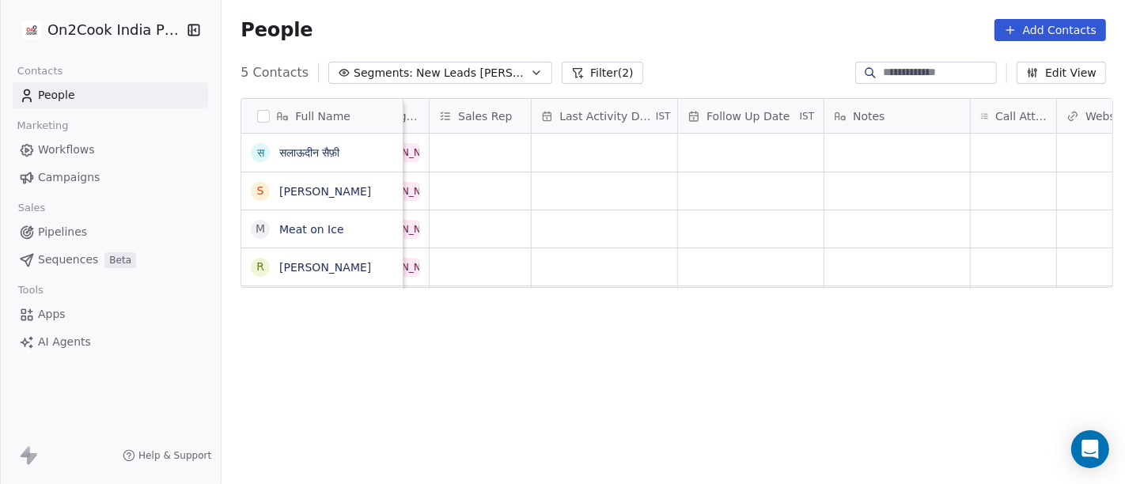
scroll to position [0, 875]
click at [1006, 150] on div "grid" at bounding box center [1012, 153] width 85 height 38
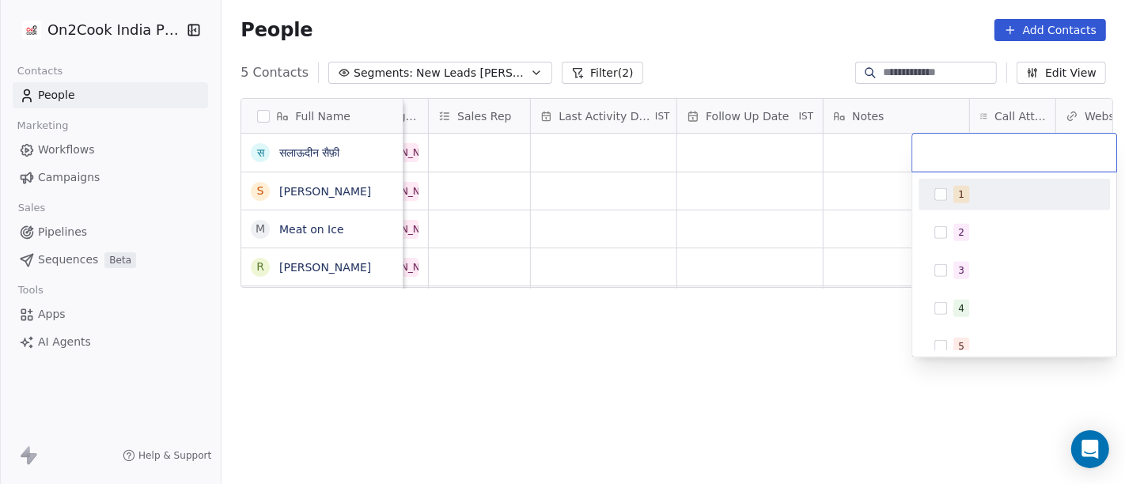
click at [954, 199] on span "1" at bounding box center [961, 194] width 16 height 17
click at [824, 164] on html "On2Cook India Pvt. Ltd. Contacts People Marketing Workflows Campaigns Sales Pip…" at bounding box center [562, 242] width 1125 height 484
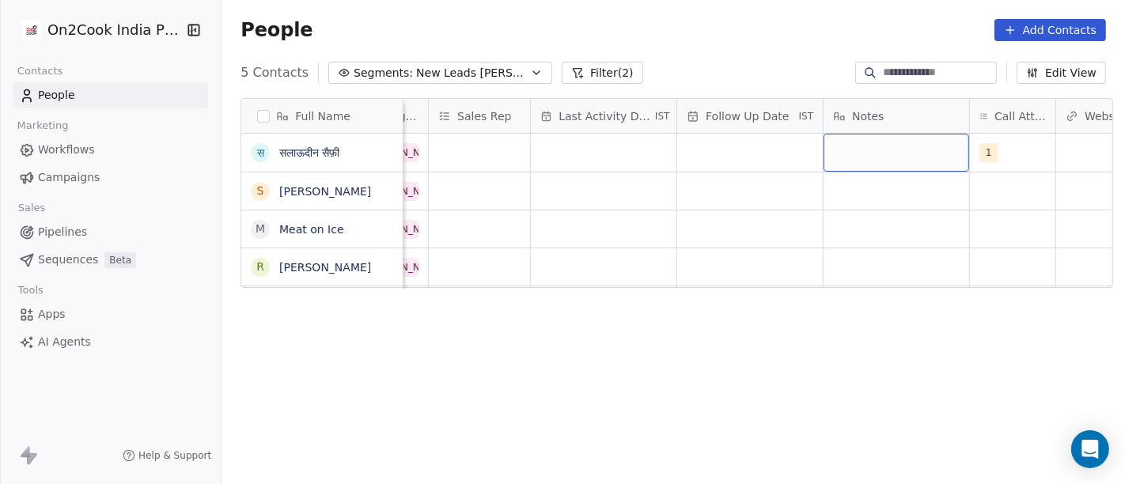
click at [855, 151] on div "grid" at bounding box center [896, 153] width 146 height 38
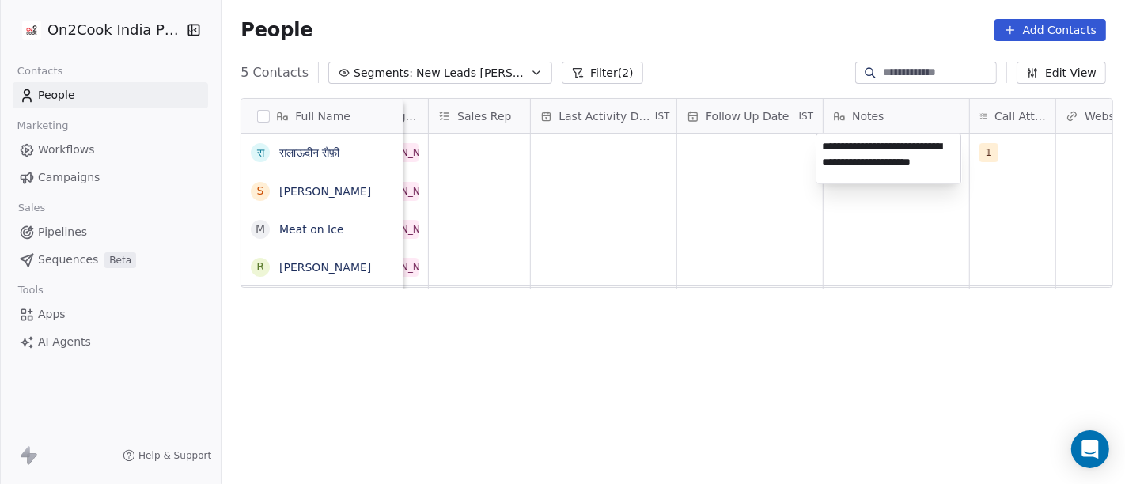
type textarea "**********"
click at [710, 315] on html "**********" at bounding box center [562, 242] width 1125 height 484
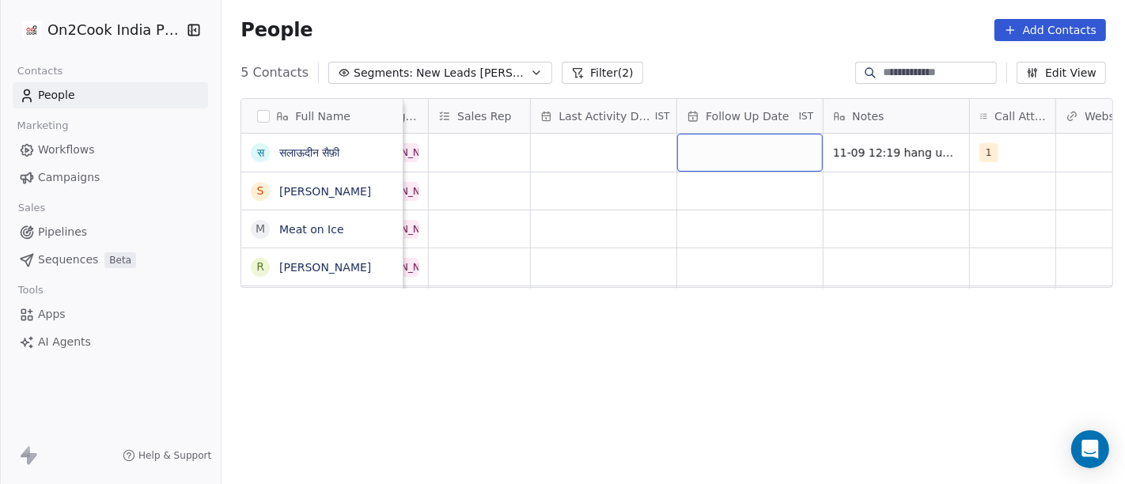
click at [741, 152] on div "grid" at bounding box center [750, 153] width 146 height 38
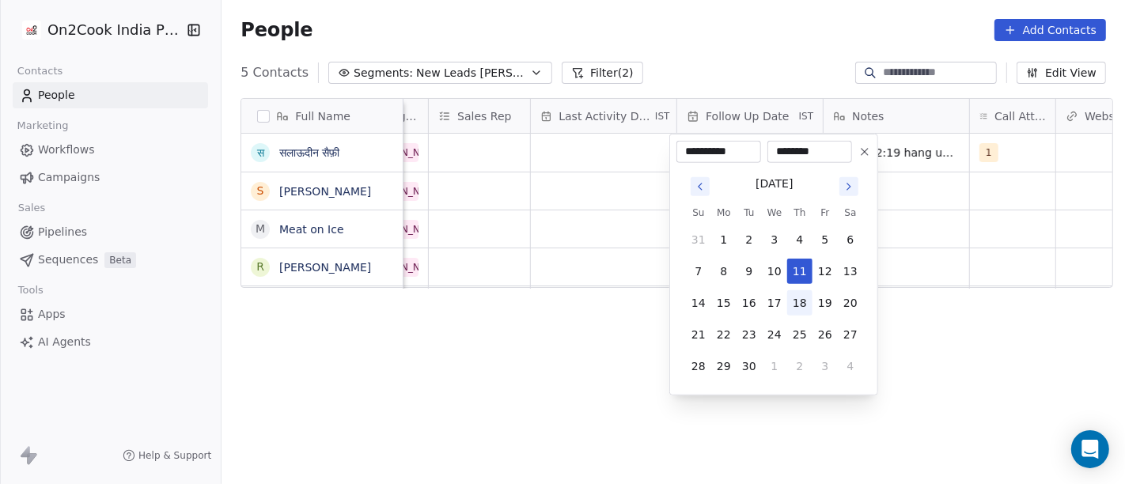
click at [795, 310] on button "18" at bounding box center [799, 302] width 25 height 25
type input "**********"
click at [944, 346] on html "**********" at bounding box center [562, 242] width 1125 height 484
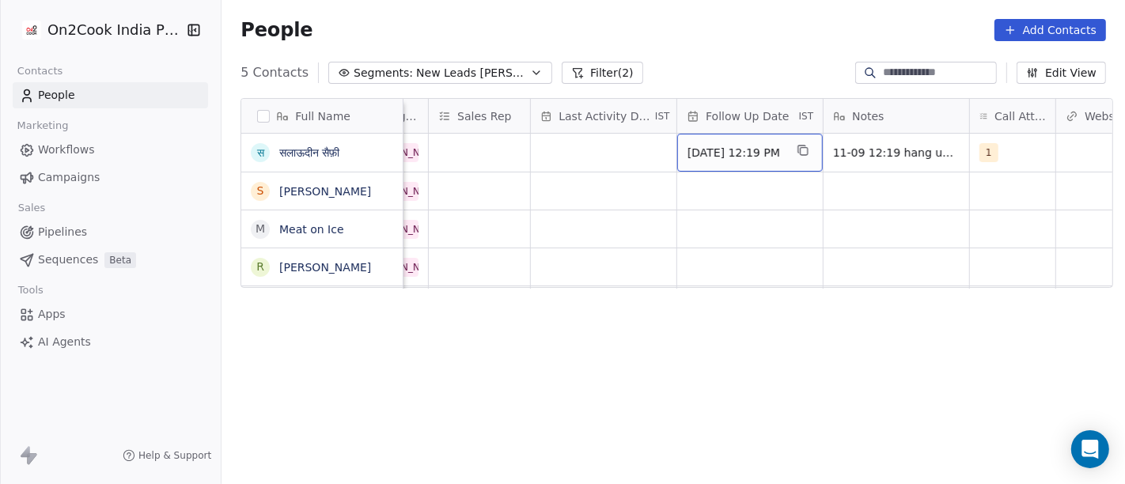
click at [723, 146] on span "18/09/2025 12:19 PM" at bounding box center [735, 153] width 97 height 16
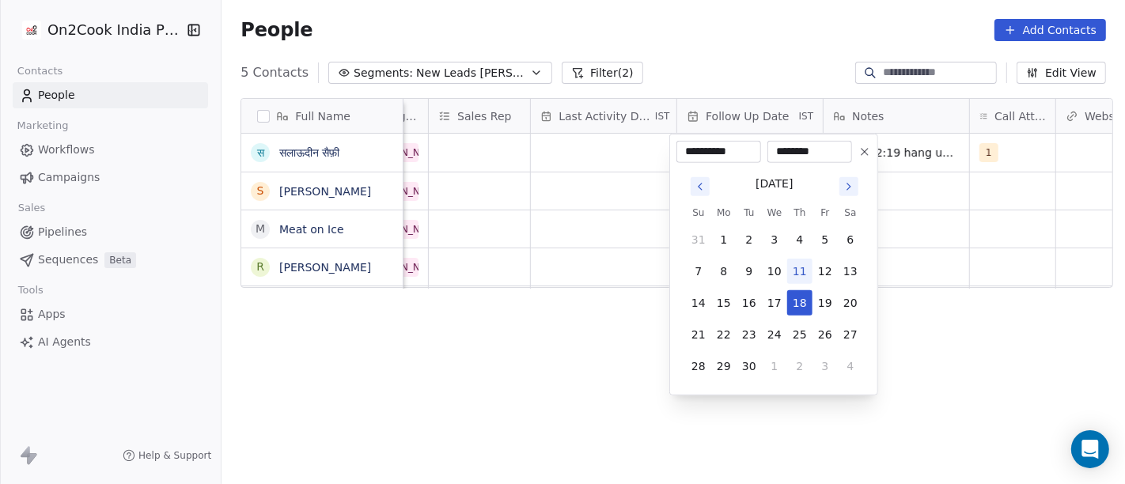
click at [862, 151] on icon at bounding box center [864, 152] width 13 height 13
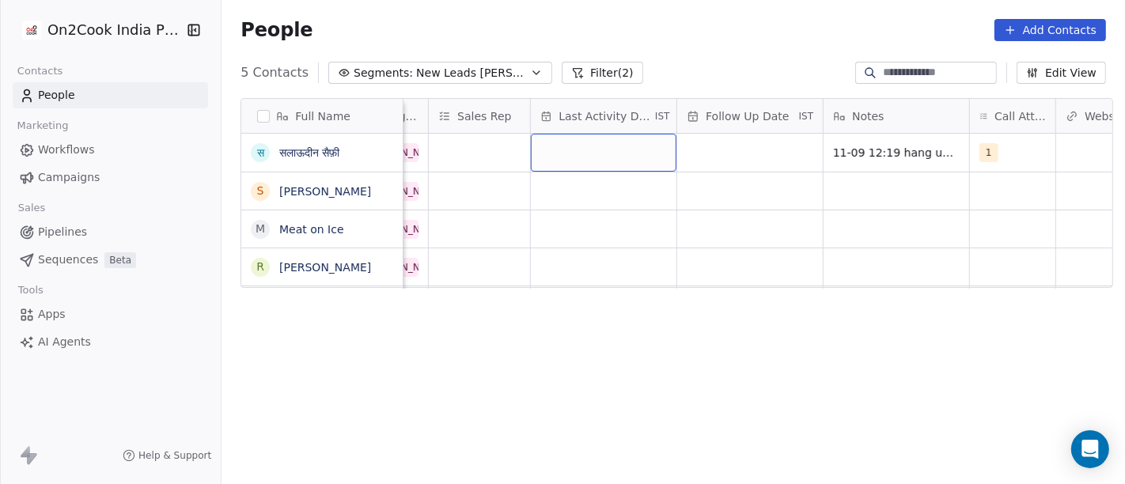
click at [601, 156] on div "grid" at bounding box center [604, 153] width 146 height 38
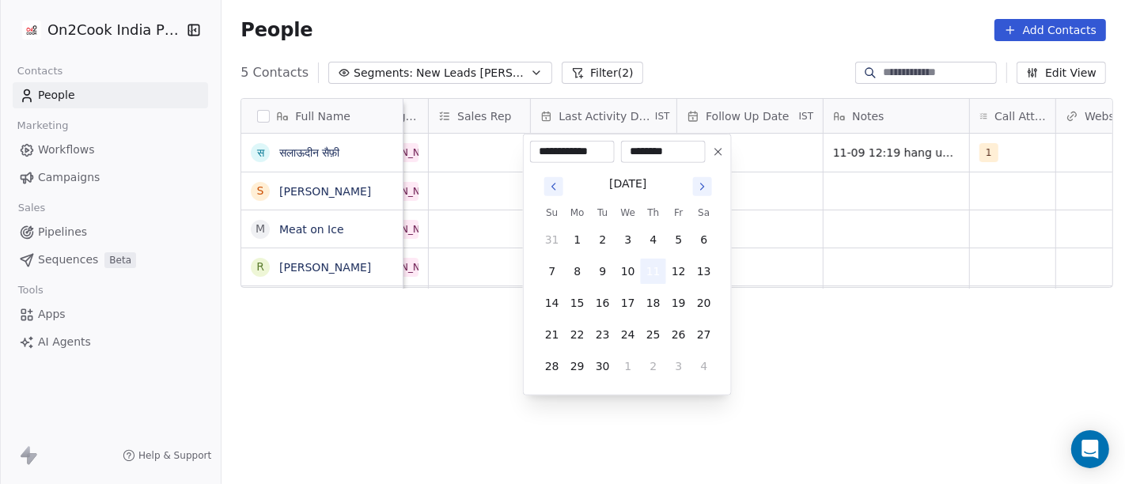
click at [659, 280] on button "11" at bounding box center [653, 271] width 25 height 25
click at [650, 269] on button "11" at bounding box center [653, 271] width 25 height 25
click at [798, 243] on html "**********" at bounding box center [562, 242] width 1125 height 484
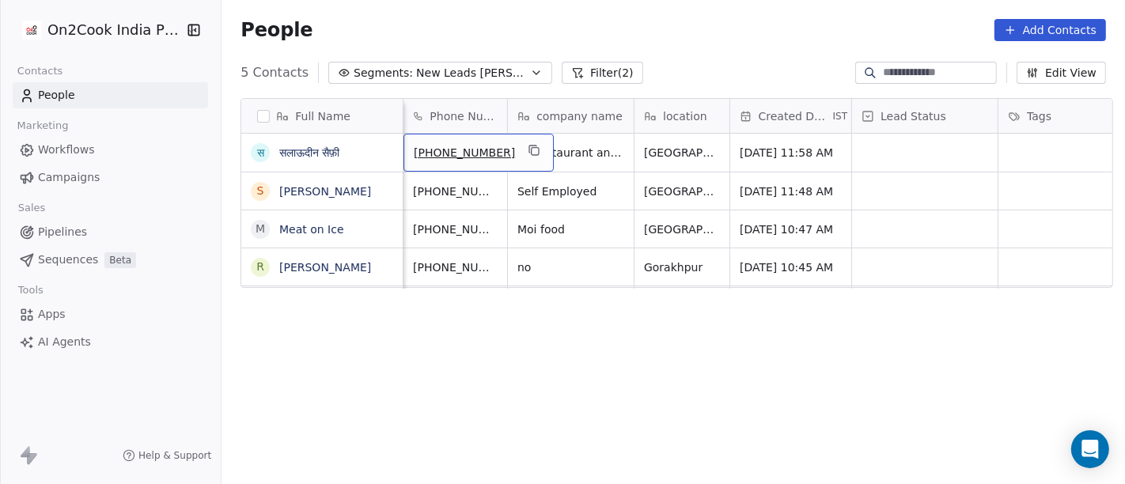
scroll to position [0, 111]
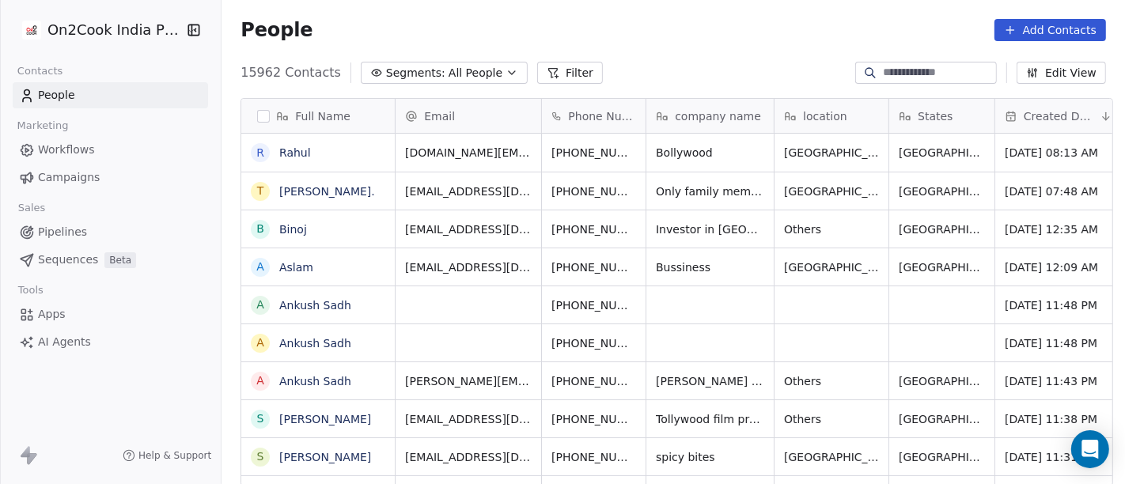
scroll to position [2, 0]
click at [279, 153] on link "Rahul" at bounding box center [295, 151] width 32 height 13
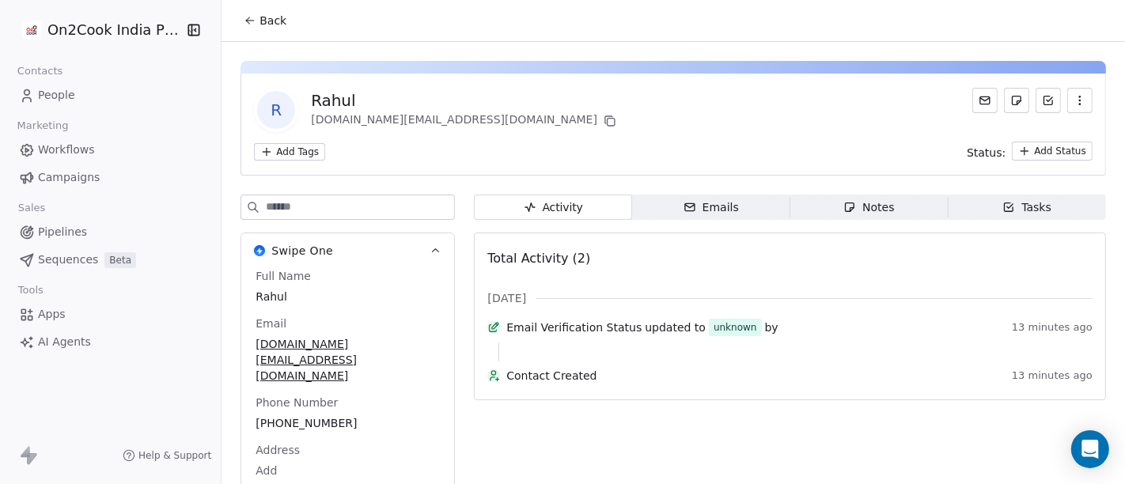
click at [259, 25] on span "Back" at bounding box center [272, 21] width 27 height 16
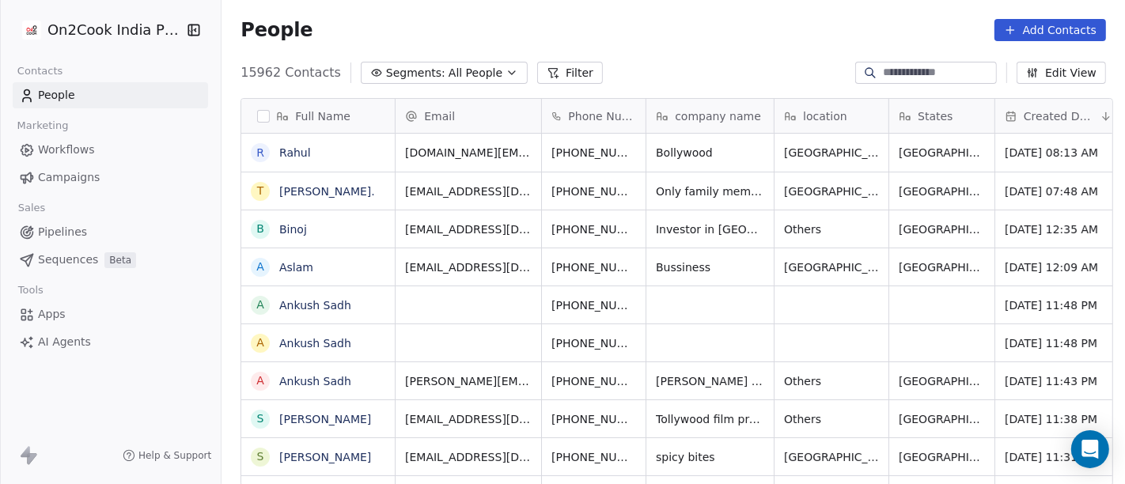
scroll to position [413, 897]
click at [913, 72] on input at bounding box center [938, 73] width 111 height 16
paste input "**********"
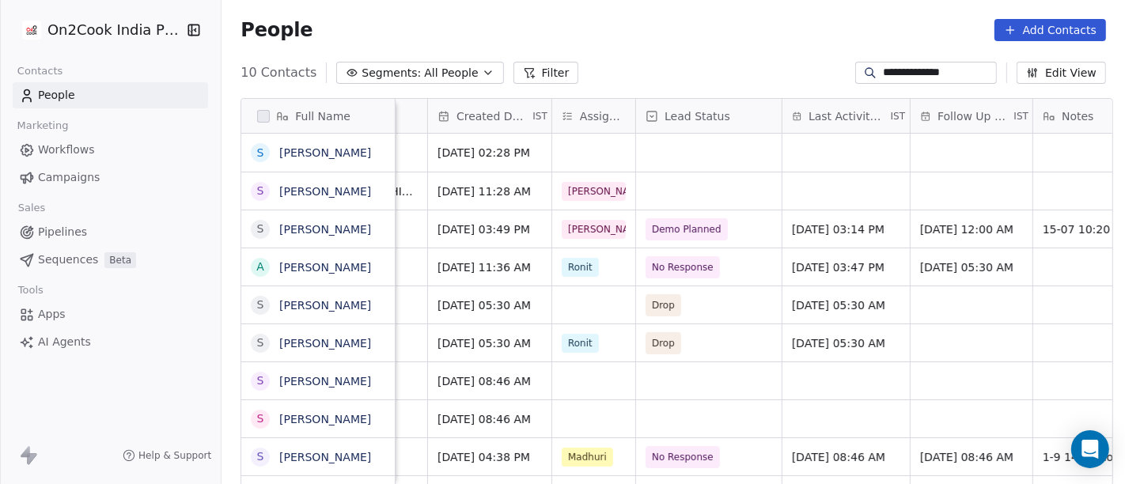
scroll to position [0, 570]
click at [592, 172] on div "[PERSON_NAME]" at bounding box center [620, 190] width 141 height 37
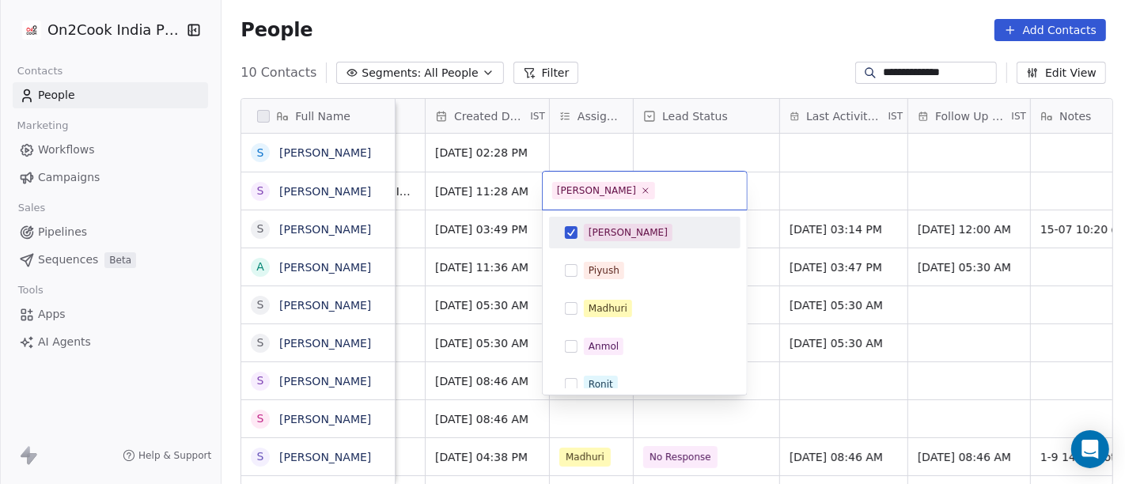
click at [603, 229] on div "[PERSON_NAME]" at bounding box center [628, 232] width 79 height 14
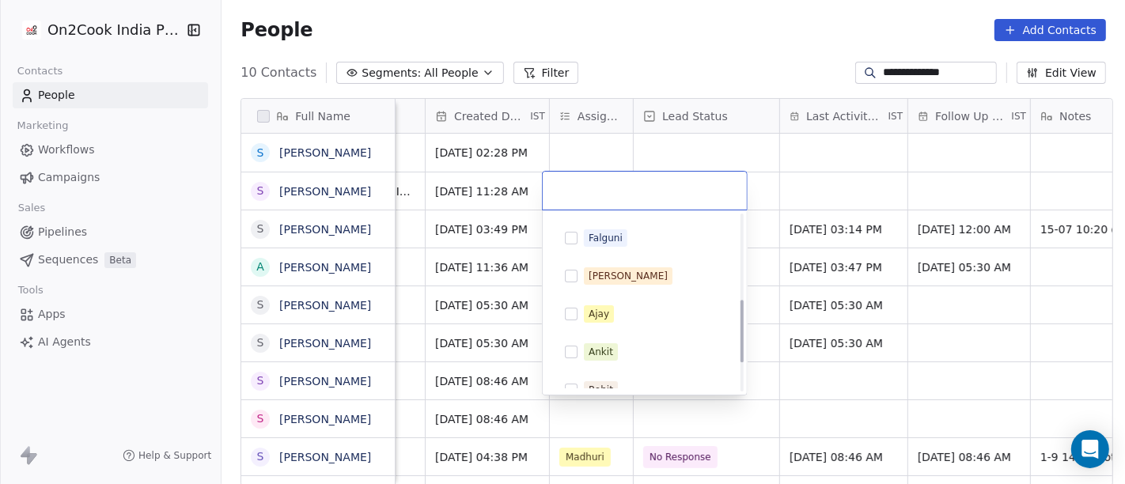
scroll to position [263, 0]
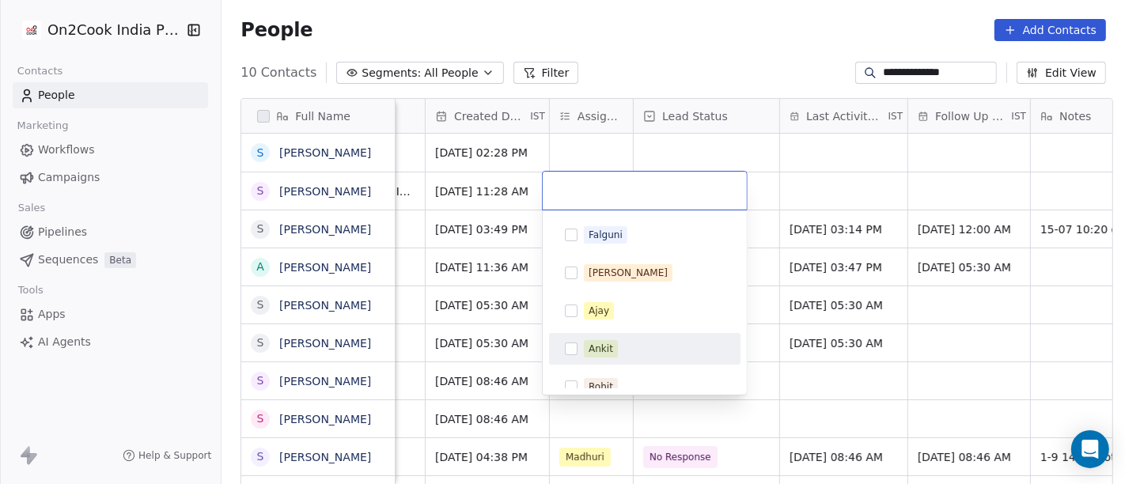
click at [637, 369] on div "[PERSON_NAME] [PERSON_NAME] [PERSON_NAME] [PERSON_NAME] Saurabh [PERSON_NAME] […" at bounding box center [644, 196] width 191 height 487
click at [599, 355] on span "Ankit" at bounding box center [601, 348] width 34 height 17
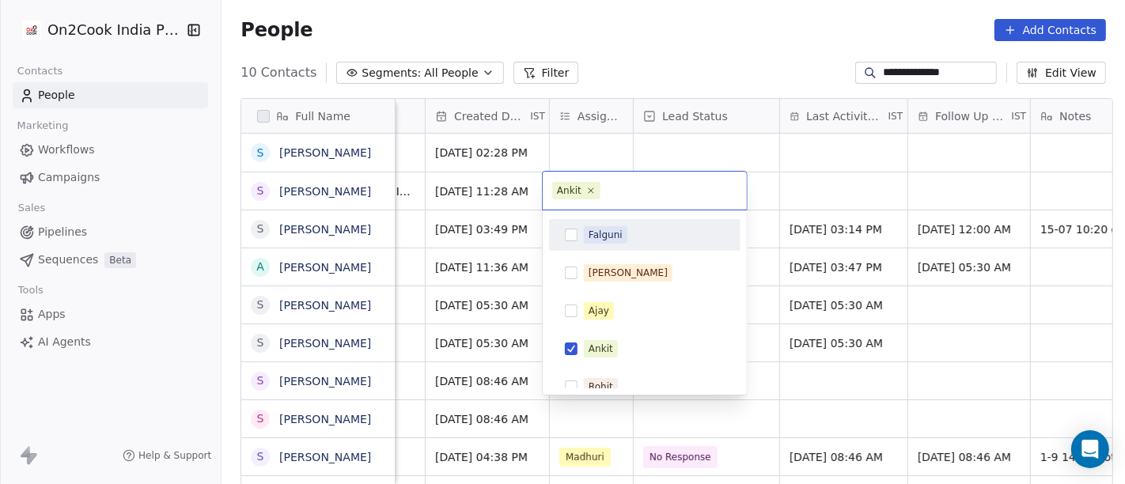
click at [705, 44] on html "**********" at bounding box center [562, 242] width 1125 height 484
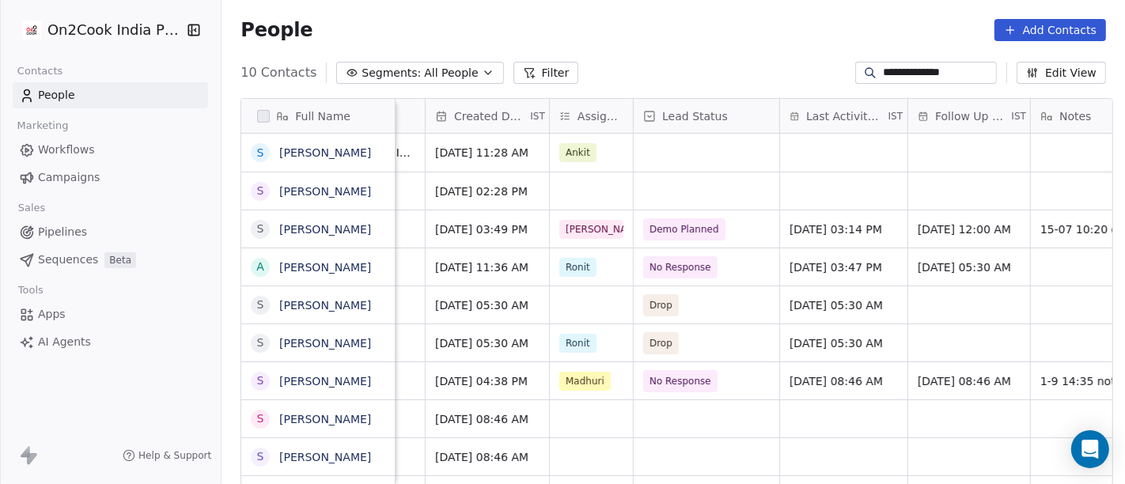
click at [888, 71] on input "**********" at bounding box center [938, 73] width 111 height 16
paste input
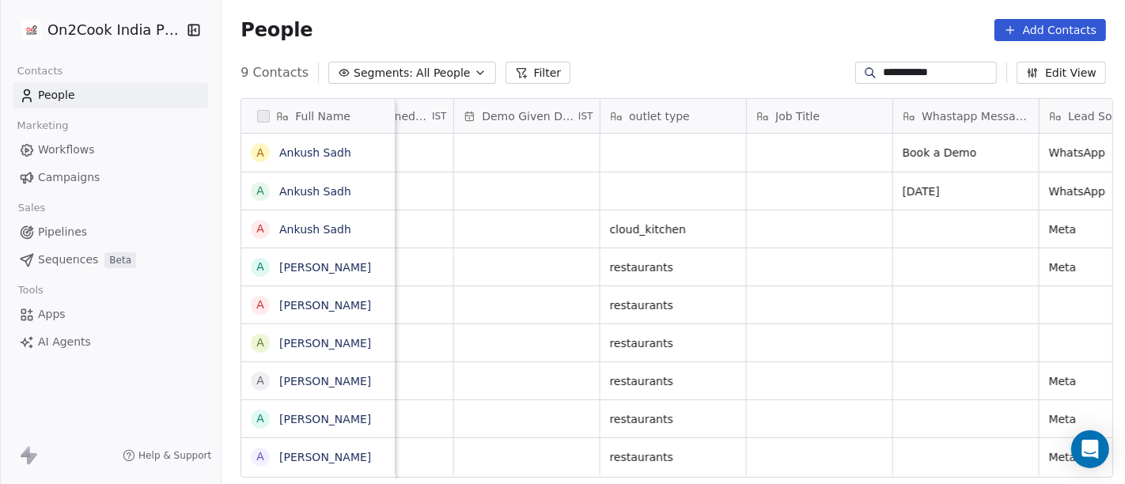
scroll to position [0, 2042]
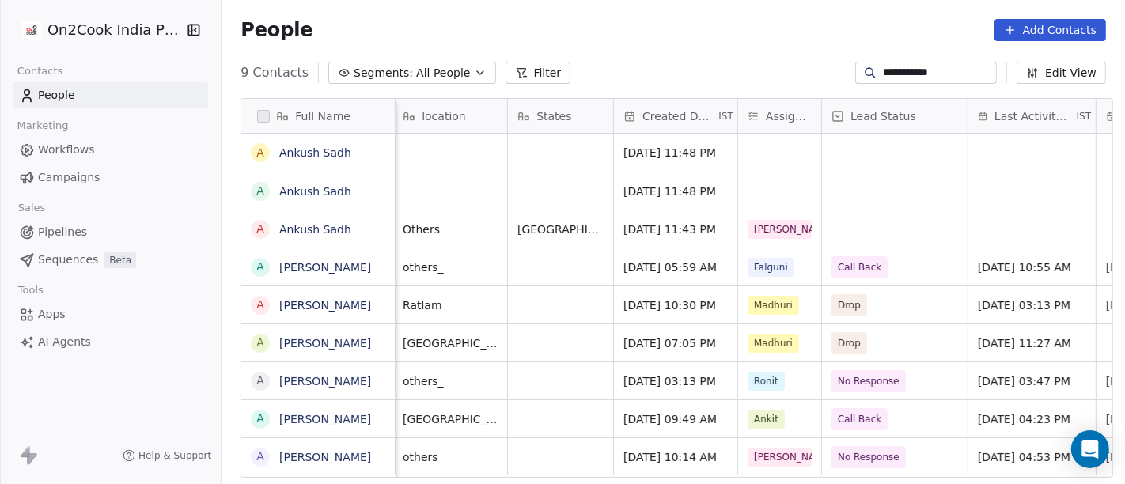
type input "**********"
click at [768, 197] on div "grid" at bounding box center [780, 190] width 83 height 37
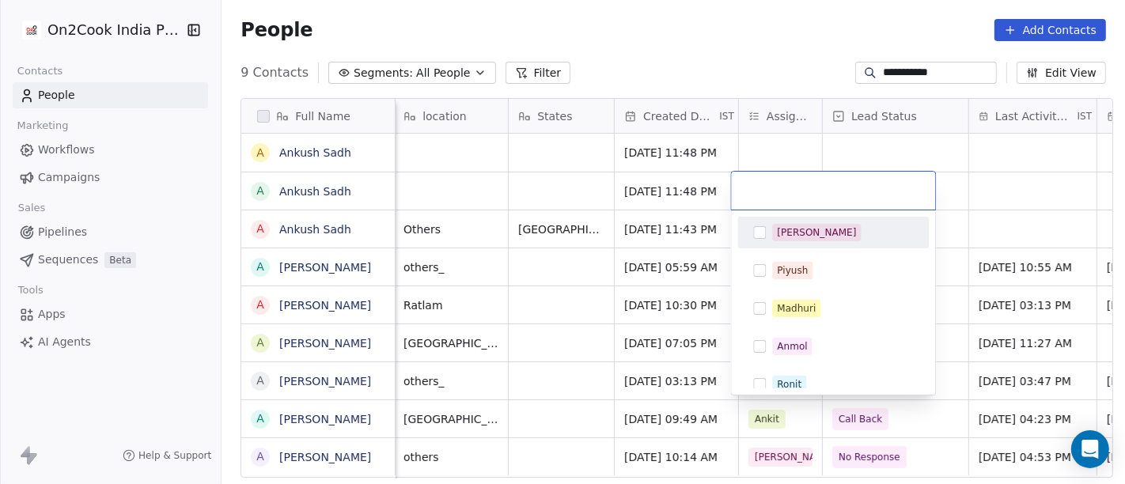
click at [770, 228] on div "[PERSON_NAME]" at bounding box center [833, 232] width 179 height 25
click at [761, 146] on html "**********" at bounding box center [562, 242] width 1125 height 484
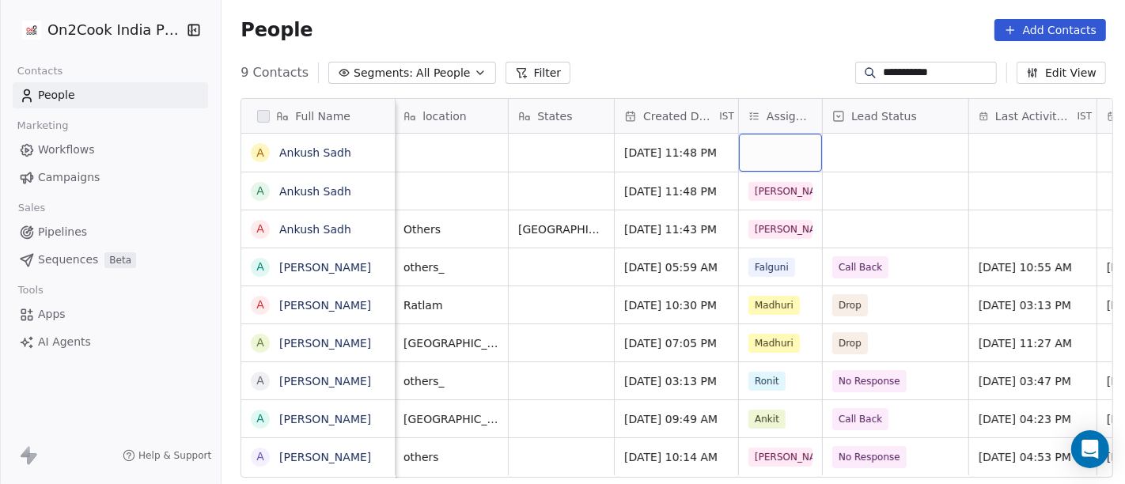
click at [761, 146] on div "grid" at bounding box center [780, 153] width 83 height 38
click at [750, 153] on div "grid" at bounding box center [780, 153] width 83 height 38
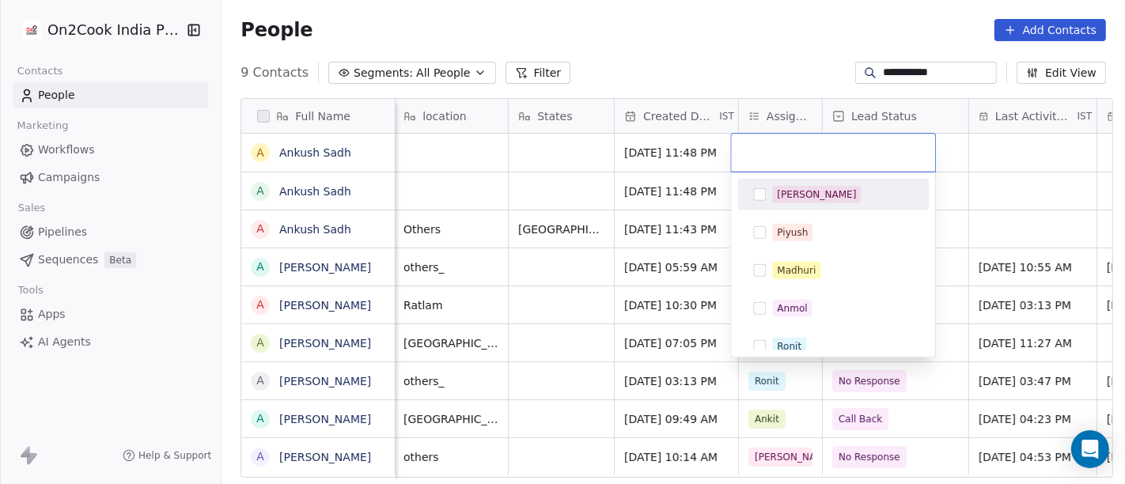
click at [774, 191] on span "[PERSON_NAME]" at bounding box center [816, 194] width 89 height 17
click at [748, 60] on html "**********" at bounding box center [562, 242] width 1125 height 484
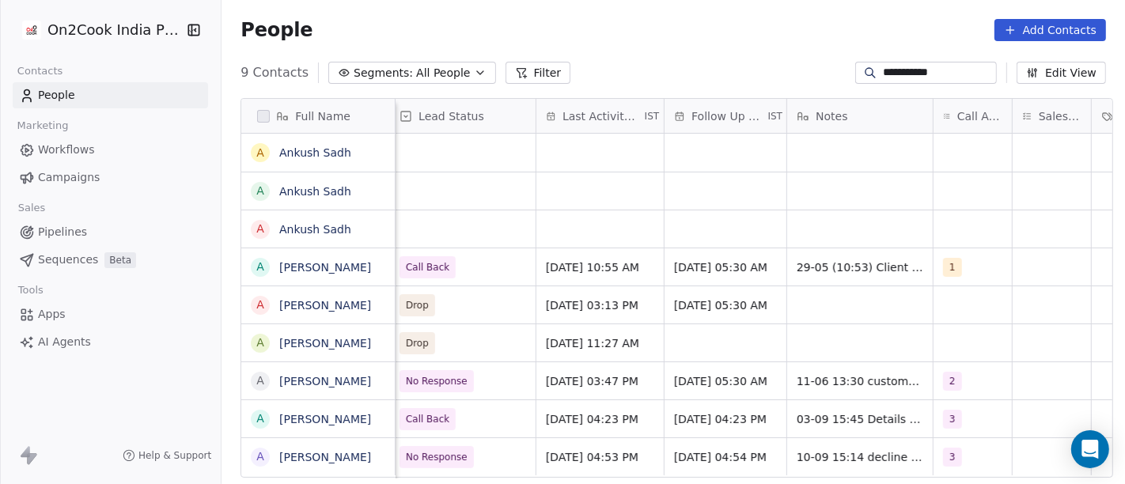
scroll to position [0, 813]
click at [827, 160] on div "grid" at bounding box center [860, 153] width 146 height 38
type textarea "**********"
click at [847, 226] on html "**********" at bounding box center [562, 242] width 1125 height 484
click at [827, 193] on div "grid" at bounding box center [860, 190] width 146 height 37
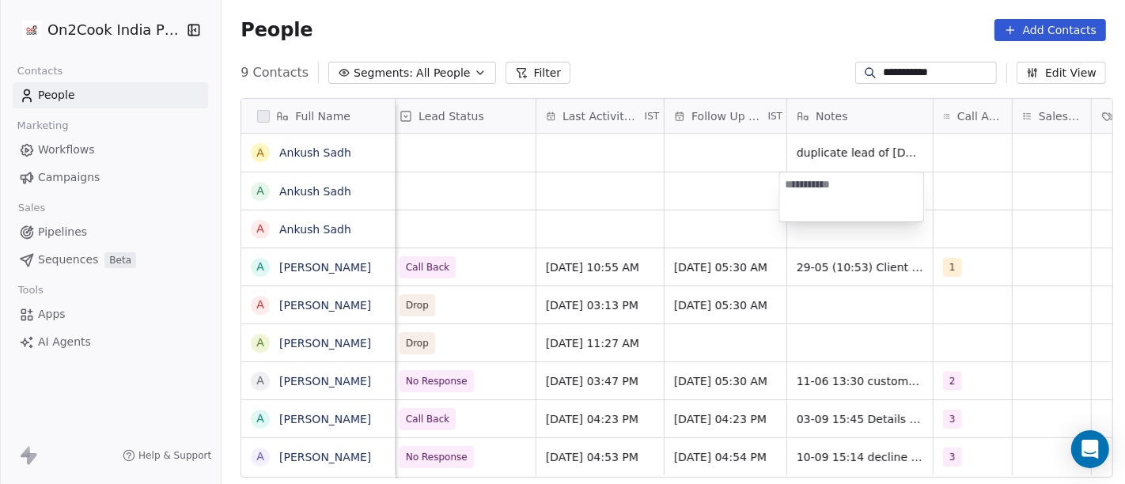
type textarea "**********"
click at [691, 175] on html "**********" at bounding box center [562, 242] width 1125 height 484
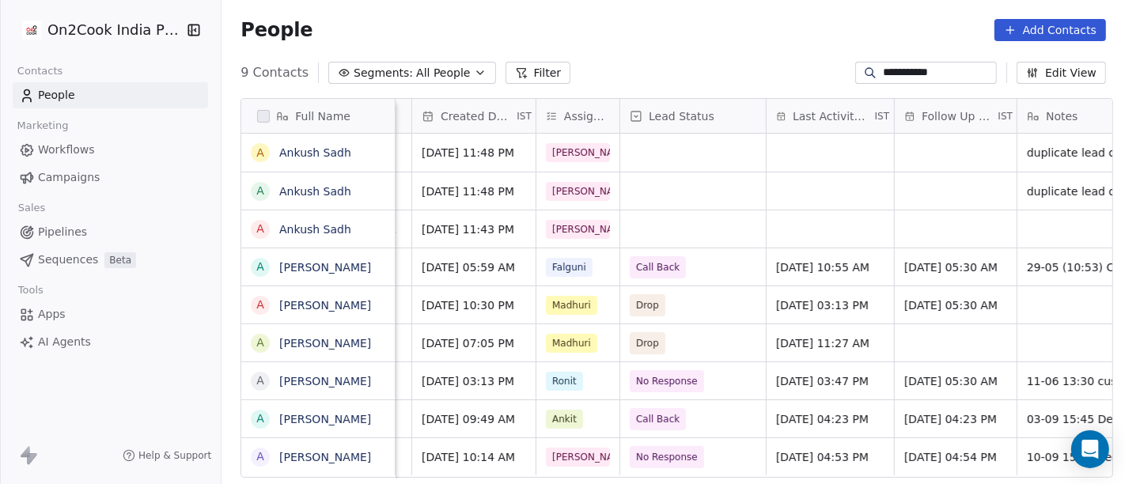
scroll to position [2, 585]
click at [687, 158] on div "grid" at bounding box center [692, 153] width 146 height 38
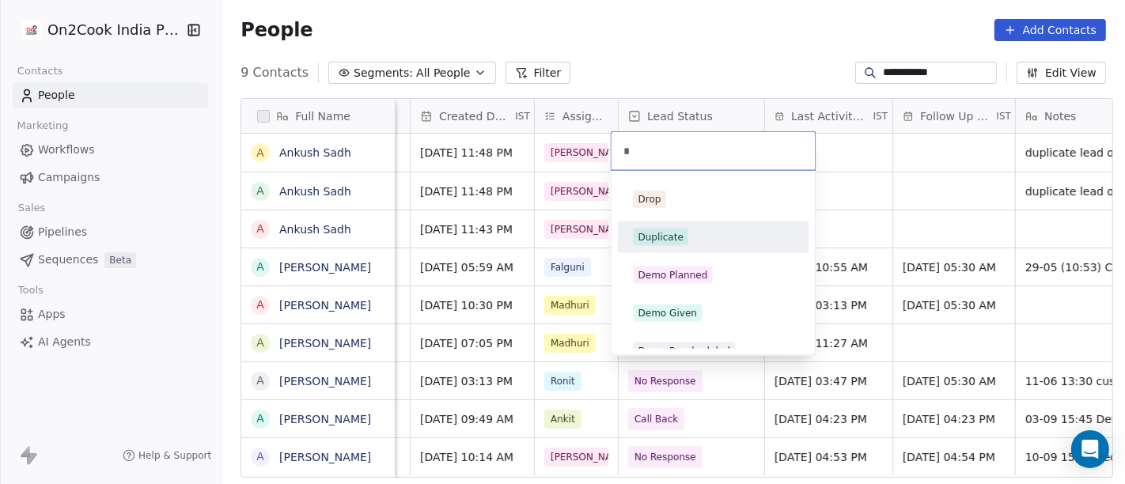
type input "*"
click at [683, 238] on span "Duplicate" at bounding box center [661, 237] width 55 height 17
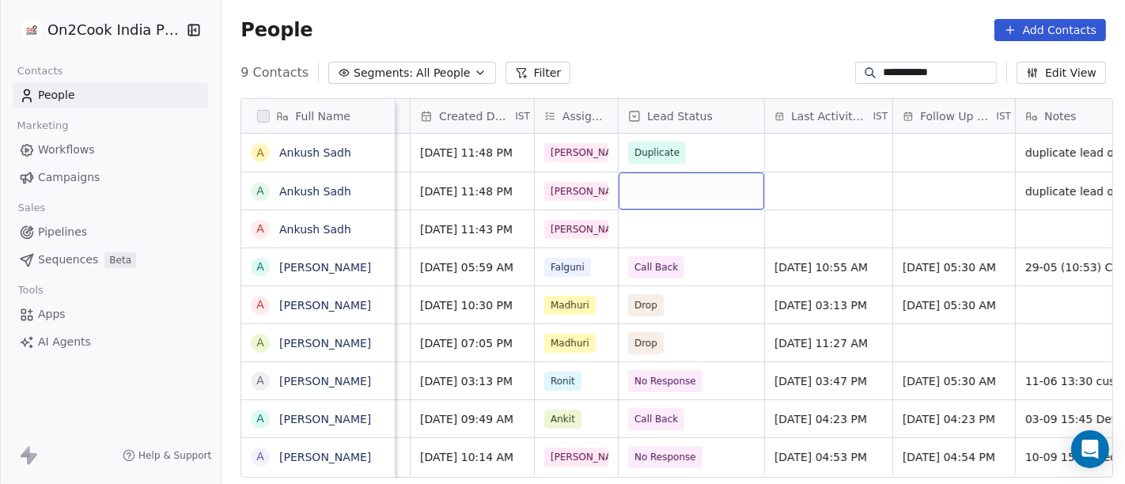
click at [688, 188] on div "grid" at bounding box center [692, 190] width 146 height 37
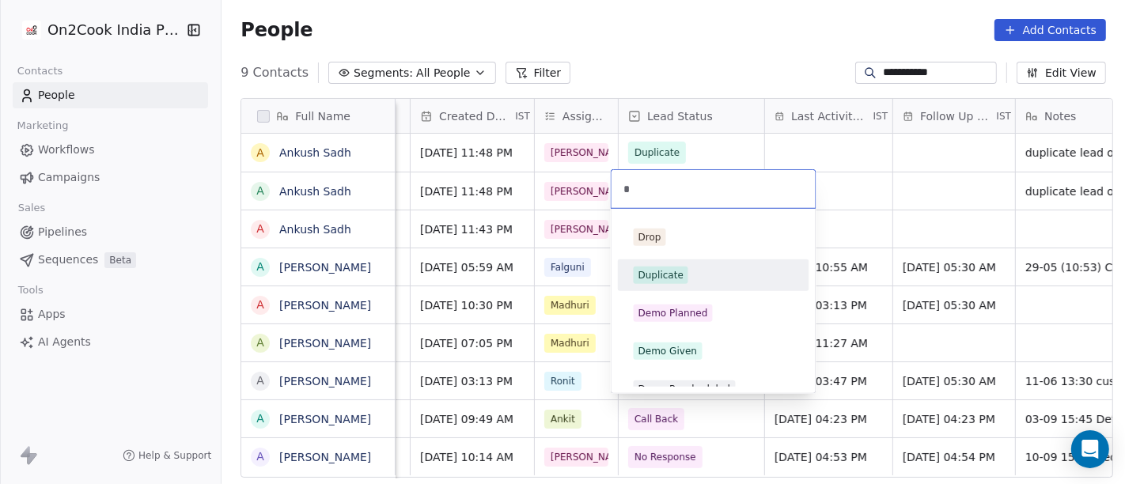
type input "*"
click at [700, 274] on div "Duplicate" at bounding box center [714, 275] width 160 height 17
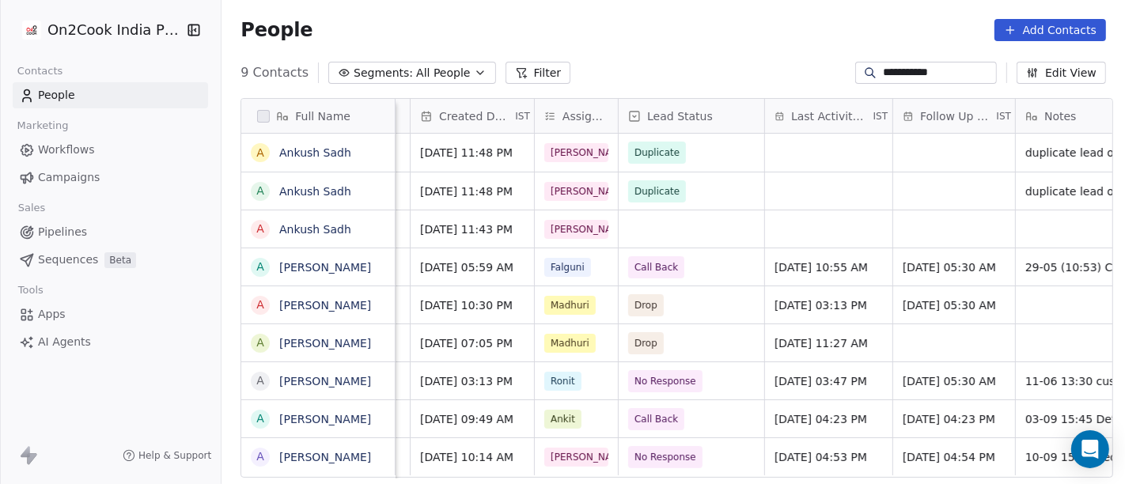
click at [899, 74] on input "**********" at bounding box center [938, 73] width 111 height 16
paste input "*****"
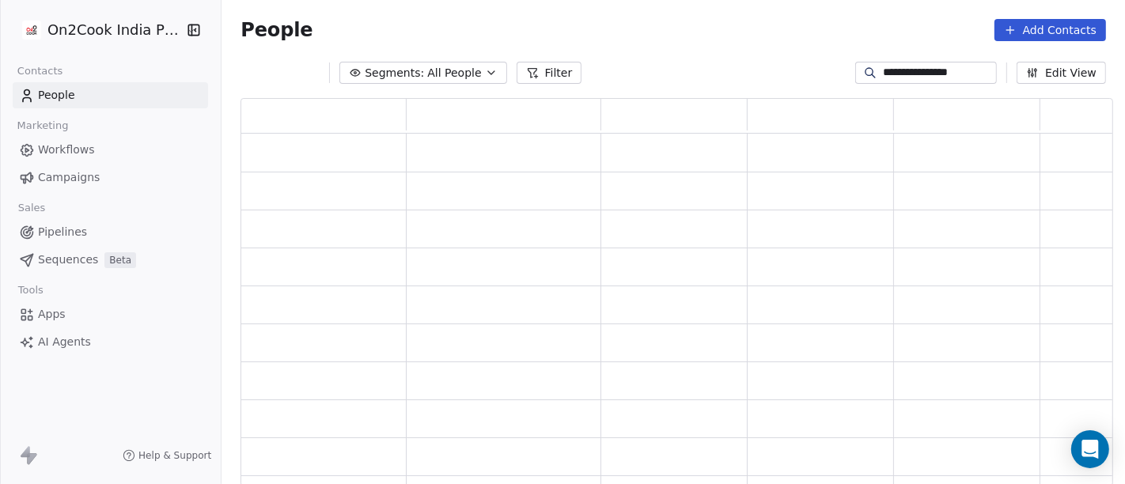
scroll to position [375, 859]
type input "**********"
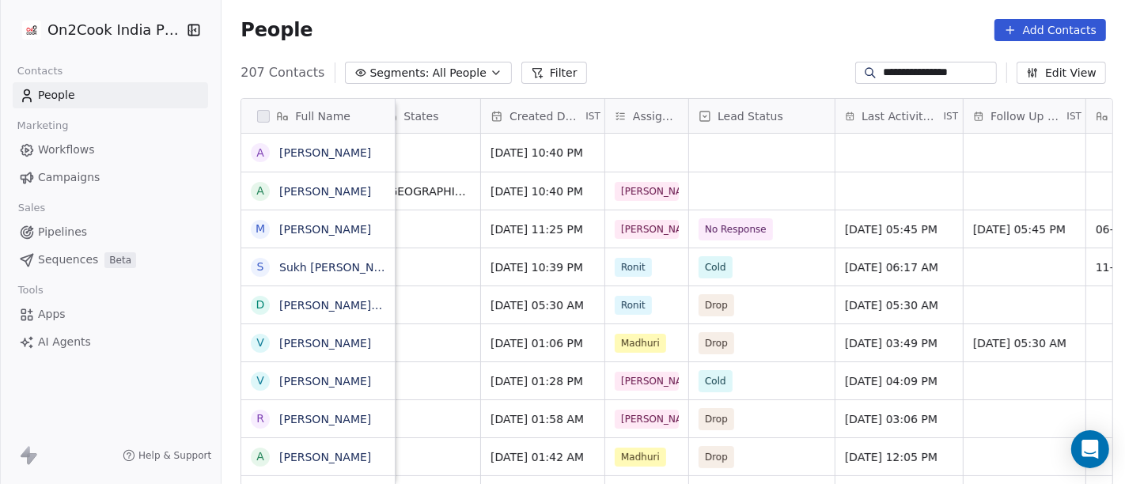
scroll to position [0, 506]
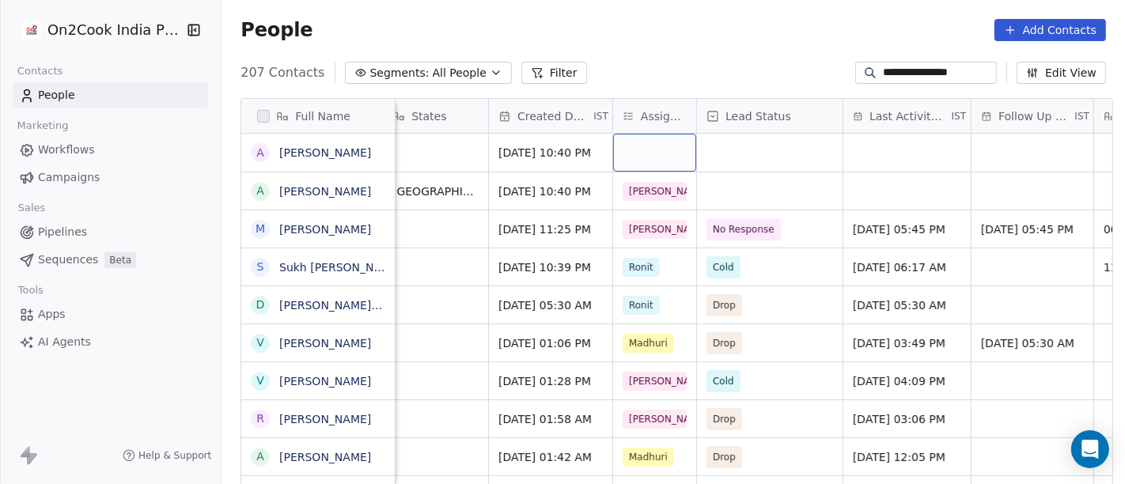
click at [656, 146] on div "grid" at bounding box center [654, 153] width 83 height 38
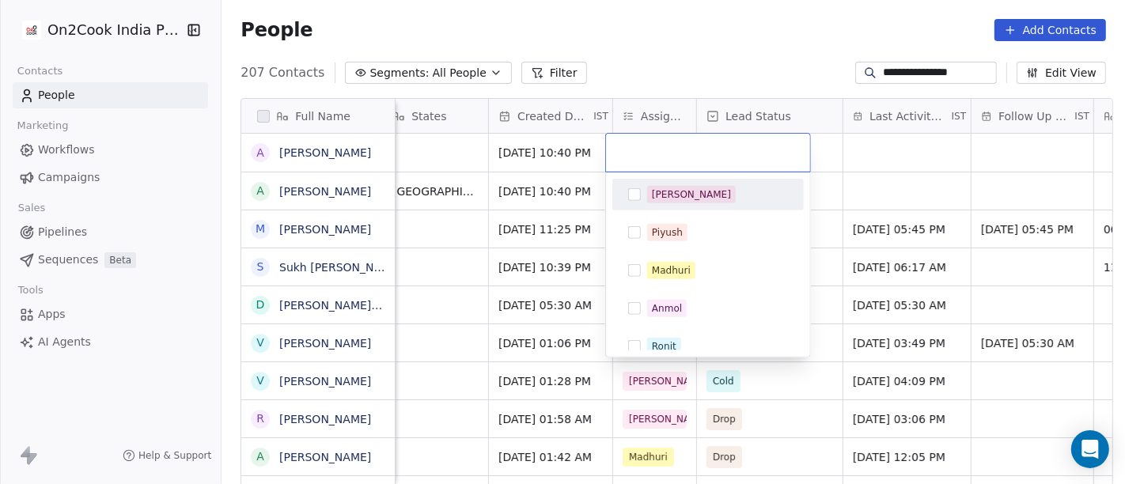
click at [657, 197] on div "[PERSON_NAME]" at bounding box center [691, 194] width 79 height 14
click at [734, 48] on html "**********" at bounding box center [562, 242] width 1125 height 484
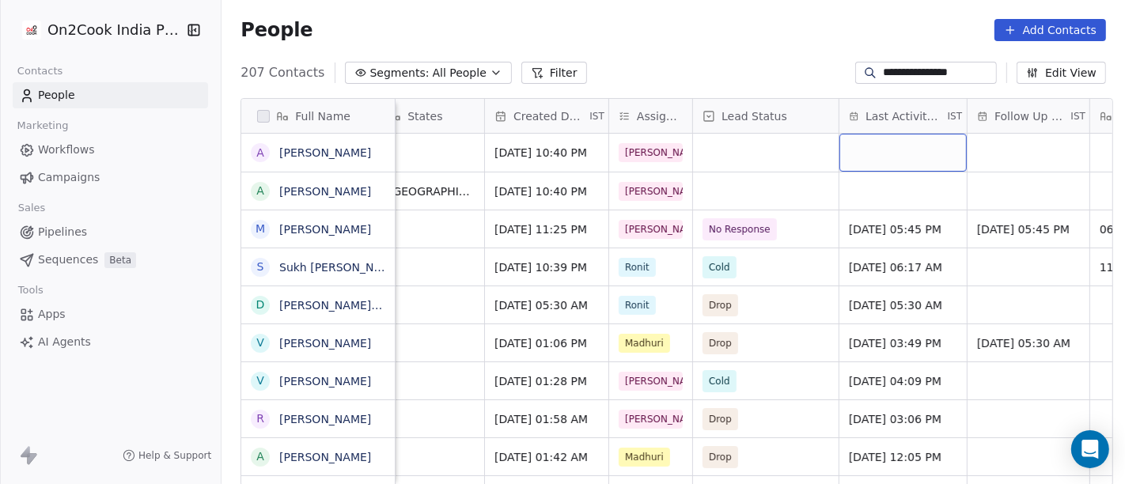
scroll to position [0, 513]
click at [861, 157] on div "grid" at bounding box center [900, 153] width 127 height 38
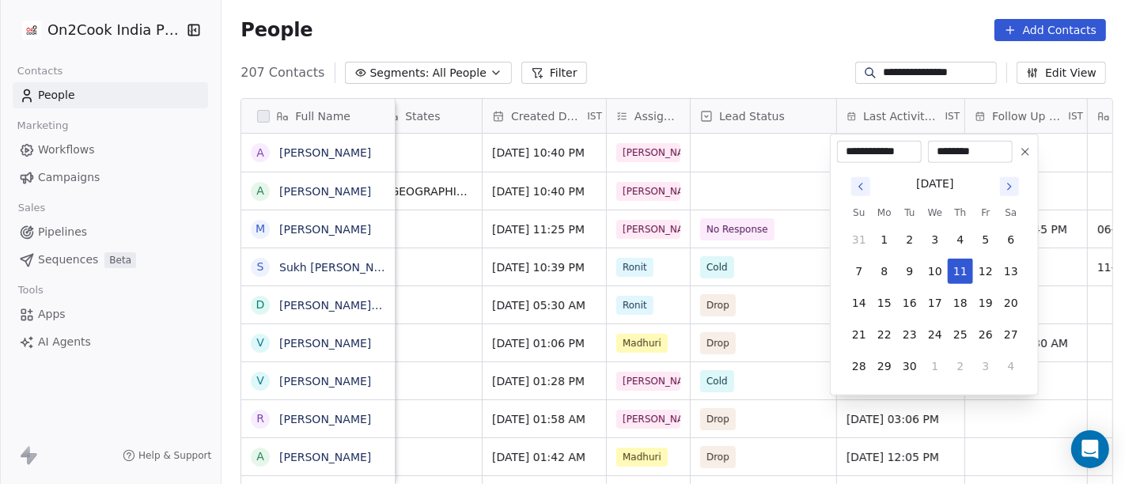
click at [772, 152] on html "**********" at bounding box center [562, 242] width 1125 height 484
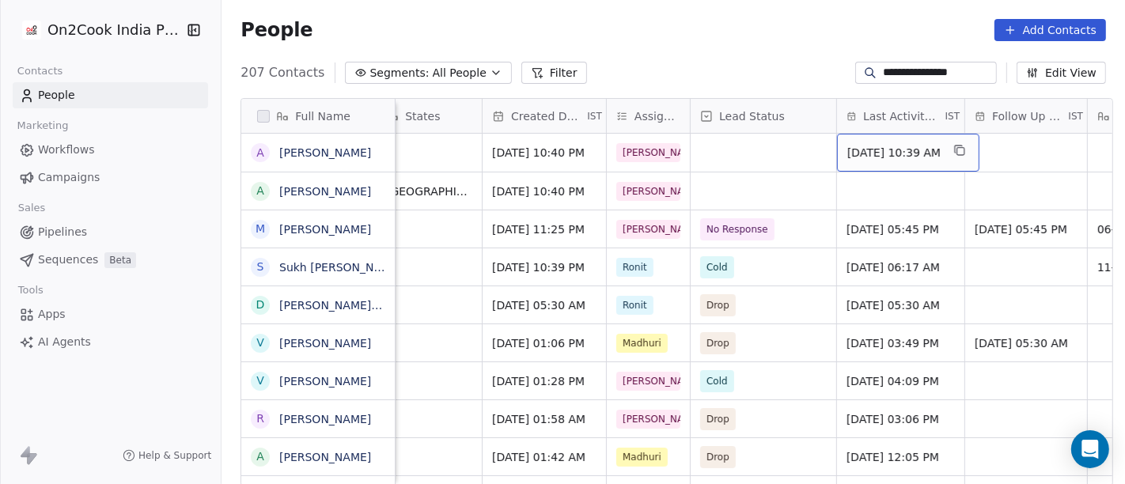
click at [878, 154] on span "Sep 11, 2025 10:39 AM" at bounding box center [893, 153] width 93 height 16
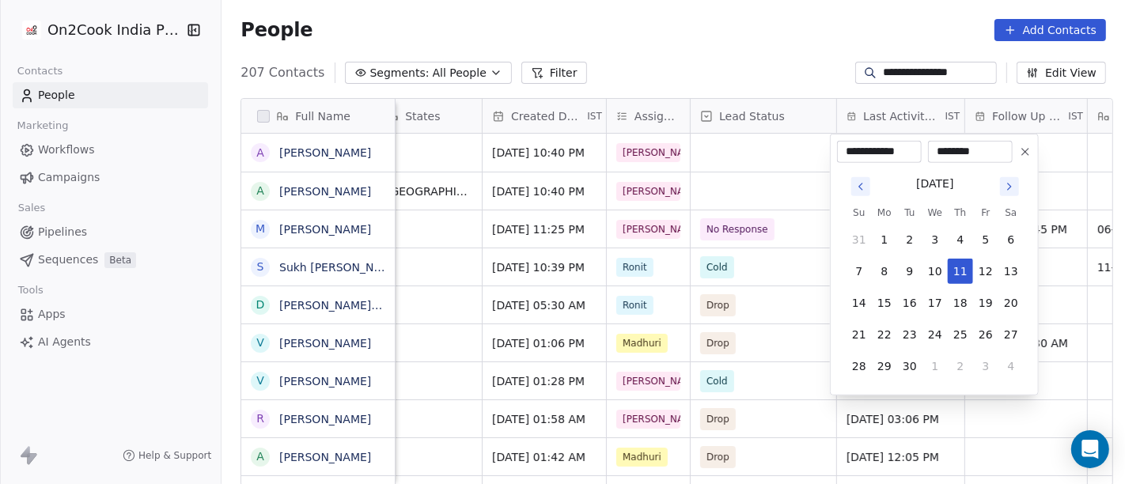
click at [1028, 152] on icon at bounding box center [1025, 152] width 13 height 13
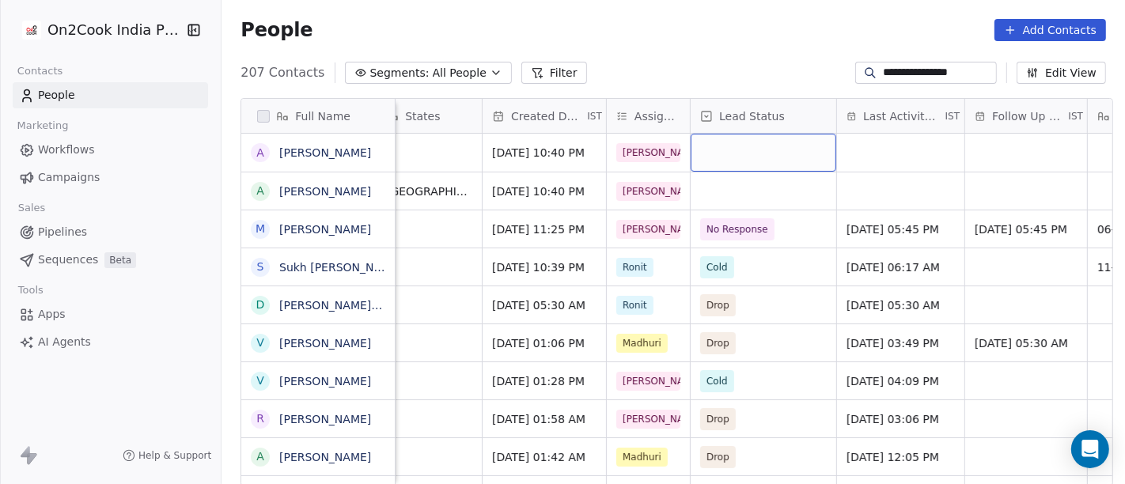
click at [763, 148] on div "grid" at bounding box center [764, 153] width 146 height 38
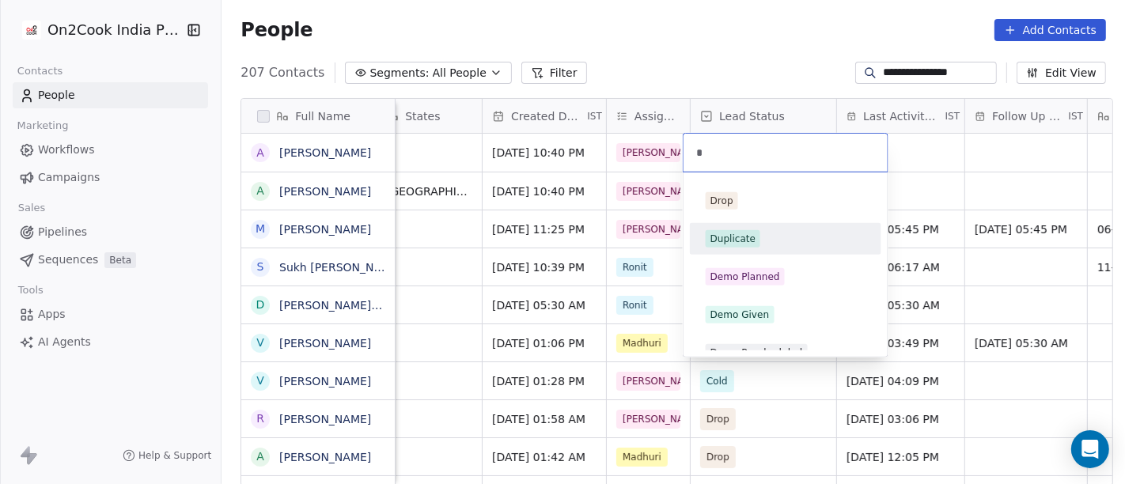
type input "*"
click at [760, 245] on div "Duplicate" at bounding box center [786, 238] width 160 height 17
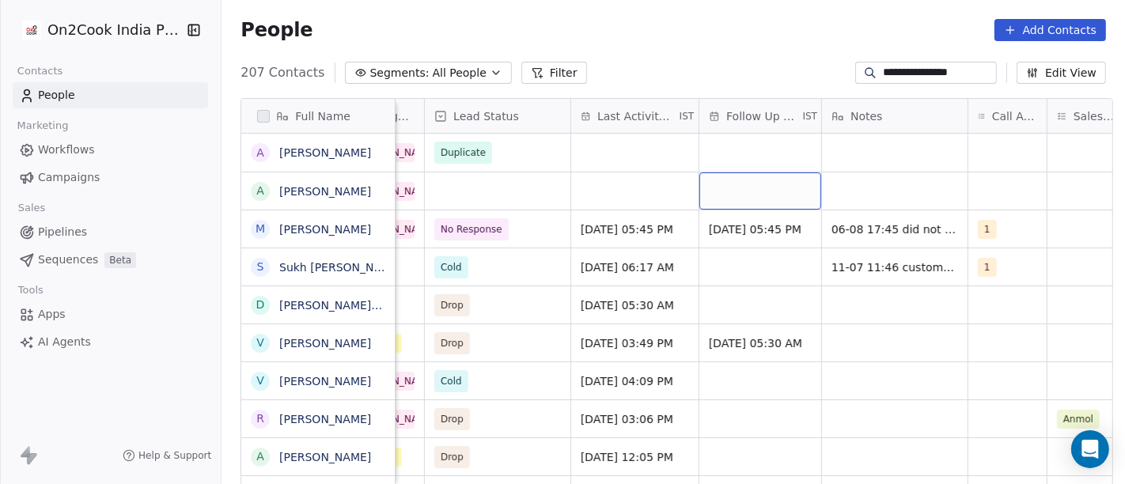
scroll to position [0, 779]
drag, startPoint x: 866, startPoint y: 157, endPoint x: 924, endPoint y: 170, distance: 59.3
click at [925, 171] on div "grid" at bounding box center [894, 153] width 146 height 38
click at [895, 153] on div "grid" at bounding box center [894, 153] width 146 height 38
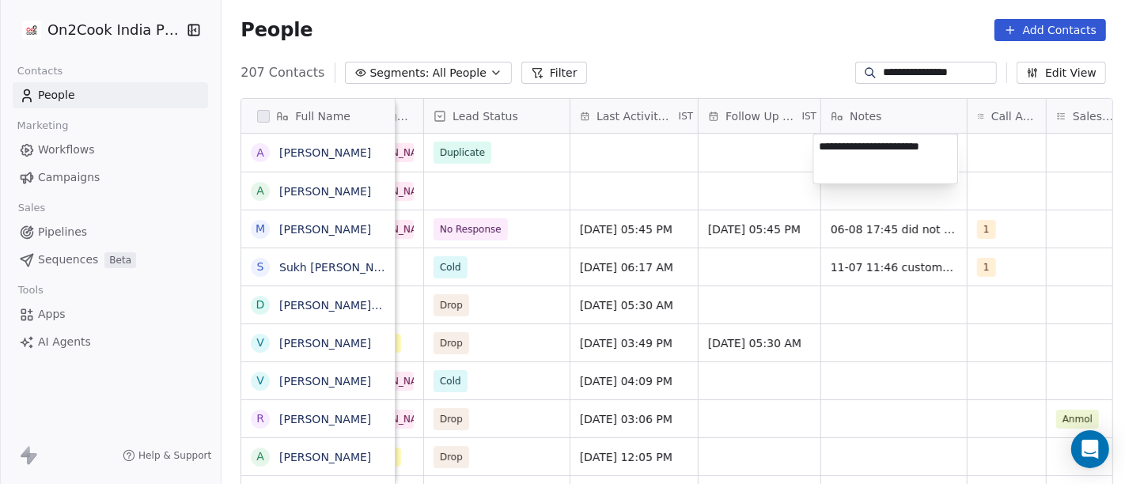
type textarea "**********"
click at [618, 171] on html "**********" at bounding box center [562, 242] width 1125 height 484
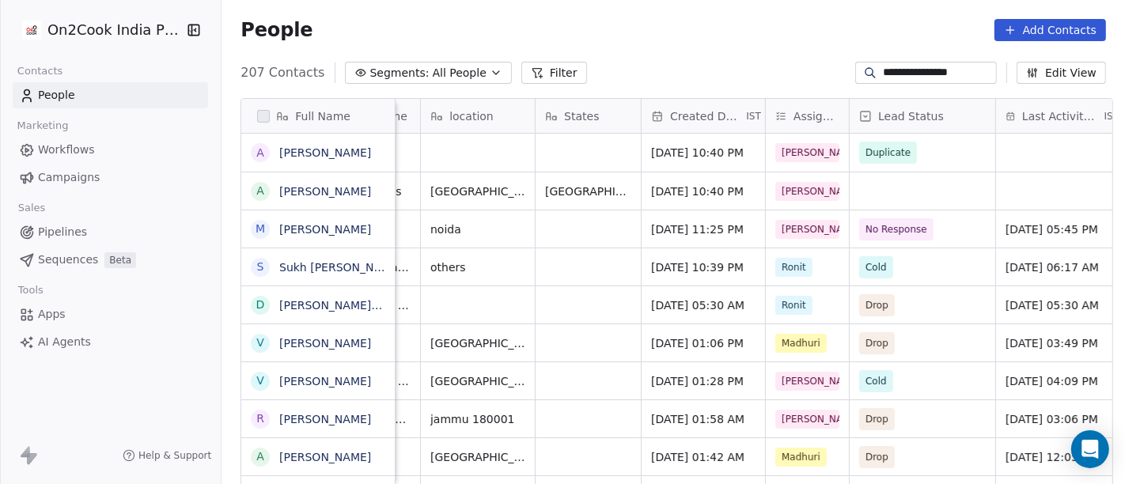
scroll to position [0, 352]
click at [935, 67] on input "**********" at bounding box center [938, 73] width 111 height 16
paste input
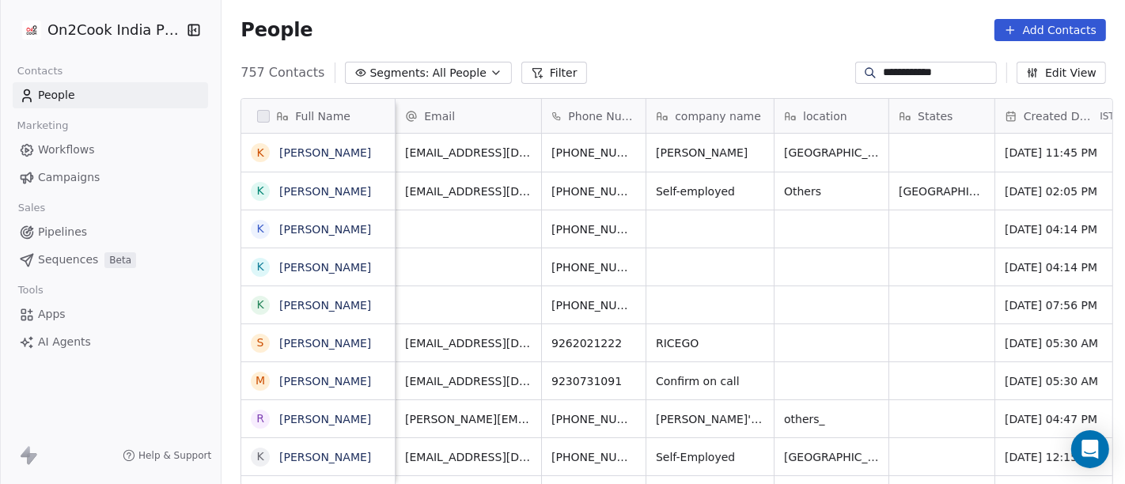
scroll to position [0, 5]
type input "**********"
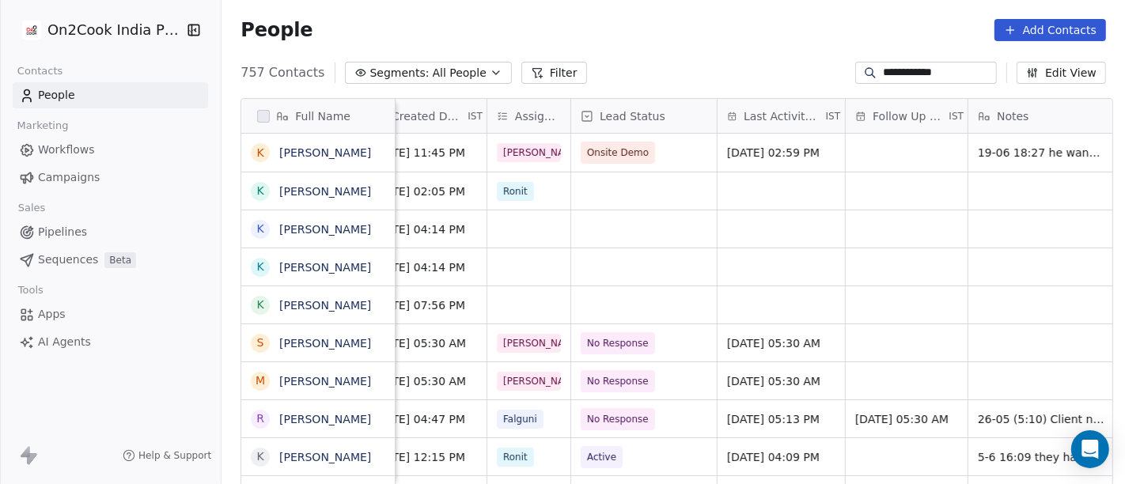
scroll to position [0, 633]
click at [530, 227] on div "grid" at bounding box center [527, 228] width 83 height 37
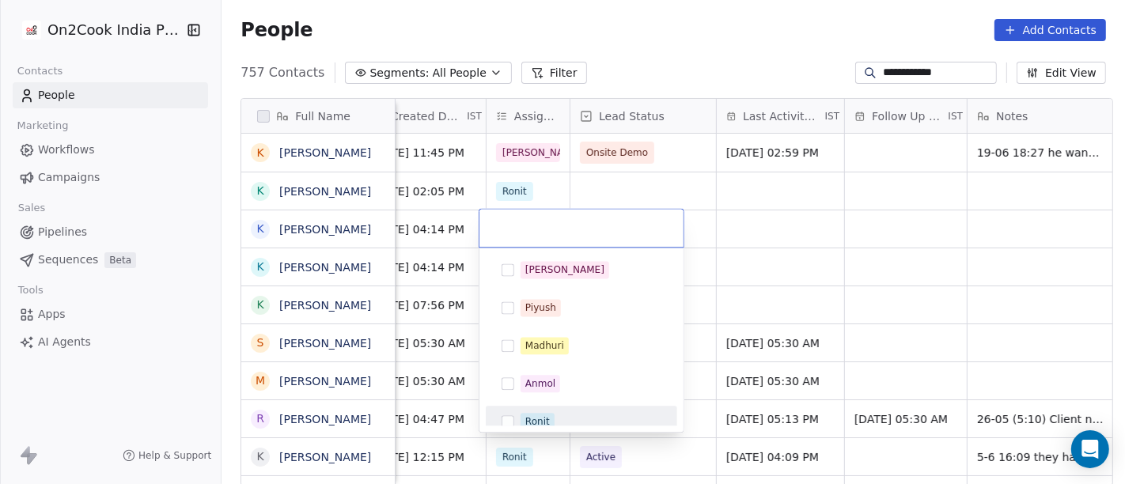
click at [523, 418] on span "Ronit" at bounding box center [537, 421] width 34 height 17
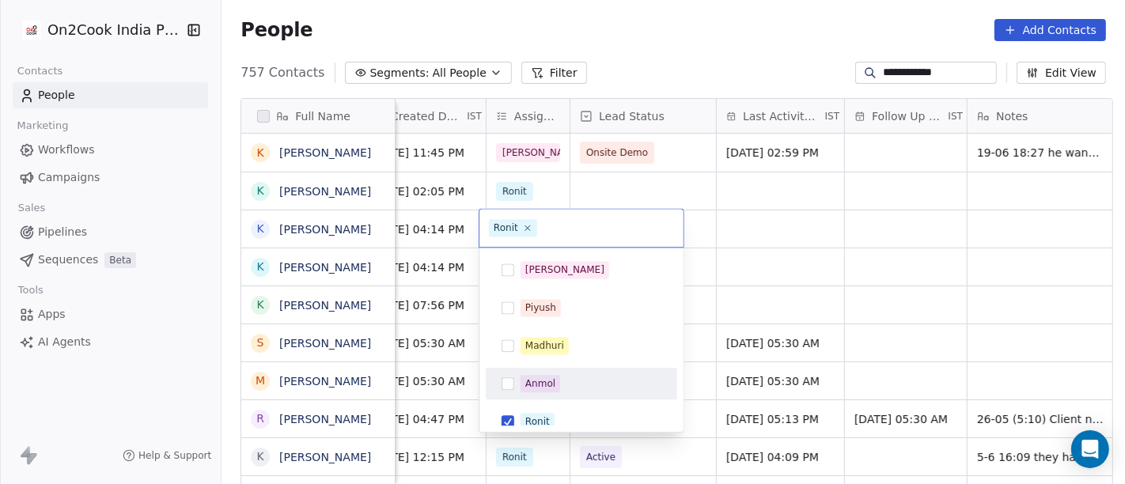
click at [789, 277] on html "**********" at bounding box center [562, 242] width 1125 height 484
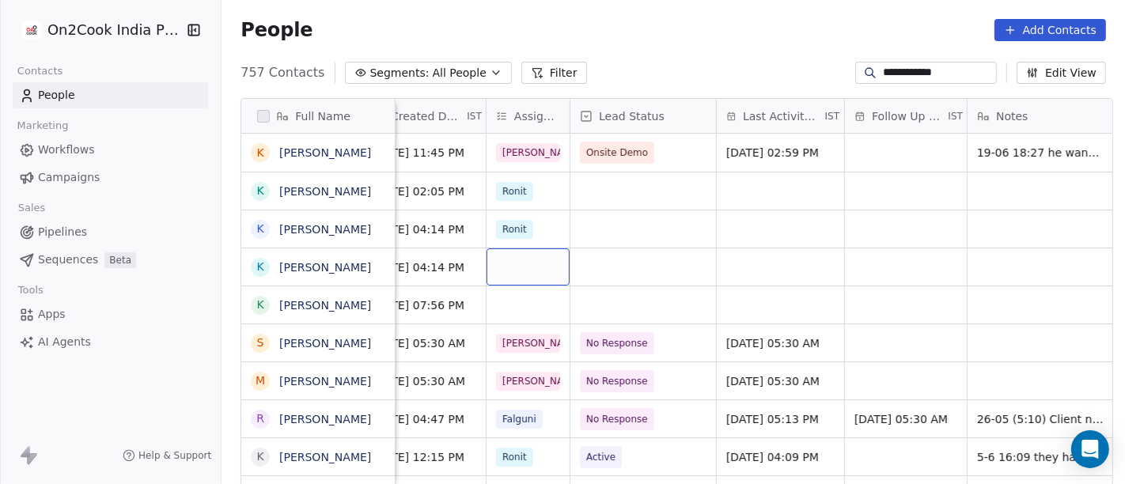
click at [519, 259] on div "grid" at bounding box center [527, 266] width 83 height 37
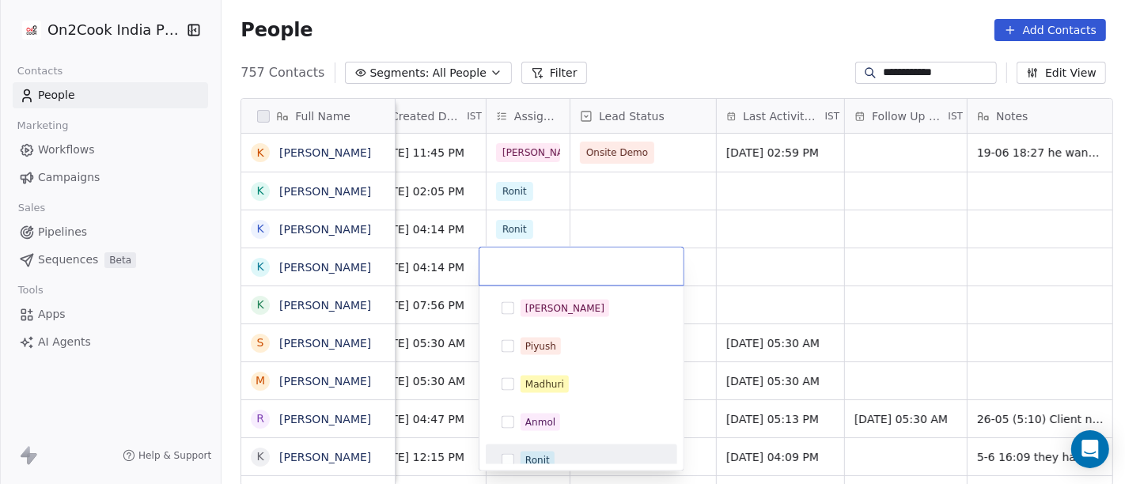
click at [538, 452] on span "Ronit" at bounding box center [537, 460] width 34 height 17
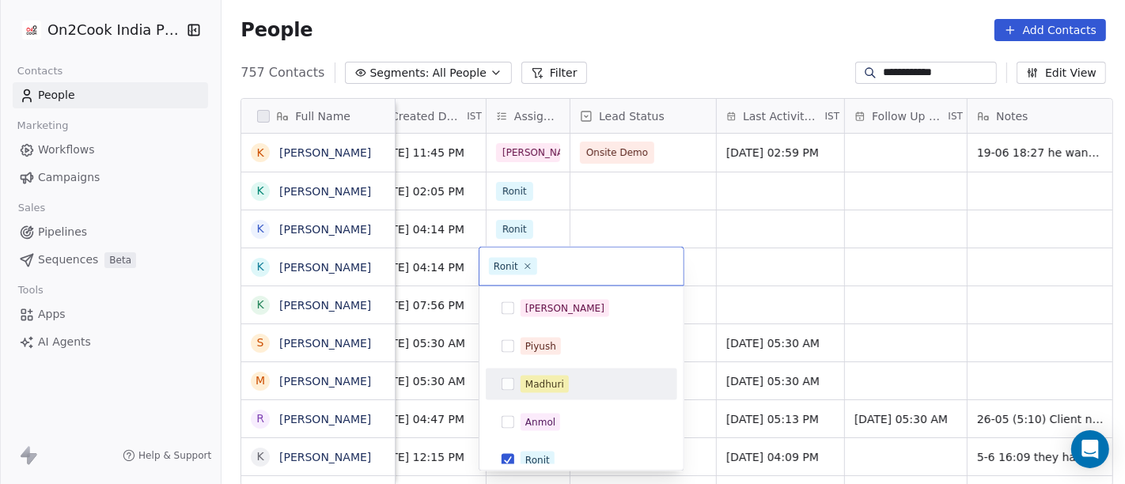
click at [783, 261] on html "**********" at bounding box center [562, 242] width 1125 height 484
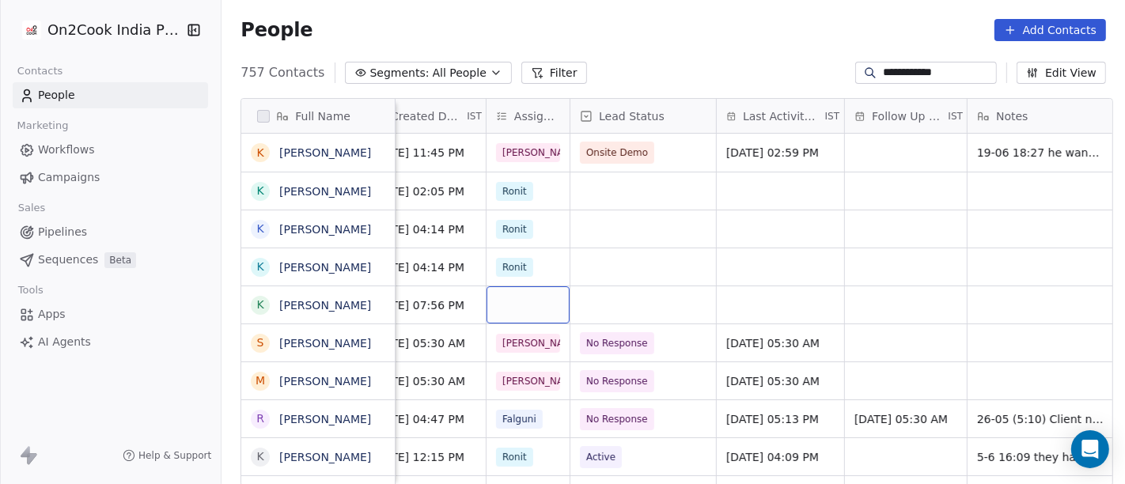
click at [515, 301] on div "grid" at bounding box center [527, 304] width 83 height 37
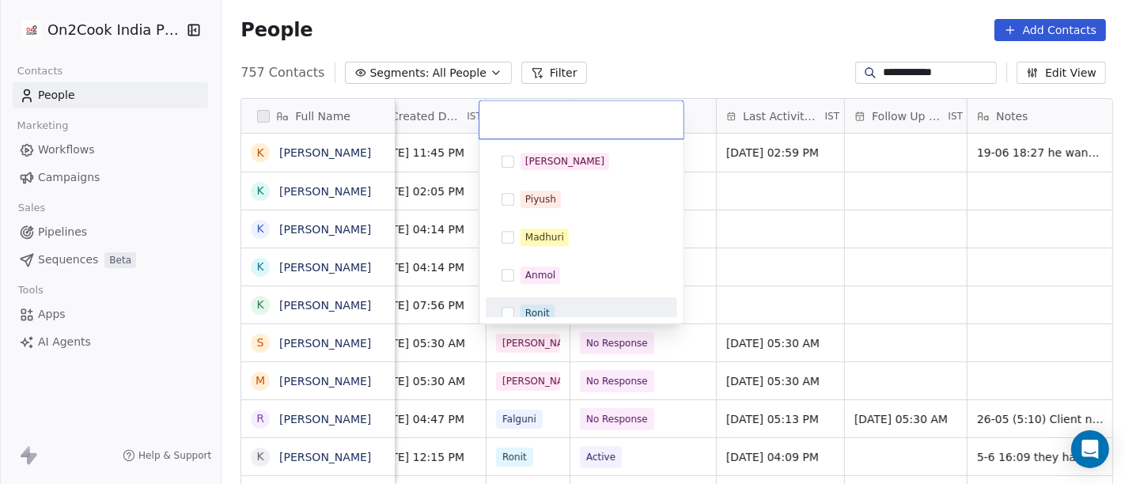
click at [539, 308] on div "Ronit" at bounding box center [537, 313] width 25 height 14
click at [842, 305] on html "**********" at bounding box center [562, 242] width 1125 height 484
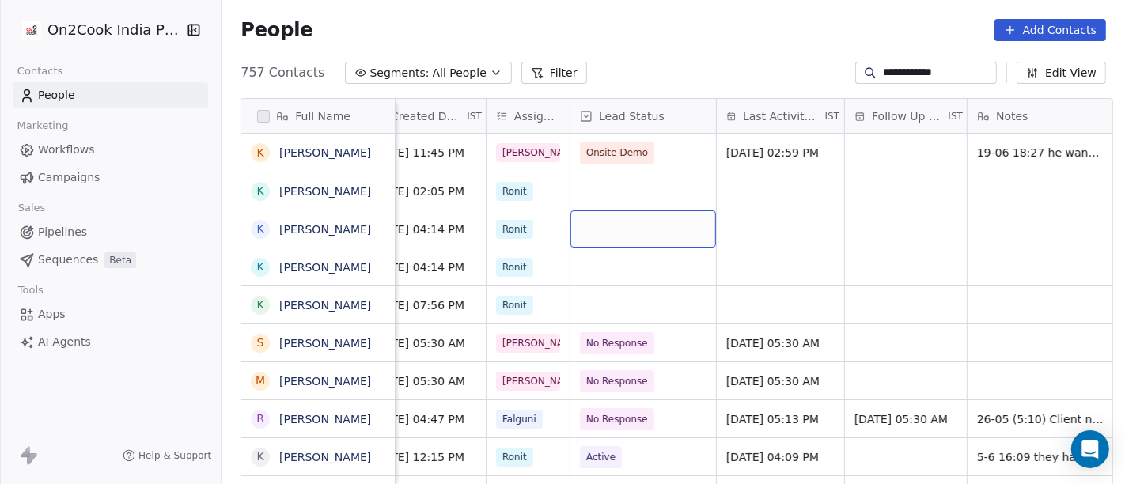
click at [612, 225] on div "grid" at bounding box center [643, 228] width 146 height 37
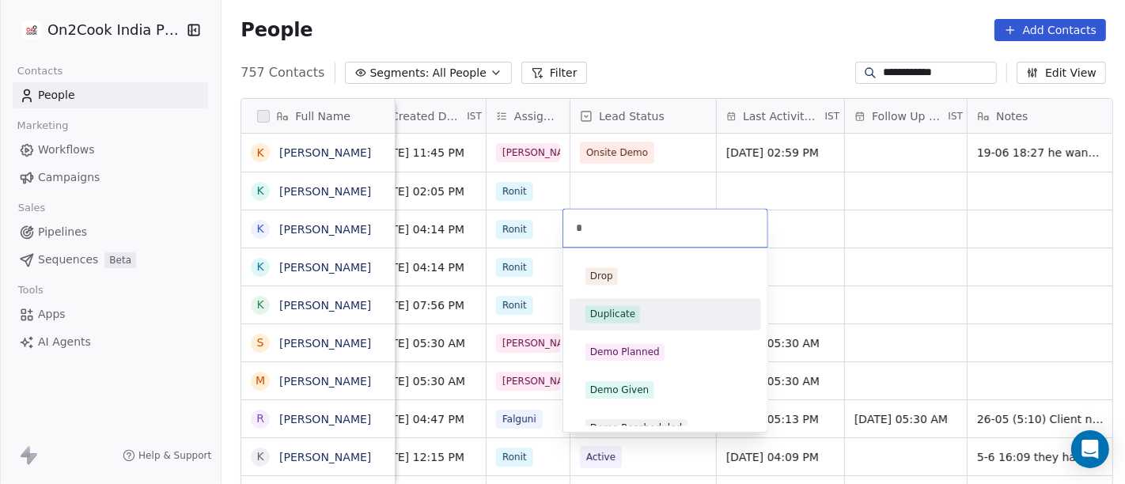
type input "*"
click at [619, 306] on span "Duplicate" at bounding box center [612, 313] width 55 height 17
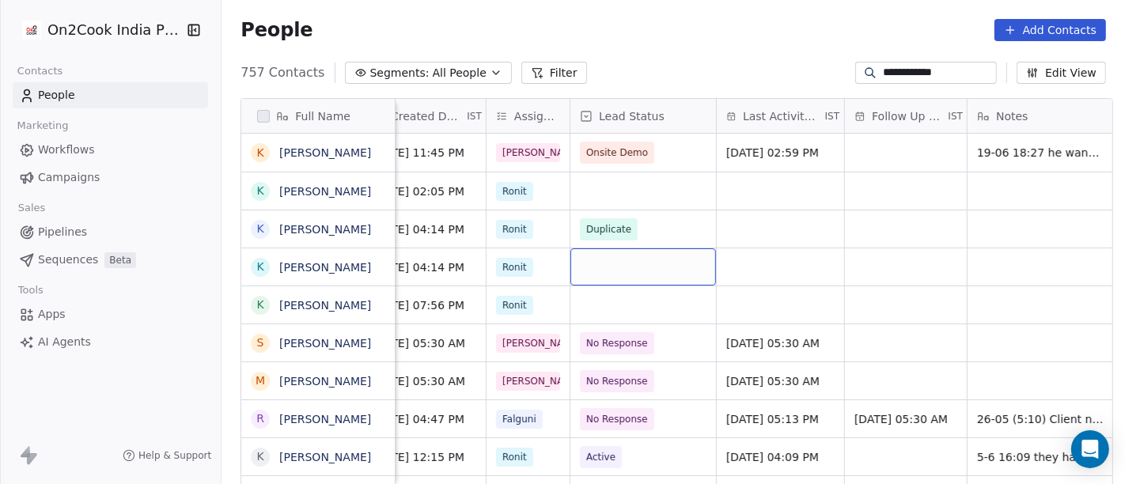
click at [625, 272] on div "grid" at bounding box center [643, 266] width 146 height 37
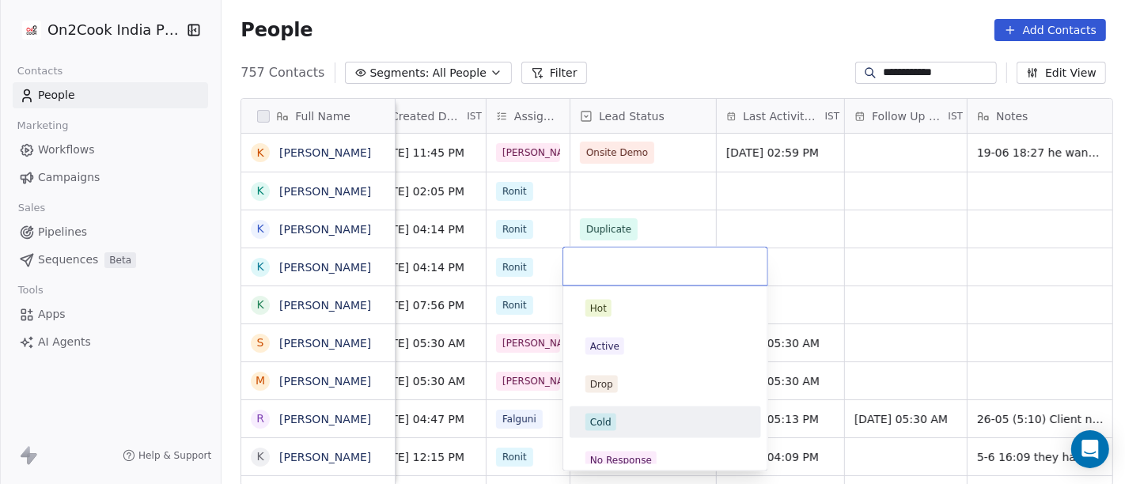
type input "*"
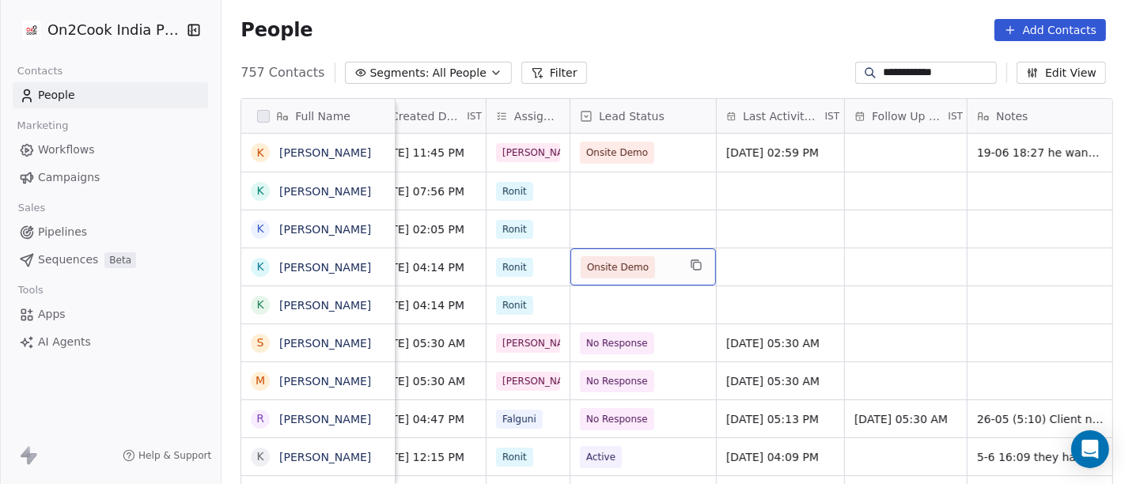
click at [601, 263] on span "Onsite Demo" at bounding box center [618, 267] width 62 height 16
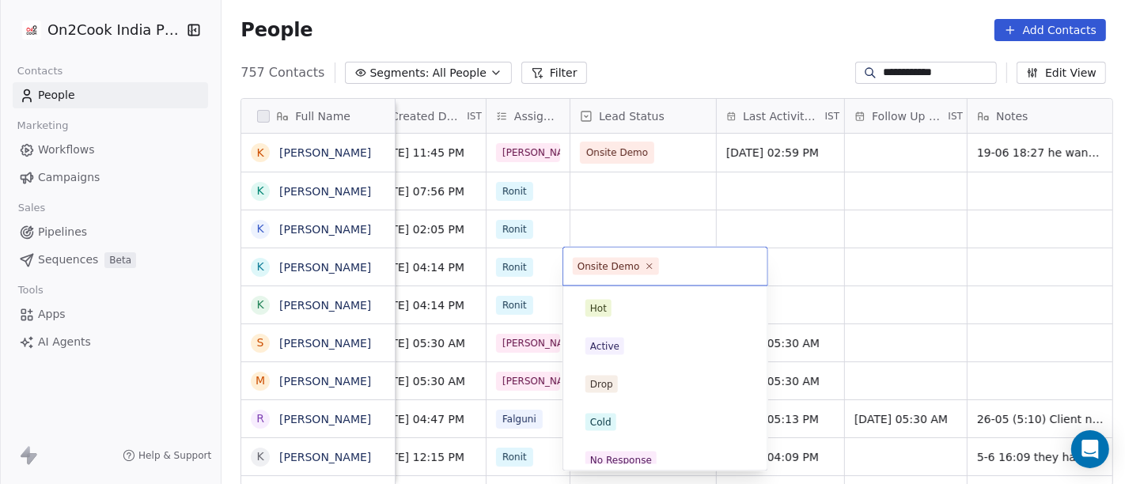
scroll to position [49, 0]
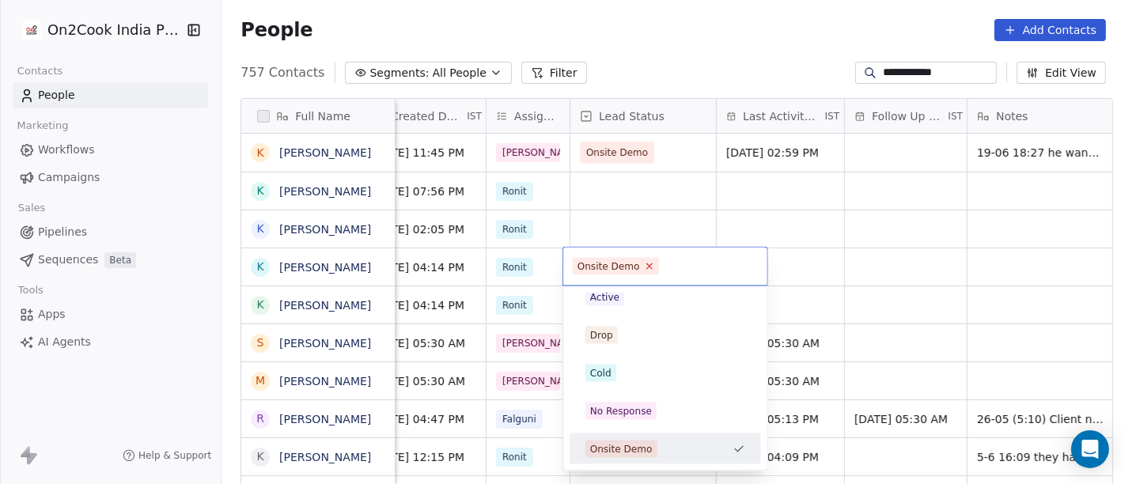
click at [645, 266] on icon at bounding box center [649, 266] width 10 height 10
click at [820, 267] on html "**********" at bounding box center [562, 242] width 1125 height 484
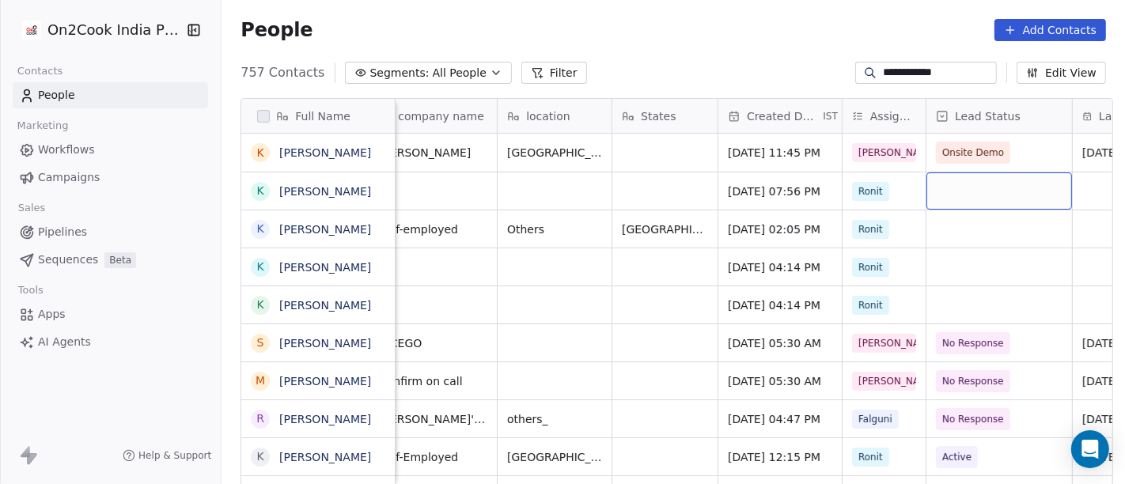
scroll to position [0, 278]
click at [962, 191] on div "grid" at bounding box center [998, 190] width 146 height 37
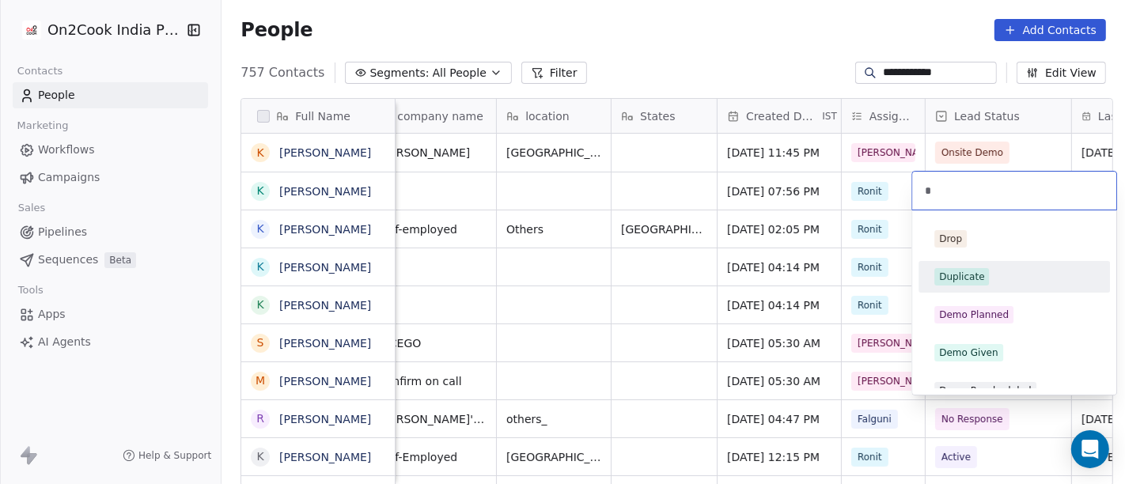
type input "*"
click at [967, 268] on span "Duplicate" at bounding box center [961, 276] width 55 height 17
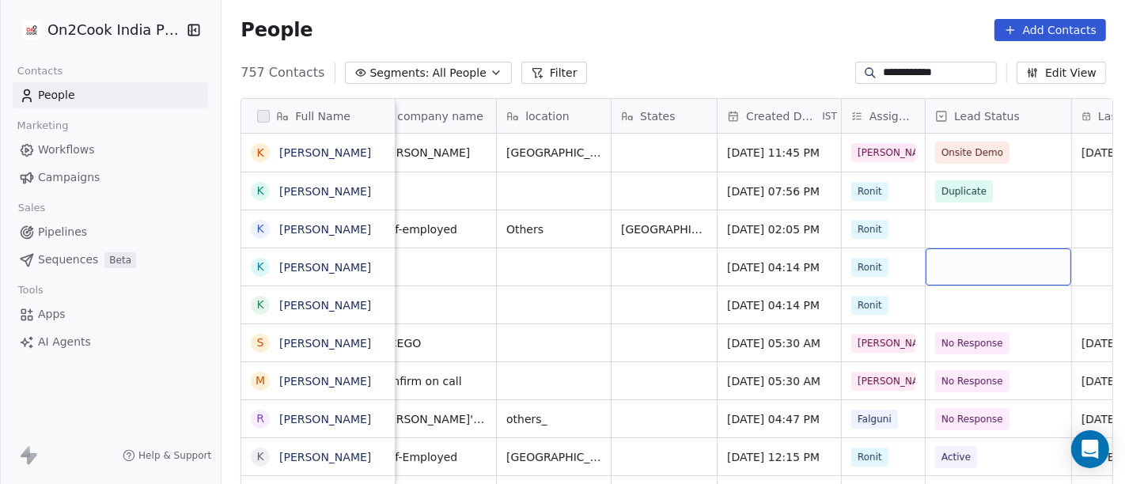
click at [970, 269] on div "grid" at bounding box center [998, 266] width 146 height 37
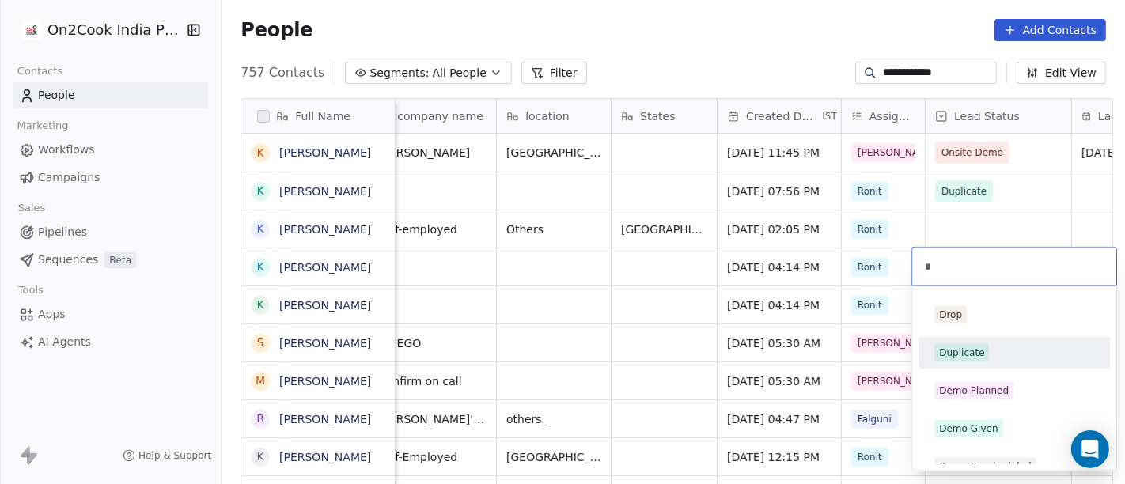
type input "*"
click at [976, 349] on div "Duplicate" at bounding box center [961, 353] width 45 height 14
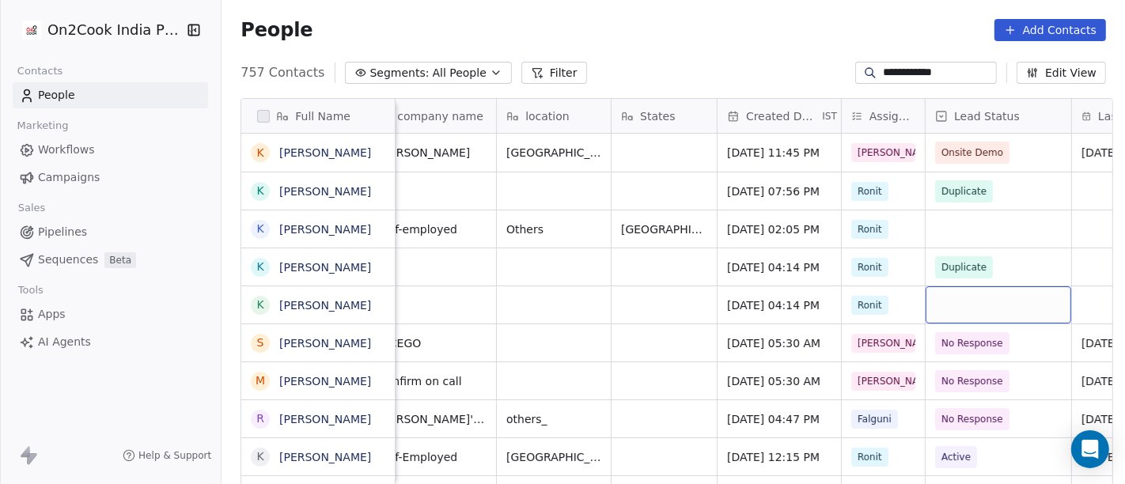
click at [953, 310] on div "grid" at bounding box center [998, 304] width 146 height 37
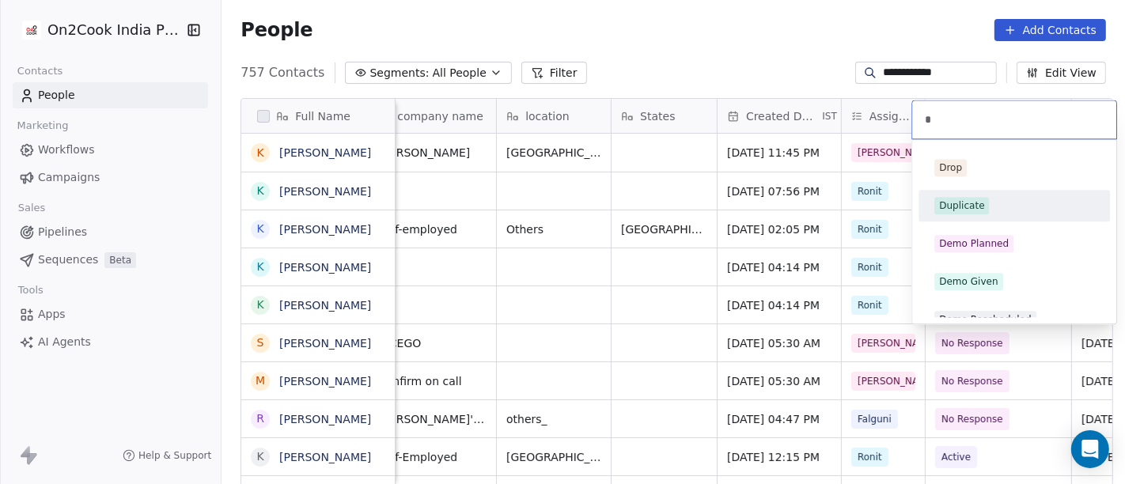
type input "*"
click at [965, 201] on div "Duplicate" at bounding box center [961, 206] width 45 height 14
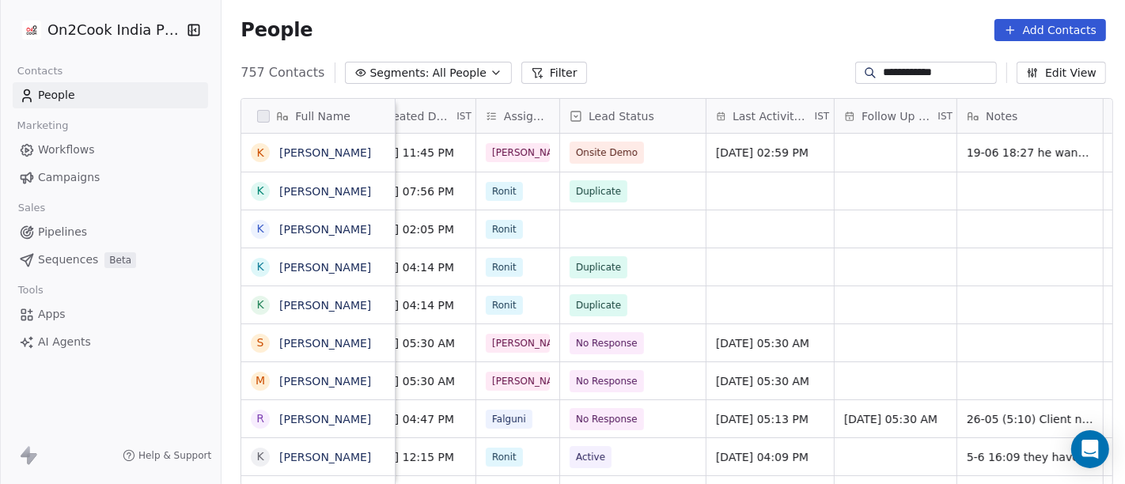
scroll to position [0, 649]
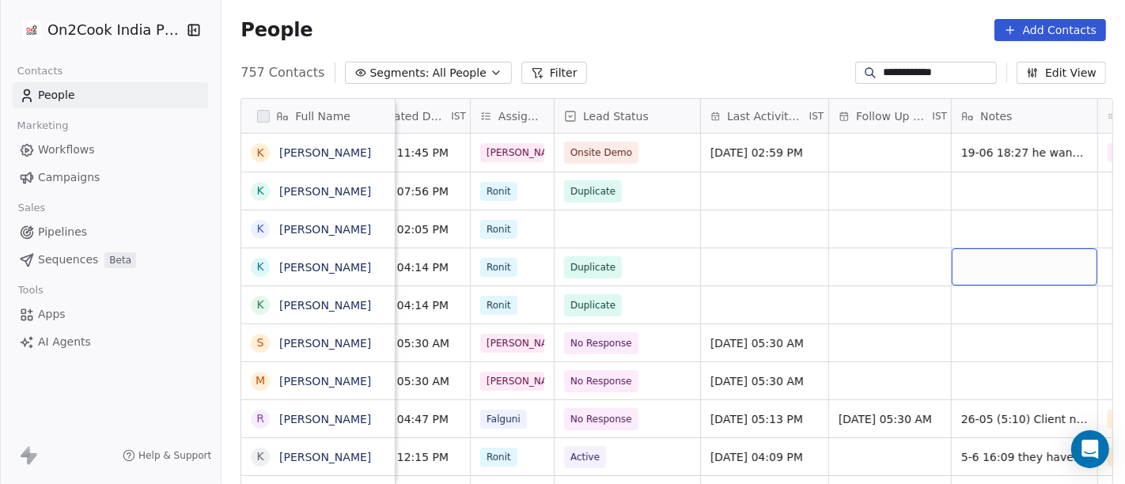
click at [989, 268] on div "grid" at bounding box center [1025, 266] width 146 height 37
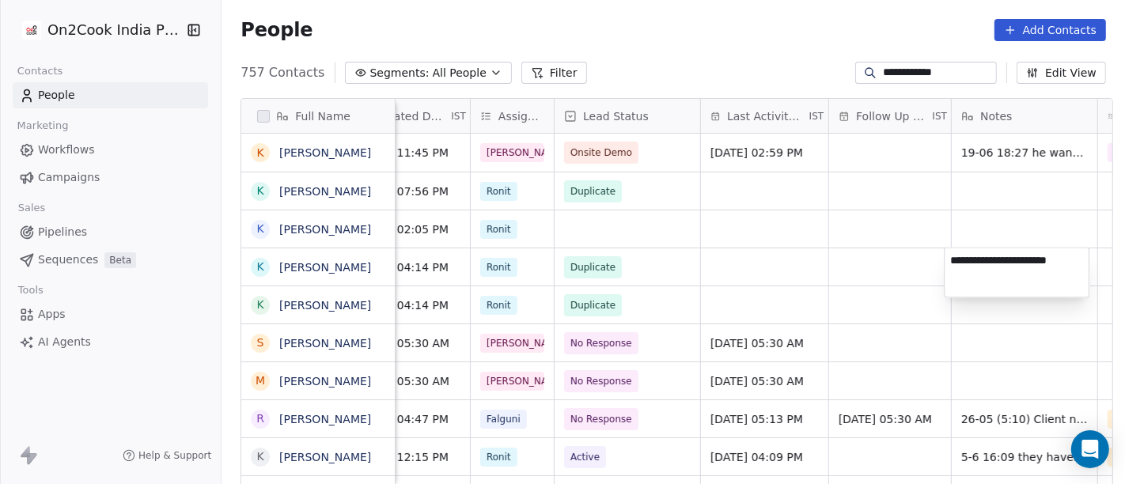
type textarea "**********"
click at [861, 265] on html "**********" at bounding box center [562, 242] width 1125 height 484
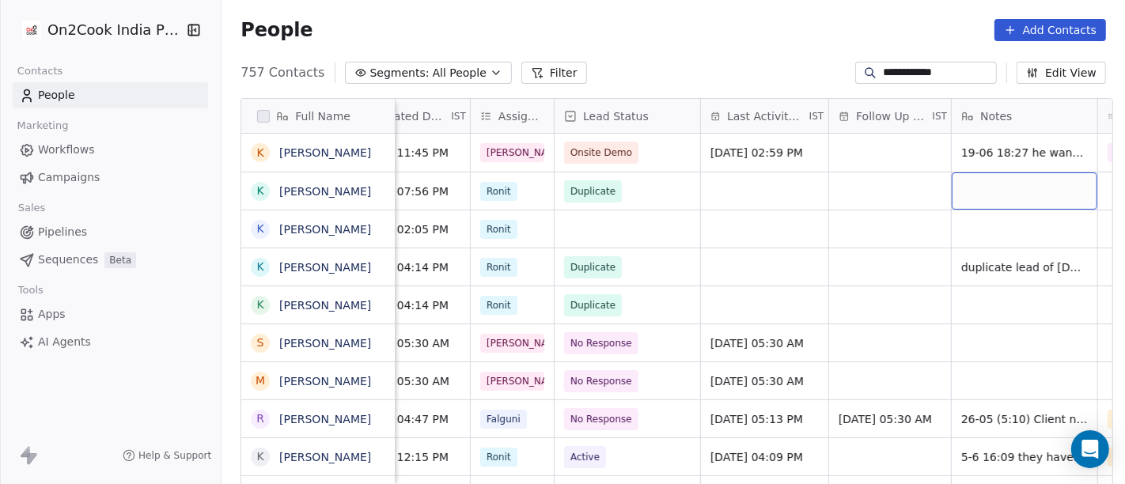
click at [1015, 188] on div "grid" at bounding box center [1025, 190] width 146 height 37
type textarea "**********"
click at [846, 233] on html "**********" at bounding box center [562, 242] width 1125 height 484
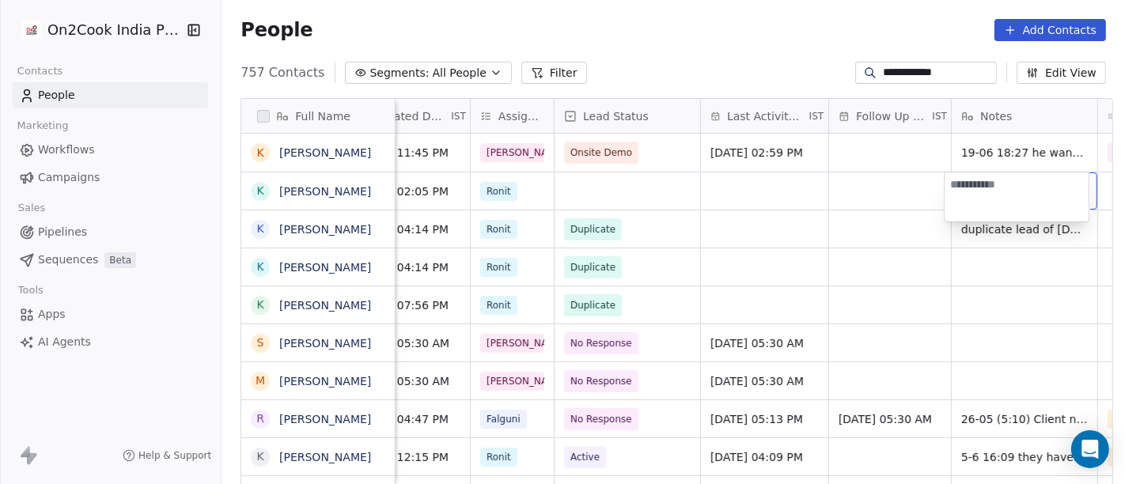
click at [1011, 305] on html "**********" at bounding box center [562, 242] width 1125 height 484
click at [978, 262] on div "grid" at bounding box center [1025, 266] width 146 height 37
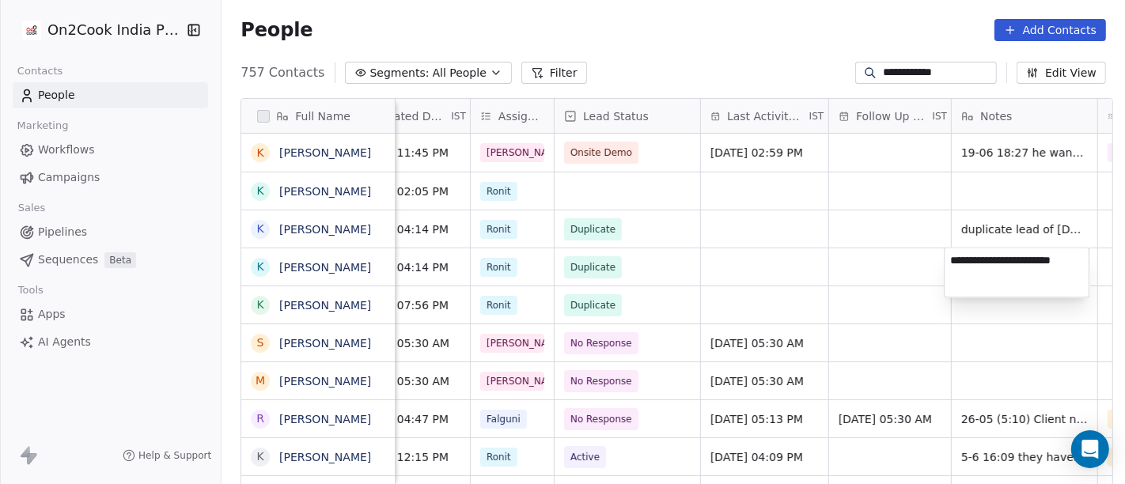
type textarea "**********"
click at [847, 266] on html "**********" at bounding box center [562, 242] width 1125 height 484
click at [992, 306] on html "**********" at bounding box center [562, 242] width 1125 height 484
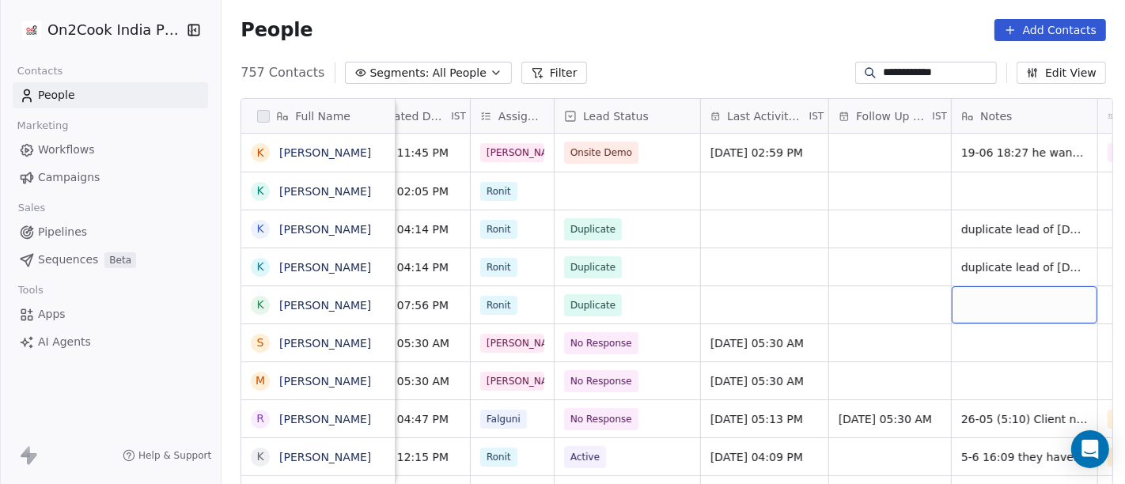
click at [992, 306] on div "grid" at bounding box center [1025, 304] width 146 height 37
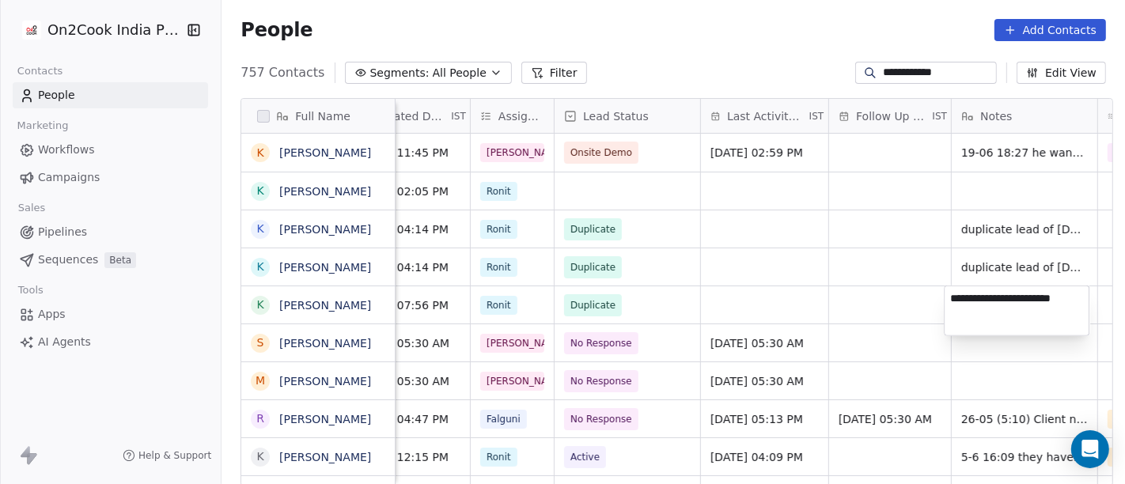
type textarea "**********"
click at [854, 312] on html "**********" at bounding box center [562, 242] width 1125 height 484
click at [763, 276] on html "**********" at bounding box center [562, 242] width 1125 height 484
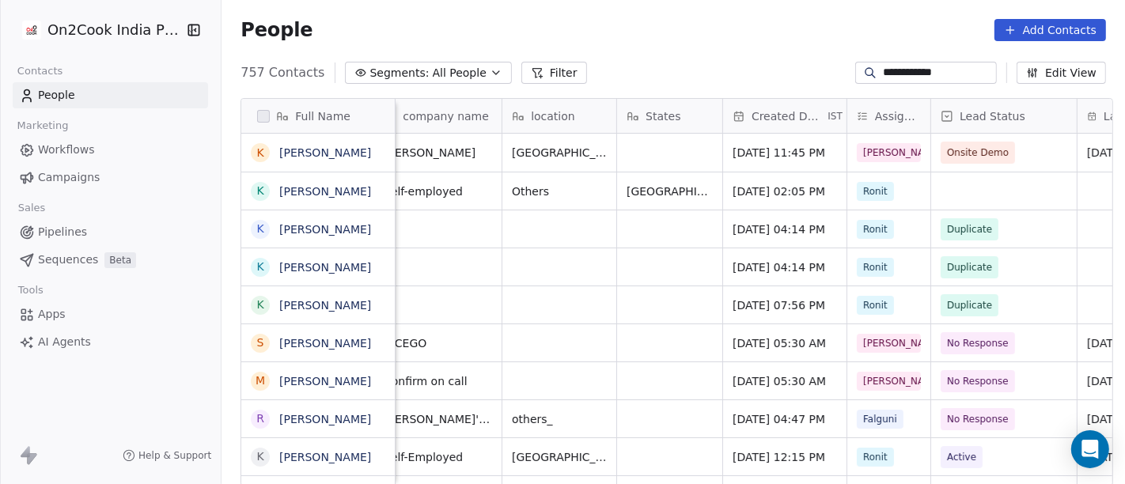
scroll to position [0, 273]
click at [903, 73] on input "**********" at bounding box center [938, 73] width 111 height 16
paste input
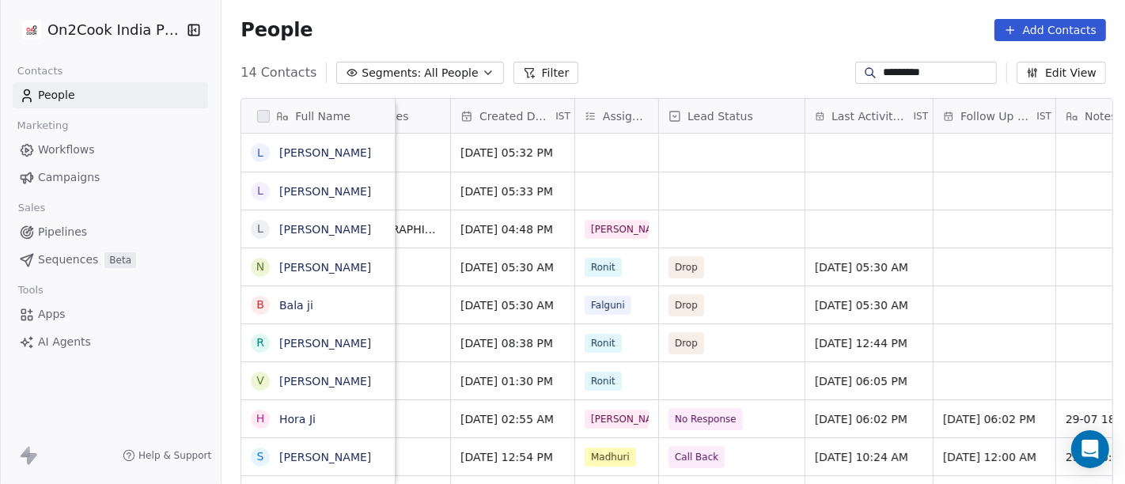
scroll to position [0, 537]
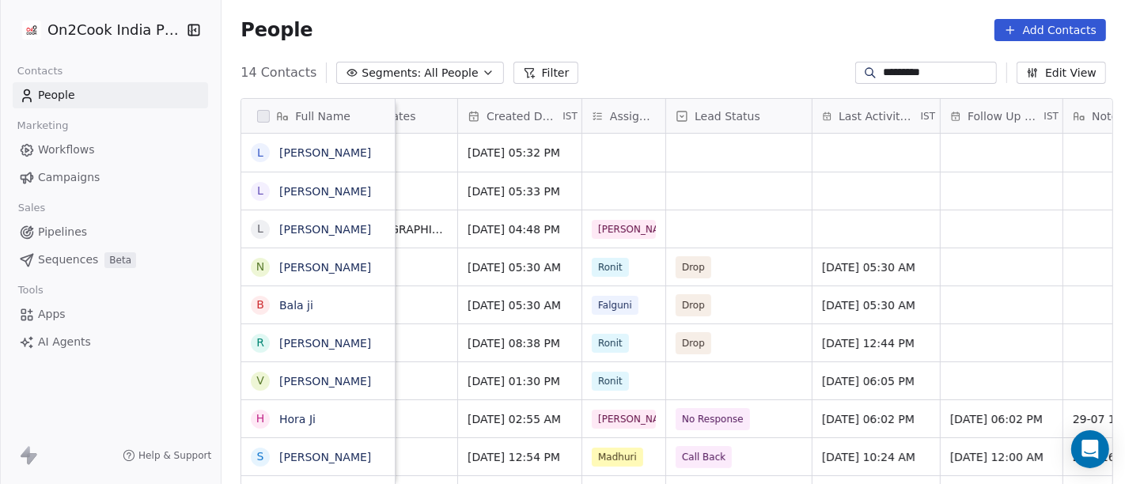
type input "*********"
click at [615, 198] on div "grid" at bounding box center [623, 190] width 83 height 37
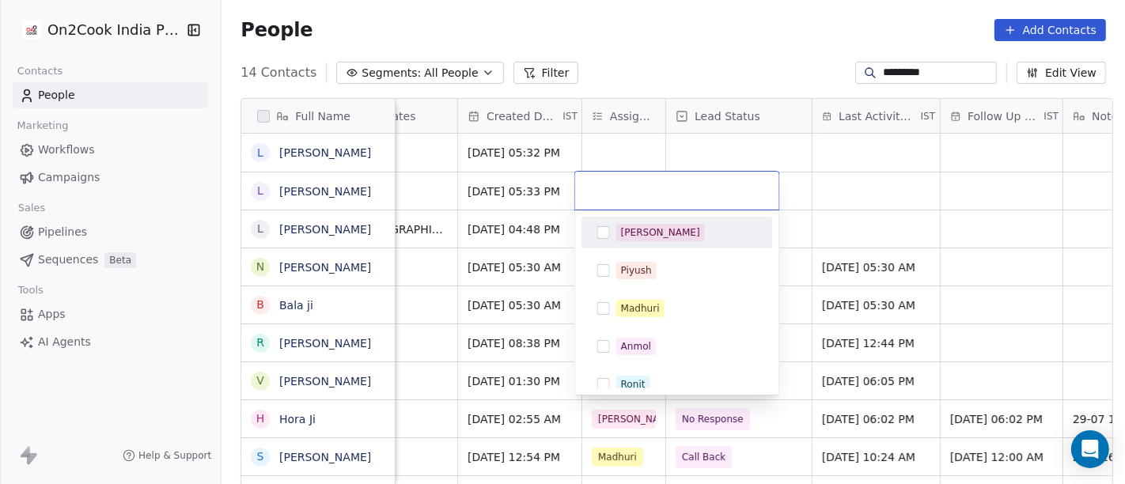
click at [621, 233] on div "[PERSON_NAME]" at bounding box center [660, 232] width 79 height 14
click at [802, 202] on html "On2Cook India Pvt. Ltd. Contacts People Marketing Workflows Campaigns Sales Pip…" at bounding box center [562, 242] width 1125 height 484
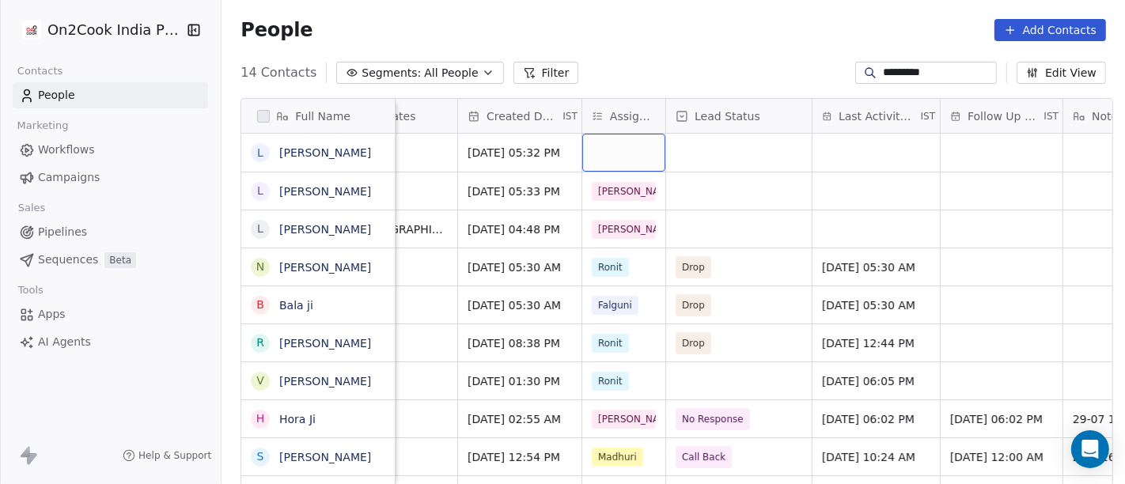
click at [630, 143] on div "grid" at bounding box center [623, 153] width 83 height 38
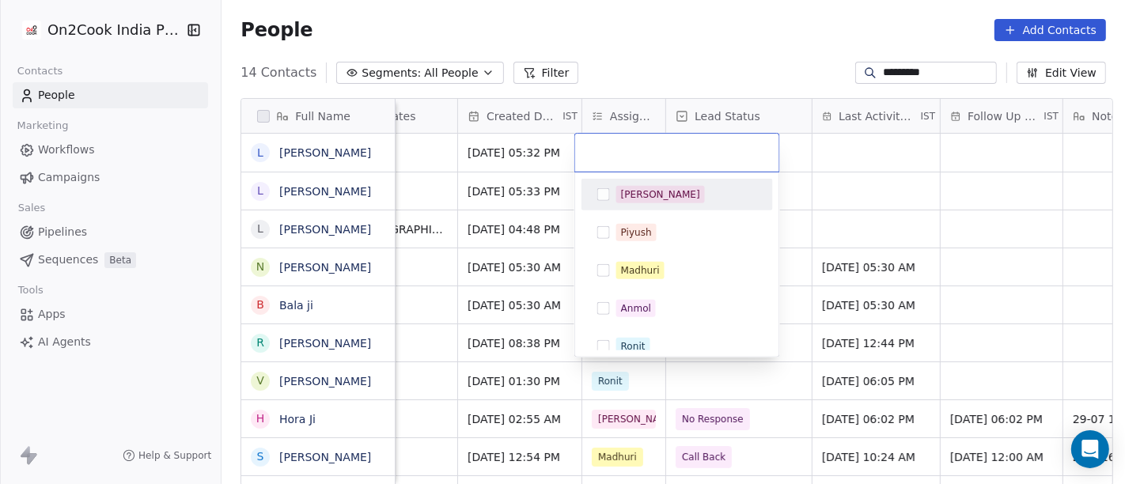
click at [640, 206] on div "[PERSON_NAME]" at bounding box center [676, 195] width 191 height 32
click at [842, 209] on html "On2Cook India Pvt. Ltd. Contacts People Marketing Workflows Campaigns Sales Pip…" at bounding box center [562, 242] width 1125 height 484
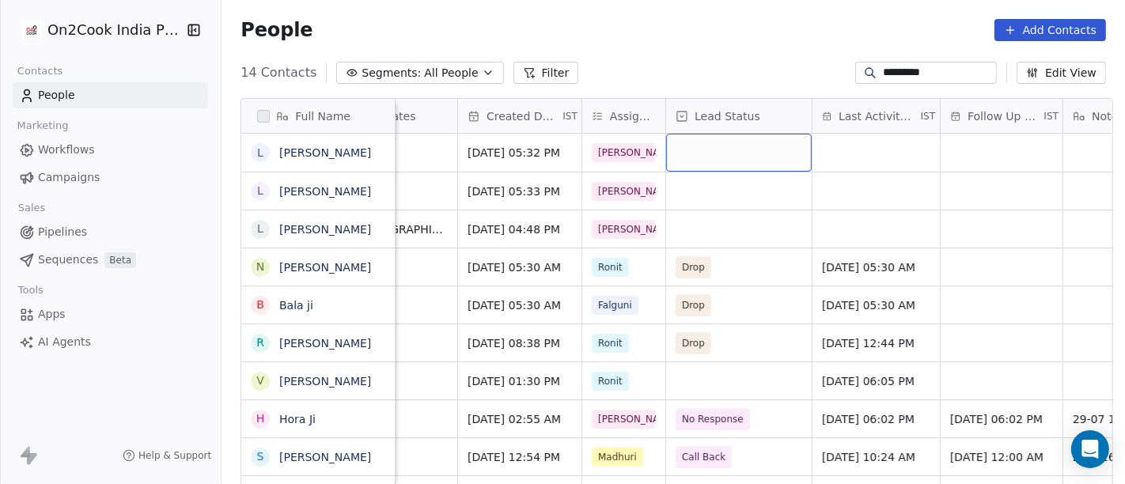
click at [721, 149] on div "grid" at bounding box center [739, 153] width 146 height 38
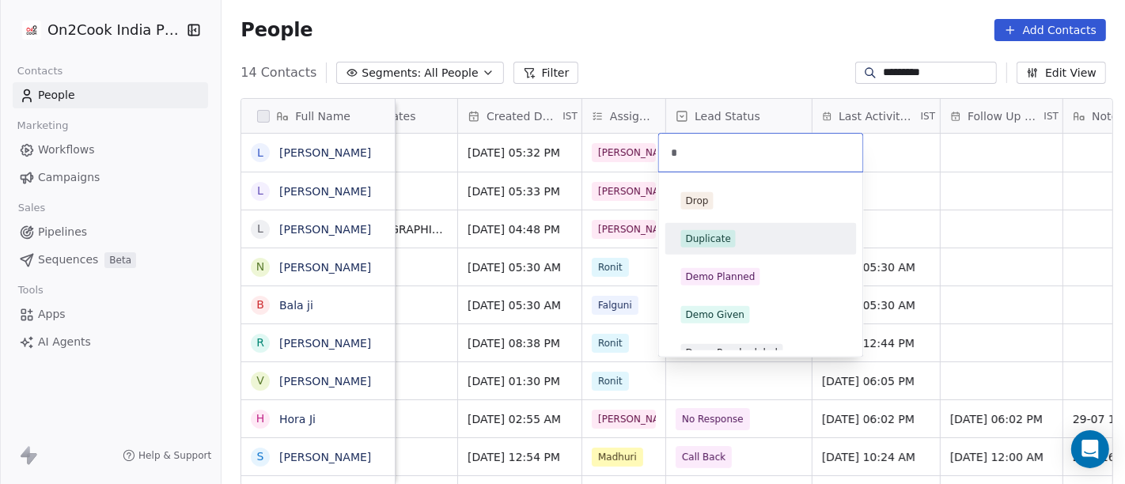
type input "*"
click at [754, 231] on div "Duplicate" at bounding box center [761, 238] width 160 height 17
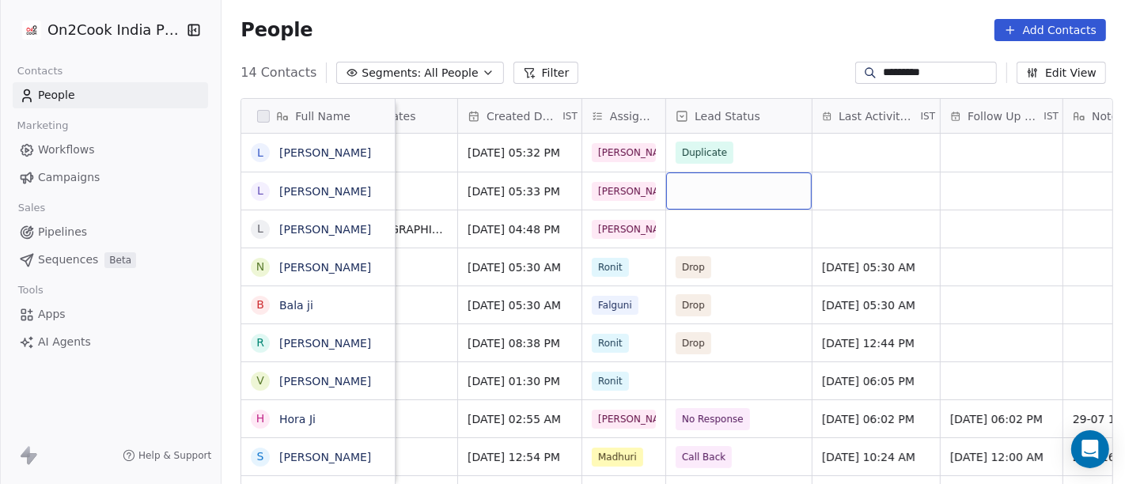
click at [682, 183] on div "grid" at bounding box center [739, 190] width 146 height 37
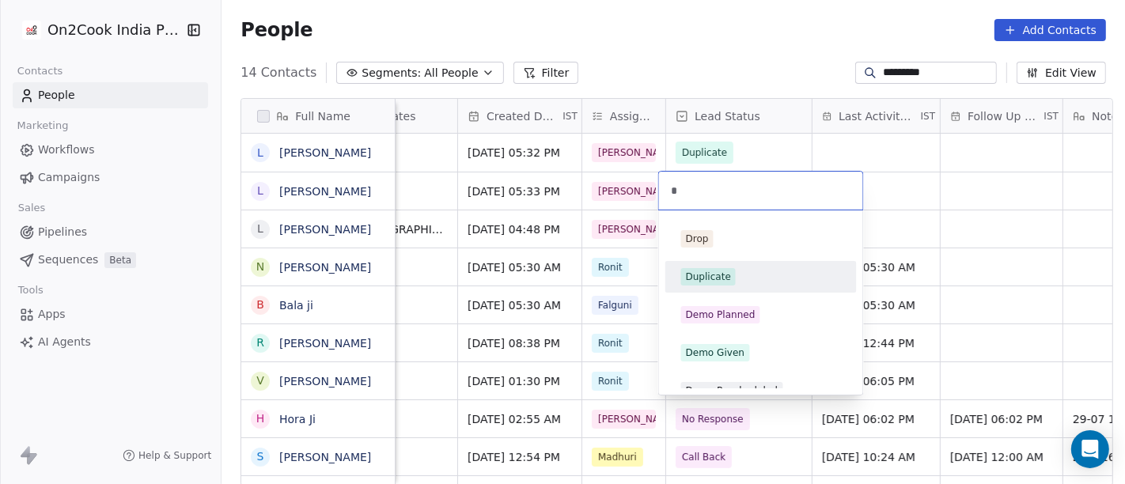
type input "*"
click at [740, 267] on div "Duplicate" at bounding box center [761, 276] width 179 height 25
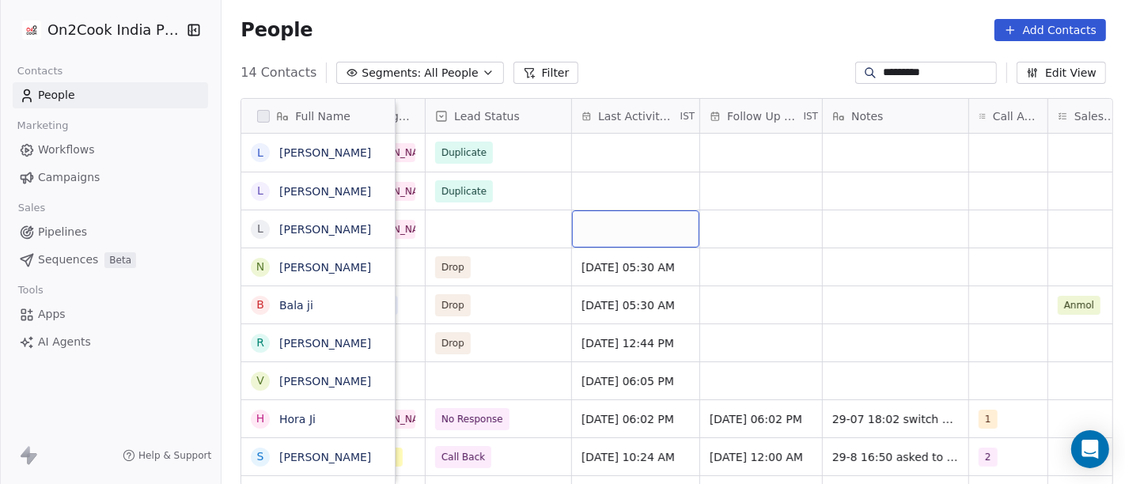
scroll to position [0, 823]
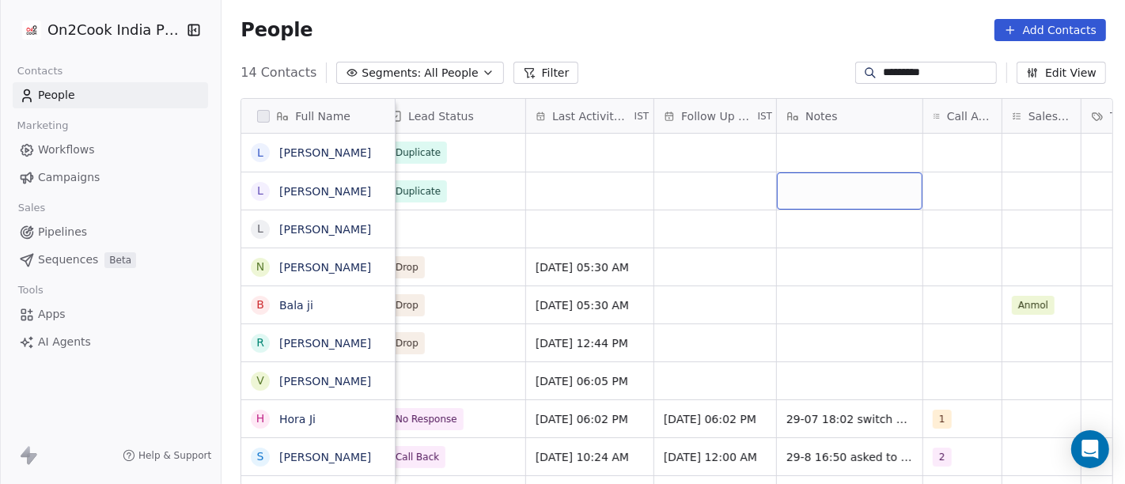
click at [826, 195] on div "grid" at bounding box center [850, 190] width 146 height 37
type textarea "**********"
click at [882, 299] on html "On2Cook India Pvt. Ltd. Contacts People Marketing Workflows Campaigns Sales Pip…" at bounding box center [562, 242] width 1125 height 484
click at [851, 160] on div "grid" at bounding box center [850, 153] width 146 height 38
click at [851, 160] on textarea at bounding box center [842, 158] width 144 height 49
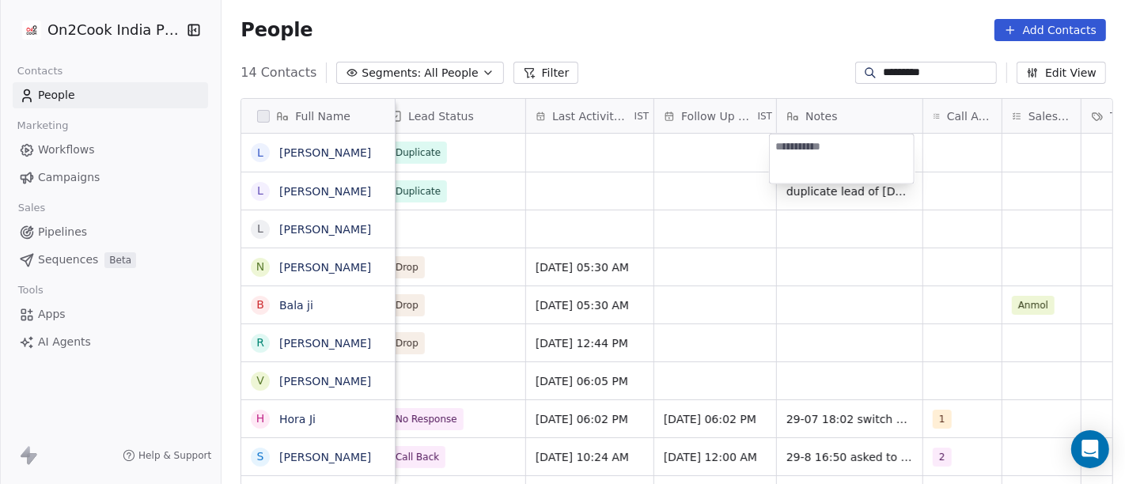
type textarea "**********"
click at [783, 322] on html "On2Cook India Pvt. Ltd. Contacts People Marketing Workflows Campaigns Sales Pip…" at bounding box center [562, 242] width 1125 height 484
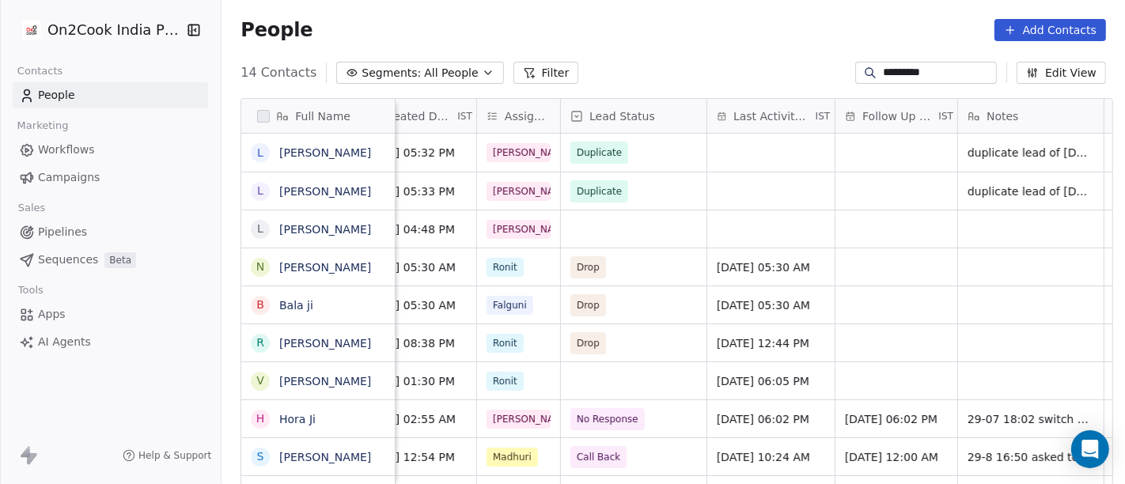
scroll to position [0, 581]
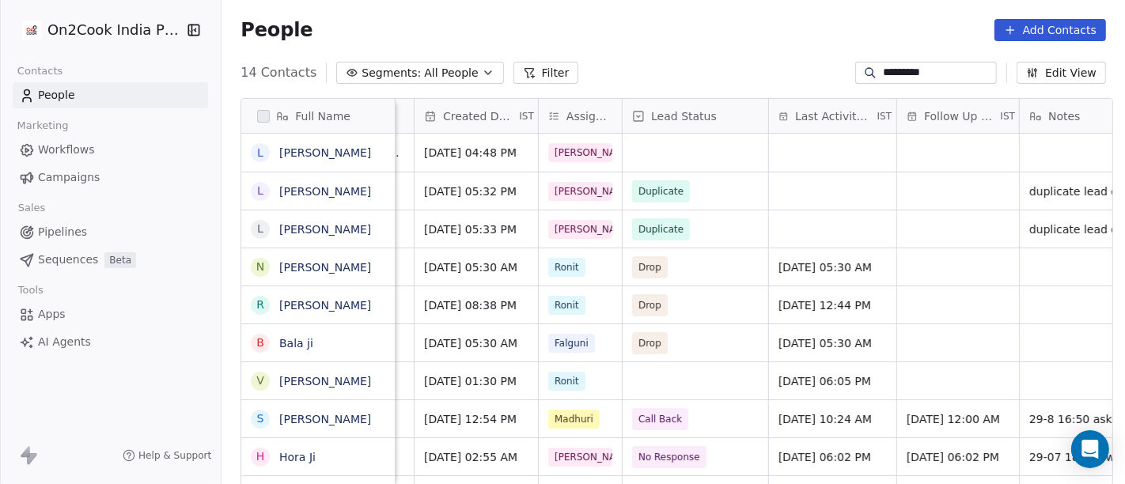
click at [930, 82] on div "*********" at bounding box center [926, 73] width 142 height 22
click at [931, 63] on div "*********" at bounding box center [926, 73] width 142 height 22
click at [936, 69] on input "*********" at bounding box center [938, 73] width 111 height 16
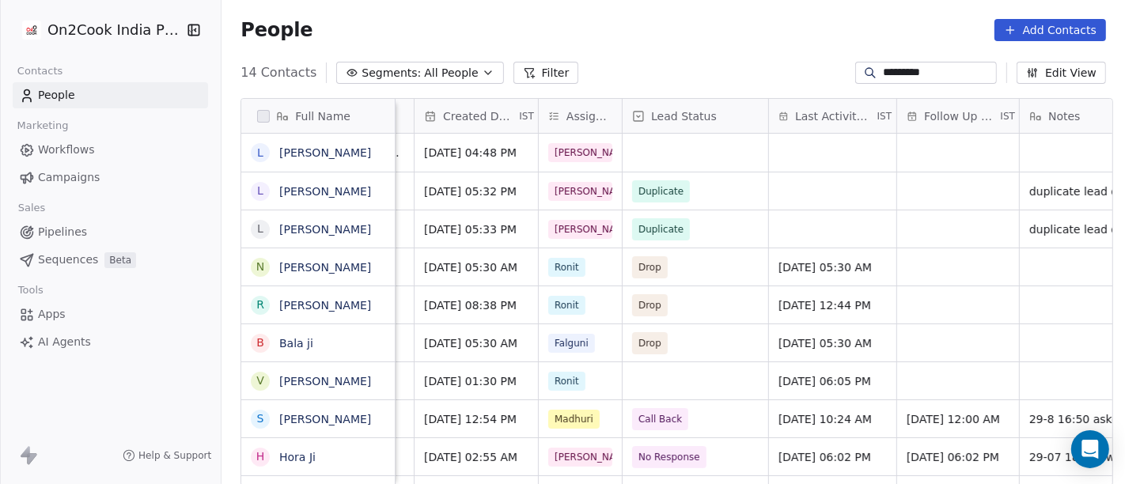
click at [936, 69] on input "*********" at bounding box center [938, 73] width 111 height 16
paste input "********"
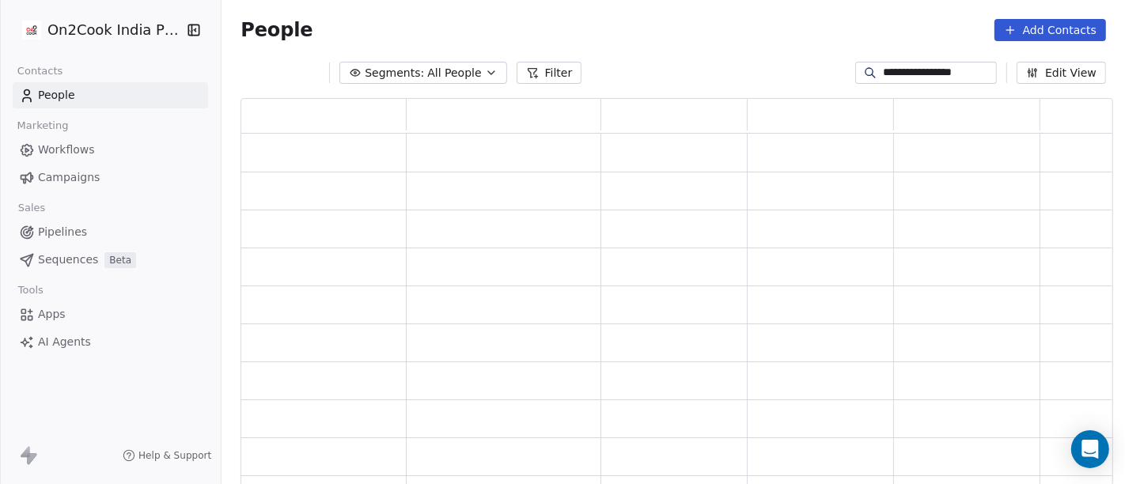
scroll to position [375, 859]
type input "**********"
click at [883, 77] on input "**********" at bounding box center [938, 73] width 111 height 16
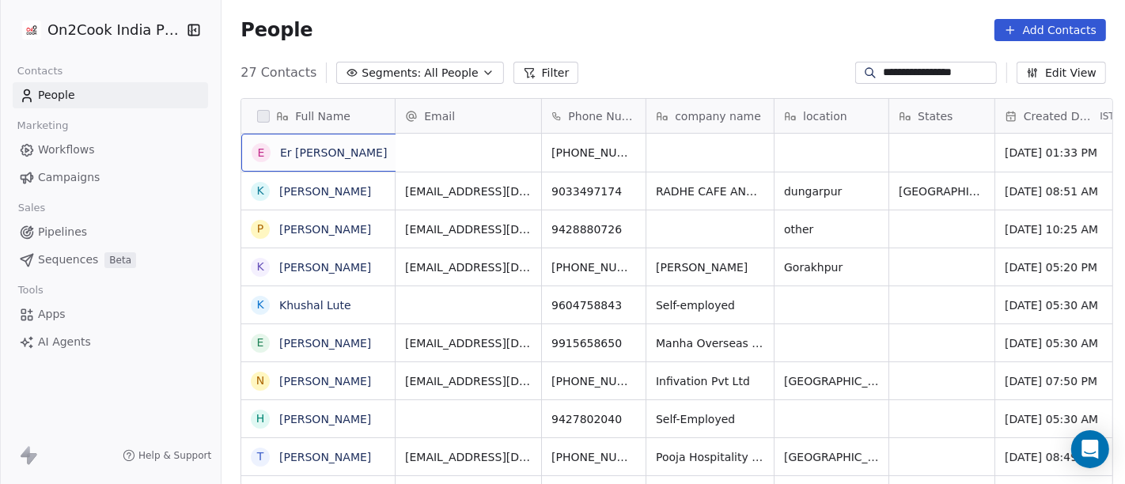
scroll to position [2, 0]
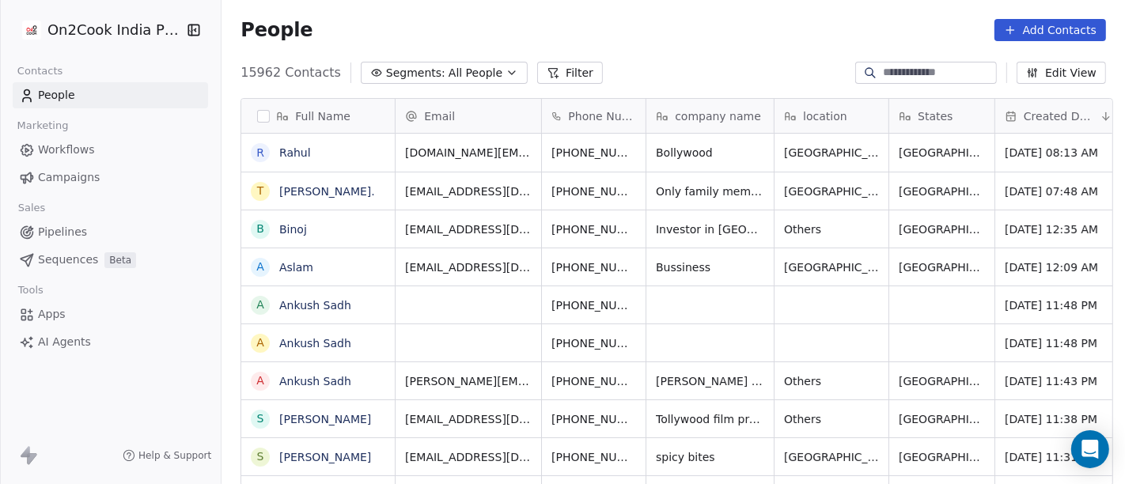
scroll to position [413, 897]
click at [948, 72] on input at bounding box center [938, 73] width 111 height 16
paste input "**********"
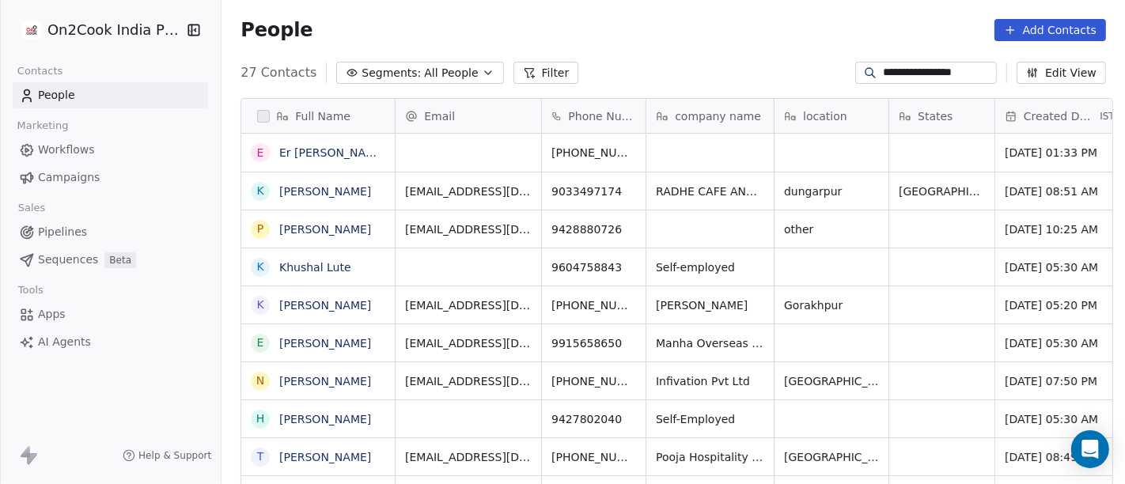
type input "**********"
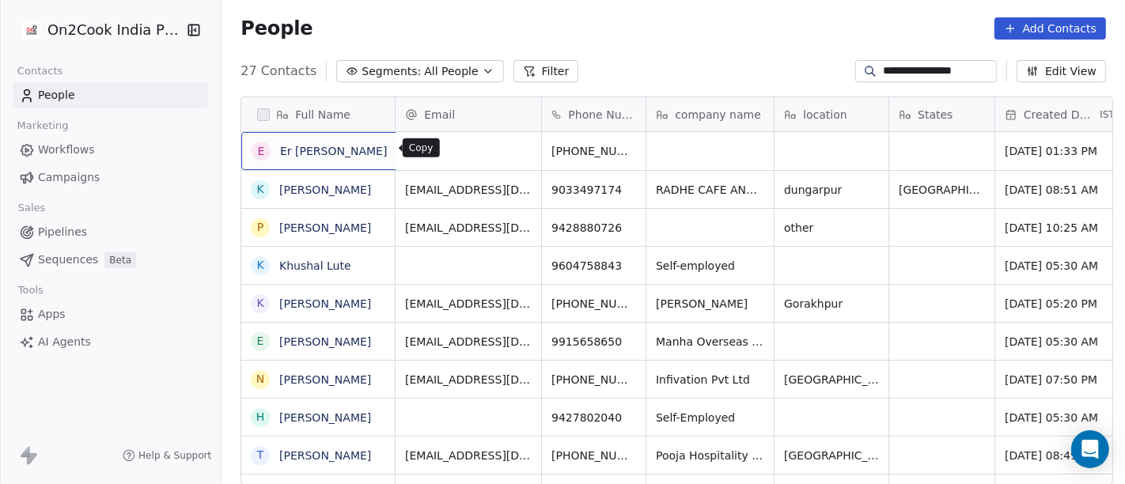
click at [400, 151] on icon "grid" at bounding box center [406, 148] width 13 height 13
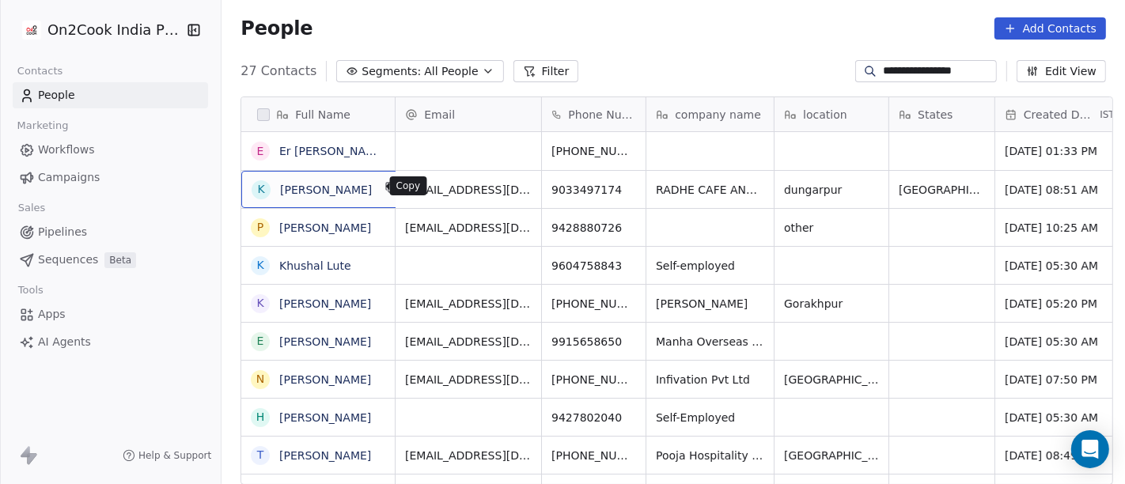
click at [382, 191] on button "grid" at bounding box center [391, 187] width 19 height 19
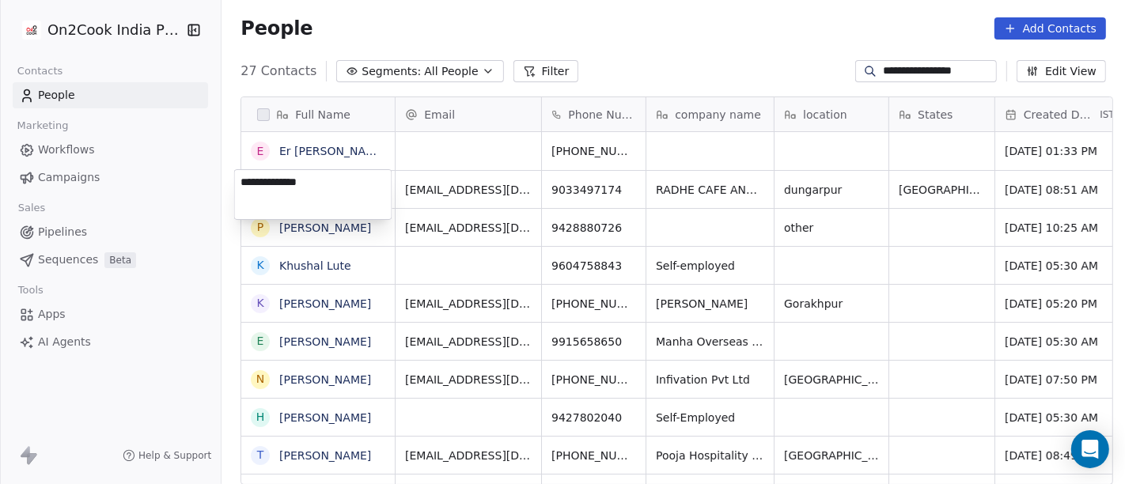
click at [365, 191] on textarea "**********" at bounding box center [313, 194] width 157 height 49
click at [382, 150] on html "**********" at bounding box center [562, 242] width 1125 height 484
click at [377, 152] on html "**********" at bounding box center [562, 242] width 1125 height 484
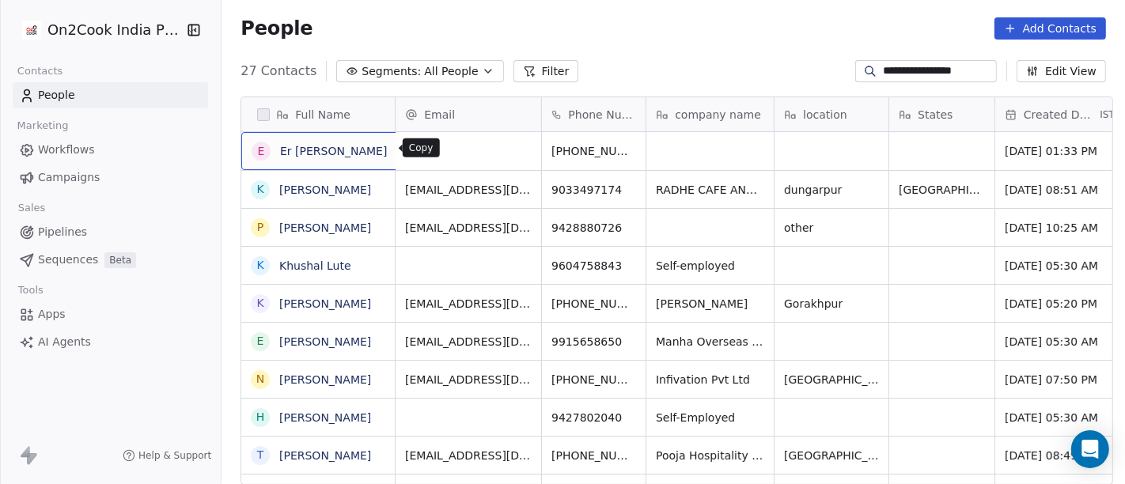
click at [400, 146] on icon "grid" at bounding box center [406, 148] width 13 height 13
click at [351, 192] on link "[PERSON_NAME]" at bounding box center [325, 190] width 92 height 13
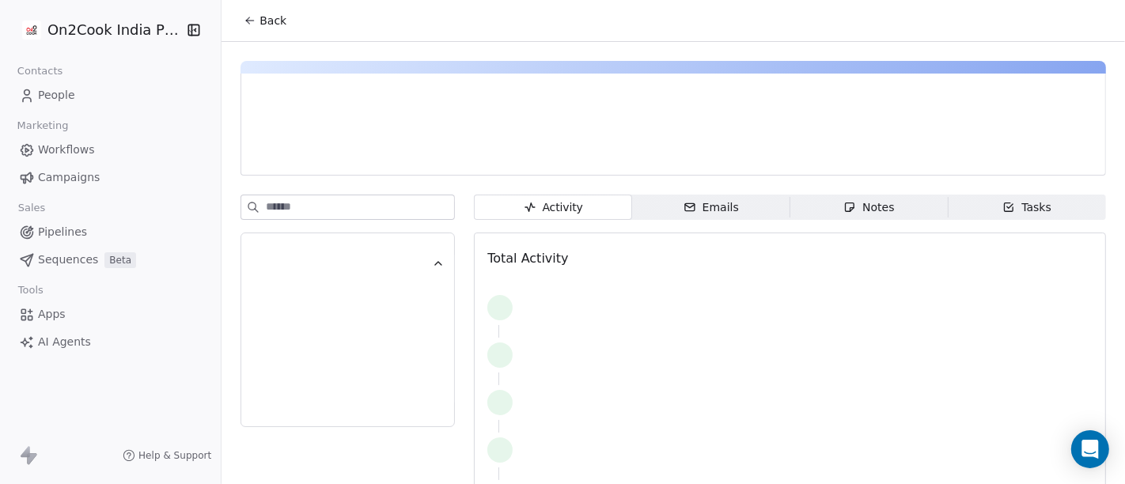
click at [259, 33] on button "Back" at bounding box center [265, 20] width 62 height 28
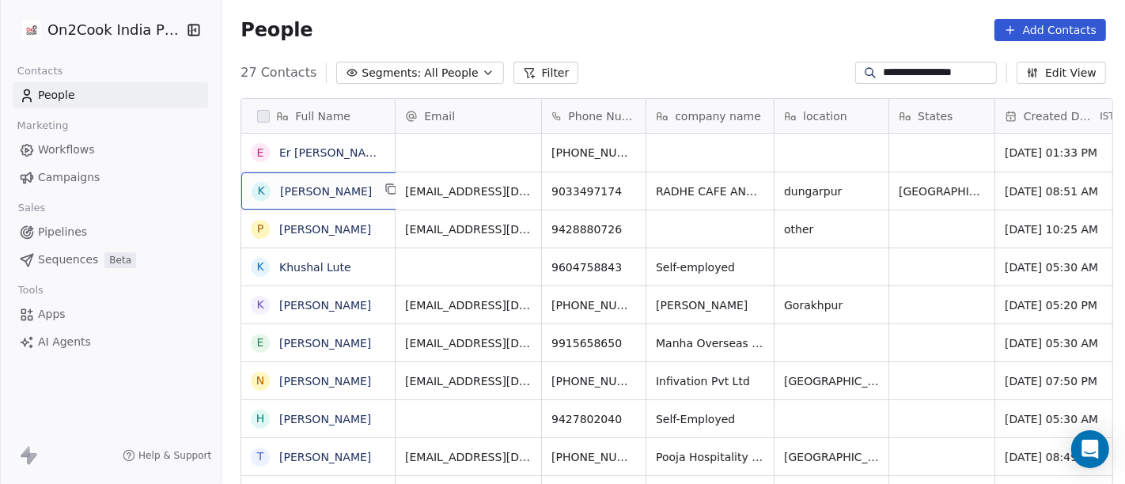
scroll to position [2, 0]
click at [361, 202] on div "K Khushal Pandya" at bounding box center [325, 189] width 169 height 37
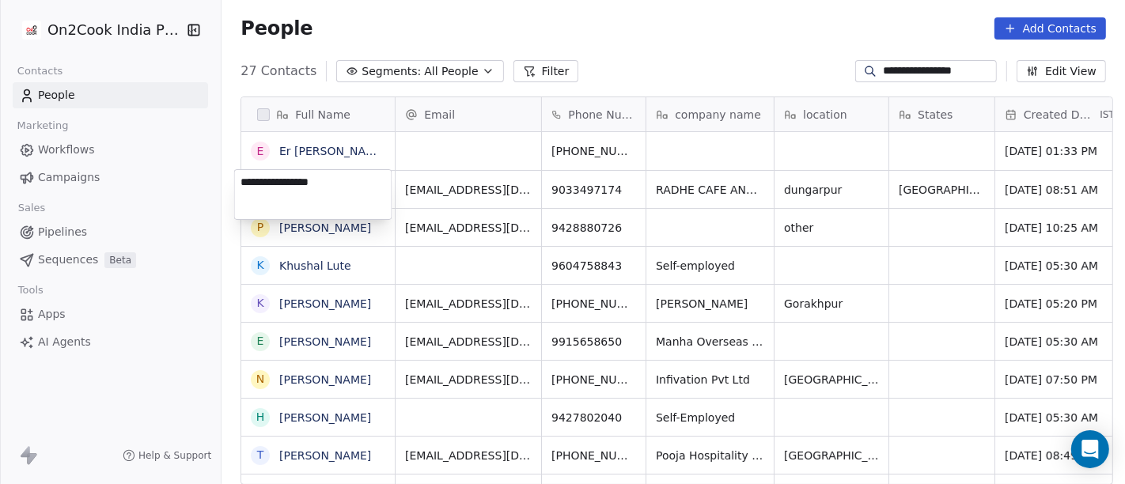
type textarea "**********"
click at [605, 51] on html "**********" at bounding box center [562, 242] width 1125 height 484
click at [654, 37] on html "**********" at bounding box center [562, 242] width 1125 height 484
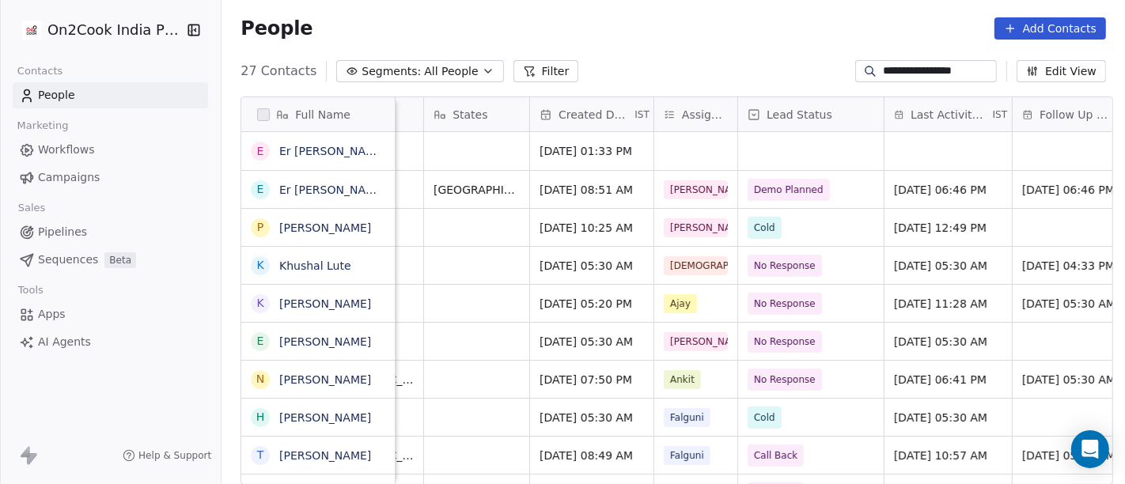
scroll to position [0, 471]
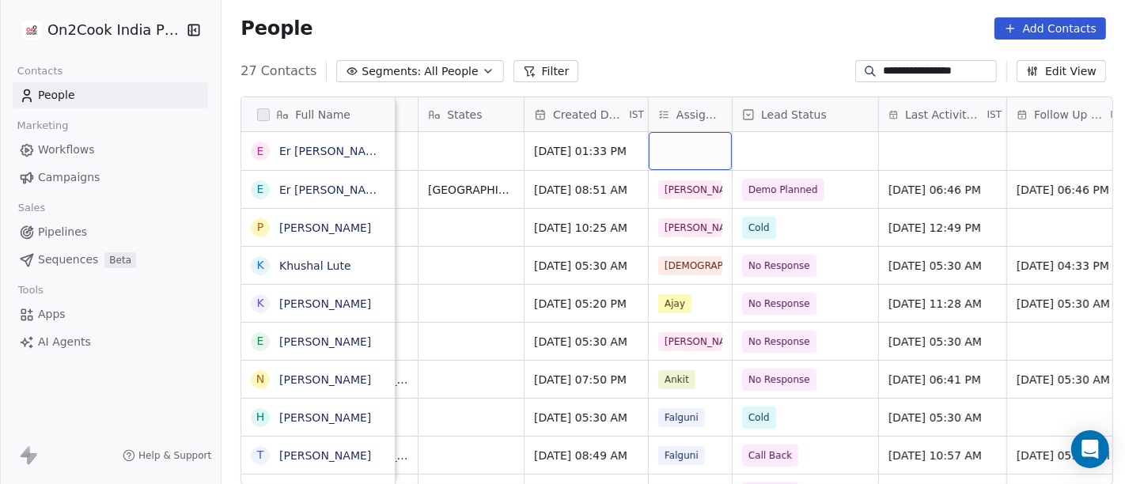
click at [674, 144] on div "grid" at bounding box center [690, 151] width 83 height 38
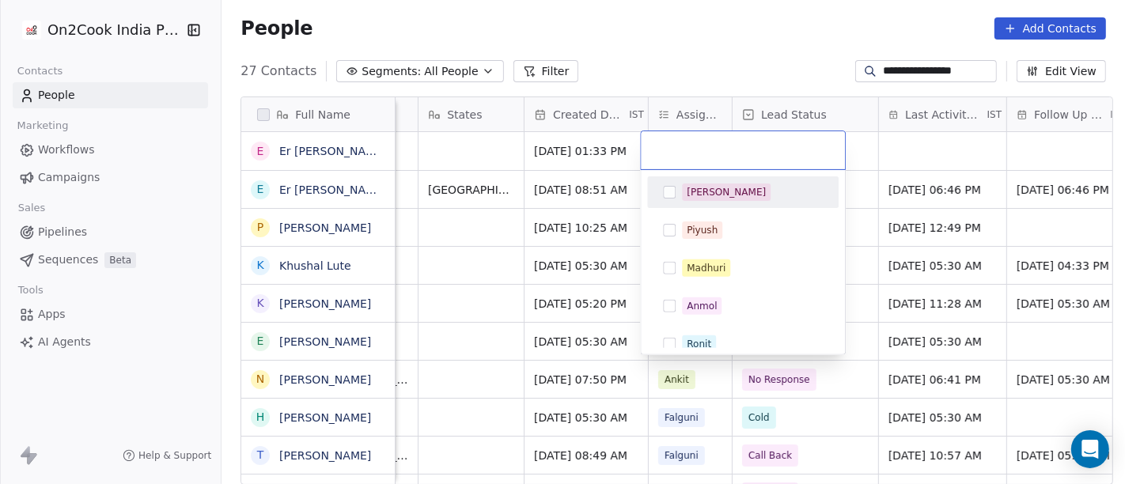
click at [698, 198] on div "[PERSON_NAME]" at bounding box center [726, 192] width 79 height 14
click at [689, 66] on html "**********" at bounding box center [562, 242] width 1125 height 484
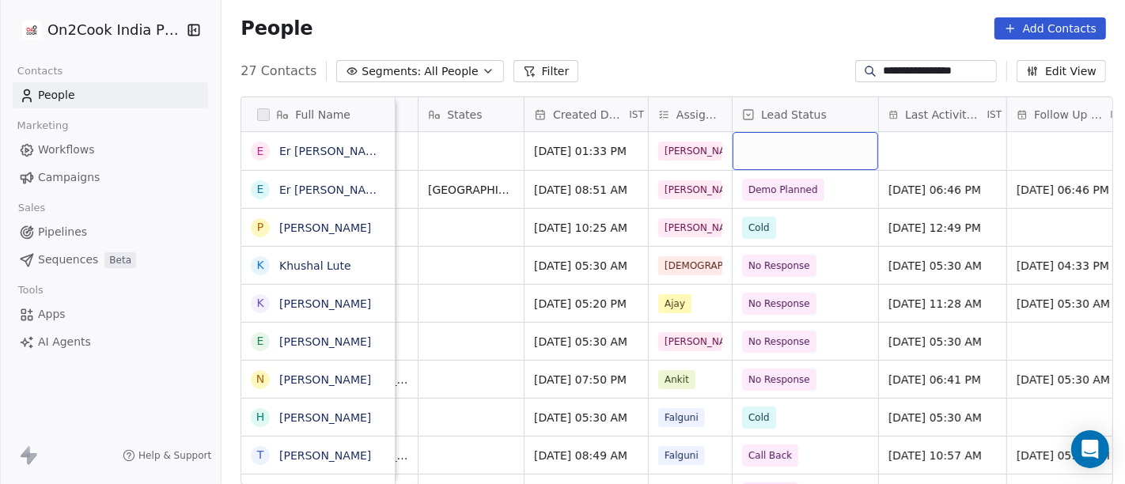
click at [766, 145] on div "grid" at bounding box center [805, 151] width 146 height 38
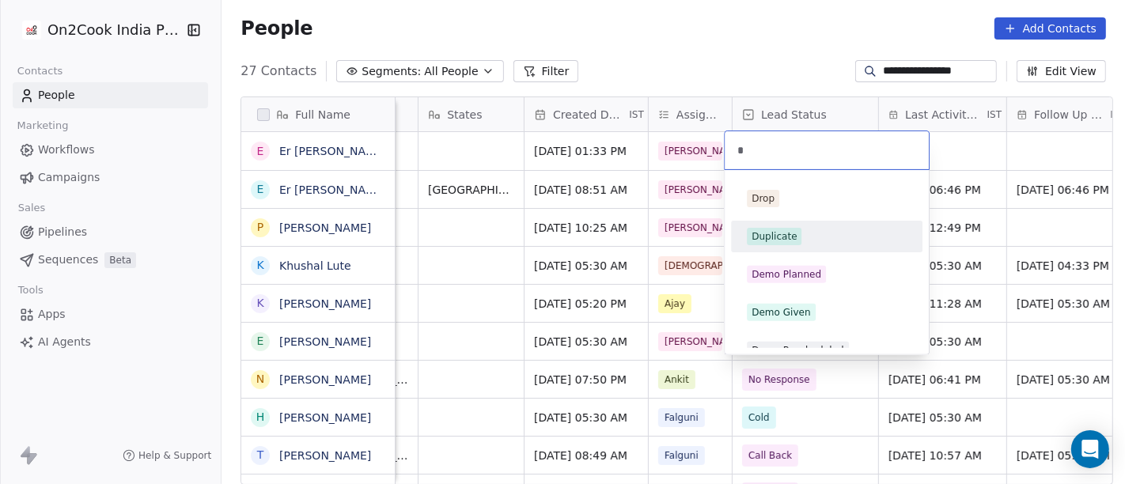
type input "*"
click at [782, 231] on div "Duplicate" at bounding box center [773, 236] width 45 height 14
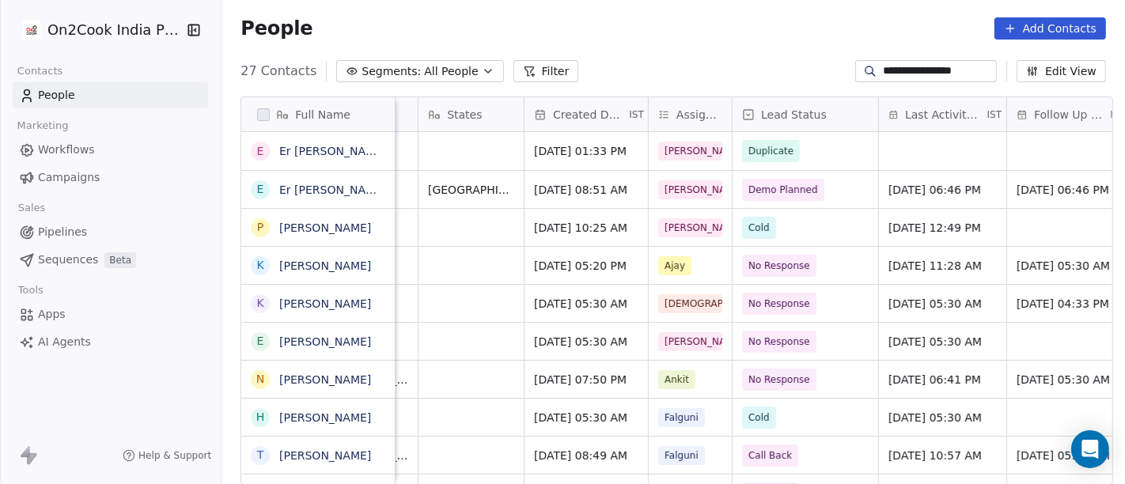
click at [741, 40] on div "People Add Contacts" at bounding box center [672, 28] width 903 height 60
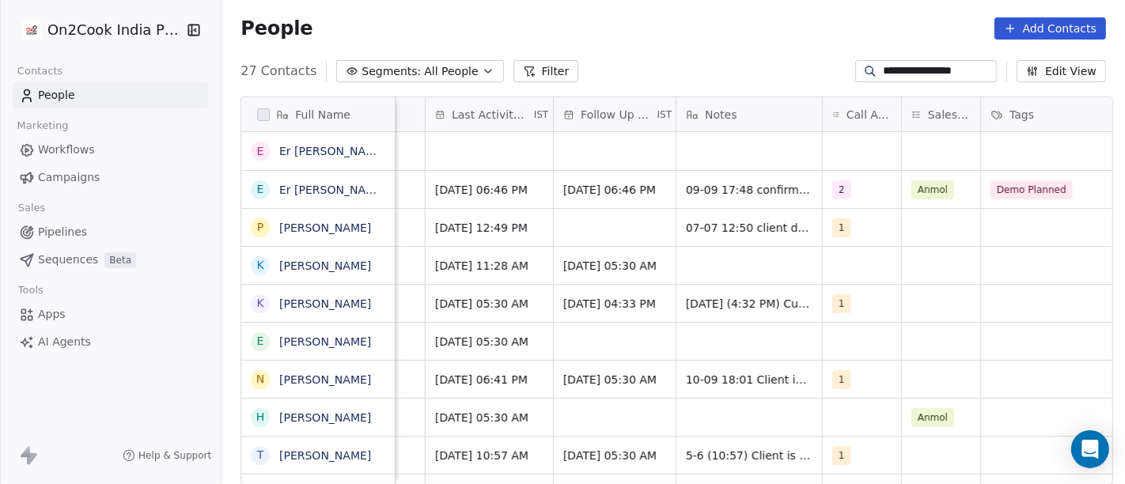
scroll to position [0, 981]
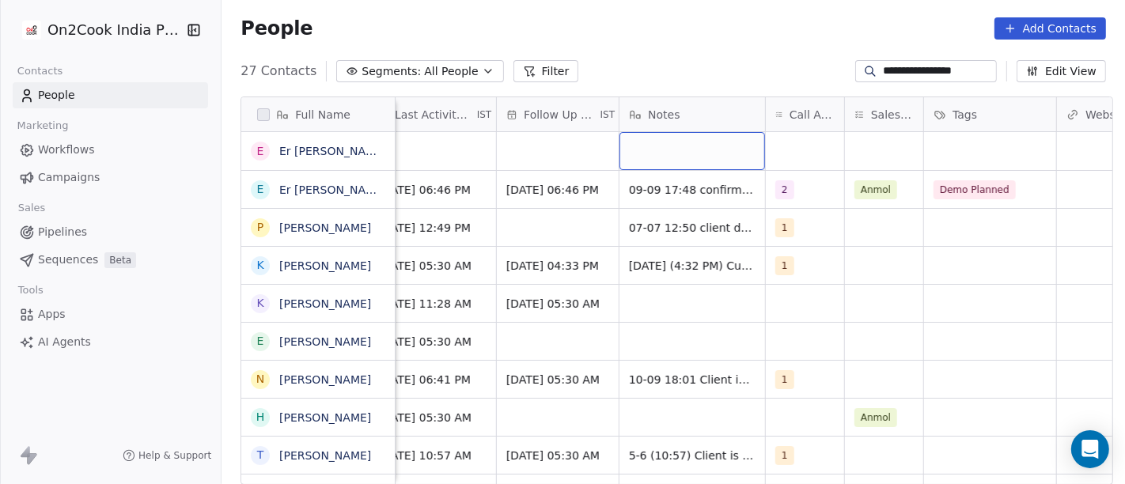
click at [689, 157] on div "grid" at bounding box center [692, 151] width 146 height 38
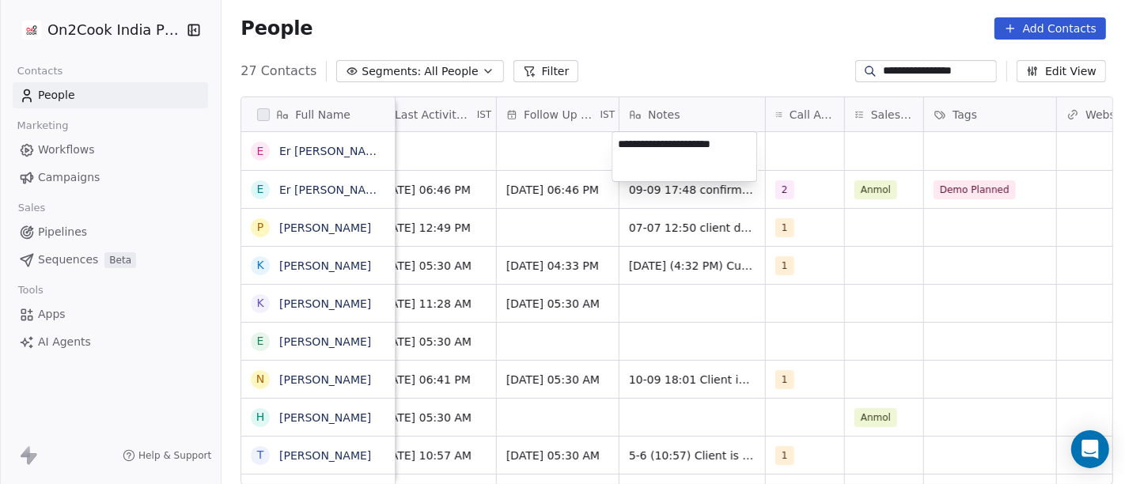
type textarea "**********"
click at [725, 51] on html "**********" at bounding box center [562, 242] width 1125 height 484
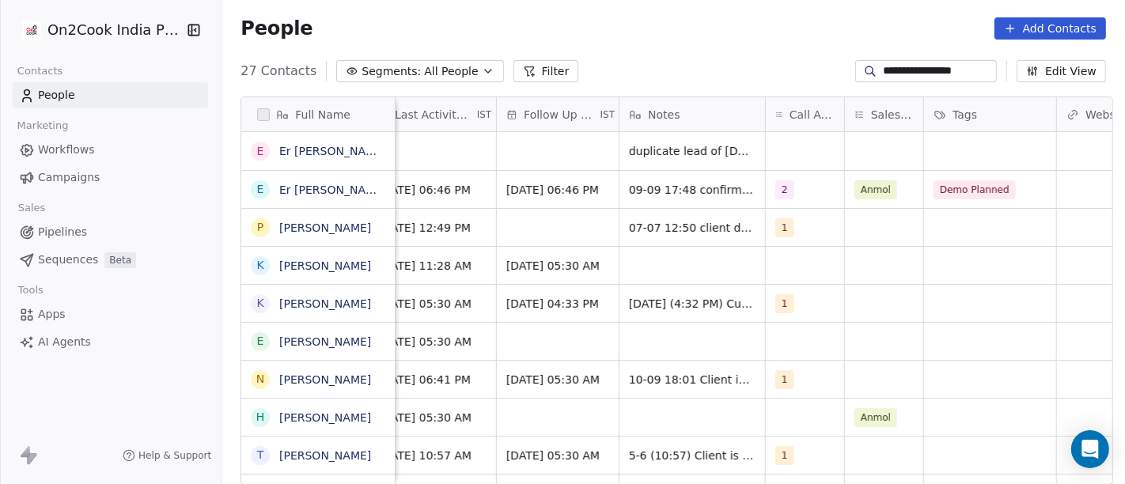
click at [933, 67] on input "**********" at bounding box center [938, 71] width 111 height 16
paste input
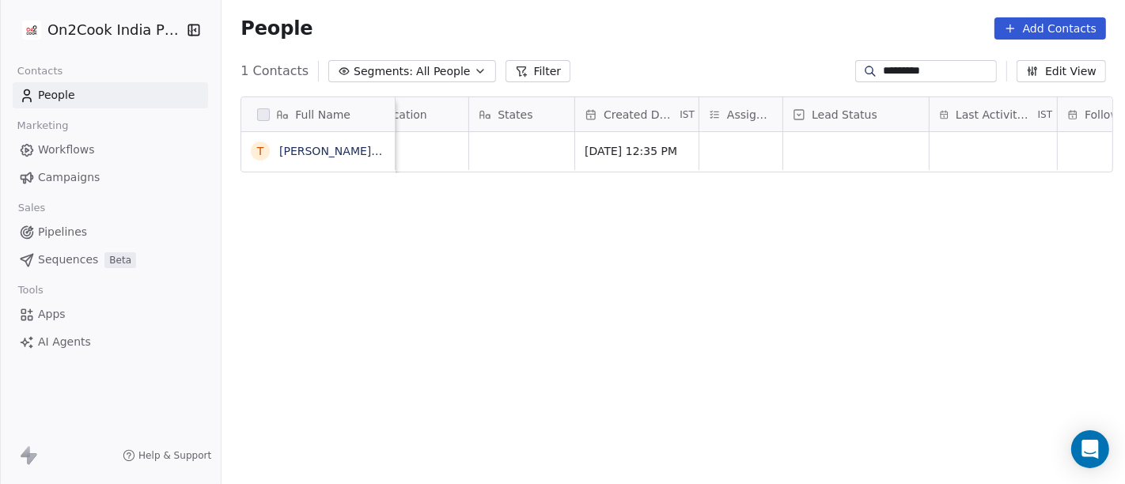
scroll to position [0, 418]
click at [924, 70] on input "*********" at bounding box center [938, 71] width 111 height 16
paste input "****"
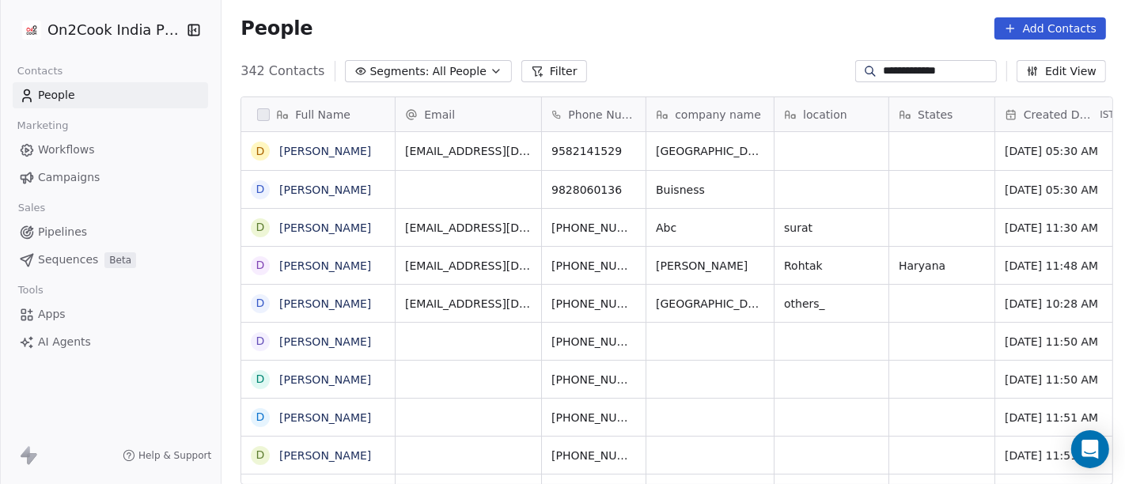
scroll to position [413, 897]
type input "**********"
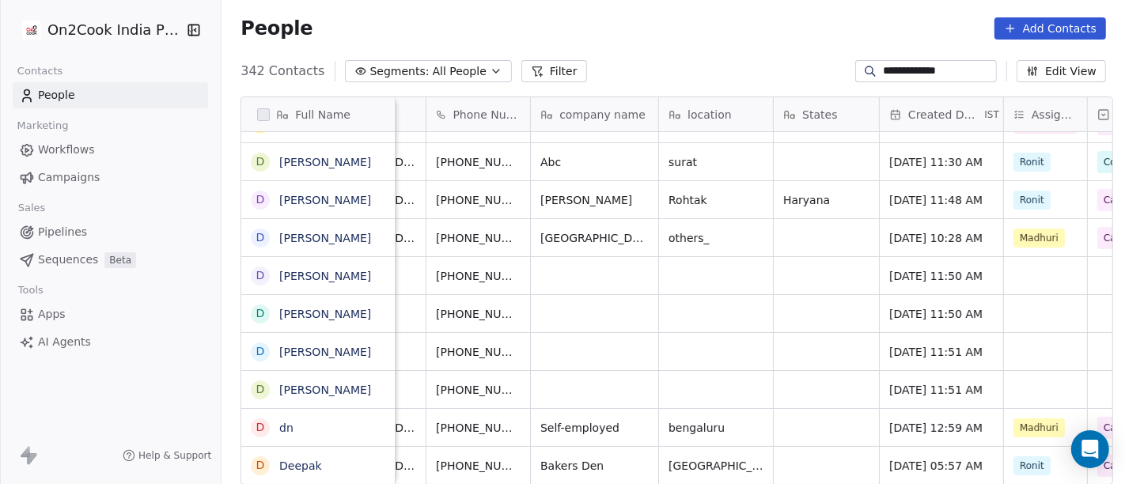
scroll to position [0, 117]
click at [1047, 271] on div "grid" at bounding box center [1043, 275] width 83 height 37
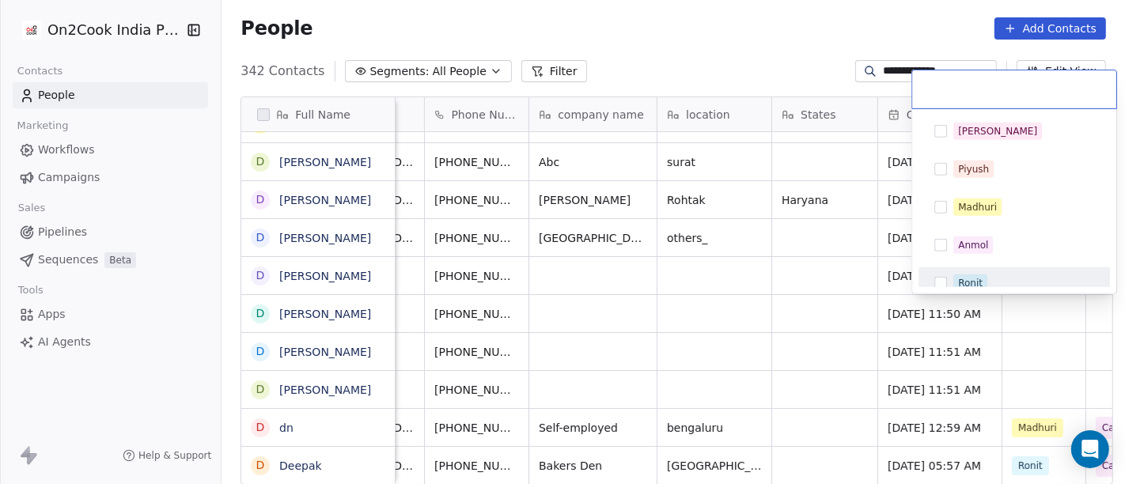
click at [986, 283] on span "Ronit" at bounding box center [970, 282] width 34 height 17
click at [836, 290] on html "**********" at bounding box center [562, 242] width 1125 height 484
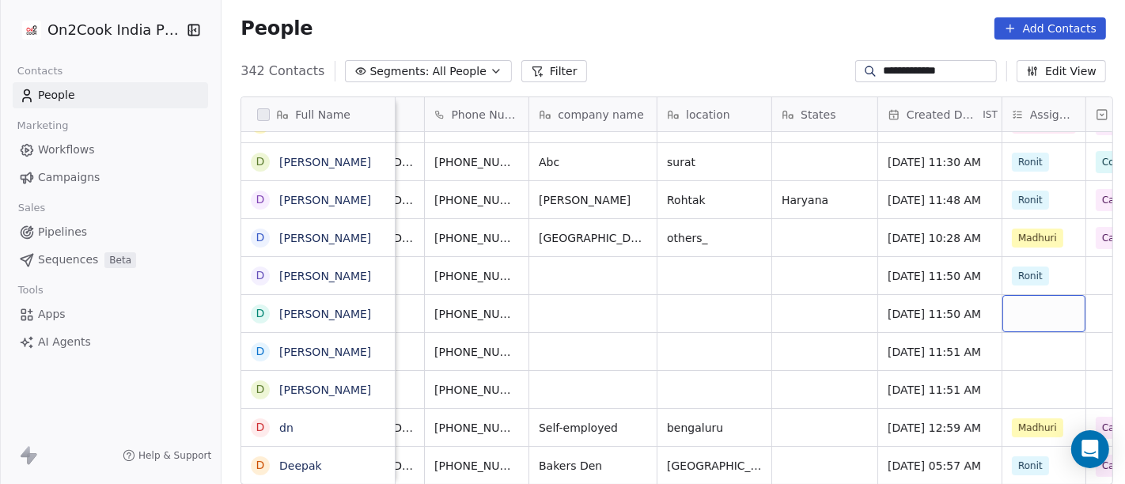
click at [1024, 310] on div "grid" at bounding box center [1043, 313] width 83 height 37
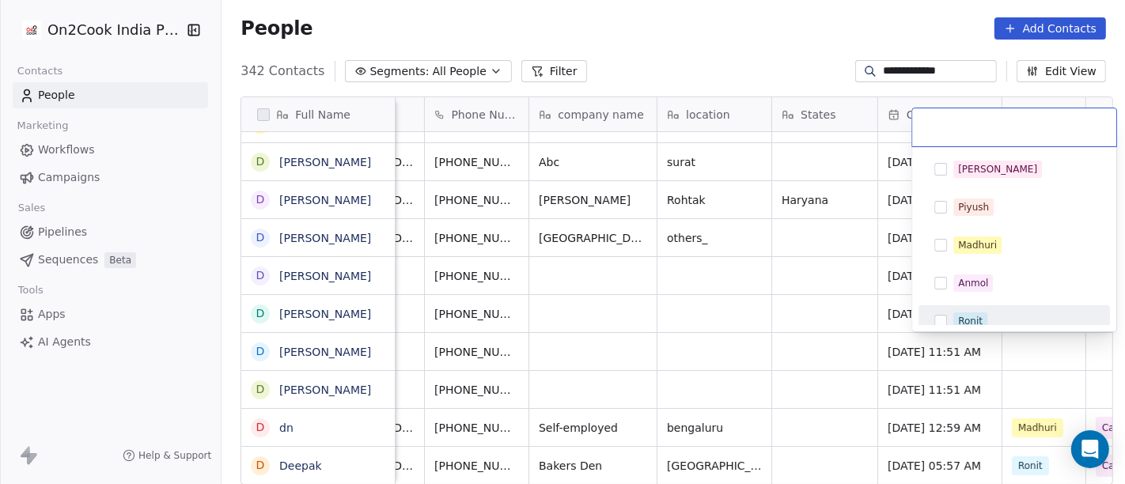
click at [954, 312] on span "Ronit" at bounding box center [970, 320] width 34 height 17
click at [747, 317] on html "**********" at bounding box center [562, 242] width 1125 height 484
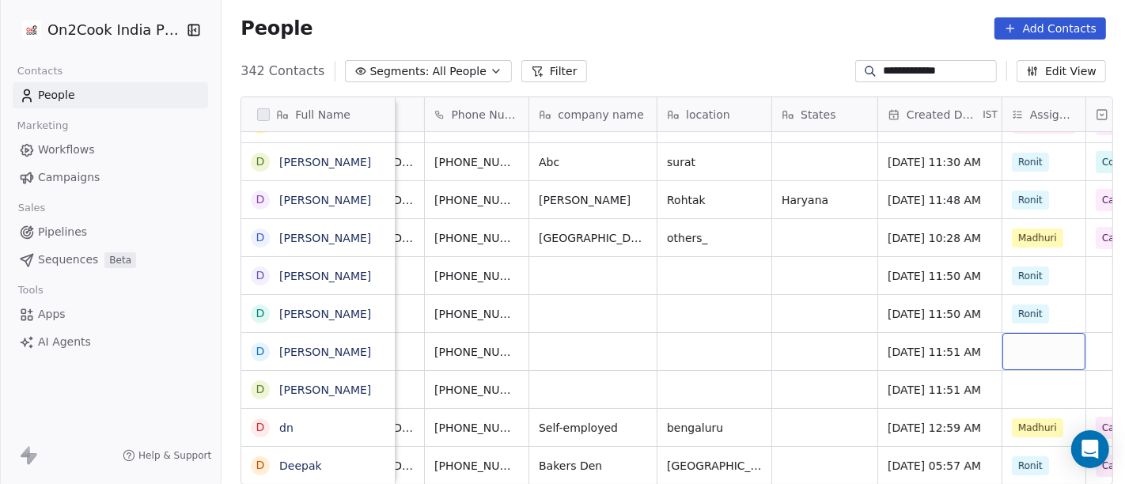
click at [1010, 352] on div "grid" at bounding box center [1043, 351] width 83 height 37
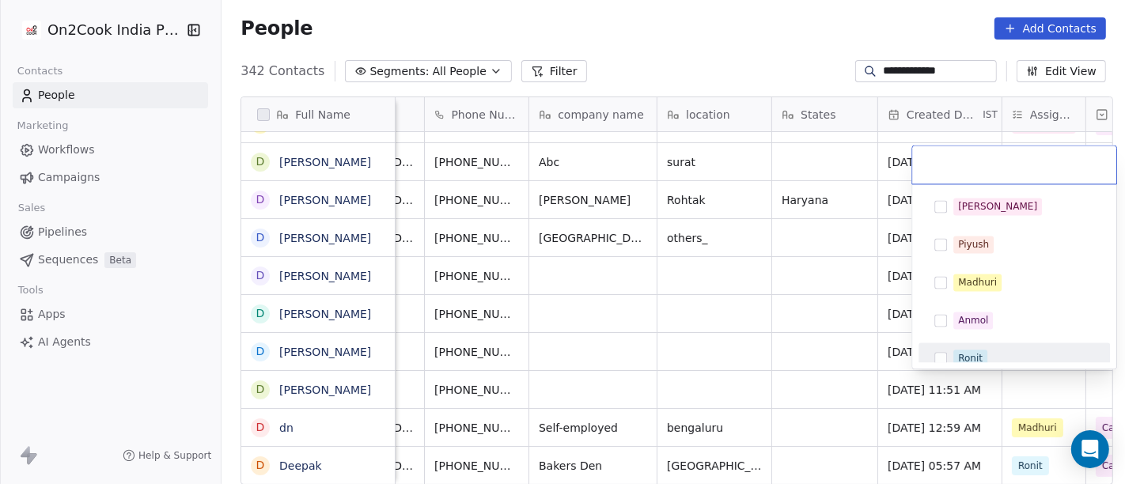
click at [947, 359] on div "Ronit" at bounding box center [1014, 358] width 179 height 25
click at [779, 359] on html "**********" at bounding box center [562, 242] width 1125 height 484
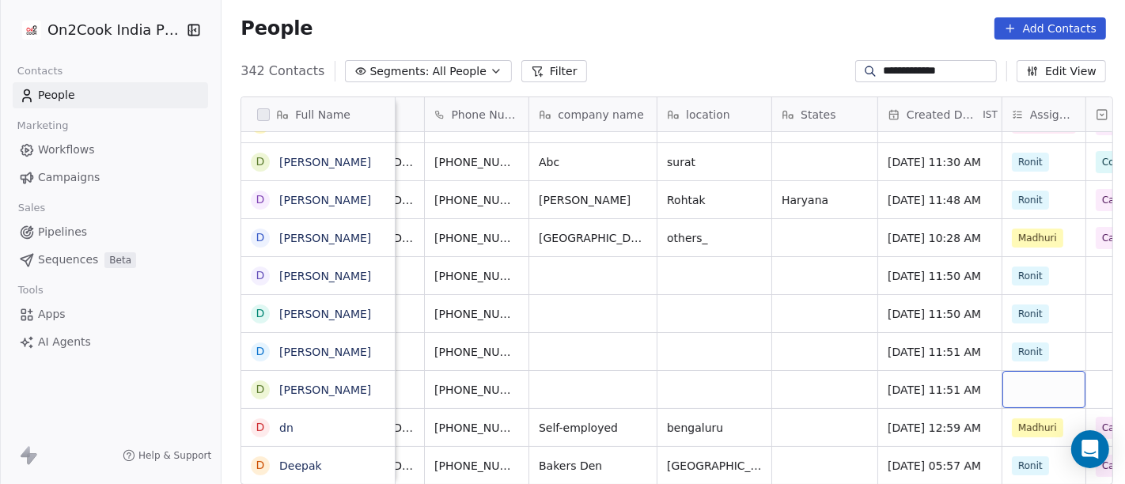
click at [1030, 392] on div "grid" at bounding box center [1043, 389] width 83 height 37
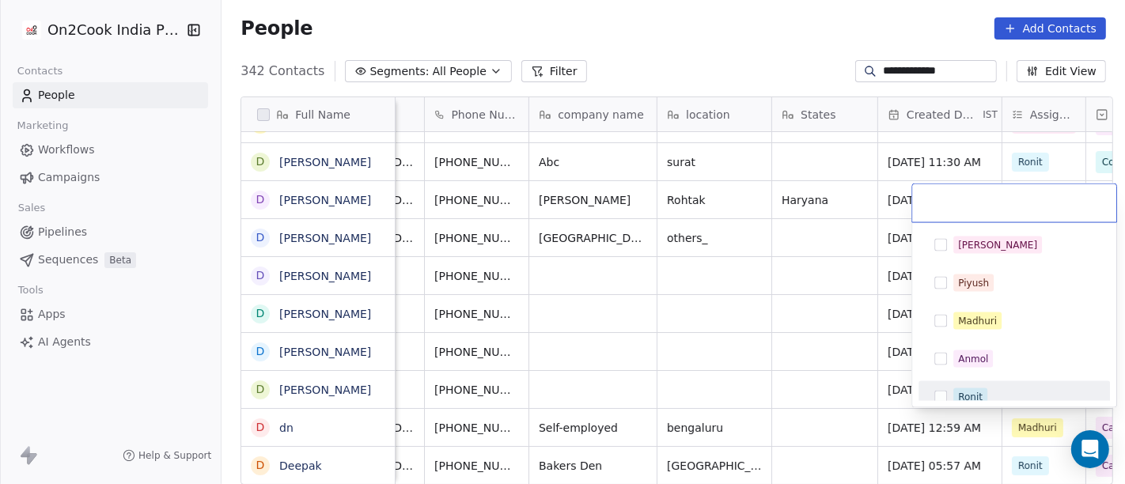
click at [963, 393] on div "Ronit" at bounding box center [970, 397] width 25 height 14
click at [788, 370] on html "**********" at bounding box center [562, 242] width 1125 height 484
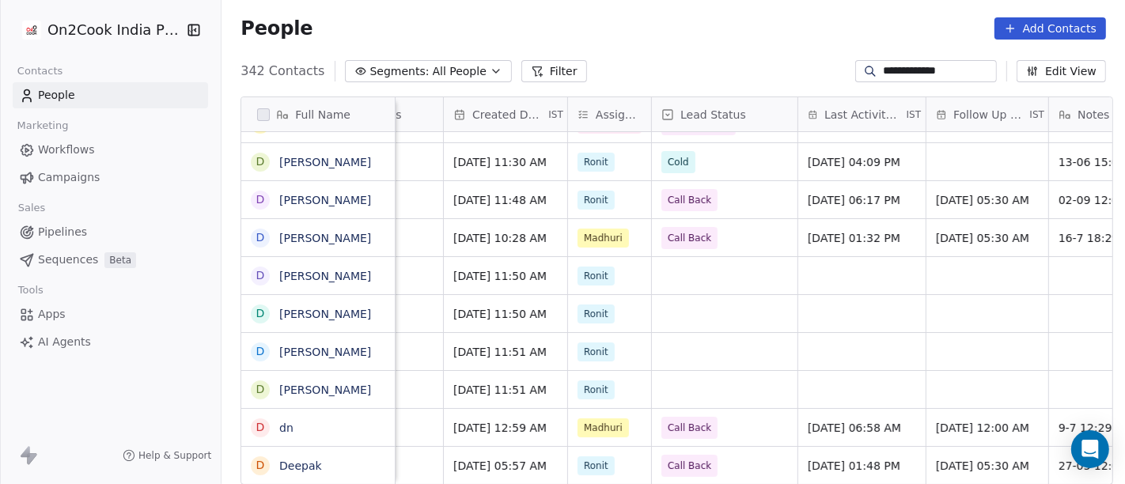
scroll to position [1, 555]
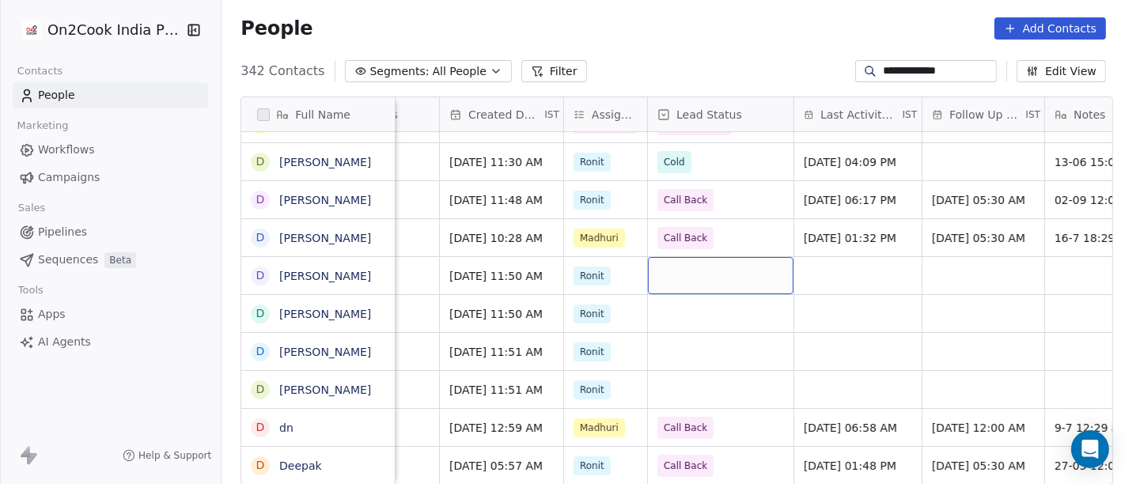
click at [682, 280] on div "grid" at bounding box center [721, 275] width 146 height 37
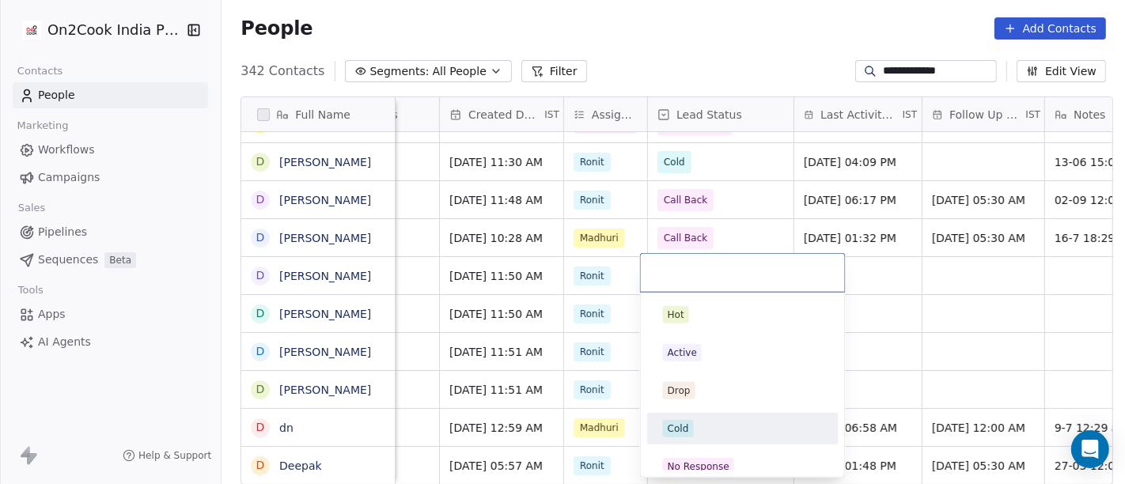
scroll to position [176, 0]
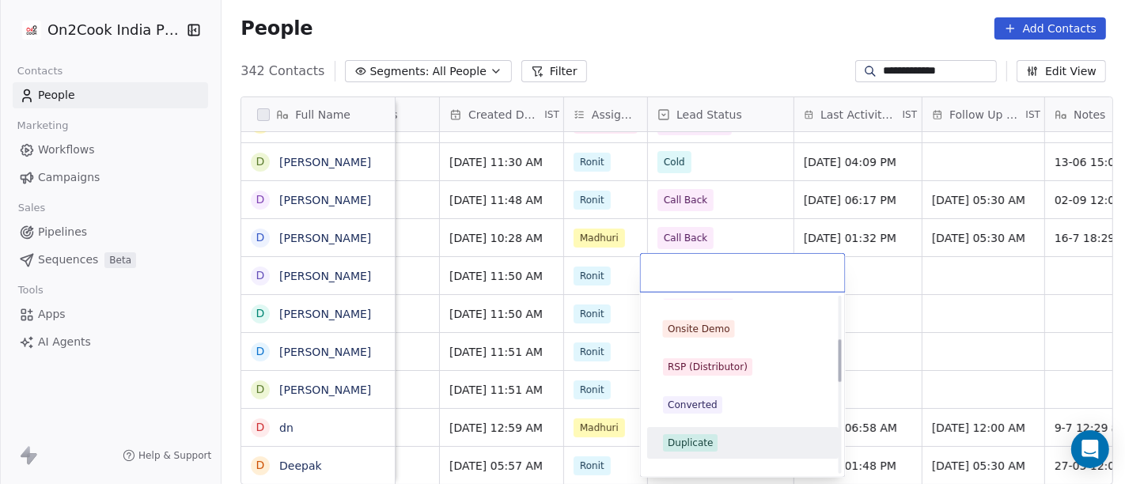
click at [718, 434] on div "Duplicate" at bounding box center [743, 442] width 160 height 17
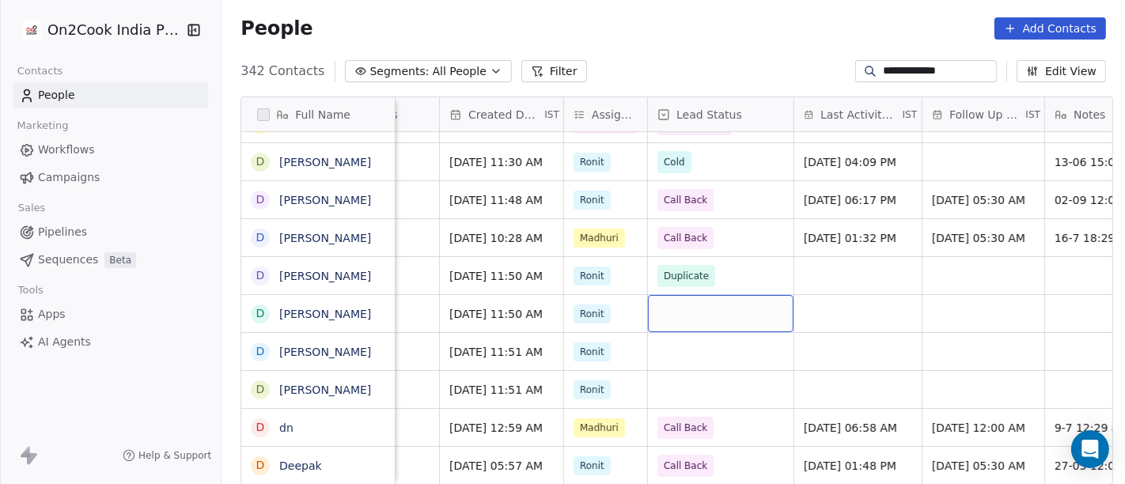
click at [690, 310] on div "grid" at bounding box center [721, 313] width 146 height 37
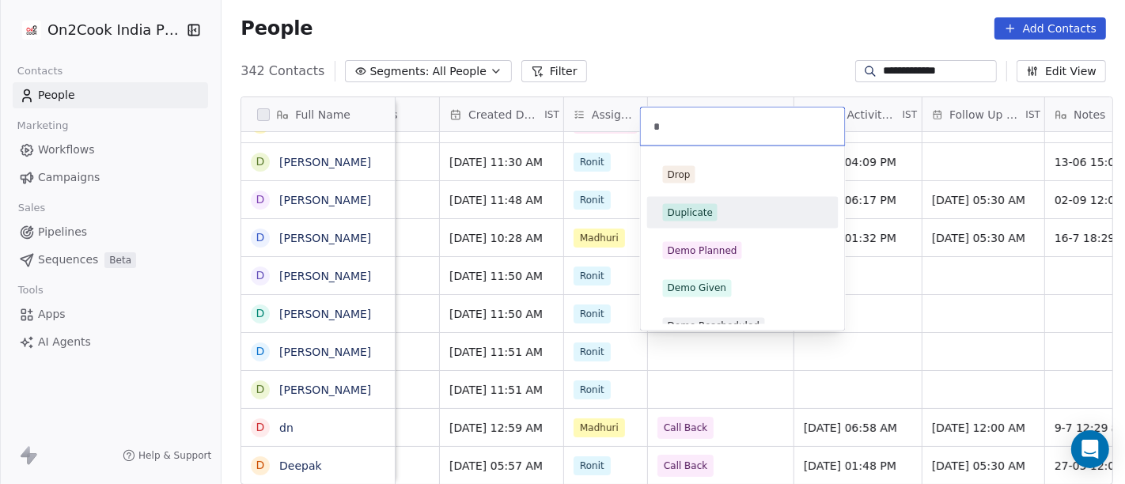
type input "*"
click at [701, 216] on div "Duplicate" at bounding box center [690, 213] width 45 height 14
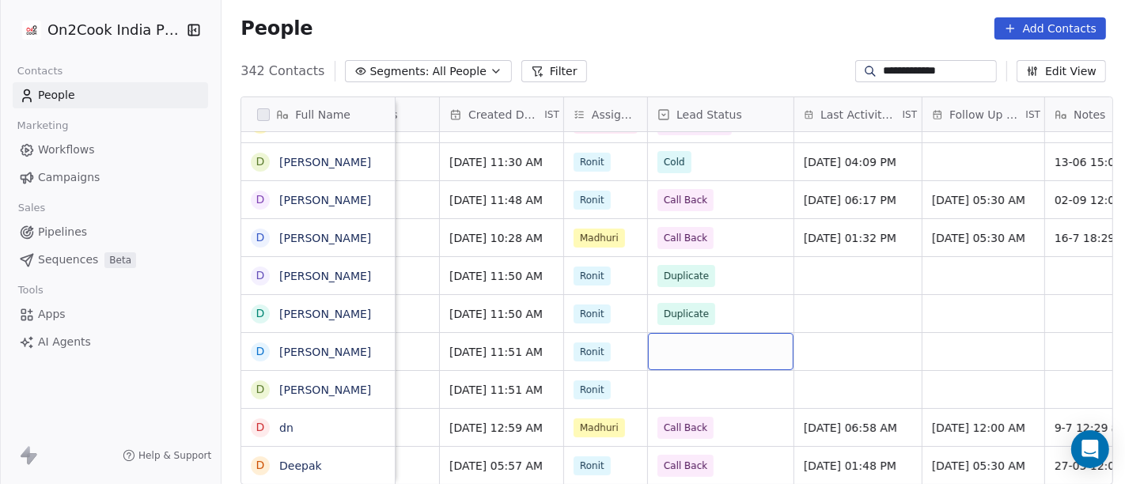
click at [669, 351] on div "grid" at bounding box center [721, 351] width 146 height 37
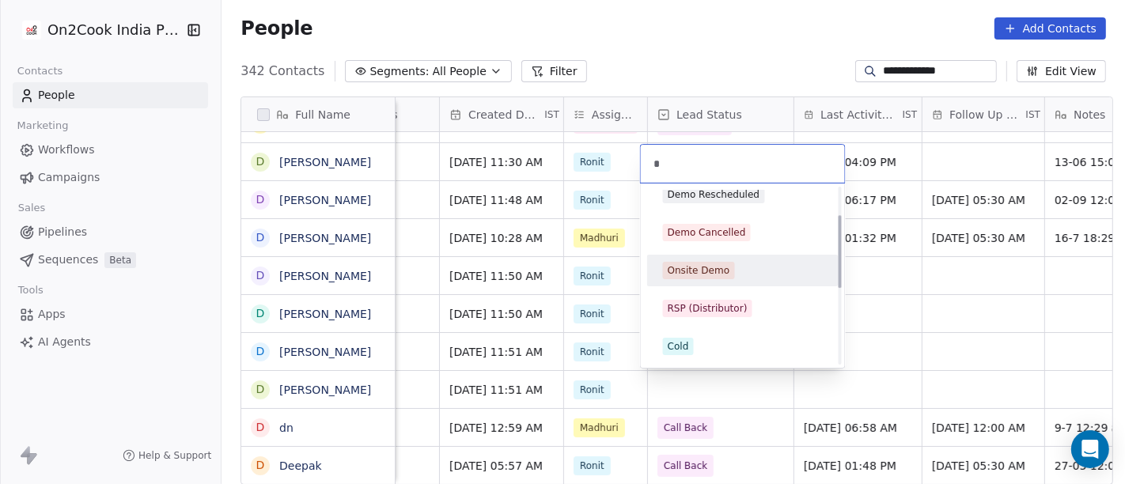
scroll to position [0, 0]
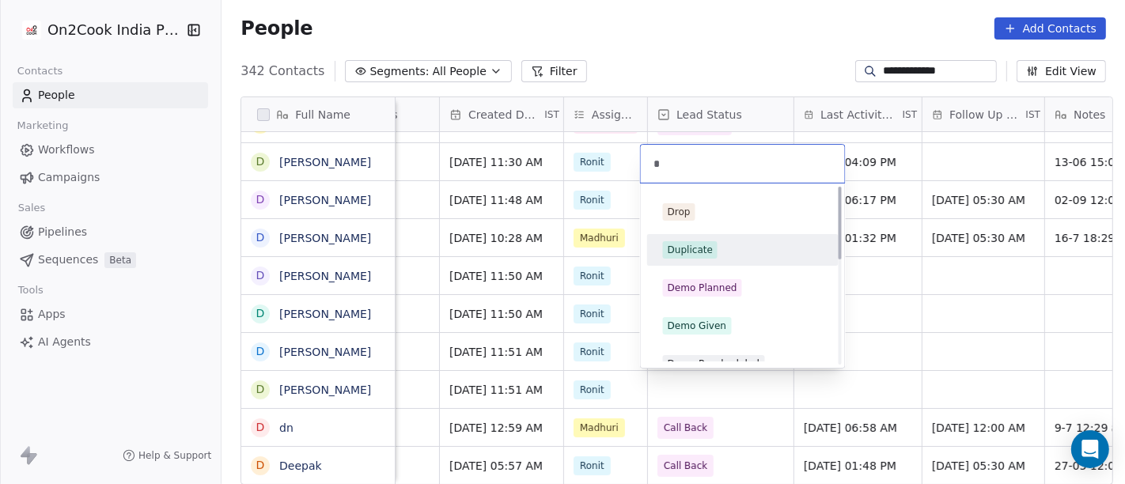
type input "*"
click at [704, 252] on div "Duplicate" at bounding box center [690, 250] width 45 height 14
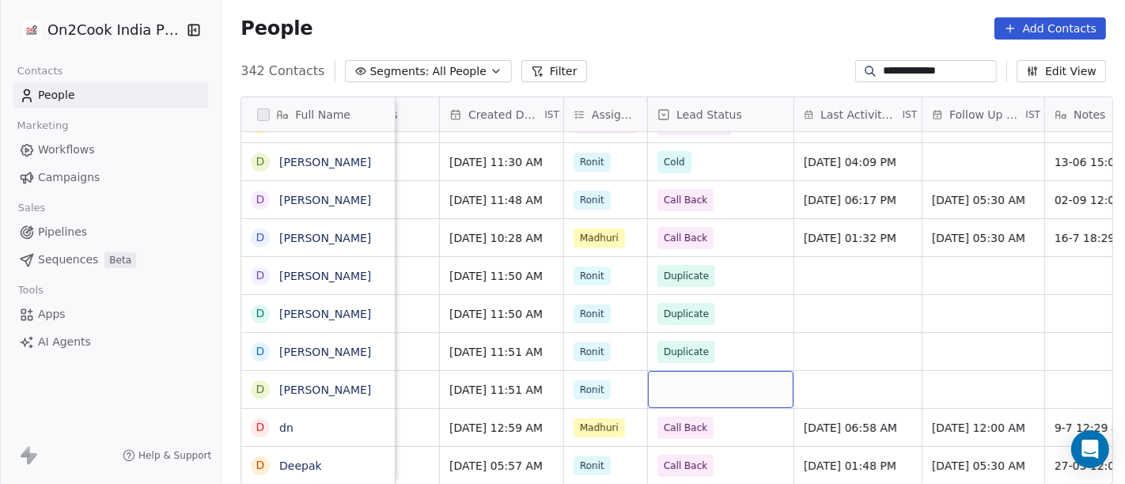
click at [732, 371] on div "grid" at bounding box center [721, 389] width 146 height 37
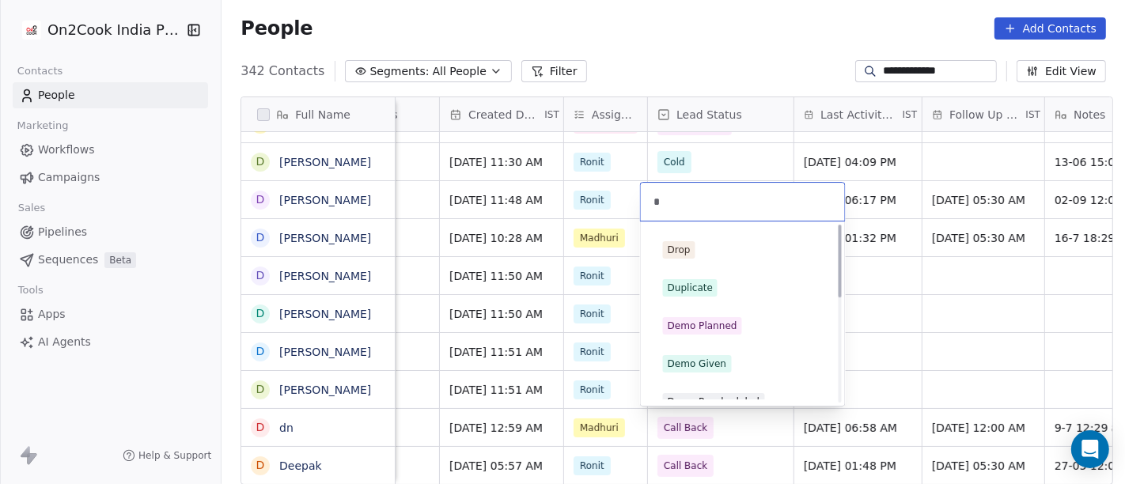
type input "*"
click at [689, 283] on div "Duplicate" at bounding box center [690, 288] width 45 height 14
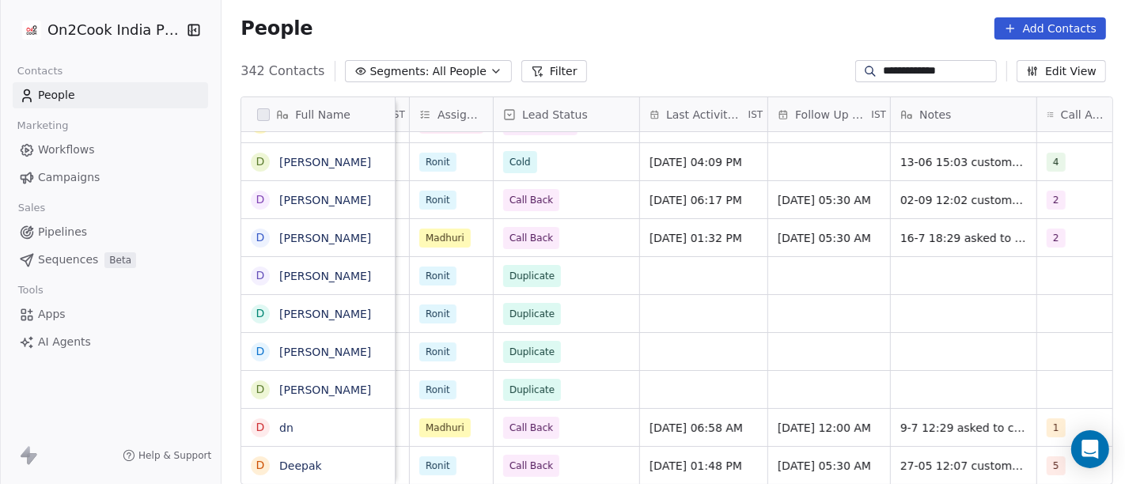
scroll to position [1, 717]
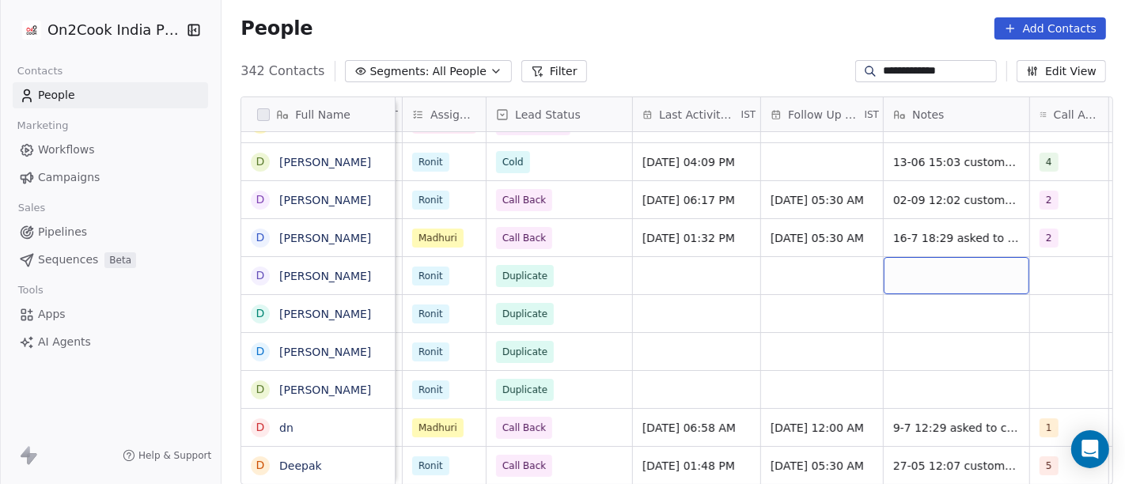
click at [914, 278] on div "grid" at bounding box center [957, 275] width 146 height 37
type textarea "**********"
click at [806, 320] on html "**********" at bounding box center [562, 242] width 1125 height 484
click at [930, 314] on div "grid" at bounding box center [957, 313] width 146 height 37
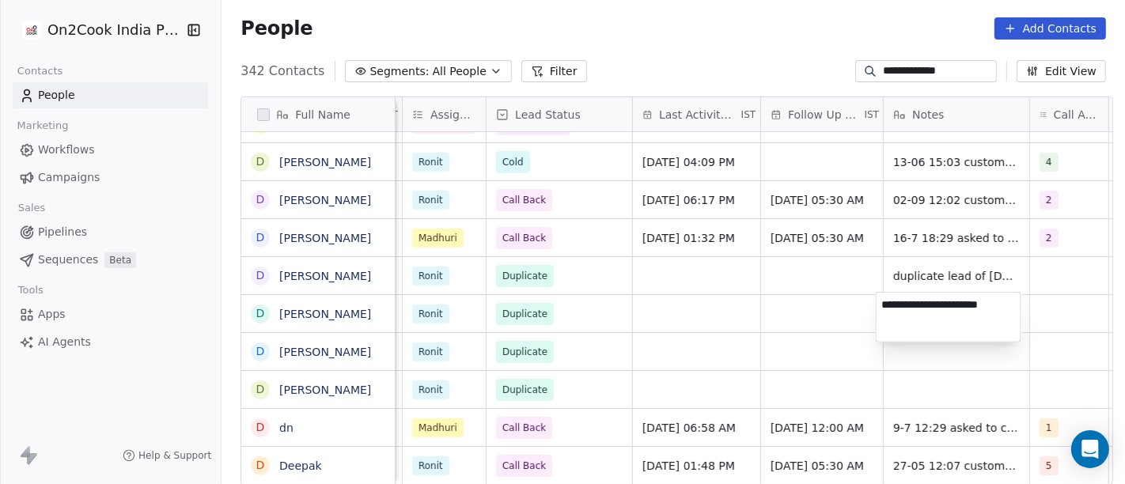
type textarea "**********"
click at [853, 304] on html "**********" at bounding box center [562, 242] width 1125 height 484
click at [944, 358] on html "**********" at bounding box center [562, 242] width 1125 height 484
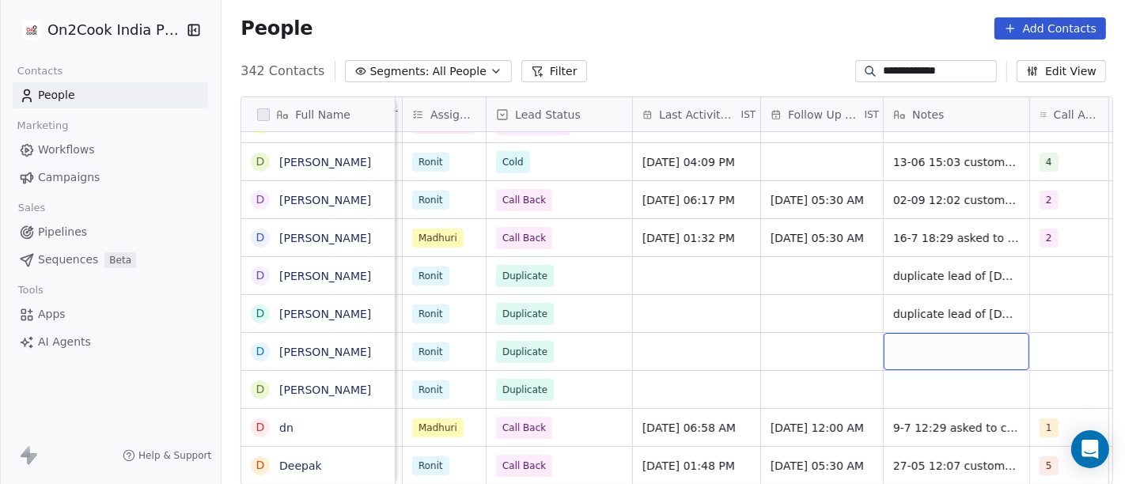
click at [907, 344] on div "grid" at bounding box center [957, 351] width 146 height 37
type textarea "**********"
click at [757, 316] on html "**********" at bounding box center [562, 242] width 1125 height 484
click at [919, 382] on html "**********" at bounding box center [562, 242] width 1125 height 484
click at [943, 384] on div "grid" at bounding box center [957, 389] width 146 height 37
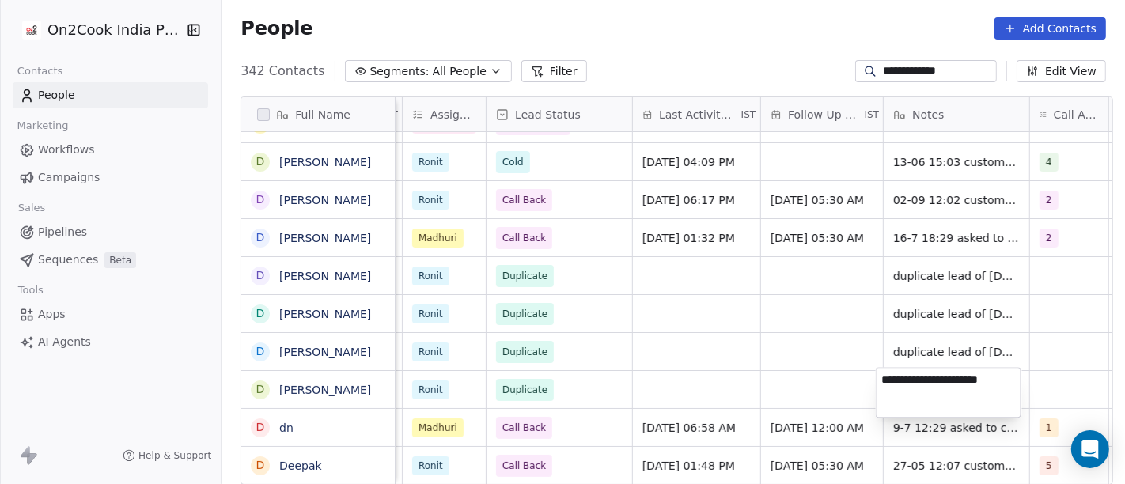
type textarea "**********"
click at [764, 341] on html "**********" at bounding box center [562, 242] width 1125 height 484
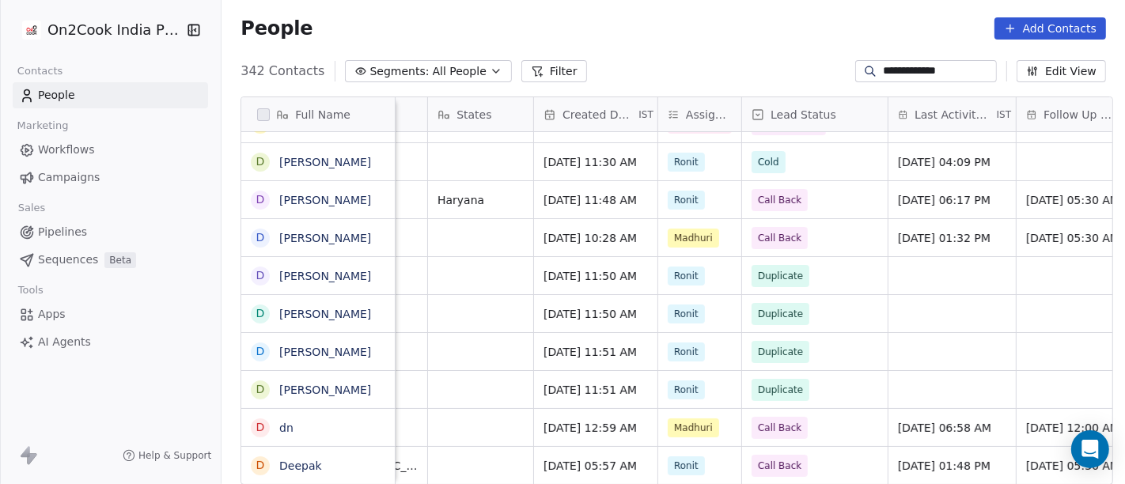
scroll to position [1, 460]
click at [909, 63] on input "**********" at bounding box center [938, 71] width 111 height 16
paste input
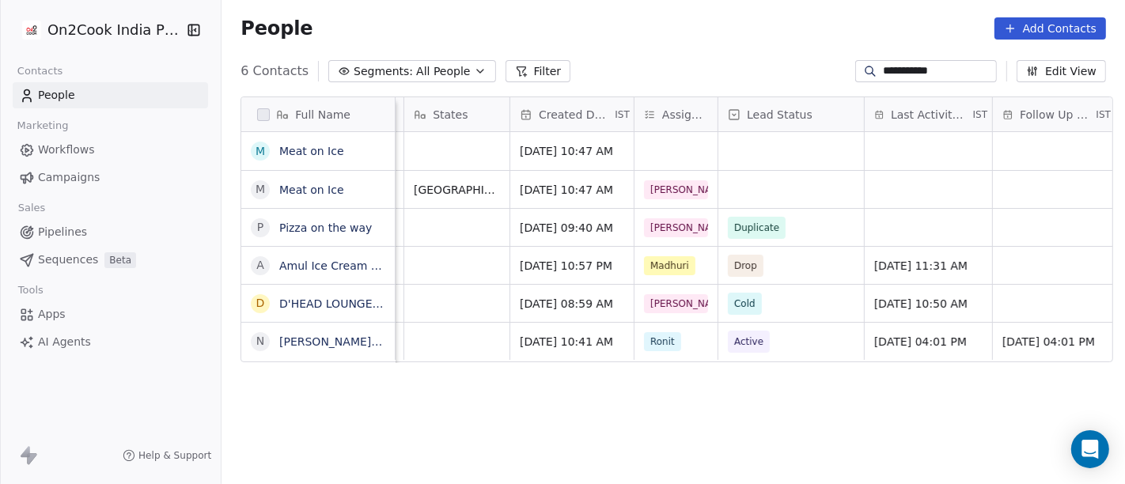
scroll to position [0, 488]
type input "**********"
click at [673, 148] on div "grid" at bounding box center [672, 151] width 83 height 38
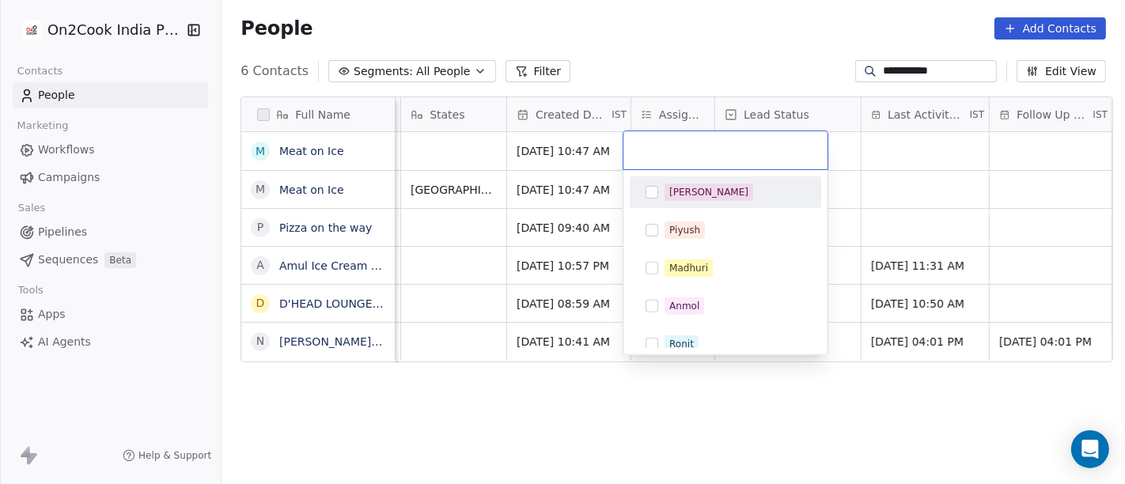
click at [678, 192] on div "[PERSON_NAME]" at bounding box center [708, 192] width 79 height 14
click at [974, 183] on html "**********" at bounding box center [562, 242] width 1125 height 484
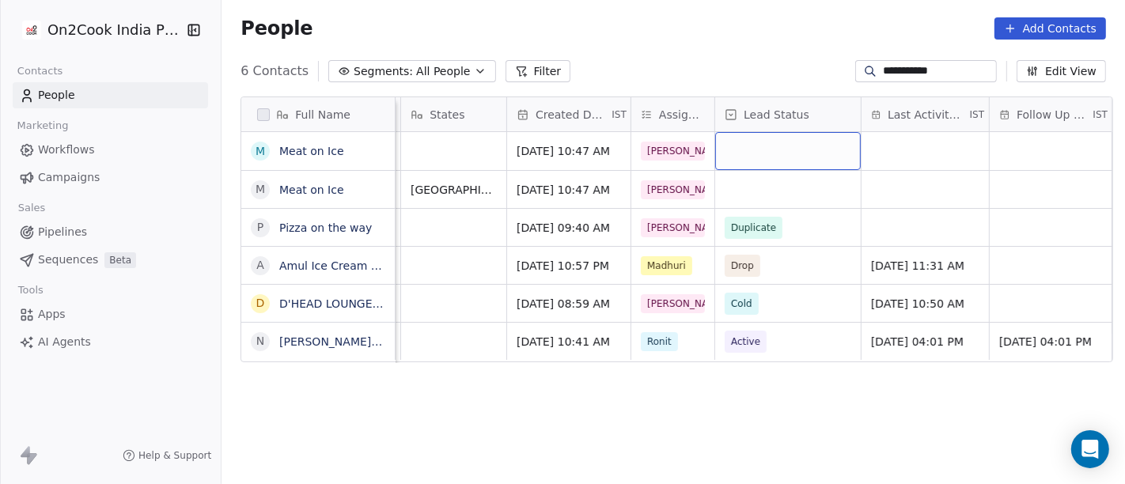
click at [768, 150] on div "grid" at bounding box center [788, 151] width 146 height 38
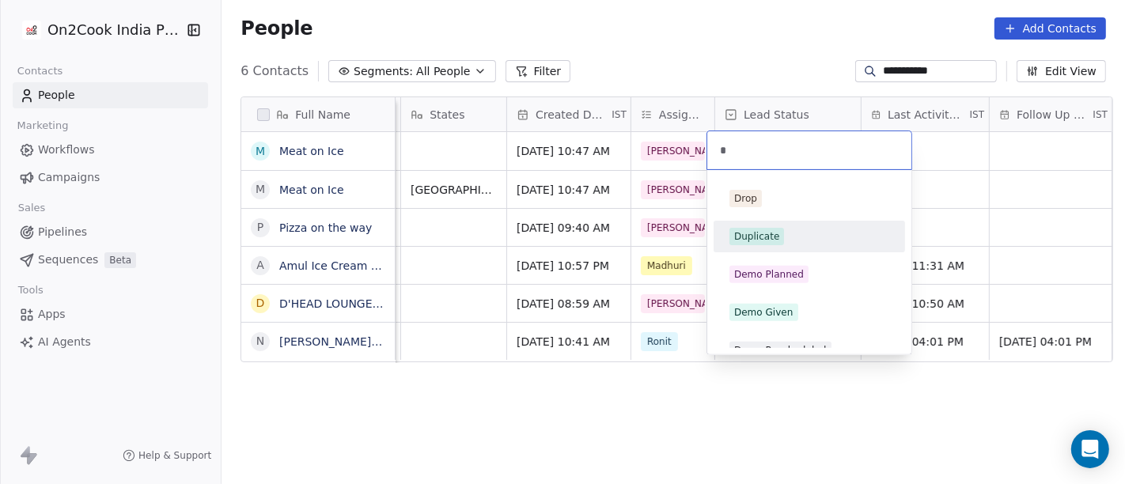
type input "*"
drag, startPoint x: 769, startPoint y: 231, endPoint x: 971, endPoint y: 211, distance: 203.5
click at [769, 233] on div "Duplicate" at bounding box center [756, 236] width 45 height 14
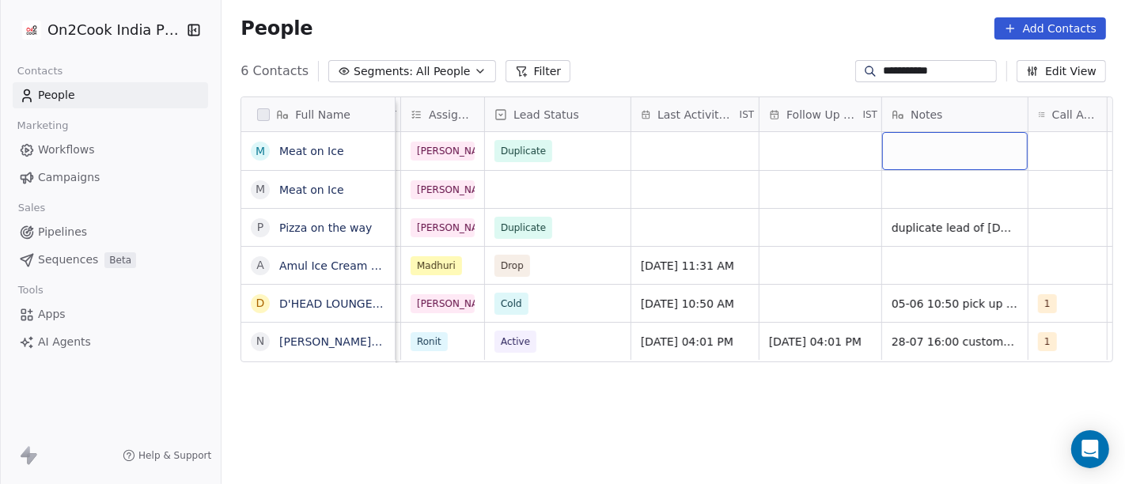
scroll to position [0, 722]
click at [903, 154] on div "grid" at bounding box center [951, 151] width 146 height 38
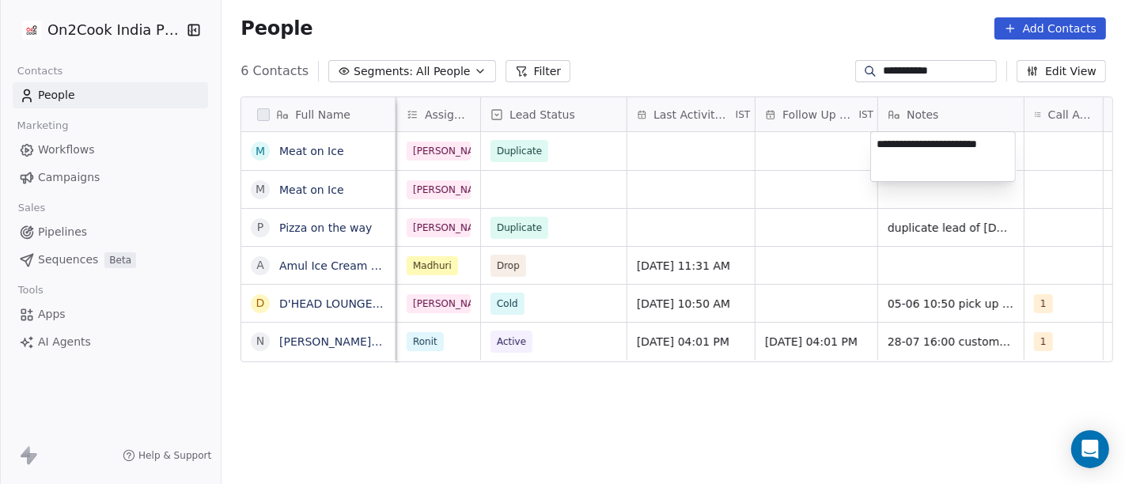
type textarea "**********"
click at [729, 177] on html "**********" at bounding box center [562, 242] width 1125 height 484
click at [883, 73] on input "**********" at bounding box center [938, 71] width 111 height 16
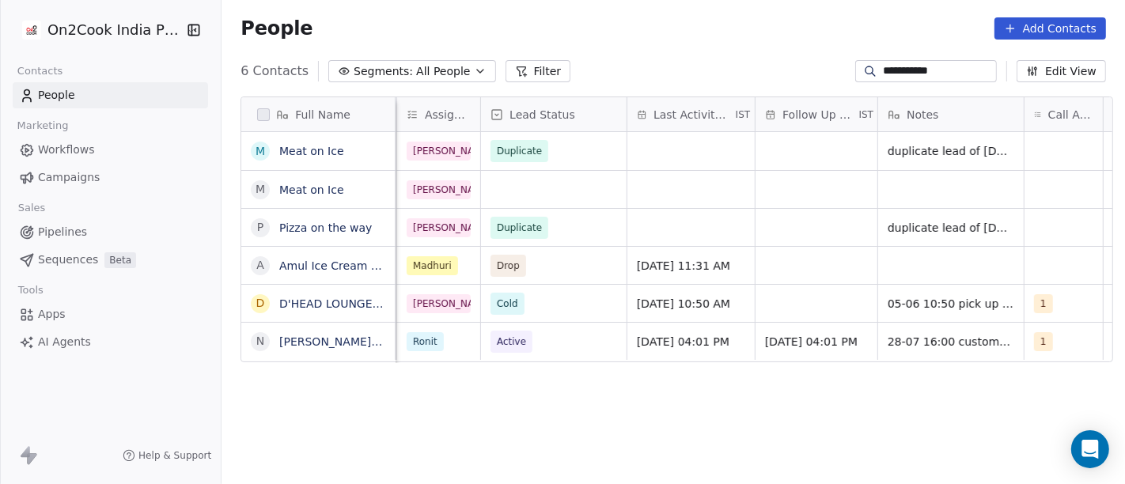
paste input
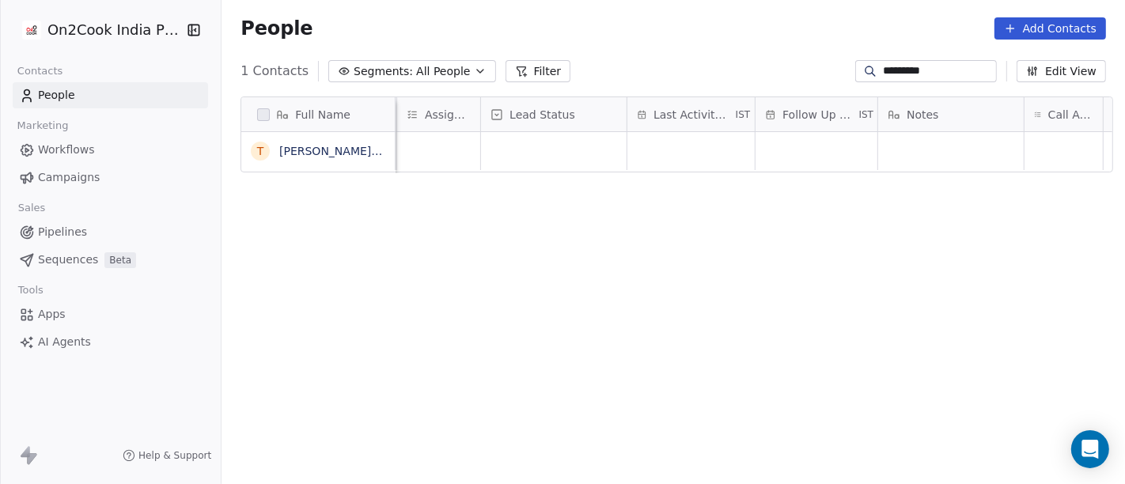
type input "*********"
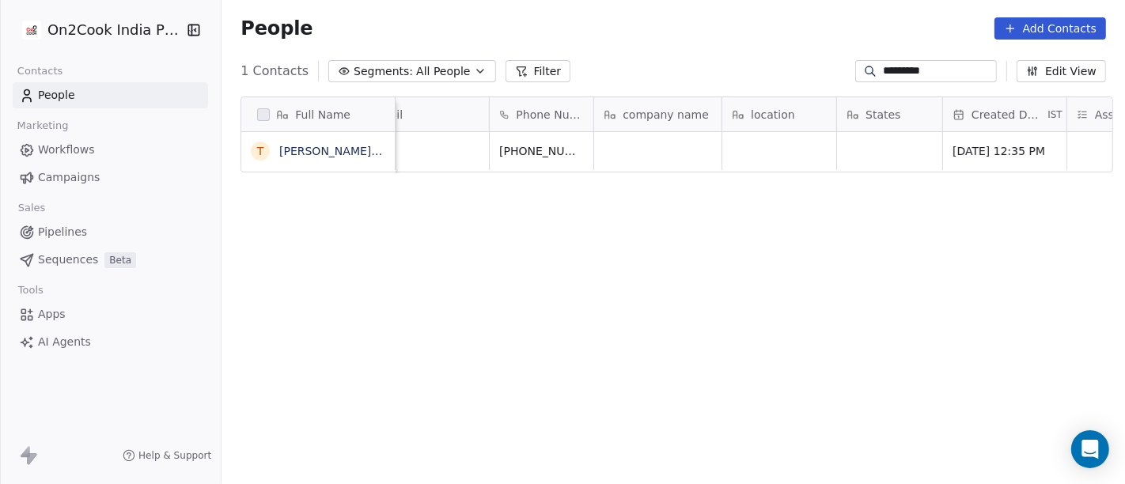
scroll to position [5, 50]
click at [456, 152] on icon "grid" at bounding box center [459, 149] width 7 height 7
click at [909, 66] on input "*********" at bounding box center [938, 71] width 111 height 16
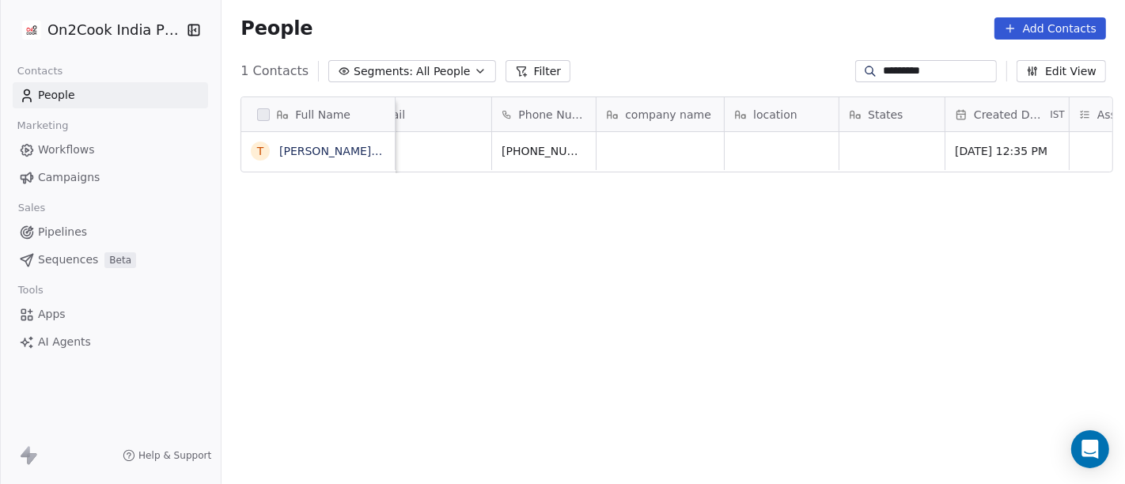
click at [689, 35] on div "People Add Contacts" at bounding box center [672, 28] width 865 height 22
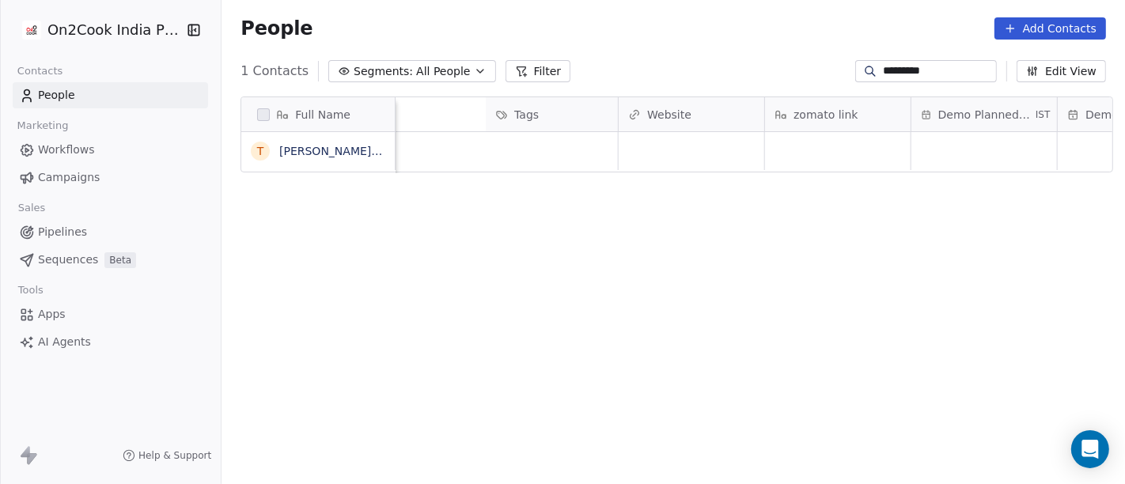
scroll to position [5, 2147]
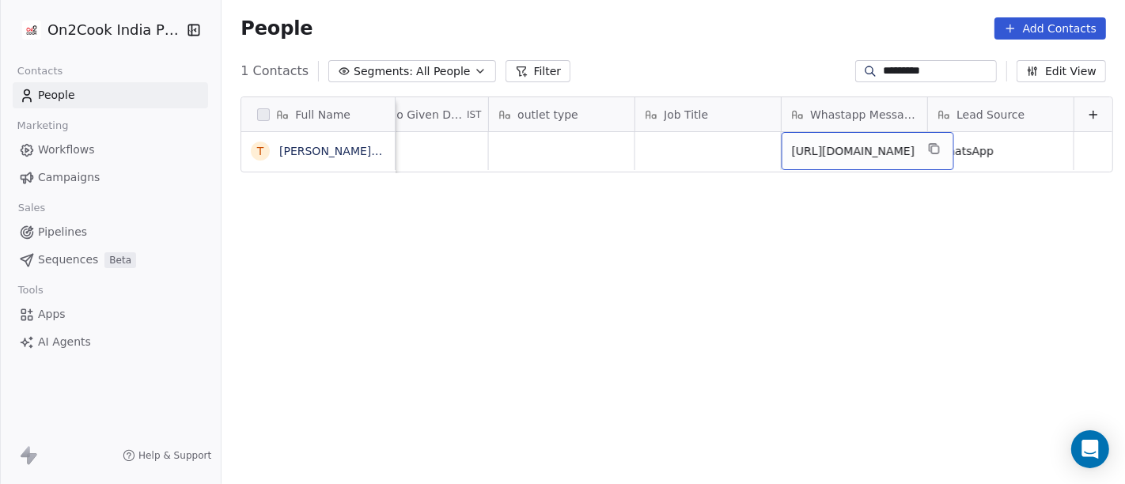
click at [812, 154] on span "https://youtube.com/shorts/P17M9BJ6frs?si=AJR*jCRYBGgWV*VV" at bounding box center [853, 151] width 123 height 16
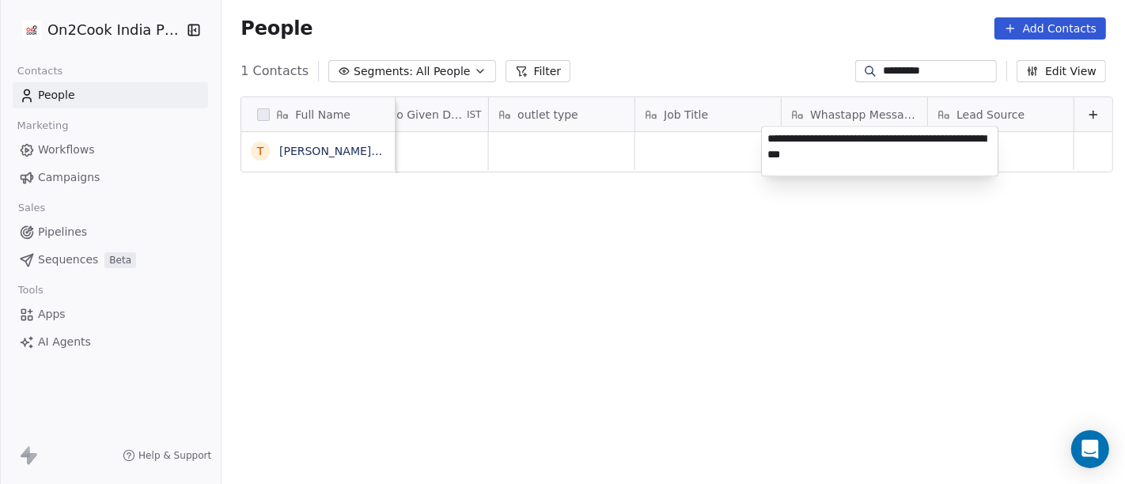
click at [812, 154] on textarea "**********" at bounding box center [880, 151] width 236 height 49
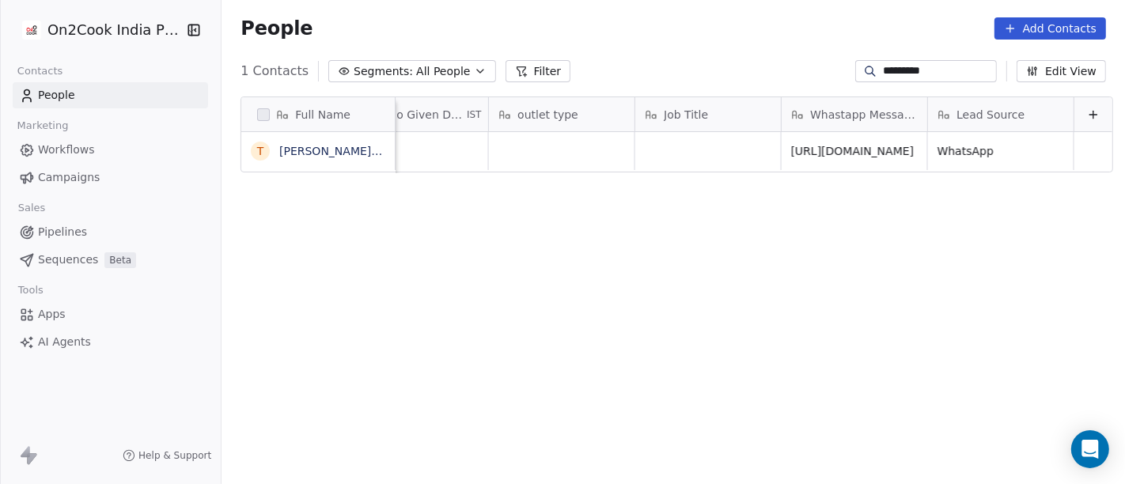
click at [835, 273] on html "On2Cook India Pvt. Ltd. Contacts People Marketing Workflows Campaigns Sales Pip…" at bounding box center [562, 242] width 1125 height 484
click at [901, 68] on input "*********" at bounding box center [938, 71] width 111 height 16
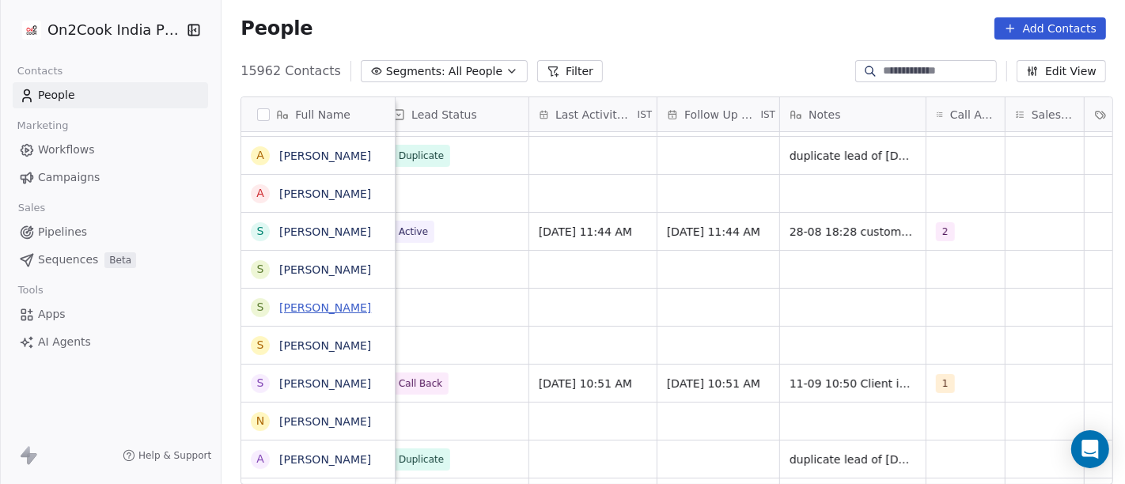
scroll to position [0, 818]
click at [357, 313] on link "[PERSON_NAME]" at bounding box center [325, 307] width 92 height 13
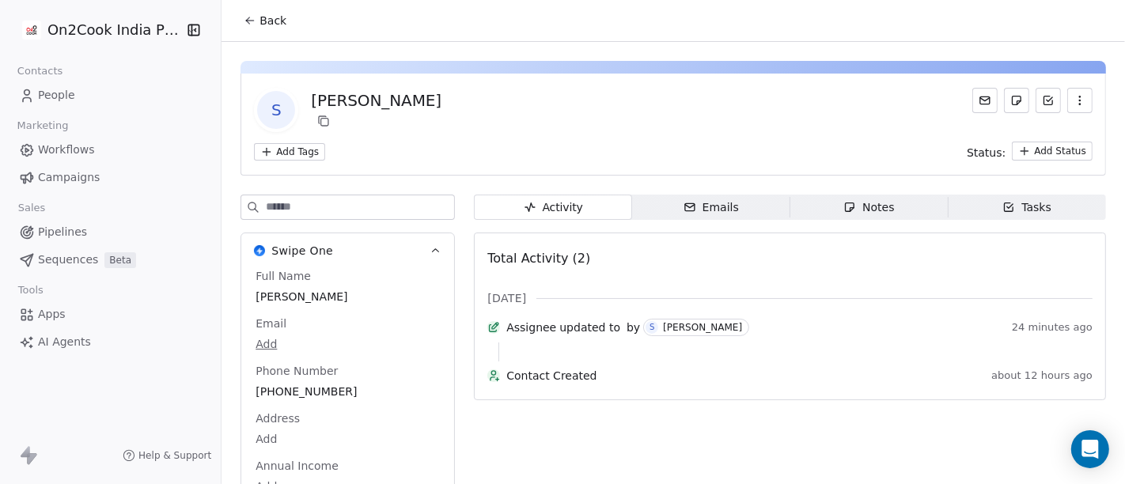
click at [411, 85] on div "S Santoshi Chandravanshi Add Tags Status: Add Status" at bounding box center [672, 125] width 865 height 102
click at [413, 101] on div "[PERSON_NAME]" at bounding box center [376, 100] width 131 height 22
copy div "Santoshi Chandravanshi Add Tags"
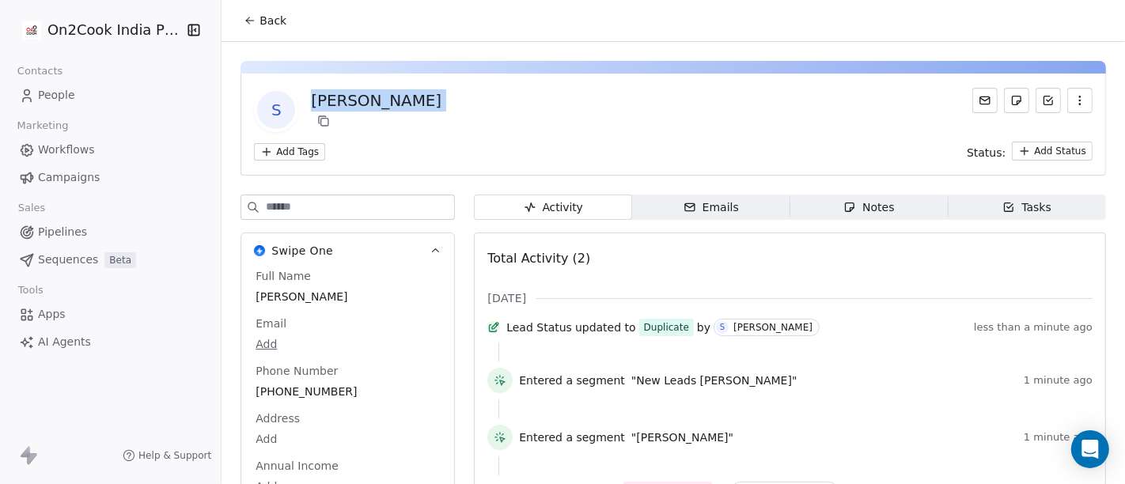
click at [244, 20] on icon at bounding box center [250, 20] width 13 height 13
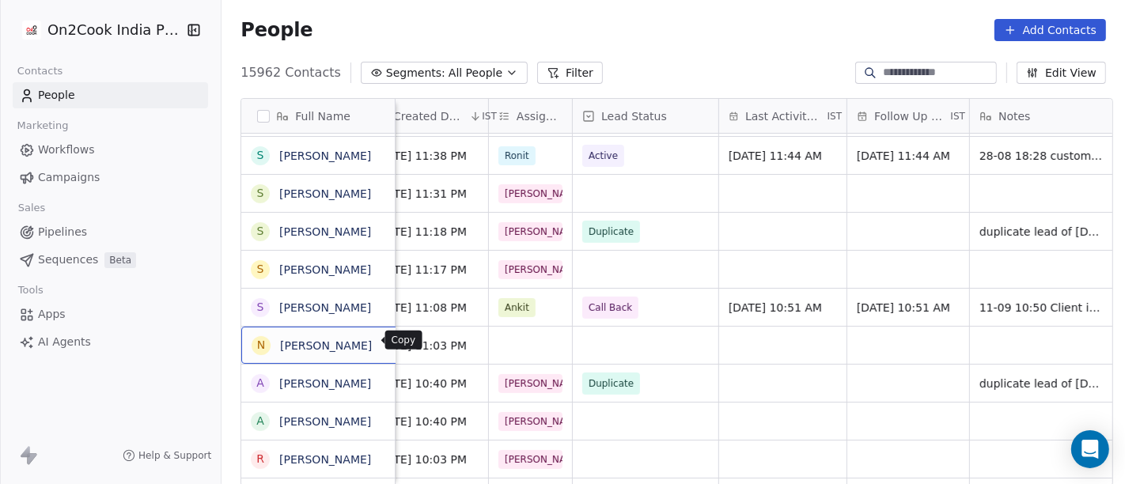
scroll to position [2, 0]
click at [385, 336] on icon "grid" at bounding box center [391, 341] width 13 height 13
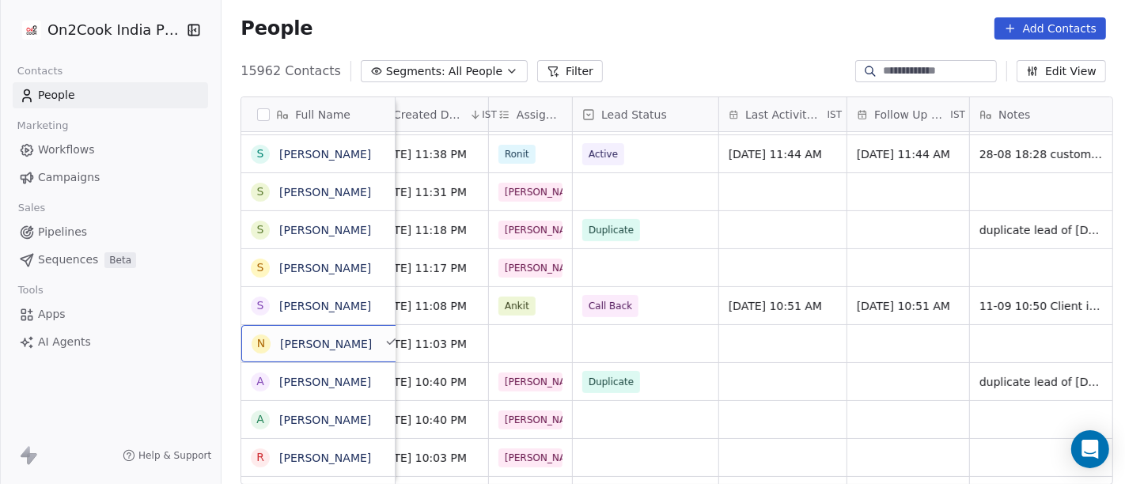
click at [910, 75] on input at bounding box center [938, 71] width 111 height 16
paste input "**********"
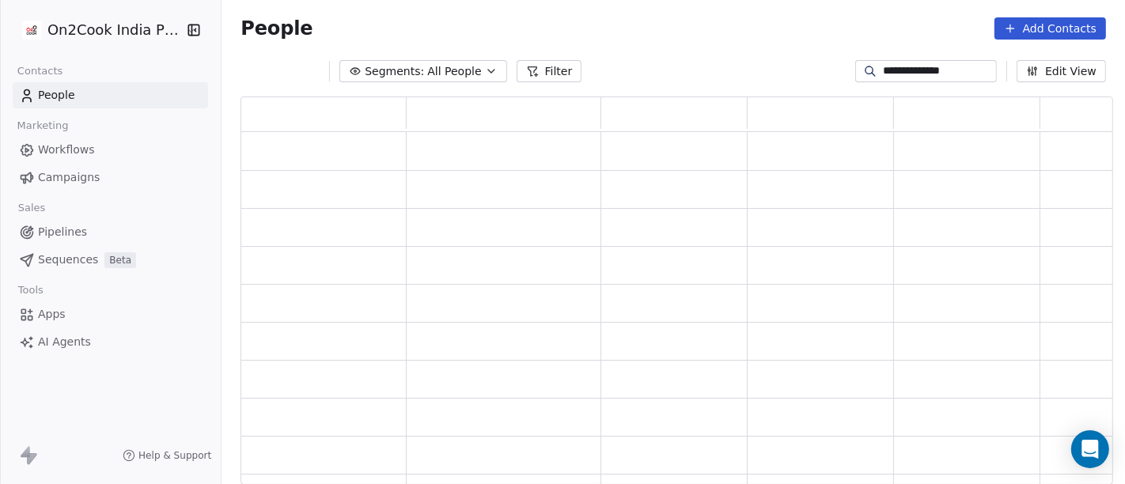
scroll to position [375, 859]
type input "**********"
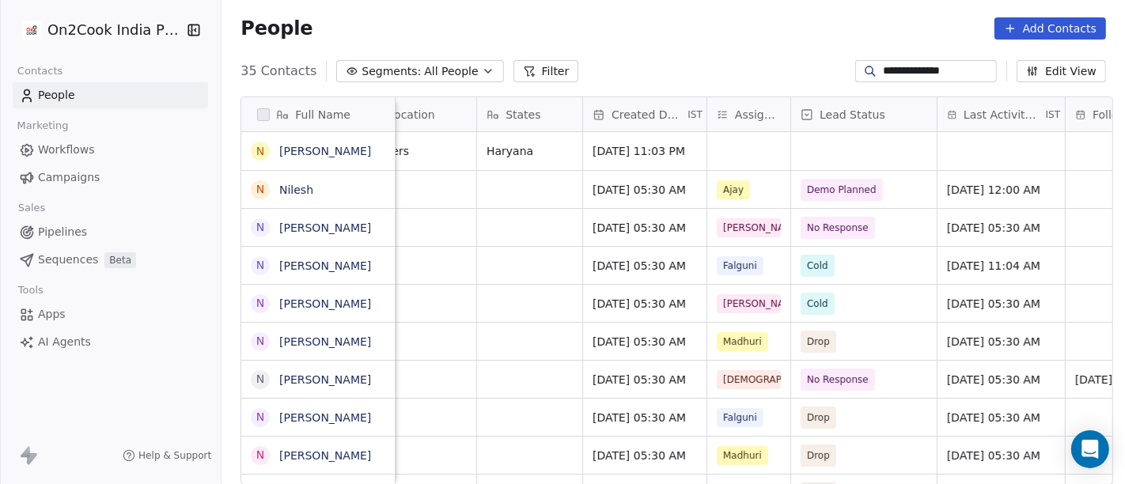
scroll to position [0, 413]
click at [744, 152] on div "grid" at bounding box center [747, 151] width 83 height 38
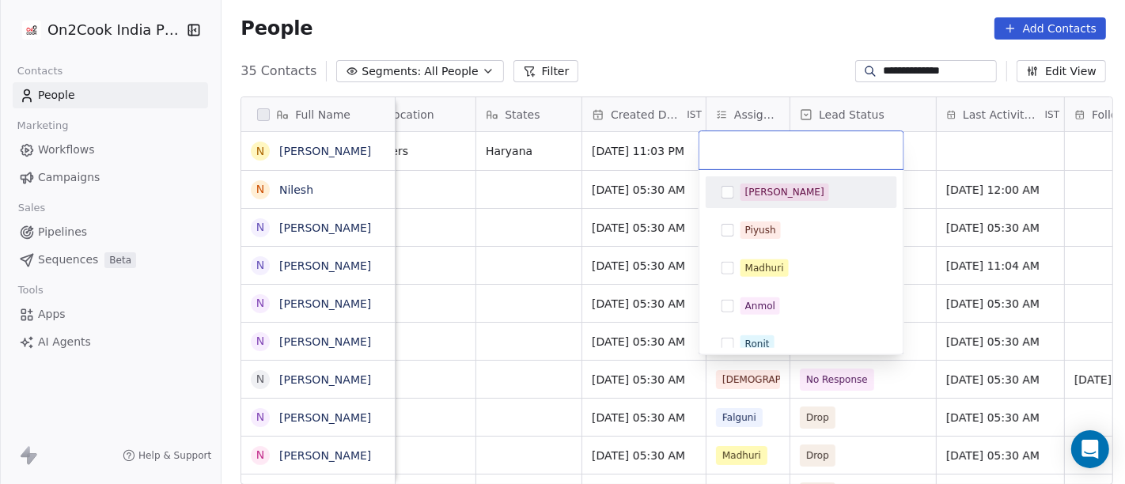
click at [749, 198] on div "[PERSON_NAME]" at bounding box center [784, 192] width 79 height 14
click at [727, 87] on html "**********" at bounding box center [562, 242] width 1125 height 484
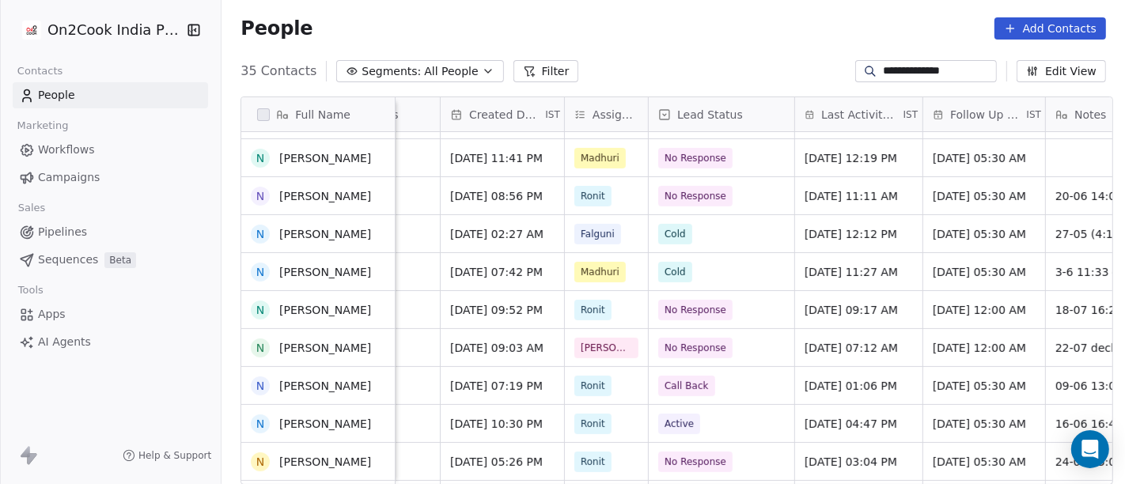
scroll to position [0, 0]
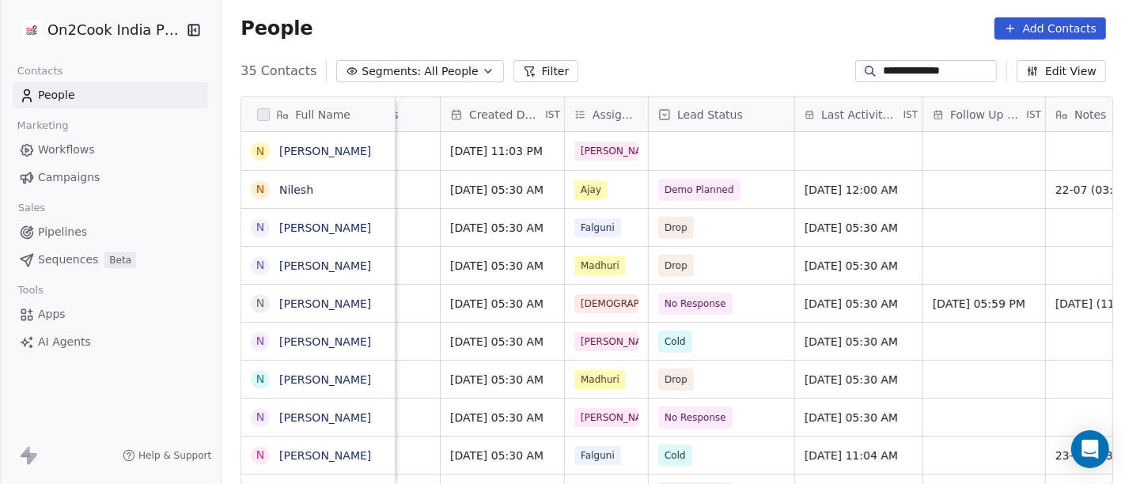
click at [916, 69] on input "**********" at bounding box center [938, 71] width 111 height 16
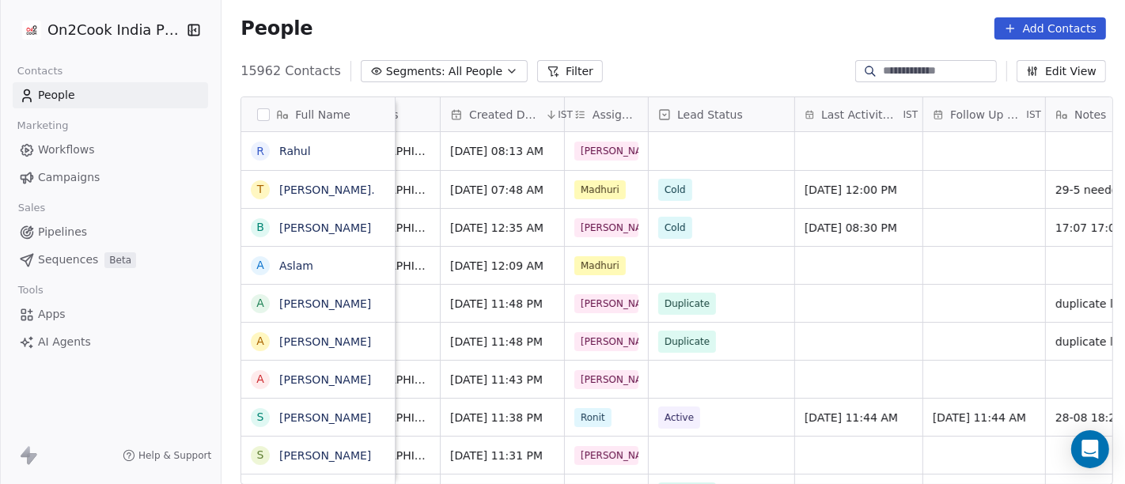
click at [547, 71] on button "Filter" at bounding box center [570, 71] width 66 height 22
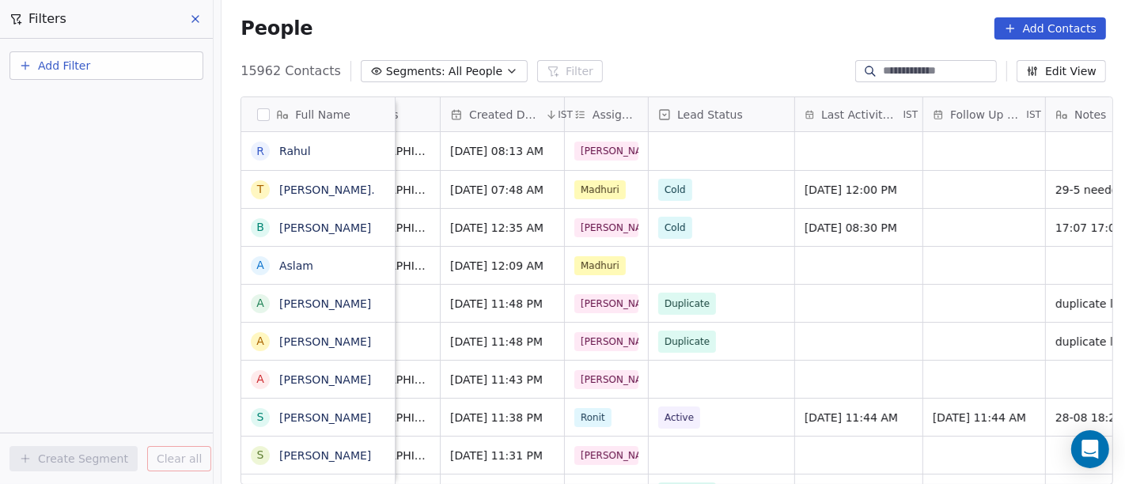
click at [127, 59] on button "Add Filter" at bounding box center [106, 65] width 194 height 28
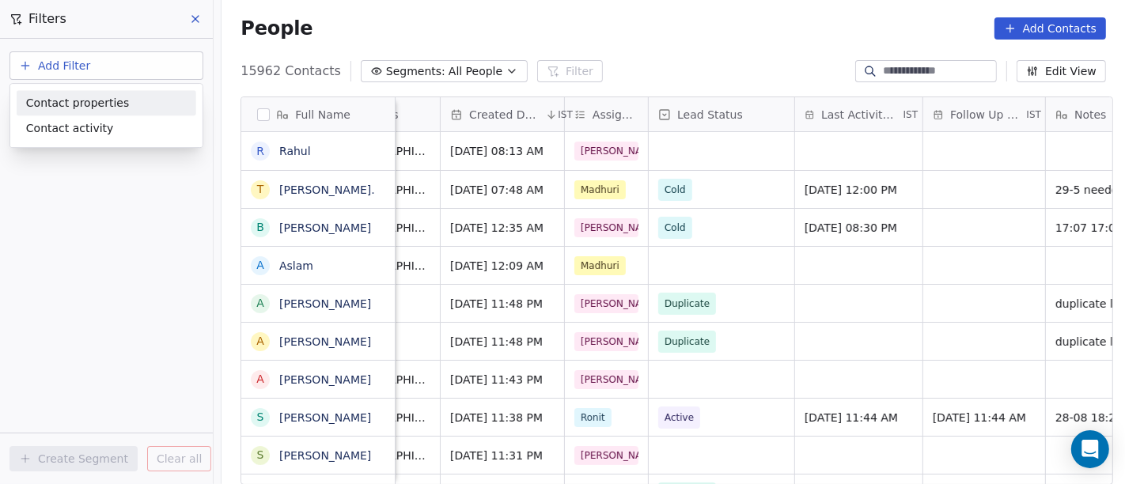
click at [123, 103] on div "Contact properties" at bounding box center [106, 103] width 161 height 17
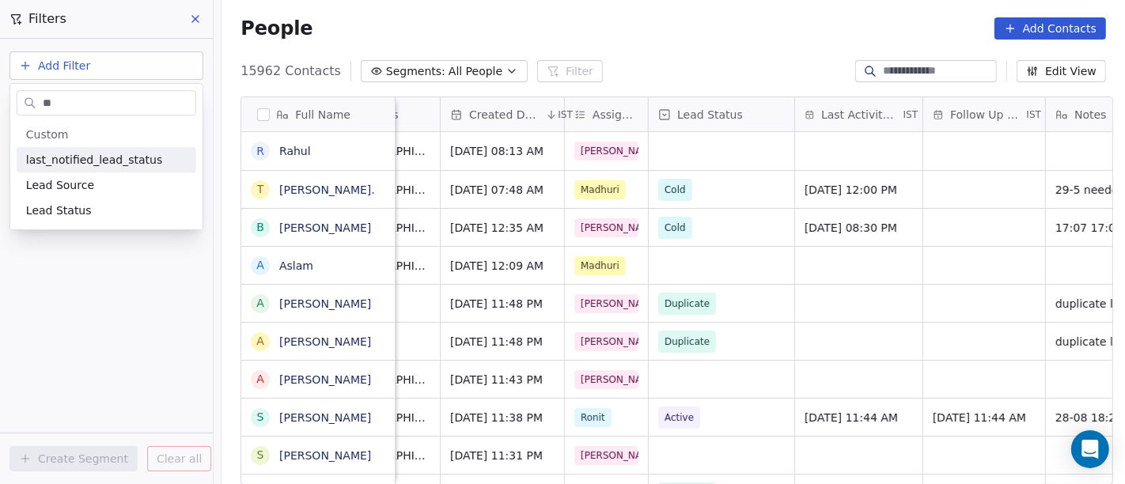
type input "*"
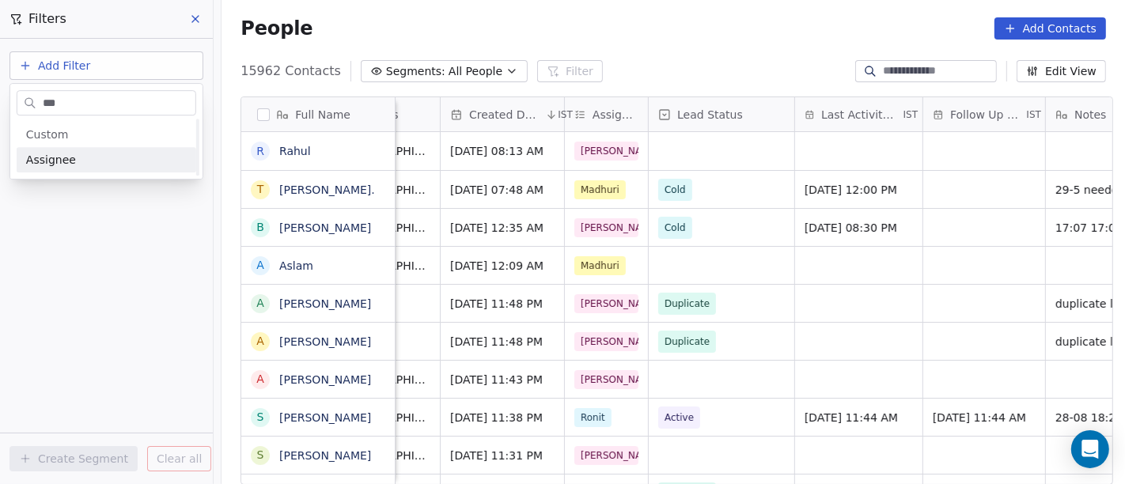
type input "***"
click at [114, 153] on div "Assignee" at bounding box center [106, 160] width 161 height 16
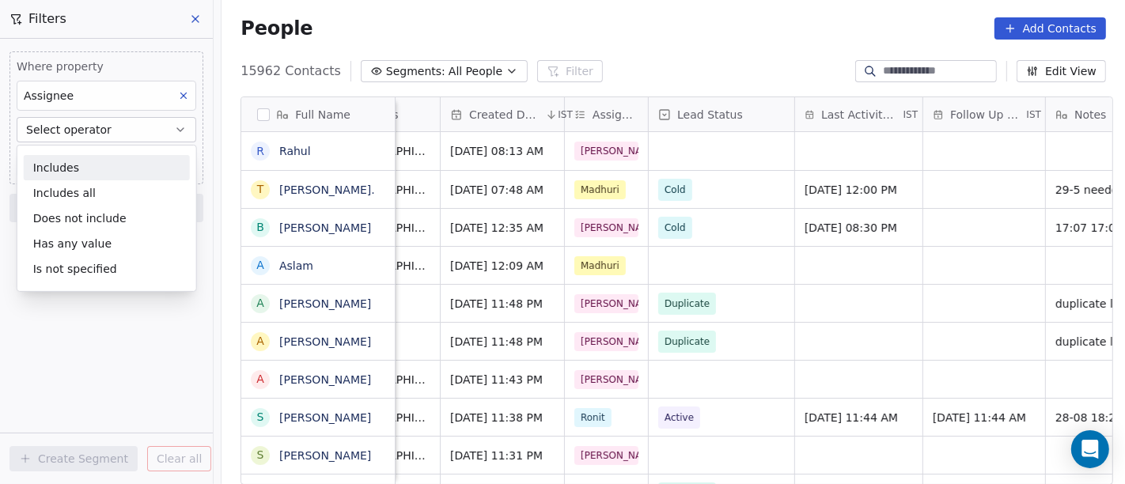
click at [102, 166] on div "Includes" at bounding box center [107, 167] width 166 height 25
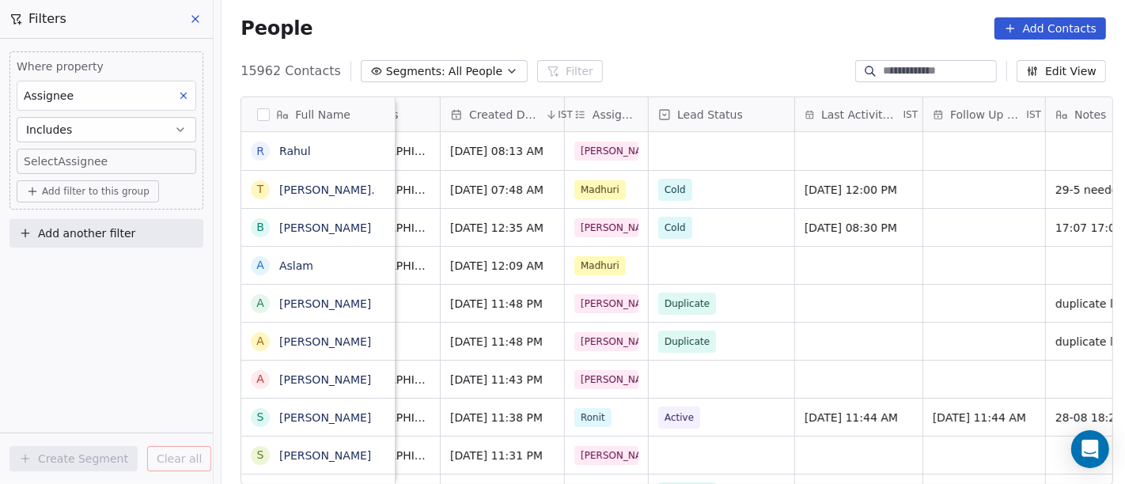
click at [95, 163] on body "On2Cook India Pvt. Ltd. Contacts People Marketing Workflows Campaigns Sales Pip…" at bounding box center [562, 242] width 1125 height 484
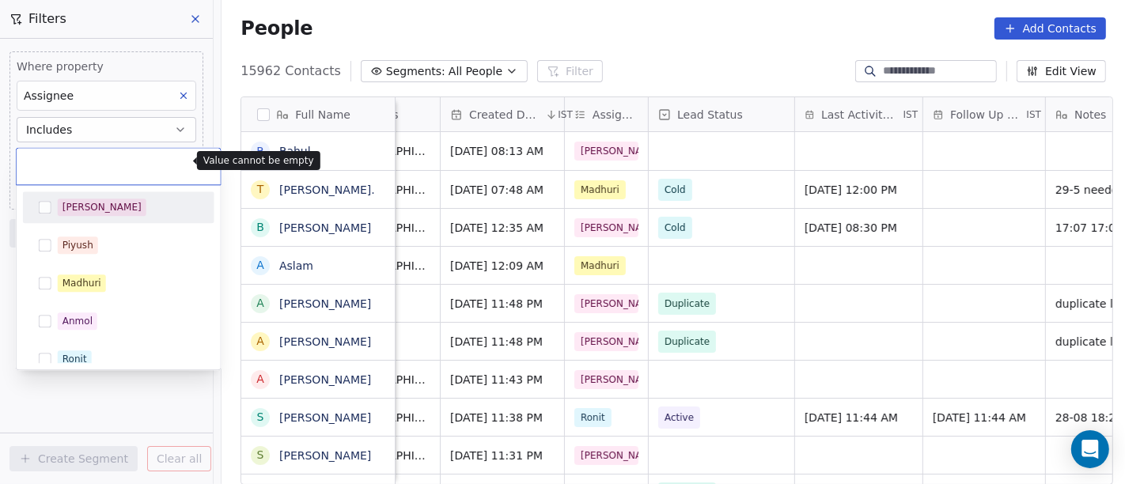
click at [81, 136] on html "On2Cook India Pvt. Ltd. Contacts People Marketing Workflows Campaigns Sales Pip…" at bounding box center [562, 242] width 1125 height 484
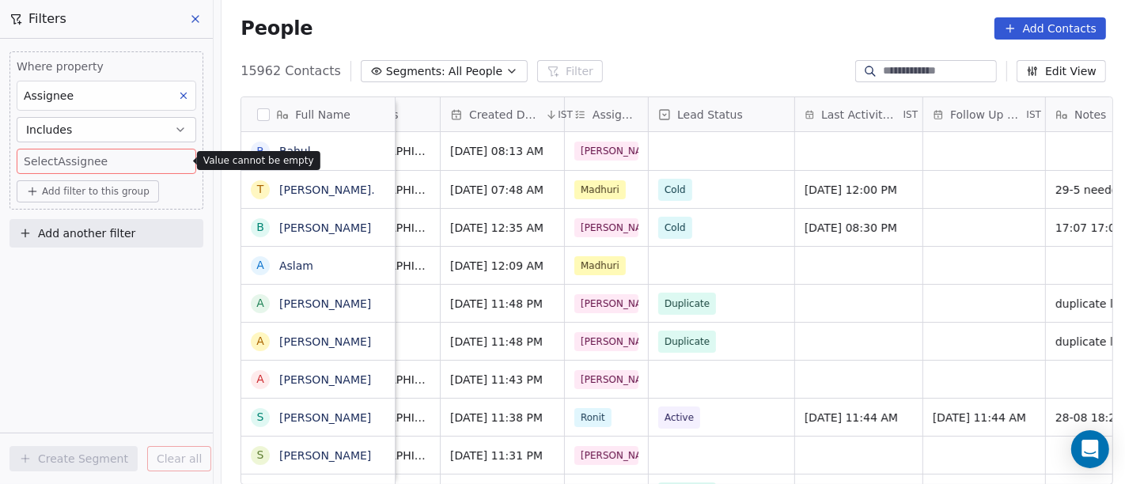
click at [81, 123] on button "Includes" at bounding box center [107, 129] width 180 height 25
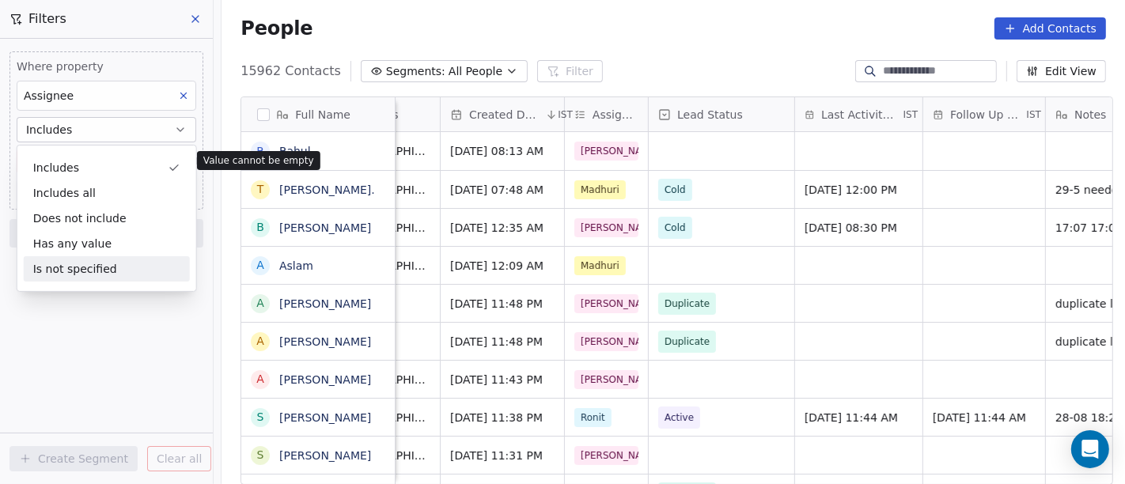
click at [61, 275] on div "Is not specified" at bounding box center [107, 268] width 166 height 25
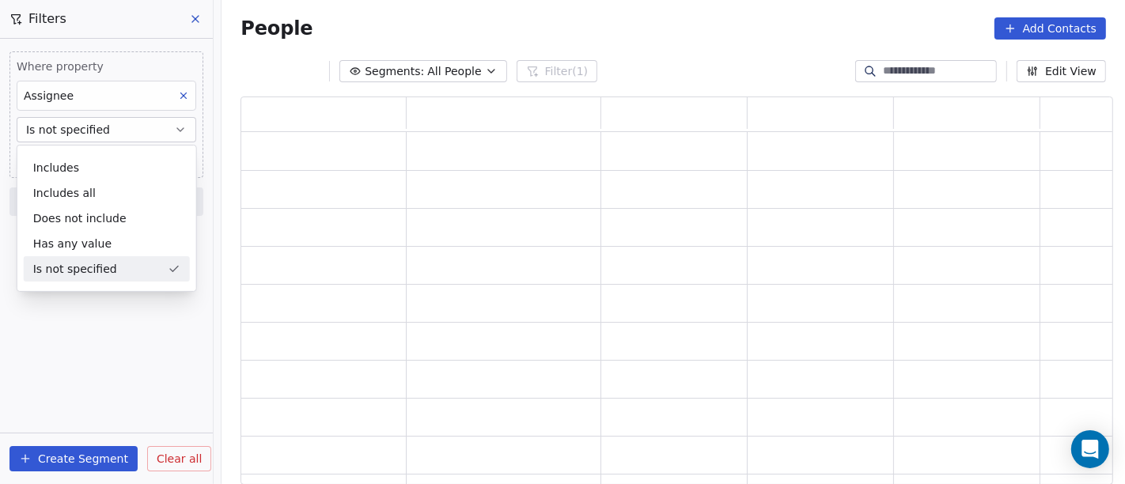
scroll to position [375, 859]
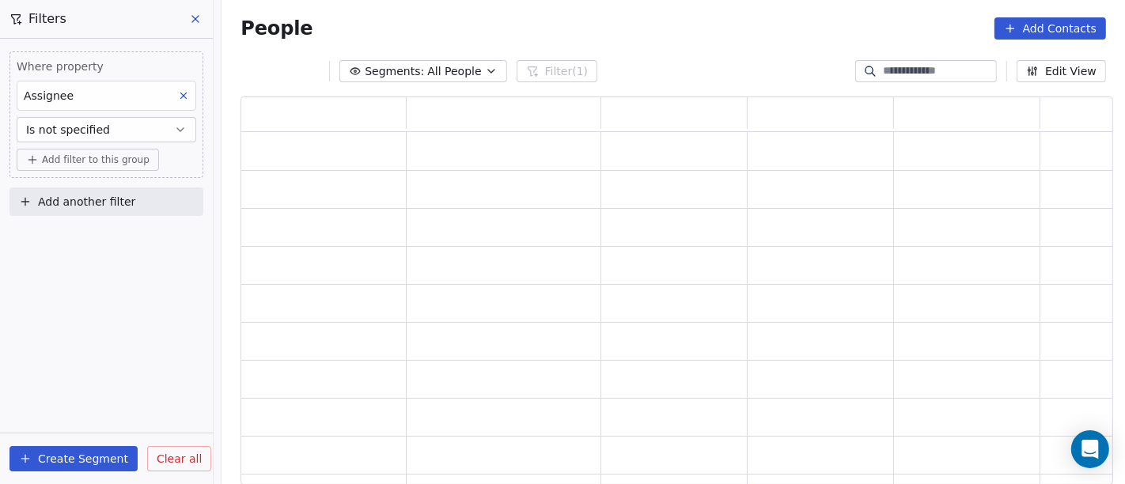
click at [25, 324] on div "Where property Assignee Is not specified Add filter to this group Add another f…" at bounding box center [106, 261] width 213 height 445
click at [102, 163] on span "Add filter to this group" at bounding box center [96, 159] width 108 height 13
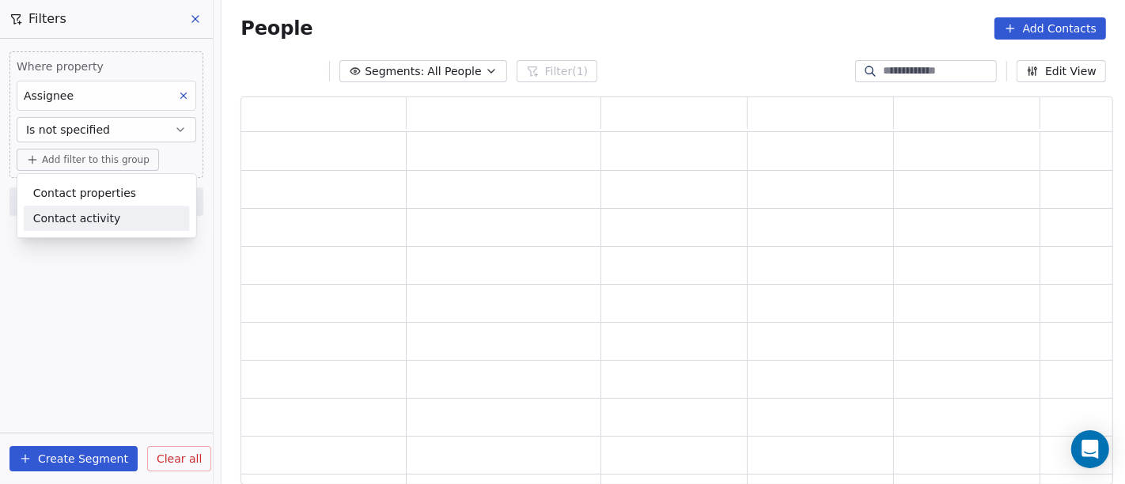
click at [153, 357] on html "On2Cook India Pvt. Ltd. Contacts People Marketing Workflows Campaigns Sales Pip…" at bounding box center [562, 242] width 1125 height 484
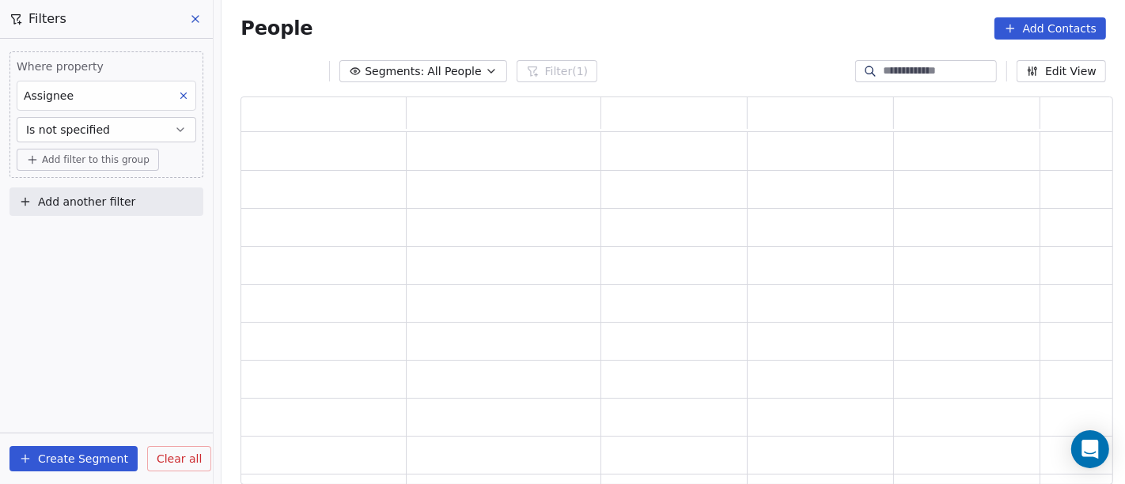
click at [83, 156] on span "Add filter to this group" at bounding box center [96, 159] width 108 height 13
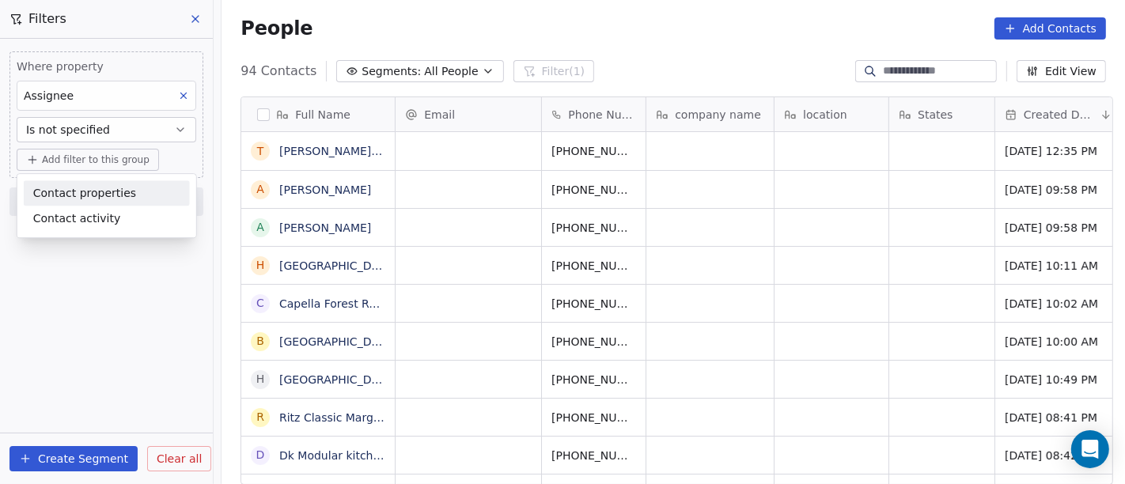
click at [104, 186] on span "Contact properties" at bounding box center [84, 193] width 103 height 17
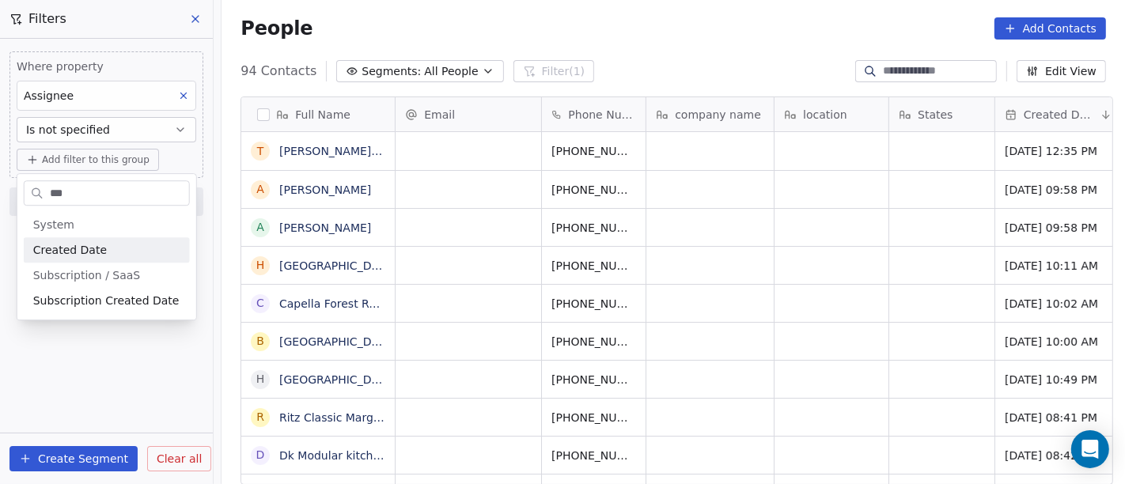
type input "***"
click at [115, 244] on div "Created Date" at bounding box center [106, 250] width 147 height 16
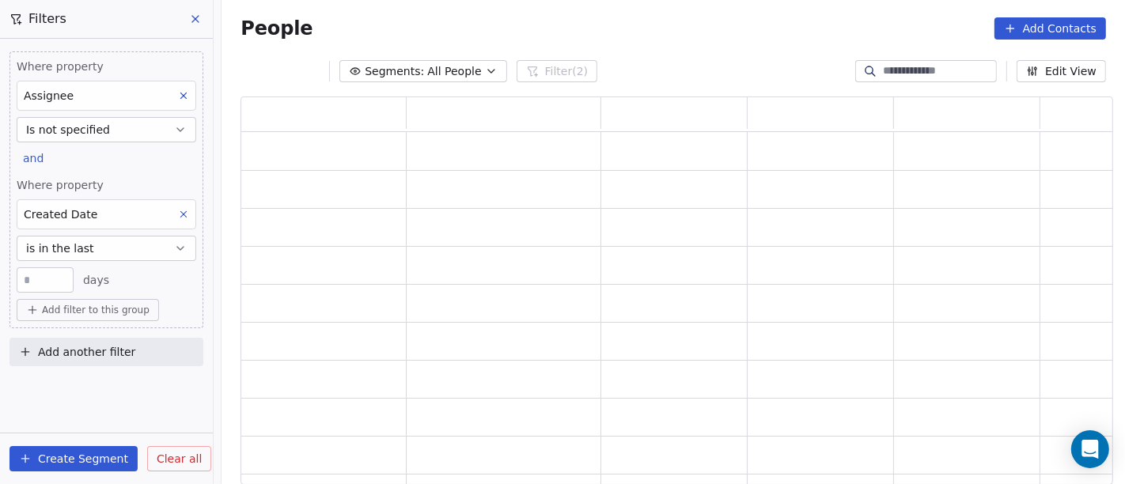
click at [83, 259] on button "is in the last" at bounding box center [107, 248] width 180 height 25
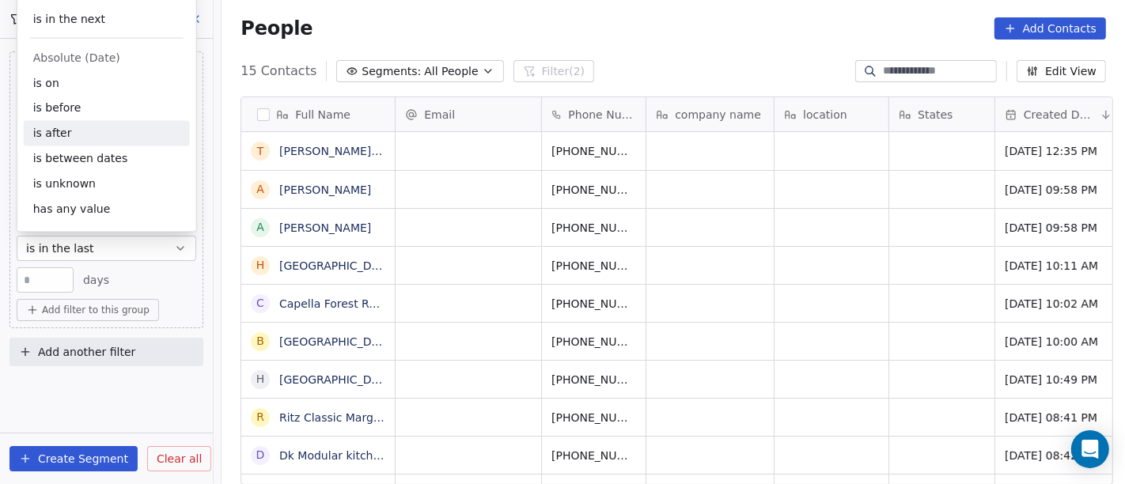
click at [87, 127] on div "is after" at bounding box center [107, 133] width 166 height 25
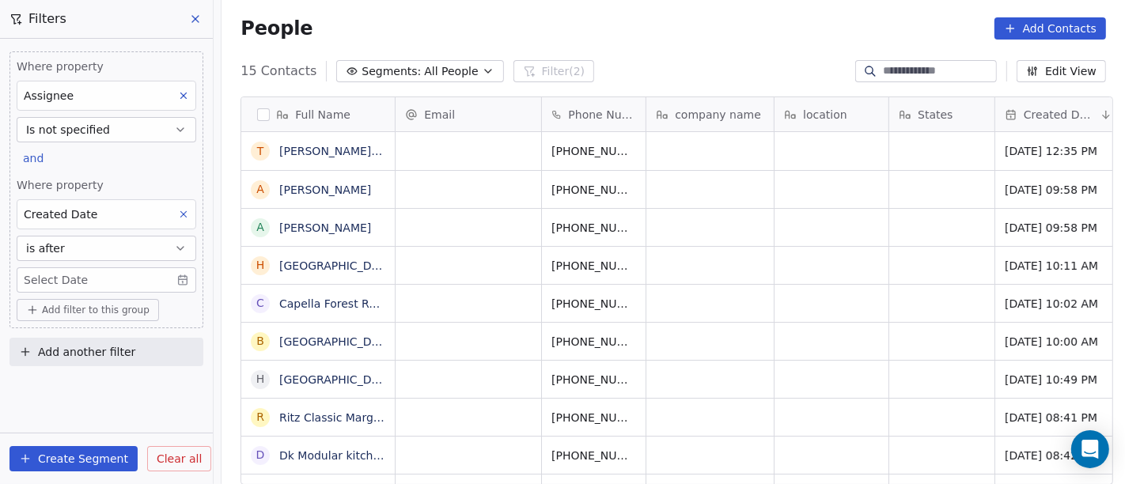
click at [69, 282] on body "On2Cook India Pvt. Ltd. Contacts People Marketing Workflows Campaigns Sales Pip…" at bounding box center [562, 242] width 1125 height 484
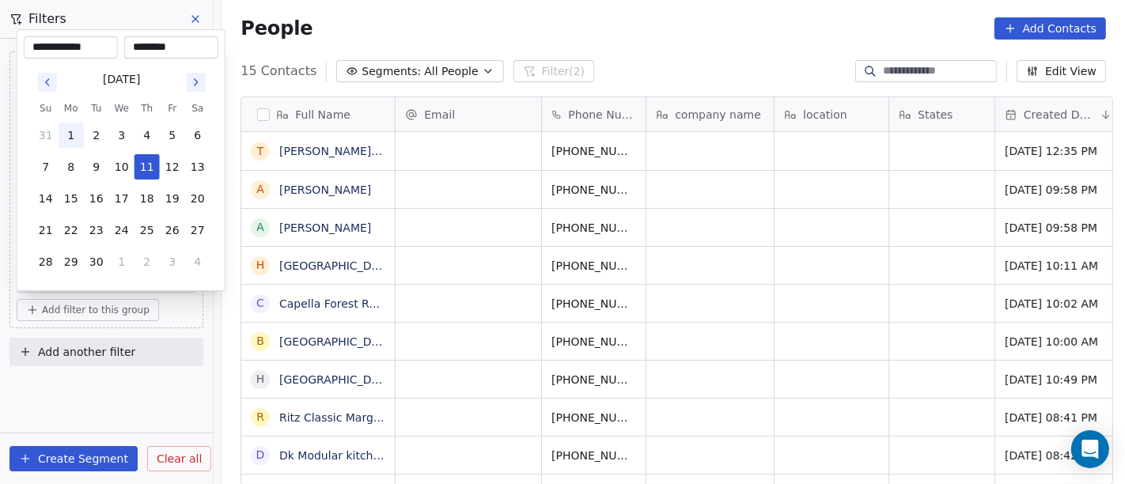
click at [74, 134] on button "1" at bounding box center [71, 135] width 25 height 25
type input "**********"
click at [599, 13] on html "On2Cook India Pvt. Ltd. Contacts People Marketing Workflows Campaigns Sales Pip…" at bounding box center [562, 242] width 1125 height 484
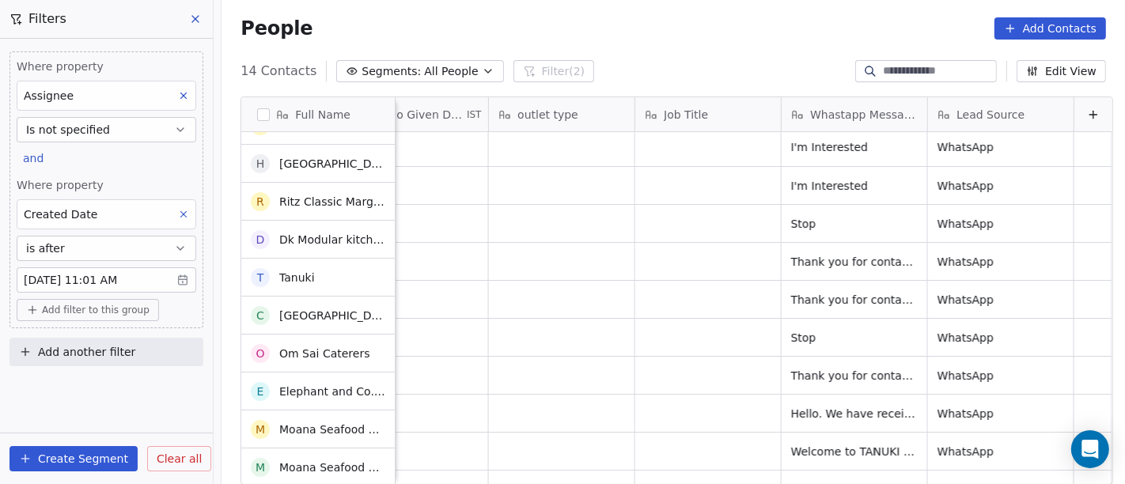
scroll to position [0, 0]
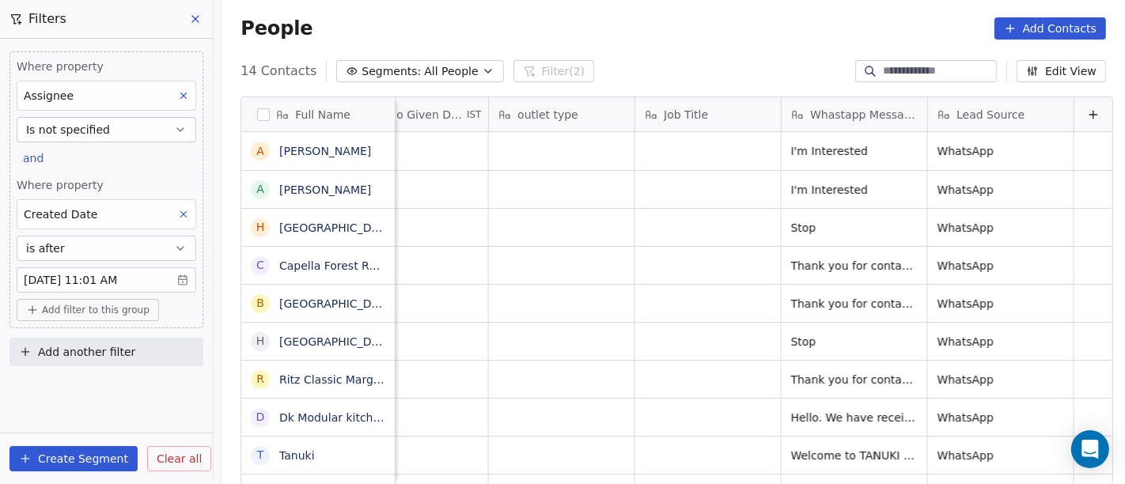
click at [437, 73] on span "All People" at bounding box center [451, 71] width 54 height 17
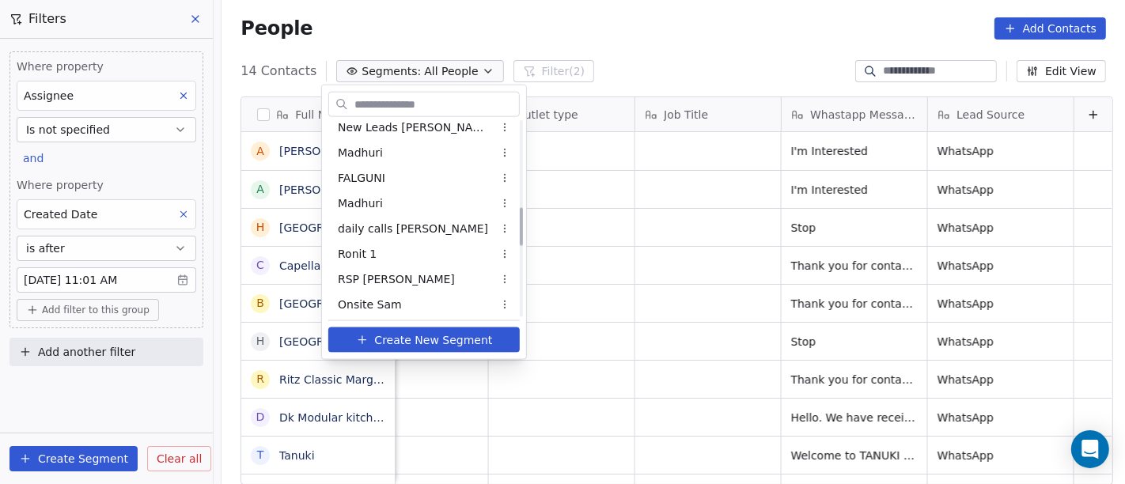
scroll to position [439, 0]
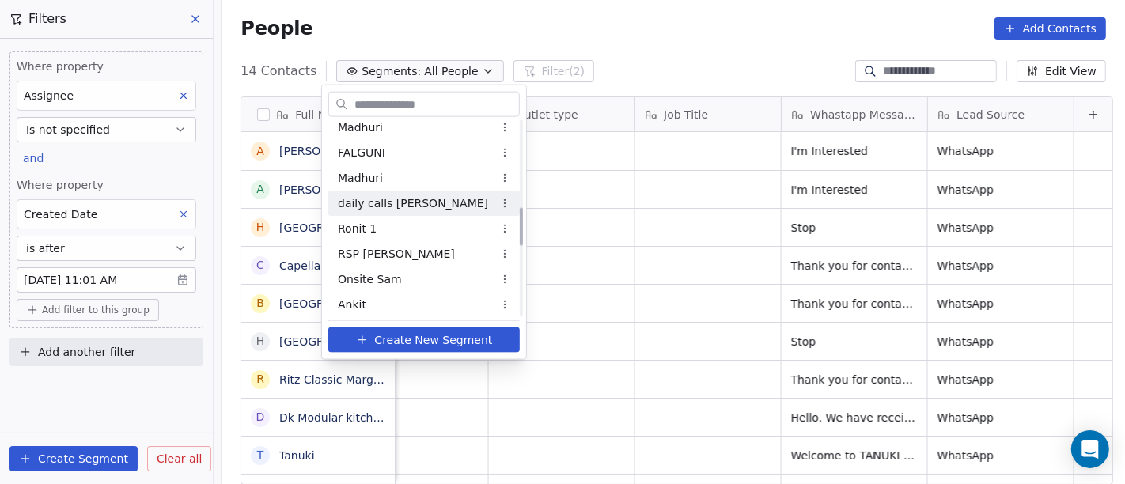
click at [414, 206] on div "daily calls salim" at bounding box center [423, 203] width 191 height 25
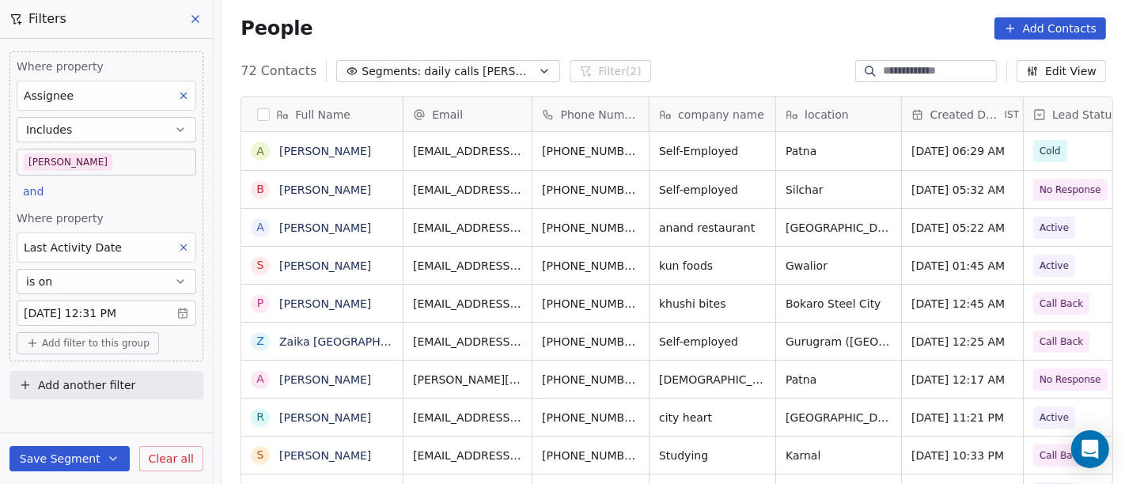
scroll to position [413, 897]
click at [90, 319] on body "On2Cook India Pvt. Ltd. Contacts People Marketing Workflows Campaigns Sales Pip…" at bounding box center [562, 242] width 1125 height 484
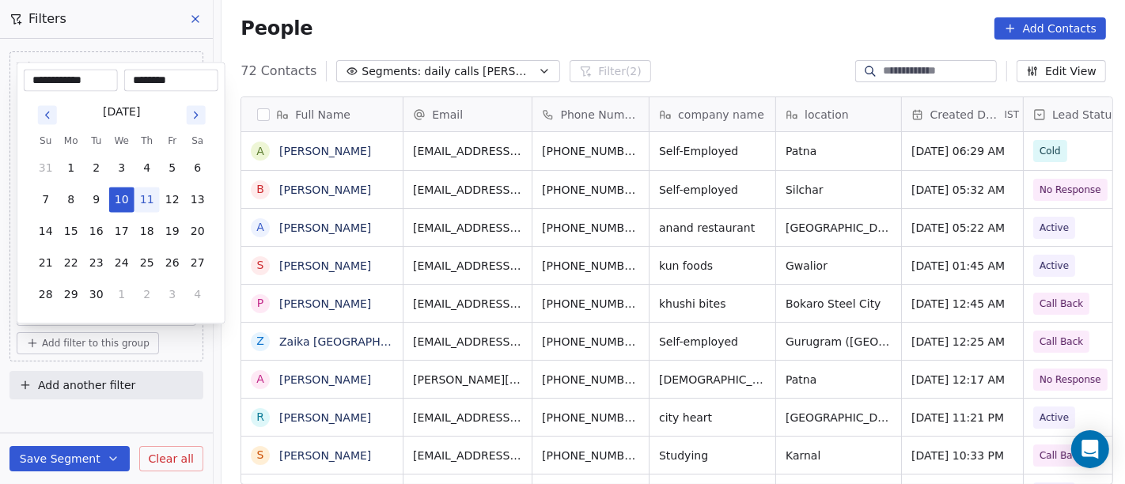
click at [146, 208] on button "11" at bounding box center [146, 199] width 25 height 25
type input "**********"
click at [680, 35] on html "On2Cook India Pvt. Ltd. Contacts People Marketing Workflows Campaigns Sales Pip…" at bounding box center [562, 242] width 1125 height 484
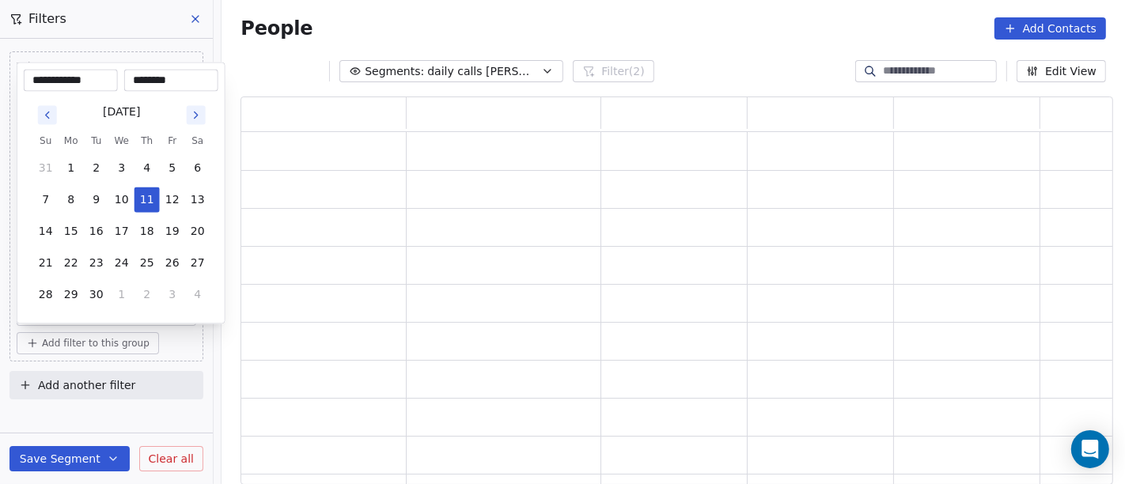
scroll to position [375, 859]
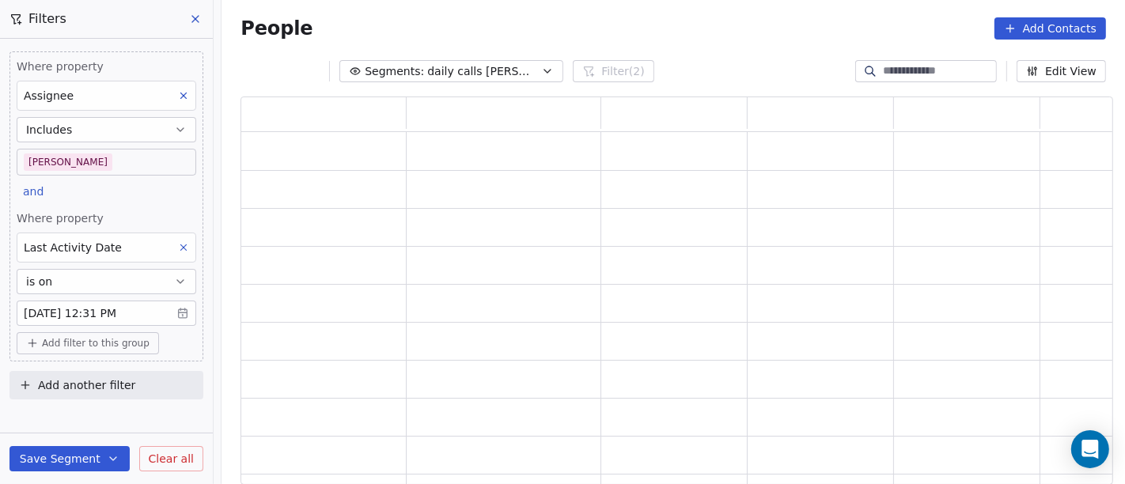
click at [107, 460] on icon "button" at bounding box center [113, 458] width 13 height 13
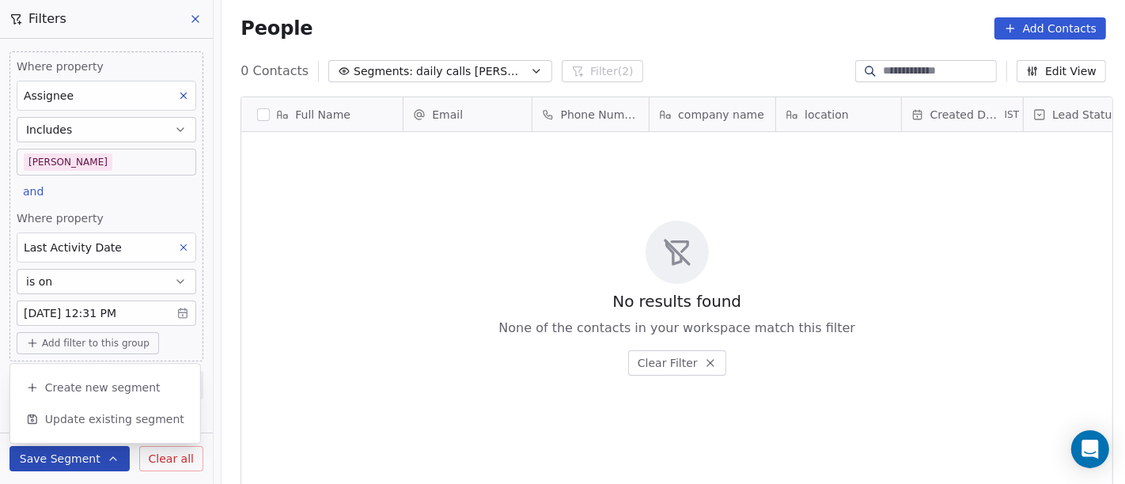
scroll to position [413, 897]
click at [115, 423] on span "Update existing segment" at bounding box center [114, 419] width 139 height 16
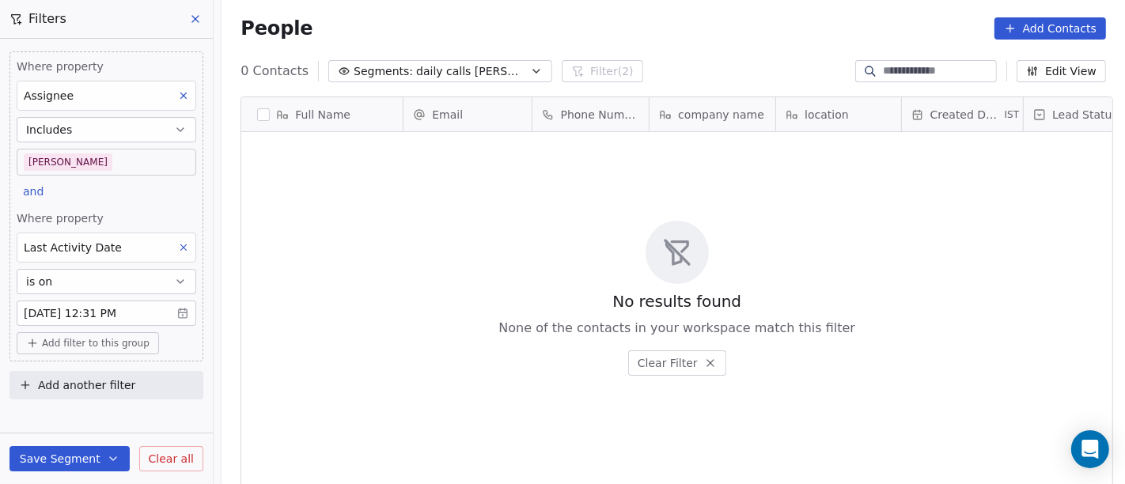
click at [447, 278] on div "No results found None of the contacts in your workspace match this filter Clear…" at bounding box center [676, 298] width 871 height 326
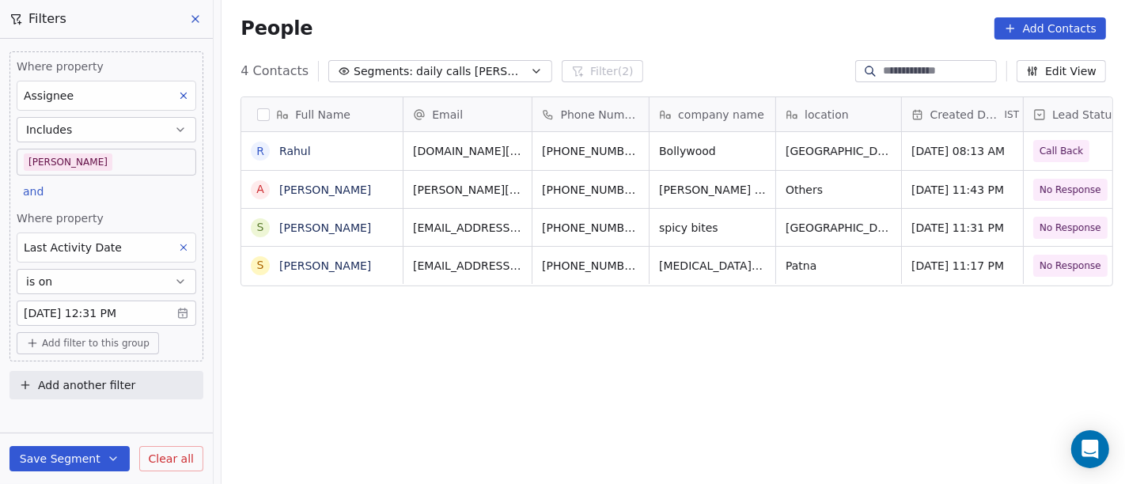
click at [600, 47] on div "People Add Contacts" at bounding box center [672, 28] width 903 height 60
click at [705, 40] on div "People Add Contacts" at bounding box center [672, 28] width 903 height 60
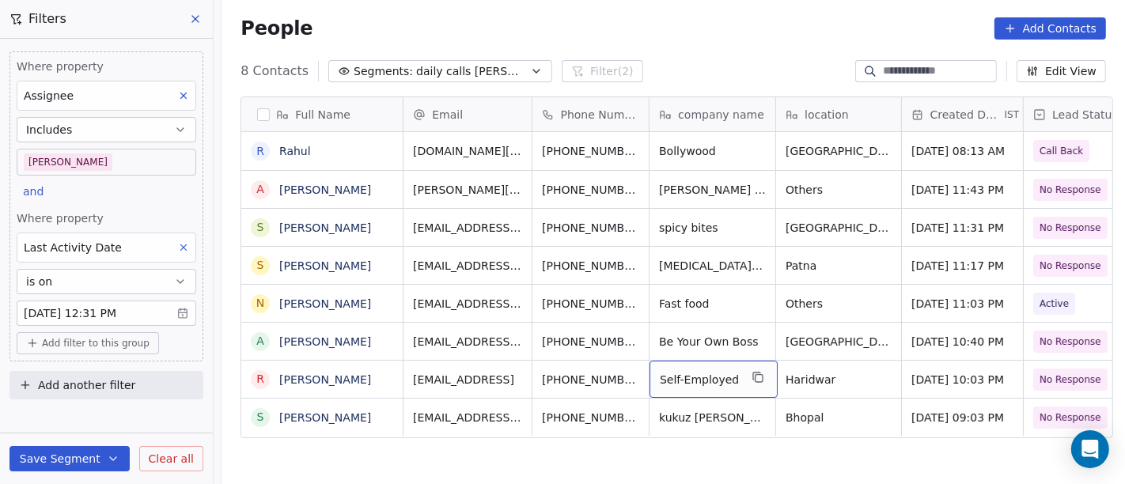
click at [736, 382] on div "Self-Employed" at bounding box center [713, 379] width 128 height 37
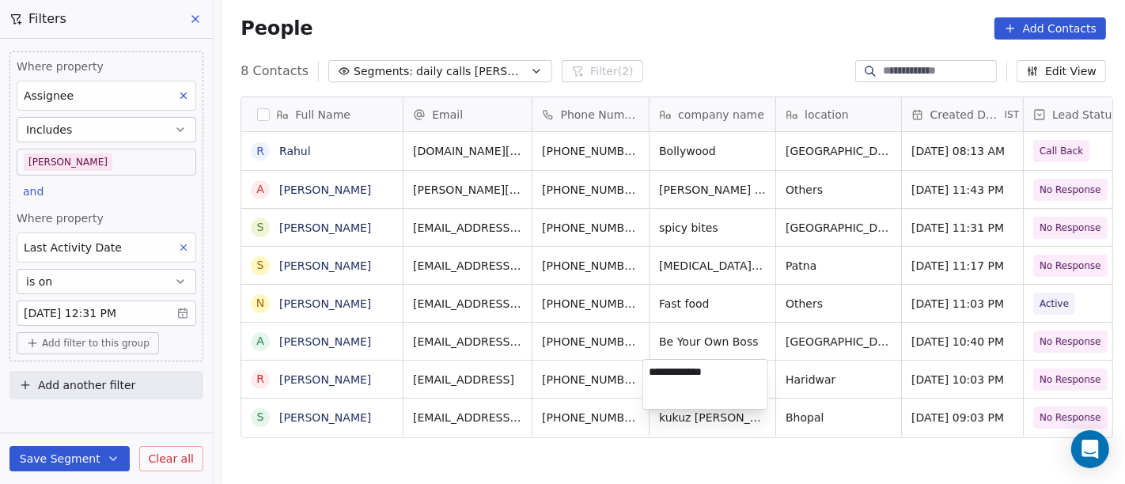
click at [736, 382] on textarea "**********" at bounding box center [705, 384] width 124 height 49
type textarea "**********"
click at [662, 457] on html "On2Cook India Pvt. Ltd. Contacts People Marketing Workflows Campaigns Sales Pip…" at bounding box center [562, 242] width 1125 height 484
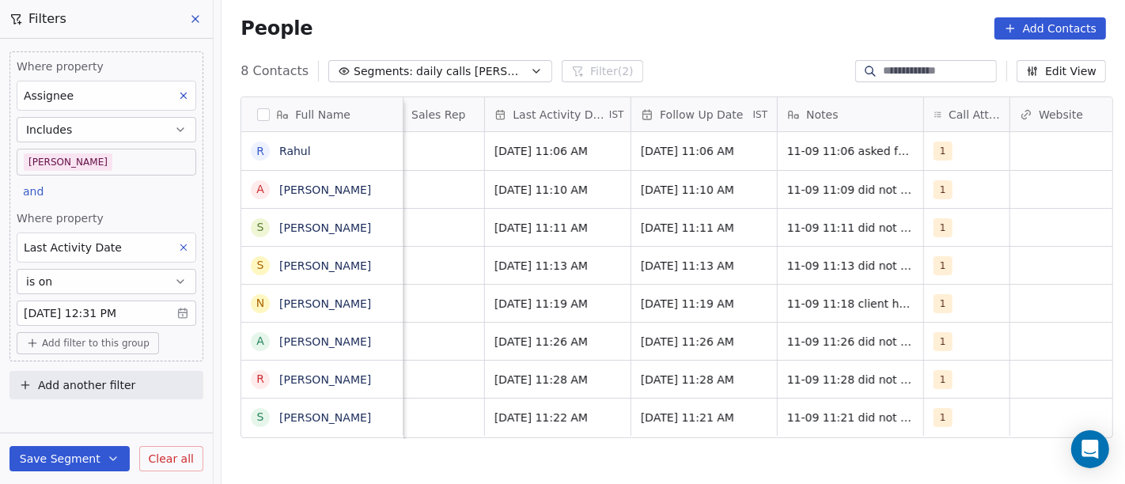
scroll to position [0, 990]
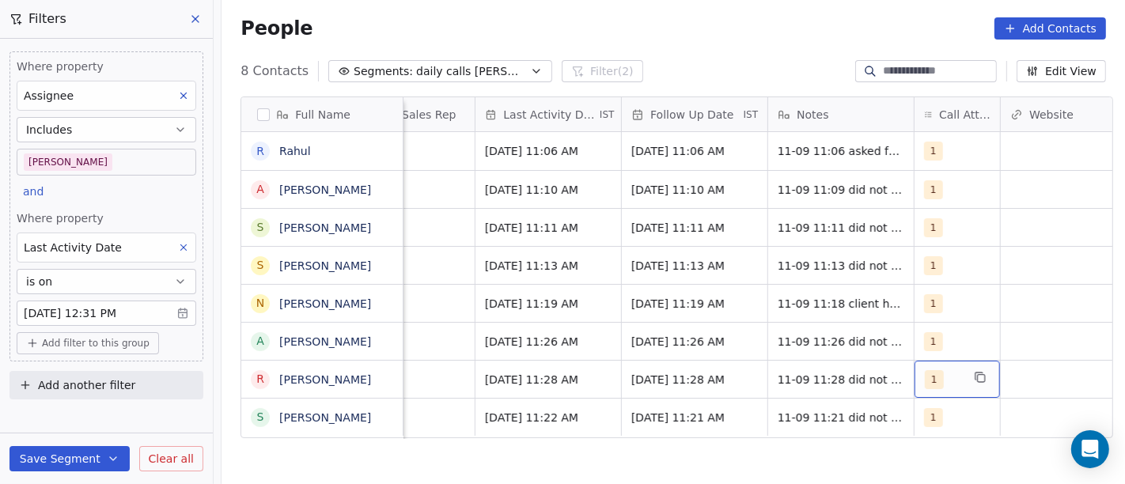
click at [925, 380] on span "1" at bounding box center [934, 379] width 19 height 19
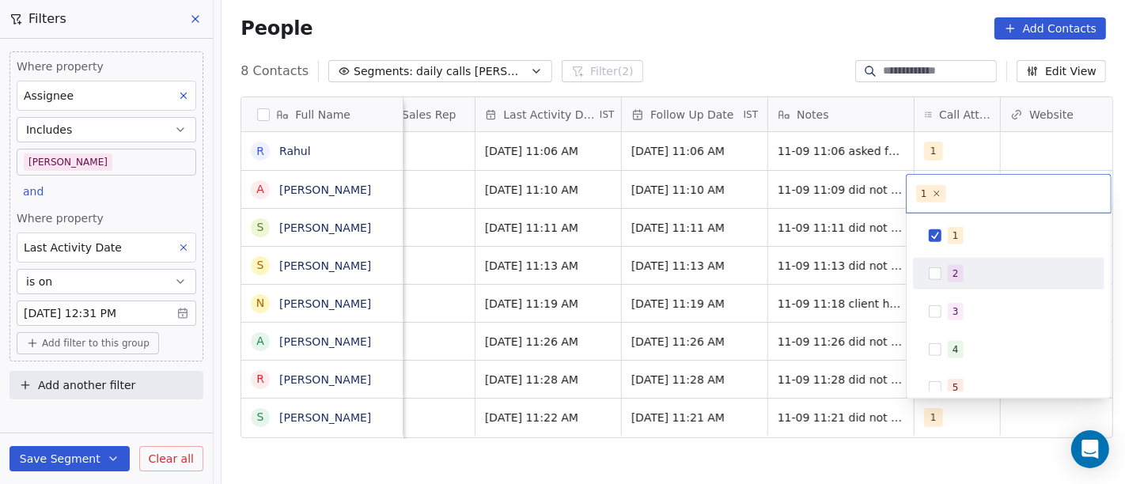
click at [926, 261] on div "2" at bounding box center [1008, 273] width 179 height 25
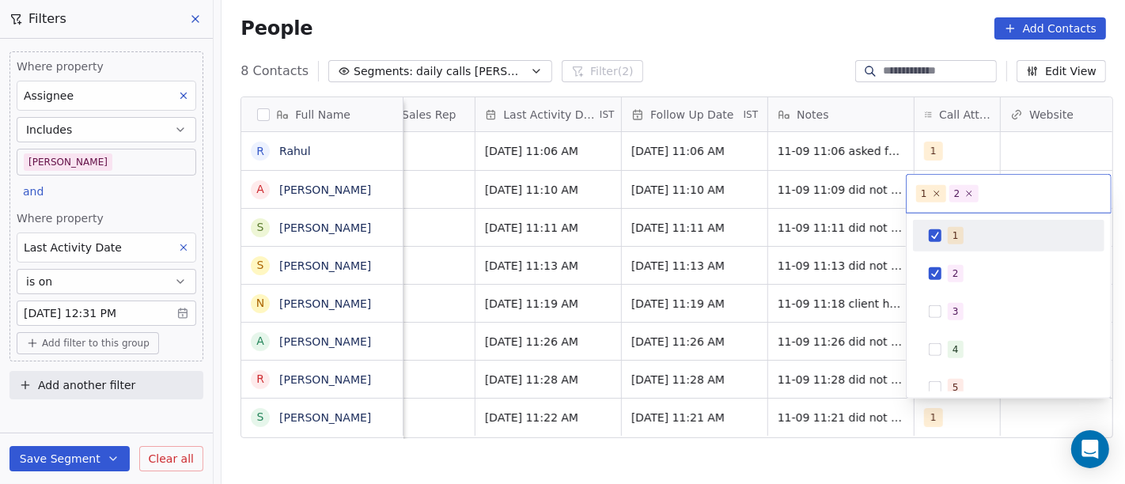
click at [948, 225] on div "1" at bounding box center [1008, 235] width 179 height 25
click at [808, 85] on html "On2Cook India Pvt. Ltd. Contacts People Marketing Workflows Campaigns Sales Pip…" at bounding box center [562, 242] width 1125 height 484
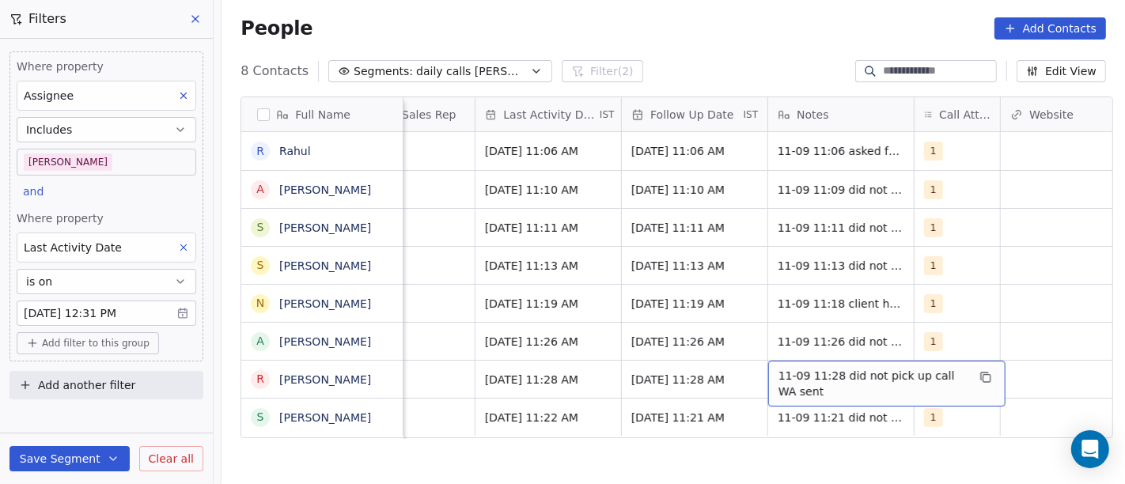
click at [778, 391] on span "11-09 11:28 did not pick up call WA sent" at bounding box center [872, 384] width 188 height 32
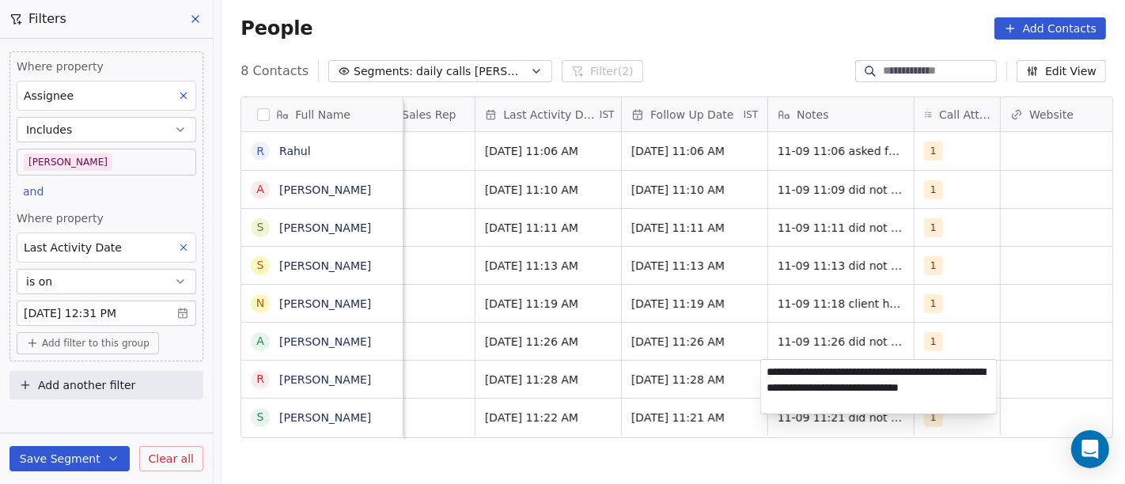
click at [808, 392] on textarea "**********" at bounding box center [879, 387] width 236 height 54
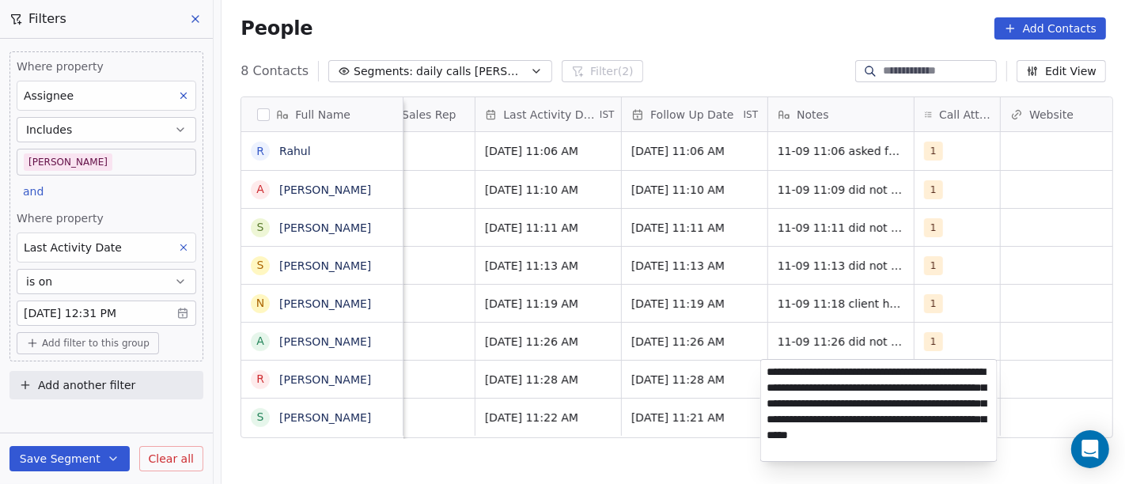
type textarea "**********"
click at [620, 444] on html "On2Cook India Pvt. Ltd. Contacts People Marketing Workflows Campaigns Sales Pip…" at bounding box center [562, 242] width 1125 height 484
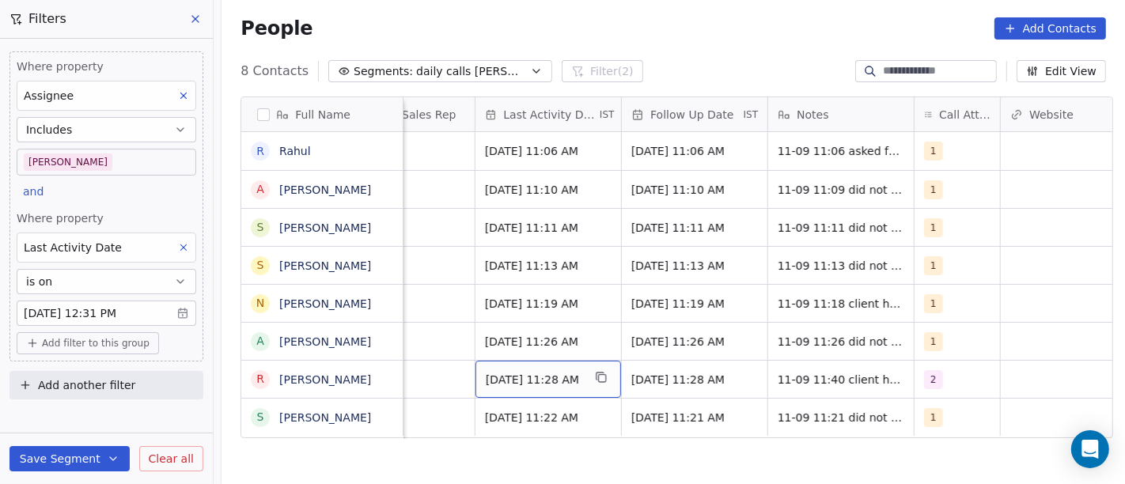
click at [517, 374] on span "Sep 11, 2025 11:28 AM" at bounding box center [534, 380] width 97 height 16
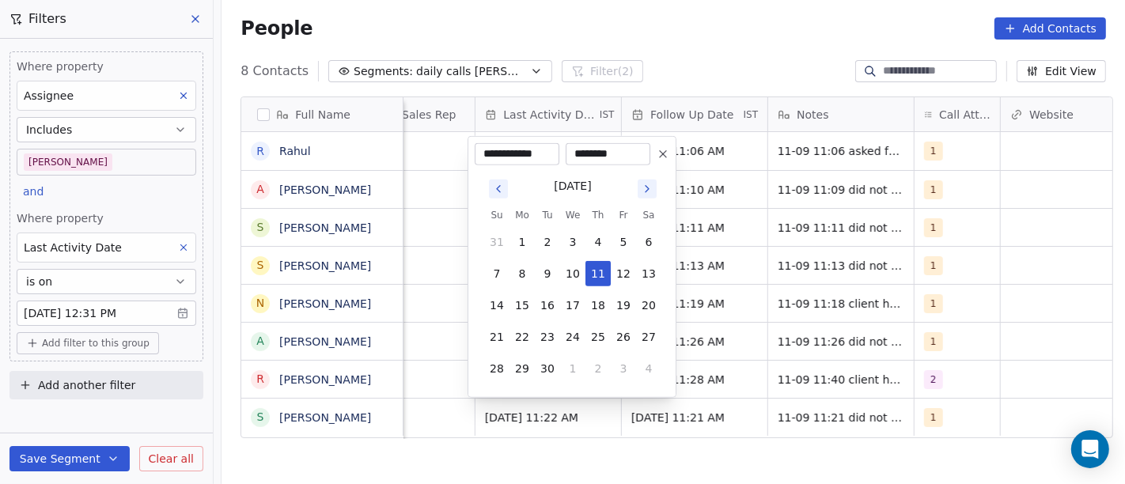
click at [698, 452] on html "On2Cook India Pvt. Ltd. Contacts People Marketing Workflows Campaigns Sales Pip…" at bounding box center [562, 242] width 1125 height 484
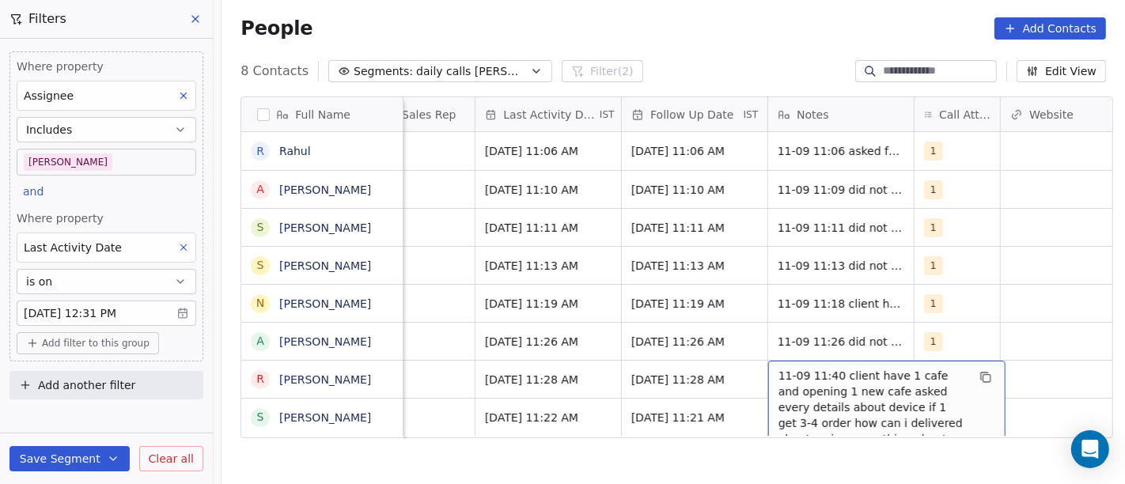
click at [850, 372] on span "11-09 11:40 client have 1 cafe and opening 1 new cafe asked every details about…" at bounding box center [872, 431] width 188 height 127
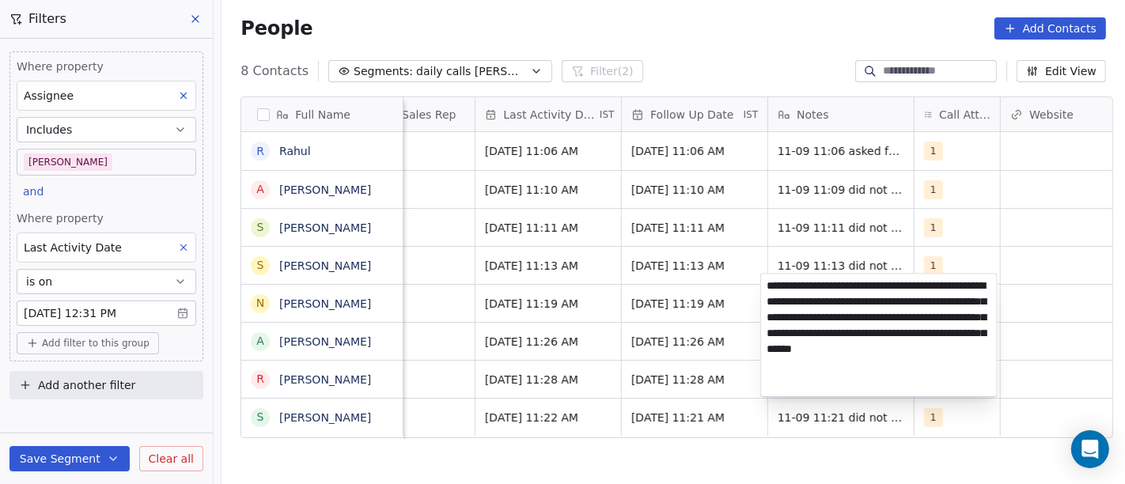
click at [539, 448] on html "On2Cook India Pvt. Ltd. Contacts People Marketing Workflows Campaigns Sales Pip…" at bounding box center [562, 242] width 1125 height 484
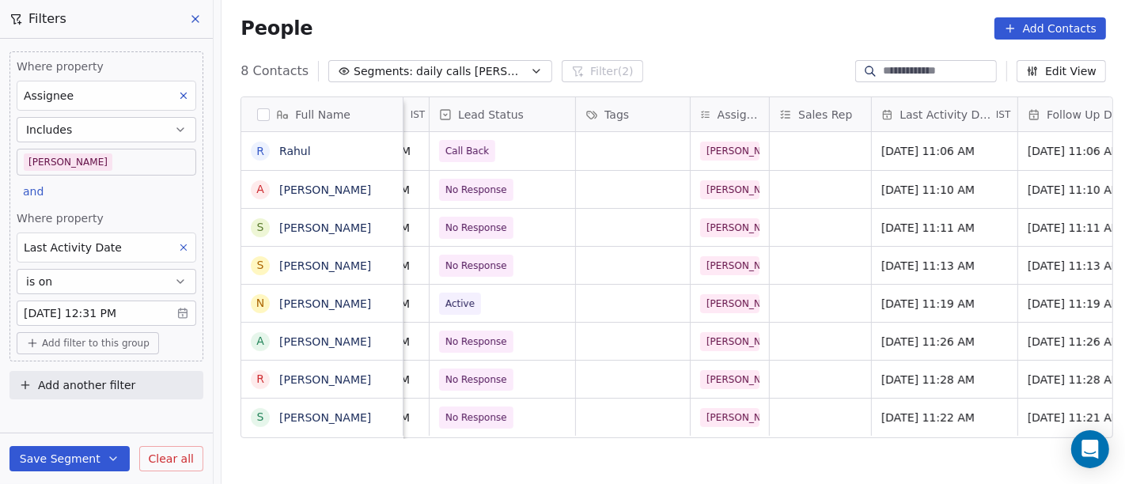
scroll to position [11, 592]
click at [516, 369] on span "No Response" at bounding box center [490, 380] width 97 height 22
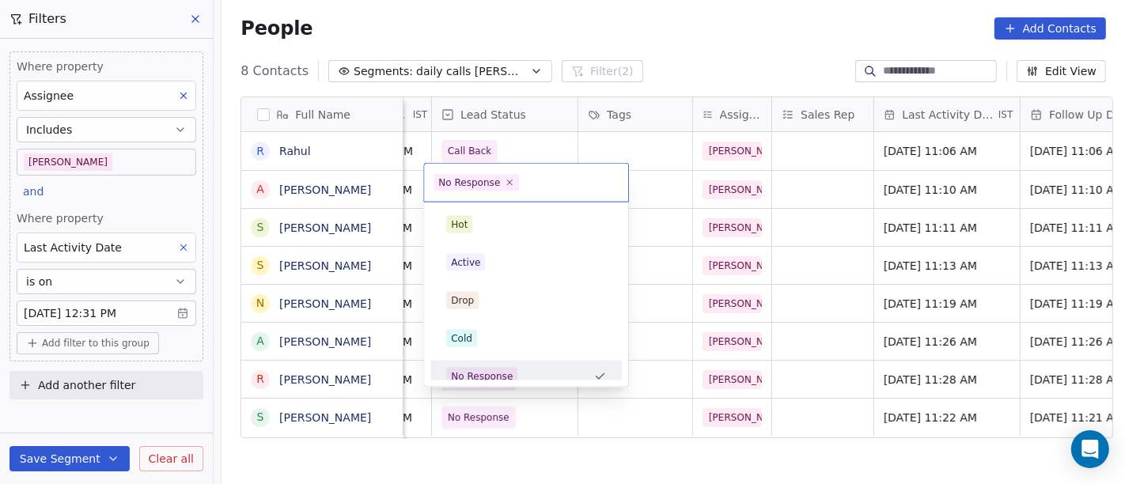
scroll to position [11, 0]
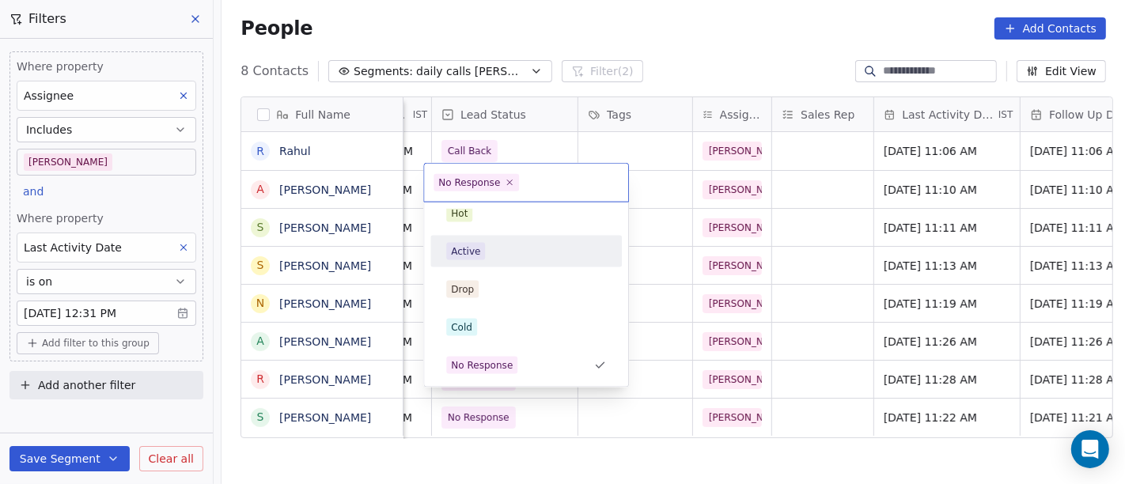
click at [499, 248] on div "Active" at bounding box center [526, 251] width 160 height 17
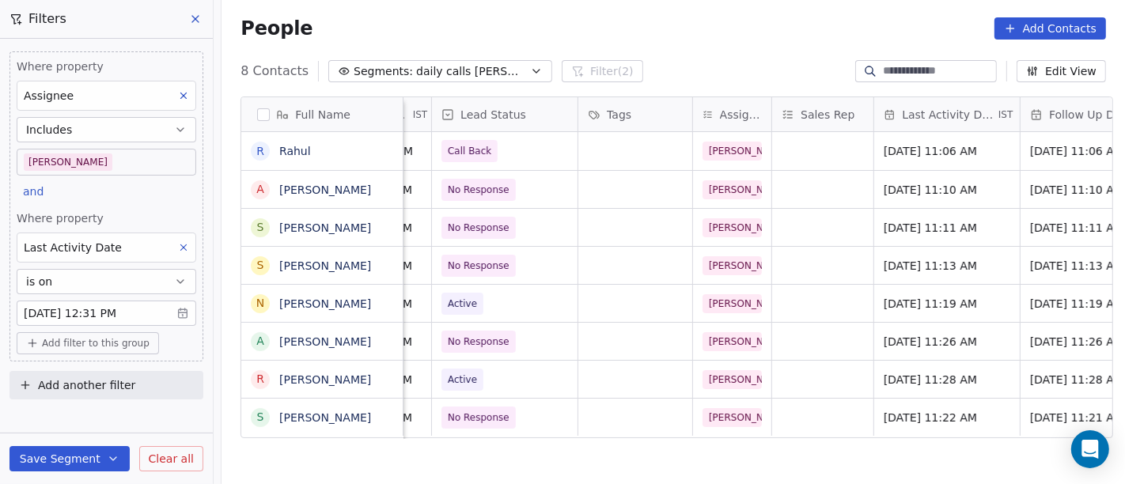
click at [585, 467] on div "Full Name R Rahul A Ankush Sadh S Sangeeta mishra S Santoshi Chandravanshi N Ni…" at bounding box center [672, 297] width 903 height 426
click at [712, 42] on div "People Add Contacts" at bounding box center [672, 28] width 903 height 60
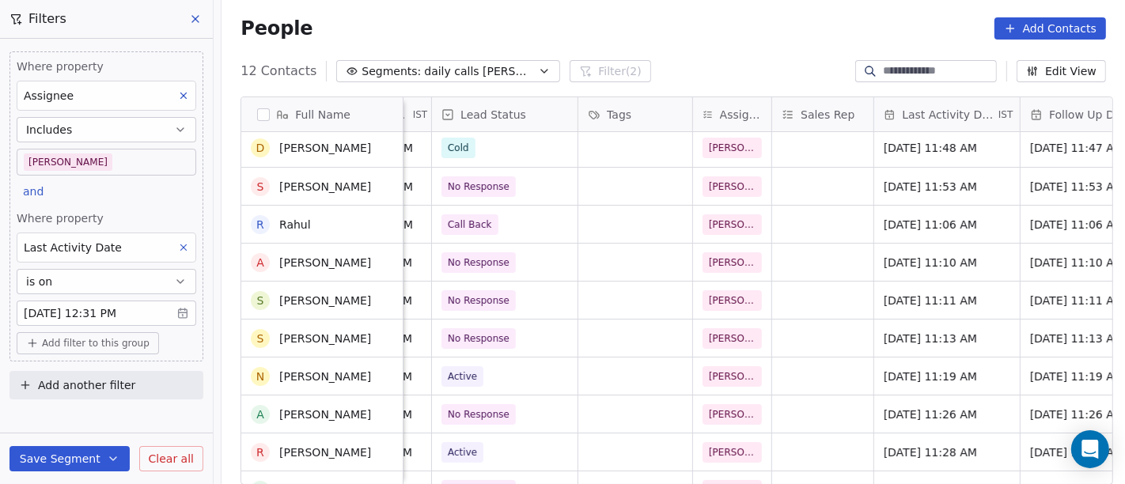
scroll to position [0, 0]
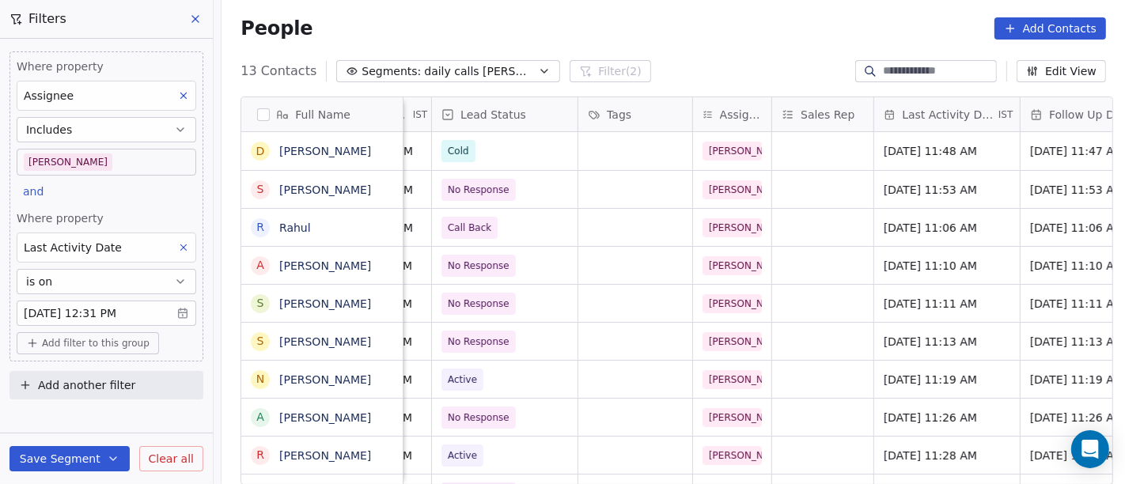
click at [647, 60] on div "13 Contacts Segments: daily calls salim Filter (2) Edit View" at bounding box center [672, 71] width 903 height 25
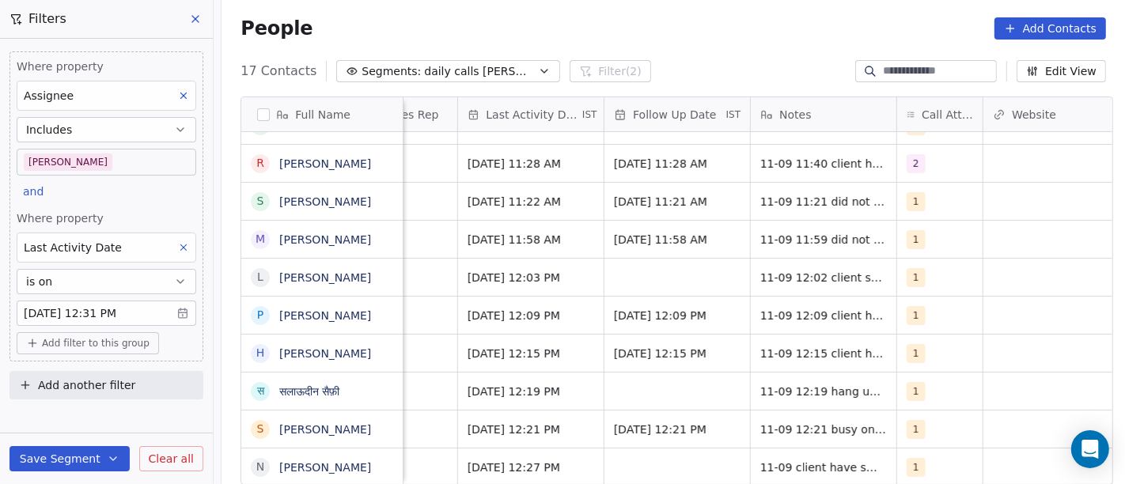
scroll to position [13, 1081]
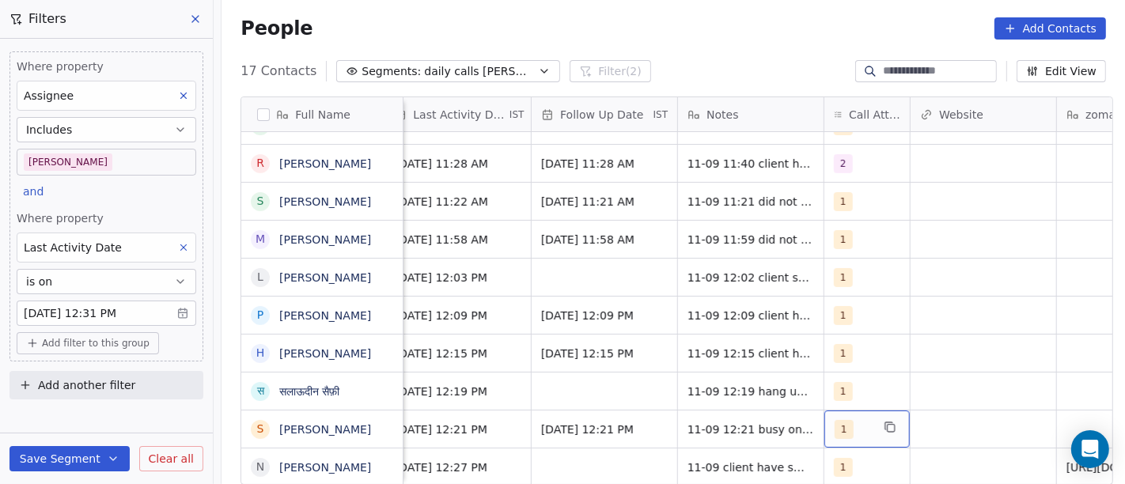
click at [824, 411] on div "1" at bounding box center [866, 429] width 85 height 37
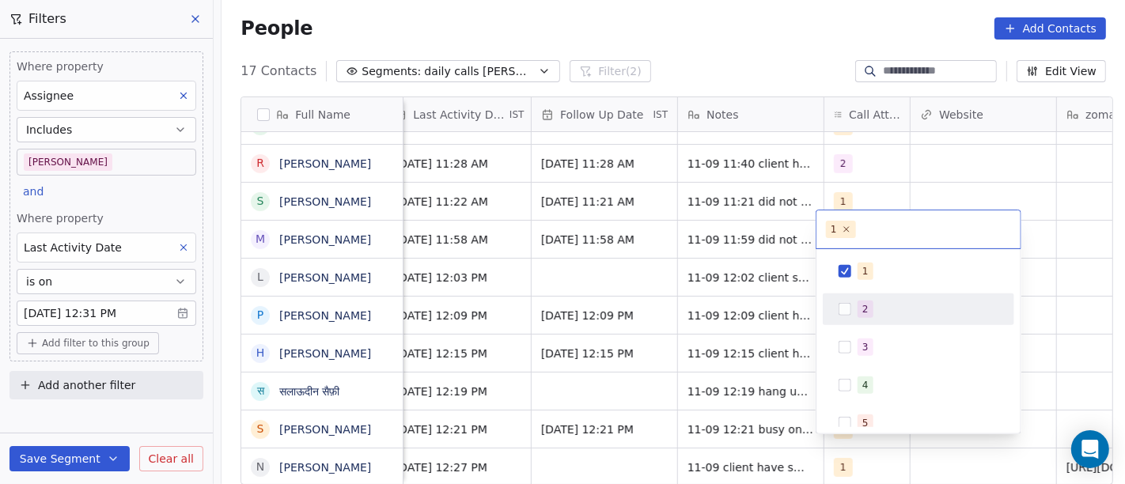
click at [886, 320] on div "2" at bounding box center [918, 309] width 179 height 25
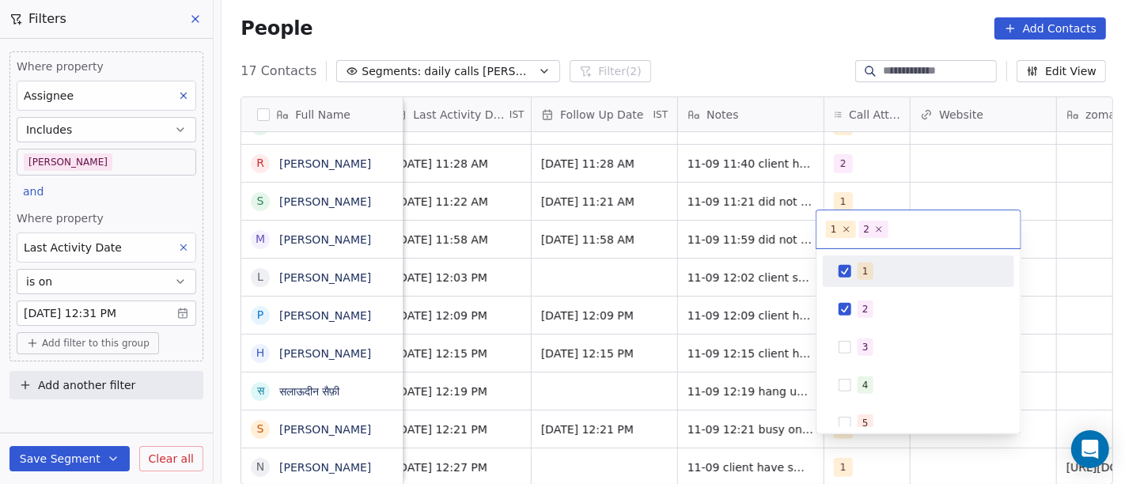
click at [872, 259] on div "1" at bounding box center [918, 271] width 179 height 25
click at [899, 177] on html "On2Cook India Pvt. Ltd. Contacts People Marketing Workflows Campaigns Sales Pip…" at bounding box center [562, 242] width 1125 height 484
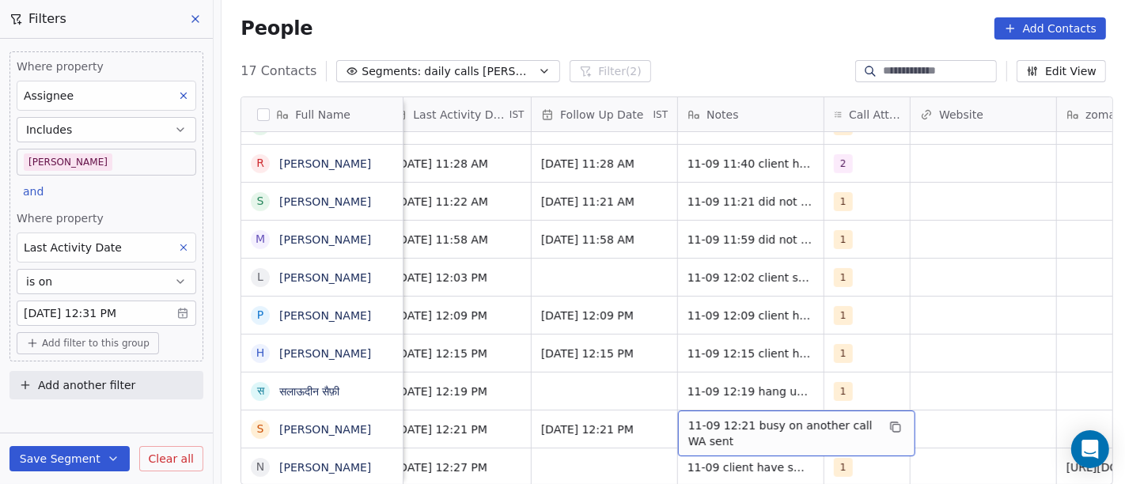
click at [725, 418] on span "11-09 12:21 busy on another call WA sent" at bounding box center [782, 434] width 188 height 32
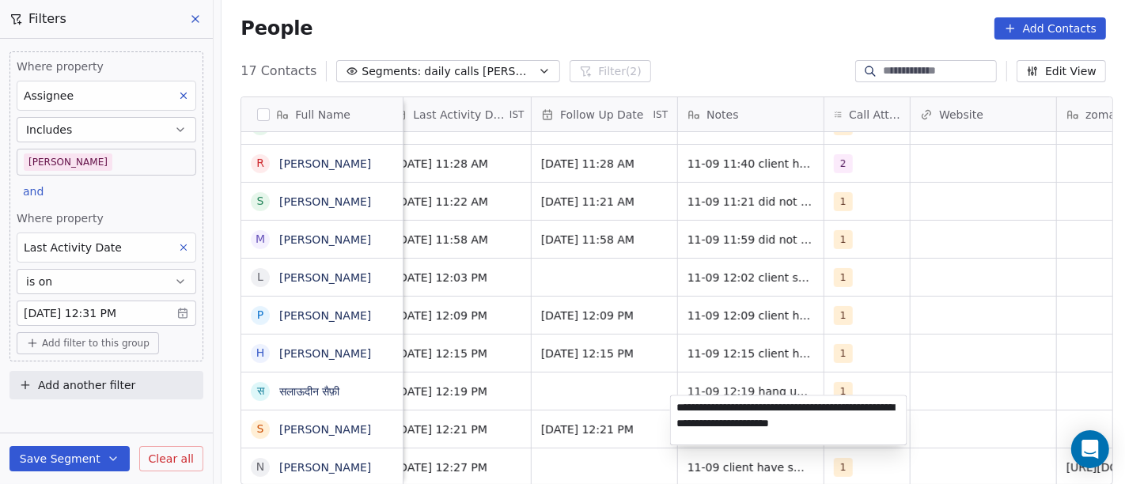
click at [775, 409] on textarea "**********" at bounding box center [789, 420] width 236 height 49
click at [865, 409] on textarea "**********" at bounding box center [789, 420] width 236 height 49
type textarea "**********"
click at [998, 358] on html "On2Cook India Pvt. Ltd. Contacts People Marketing Workflows Campaigns Sales Pip…" at bounding box center [562, 242] width 1125 height 484
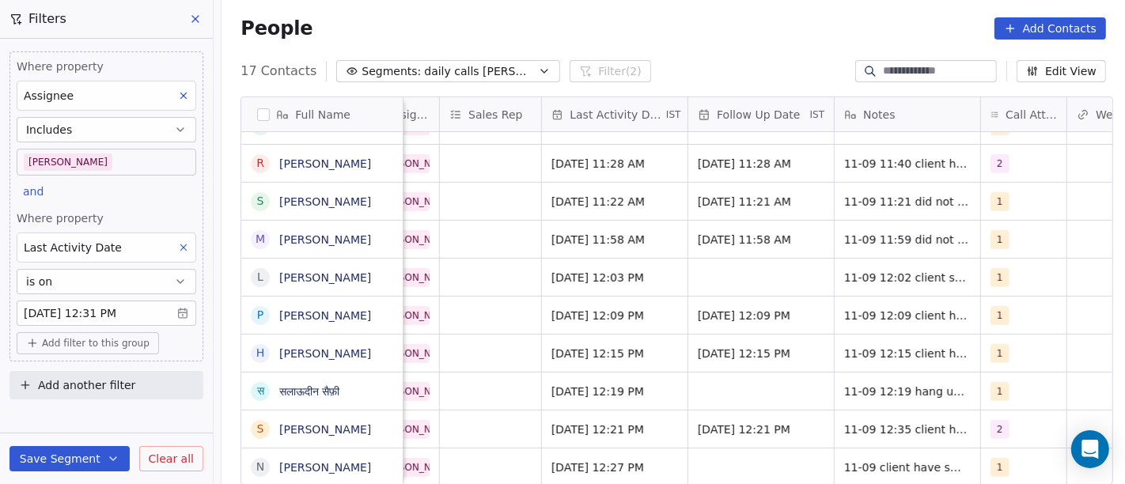
scroll to position [13, 918]
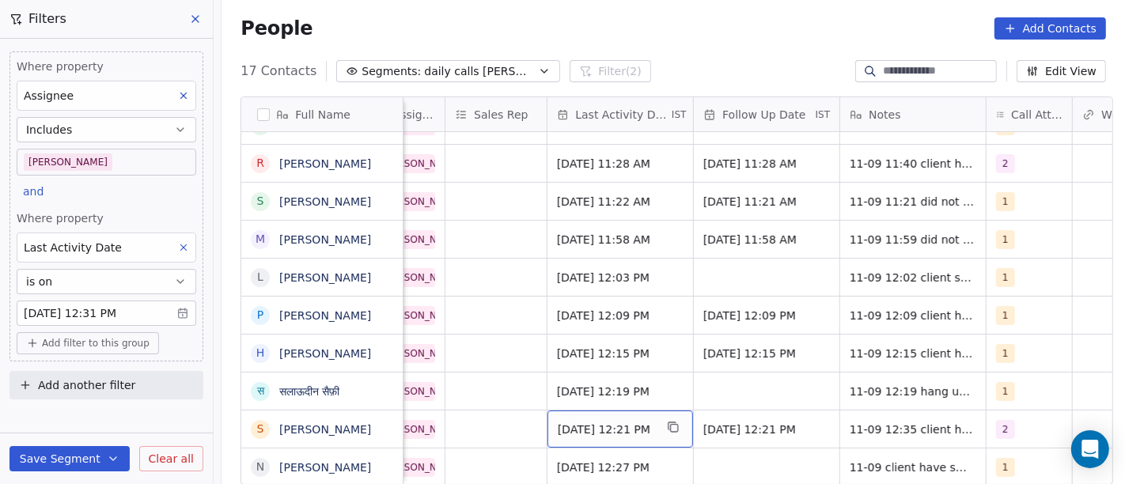
click at [596, 422] on span "Sep 11, 2025 12:21 PM" at bounding box center [606, 430] width 97 height 16
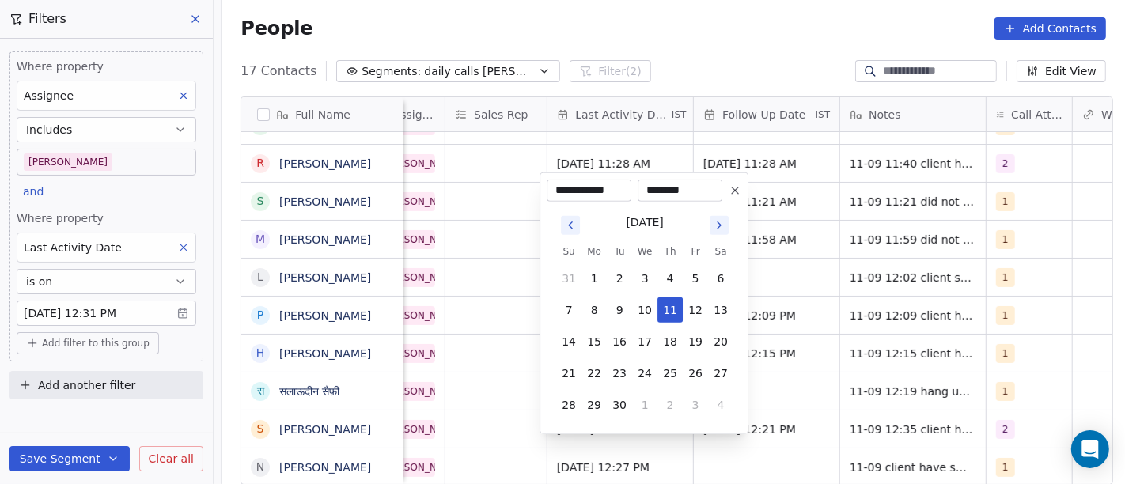
click at [818, 382] on html "On2Cook India Pvt. Ltd. Contacts People Marketing Workflows Campaigns Sales Pip…" at bounding box center [562, 242] width 1125 height 484
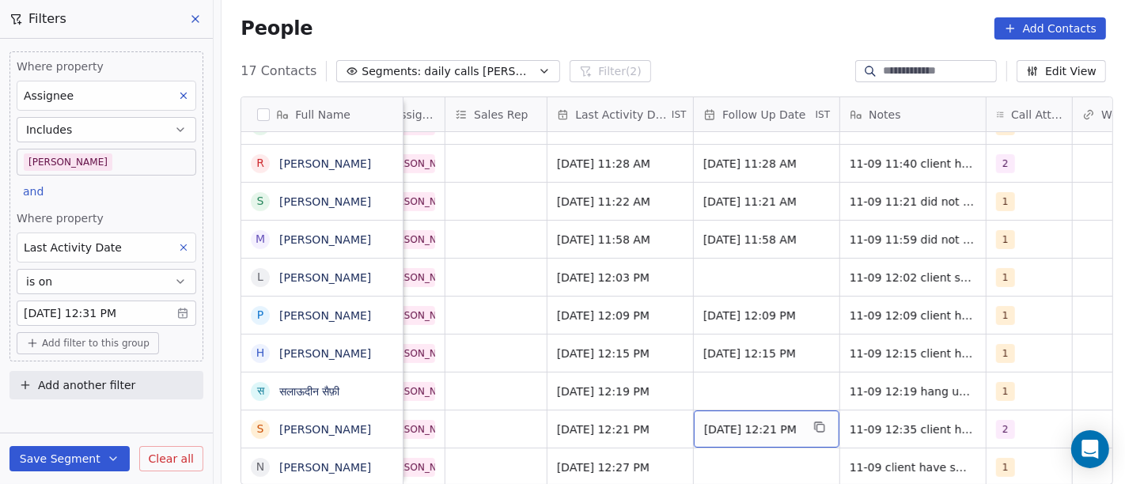
click at [775, 422] on span "18/09/2025 12:21 PM" at bounding box center [752, 430] width 97 height 16
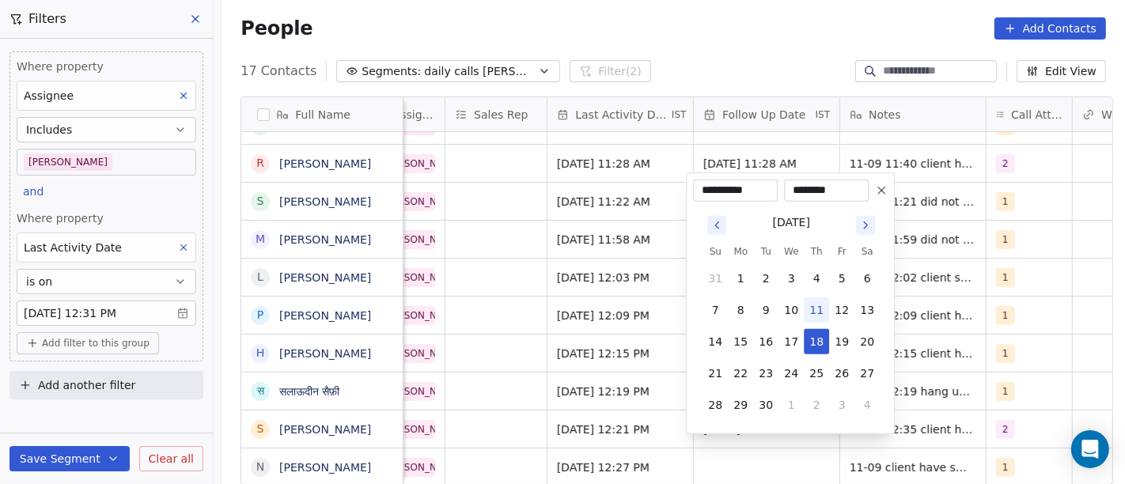
click at [879, 193] on icon at bounding box center [881, 190] width 6 height 6
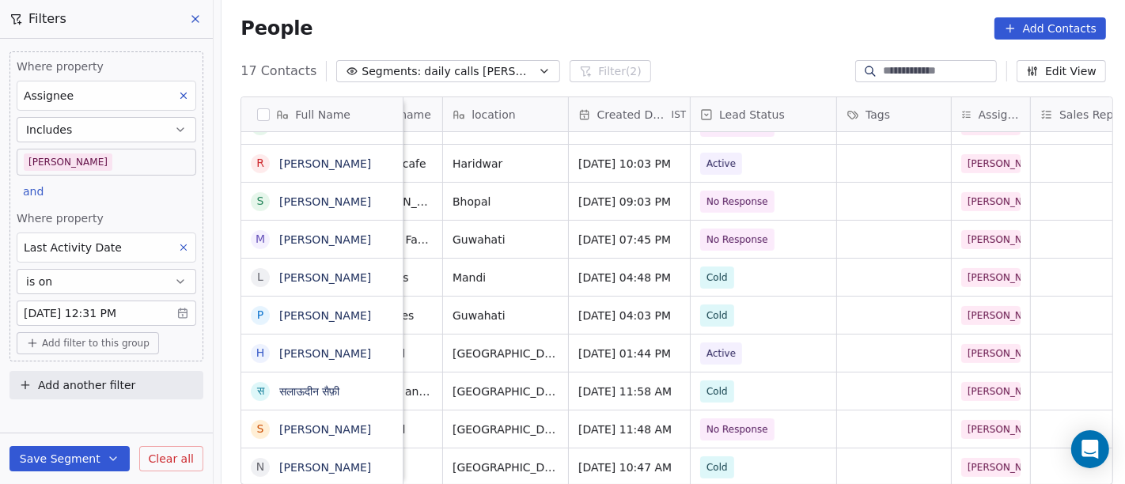
scroll to position [13, 302]
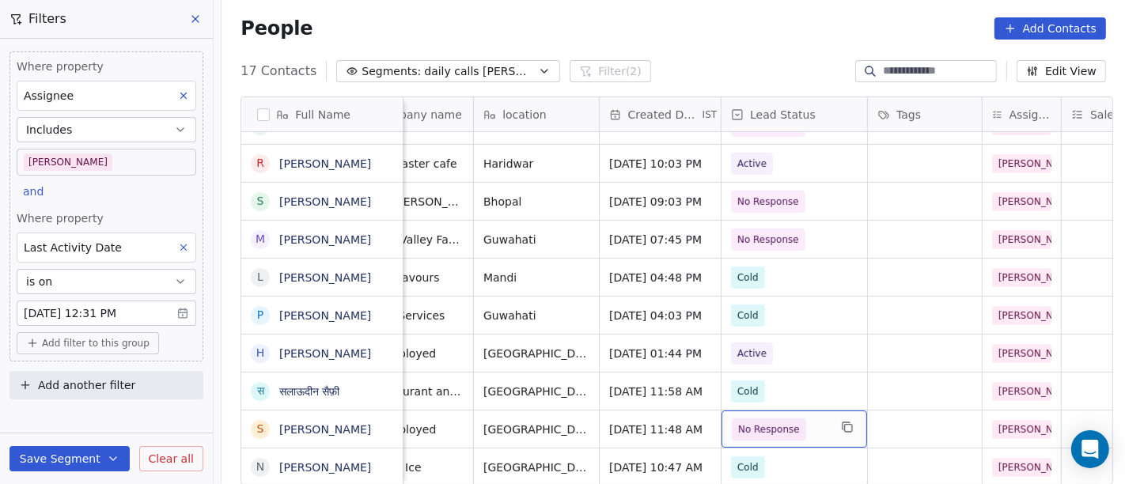
click at [738, 422] on span "No Response" at bounding box center [769, 430] width 62 height 16
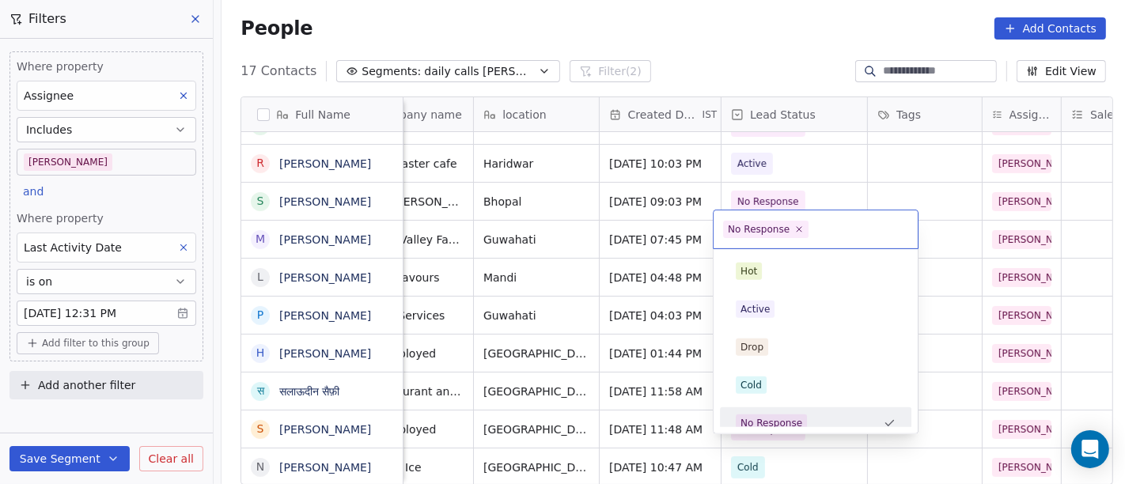
scroll to position [11, 0]
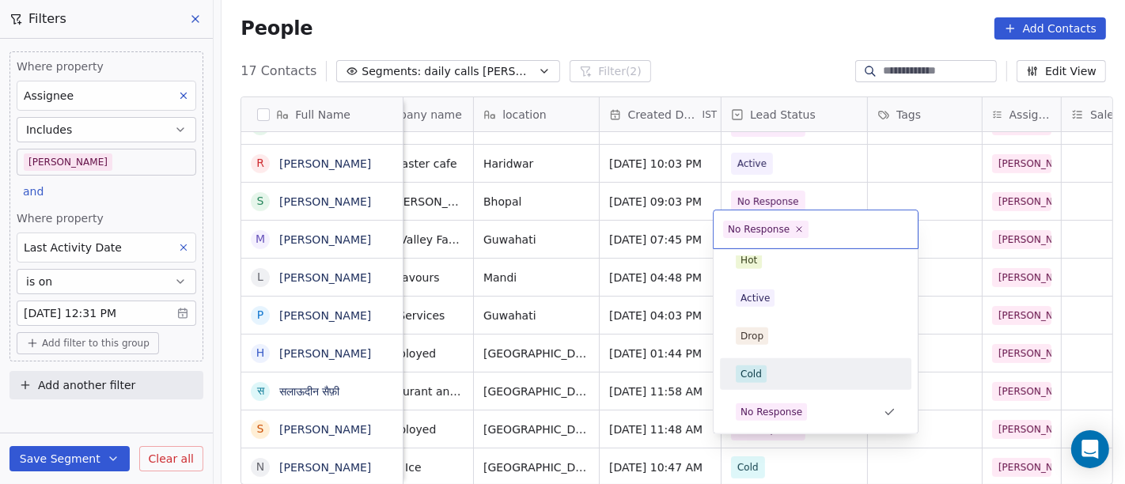
click at [761, 370] on span "Cold" at bounding box center [751, 373] width 31 height 17
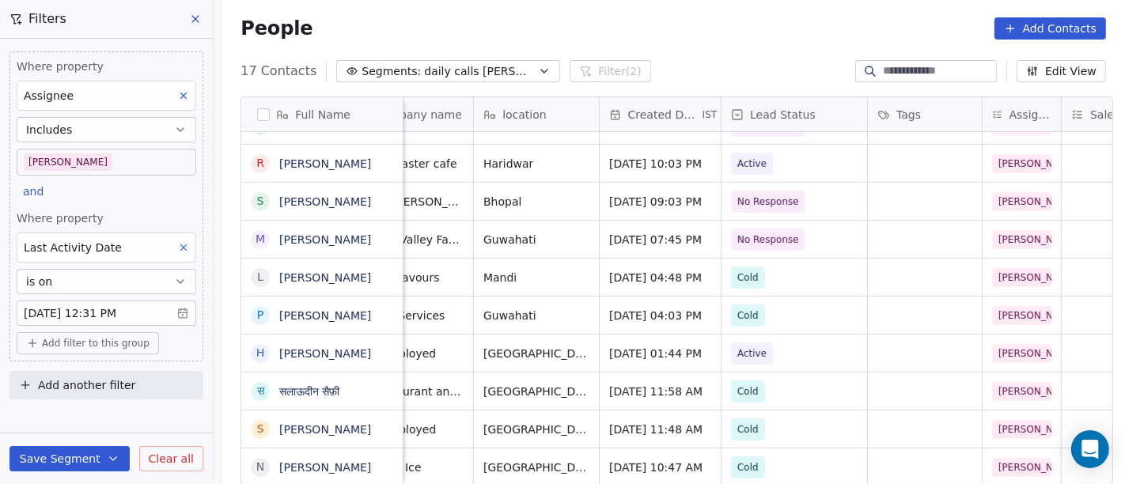
click at [706, 6] on div "People Add Contacts" at bounding box center [672, 28] width 903 height 60
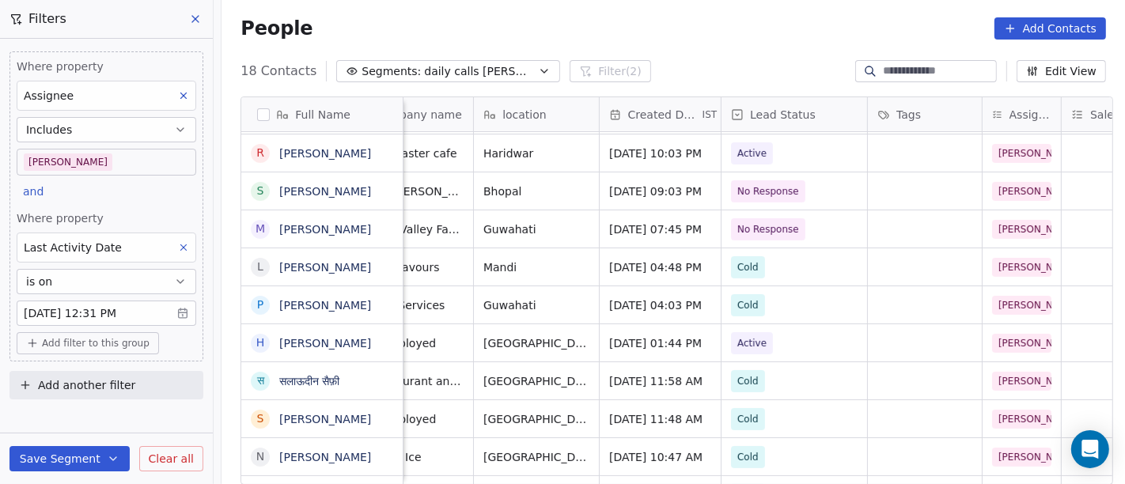
click at [626, 42] on div "People Add Contacts" at bounding box center [672, 28] width 903 height 60
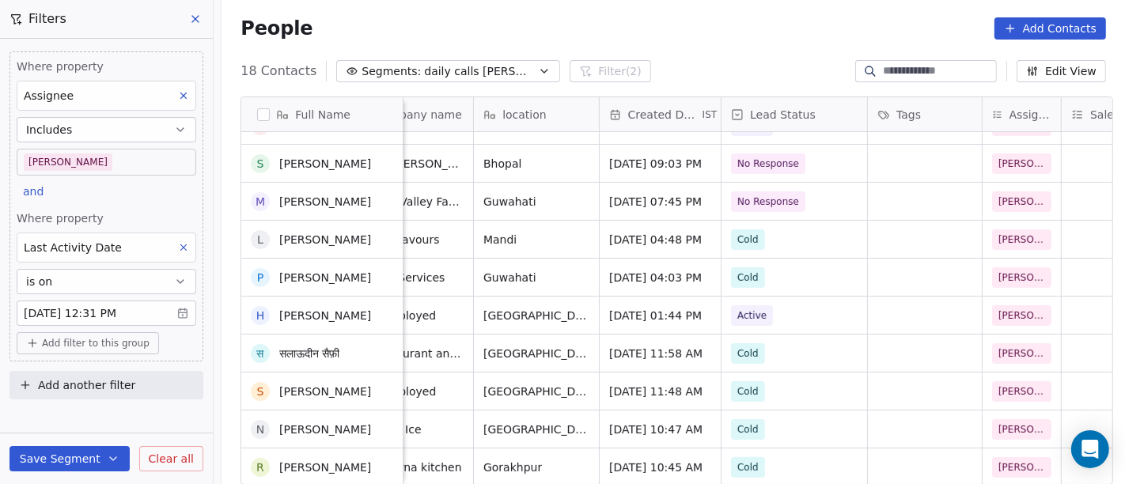
scroll to position [0, 0]
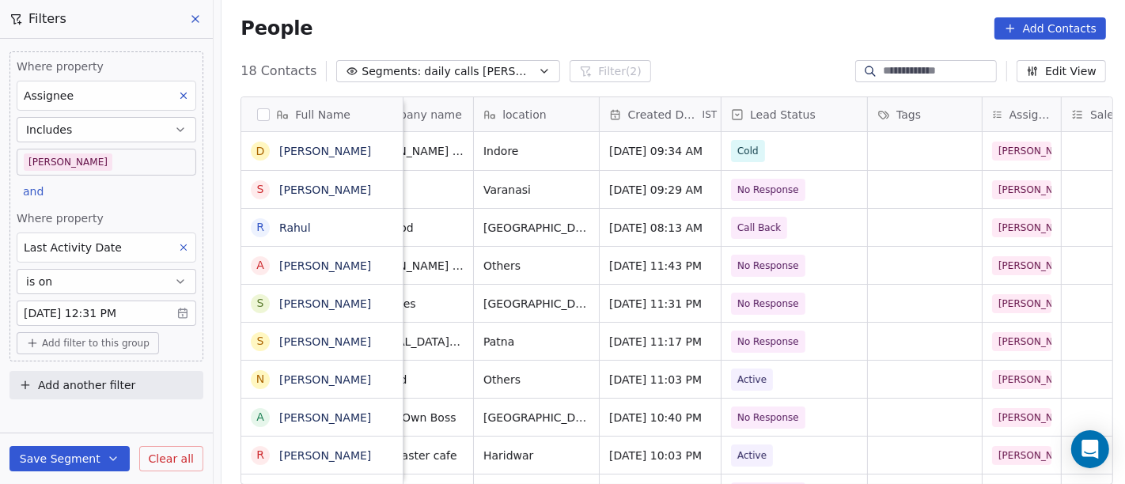
click at [77, 339] on span "Add filter to this group" at bounding box center [96, 343] width 108 height 13
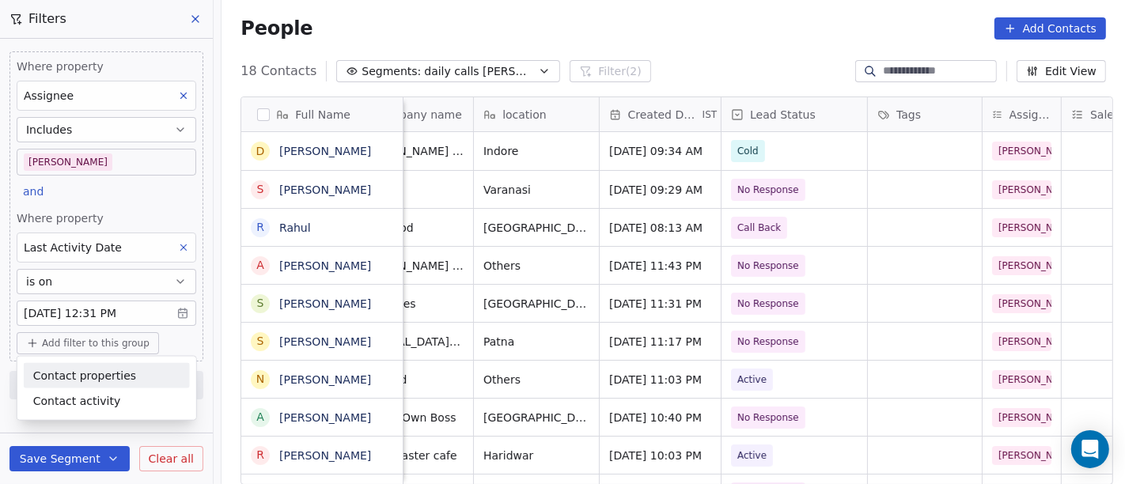
click at [748, 28] on html "On2Cook India Pvt. Ltd. Contacts People Marketing Workflows Campaigns Sales Pip…" at bounding box center [562, 242] width 1125 height 484
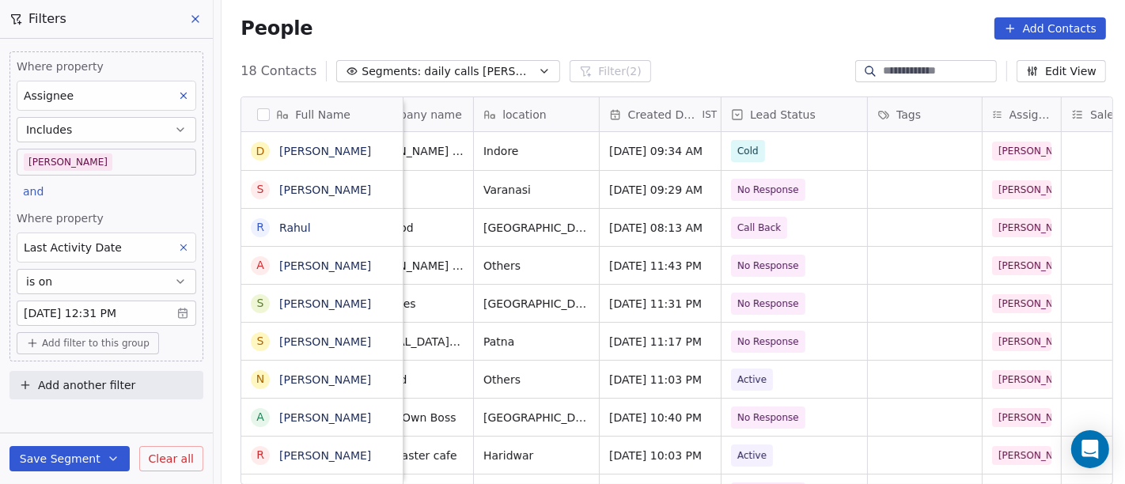
click at [100, 337] on span "Add filter to this group" at bounding box center [96, 343] width 108 height 13
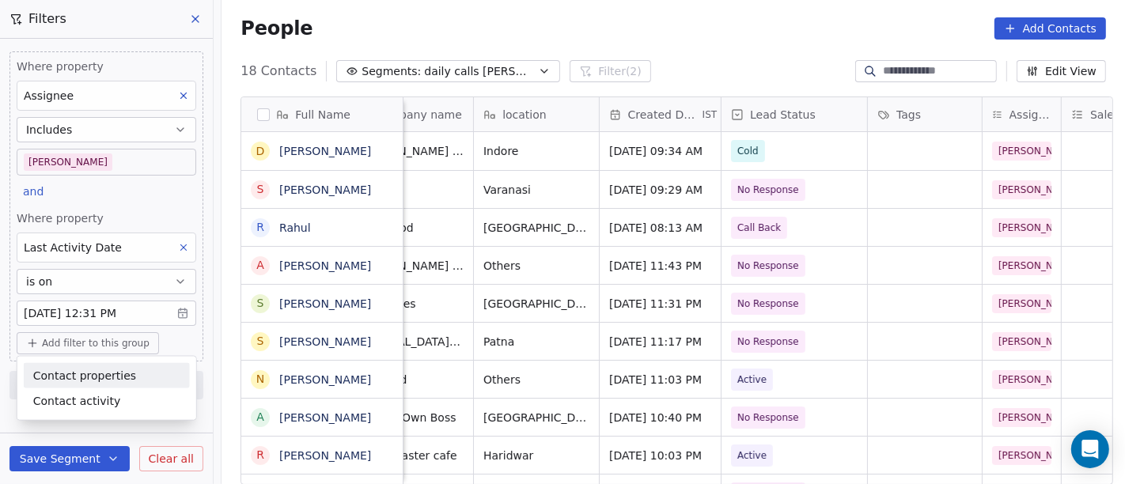
click at [108, 365] on div "Contact properties" at bounding box center [107, 375] width 166 height 25
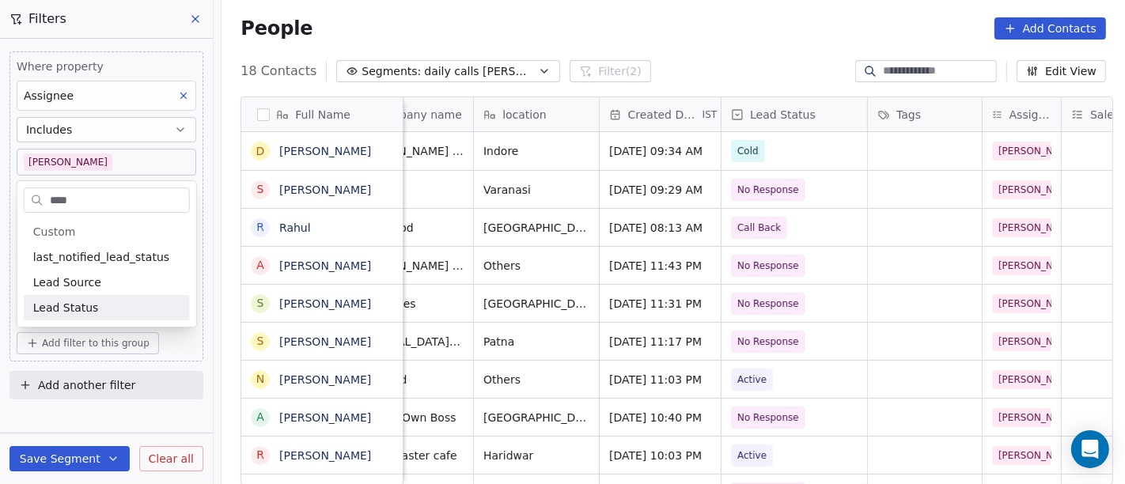
type input "****"
click at [122, 312] on div "Lead Status" at bounding box center [106, 308] width 147 height 16
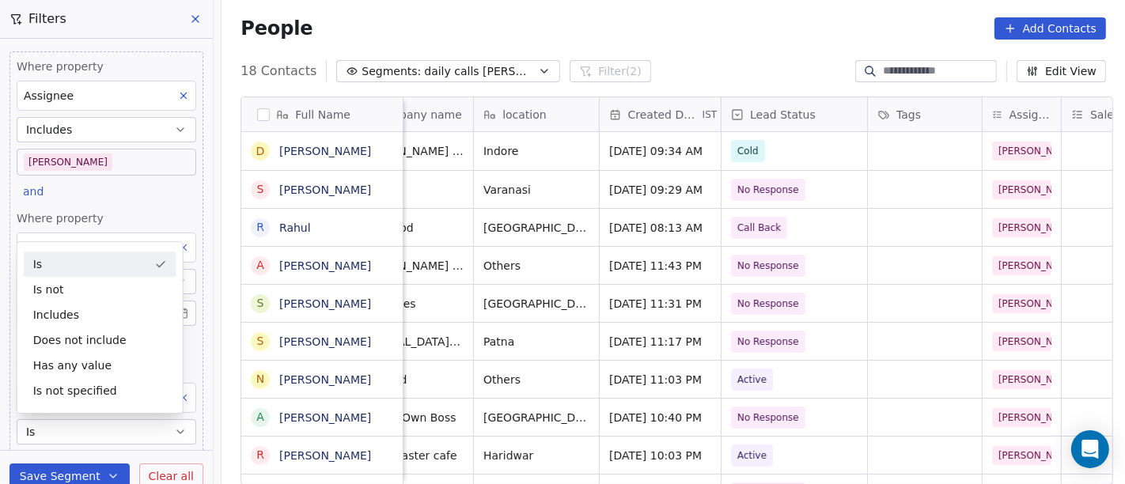
click at [748, 32] on div "People Add Contacts" at bounding box center [672, 28] width 865 height 22
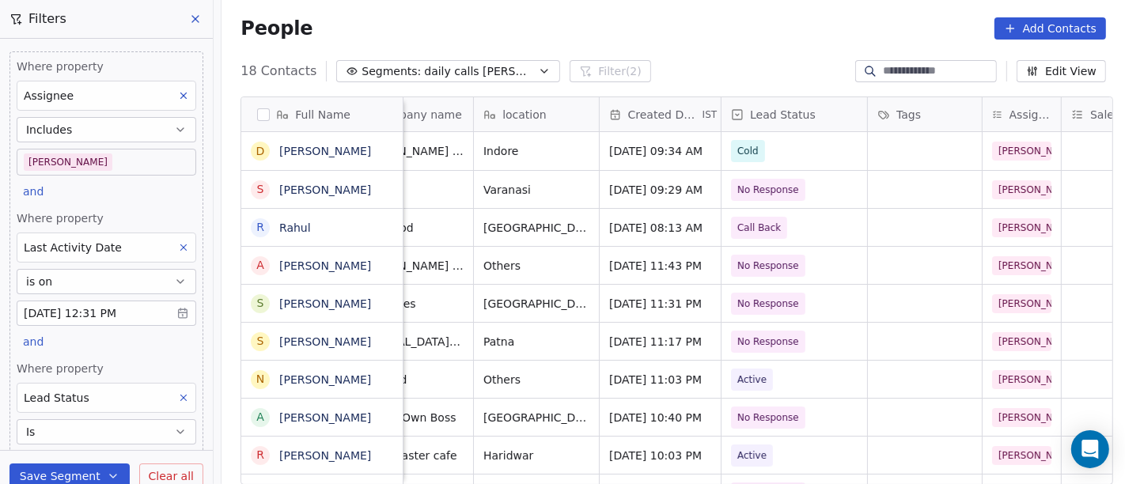
scroll to position [102, 0]
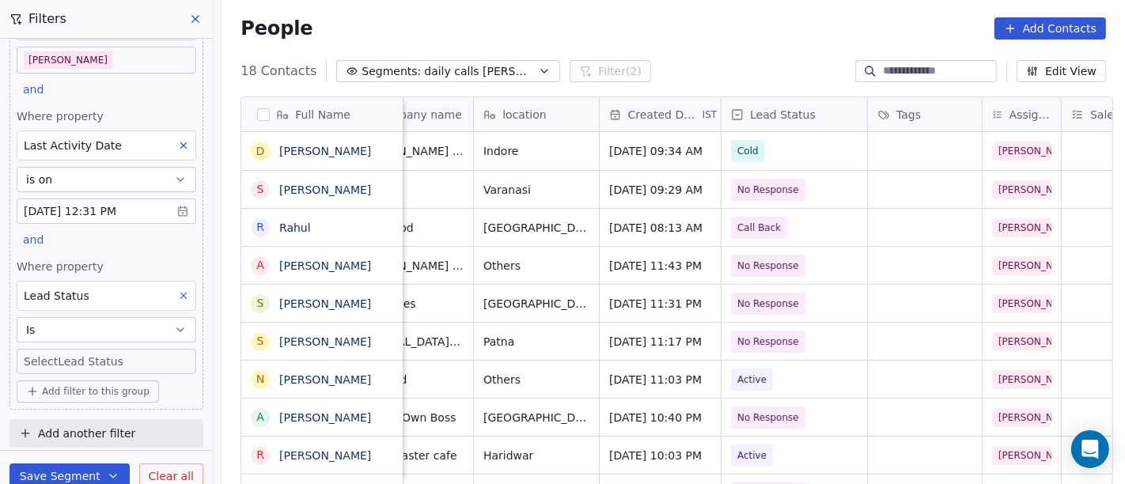
click at [119, 365] on body "On2Cook India Pvt. Ltd. Contacts People Marketing Workflows Campaigns Sales Pip…" at bounding box center [562, 242] width 1125 height 484
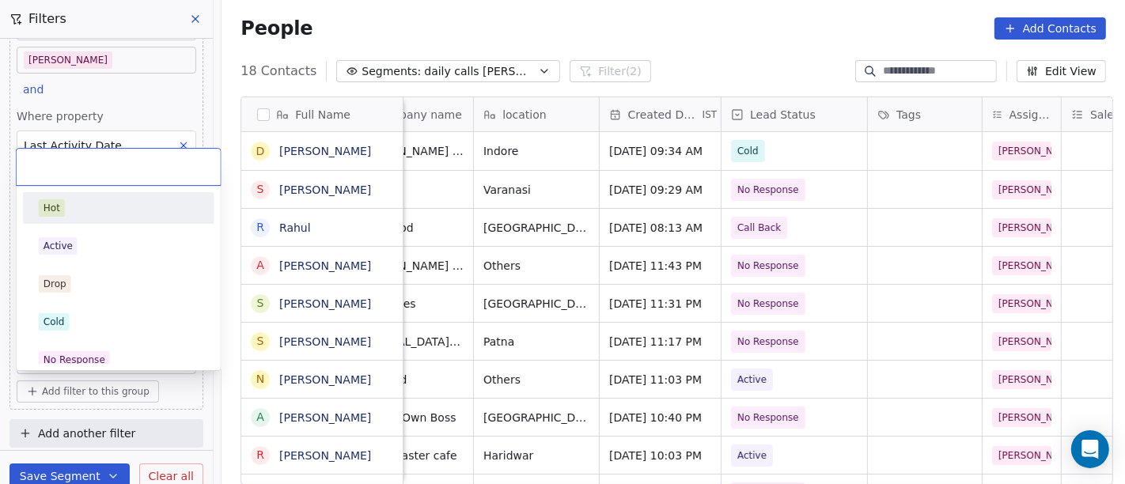
click at [106, 204] on div "Hot" at bounding box center [119, 207] width 160 height 17
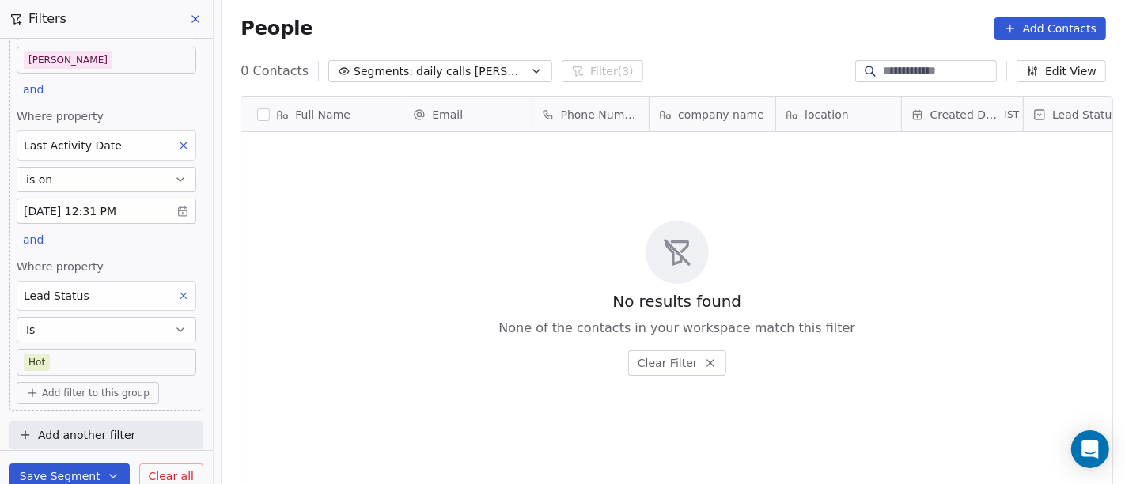
scroll to position [413, 897]
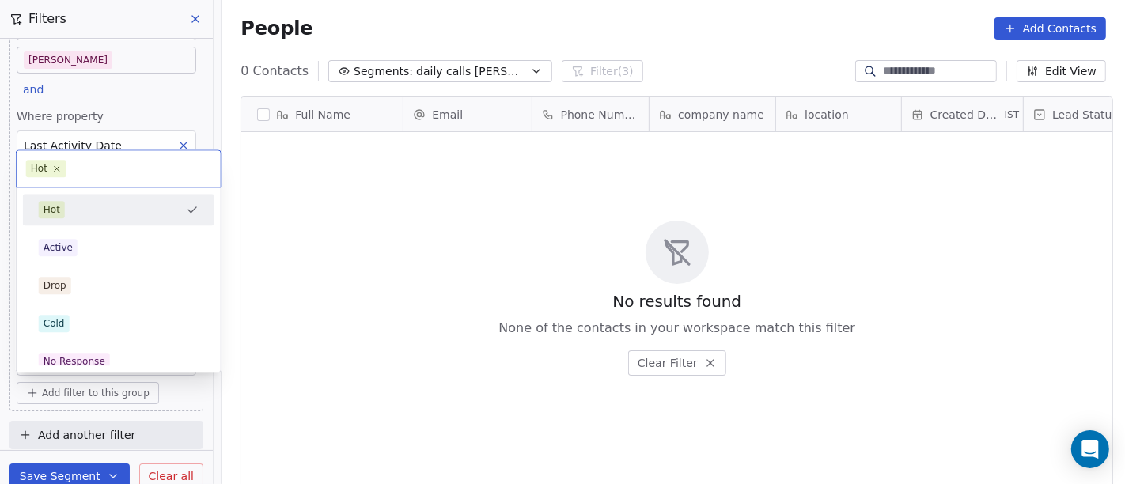
click at [95, 355] on body "On2Cook India Pvt. Ltd. Contacts People Marketing Workflows Campaigns Sales Pip…" at bounding box center [562, 242] width 1125 height 484
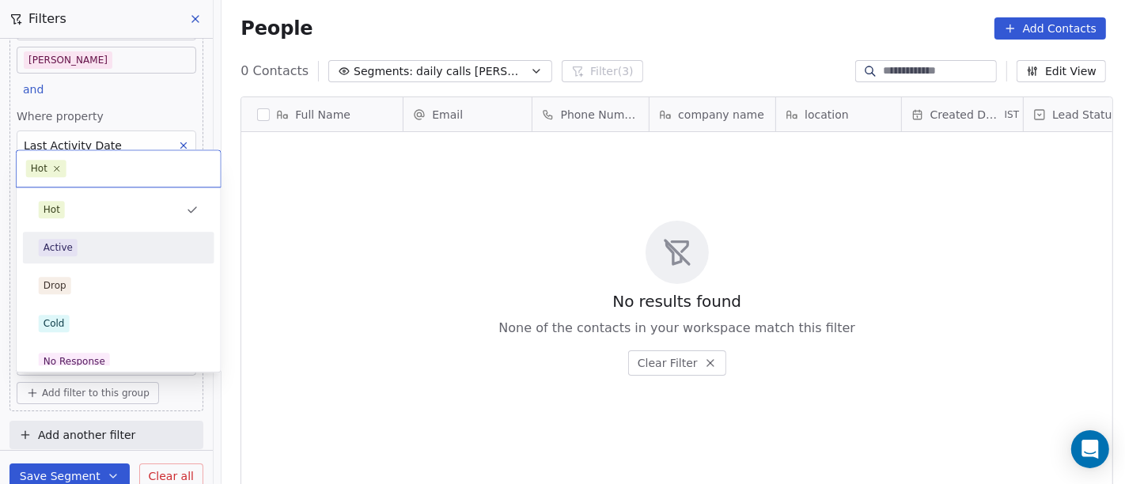
click at [84, 247] on div "Active" at bounding box center [119, 247] width 160 height 17
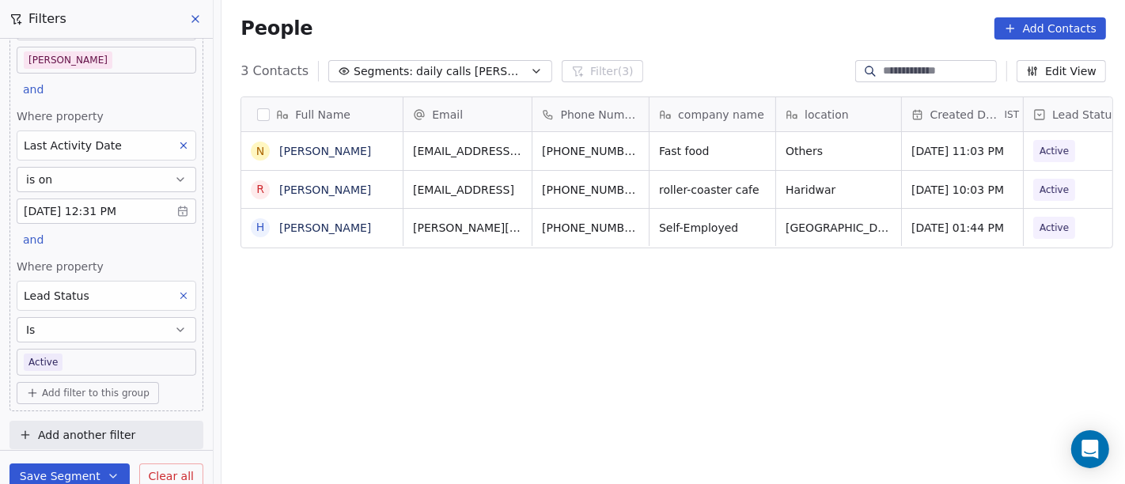
click at [130, 348] on body "On2Cook India Pvt. Ltd. Contacts People Marketing Workflows Campaigns Sales Pip…" at bounding box center [562, 242] width 1125 height 484
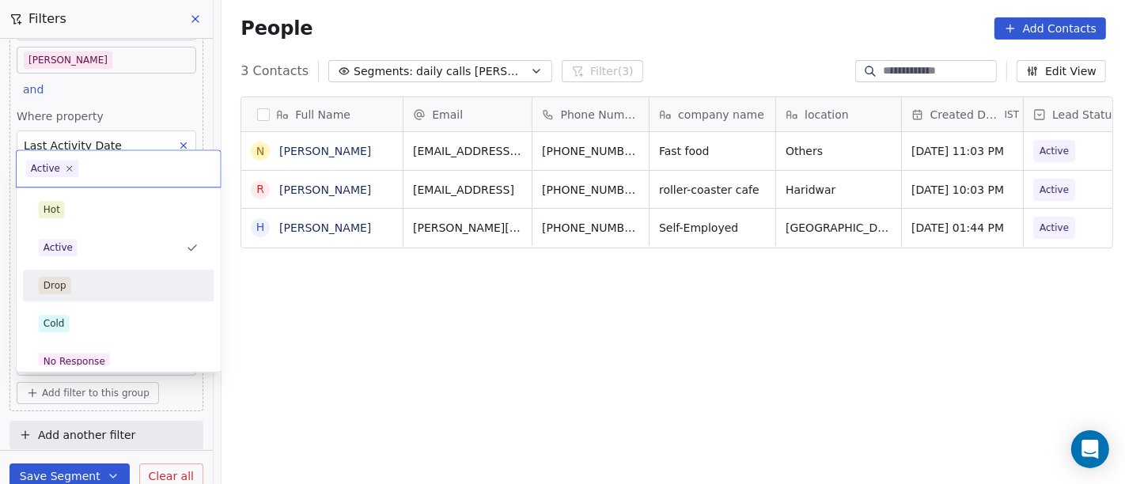
click at [119, 274] on div "Drop" at bounding box center [118, 285] width 179 height 25
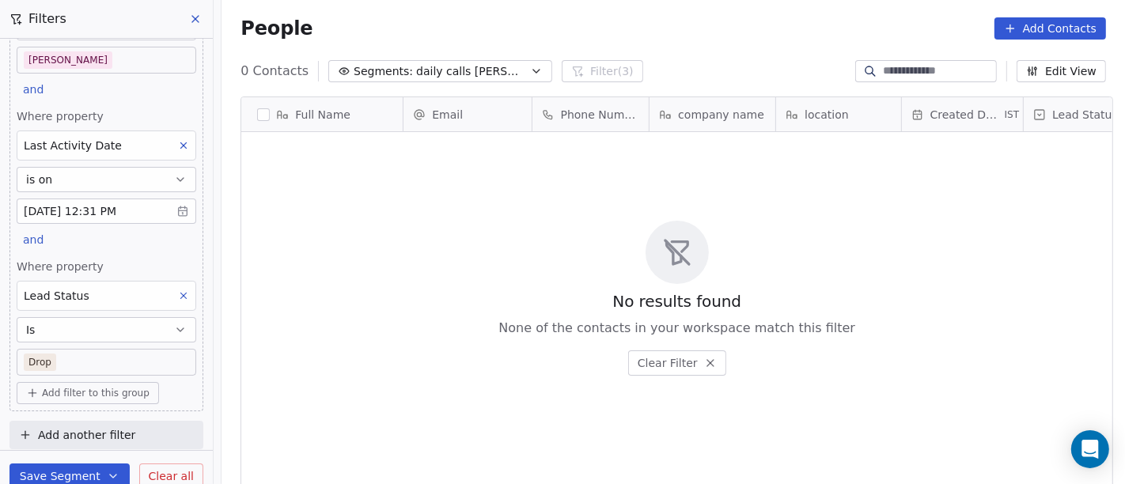
click at [85, 361] on body "On2Cook India Pvt. Ltd. Contacts People Marketing Workflows Campaigns Sales Pip…" at bounding box center [562, 242] width 1125 height 484
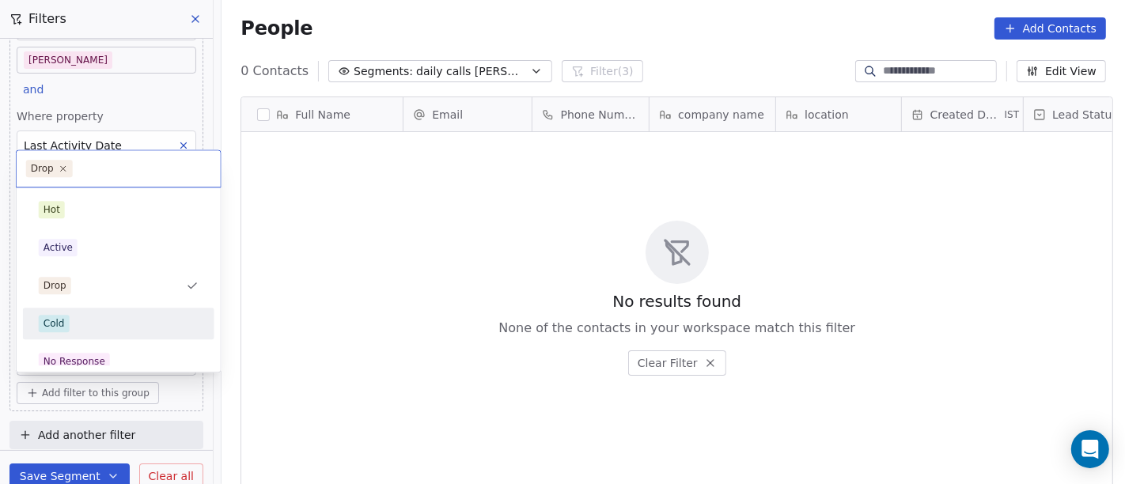
click at [82, 321] on div "Cold" at bounding box center [119, 323] width 160 height 17
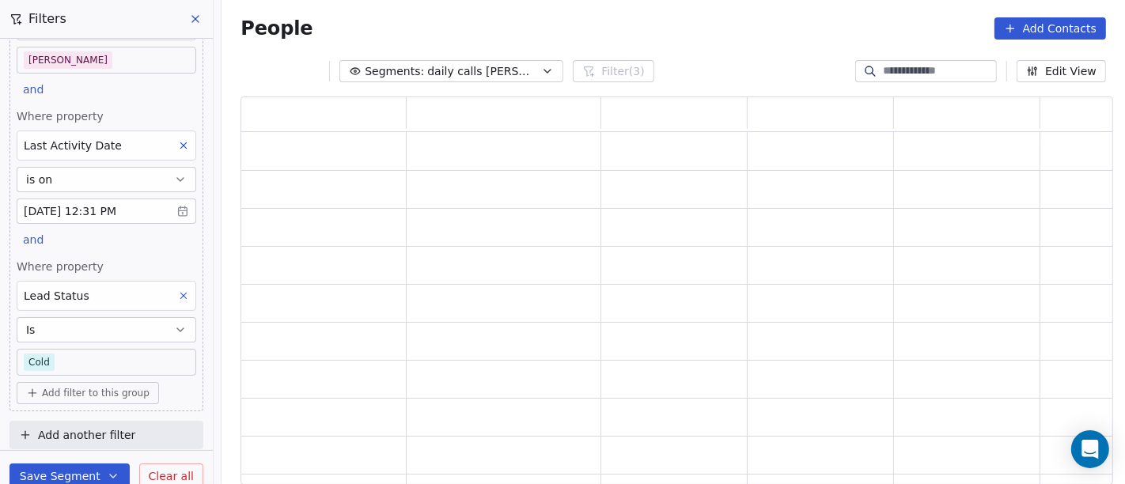
scroll to position [375, 859]
click at [715, 45] on div "People Add Contacts" at bounding box center [672, 28] width 903 height 60
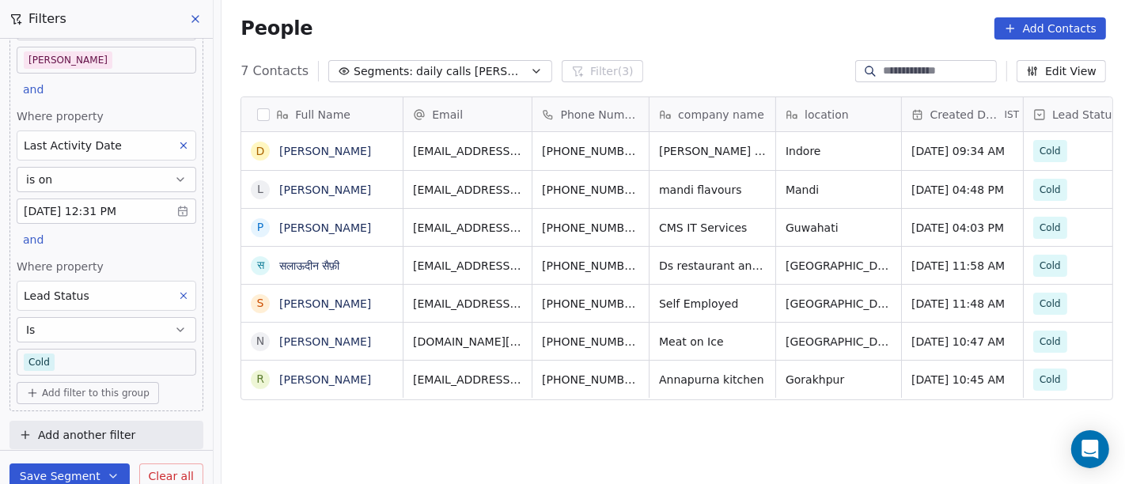
scroll to position [104, 0]
click at [108, 365] on body "On2Cook India Pvt. Ltd. Contacts People Marketing Workflows Campaigns Sales Pip…" at bounding box center [562, 242] width 1125 height 484
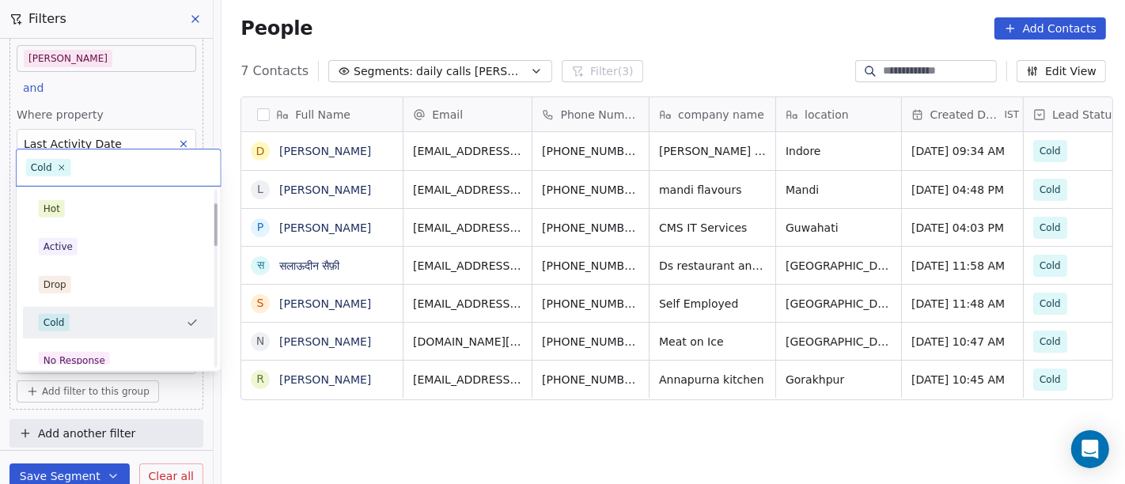
scroll to position [88, 0]
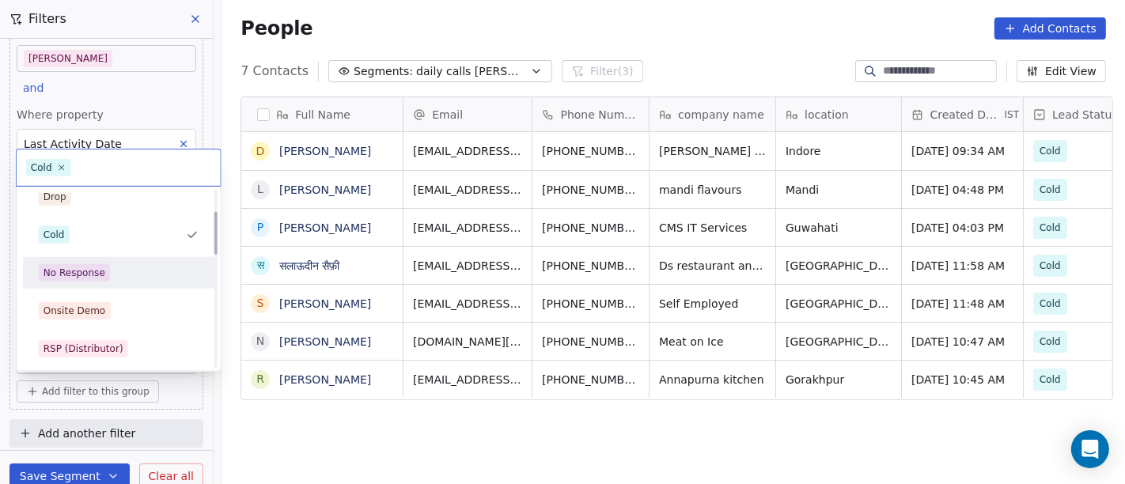
click at [85, 275] on div "No Response" at bounding box center [75, 273] width 62 height 14
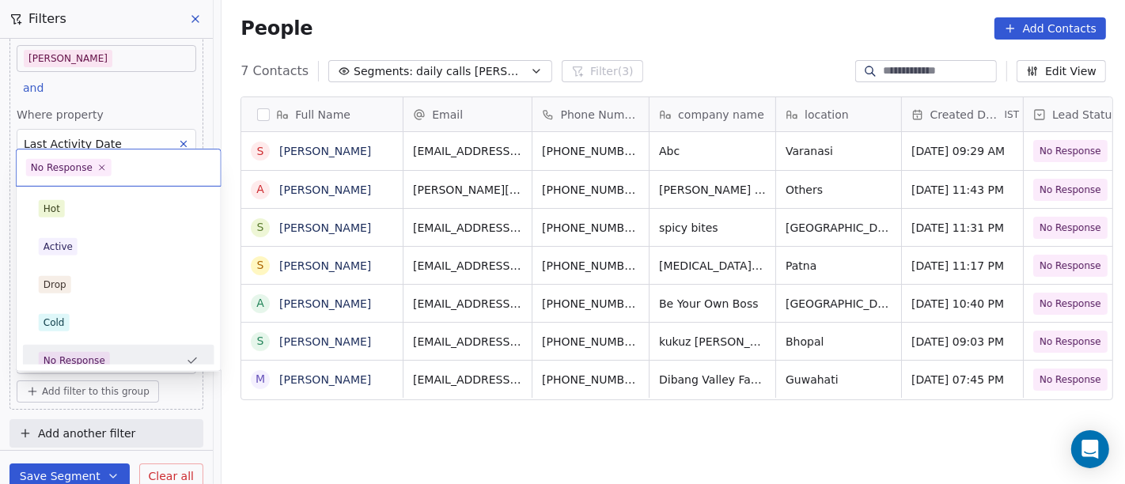
scroll to position [11, 0]
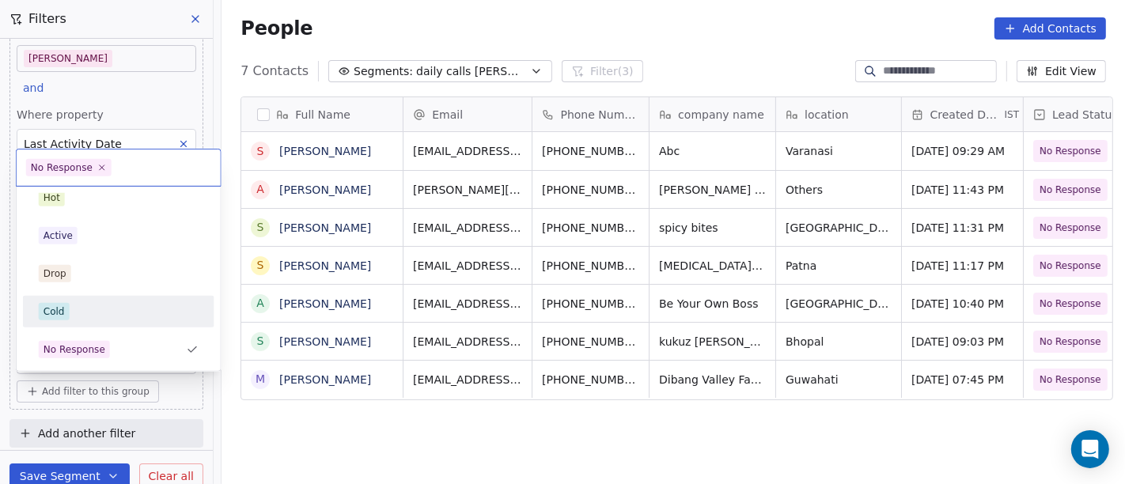
click at [120, 312] on div "Cold" at bounding box center [119, 311] width 160 height 17
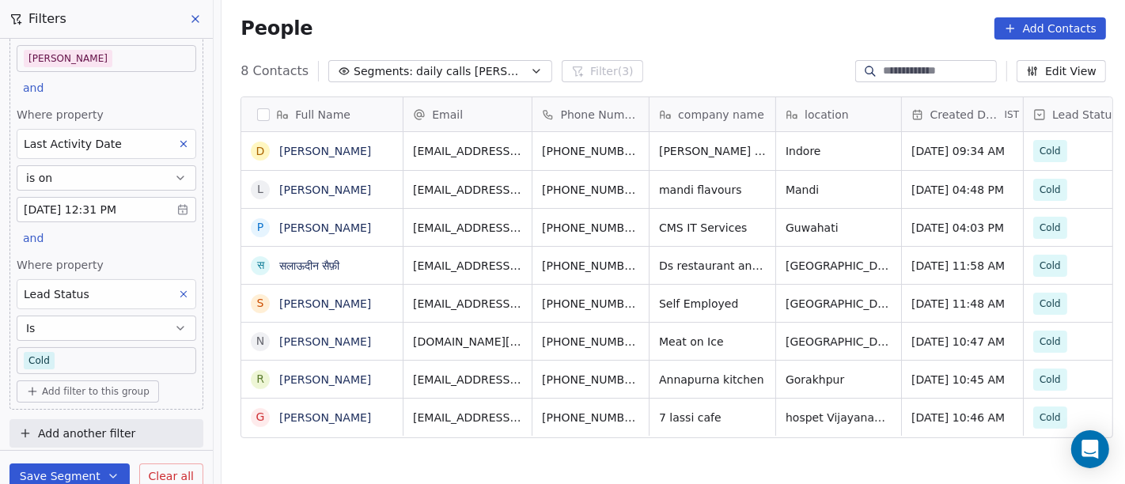
scroll to position [0, 0]
click at [173, 290] on button at bounding box center [183, 294] width 21 height 21
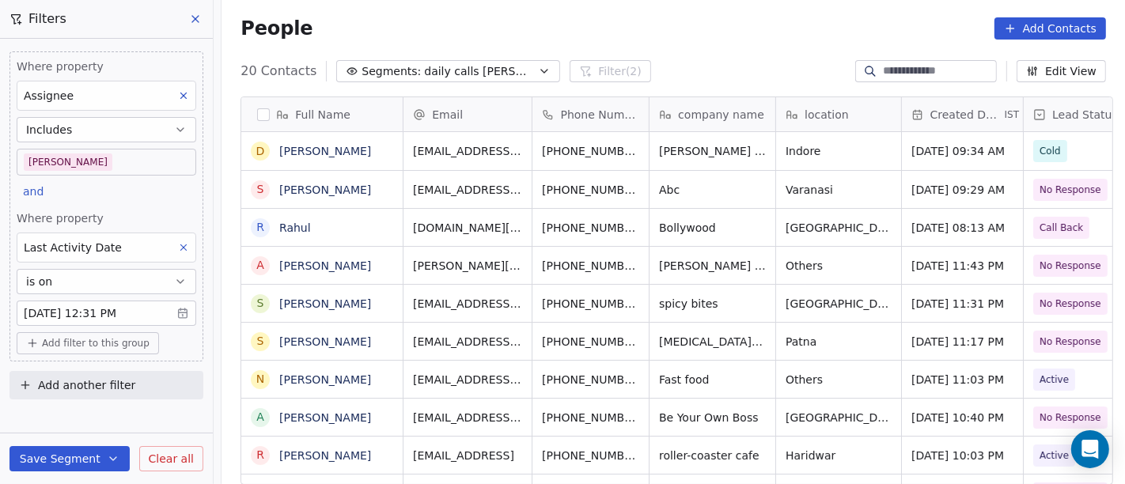
scroll to position [413, 897]
click at [773, 37] on div "People Add Contacts" at bounding box center [672, 28] width 865 height 22
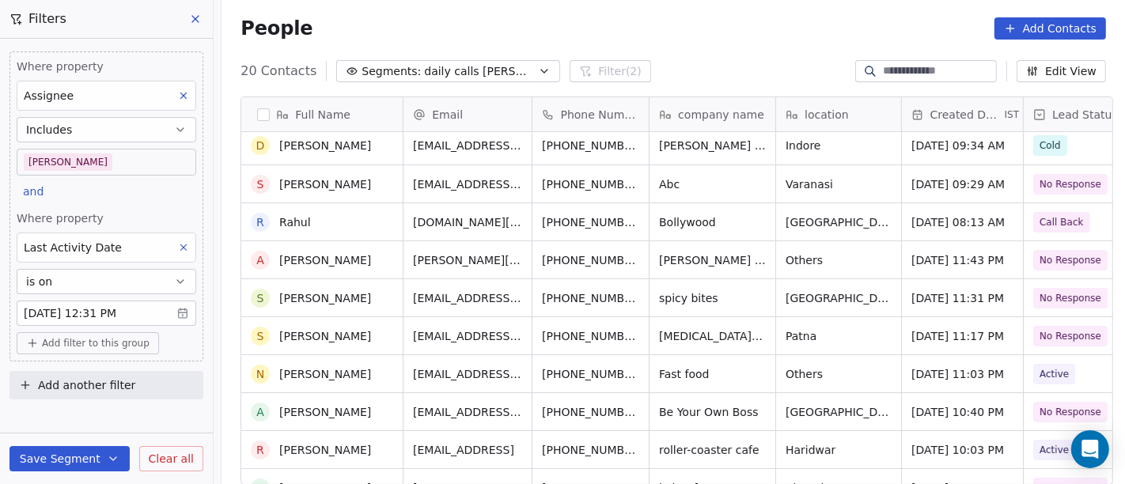
scroll to position [0, 0]
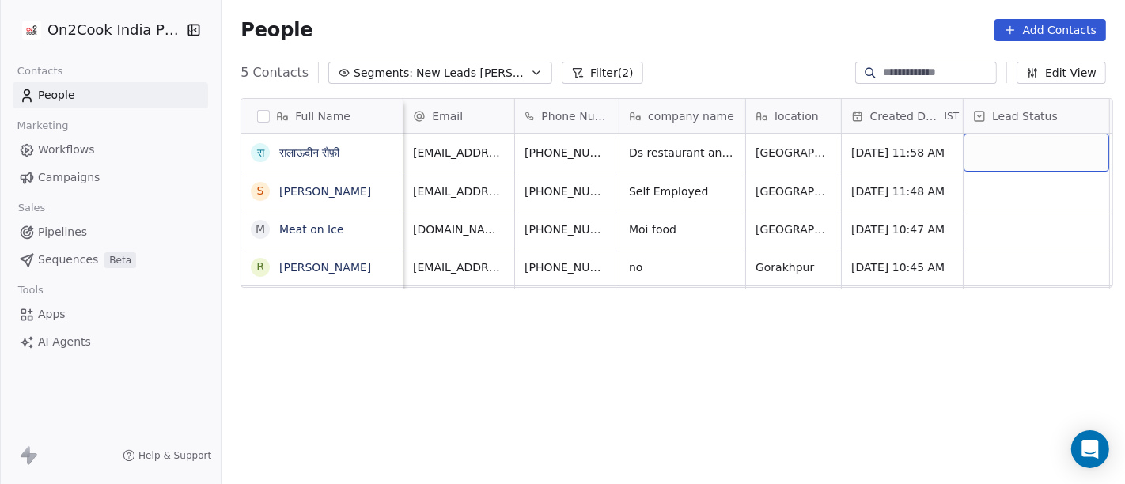
click at [963, 152] on div "grid" at bounding box center [1036, 153] width 146 height 38
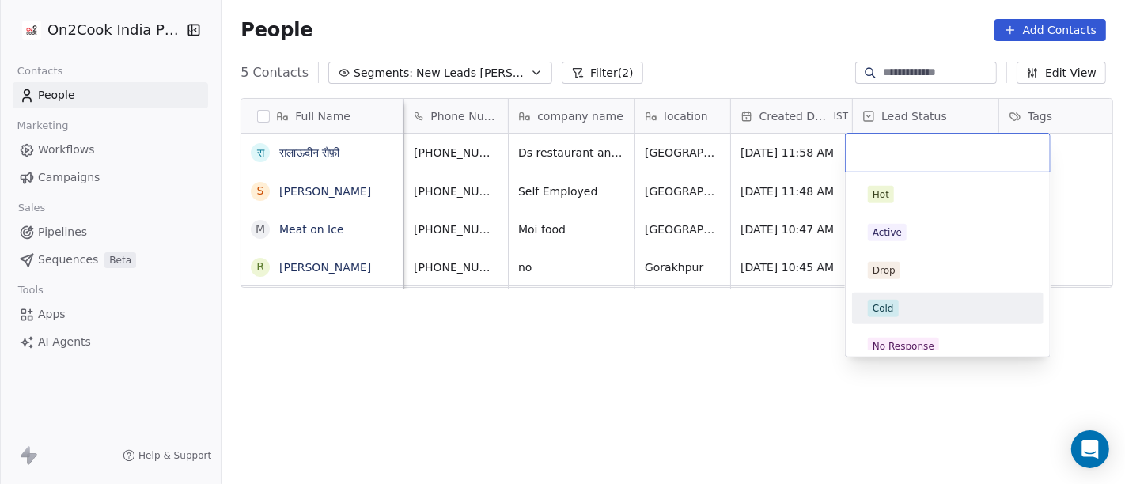
click at [909, 301] on div "Cold" at bounding box center [948, 308] width 160 height 17
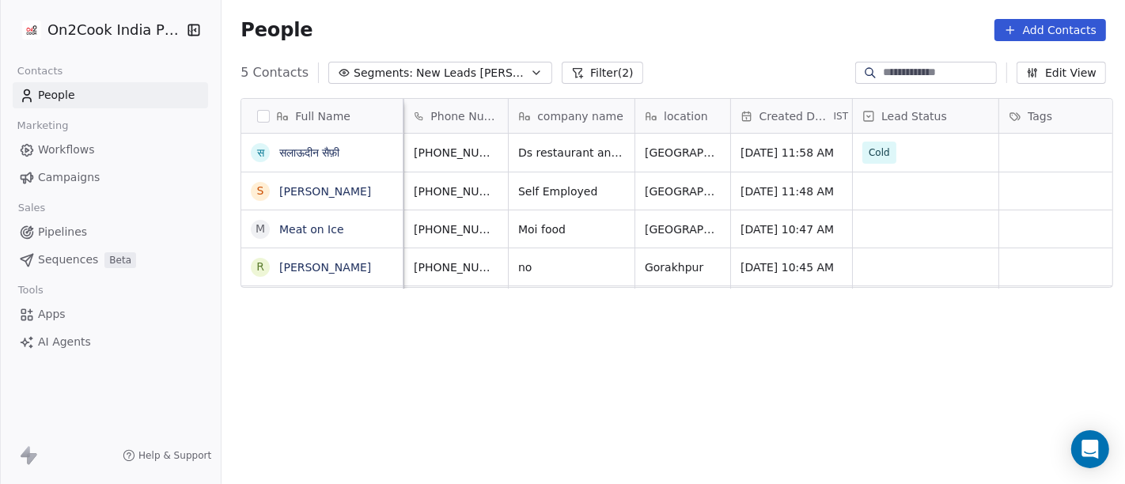
drag, startPoint x: 616, startPoint y: 367, endPoint x: 443, endPoint y: 85, distance: 330.6
click at [609, 367] on div "Full Name स सलाऊदीन सैफ़ी S [PERSON_NAME] M Meat on Ice R [PERSON_NAME] Email Ph…" at bounding box center [672, 298] width 903 height 426
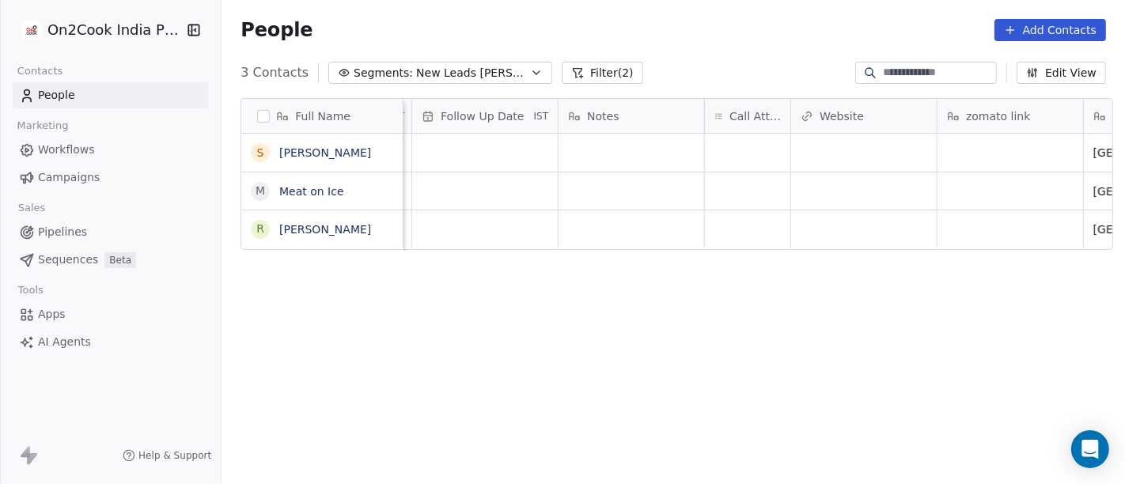
scroll to position [0, 1141]
click at [755, 146] on div "grid" at bounding box center [746, 153] width 85 height 38
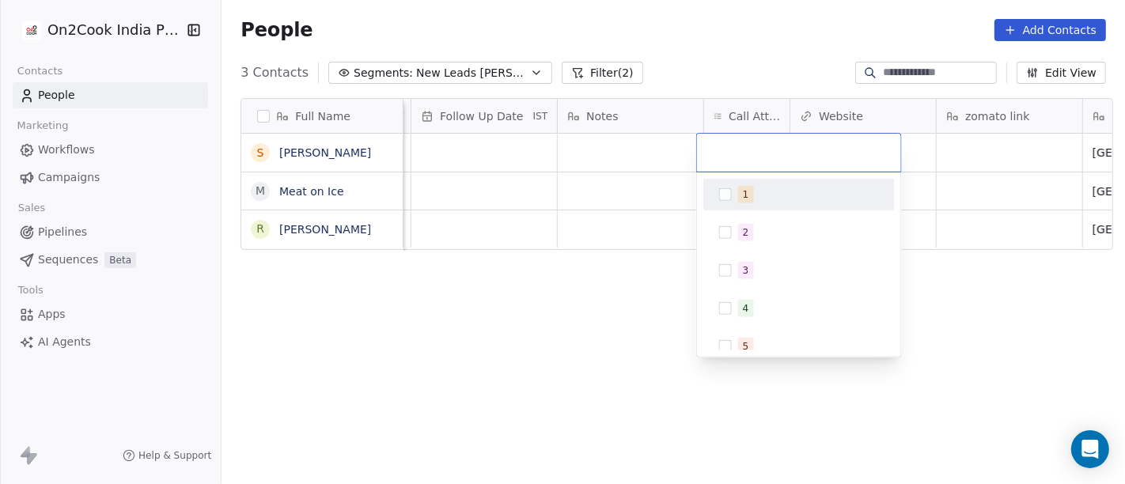
click at [773, 197] on div "1" at bounding box center [808, 194] width 141 height 17
click at [736, 57] on html "On2Cook India Pvt. Ltd. Contacts People Marketing Workflows Campaigns Sales Pip…" at bounding box center [562, 242] width 1125 height 484
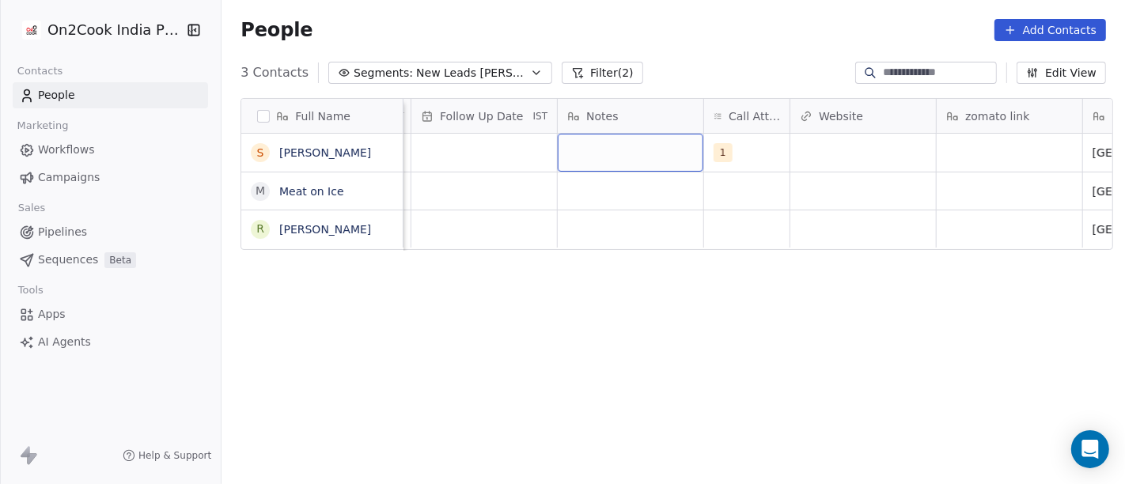
click at [651, 153] on div "grid" at bounding box center [631, 153] width 146 height 38
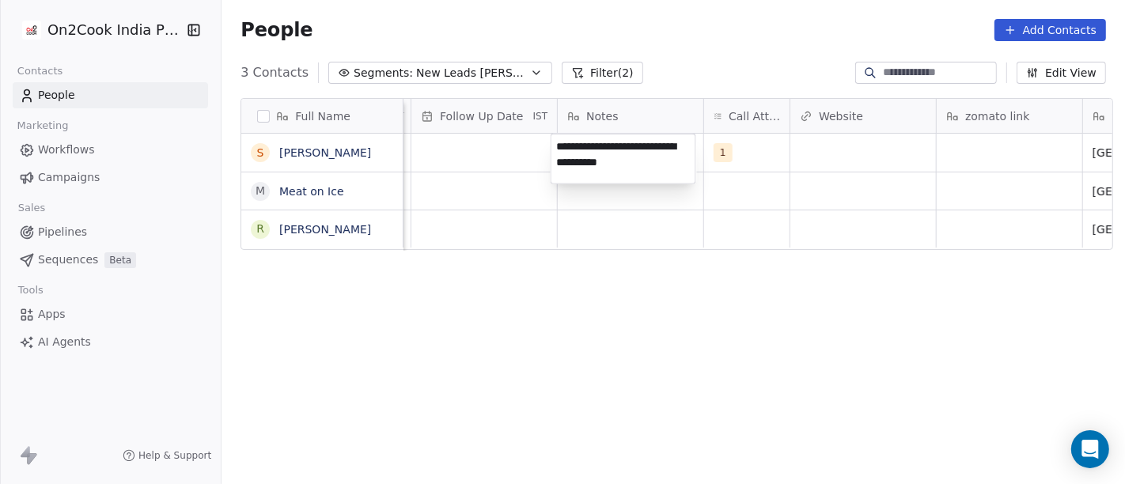
type textarea "**********"
click at [653, 247] on html "**********" at bounding box center [562, 242] width 1125 height 484
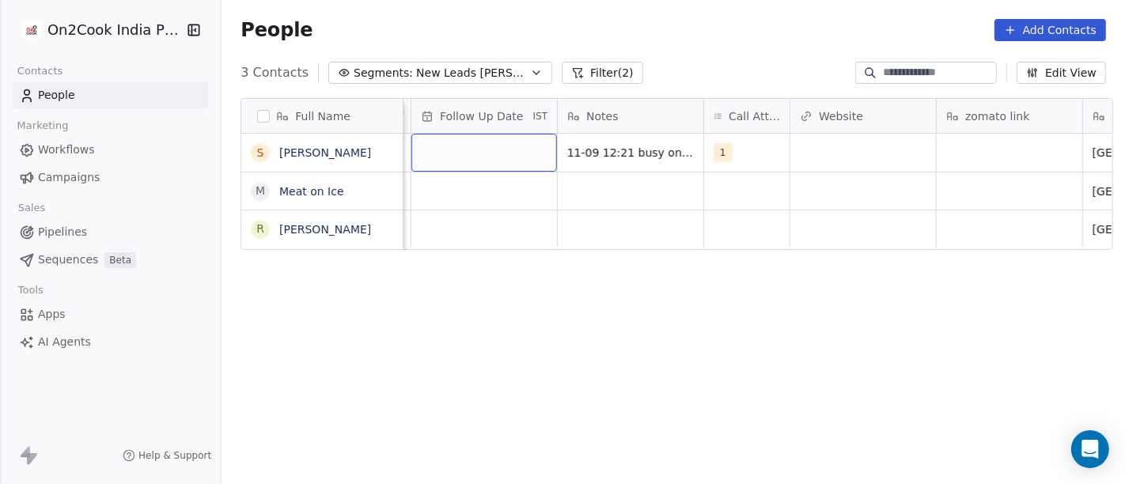
click at [526, 158] on div "grid" at bounding box center [484, 153] width 146 height 38
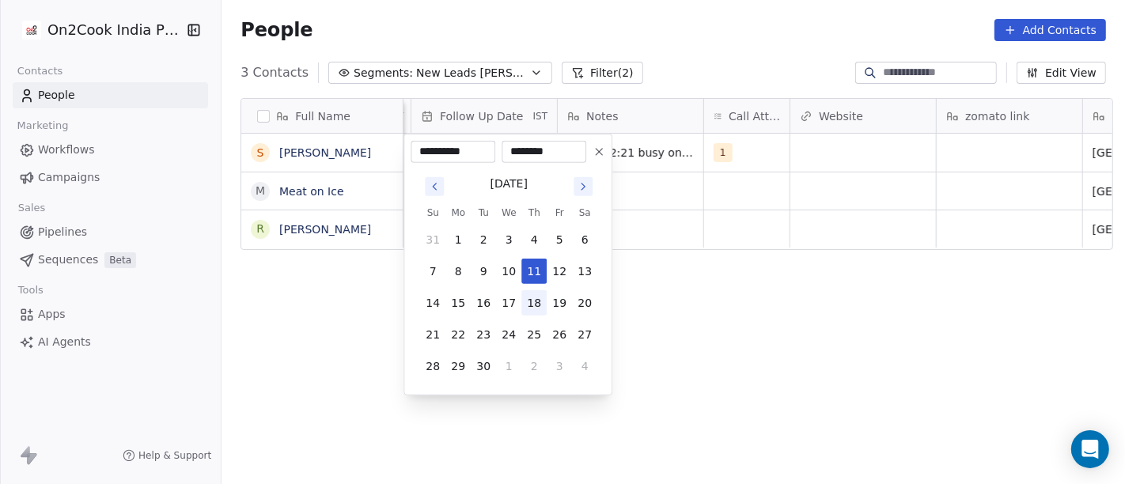
click at [536, 297] on button "18" at bounding box center [533, 302] width 25 height 25
type input "**********"
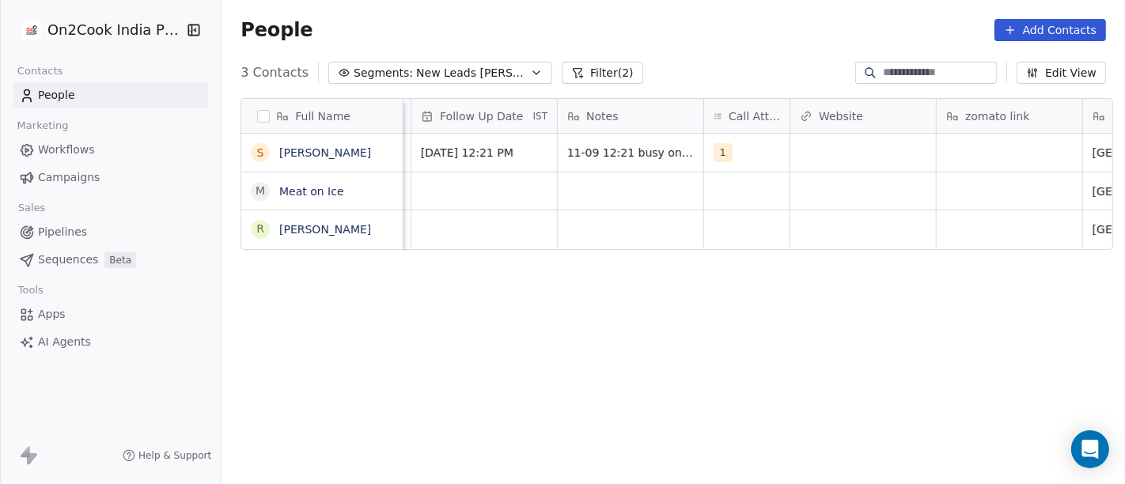
click at [759, 278] on html "On2Cook India Pvt. Ltd. Contacts People Marketing Workflows Campaigns Sales Pip…" at bounding box center [562, 242] width 1125 height 484
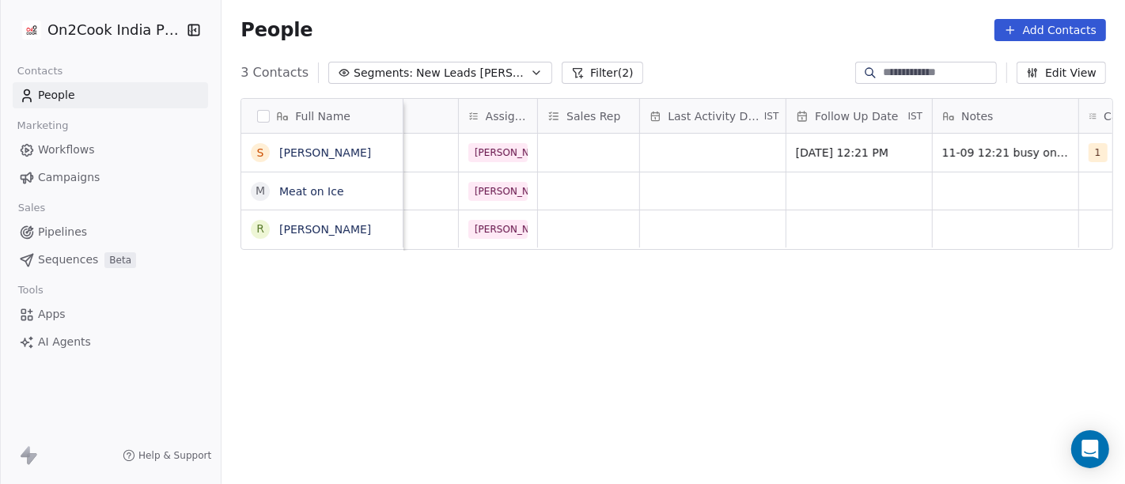
scroll to position [0, 759]
click at [719, 157] on div "grid" at bounding box center [720, 153] width 146 height 38
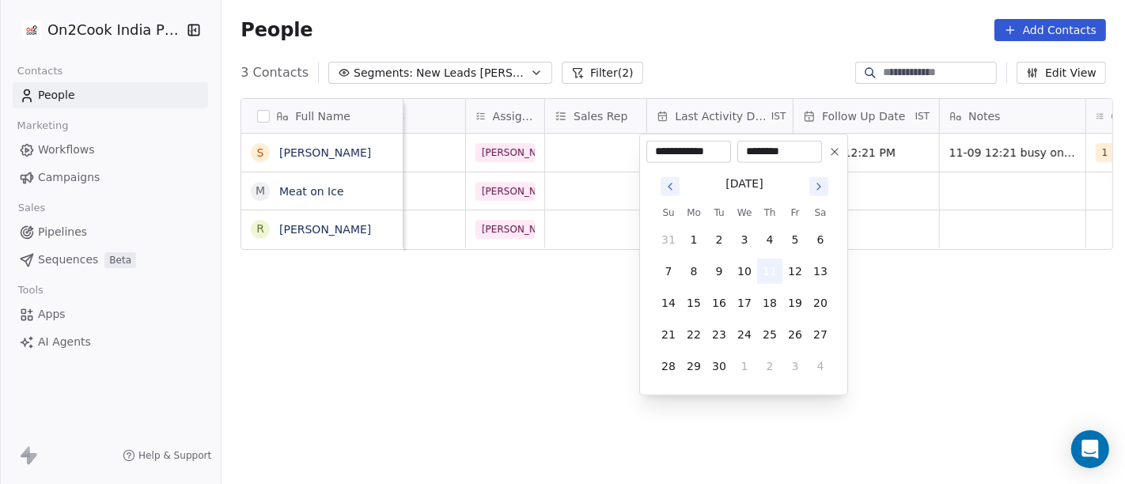
click at [769, 267] on button "11" at bounding box center [769, 271] width 25 height 25
click at [969, 244] on html "**********" at bounding box center [562, 242] width 1125 height 484
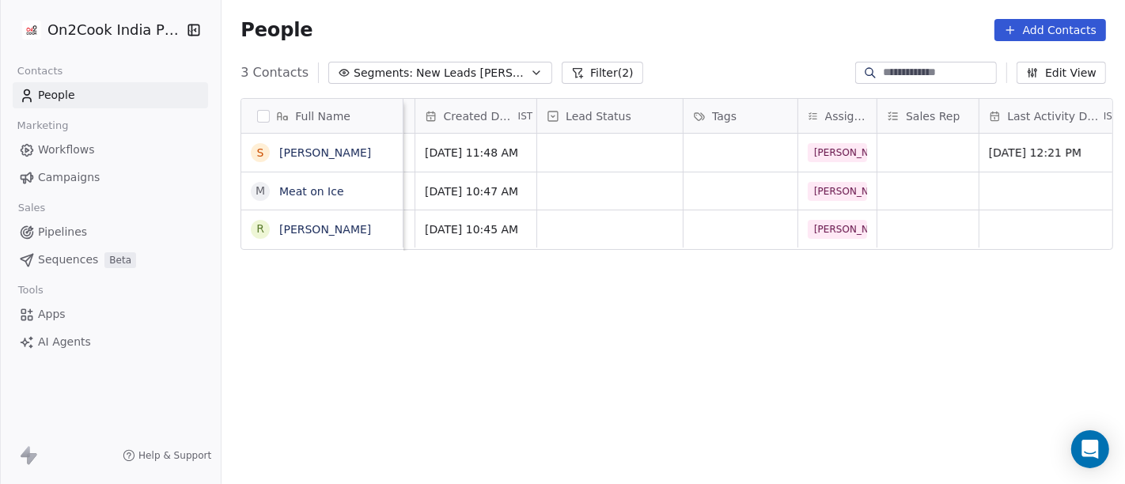
scroll to position [0, 427]
click at [608, 156] on div "grid" at bounding box center [609, 153] width 146 height 38
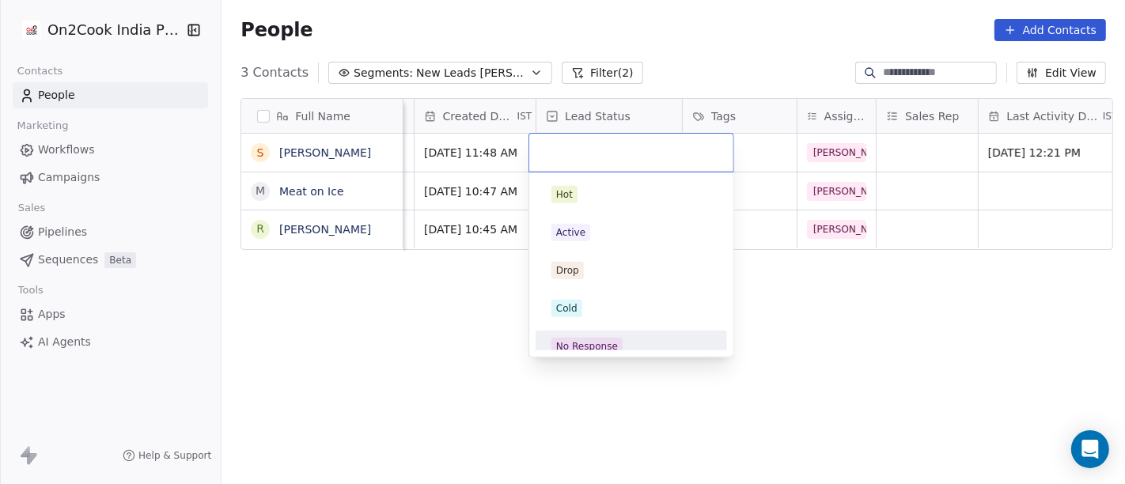
click at [615, 338] on span "No Response" at bounding box center [586, 346] width 71 height 17
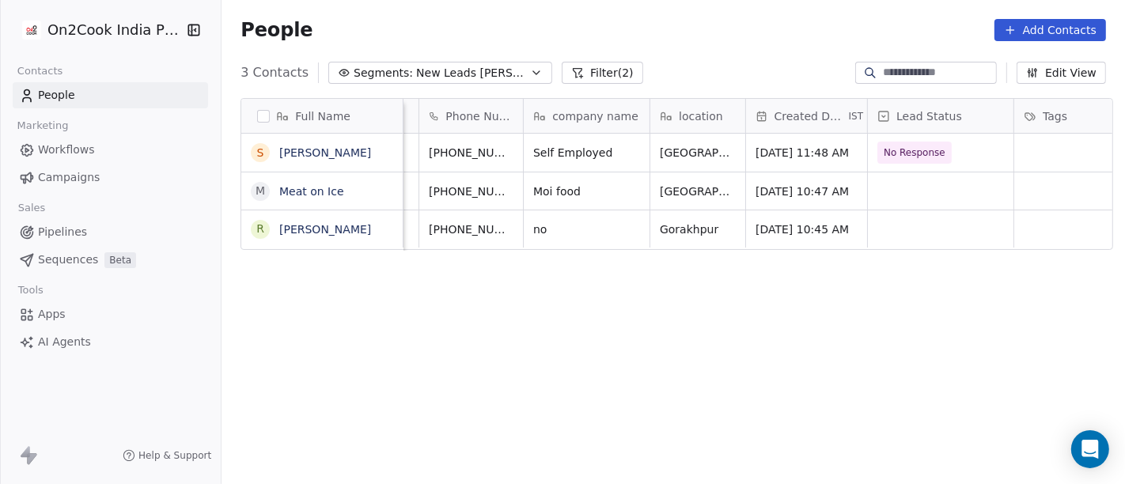
scroll to position [0, 97]
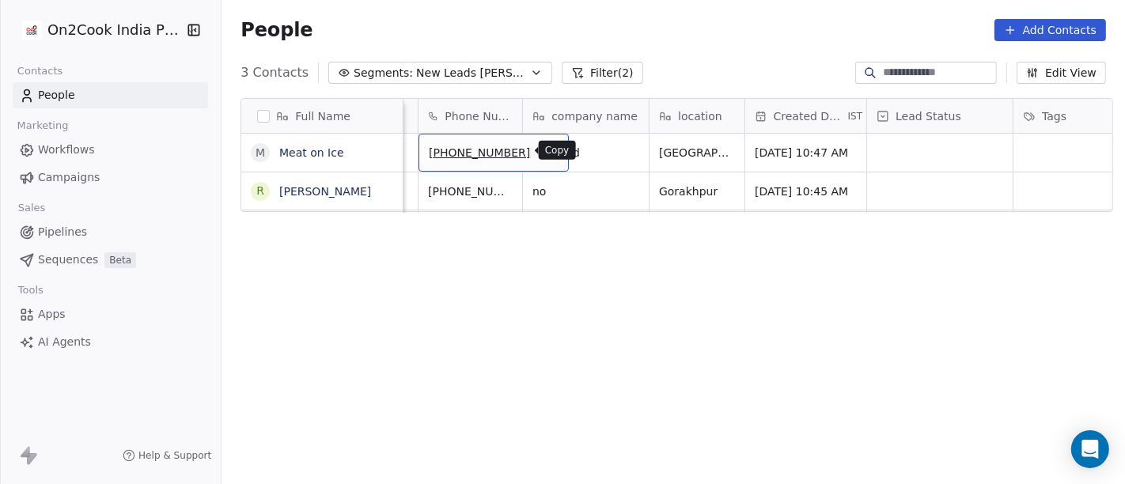
click at [543, 153] on icon "grid" at bounding box center [549, 150] width 13 height 13
click at [692, 28] on div "People Add Contacts" at bounding box center [672, 30] width 865 height 22
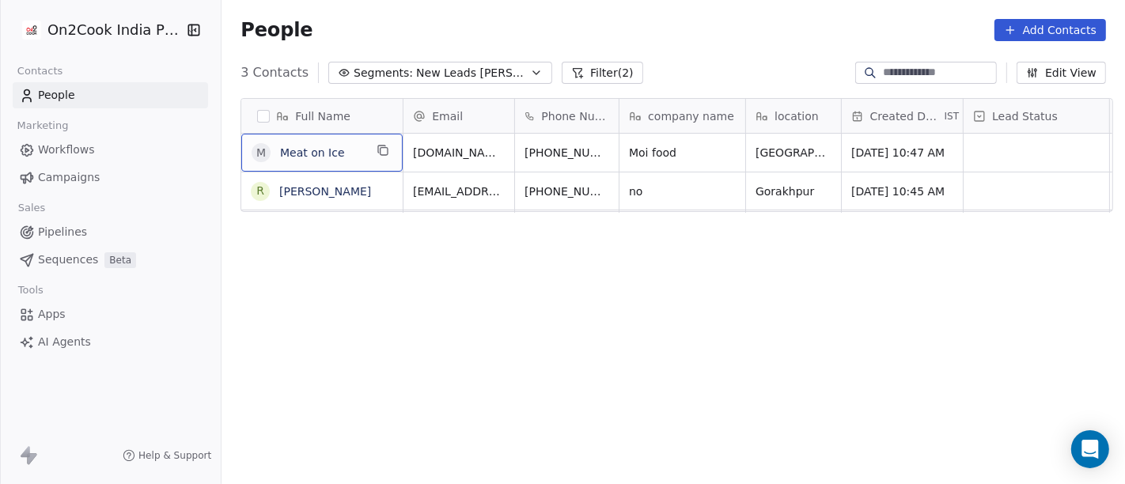
click at [361, 140] on div "M Meat on Ice" at bounding box center [321, 153] width 161 height 38
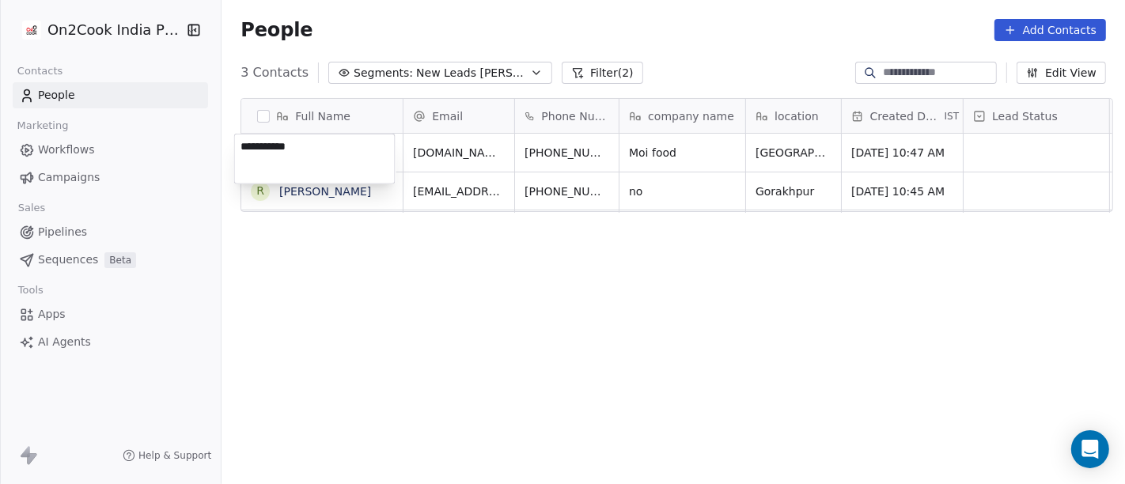
click at [361, 148] on textarea "**********" at bounding box center [315, 158] width 160 height 49
click at [443, 354] on html "On2Cook India Pvt. Ltd. Contacts People Marketing Workflows Campaigns Sales Pip…" at bounding box center [562, 242] width 1125 height 484
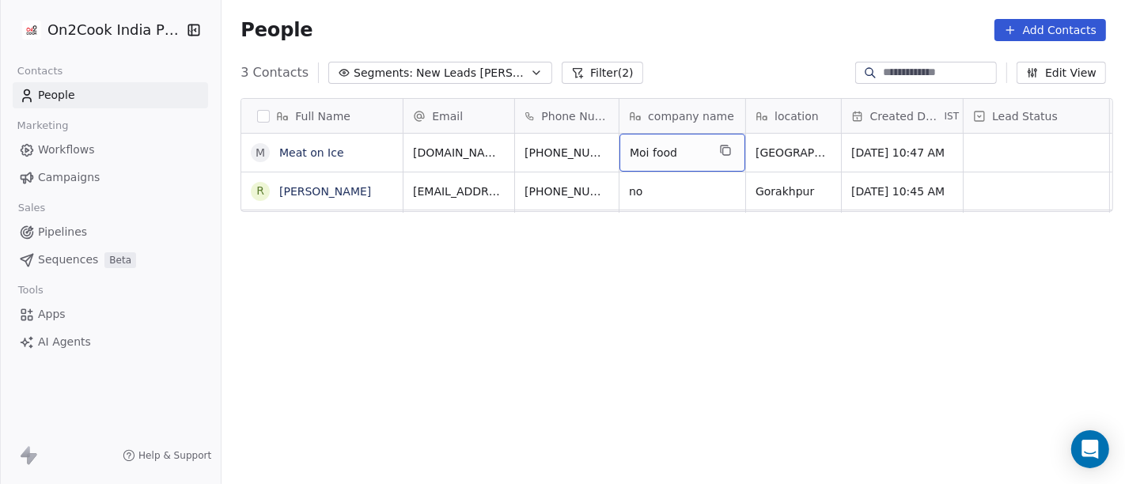
click at [687, 156] on span "Moi food" at bounding box center [668, 153] width 77 height 16
type textarea "**********"
click at [705, 290] on html "**********" at bounding box center [562, 242] width 1125 height 484
click at [679, 282] on html "**********" at bounding box center [562, 242] width 1125 height 484
click at [719, 150] on icon "grid" at bounding box center [725, 150] width 13 height 13
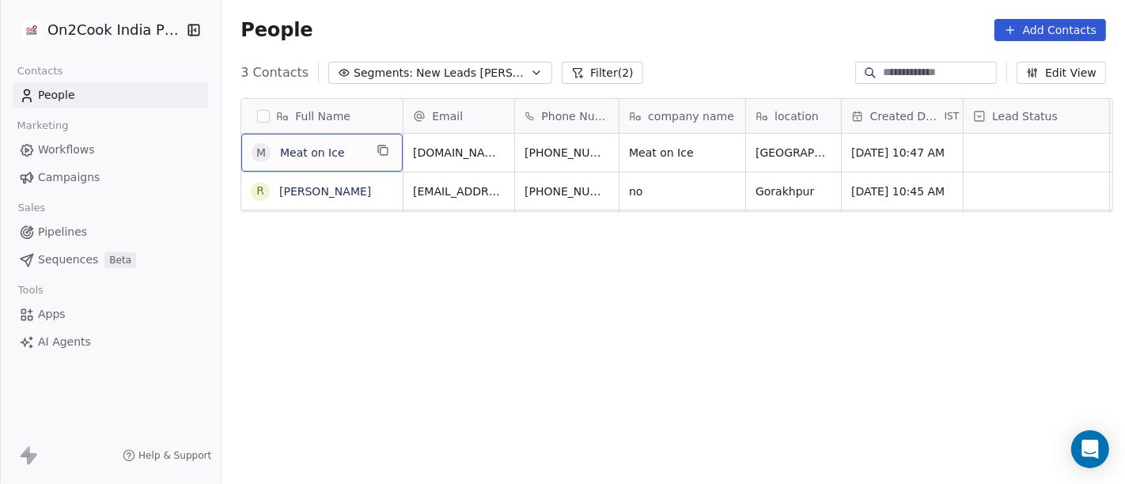
click at [353, 149] on span "Meat on Ice" at bounding box center [322, 153] width 84 height 16
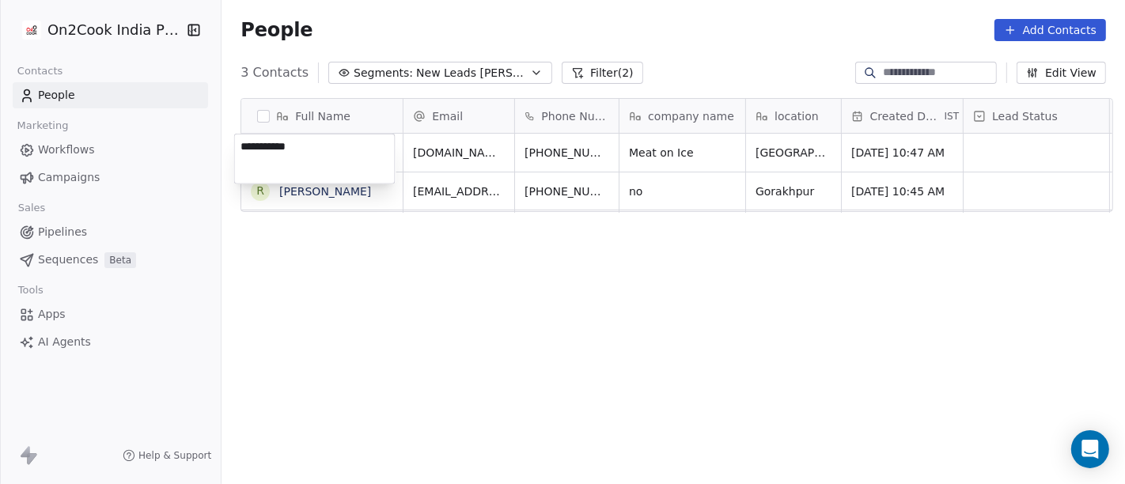
click at [353, 149] on textarea "**********" at bounding box center [315, 158] width 160 height 49
type textarea "**********"
click at [488, 407] on html "**********" at bounding box center [562, 242] width 1125 height 484
click at [542, 150] on html "**********" at bounding box center [562, 242] width 1125 height 484
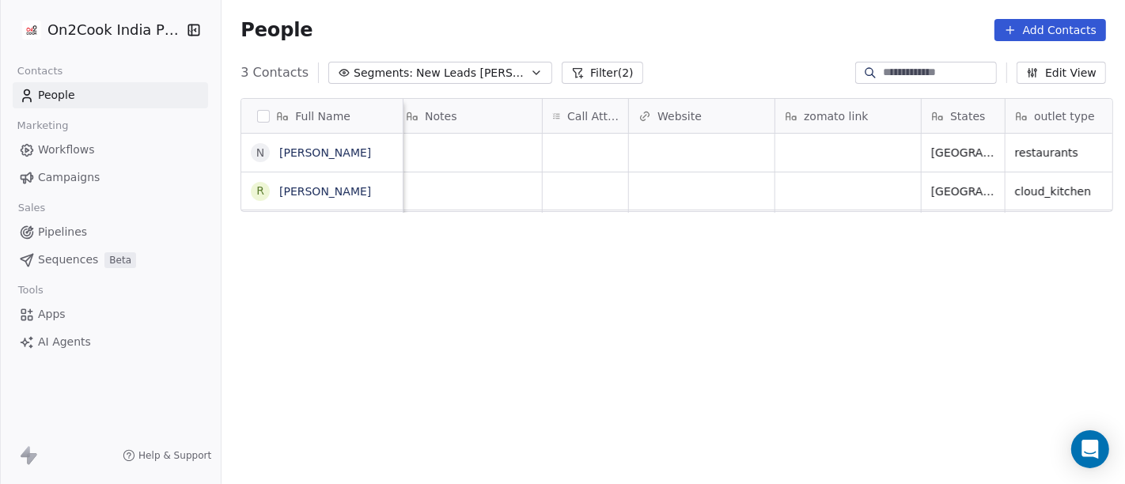
scroll to position [0, 1304]
click at [808, 159] on div "grid" at bounding box center [847, 153] width 146 height 38
type textarea "**********"
click at [770, 267] on html "**********" at bounding box center [562, 242] width 1125 height 484
click at [702, 398] on html "**********" at bounding box center [562, 242] width 1125 height 484
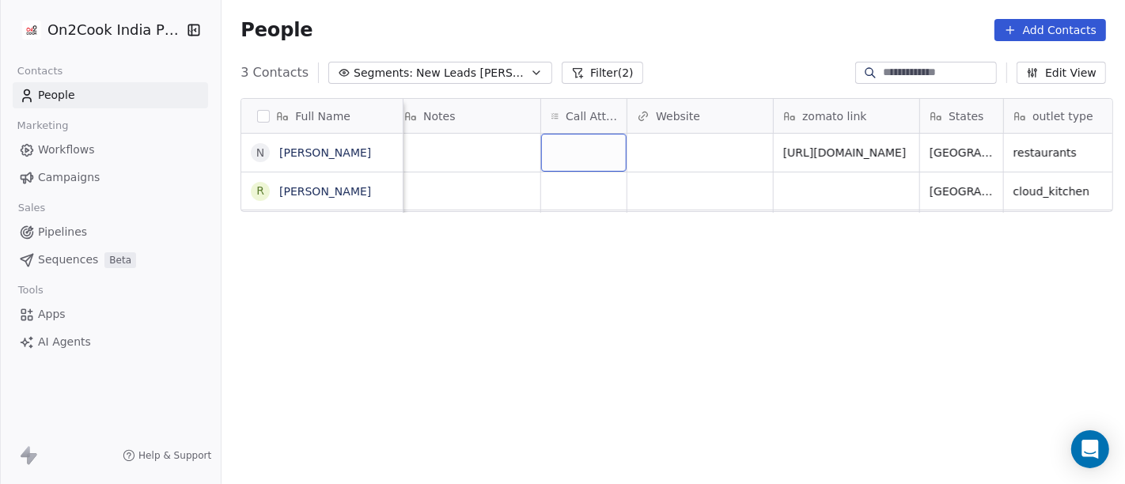
click at [565, 157] on div "grid" at bounding box center [583, 153] width 85 height 38
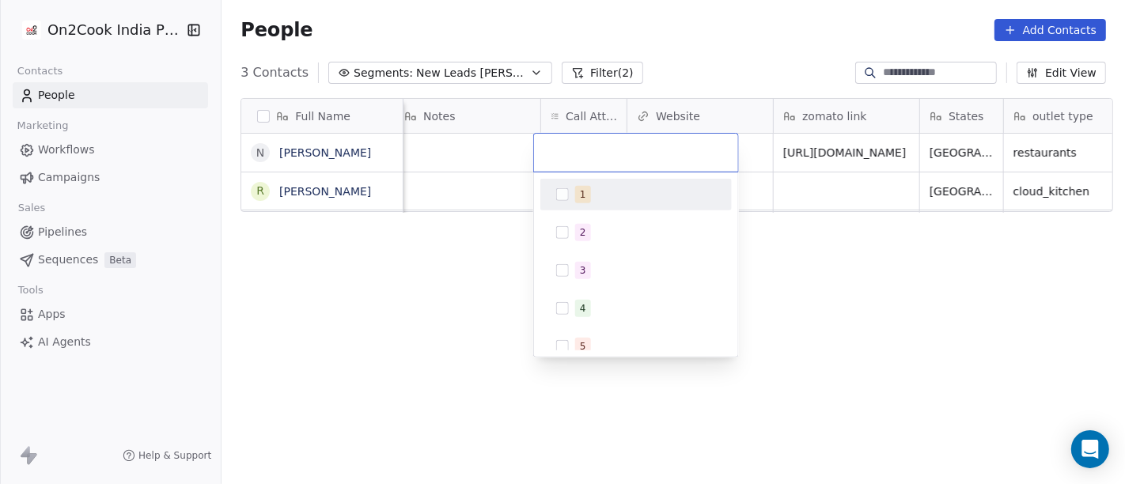
click at [581, 190] on div "1" at bounding box center [583, 194] width 6 height 14
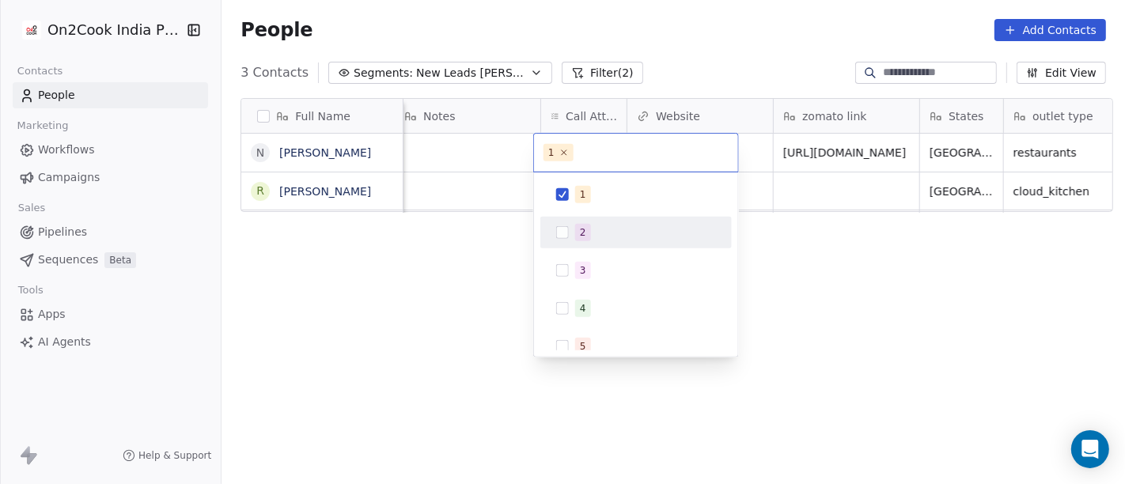
drag, startPoint x: 888, startPoint y: 346, endPoint x: 839, endPoint y: 319, distance: 56.3
click at [888, 346] on html "On2Cook India Pvt. Ltd. Contacts People Marketing Workflows Campaigns Sales Pip…" at bounding box center [562, 242] width 1125 height 484
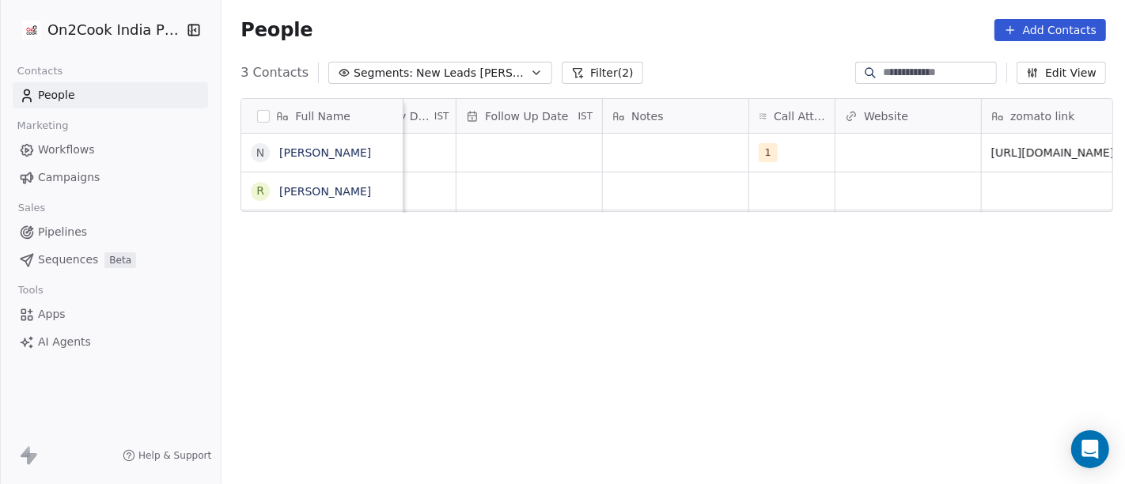
scroll to position [0, 1089]
click at [632, 146] on div "grid" at bounding box center [682, 153] width 146 height 38
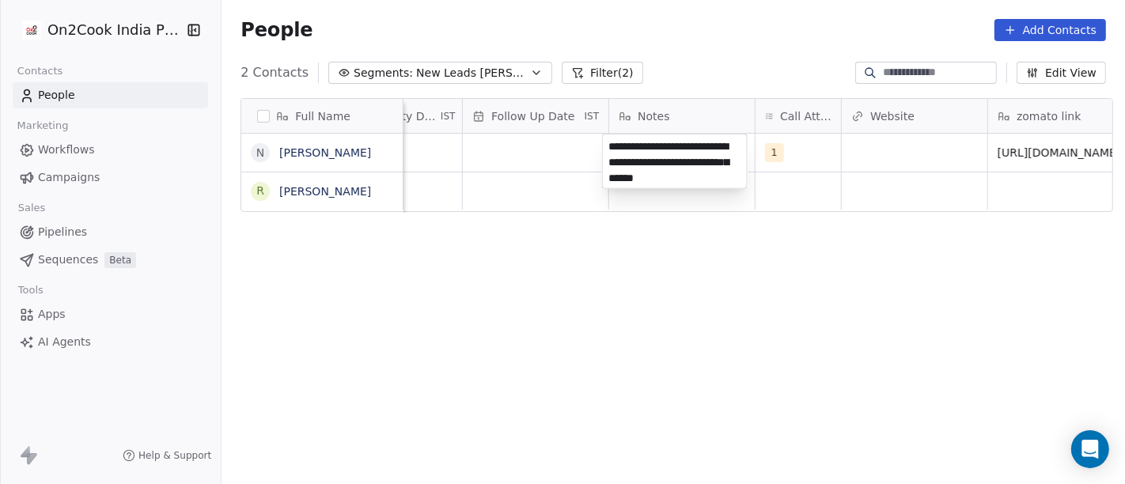
type textarea "**********"
click at [751, 327] on html "**********" at bounding box center [562, 242] width 1125 height 484
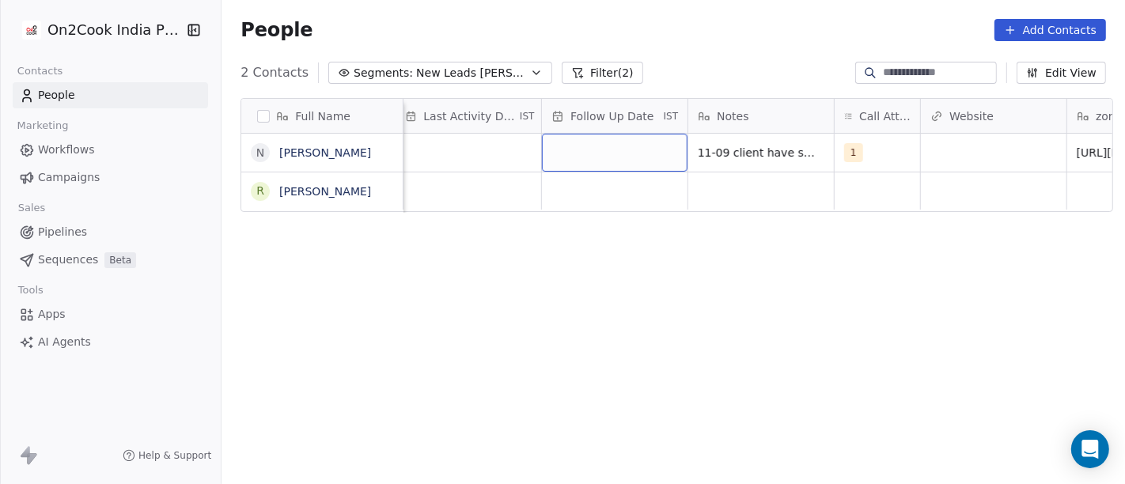
scroll to position [0, 1001]
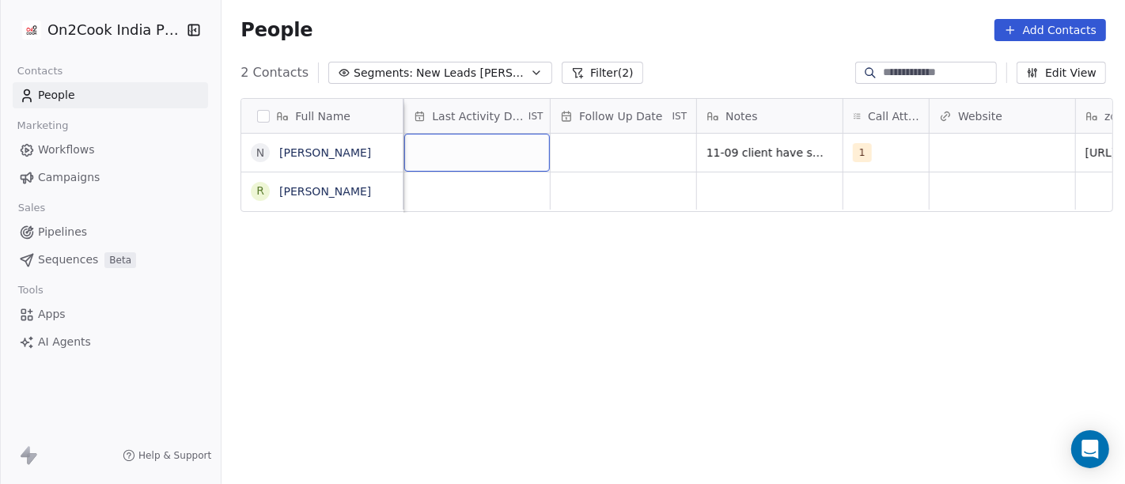
click at [479, 161] on div "grid" at bounding box center [477, 153] width 146 height 38
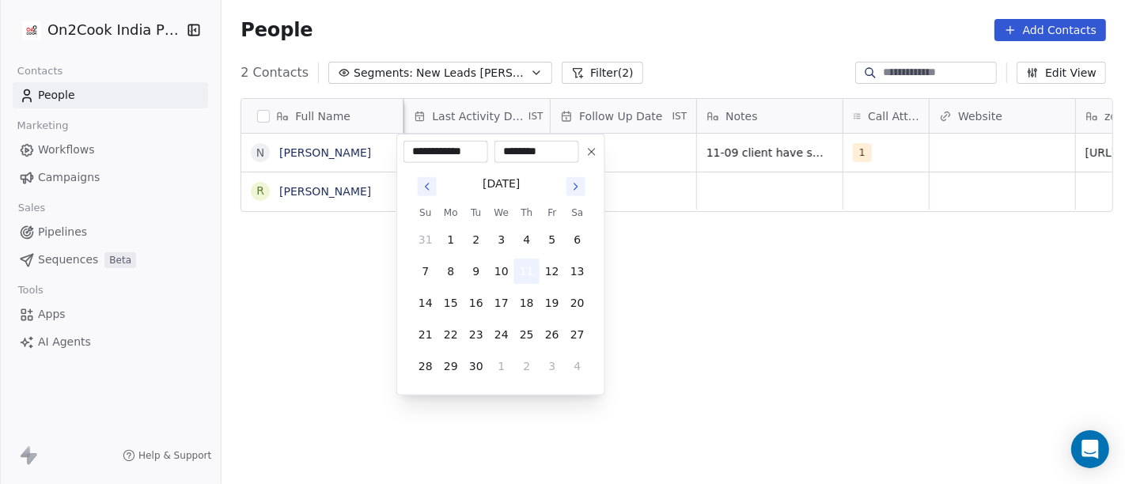
click at [522, 274] on button "11" at bounding box center [526, 271] width 25 height 25
click at [697, 291] on html "**********" at bounding box center [562, 242] width 1125 height 484
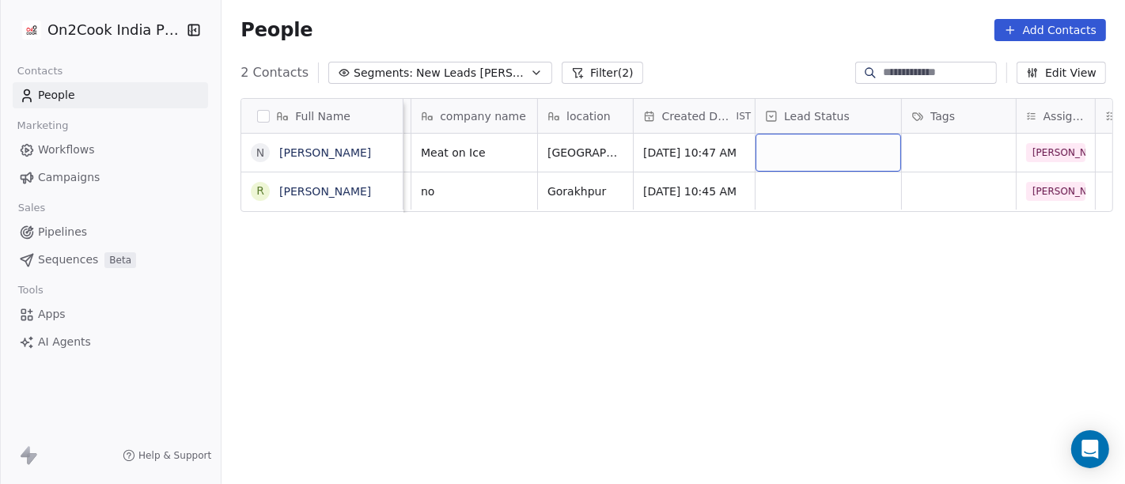
scroll to position [0, 208]
click at [797, 152] on div "grid" at bounding box center [828, 153] width 146 height 38
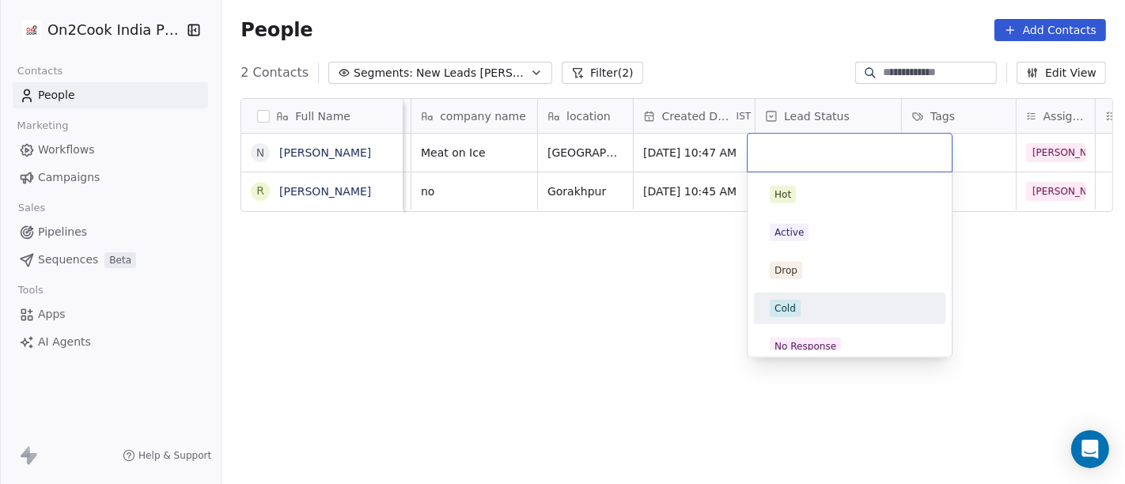
click at [829, 298] on div "Cold" at bounding box center [849, 308] width 179 height 25
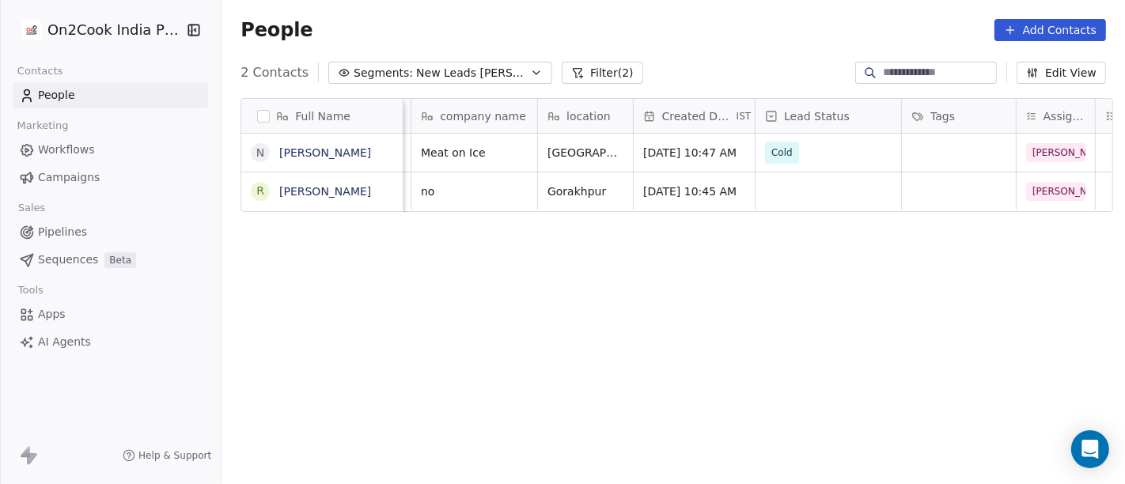
click at [614, 263] on div "Full Name N [PERSON_NAME] R [PERSON_NAME] Email Phone Number company name locat…" at bounding box center [672, 298] width 903 height 426
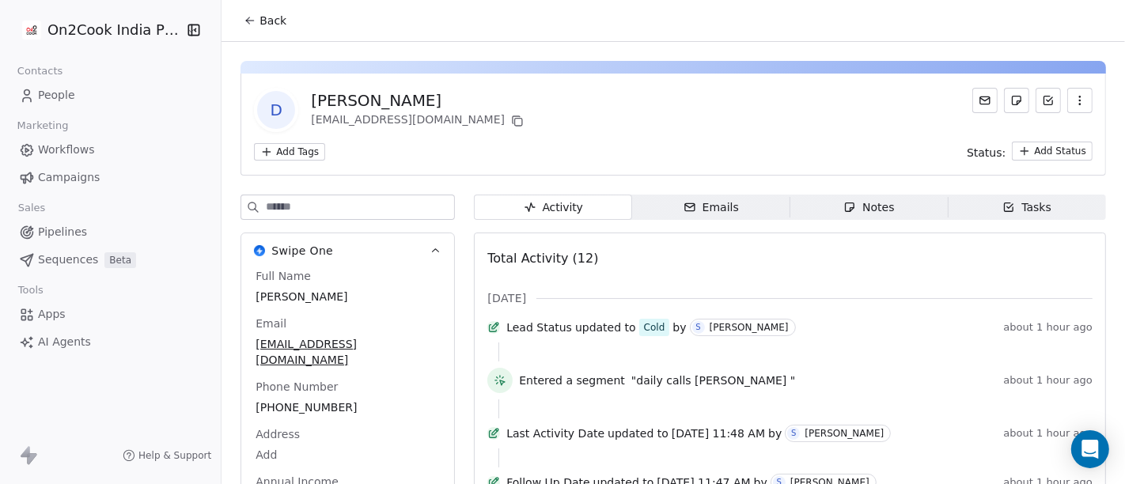
click at [264, 14] on span "Back" at bounding box center [272, 21] width 27 height 16
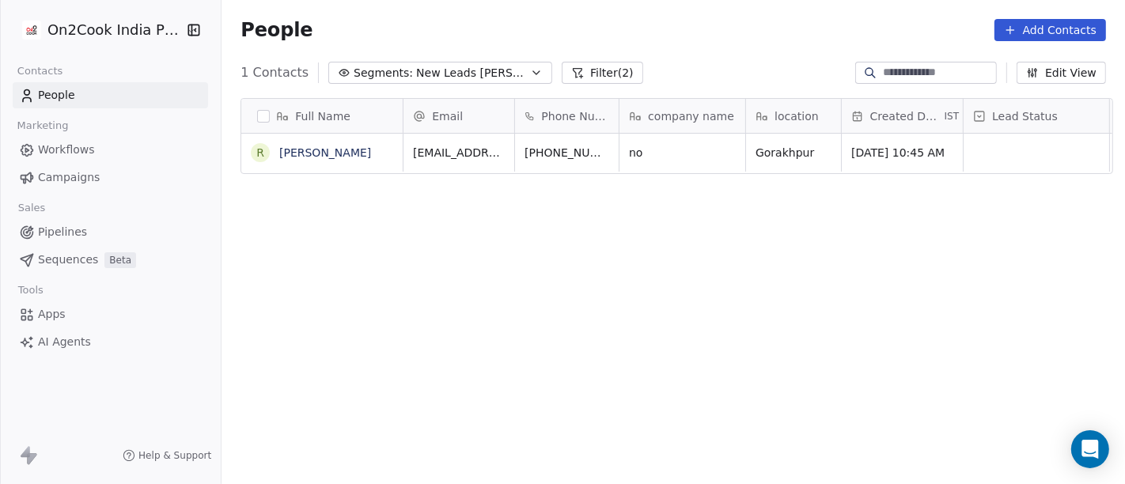
scroll to position [413, 897]
click at [661, 146] on span "no" at bounding box center [668, 153] width 77 height 16
click at [661, 146] on textarea "**" at bounding box center [675, 158] width 124 height 49
type textarea "**********"
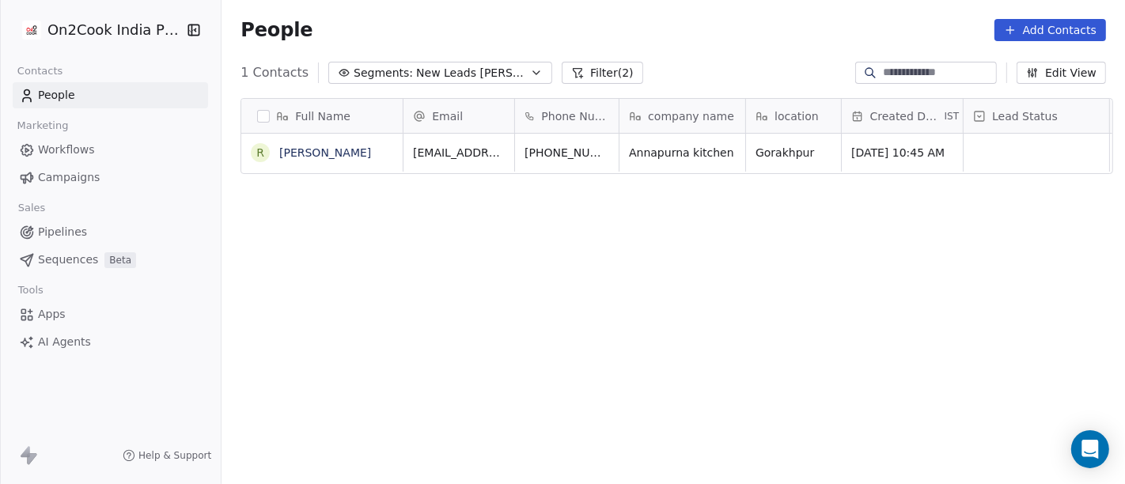
click at [719, 256] on html "On2Cook India Pvt. Ltd. Contacts People Marketing Workflows Campaigns Sales Pip…" at bounding box center [562, 242] width 1125 height 484
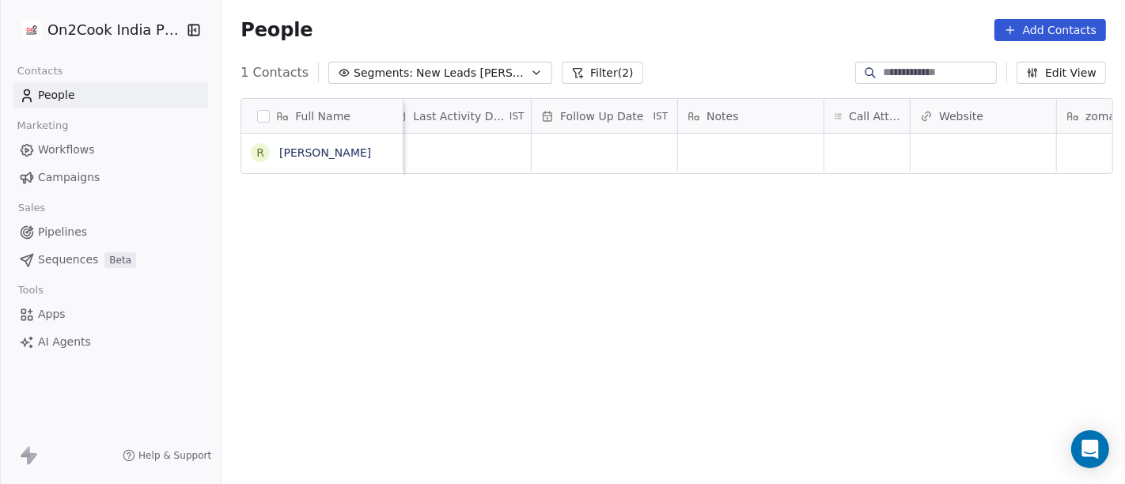
scroll to position [0, 1177]
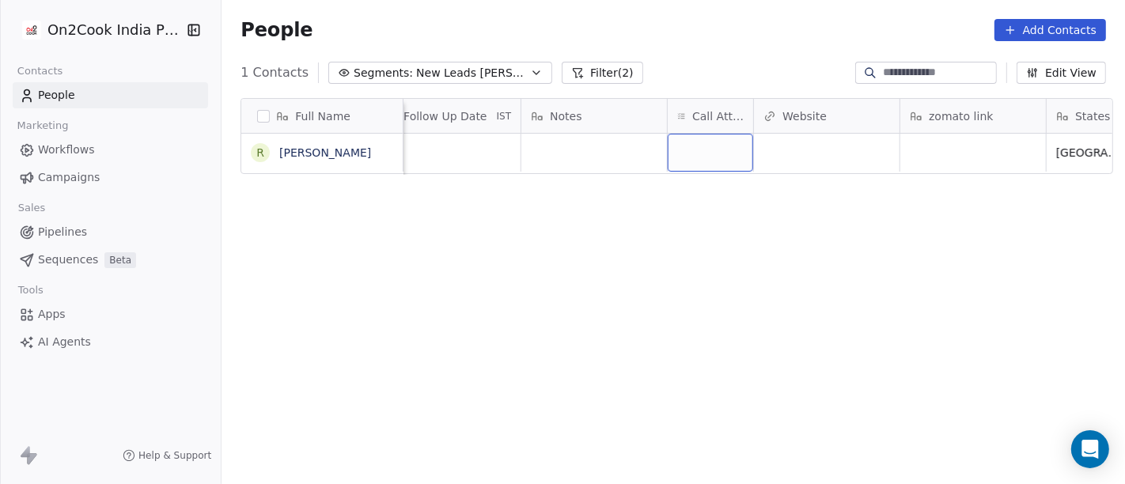
click at [698, 154] on div "grid" at bounding box center [710, 153] width 85 height 38
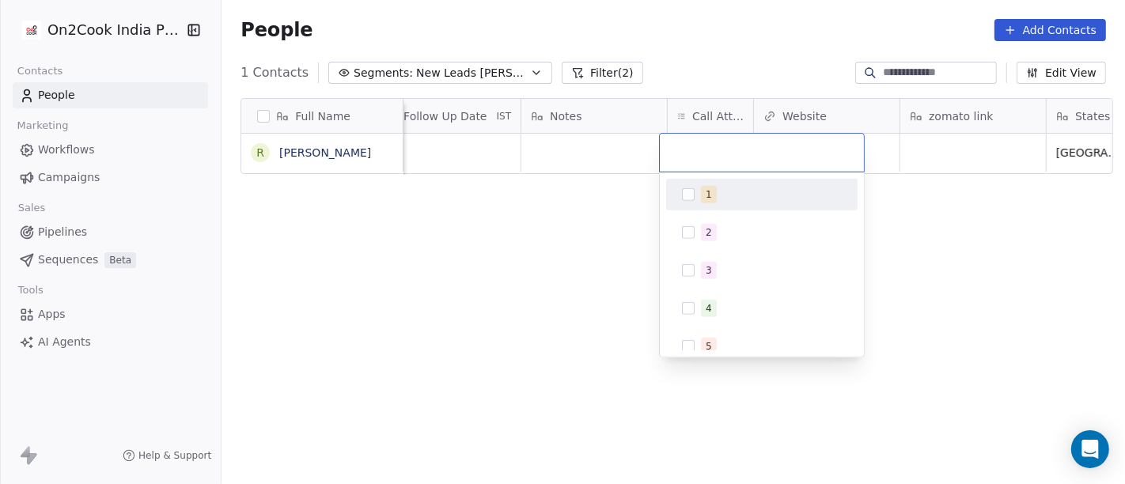
click at [721, 190] on div "1" at bounding box center [771, 194] width 141 height 17
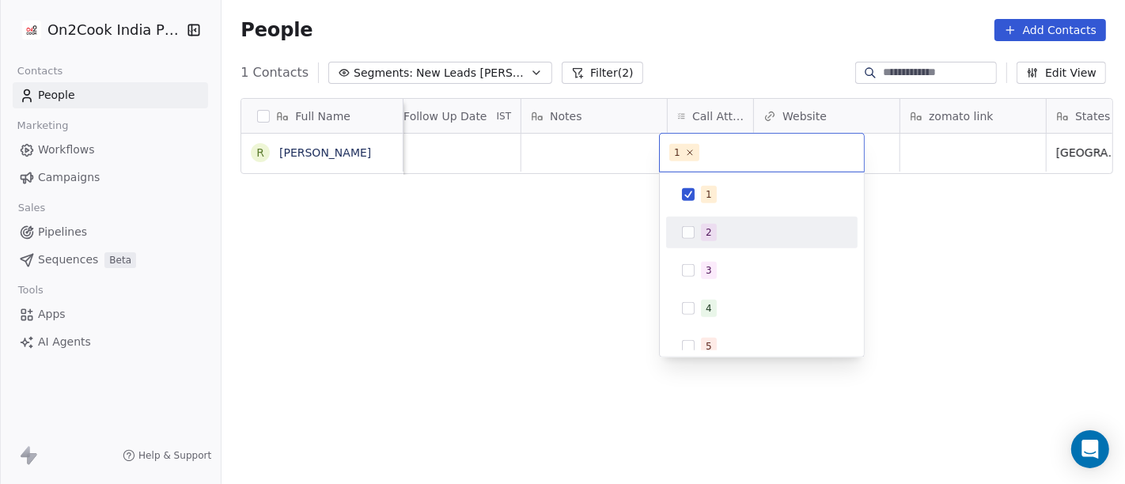
click at [937, 261] on html "On2Cook India Pvt. Ltd. Contacts People Marketing Workflows Campaigns Sales Pip…" at bounding box center [562, 242] width 1125 height 484
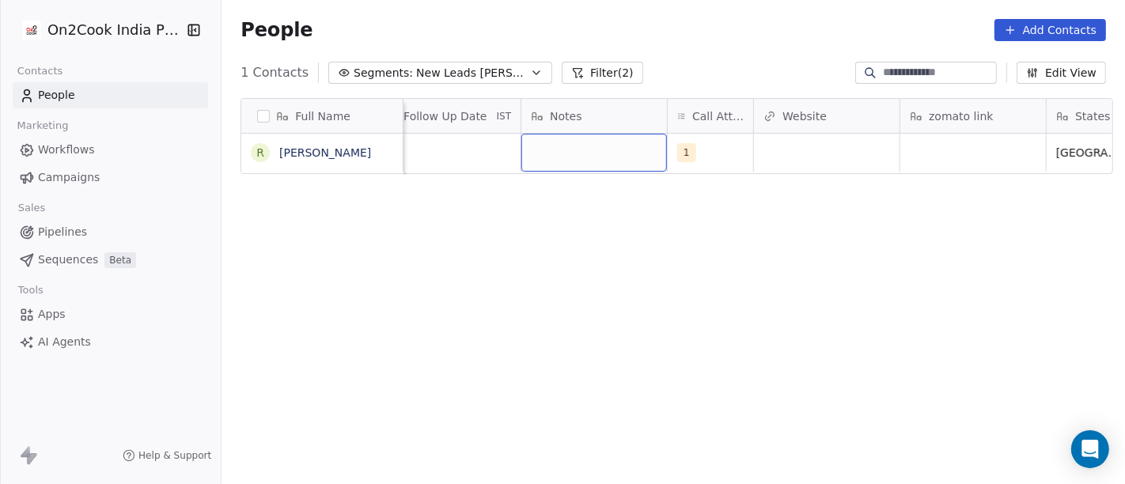
click at [614, 147] on div "grid" at bounding box center [594, 153] width 146 height 38
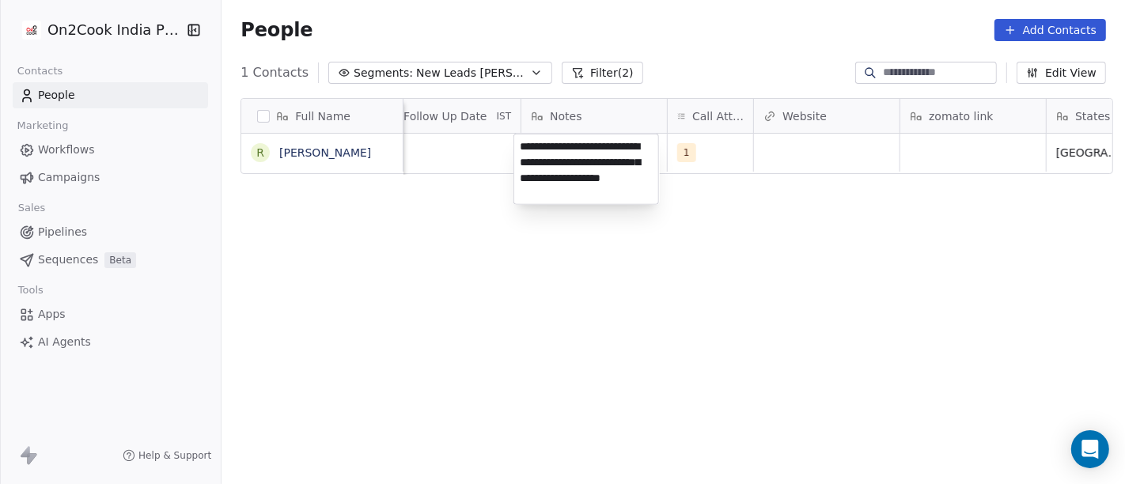
scroll to position [1, 0]
type textarea "**********"
click at [840, 328] on html "**********" at bounding box center [562, 242] width 1125 height 484
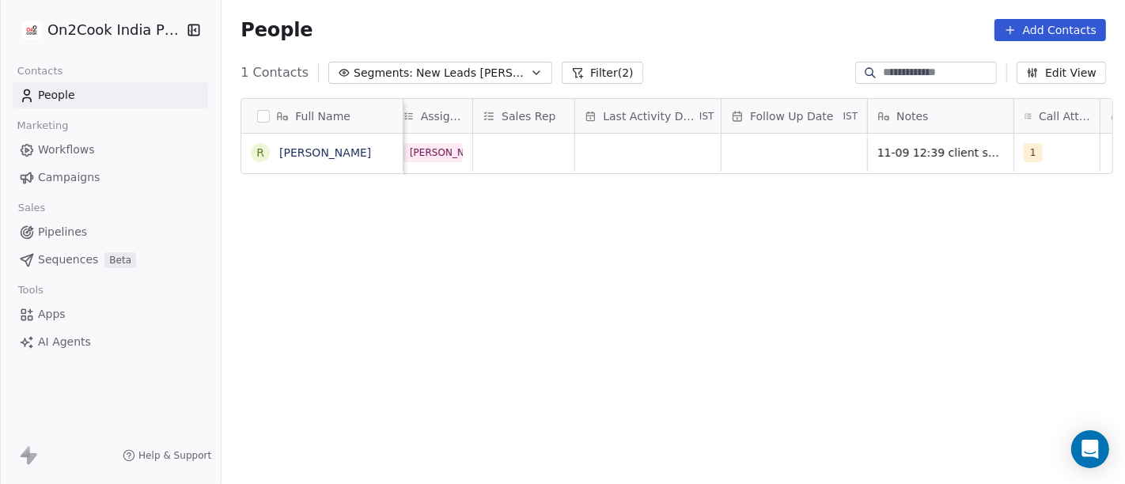
scroll to position [0, 819]
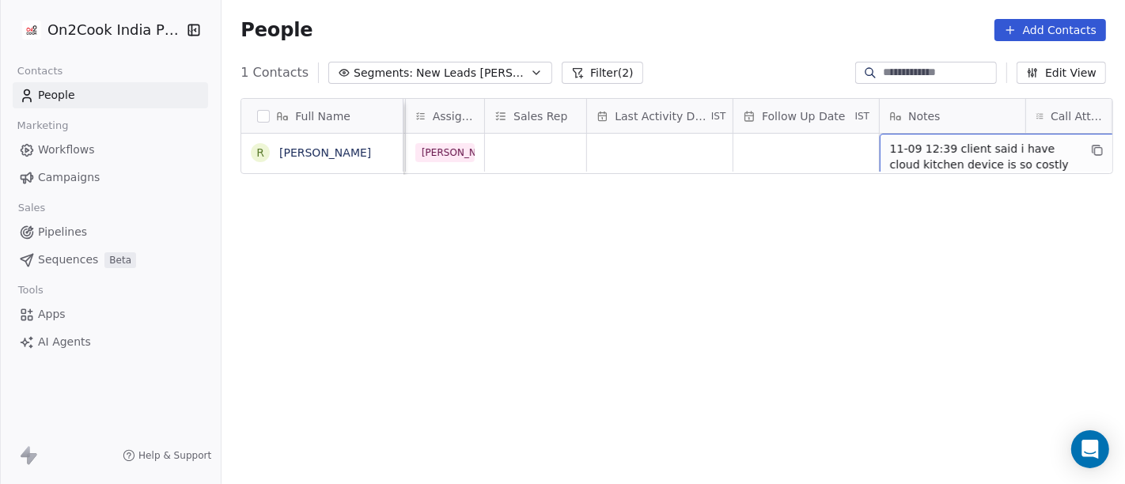
click at [991, 159] on span "11-09 12:39 client said i have cloud kitchen device is so costly for cloud kitc…" at bounding box center [984, 164] width 188 height 47
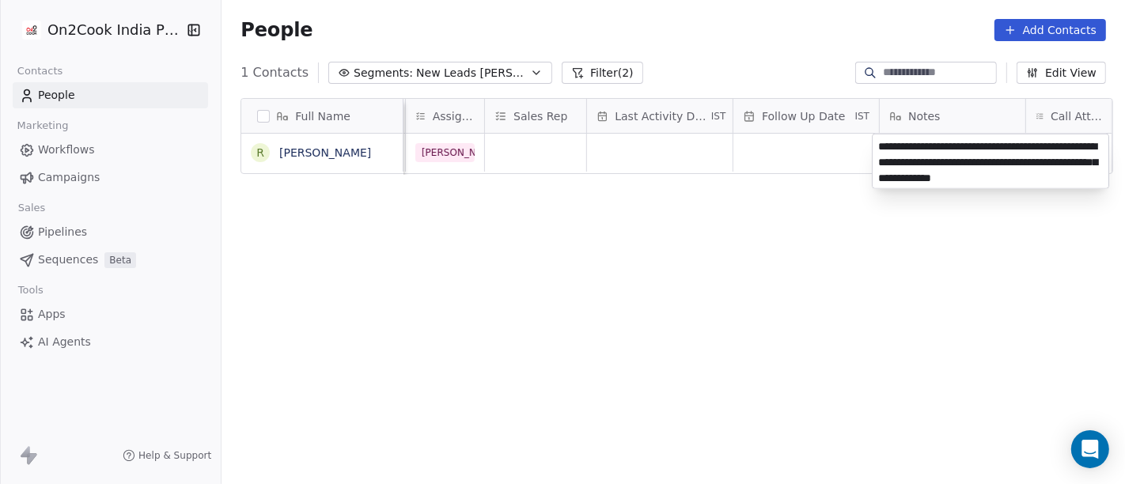
type textarea "**********"
click at [642, 294] on html "**********" at bounding box center [562, 242] width 1125 height 484
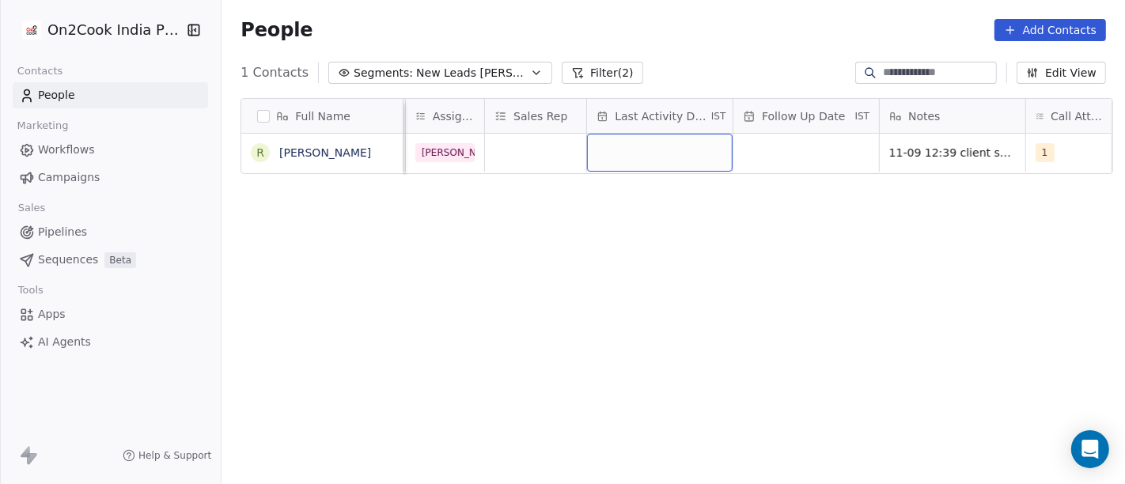
click at [631, 154] on div "grid" at bounding box center [660, 153] width 146 height 38
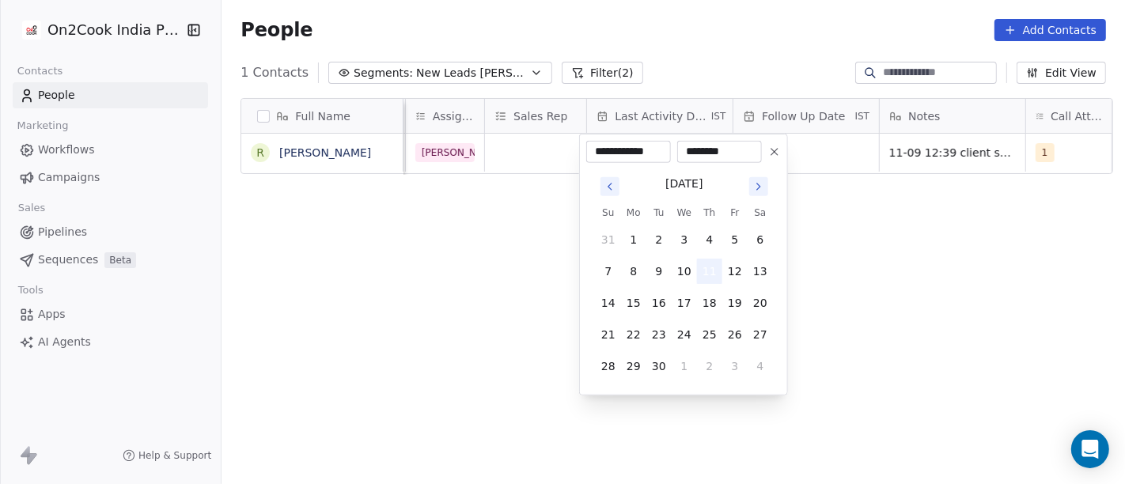
click at [705, 272] on button "11" at bounding box center [709, 271] width 25 height 25
click at [906, 262] on html "**********" at bounding box center [562, 242] width 1125 height 484
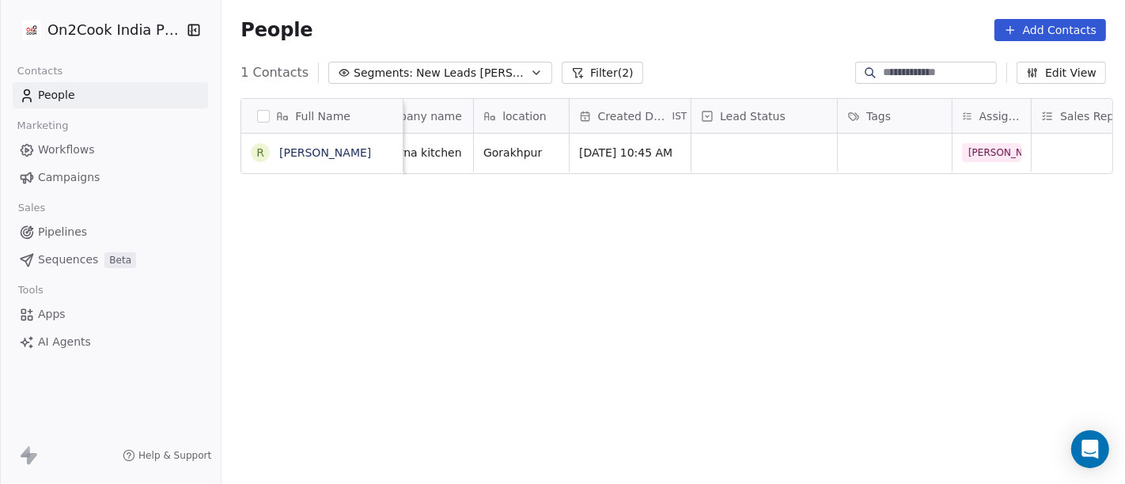
scroll to position [0, 271]
click at [388, 151] on icon "grid" at bounding box center [391, 150] width 13 height 13
click at [730, 132] on div "Lead Status" at bounding box center [765, 116] width 146 height 34
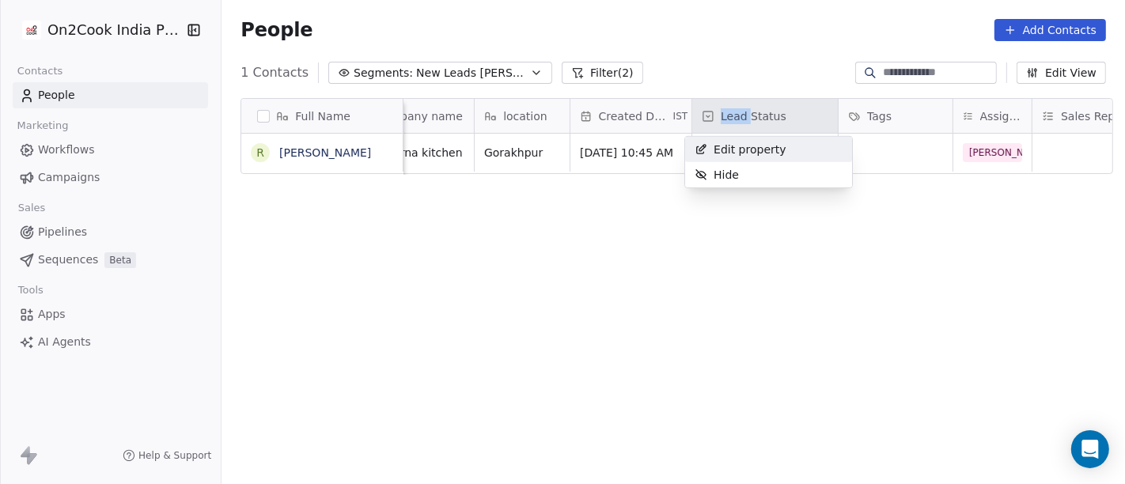
click at [730, 132] on html "On2Cook India Pvt. Ltd. Contacts People Marketing Workflows Campaigns Sales Pip…" at bounding box center [562, 242] width 1125 height 484
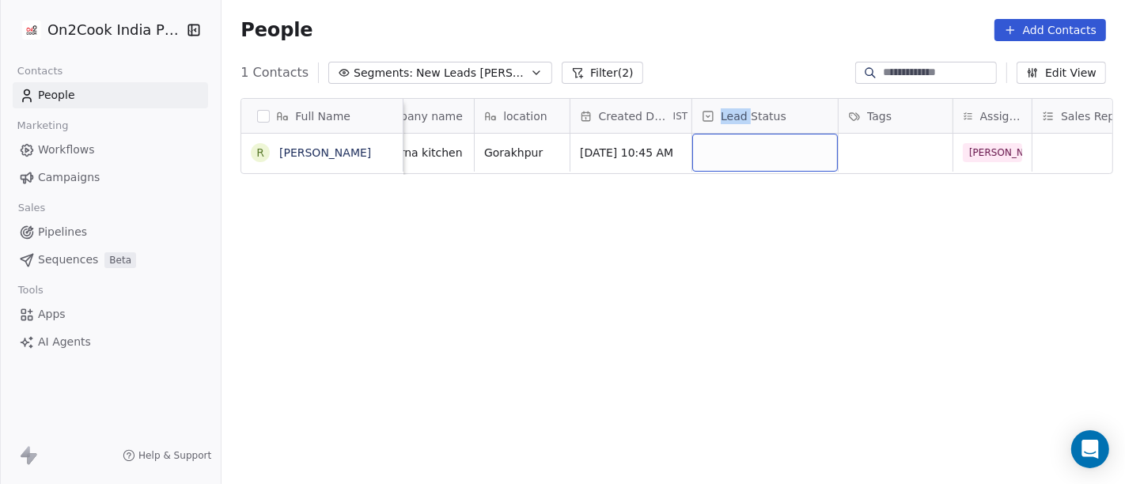
click at [744, 152] on div "grid" at bounding box center [765, 153] width 146 height 38
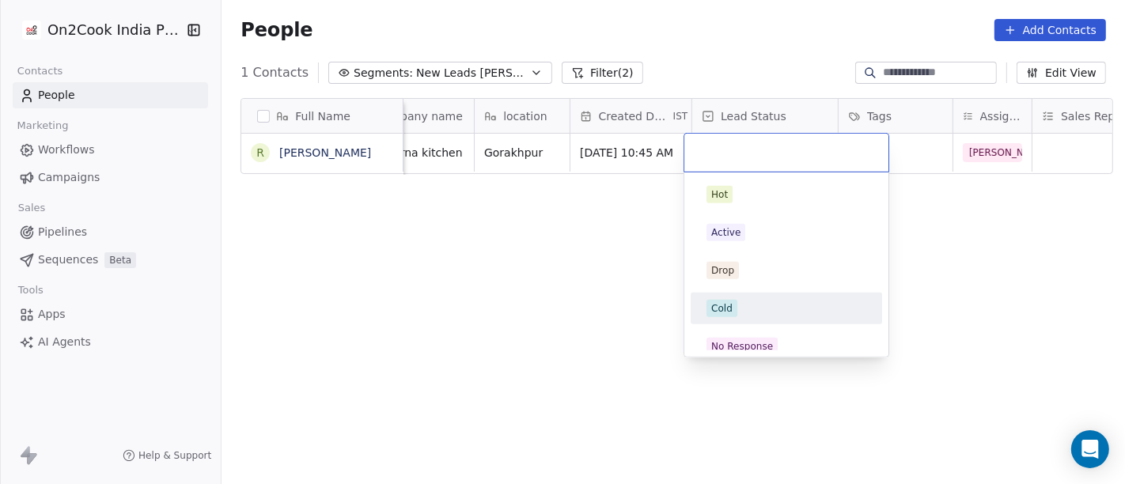
click at [759, 319] on div "Cold" at bounding box center [786, 308] width 179 height 25
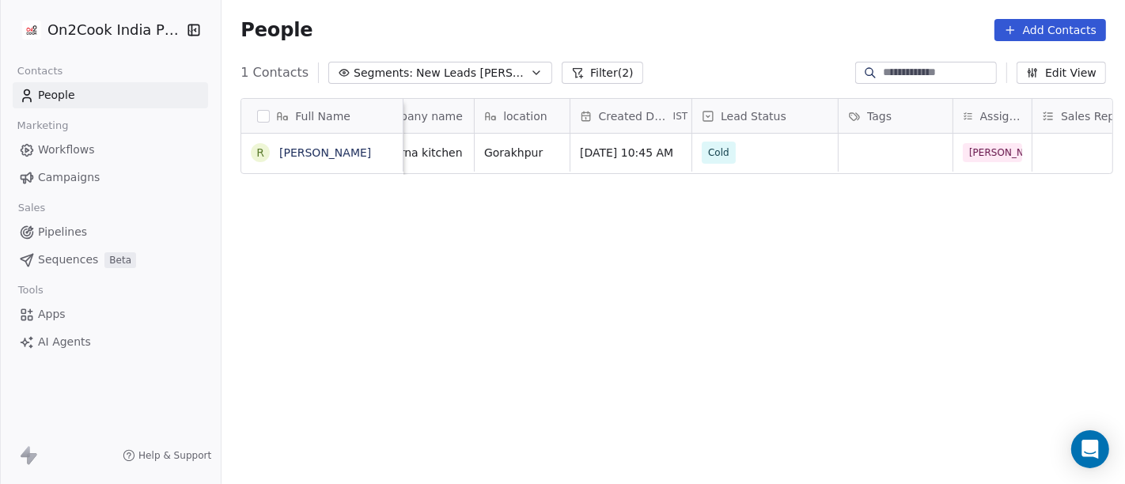
click at [501, 304] on div "Full Name R [PERSON_NAME] Email Phone Number company name location Created Date…" at bounding box center [672, 298] width 903 height 426
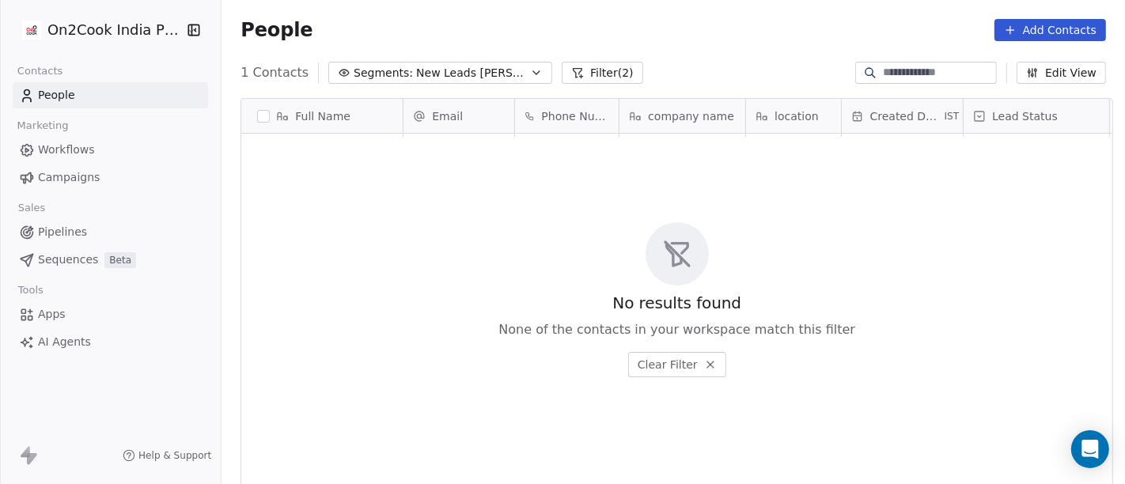
click at [580, 71] on button "Filter (2)" at bounding box center [602, 73] width 81 height 22
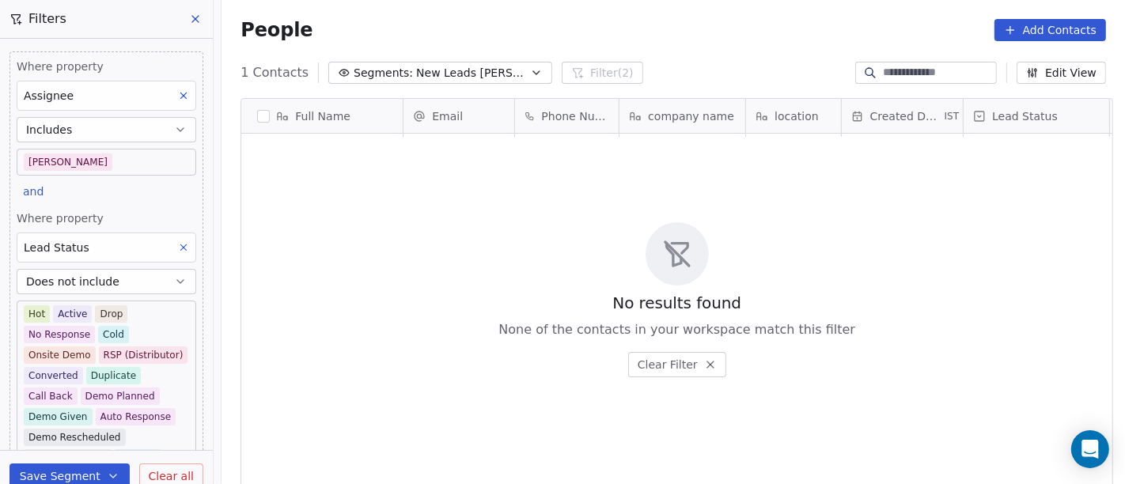
click at [460, 80] on span "New Leads [PERSON_NAME]" at bounding box center [471, 73] width 111 height 17
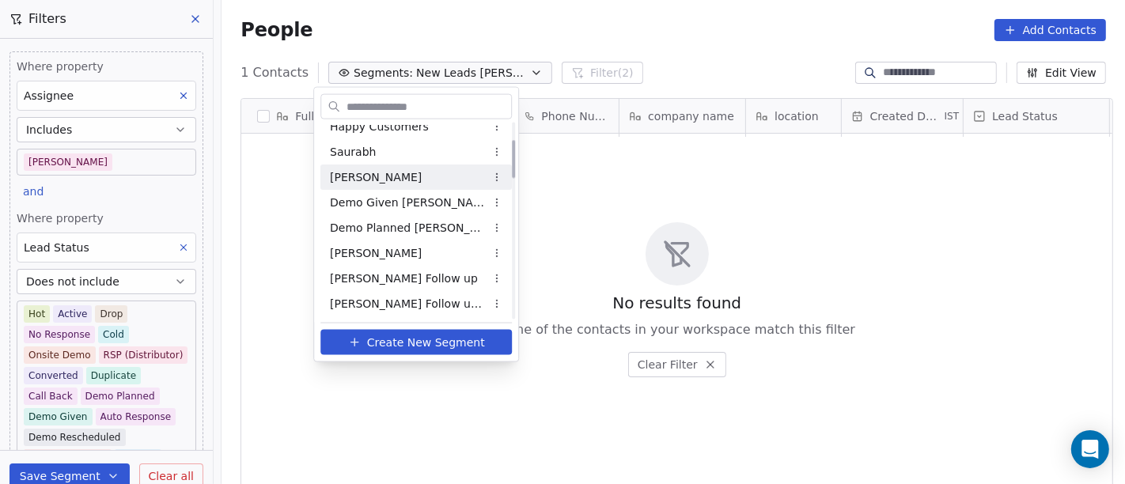
scroll to position [176, 0]
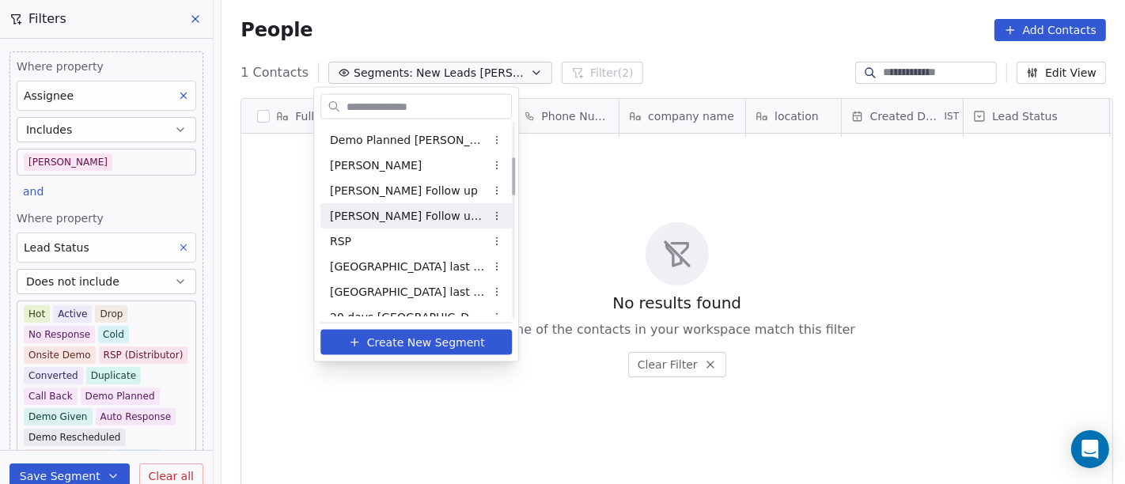
click at [425, 224] on div "[PERSON_NAME] Follow up Hot Active" at bounding box center [415, 215] width 191 height 25
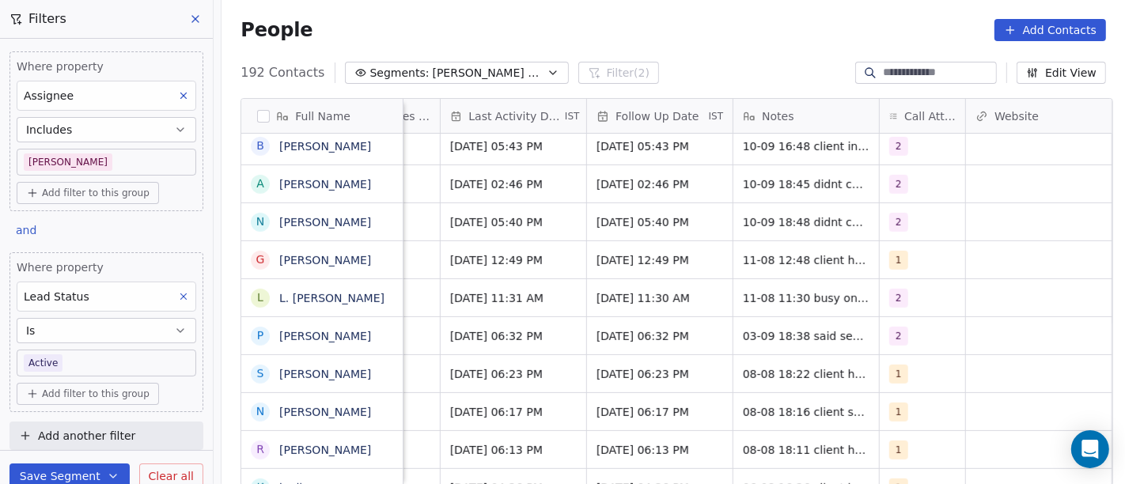
scroll to position [0, 1005]
click at [919, 257] on div "1" at bounding box center [921, 259] width 85 height 37
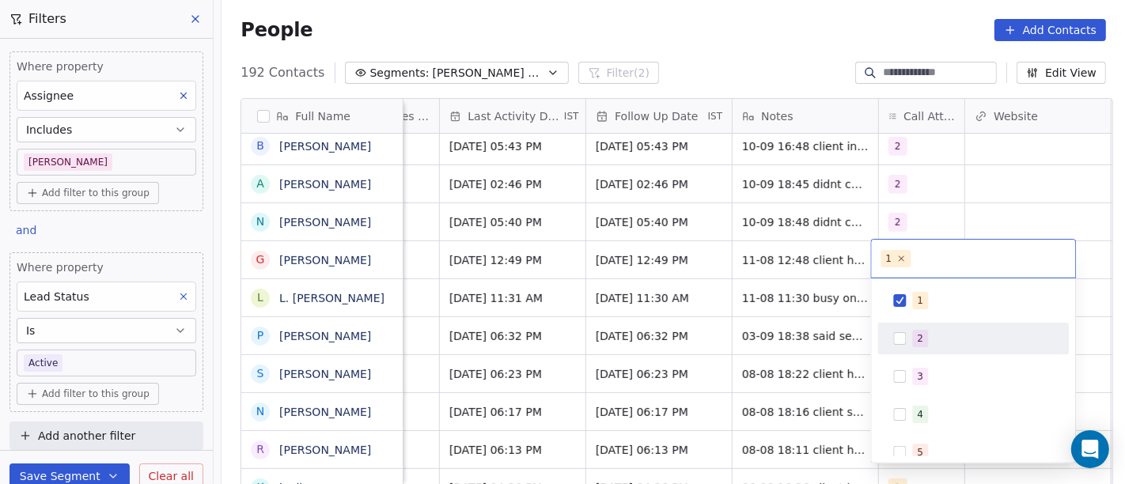
click at [932, 342] on div "2" at bounding box center [982, 338] width 141 height 17
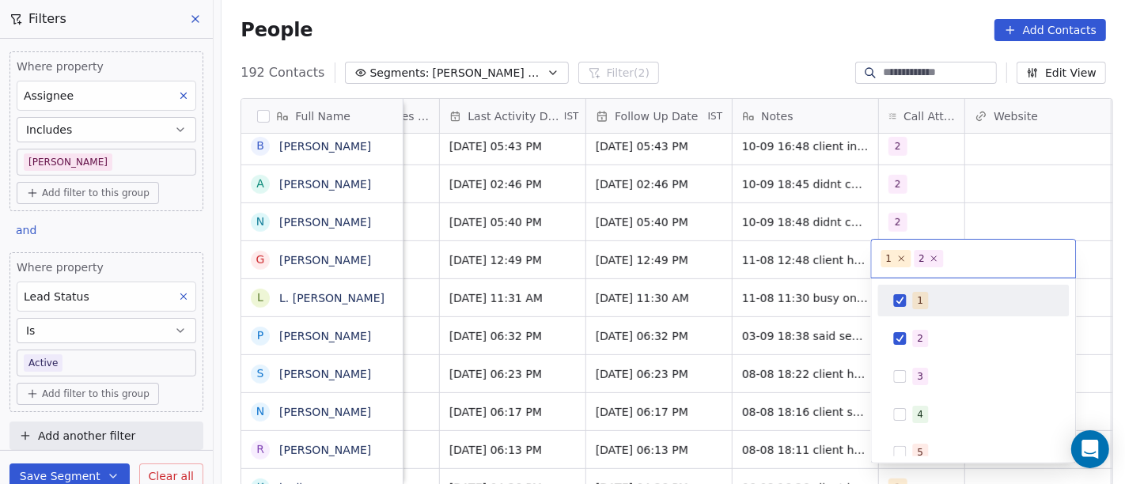
click at [922, 289] on div "1" at bounding box center [973, 300] width 179 height 25
click at [967, 191] on html "On2Cook India Pvt. Ltd. Contacts People Marketing Workflows Campaigns Sales Pip…" at bounding box center [562, 242] width 1125 height 484
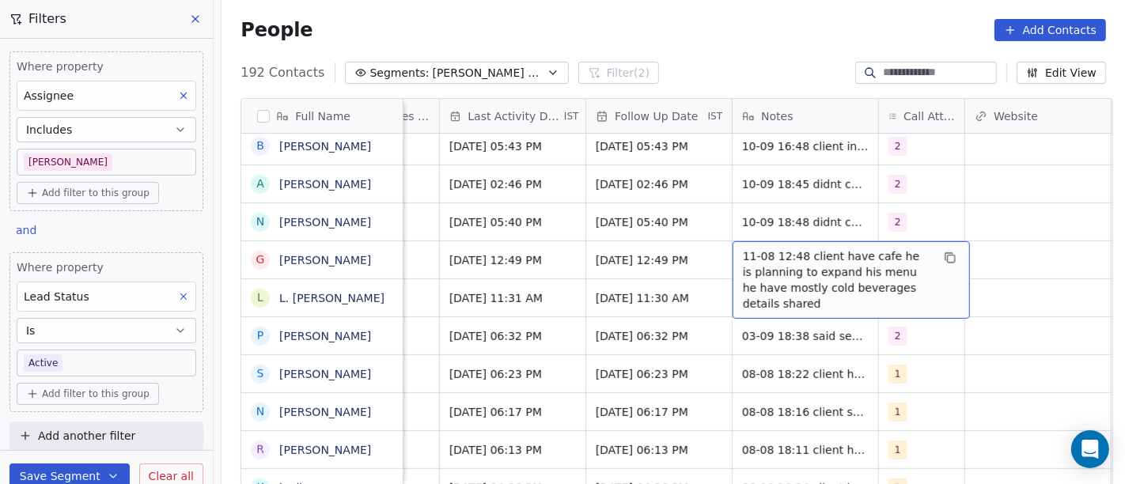
click at [798, 250] on span "11-08 12:48 client have cafe he is planning to expand his menu he have mostly c…" at bounding box center [837, 279] width 188 height 63
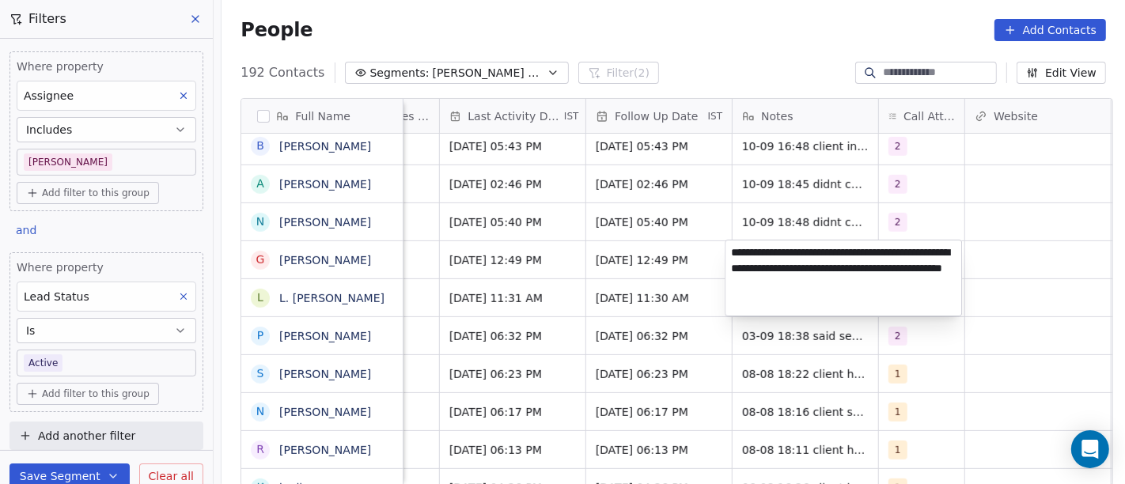
click at [605, 245] on html "On2Cook India Pvt. Ltd. Contacts People Marketing Workflows Campaigns Sales Pip…" at bounding box center [562, 242] width 1125 height 484
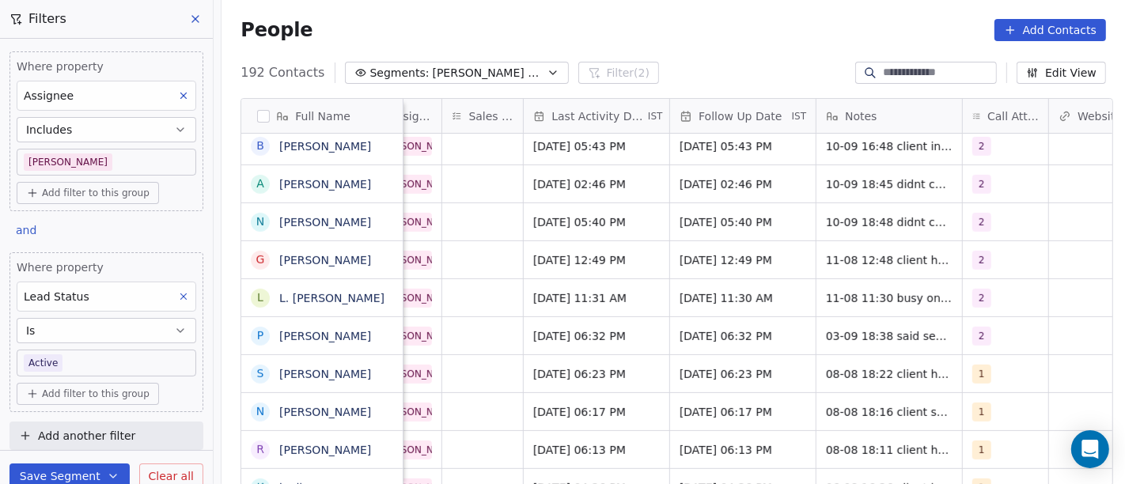
scroll to position [0, 967]
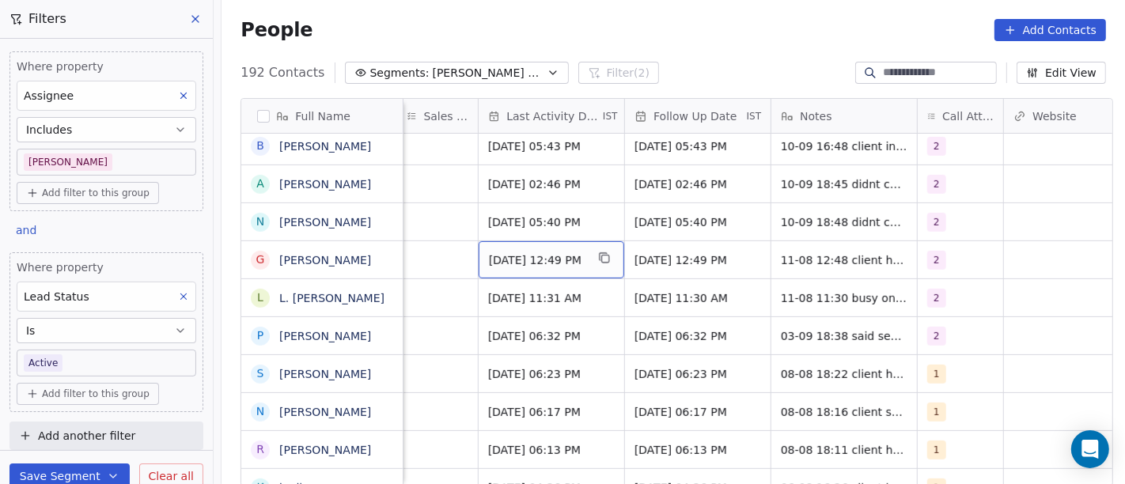
click at [575, 259] on span "[DATE] 12:49 PM" at bounding box center [537, 260] width 97 height 16
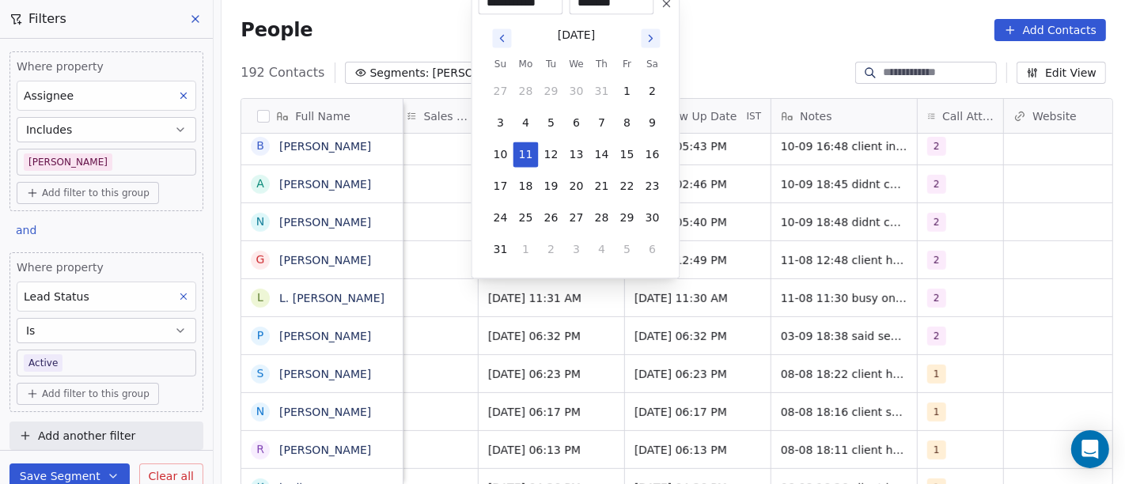
click at [643, 39] on button "Go to next month" at bounding box center [651, 37] width 19 height 19
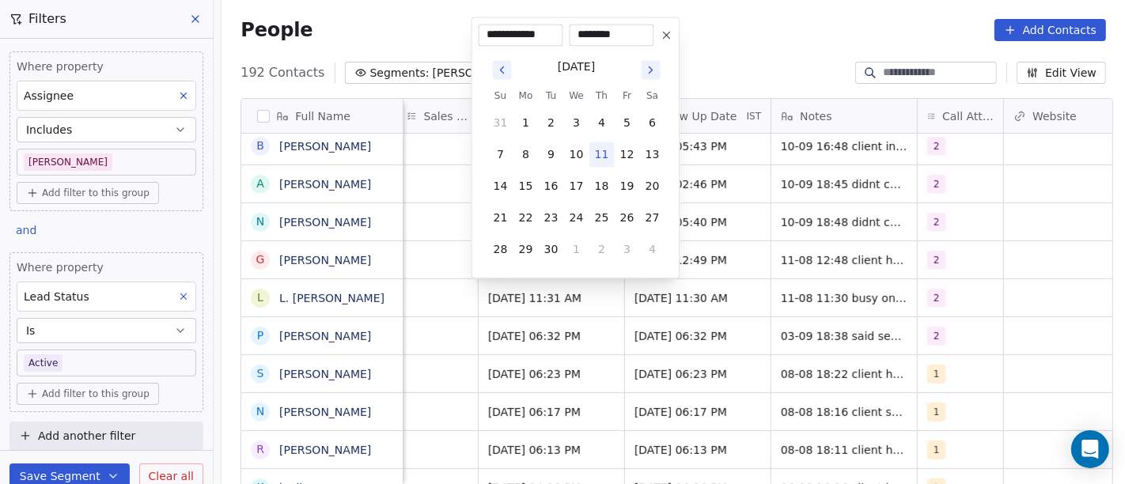
click at [589, 152] on button "11" at bounding box center [601, 154] width 25 height 25
type input "**********"
click at [790, 28] on html "On2Cook India Pvt. Ltd. Contacts People Marketing Workflows Campaigns Sales Pip…" at bounding box center [562, 242] width 1125 height 484
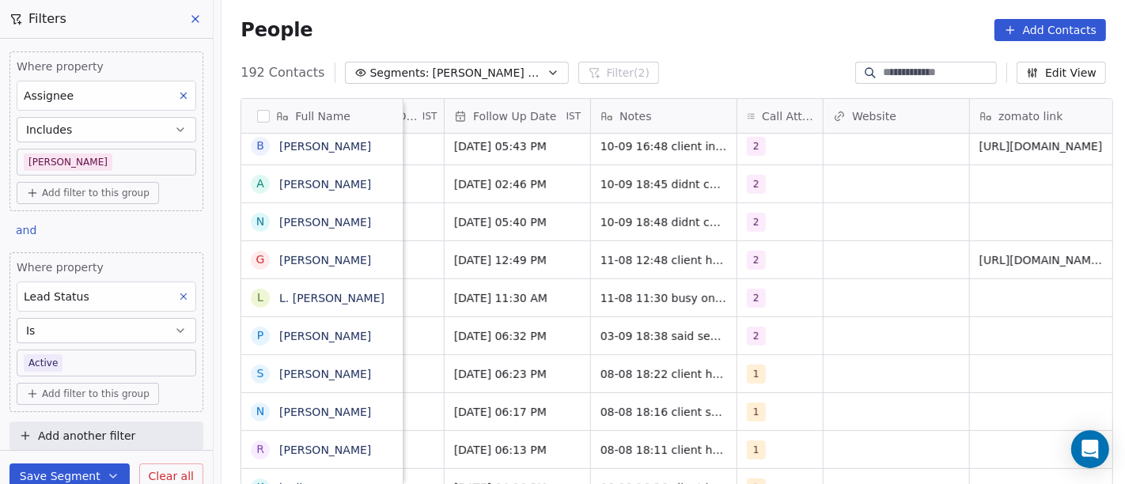
scroll to position [0, 1164]
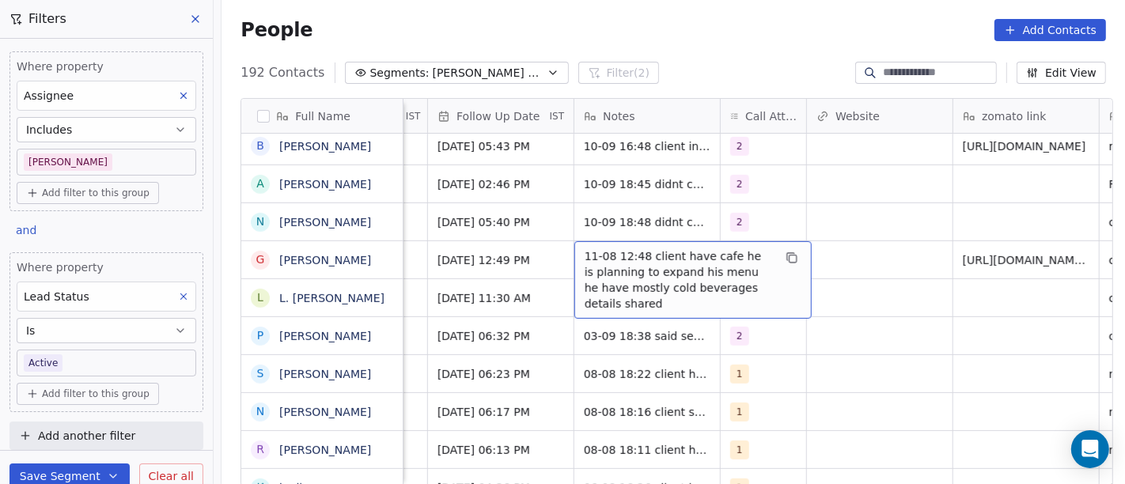
click at [721, 289] on span "11-08 12:48 client have cafe he is planning to expand his menu he have mostly c…" at bounding box center [679, 279] width 188 height 63
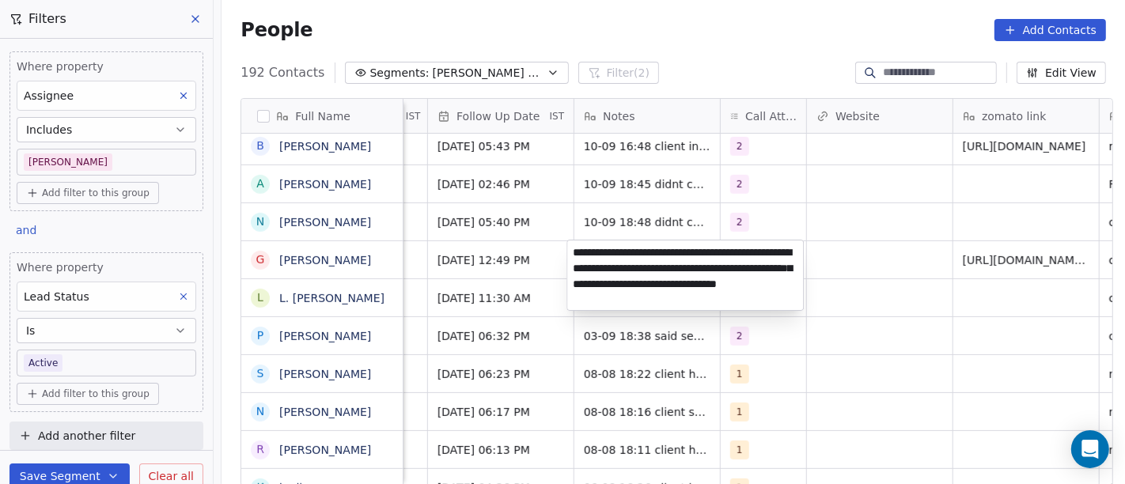
click at [739, 255] on textarea "**********" at bounding box center [685, 275] width 236 height 70
click at [767, 251] on textarea "**********" at bounding box center [685, 275] width 236 height 70
type textarea "**********"
click at [954, 372] on html "On2Cook India Pvt. Ltd. Contacts People Marketing Workflows Campaigns Sales Pip…" at bounding box center [562, 242] width 1125 height 484
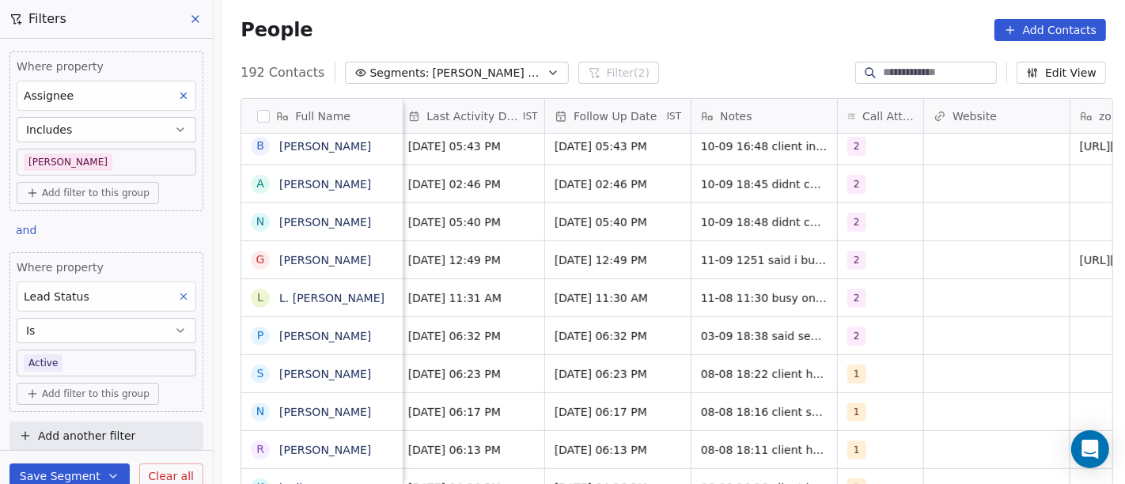
scroll to position [0, 977]
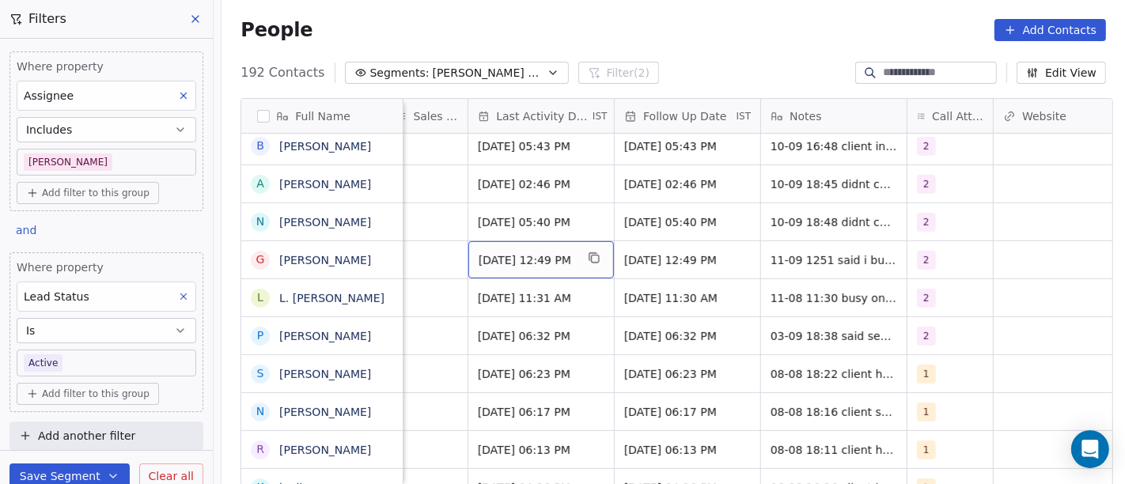
click at [508, 263] on span "[DATE] 12:49 PM" at bounding box center [527, 260] width 97 height 16
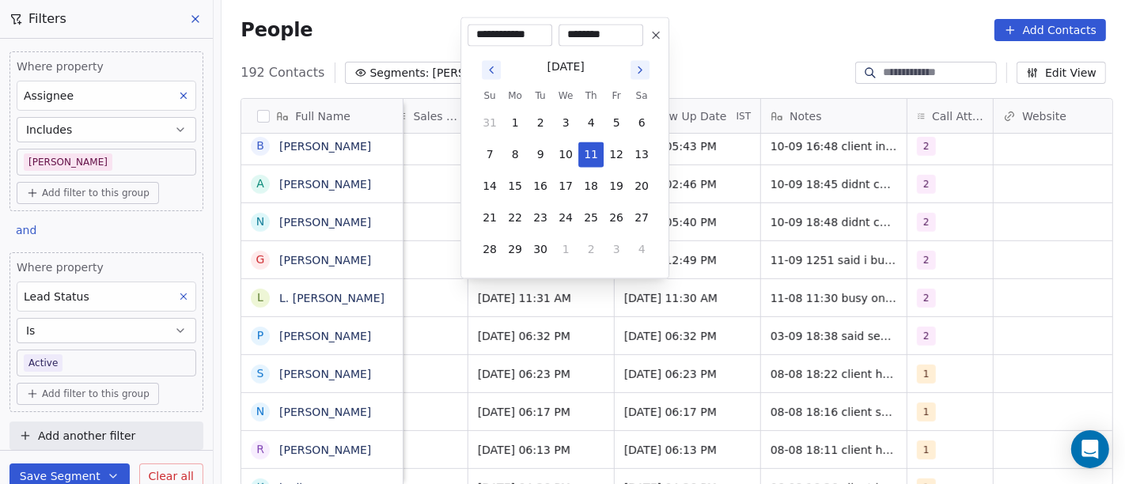
click at [755, 261] on html "On2Cook India Pvt. Ltd. Contacts People Marketing Workflows Campaigns Sales Pip…" at bounding box center [562, 242] width 1125 height 484
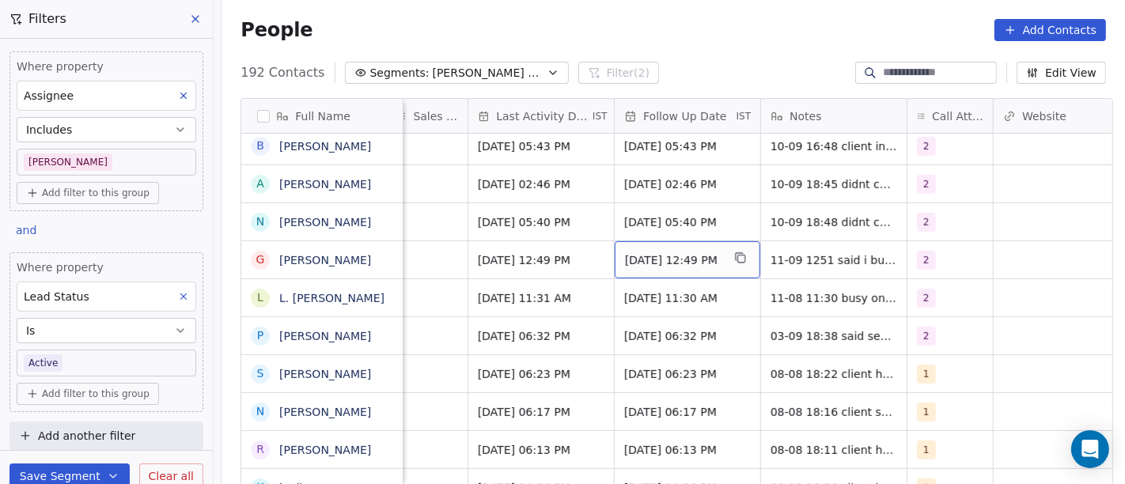
click at [723, 249] on div "[DATE] 12:49 PM" at bounding box center [688, 259] width 146 height 37
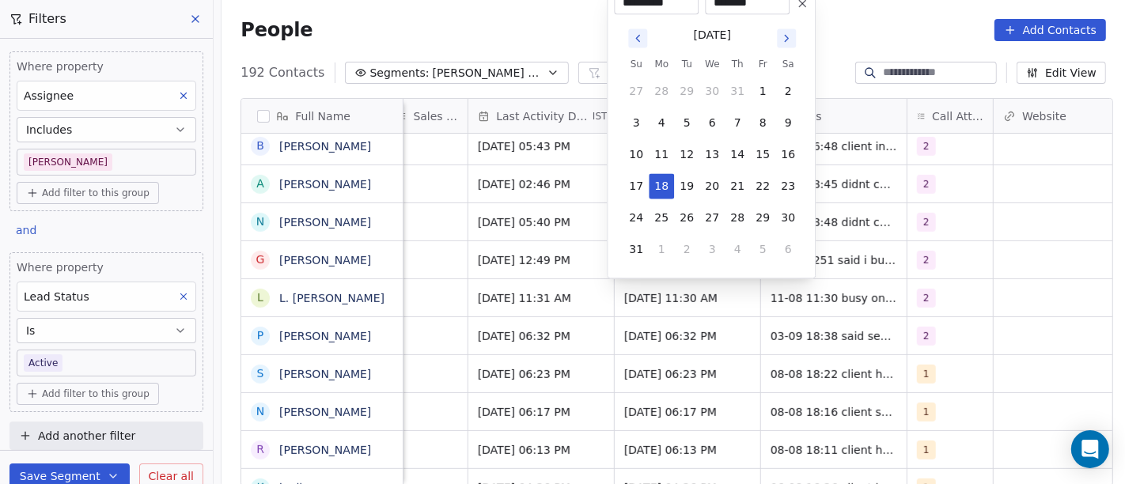
click at [800, 6] on icon at bounding box center [802, 3] width 6 height 6
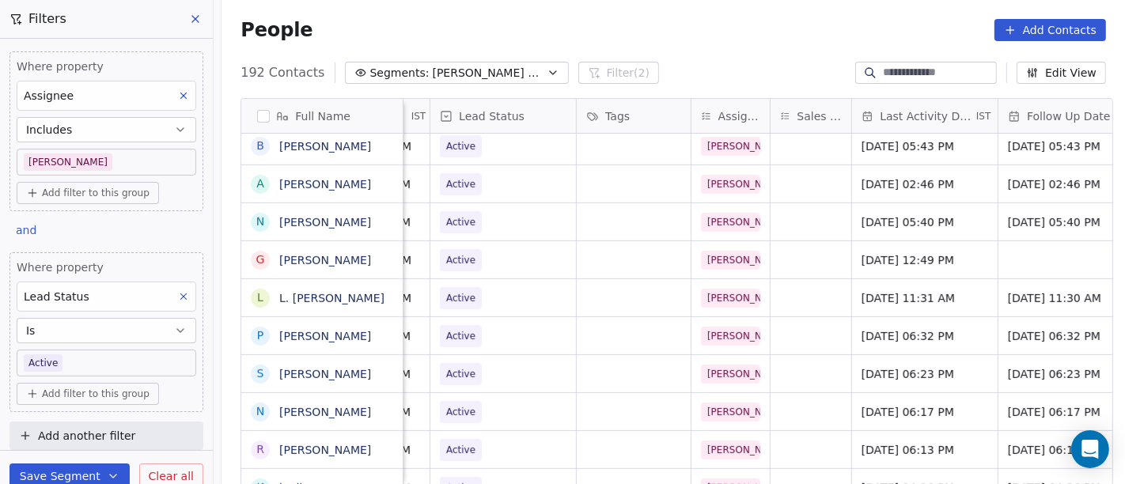
scroll to position [0, 517]
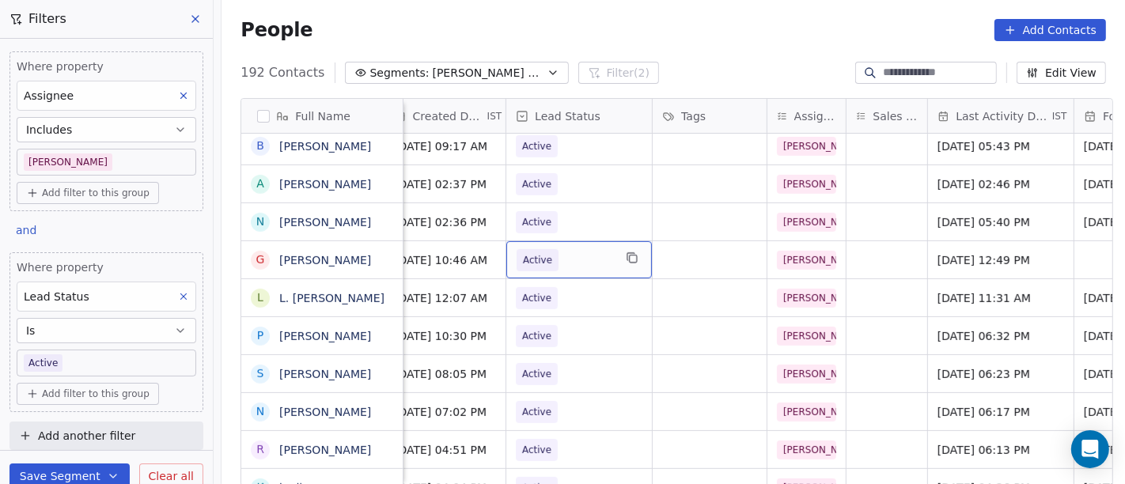
click at [523, 261] on span "Active" at bounding box center [537, 260] width 29 height 16
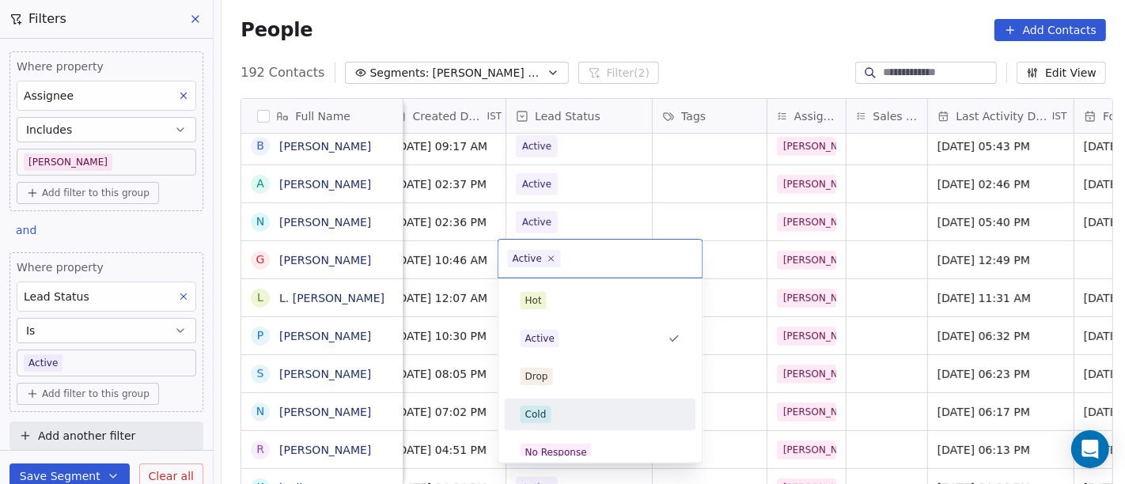
click at [558, 406] on div "Cold" at bounding box center [600, 414] width 160 height 17
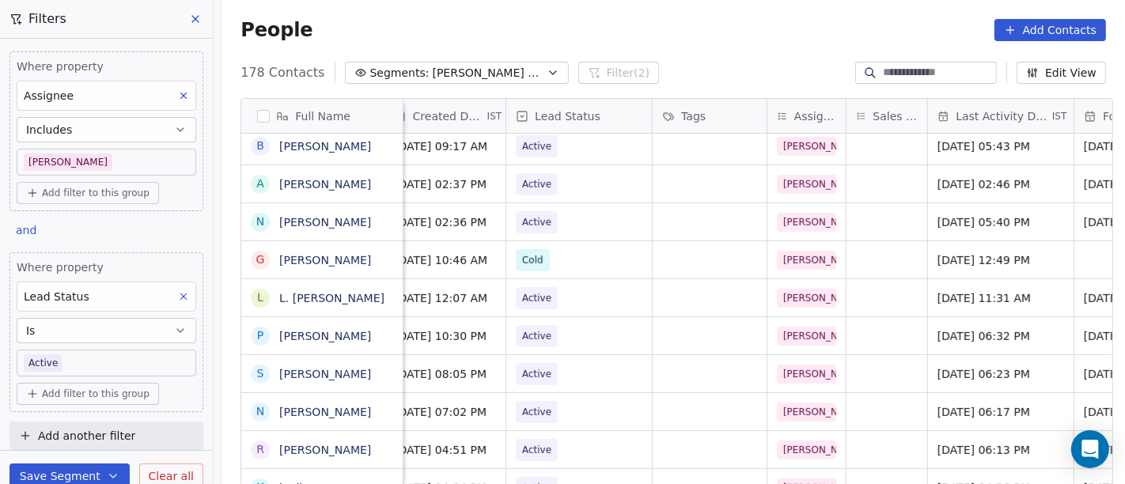
click at [702, 28] on div "People Add Contacts" at bounding box center [672, 30] width 865 height 22
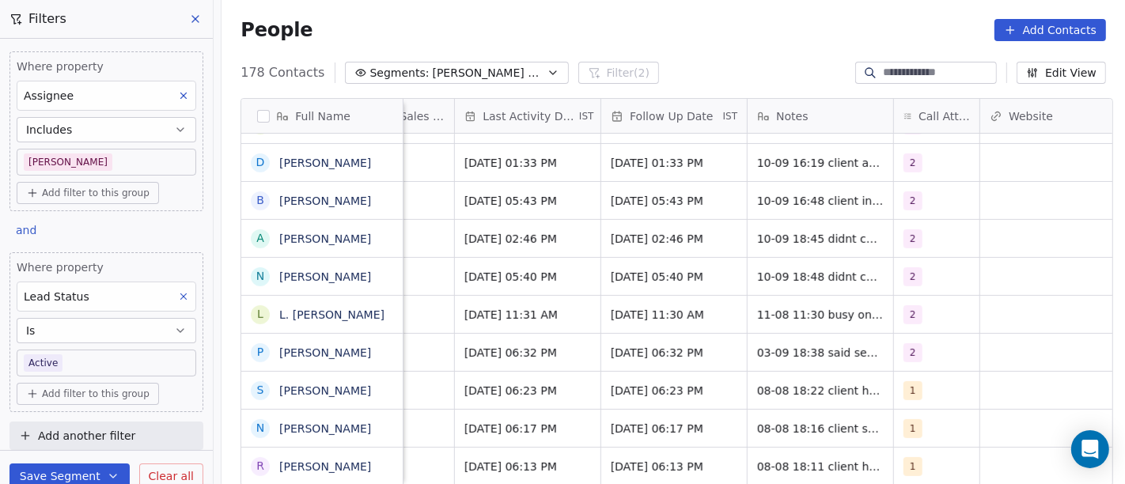
scroll to position [2, 991]
click at [905, 322] on div "2" at bounding box center [935, 314] width 85 height 37
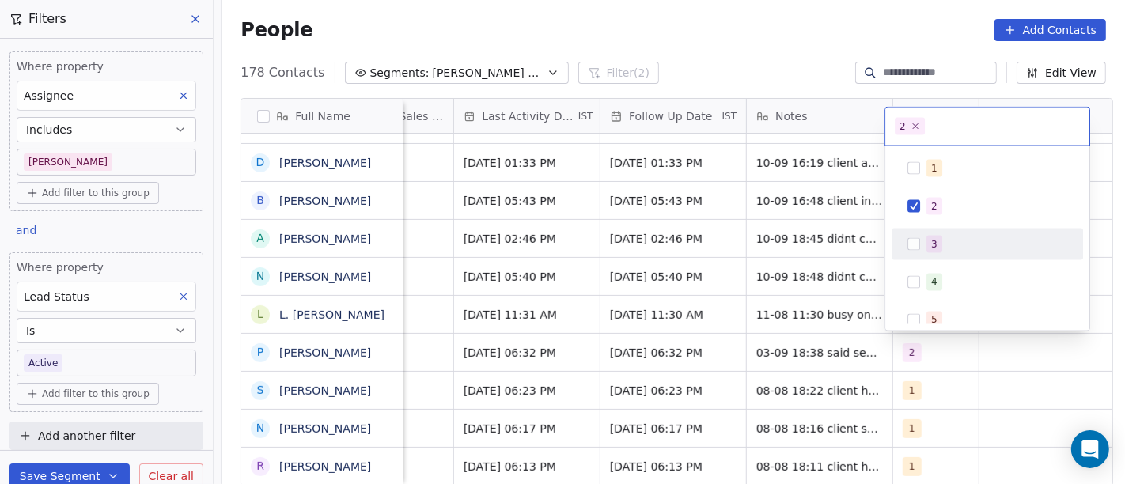
click at [944, 229] on div "3" at bounding box center [986, 245] width 191 height 32
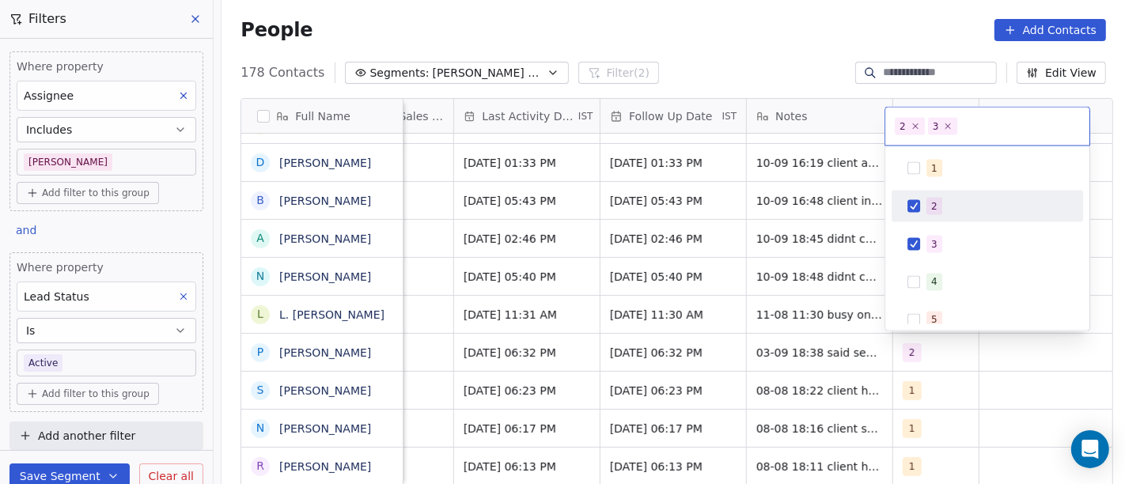
click at [933, 202] on div "2" at bounding box center [934, 206] width 6 height 14
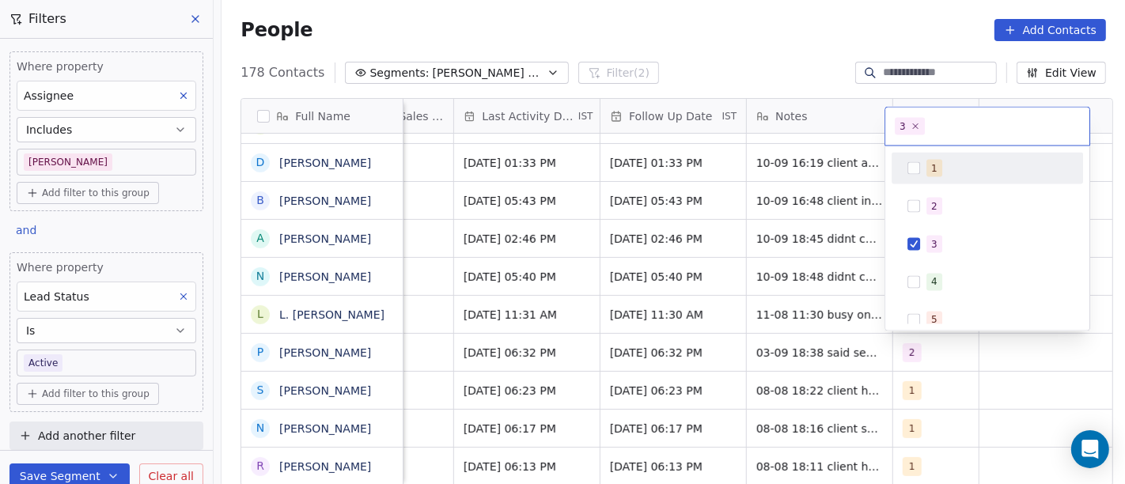
click at [818, 60] on html "On2Cook India Pvt. Ltd. Contacts People Marketing Workflows Campaigns Sales Pip…" at bounding box center [562, 242] width 1125 height 484
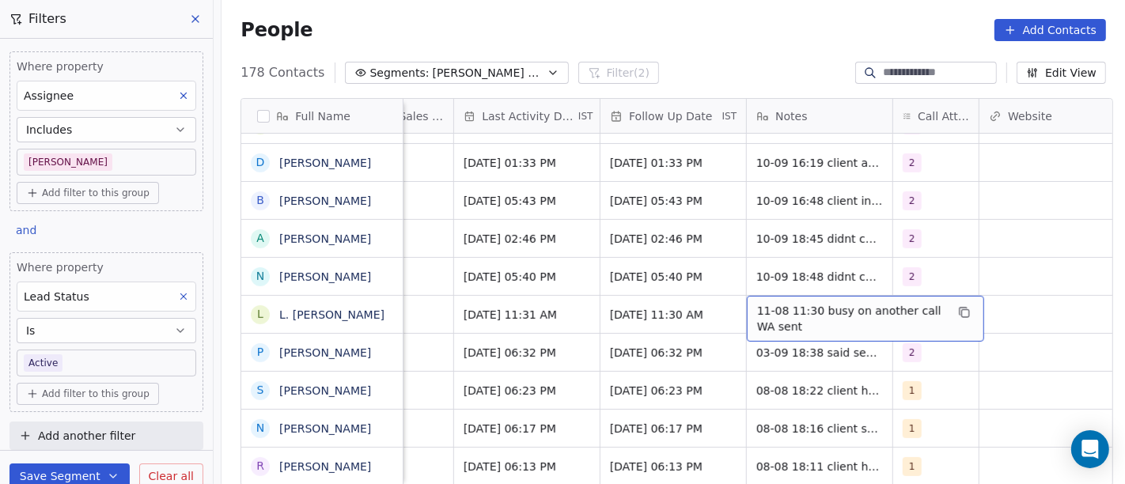
click at [782, 320] on span "11-08 11:30 busy on another call WA sent" at bounding box center [851, 319] width 188 height 32
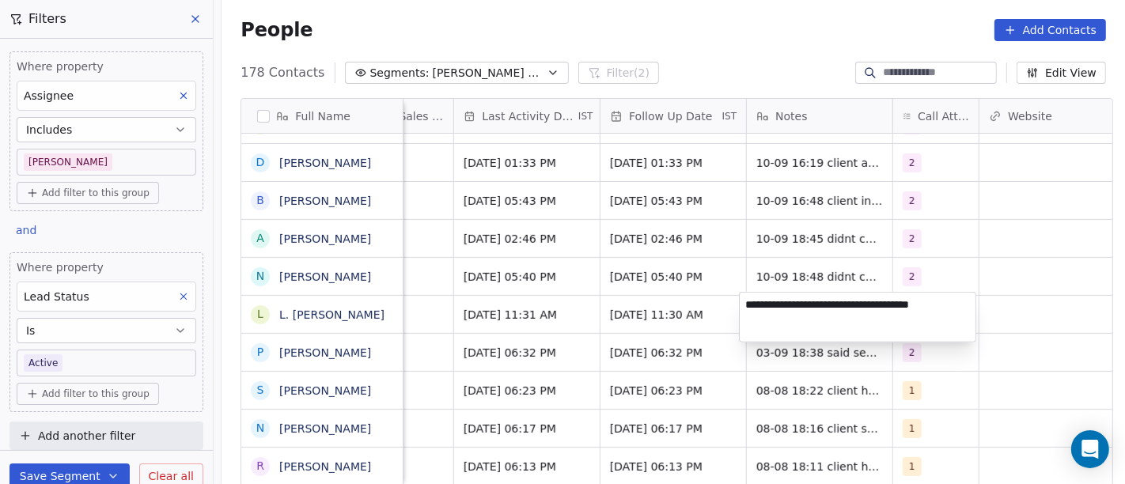
click at [1048, 315] on html "On2Cook India Pvt. Ltd. Contacts People Marketing Workflows Campaigns Sales Pip…" at bounding box center [562, 242] width 1125 height 484
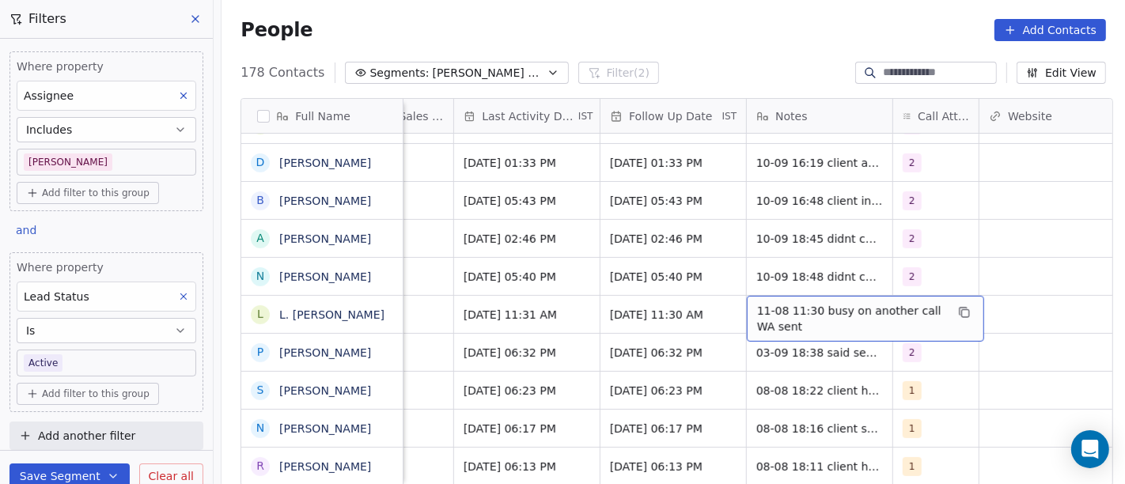
click at [788, 309] on span "11-08 11:30 busy on another call WA sent" at bounding box center [851, 319] width 188 height 32
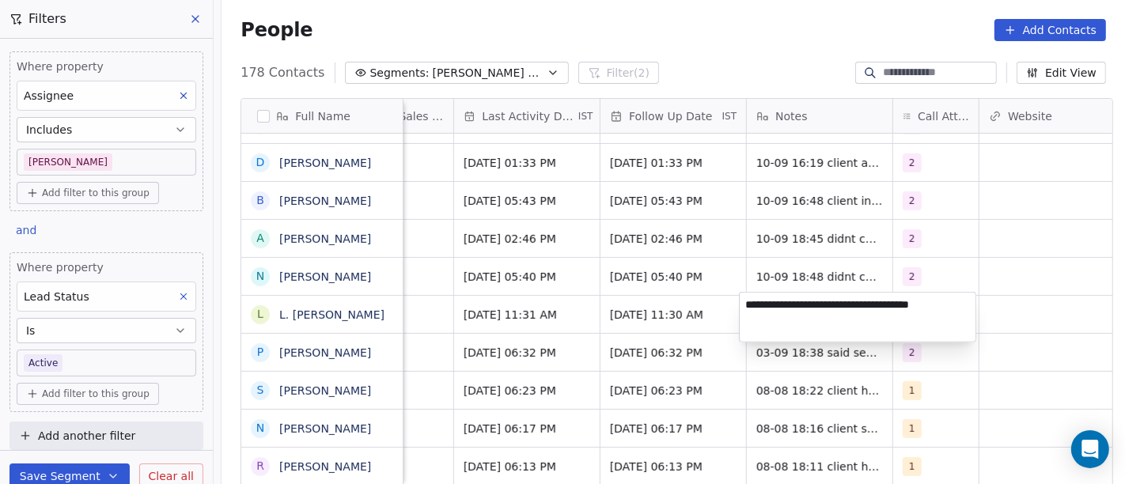
click at [997, 311] on html "On2Cook India Pvt. Ltd. Contacts People Marketing Workflows Campaigns Sales Pip…" at bounding box center [562, 242] width 1125 height 484
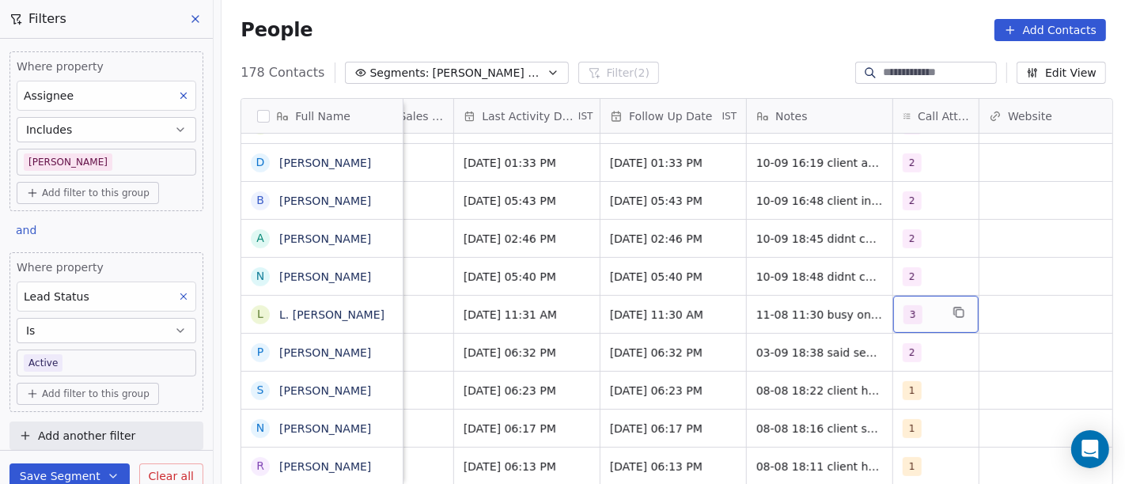
click at [909, 314] on span "3" at bounding box center [912, 314] width 19 height 19
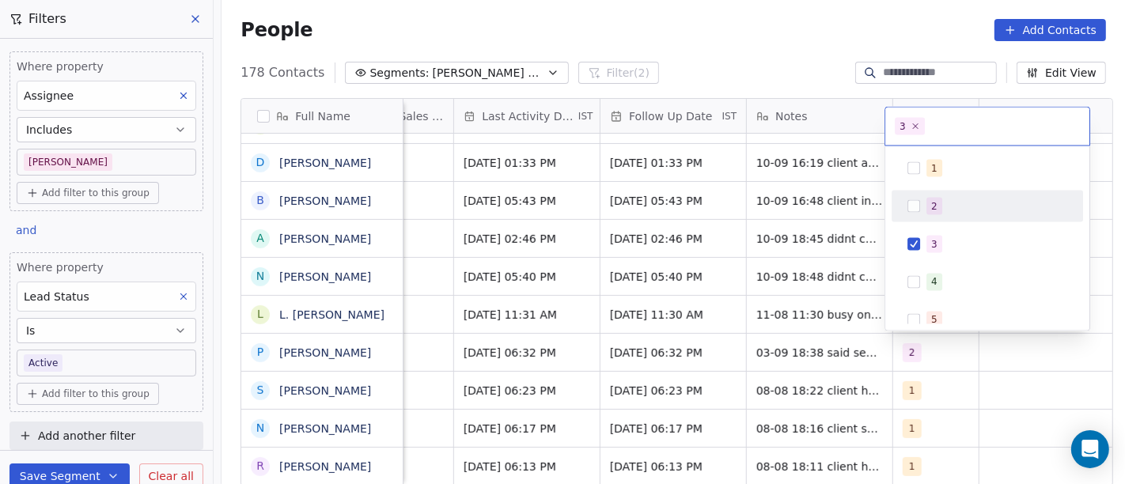
click at [918, 207] on button "Suggestions" at bounding box center [913, 206] width 13 height 13
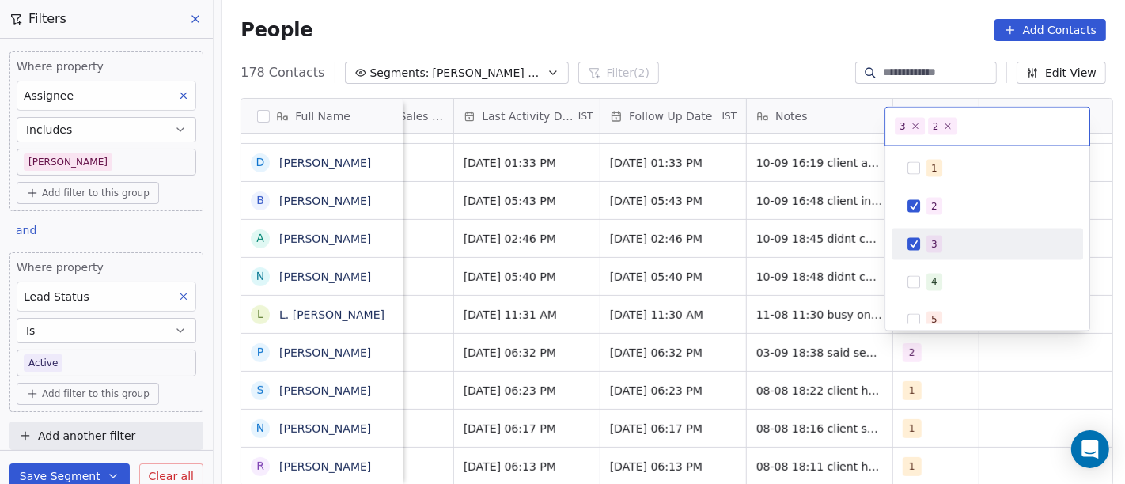
click at [920, 244] on div "3" at bounding box center [987, 244] width 179 height 25
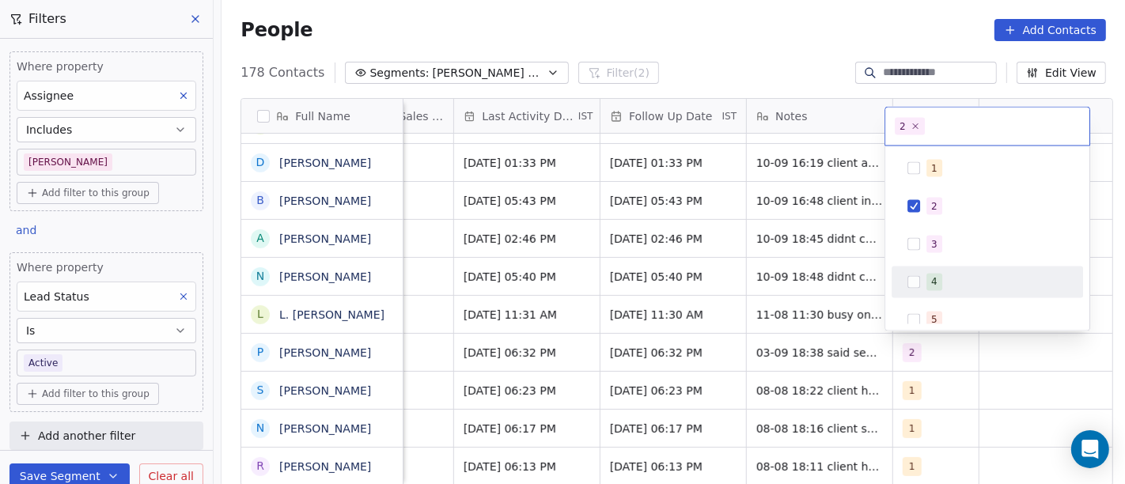
click at [785, 332] on html "On2Cook India Pvt. Ltd. Contacts People Marketing Workflows Campaigns Sales Pip…" at bounding box center [562, 242] width 1125 height 484
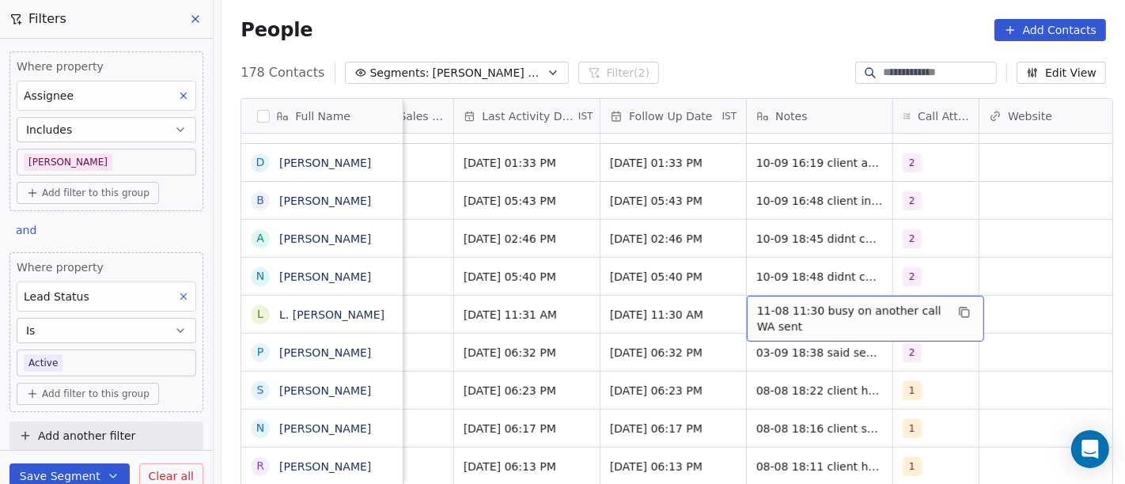
click at [791, 305] on span "11-08 11:30 busy on another call WA sent" at bounding box center [851, 319] width 188 height 32
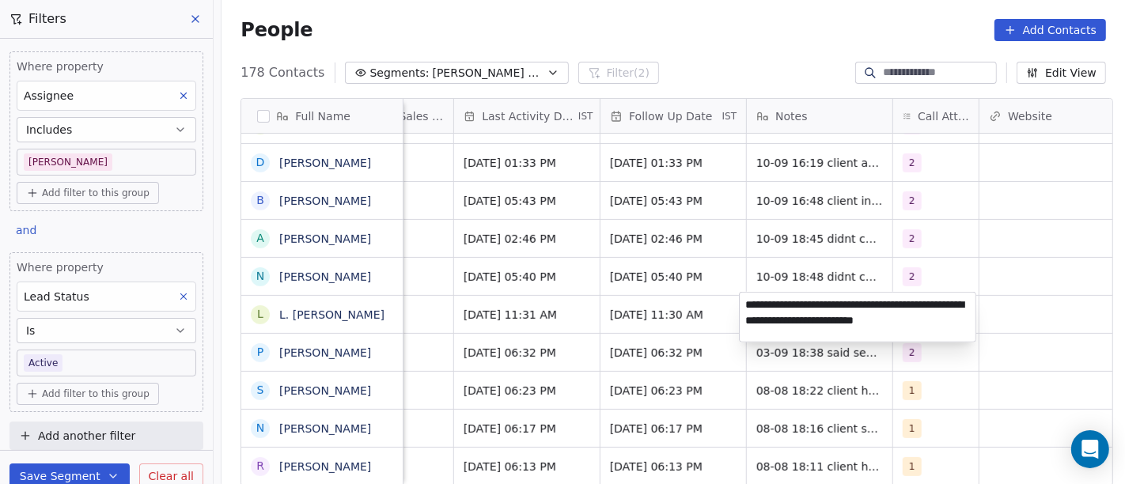
type textarea "**********"
click at [668, 306] on html "On2Cook India Pvt. Ltd. Contacts People Marketing Workflows Campaigns Sales Pip…" at bounding box center [562, 242] width 1125 height 484
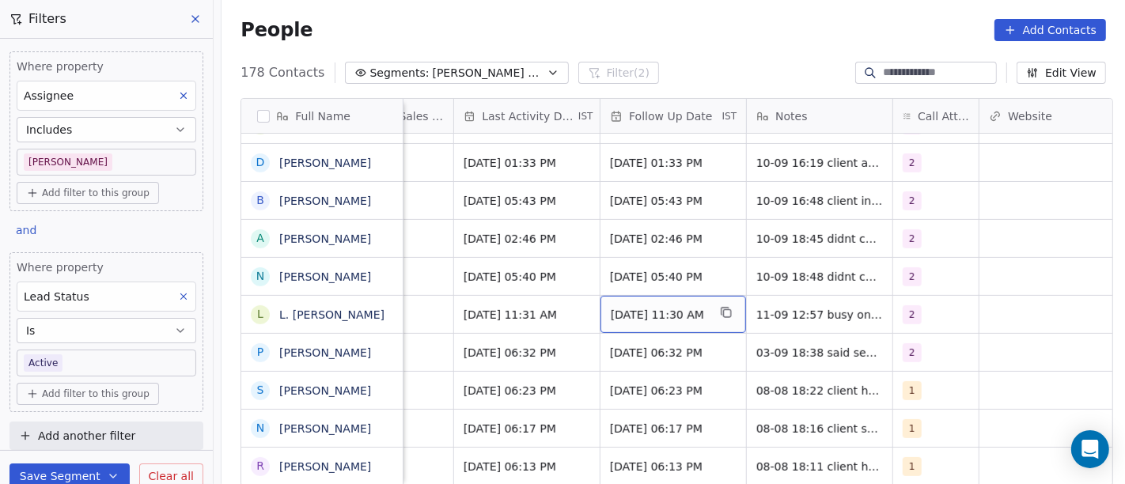
click at [611, 310] on span "[DATE] 11:30 AM" at bounding box center [659, 315] width 97 height 16
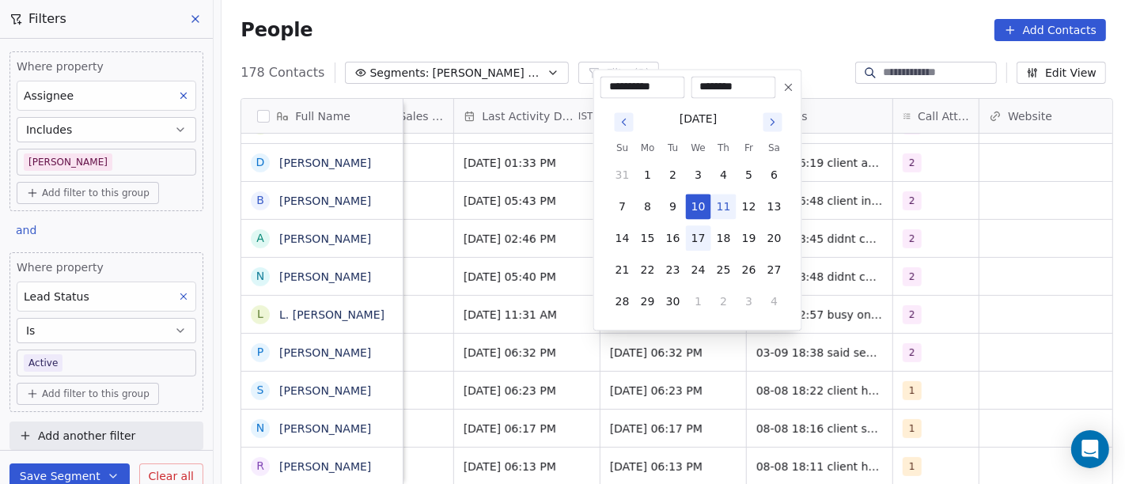
click at [698, 230] on button "17" at bounding box center [698, 237] width 25 height 25
click at [720, 233] on button "18" at bounding box center [723, 237] width 25 height 25
type input "**********"
click at [1007, 315] on html "On2Cook India Pvt. Ltd. Contacts People Marketing Workflows Campaigns Sales Pip…" at bounding box center [562, 242] width 1125 height 484
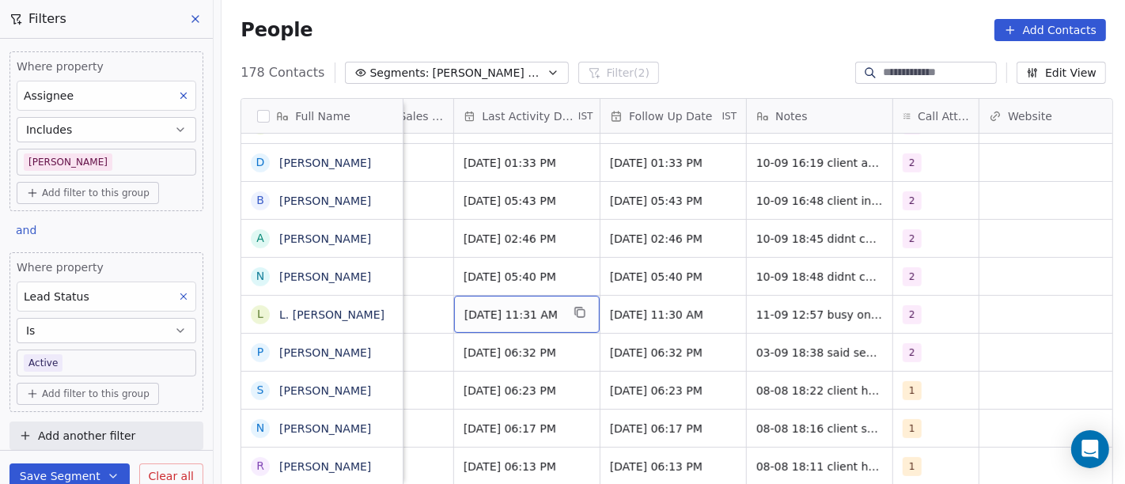
click at [520, 310] on span "Sep 03, 2025 11:31 AM" at bounding box center [512, 315] width 97 height 16
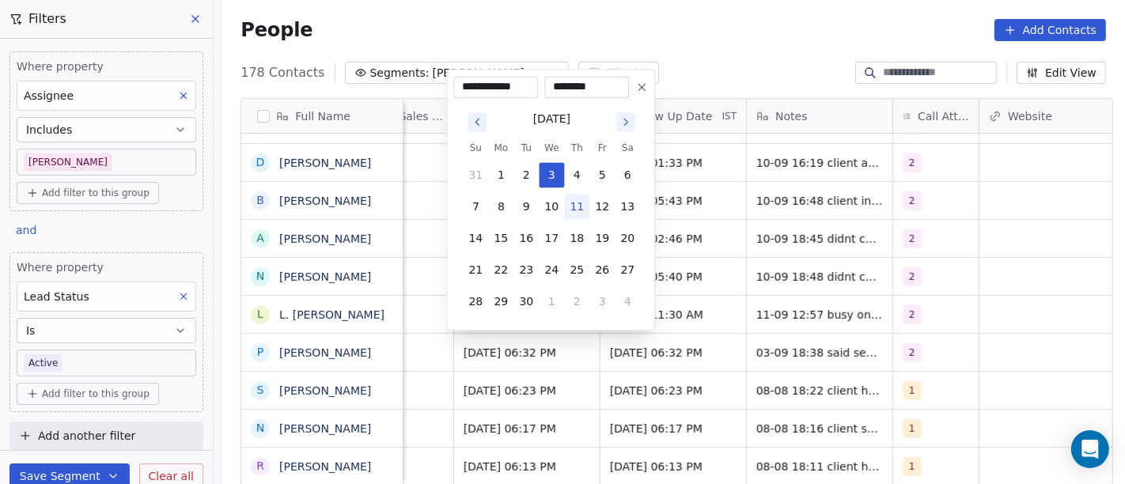
click at [583, 209] on button "11" at bounding box center [576, 206] width 25 height 25
type input "**********"
click at [757, 52] on html "On2Cook India Pvt. Ltd. Contacts People Marketing Workflows Campaigns Sales Pip…" at bounding box center [562, 242] width 1125 height 484
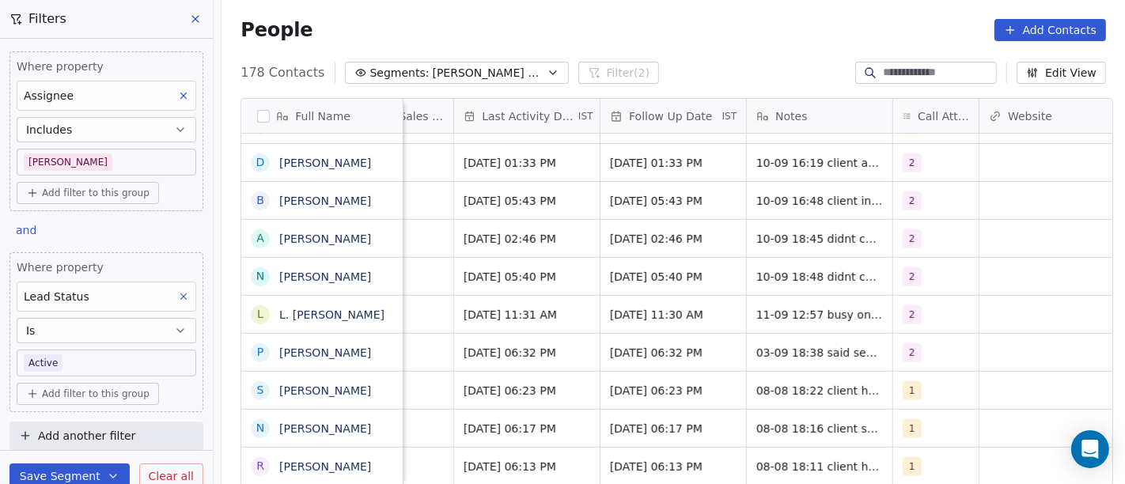
click at [700, 44] on div "People Add Contacts" at bounding box center [672, 30] width 903 height 60
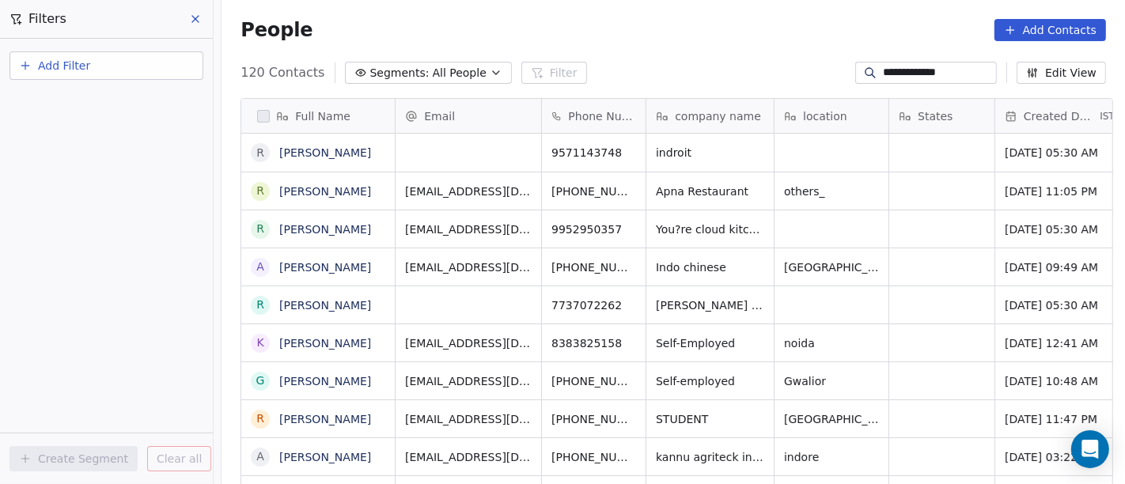
scroll to position [413, 897]
click at [947, 73] on input "**********" at bounding box center [938, 71] width 111 height 16
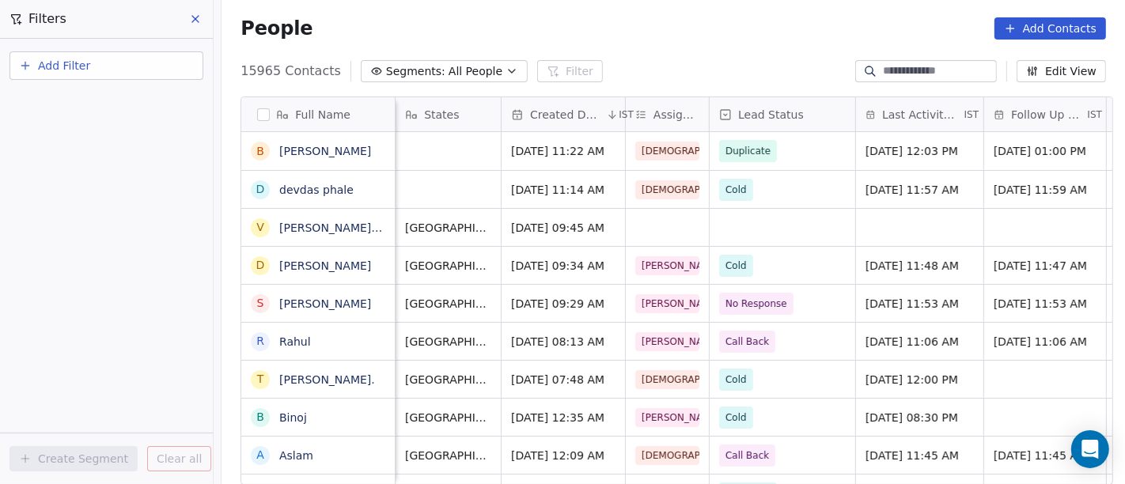
scroll to position [0, 551]
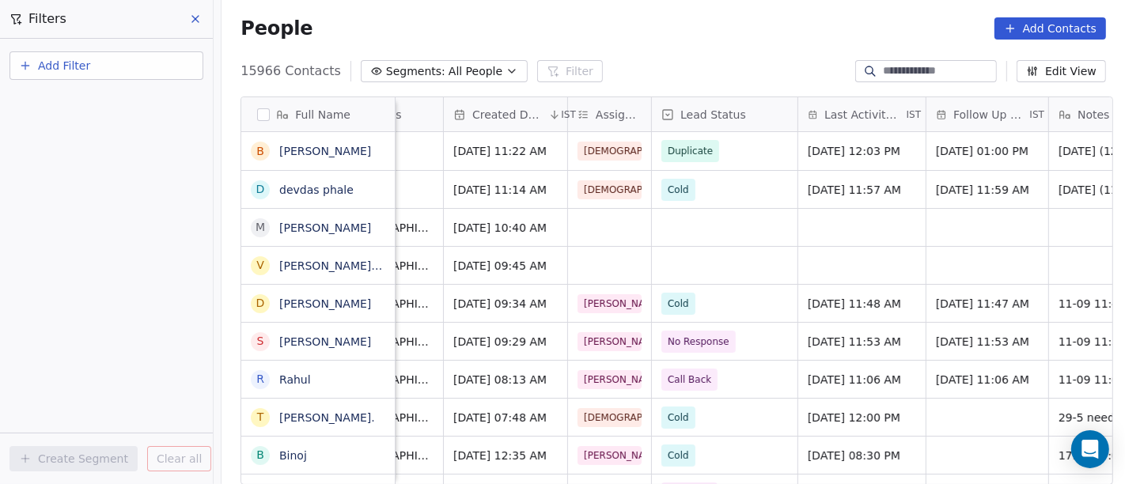
click at [747, 32] on div "People Add Contacts" at bounding box center [672, 28] width 865 height 22
click at [194, 9] on button at bounding box center [196, 19] width 24 height 22
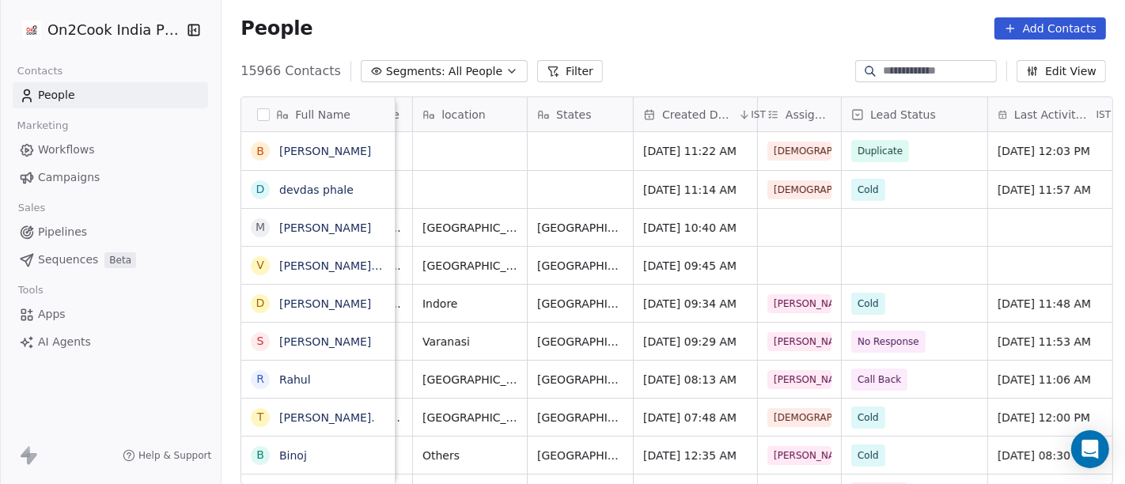
scroll to position [0, 370]
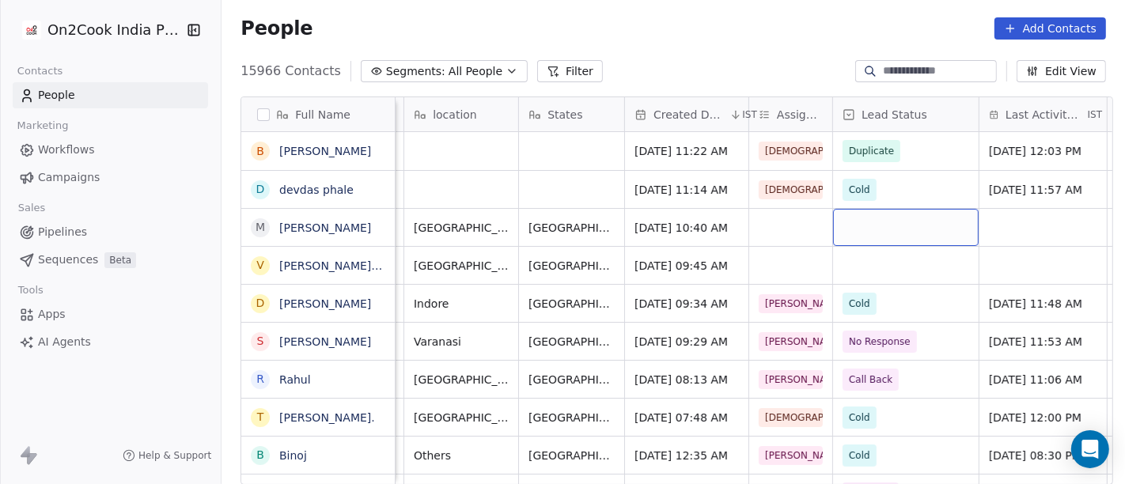
click at [880, 225] on div "grid" at bounding box center [906, 227] width 146 height 37
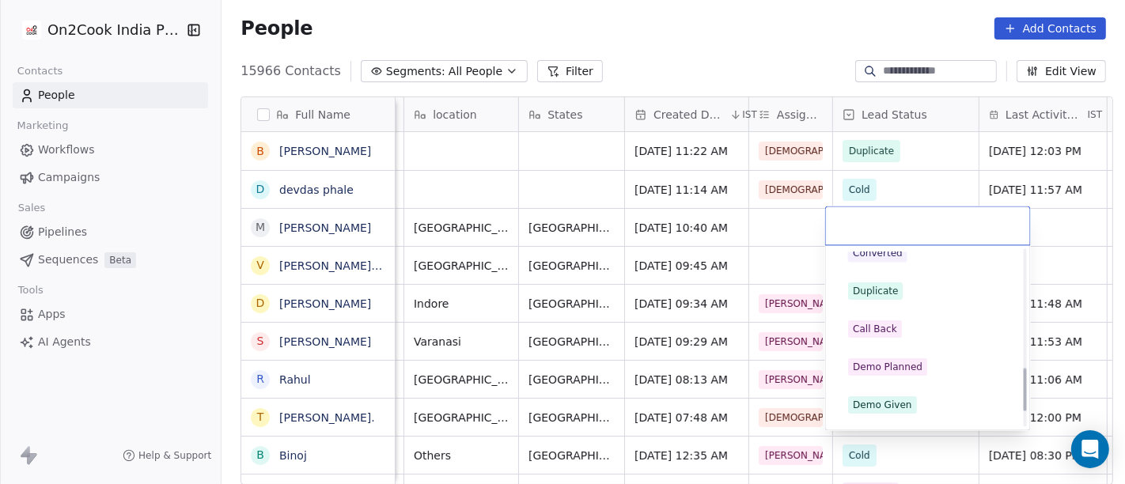
scroll to position [0, 0]
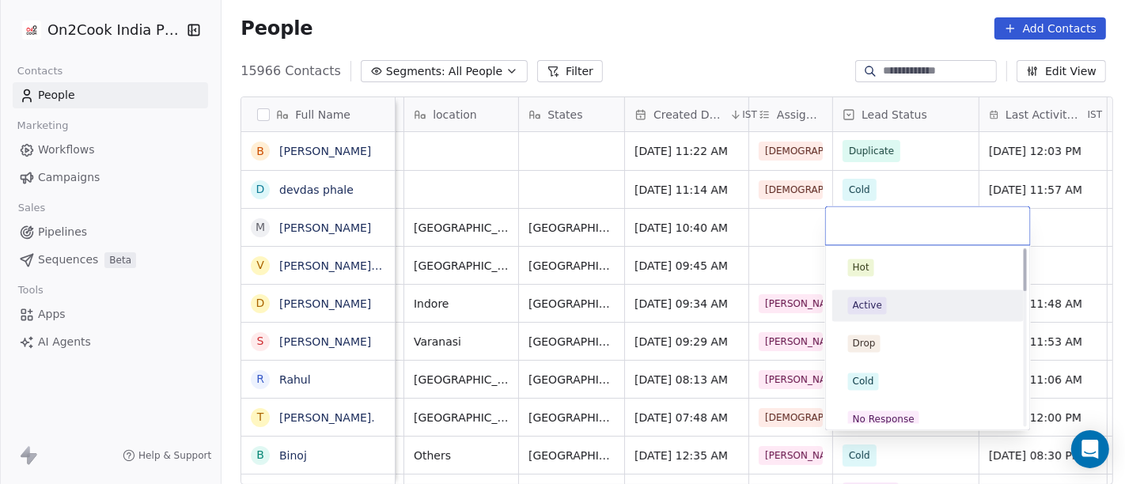
click at [790, 247] on html "On2Cook India Pvt. Ltd. Contacts People Marketing Workflows Campaigns Sales Pip…" at bounding box center [562, 242] width 1125 height 484
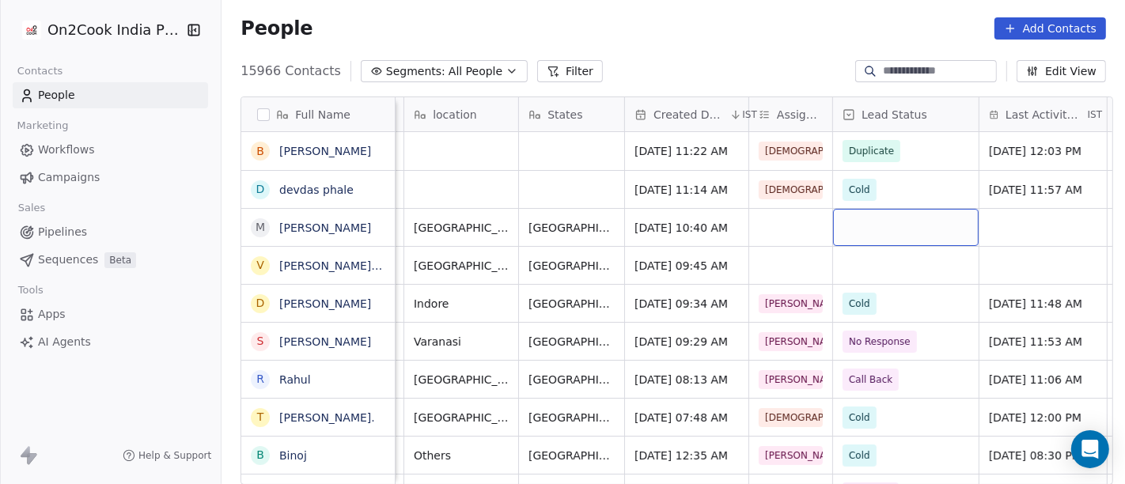
click at [882, 233] on div "grid" at bounding box center [906, 227] width 146 height 37
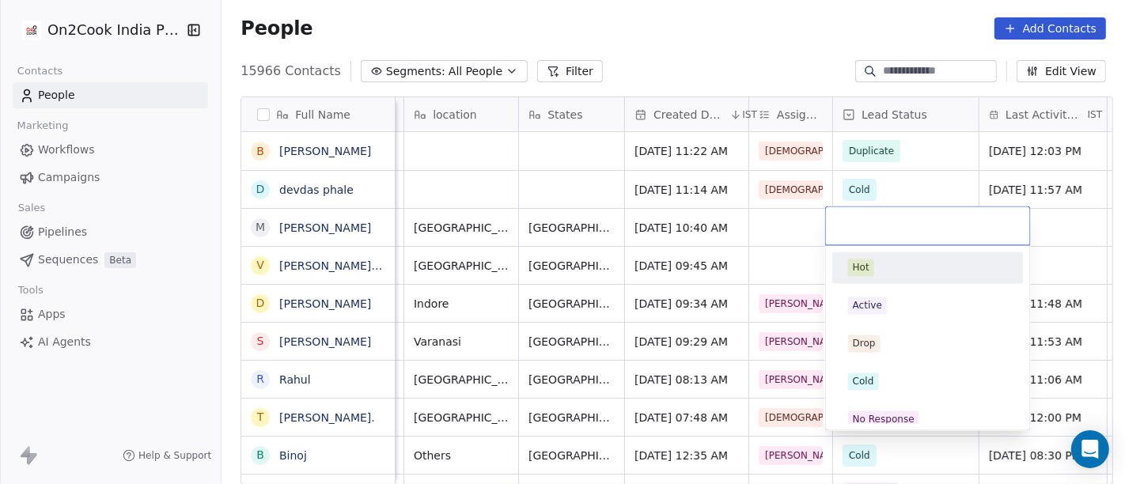
click at [793, 229] on html "On2Cook India Pvt. Ltd. Contacts People Marketing Workflows Campaigns Sales Pip…" at bounding box center [562, 242] width 1125 height 484
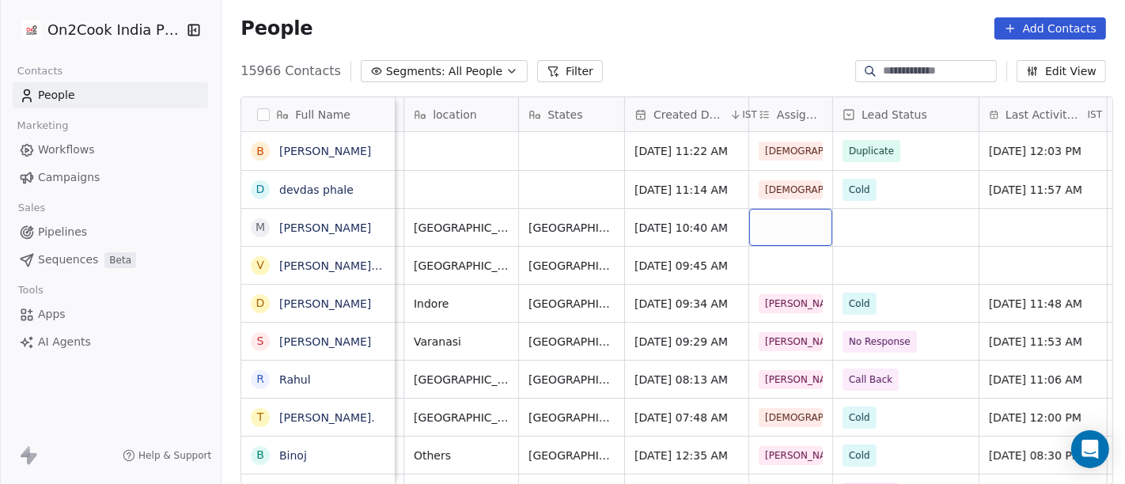
click at [793, 229] on div "grid" at bounding box center [790, 227] width 83 height 37
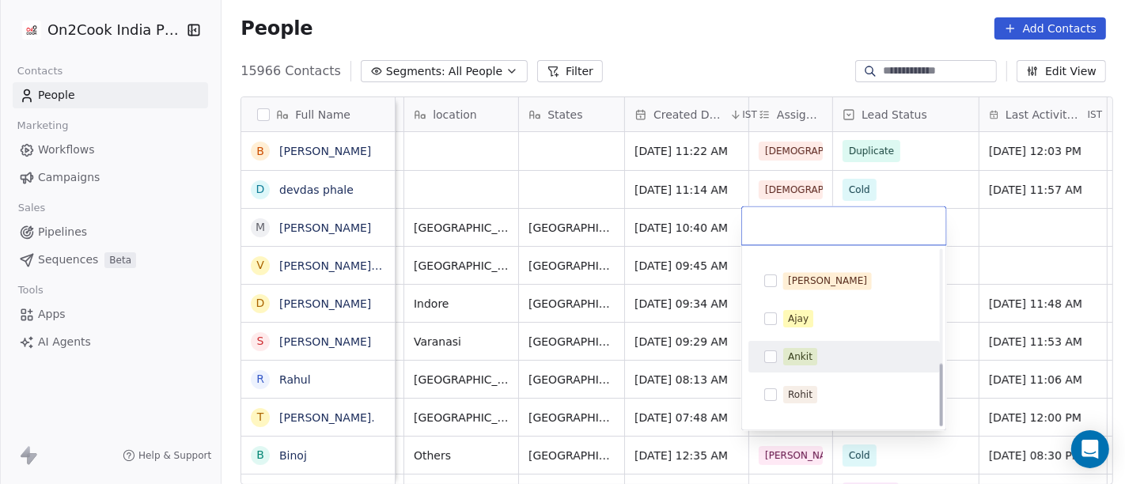
scroll to position [315, 0]
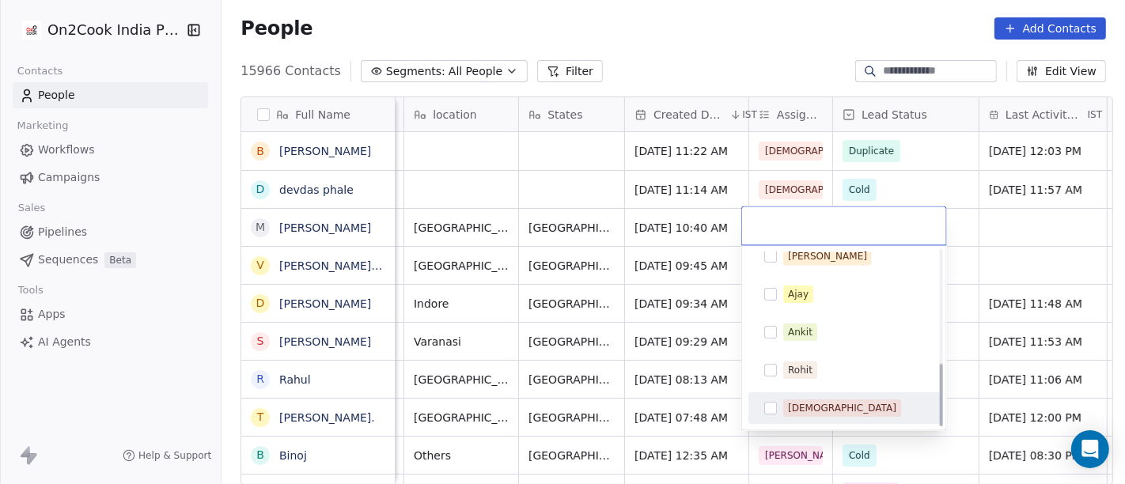
click at [832, 402] on div "[DEMOGRAPHIC_DATA]" at bounding box center [853, 407] width 141 height 17
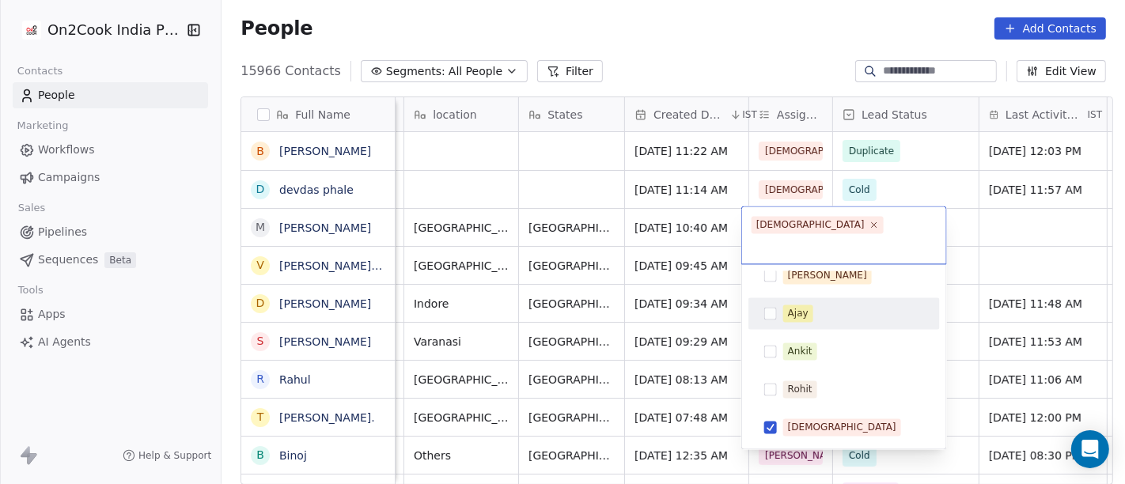
click at [966, 252] on html "On2Cook India Pvt. Ltd. Contacts People Marketing Workflows Campaigns Sales Pip…" at bounding box center [562, 242] width 1125 height 484
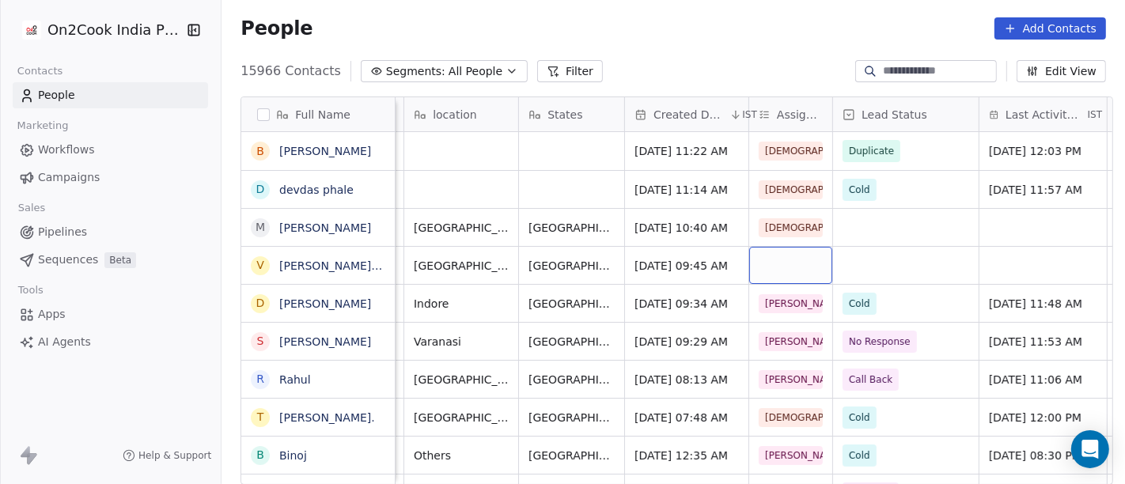
click at [767, 269] on div "grid" at bounding box center [790, 265] width 83 height 37
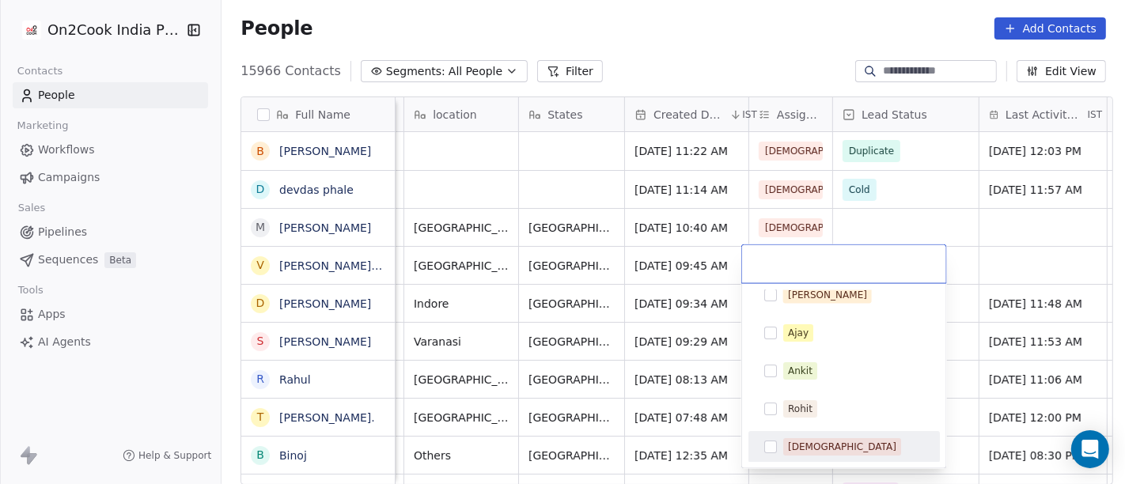
click at [817, 441] on div "[DEMOGRAPHIC_DATA]" at bounding box center [842, 447] width 108 height 14
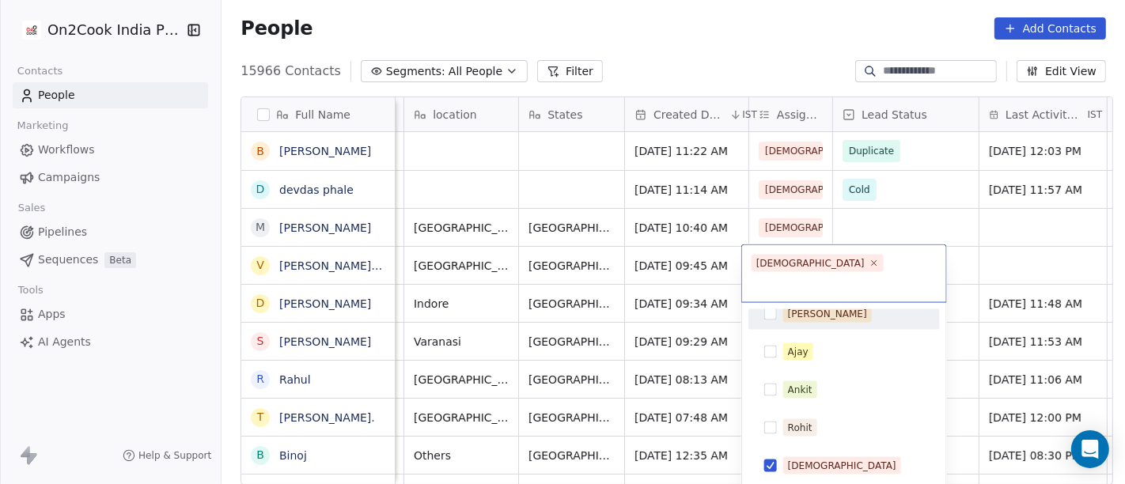
click at [978, 211] on html "On2Cook India Pvt. Ltd. Contacts People Marketing Workflows Campaigns Sales Pip…" at bounding box center [562, 242] width 1125 height 484
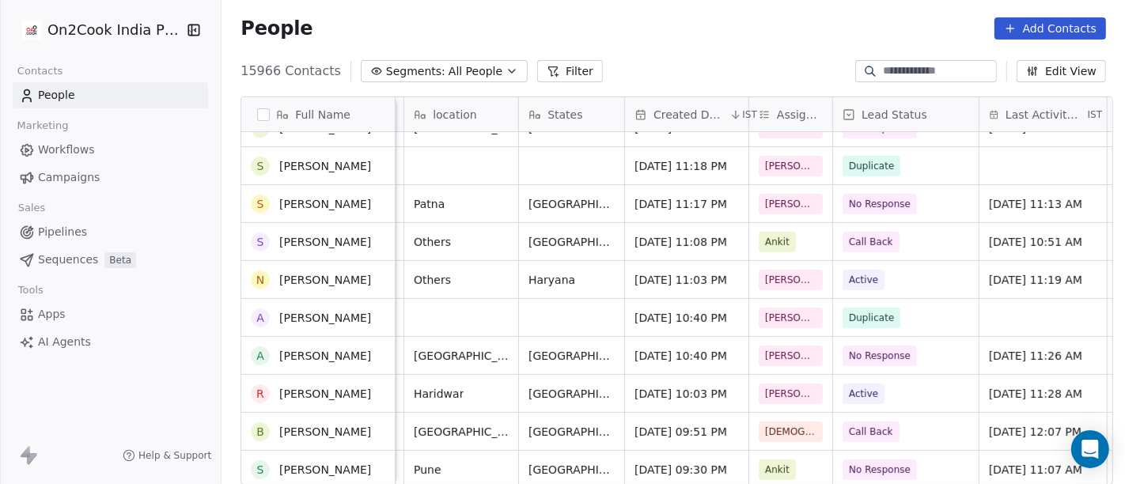
scroll to position [0, 0]
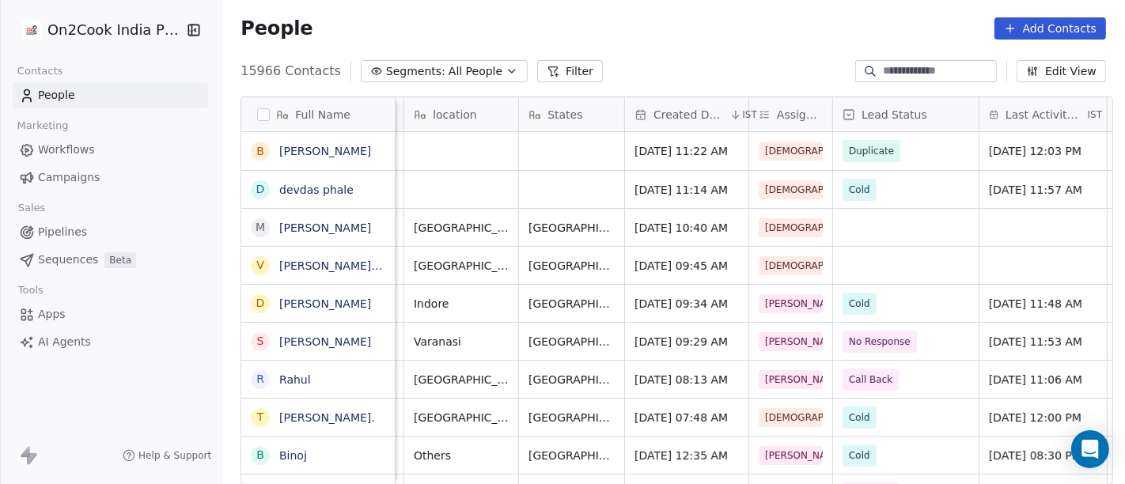
click at [712, 44] on div "People Add Contacts" at bounding box center [672, 28] width 903 height 60
